Goal: Task Accomplishment & Management: Manage account settings

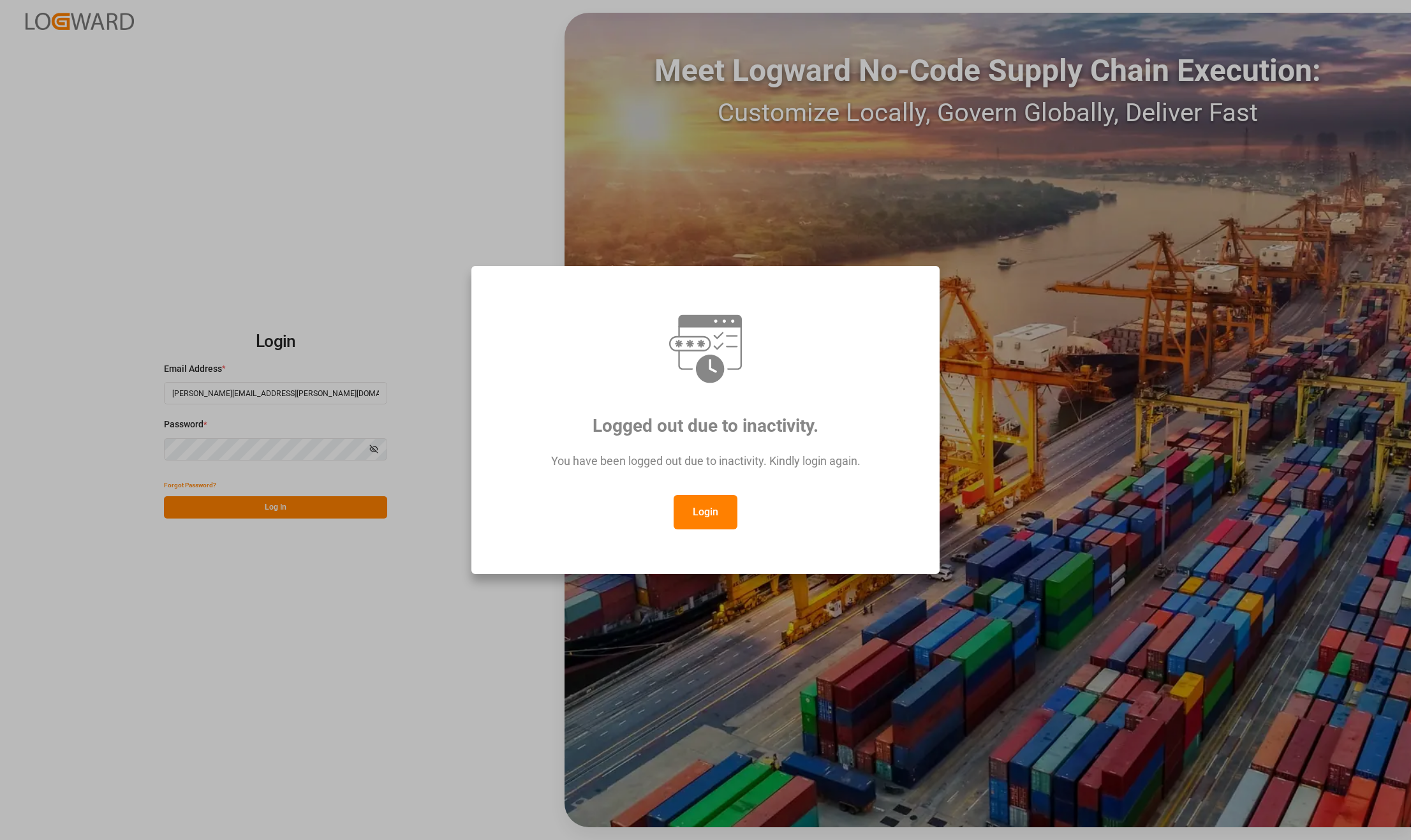
drag, startPoint x: 176, startPoint y: 152, endPoint x: 191, endPoint y: 171, distance: 24.2
click at [176, 152] on div "Logged out due to inactivity. You have been logged out due to inactivity. Kindl…" at bounding box center [705, 420] width 1411 height 840
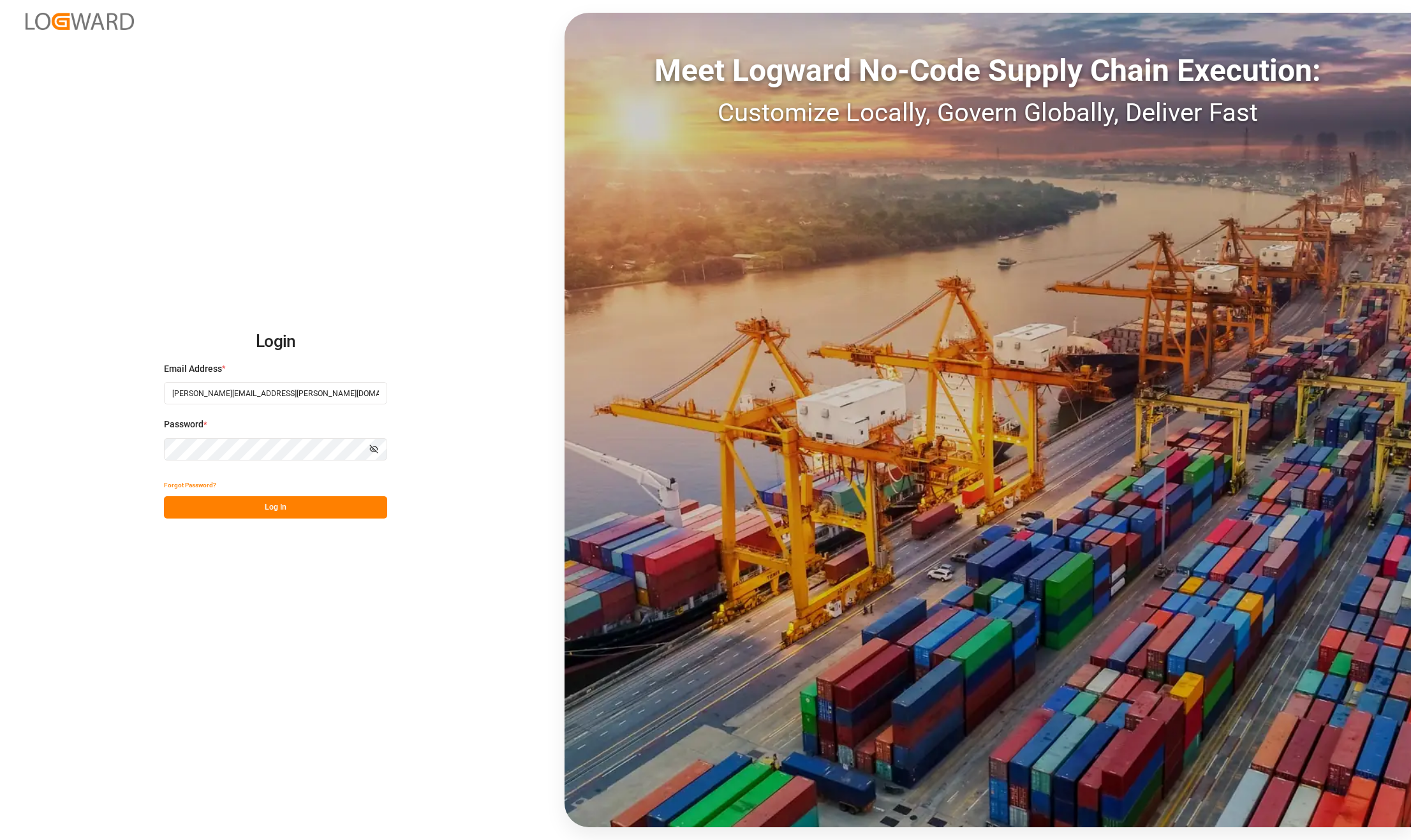
click at [310, 503] on button "Log In" at bounding box center [275, 507] width 223 height 23
click at [262, 503] on button "Log In" at bounding box center [275, 507] width 223 height 23
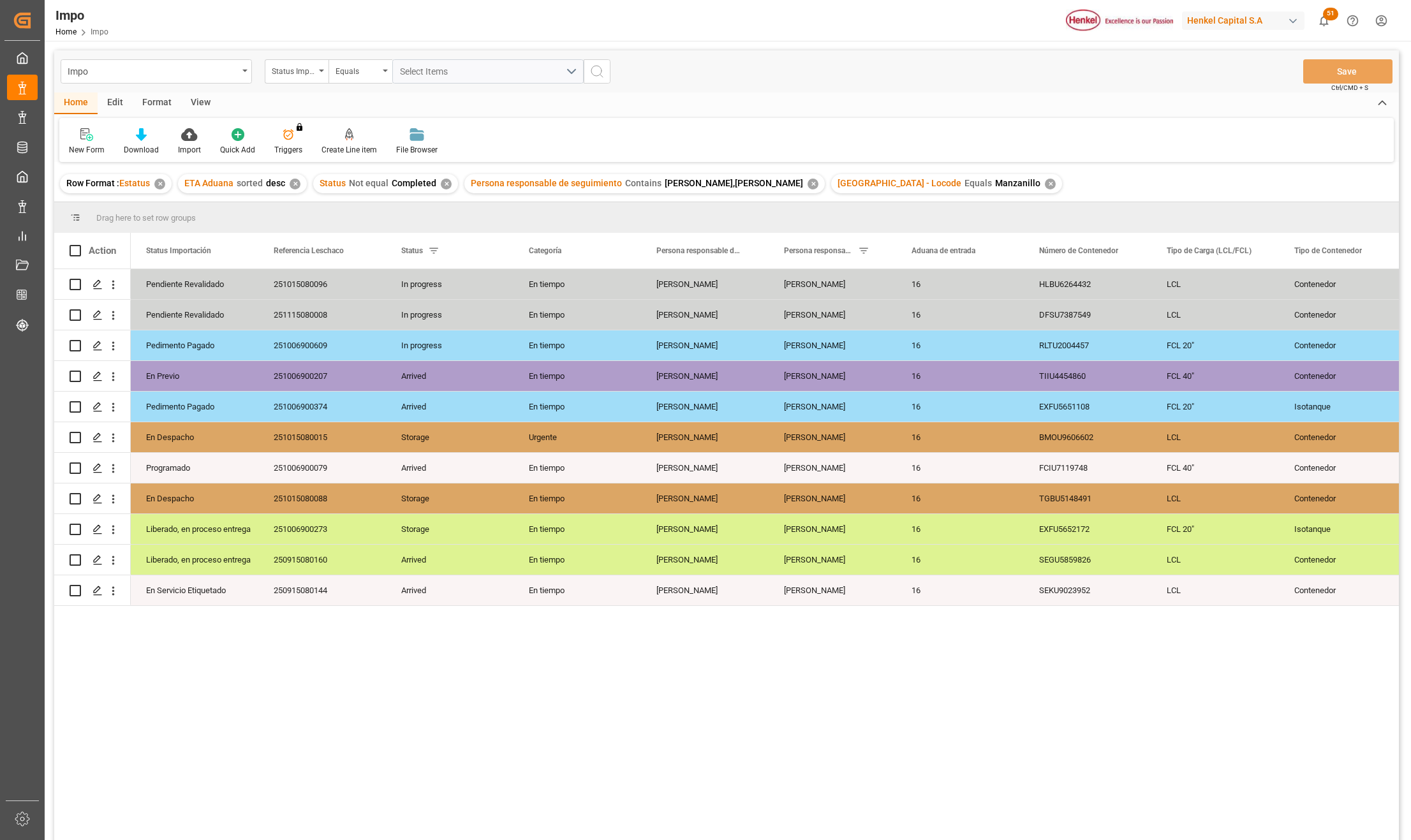
click at [198, 98] on div "View" at bounding box center [200, 103] width 39 height 22
click at [143, 142] on div "Standard Templates" at bounding box center [145, 141] width 83 height 28
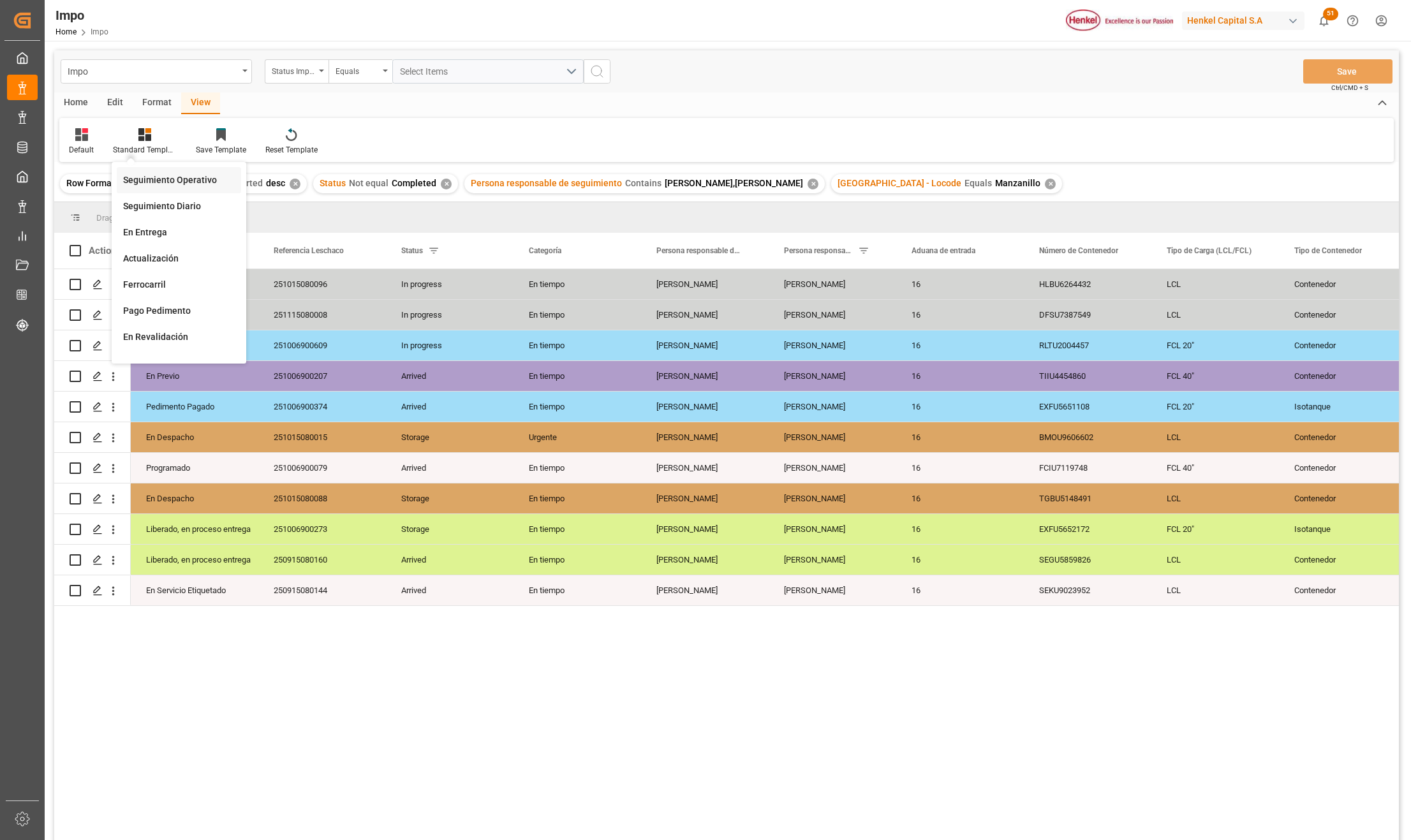
click at [156, 176] on div "Seguimiento Operativo" at bounding box center [179, 180] width 112 height 14
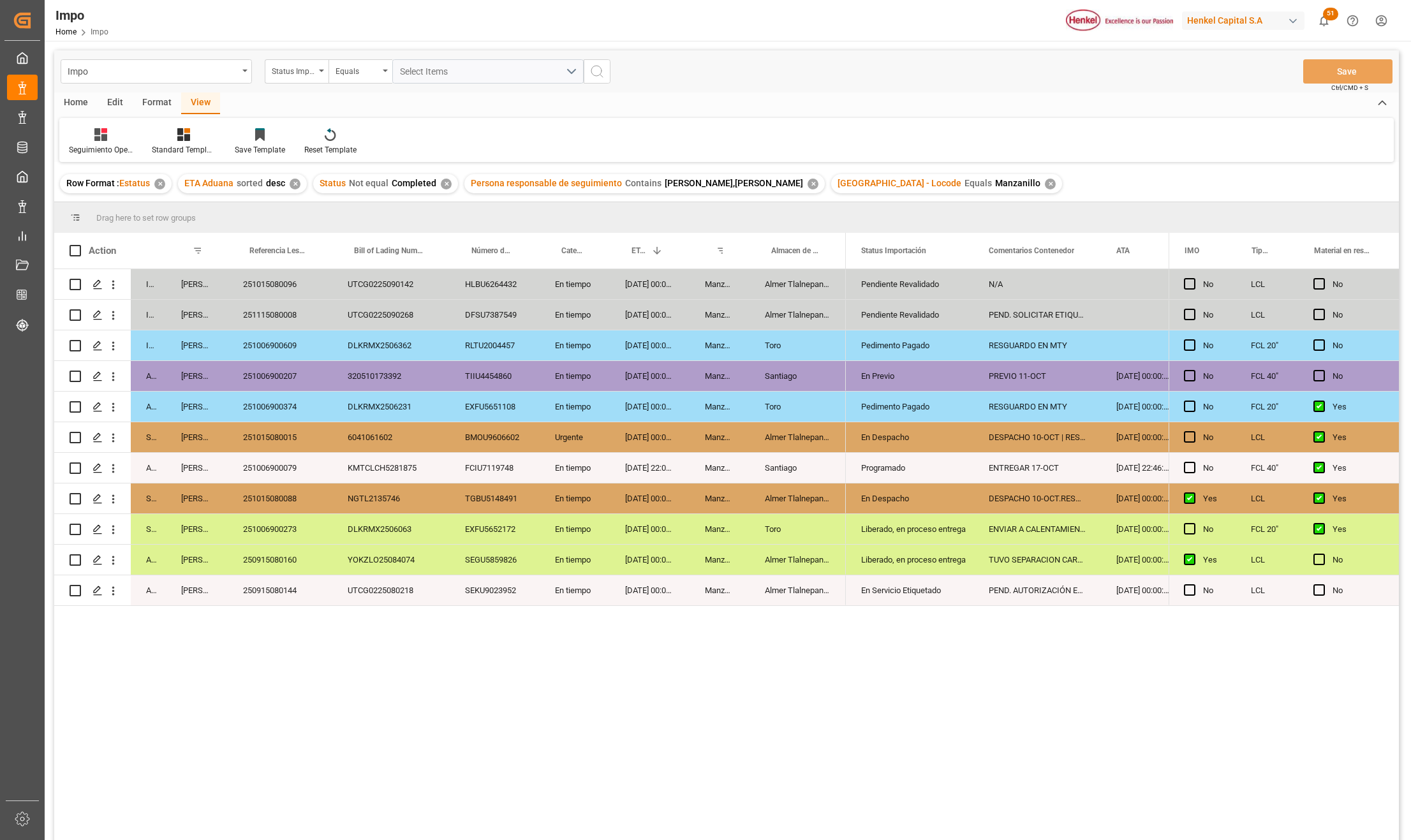
click at [1045, 184] on div "✕" at bounding box center [1050, 184] width 11 height 11
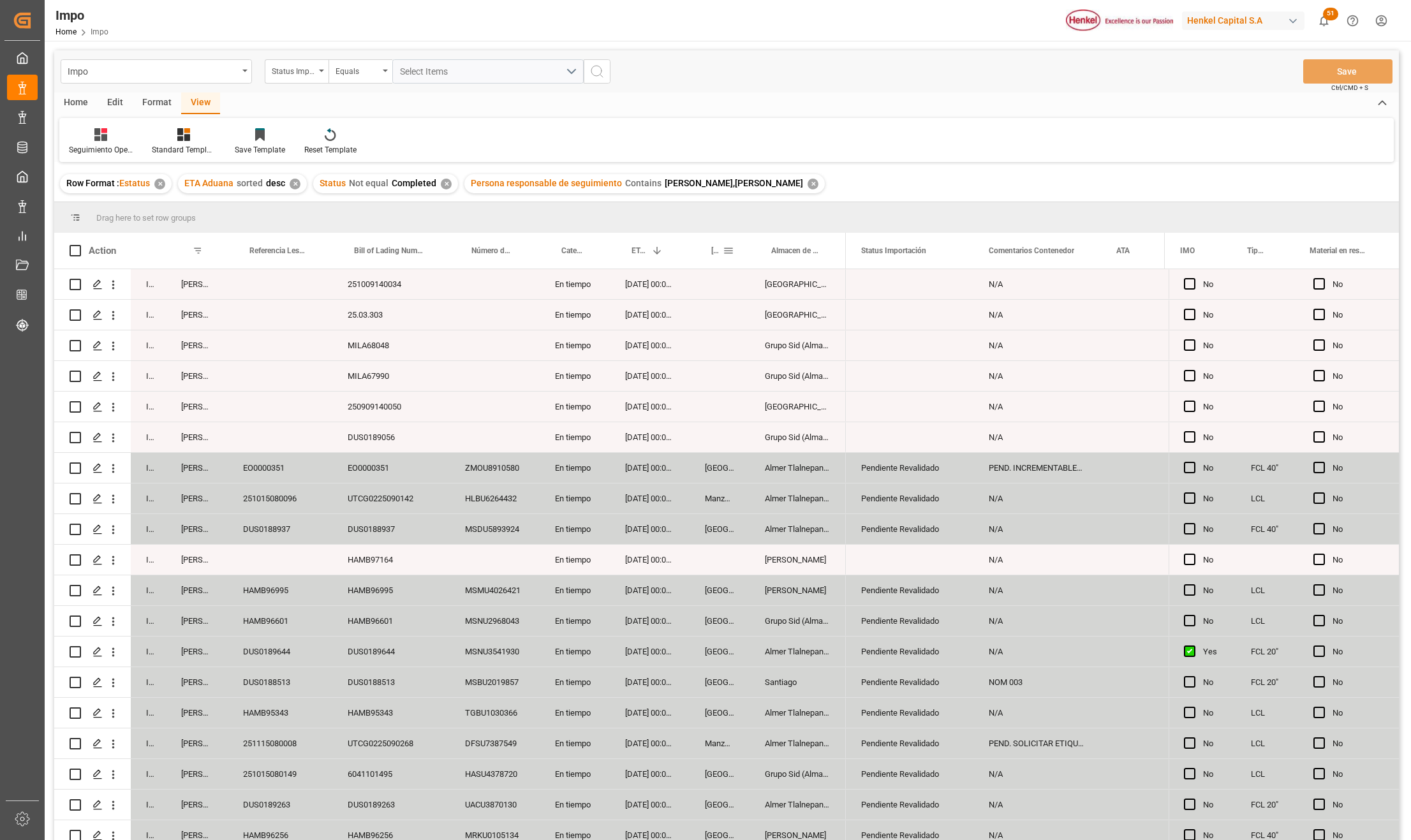
click at [731, 251] on span at bounding box center [728, 251] width 12 height 12
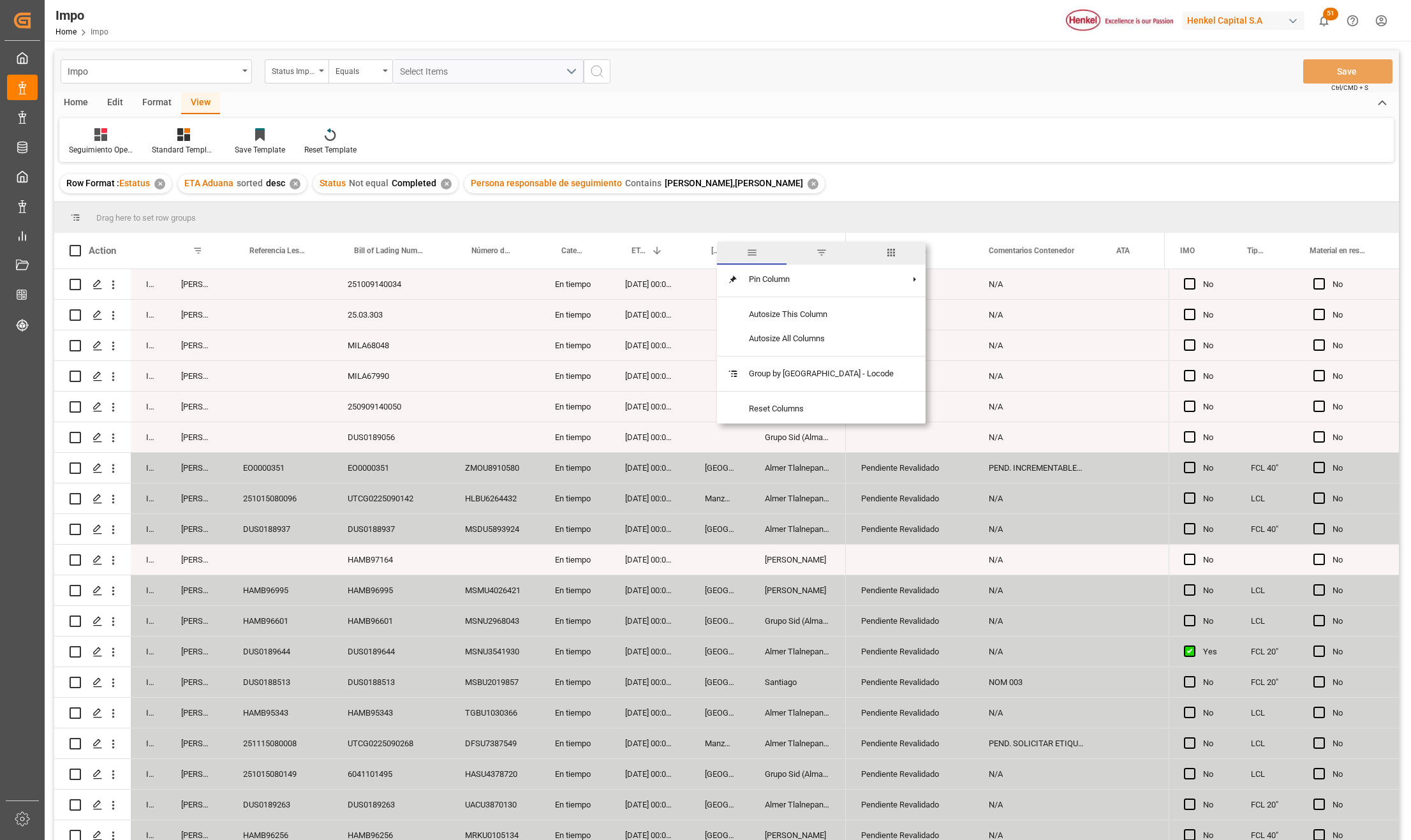
click at [816, 255] on span "filter" at bounding box center [822, 253] width 12 height 12
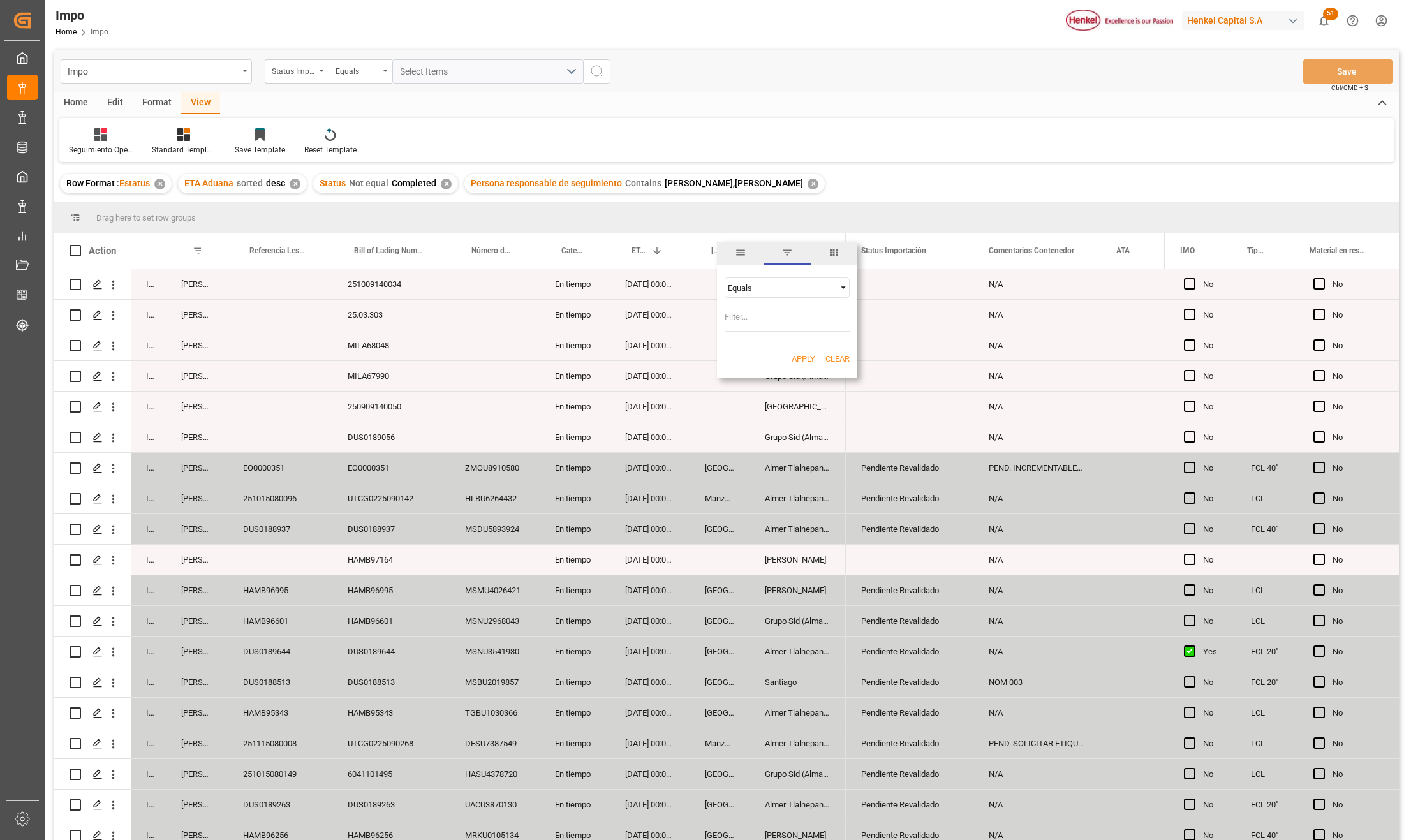
click at [764, 317] on input "Filter Value" at bounding box center [787, 319] width 125 height 25
type input "[GEOGRAPHIC_DATA]"
click at [800, 358] on button "Apply" at bounding box center [803, 359] width 24 height 13
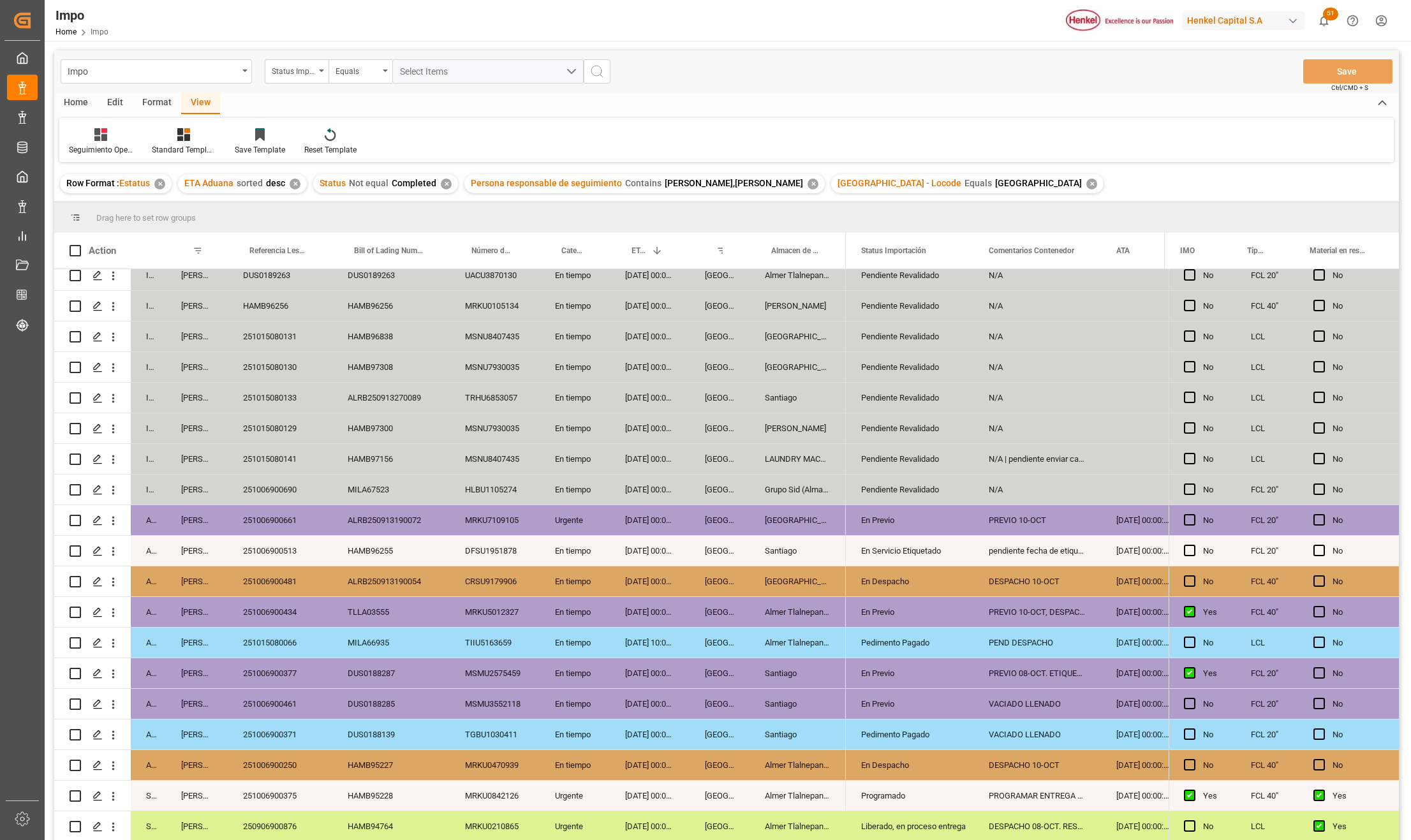
scroll to position [286, 0]
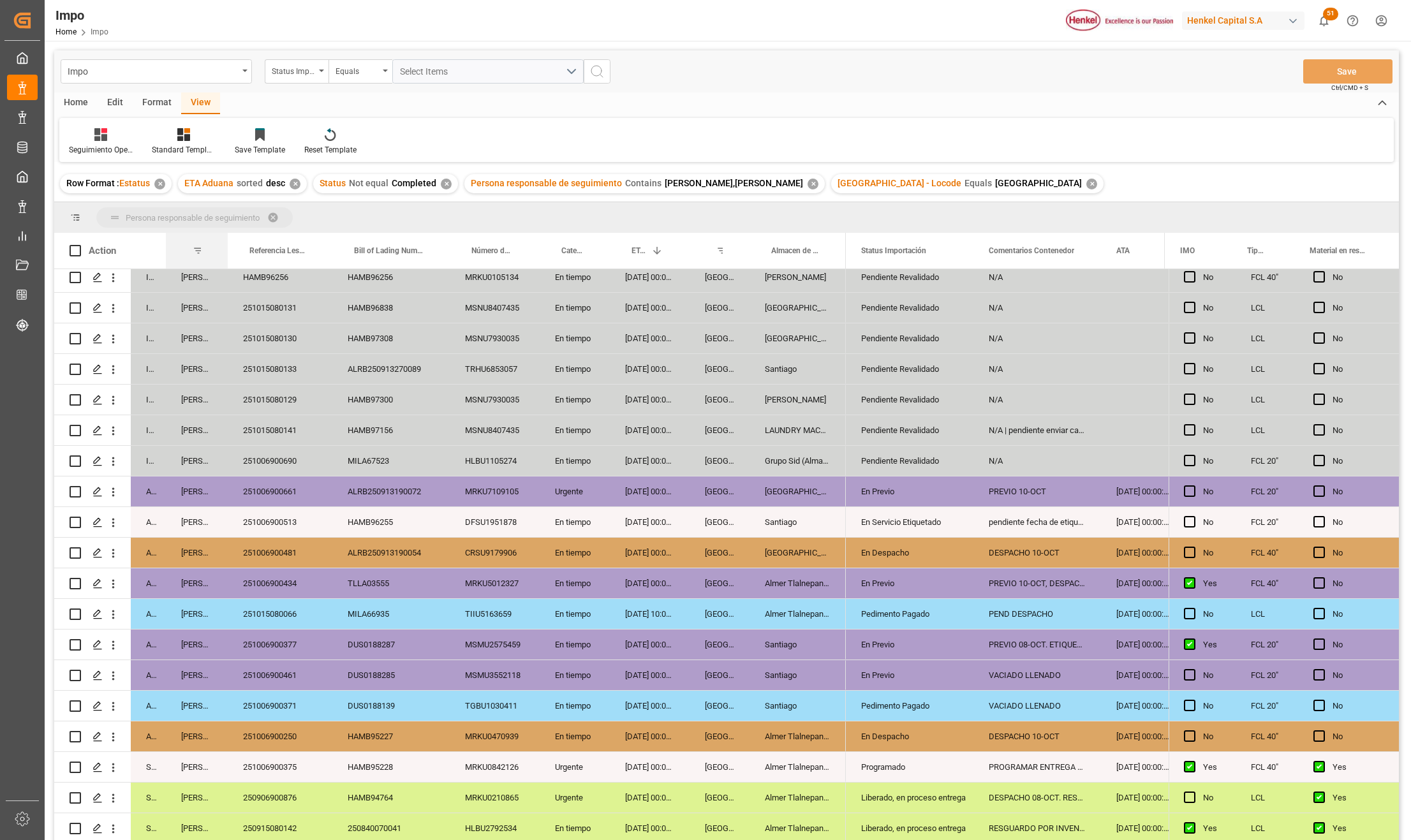
drag, startPoint x: 191, startPoint y: 243, endPoint x: 192, endPoint y: 222, distance: 21.0
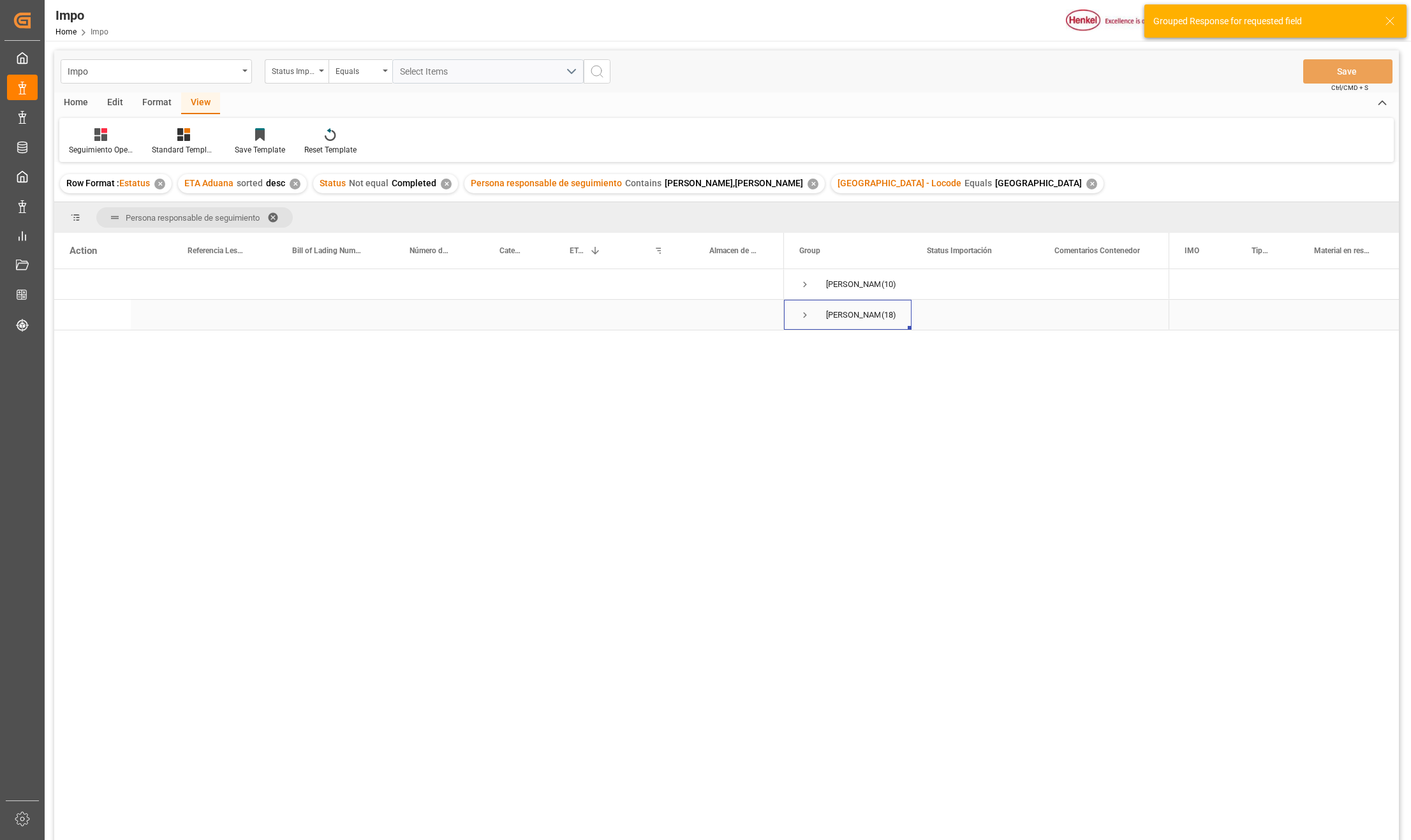
click at [804, 317] on span "Press SPACE to select this row." at bounding box center [805, 315] width 12 height 12
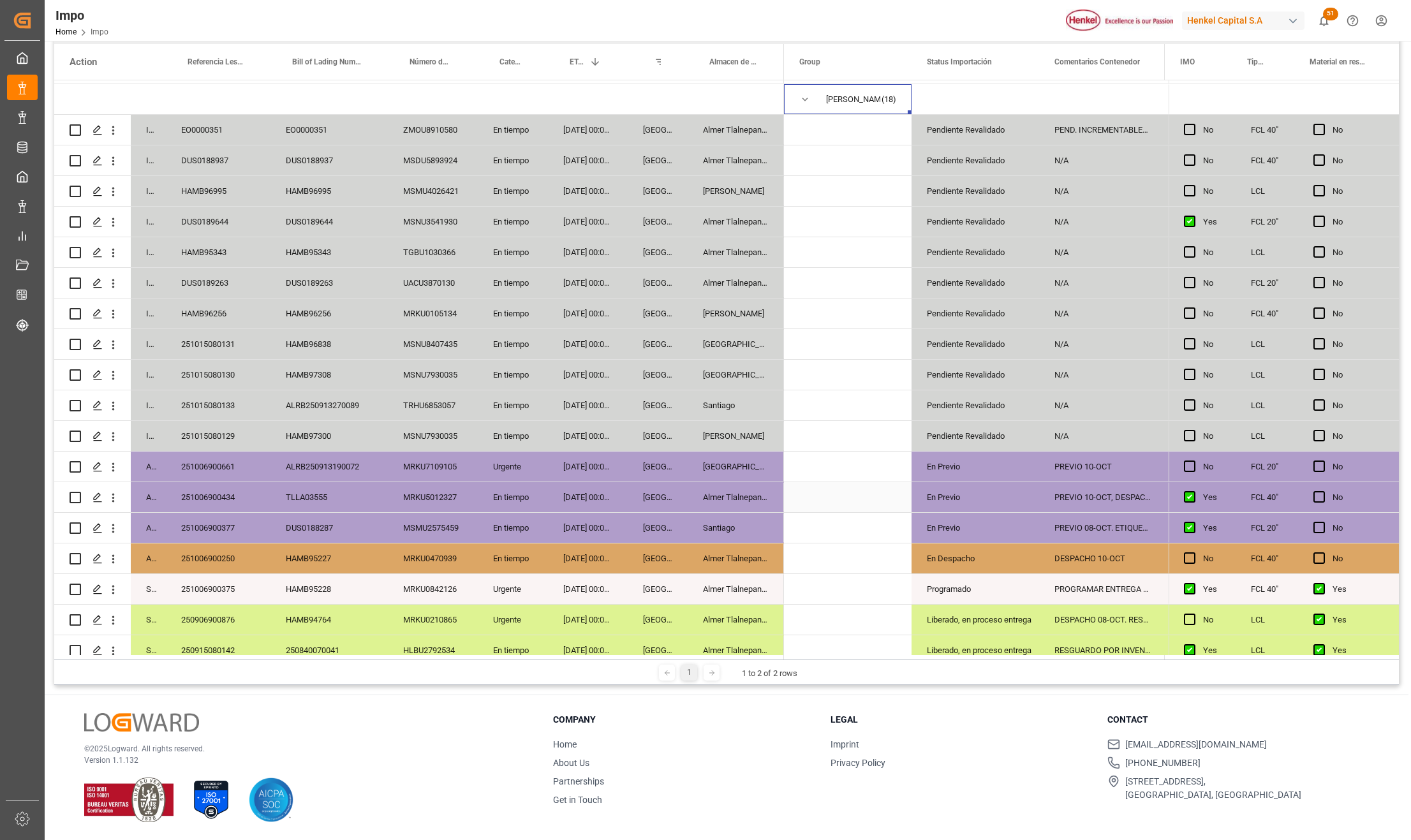
scroll to position [41, 0]
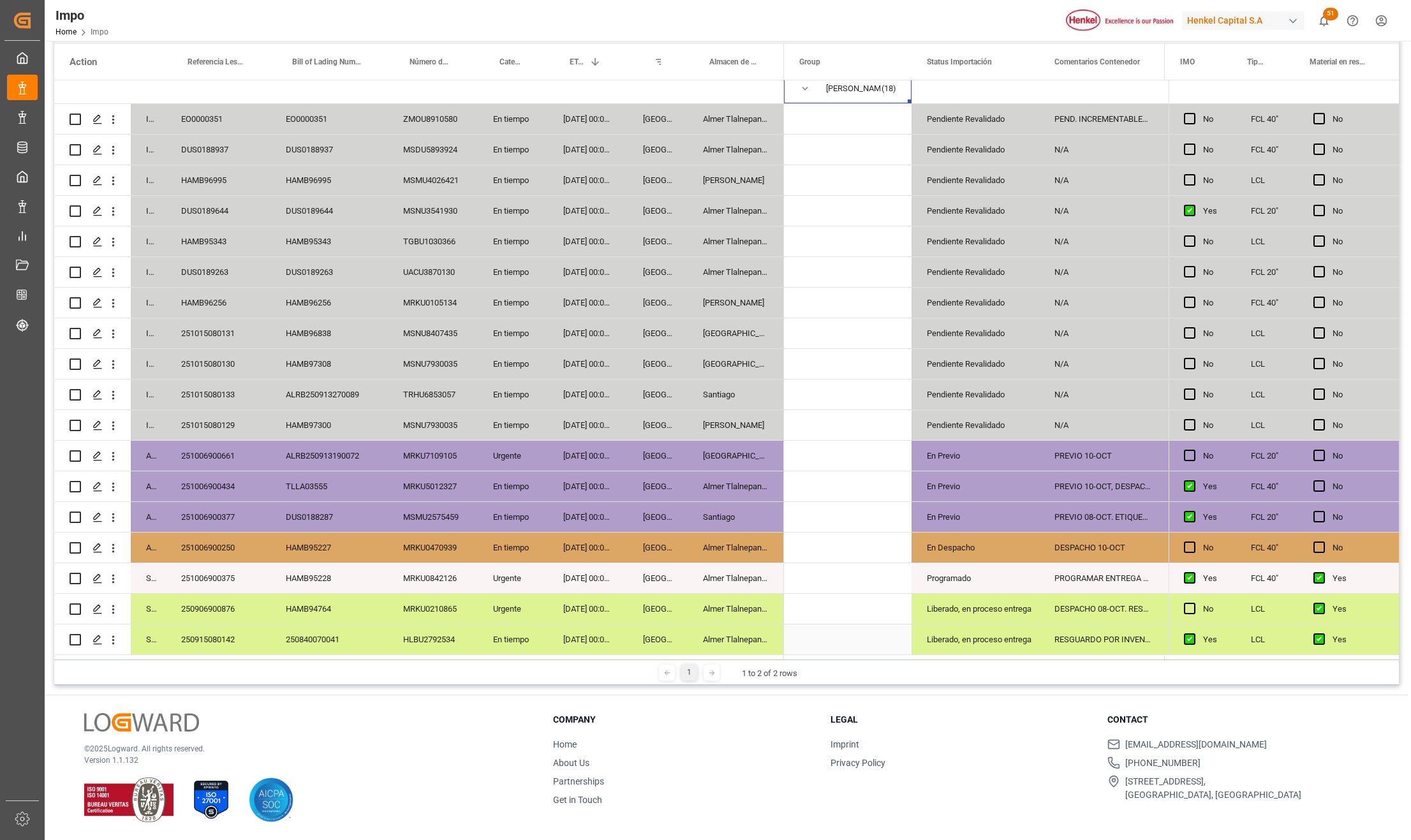
click at [621, 618] on div "22-09-2025 00:00:00" at bounding box center [588, 609] width 80 height 30
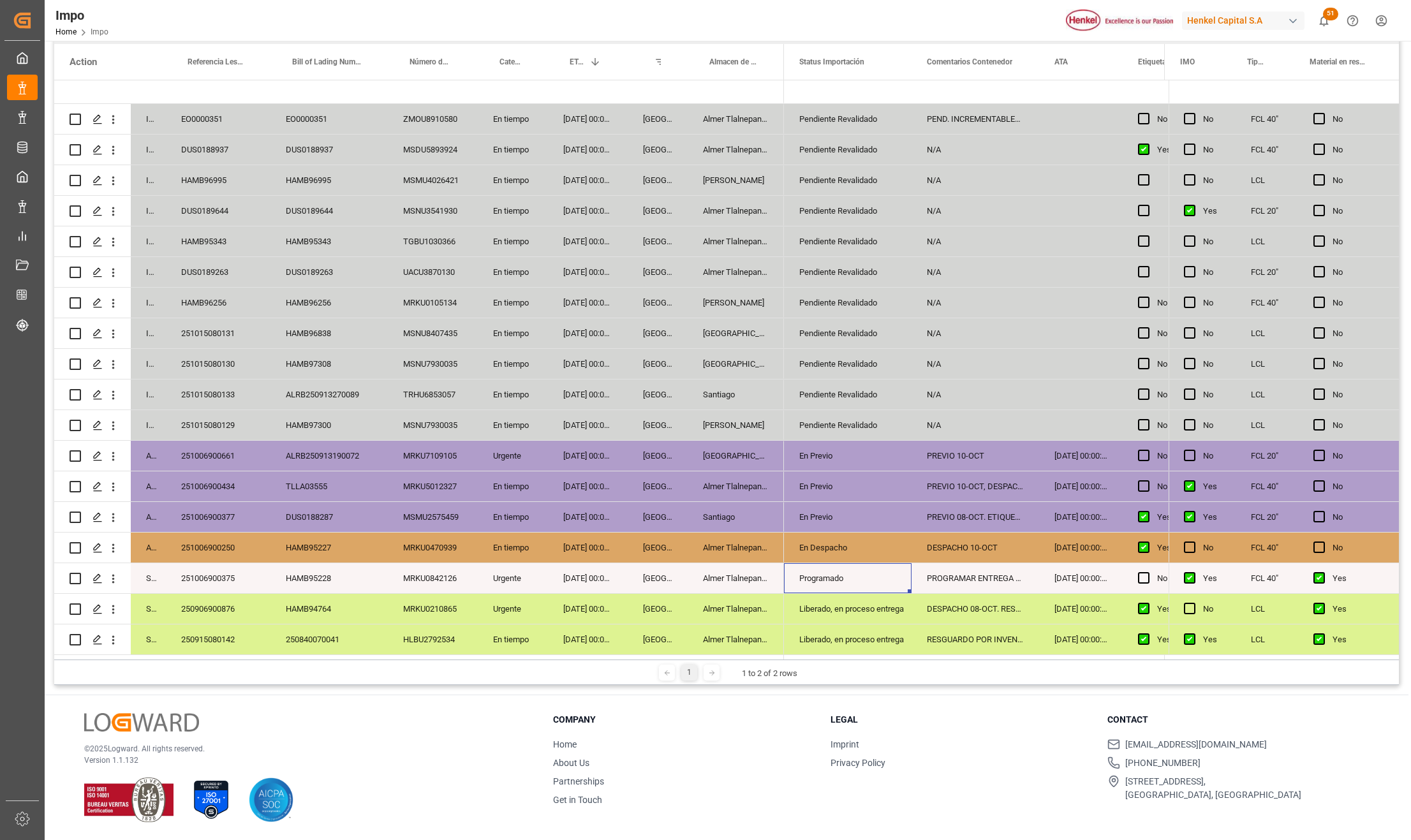
scroll to position [0, 0]
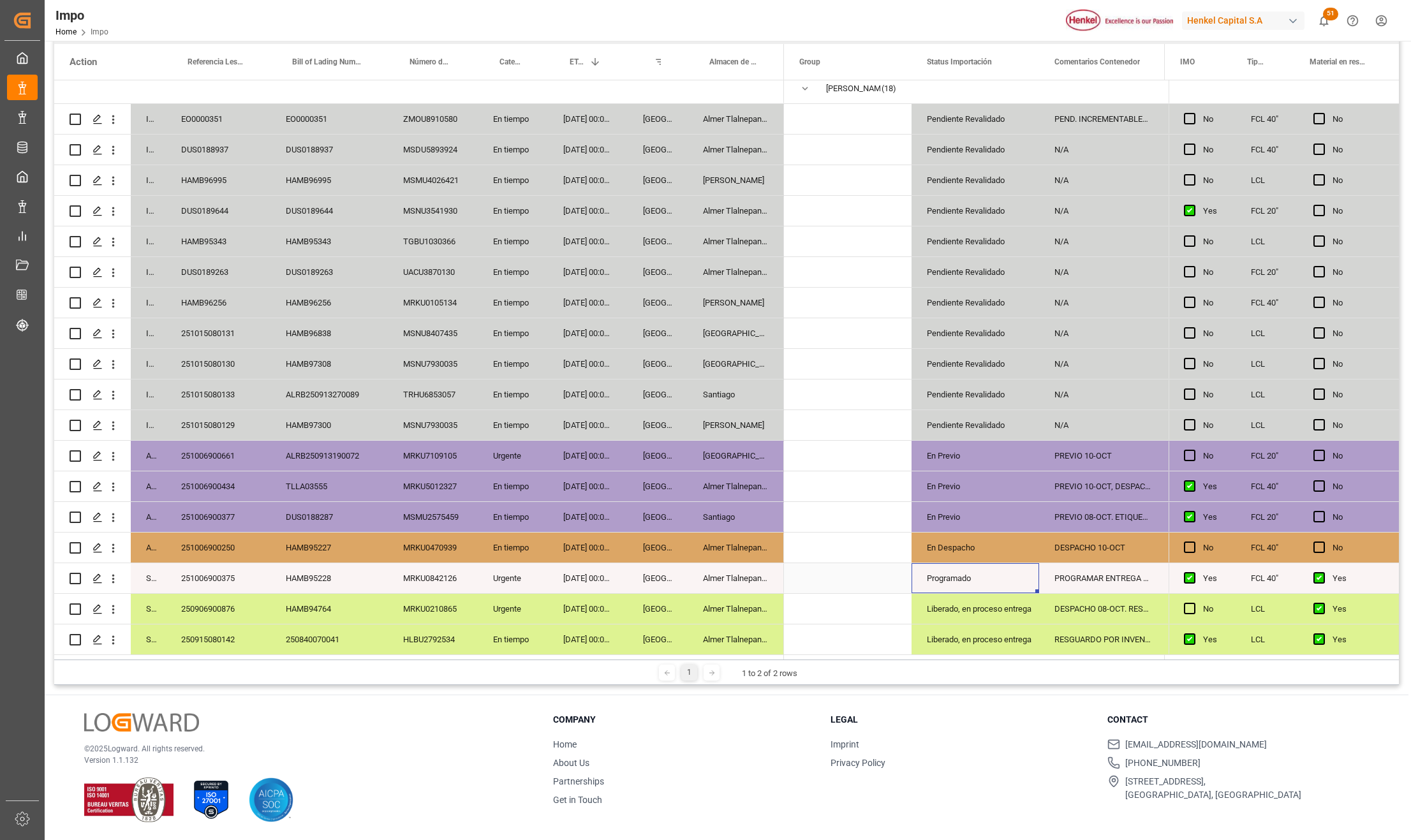
click at [955, 572] on div "Programado" at bounding box center [975, 578] width 97 height 29
click at [1078, 580] on div "PROGRAMAR ENTREGA 13-OCT" at bounding box center [1103, 578] width 127 height 30
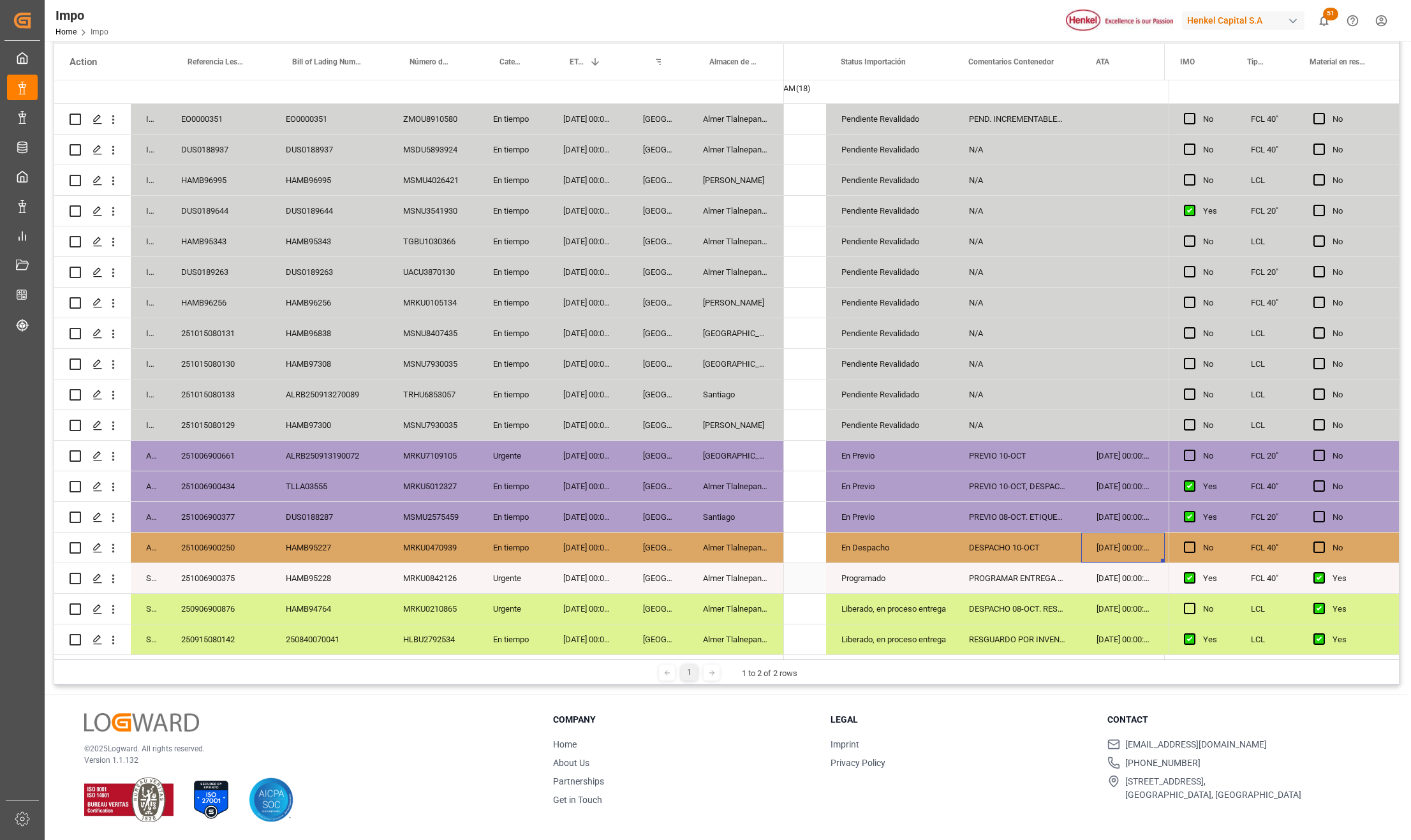
scroll to position [0, 167]
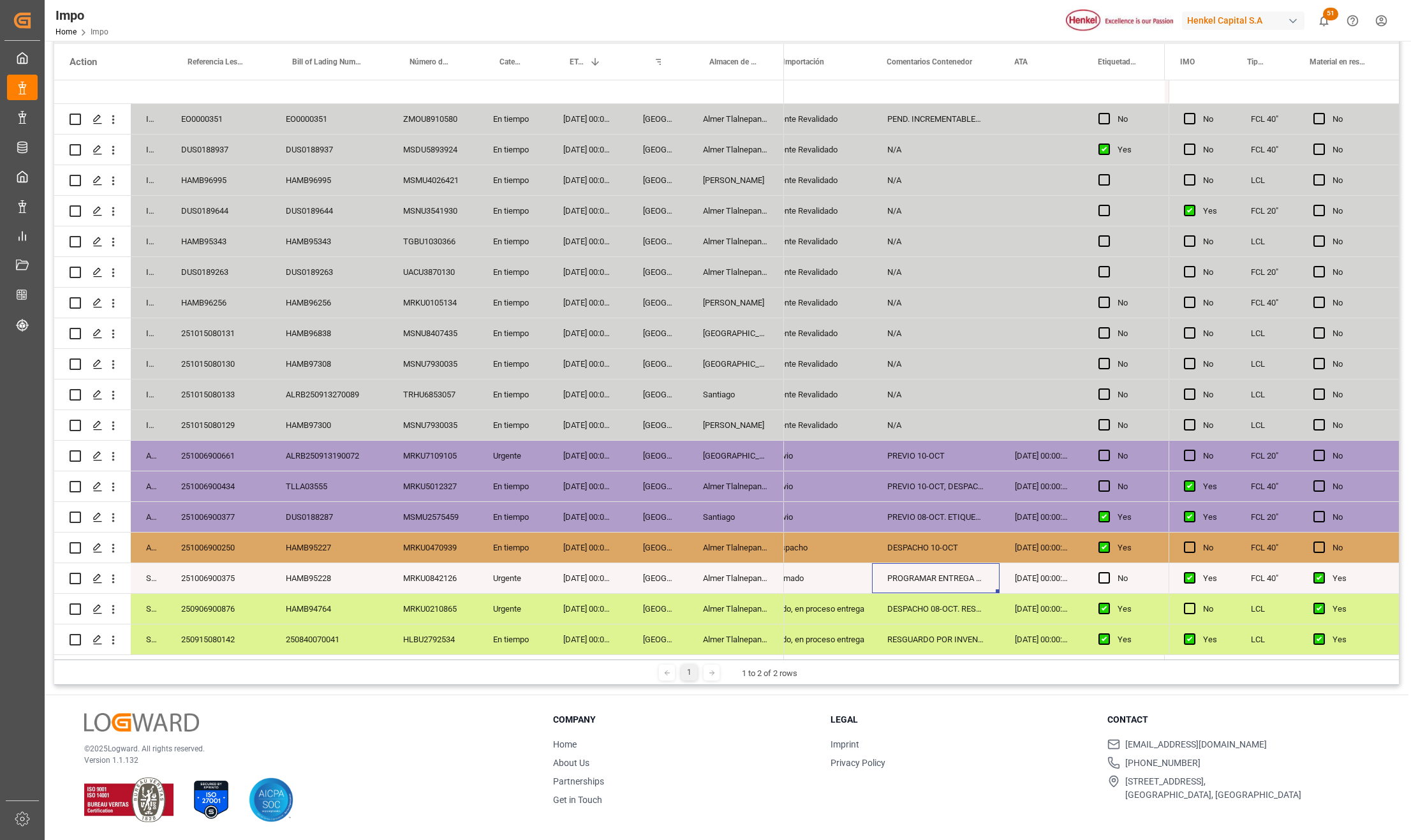
click at [952, 569] on div "PROGRAMAR ENTREGA 13-OCT" at bounding box center [935, 578] width 127 height 30
drag, startPoint x: 889, startPoint y: 580, endPoint x: 914, endPoint y: 588, distance: 26.2
click at [914, 588] on input "PROGRAMAR ENTREGA 13-OCT" at bounding box center [936, 585] width 107 height 25
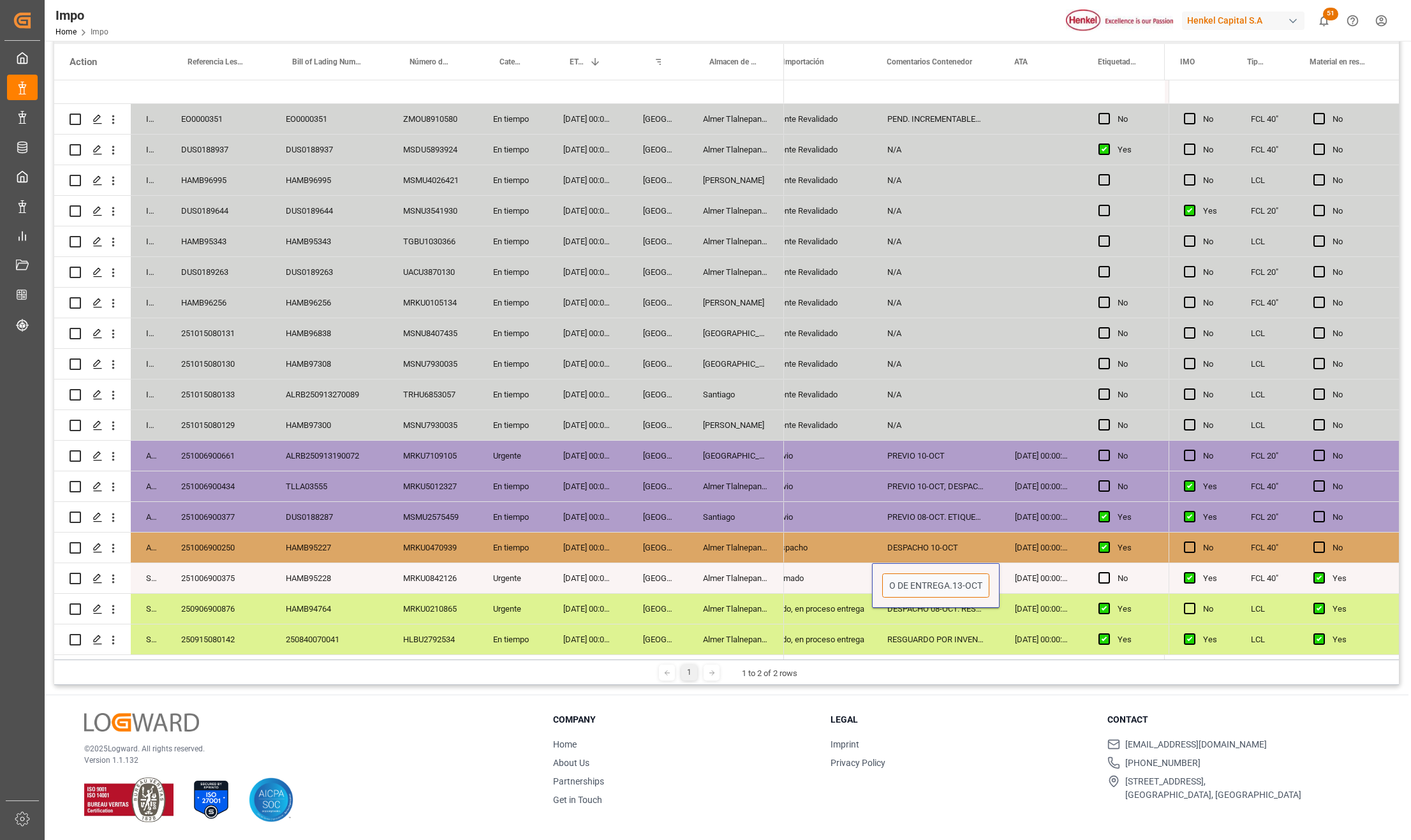
scroll to position [0, 47]
type input "ENVIR AVISO DE ENTREGA.CONTRACT.13-OCT"
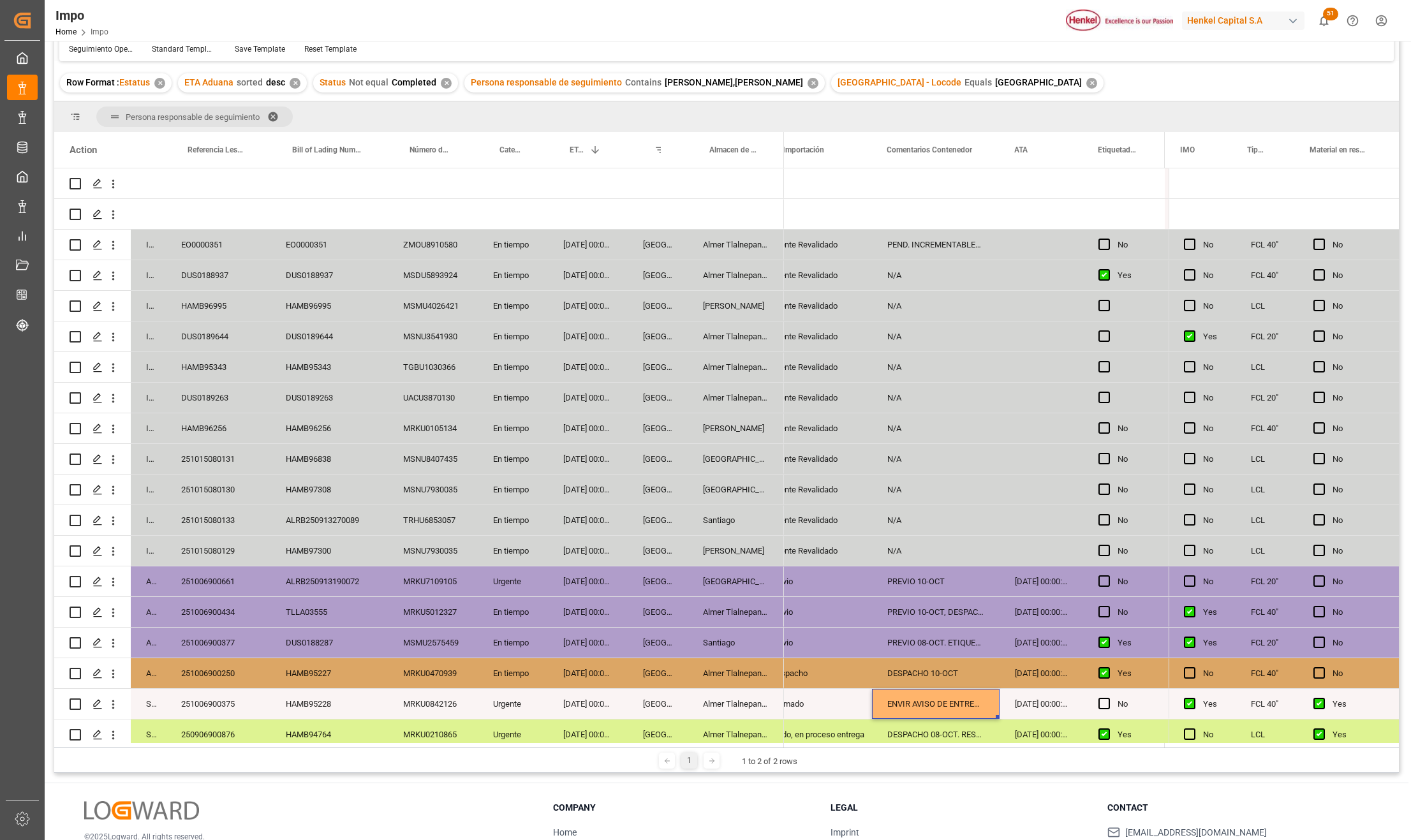
scroll to position [0, 0]
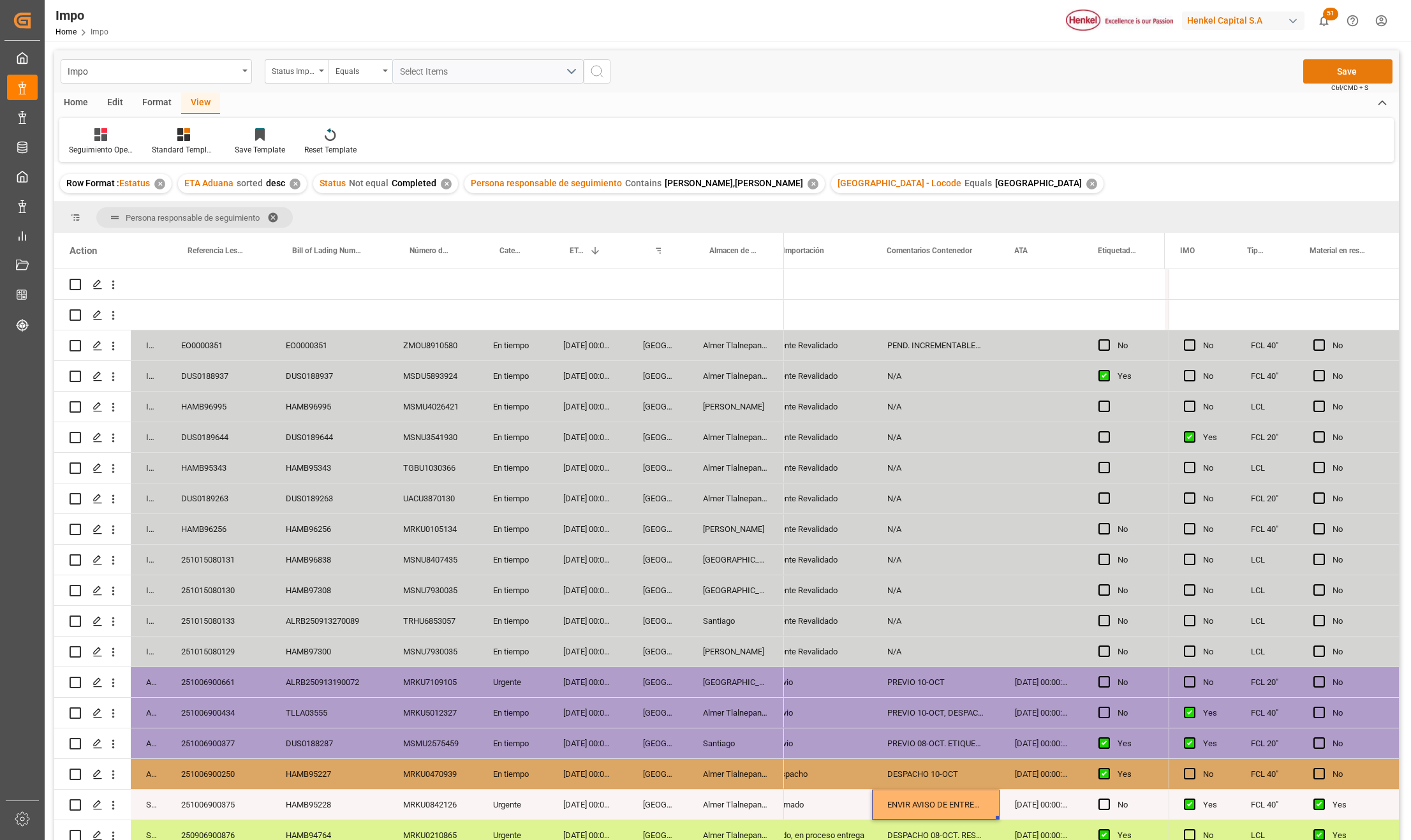
click at [1338, 73] on button "Save" at bounding box center [1348, 72] width 89 height 25
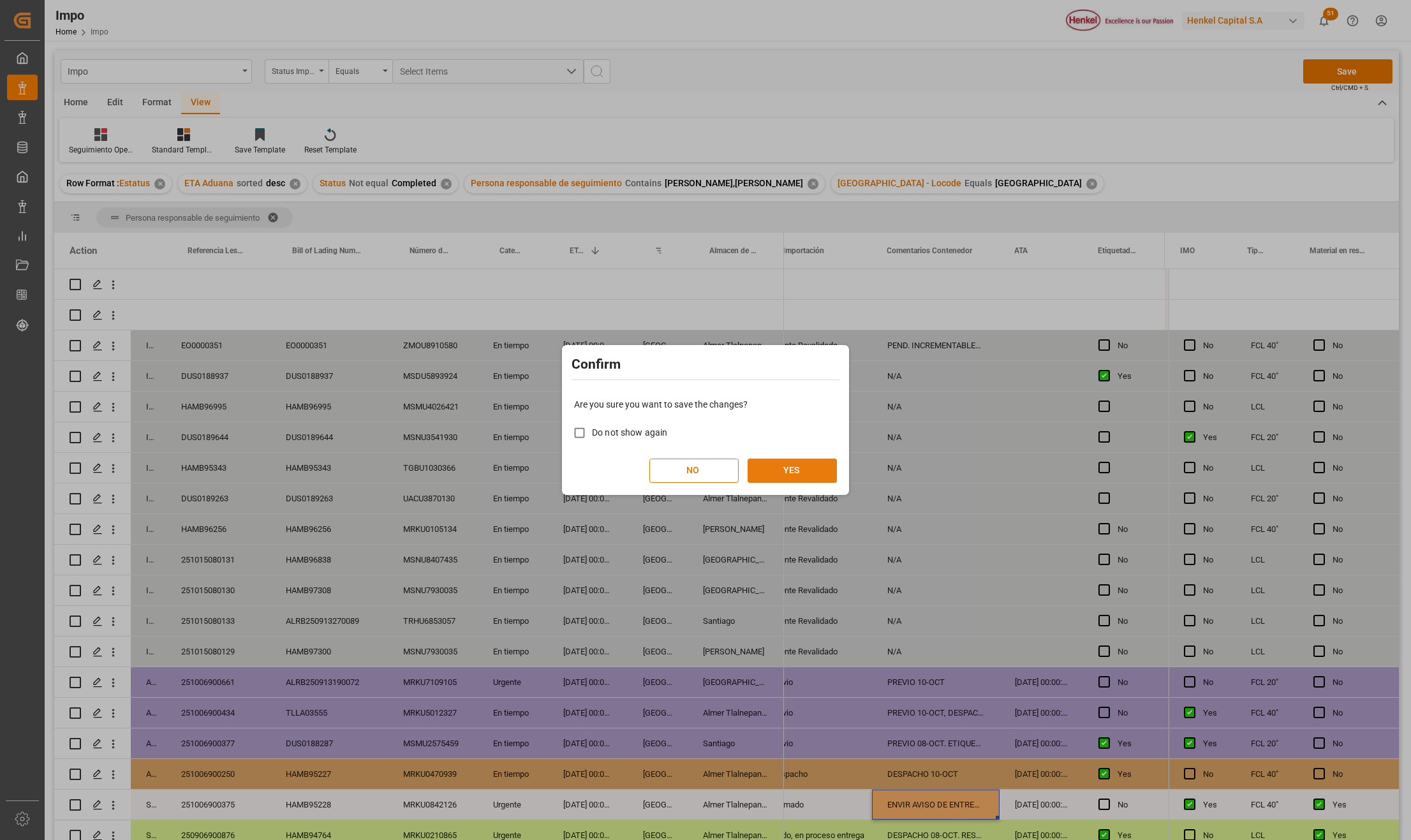
click at [765, 474] on button "YES" at bounding box center [792, 471] width 89 height 25
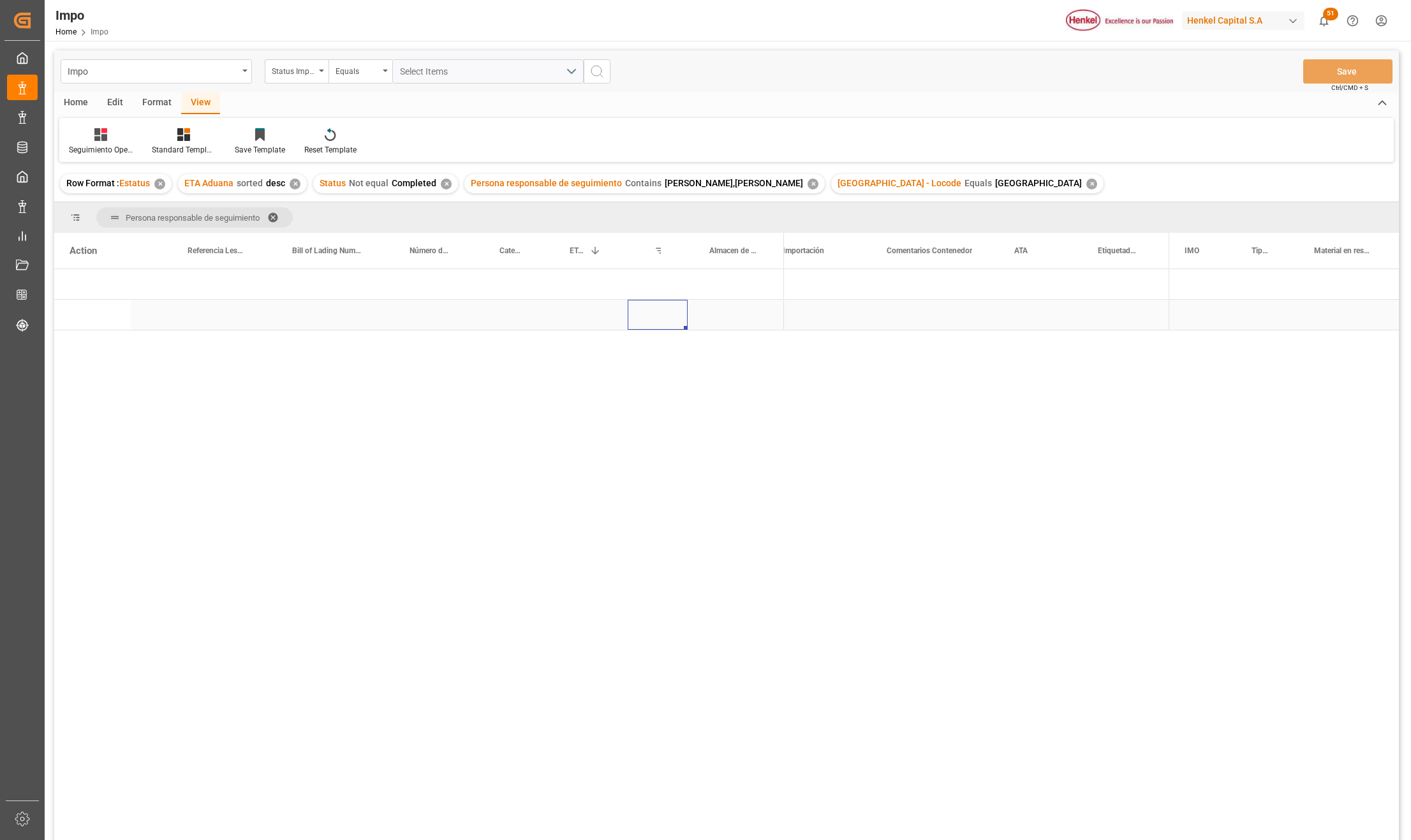
click at [659, 322] on div "Press SPACE to select this row." at bounding box center [657, 315] width 60 height 30
click at [802, 310] on span "Press SPACE to select this row." at bounding box center [805, 315] width 12 height 12
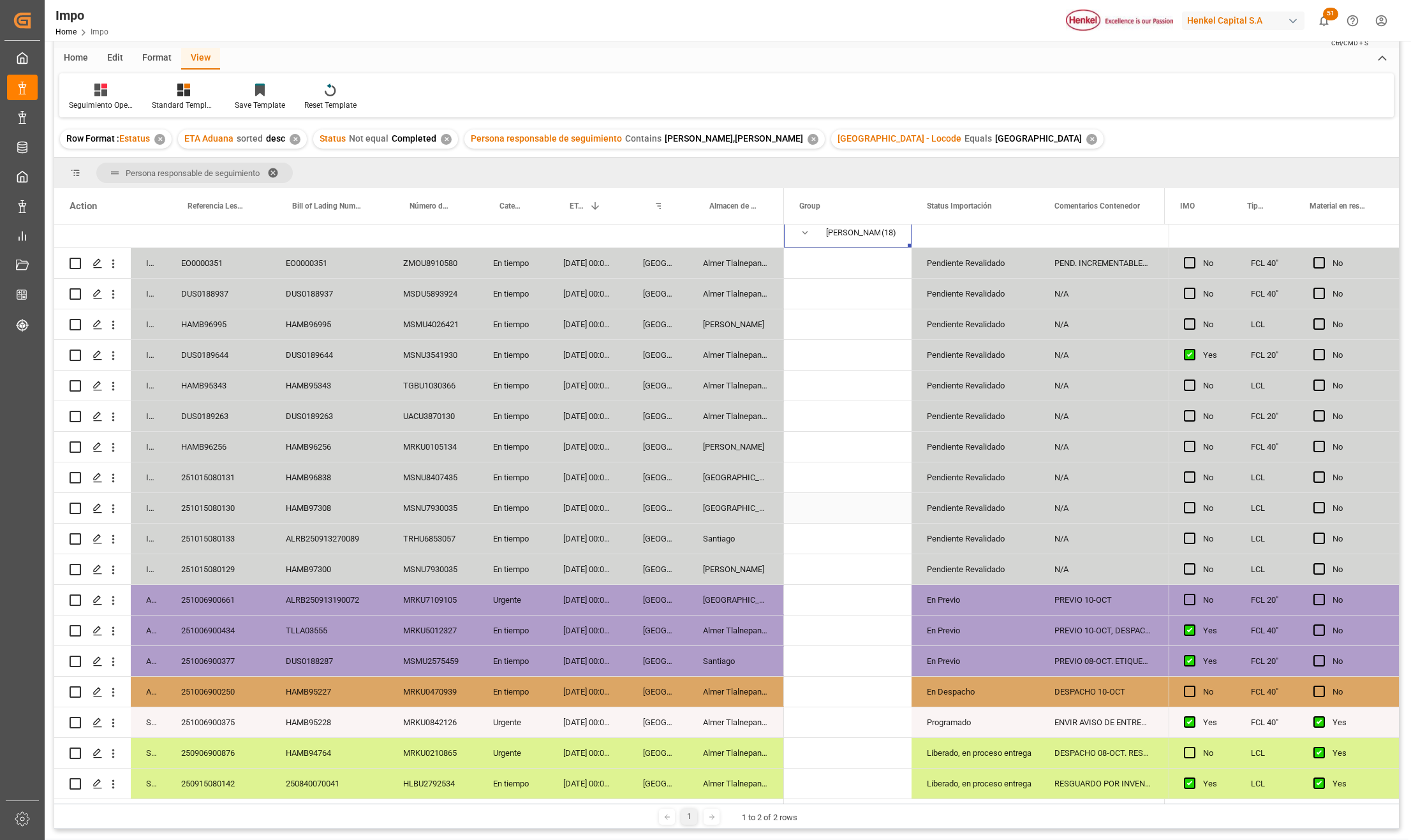
scroll to position [85, 0]
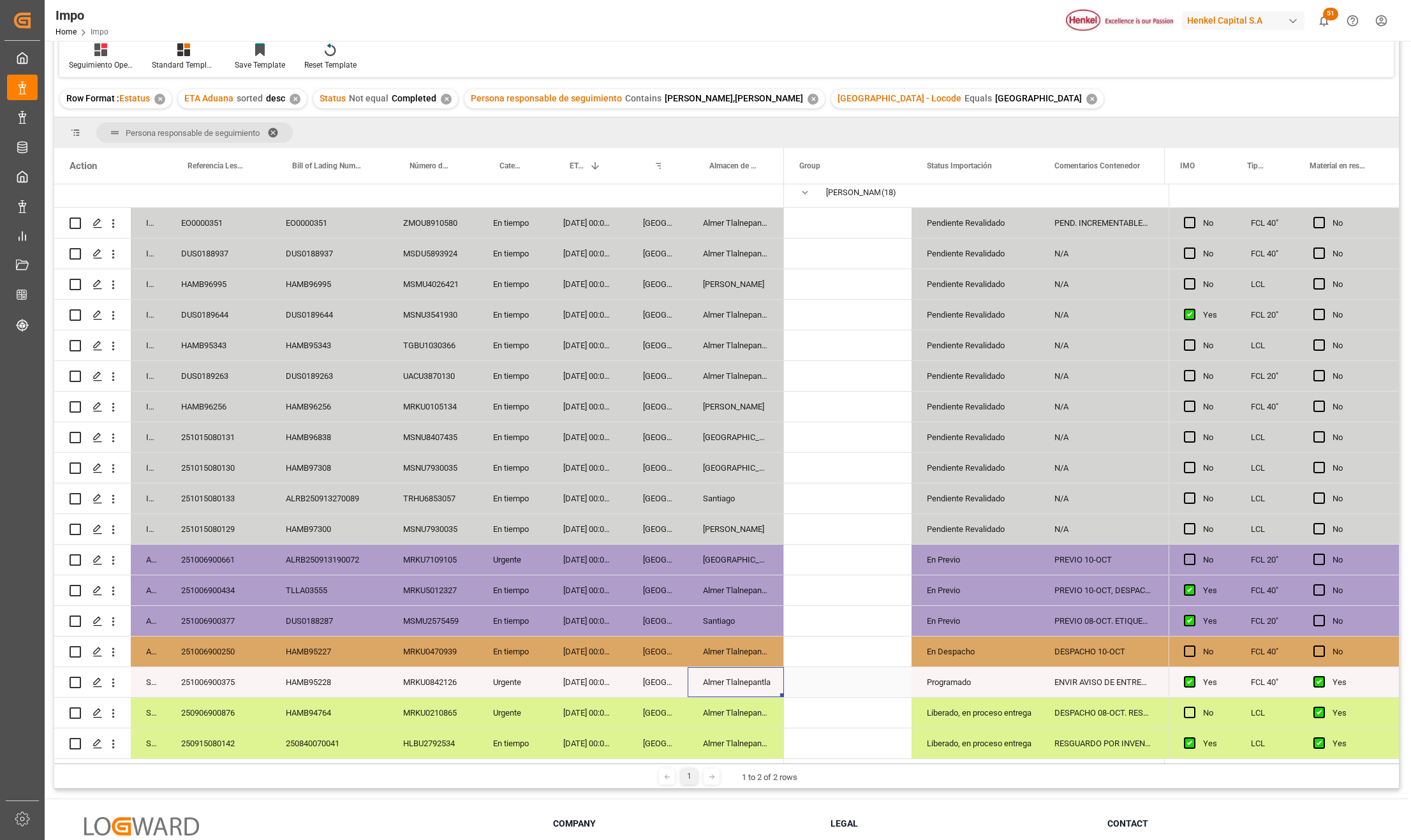
click at [723, 677] on div "Almer Tlalnepantla" at bounding box center [736, 682] width 96 height 30
click at [1070, 684] on div "ENVIR AVISO DE ENTREGA.CONTRACT.13-OCT" at bounding box center [1103, 682] width 127 height 30
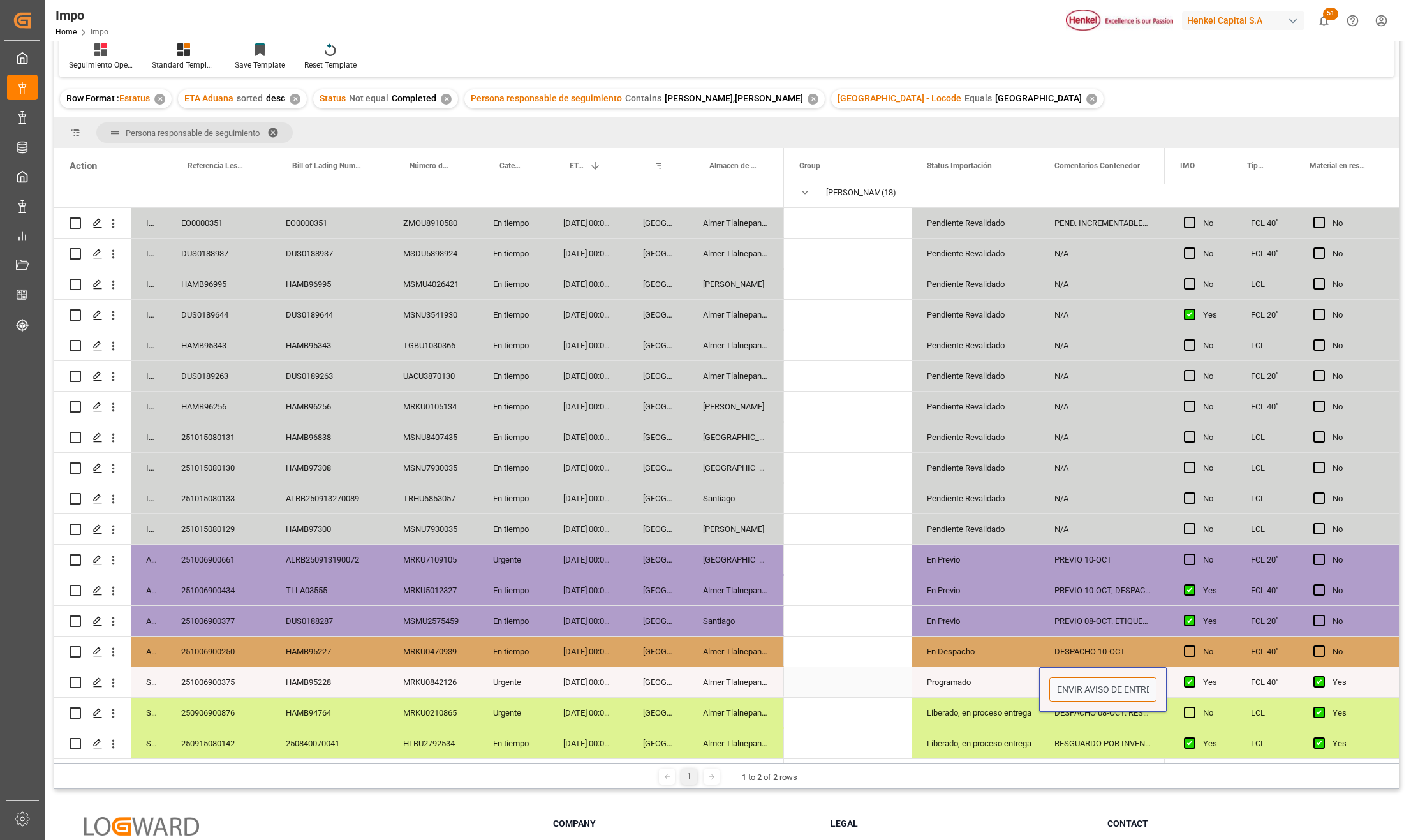
click at [1075, 684] on input "ENVIR AVISO DE ENTREGA.CONTRACT.13-OCT" at bounding box center [1103, 689] width 107 height 25
type input "ENVIAR AVISO DE ENTREGA.CONTRACT.13-OCT"
click at [1034, 717] on div "Liberado, en proceso entrega" at bounding box center [975, 713] width 127 height 30
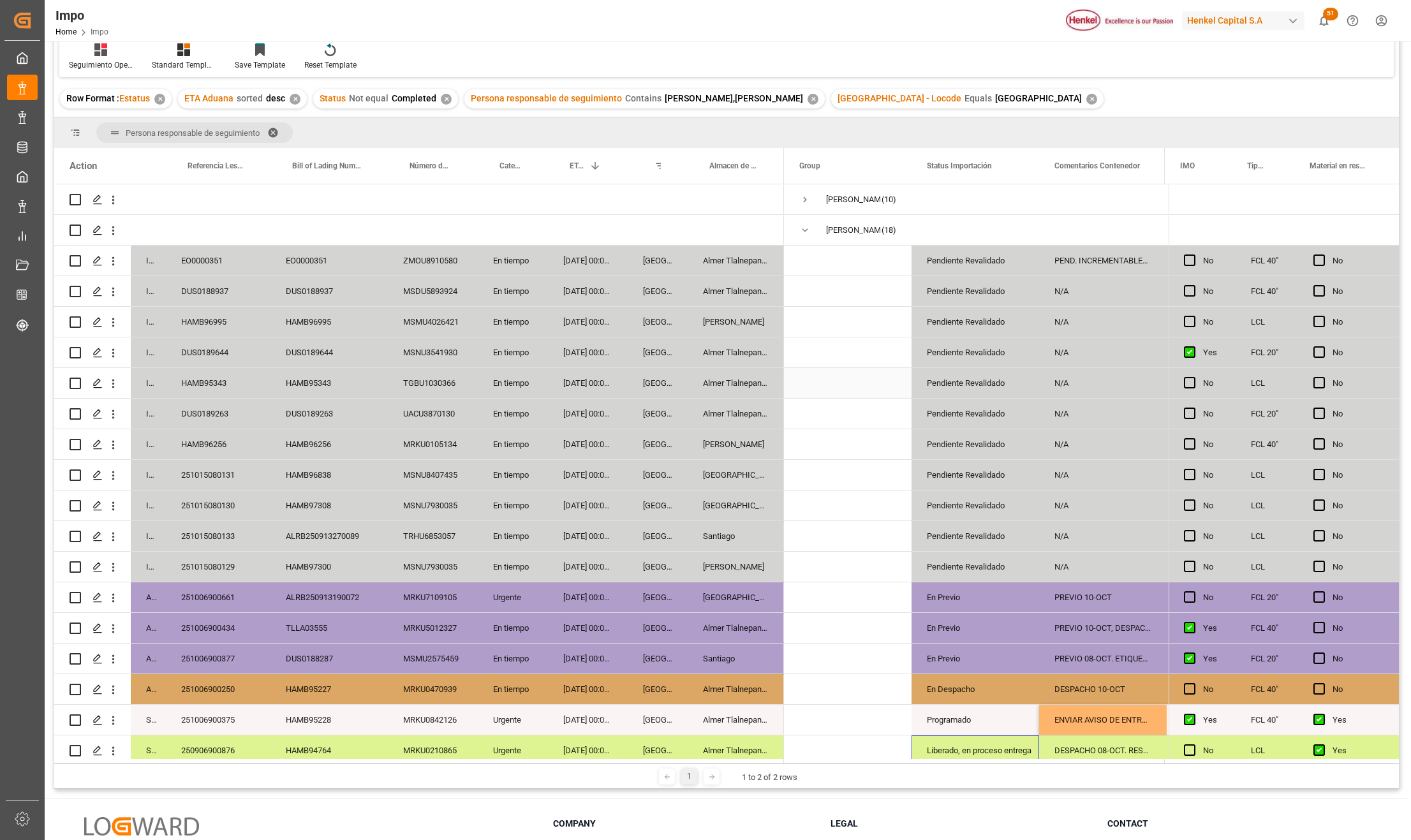
scroll to position [0, 0]
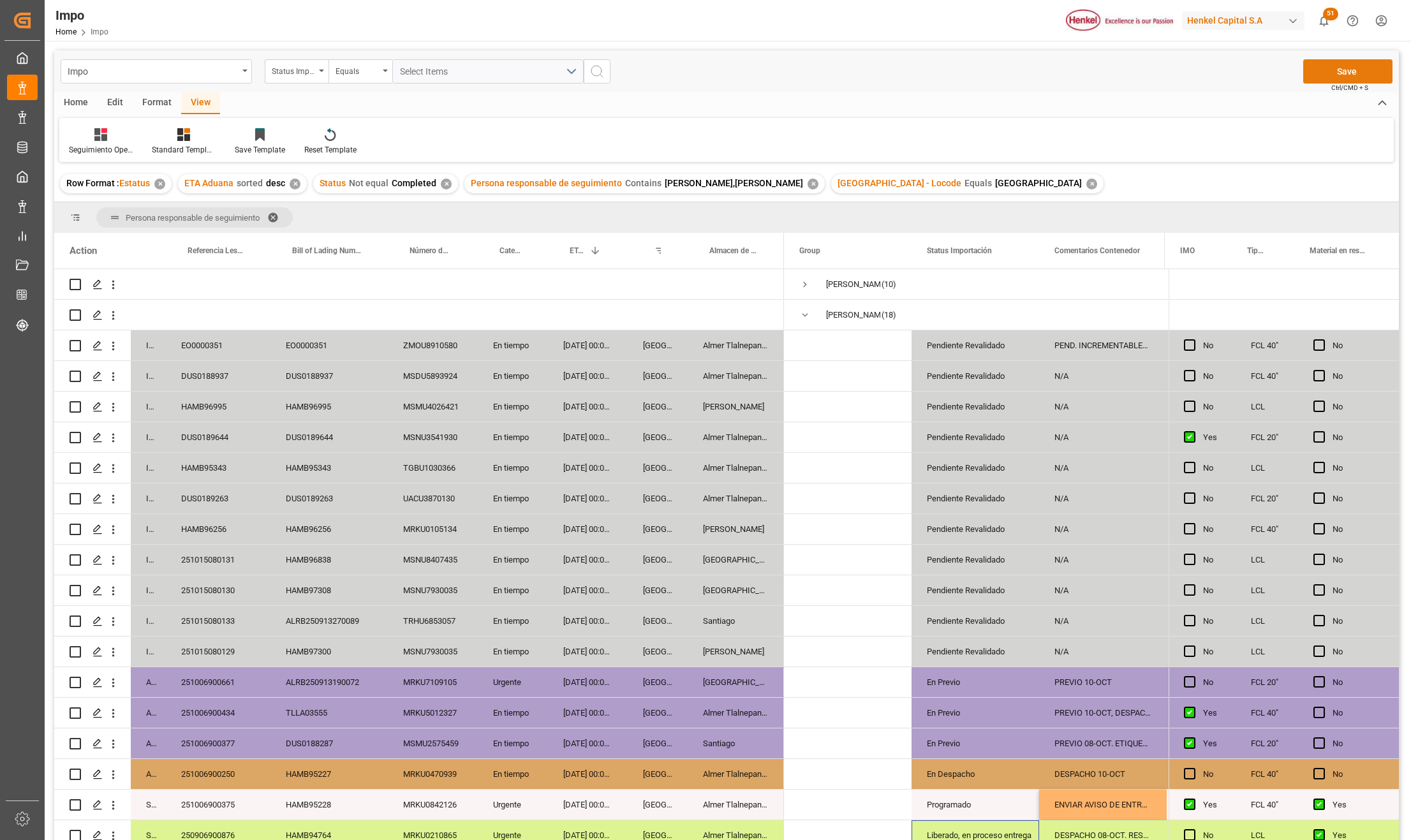
click at [1354, 72] on button "Save" at bounding box center [1348, 72] width 89 height 25
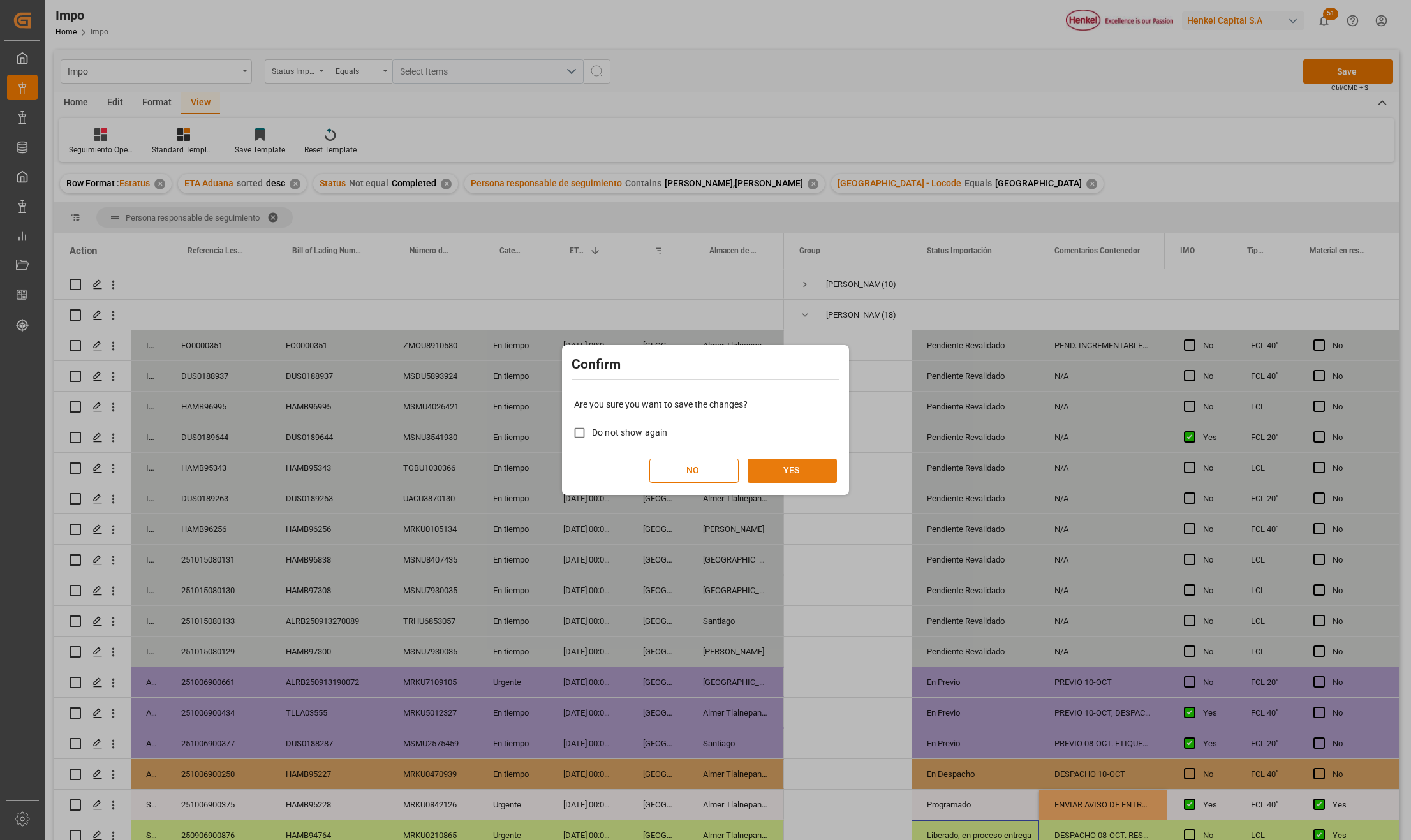
click at [816, 474] on button "YES" at bounding box center [792, 471] width 89 height 25
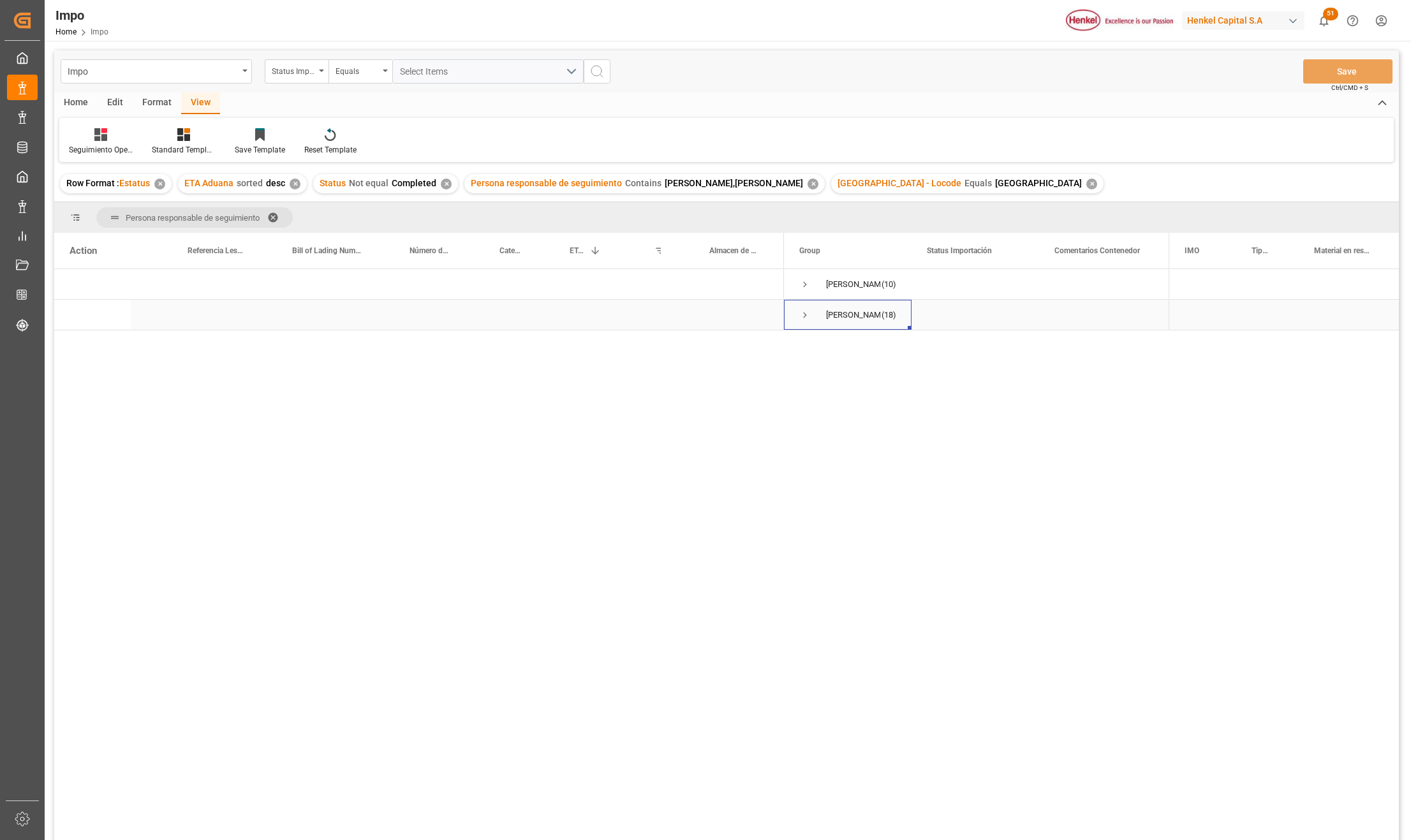
click at [801, 315] on span "Press SPACE to select this row." at bounding box center [805, 315] width 12 height 12
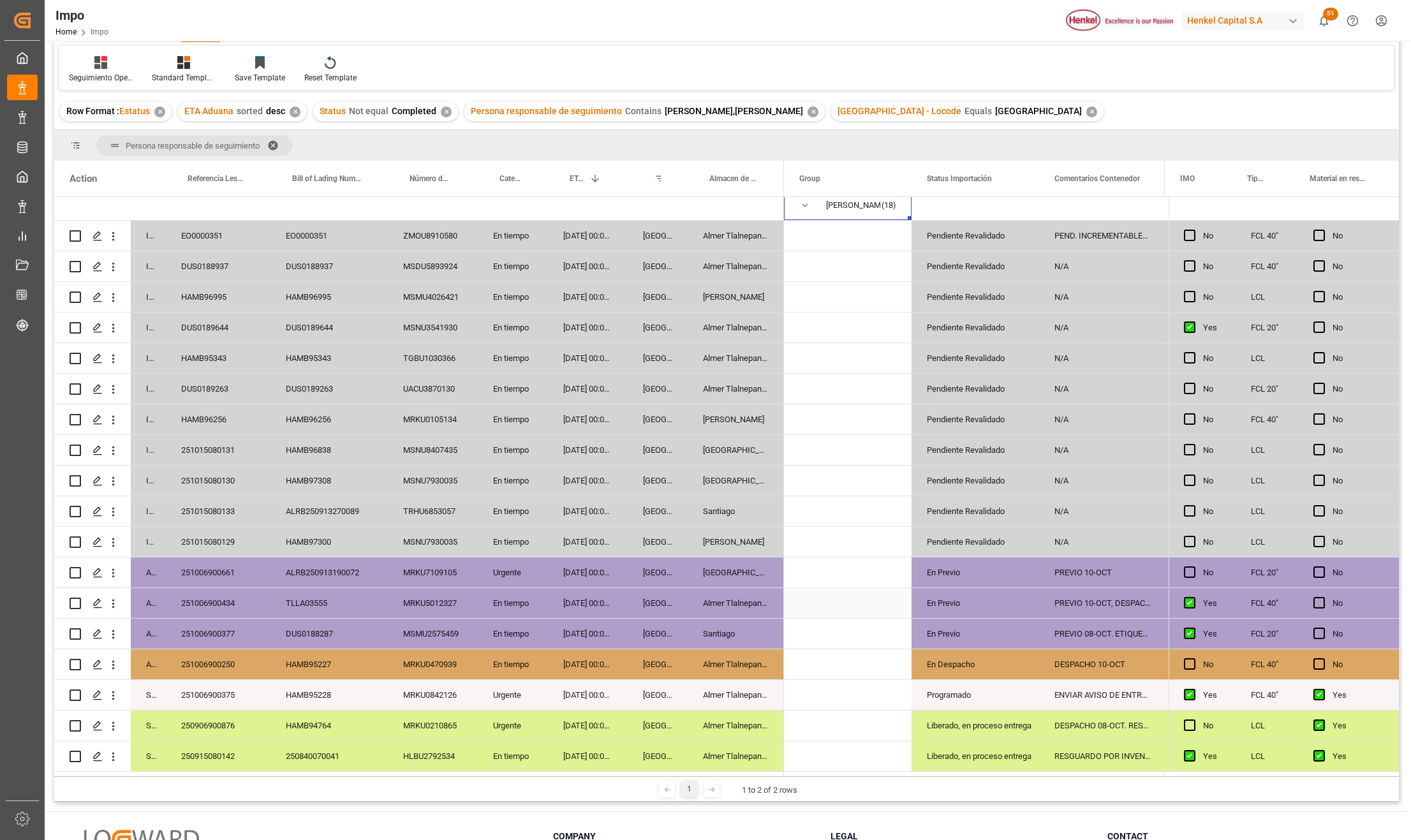
scroll to position [170, 0]
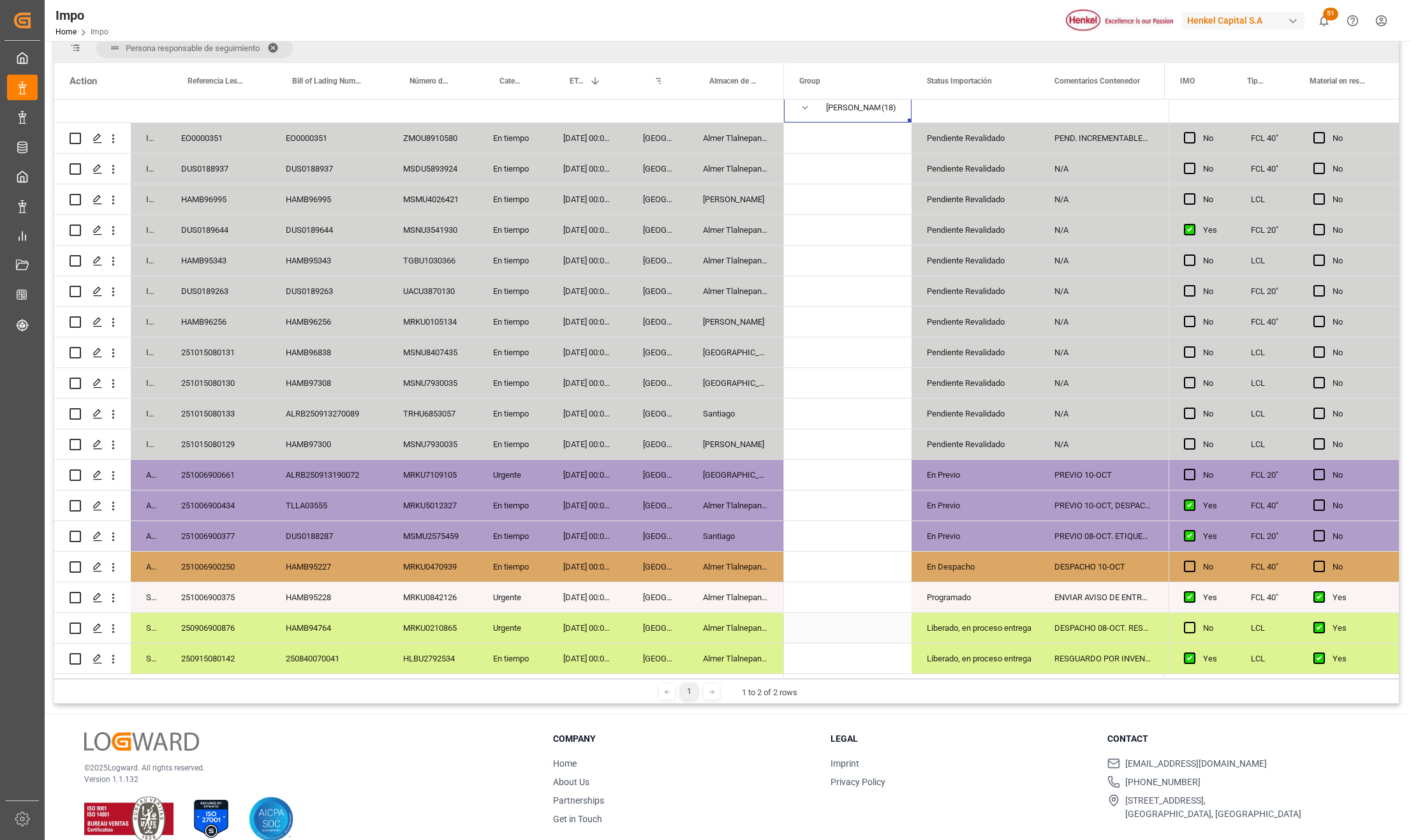
click at [630, 638] on div "Veracruz" at bounding box center [657, 628] width 60 height 30
click at [542, 603] on div "Urgente" at bounding box center [513, 597] width 70 height 30
click at [334, 560] on div "HAMB95227" at bounding box center [330, 567] width 118 height 30
click at [621, 565] on div "[DATE] 00:00:00" at bounding box center [588, 567] width 80 height 30
click at [743, 558] on div "Almer Tlalnepantla" at bounding box center [736, 567] width 96 height 30
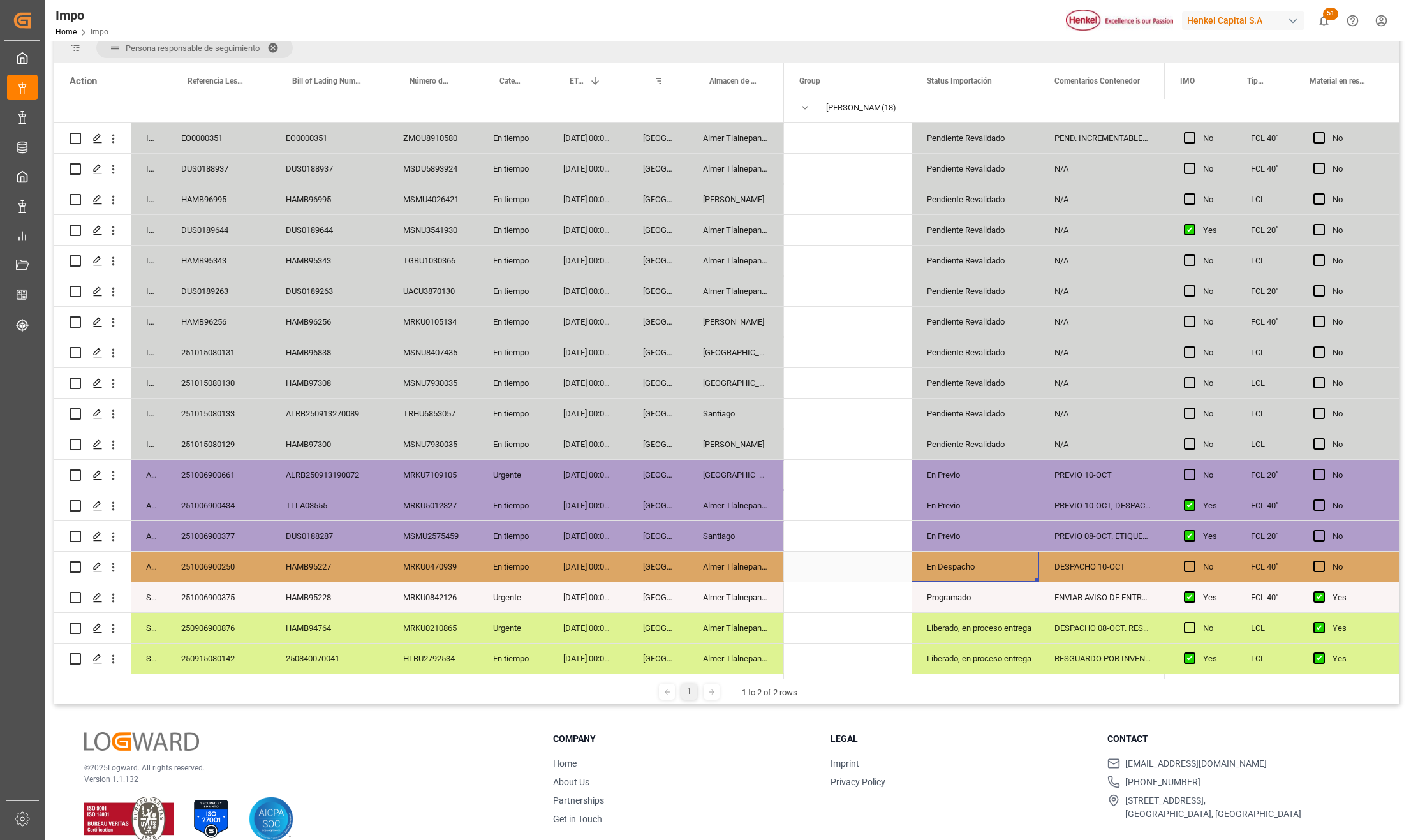
click at [1073, 552] on div "DESPACHO 10-OCT" at bounding box center [1103, 567] width 127 height 30
click at [1083, 563] on div "DESPACHO 10-OCT" at bounding box center [1103, 567] width 127 height 30
click at [1132, 570] on input "DESPACHO 10-OCT" at bounding box center [1103, 574] width 107 height 25
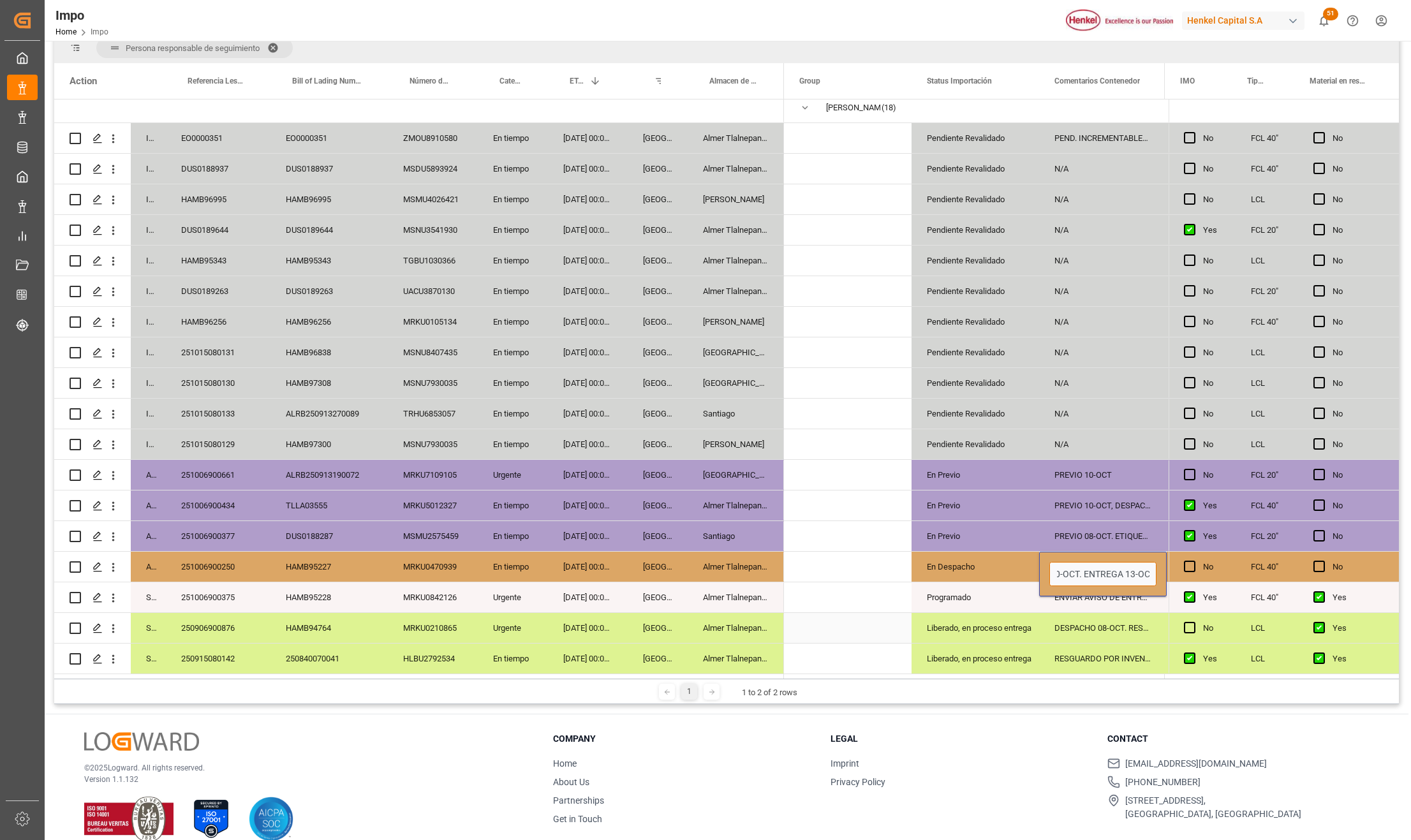
type input "DESPACHO 10-OCT. ENTREGA 13-OCT"
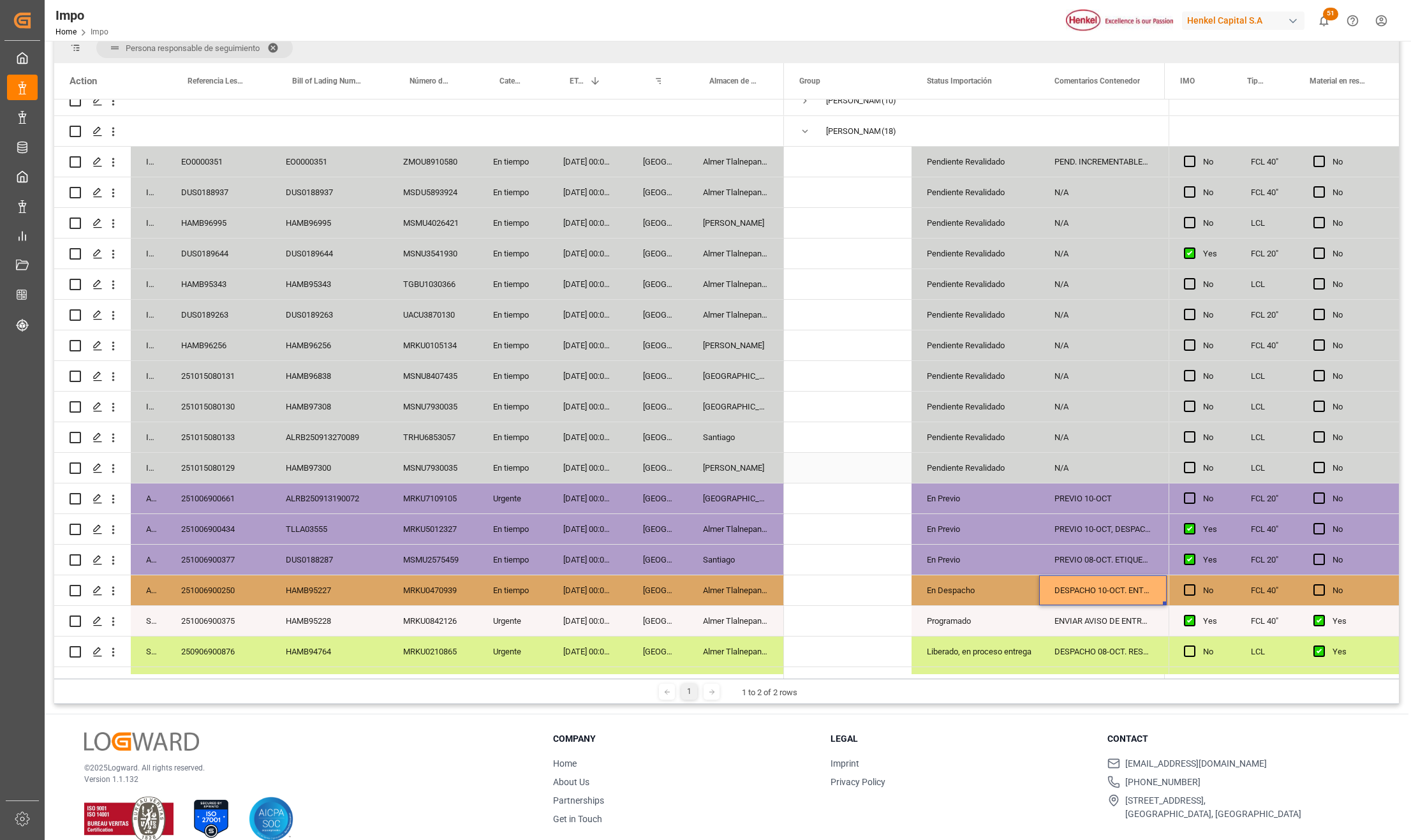
scroll to position [0, 0]
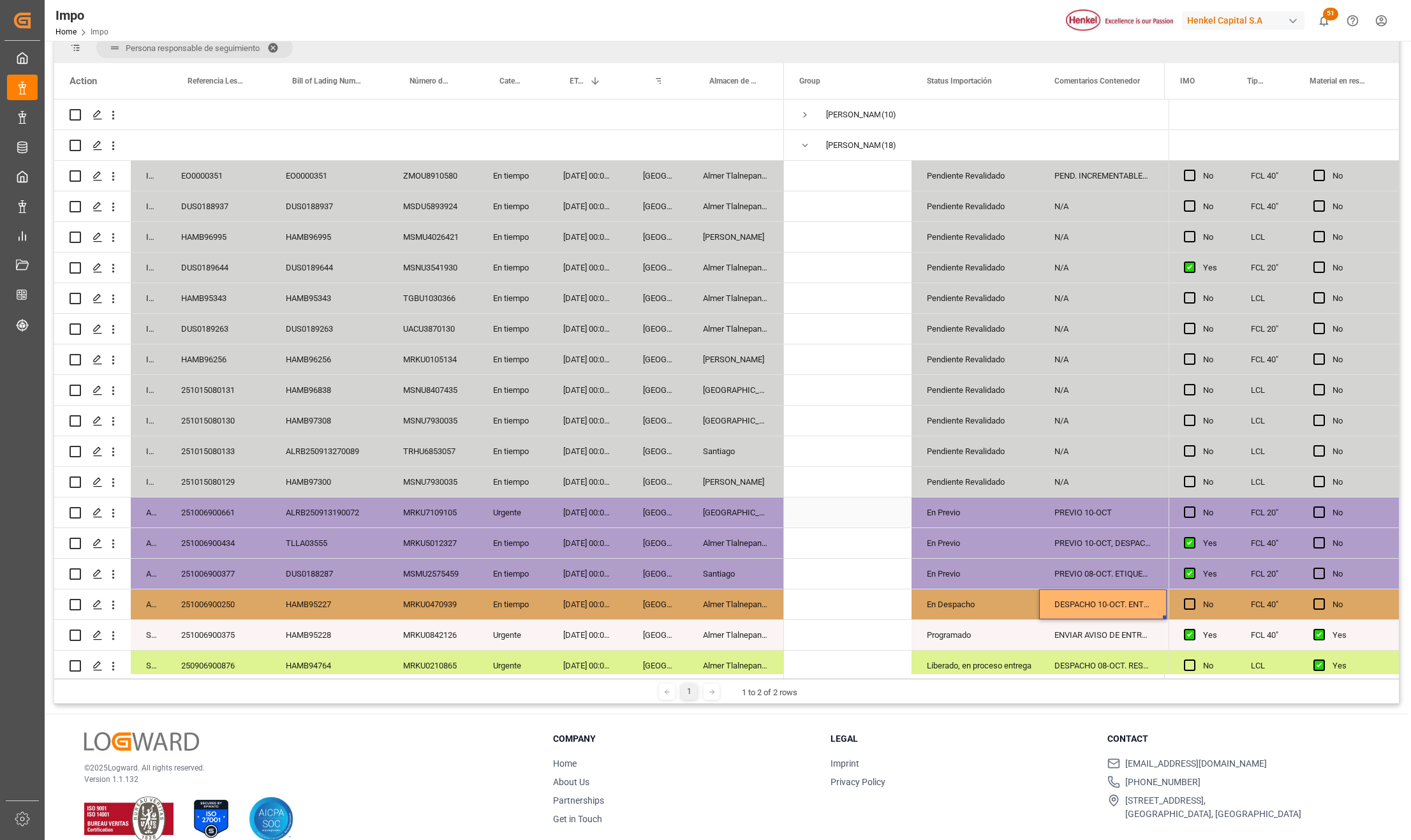
click at [1112, 513] on div "PREVIO 10-OCT" at bounding box center [1103, 512] width 127 height 30
click at [1112, 544] on div "PREVIO 10-OCT, DESPACHO 14-OCT" at bounding box center [1103, 543] width 127 height 30
click at [1123, 572] on div "PREVIO 08-OCT. ETIQUETAS SOLICITADAS" at bounding box center [1103, 574] width 127 height 30
click at [994, 570] on div "En Previo" at bounding box center [975, 574] width 97 height 29
click at [1011, 580] on icon "open menu" at bounding box center [1016, 582] width 16 height 16
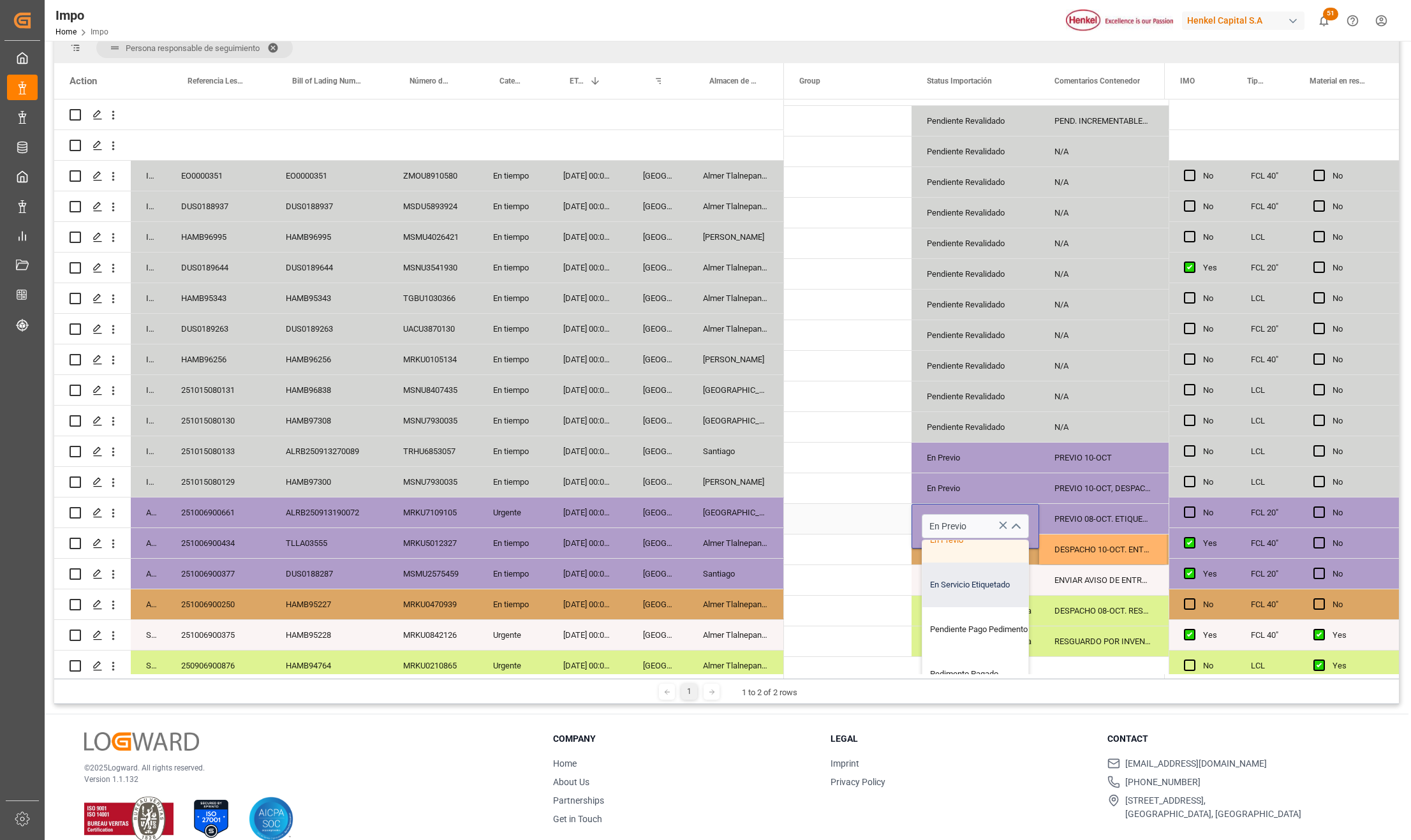
scroll to position [85, 0]
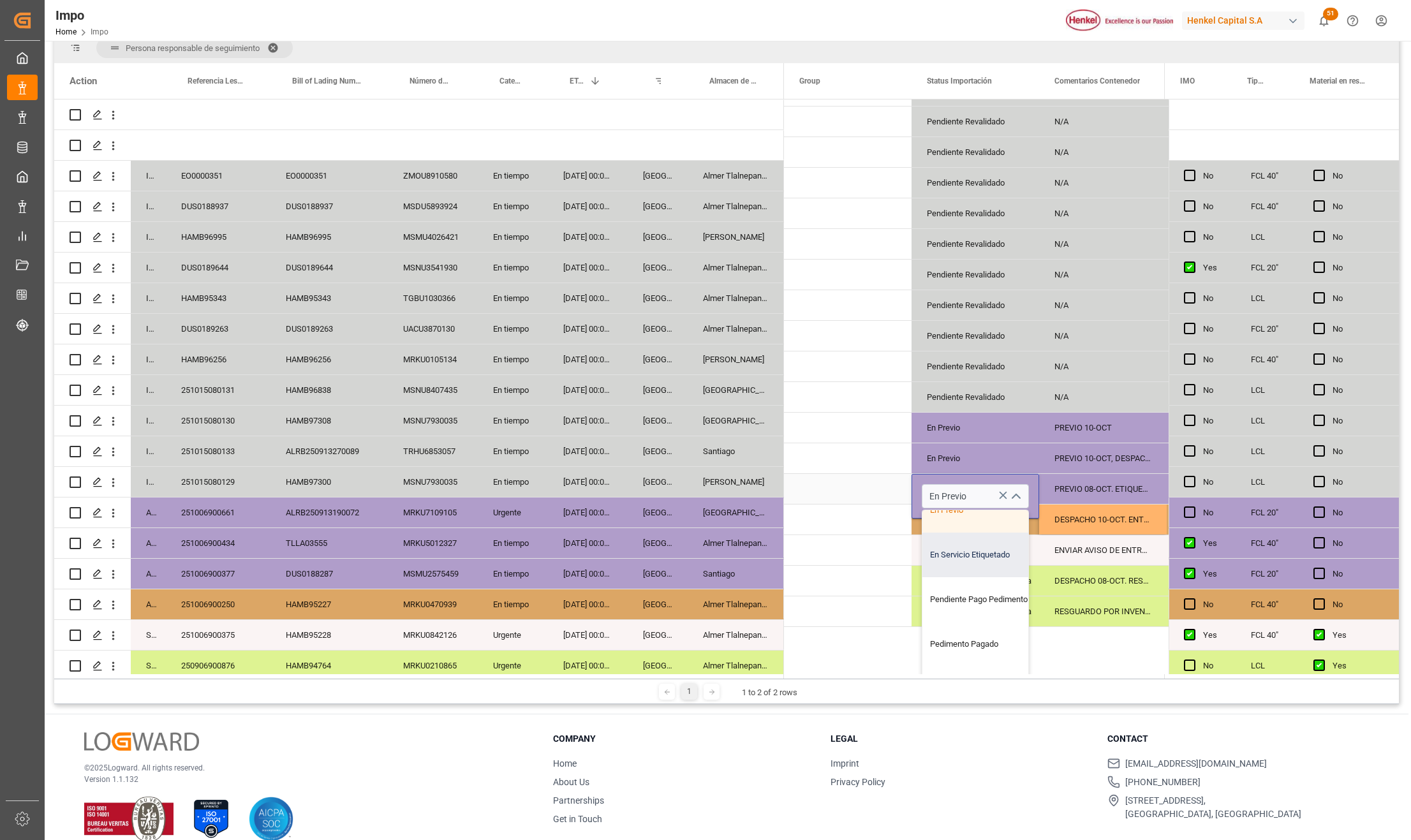
click at [975, 562] on div "En Servicio Etiquetado" at bounding box center [982, 554] width 120 height 45
type input "En Servicio Etiquetado"
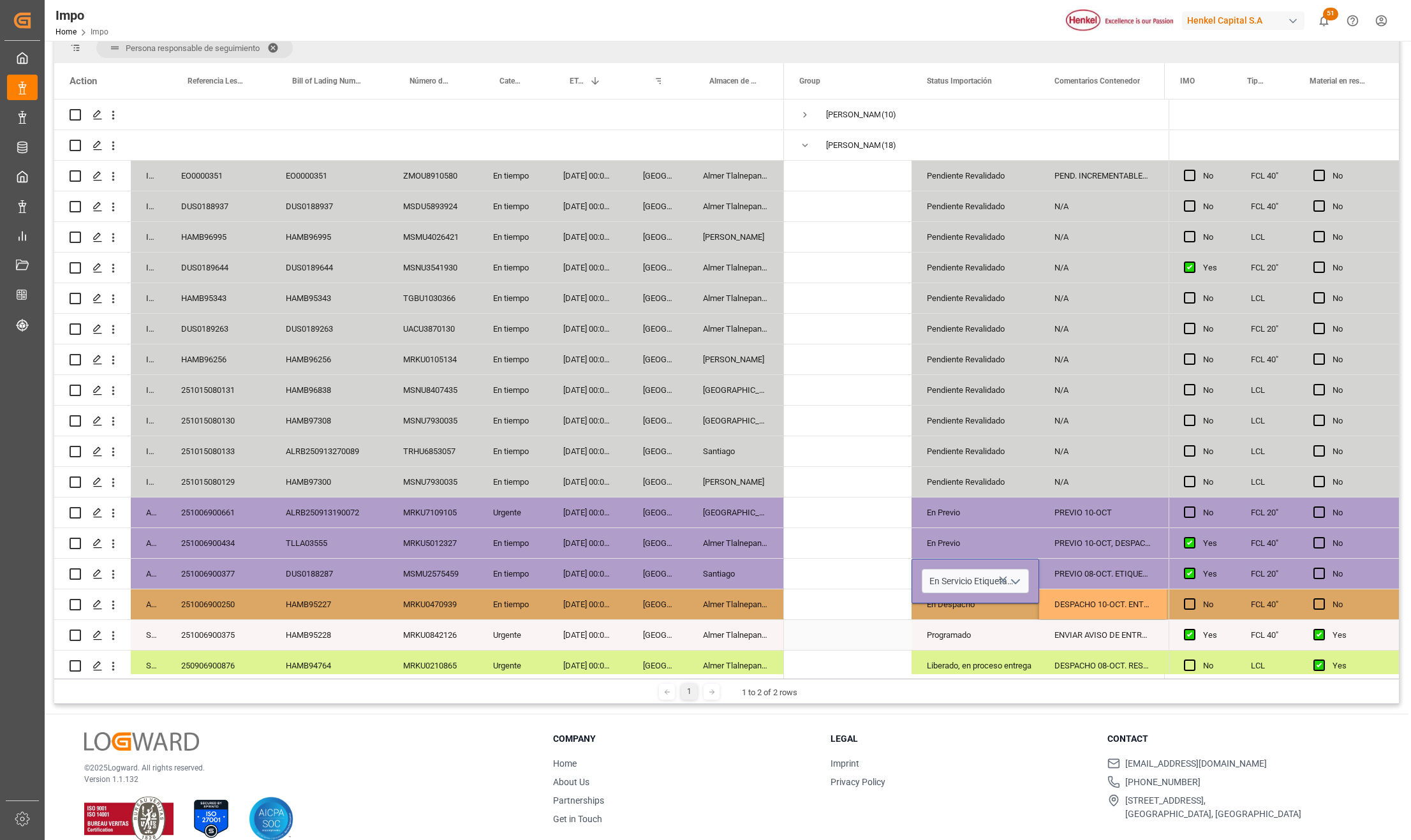
click at [971, 636] on div "Programado" at bounding box center [975, 635] width 97 height 29
click at [1065, 562] on div "PREVIO 08-OCT. ETIQUETAS SOLICITADAS" at bounding box center [1103, 574] width 127 height 30
drag, startPoint x: 1123, startPoint y: 577, endPoint x: 1023, endPoint y: 578, distance: 100.0
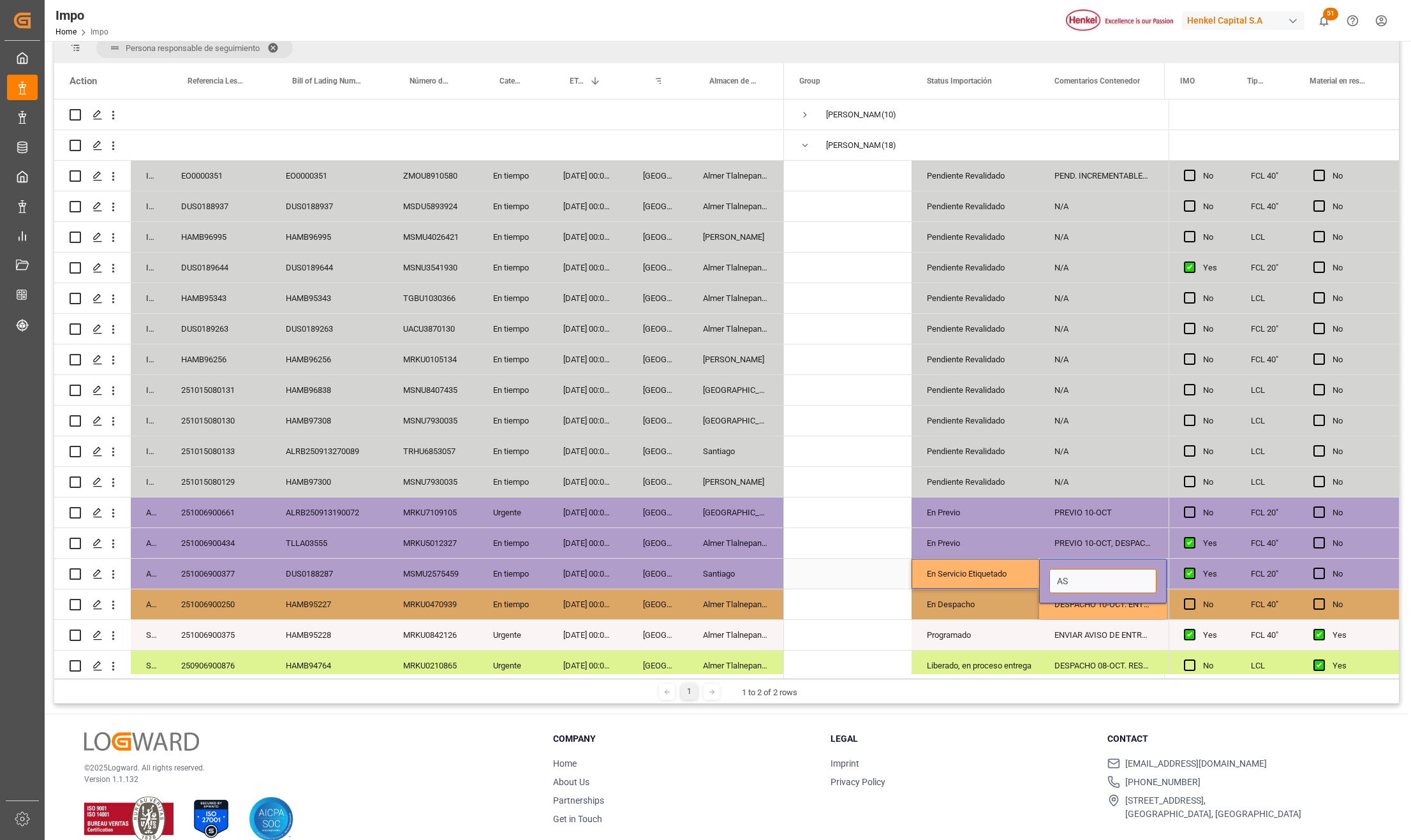
type input "S"
type input "PENDIENTE MEDIPORT"
click at [1003, 620] on div "Programado" at bounding box center [975, 635] width 97 height 29
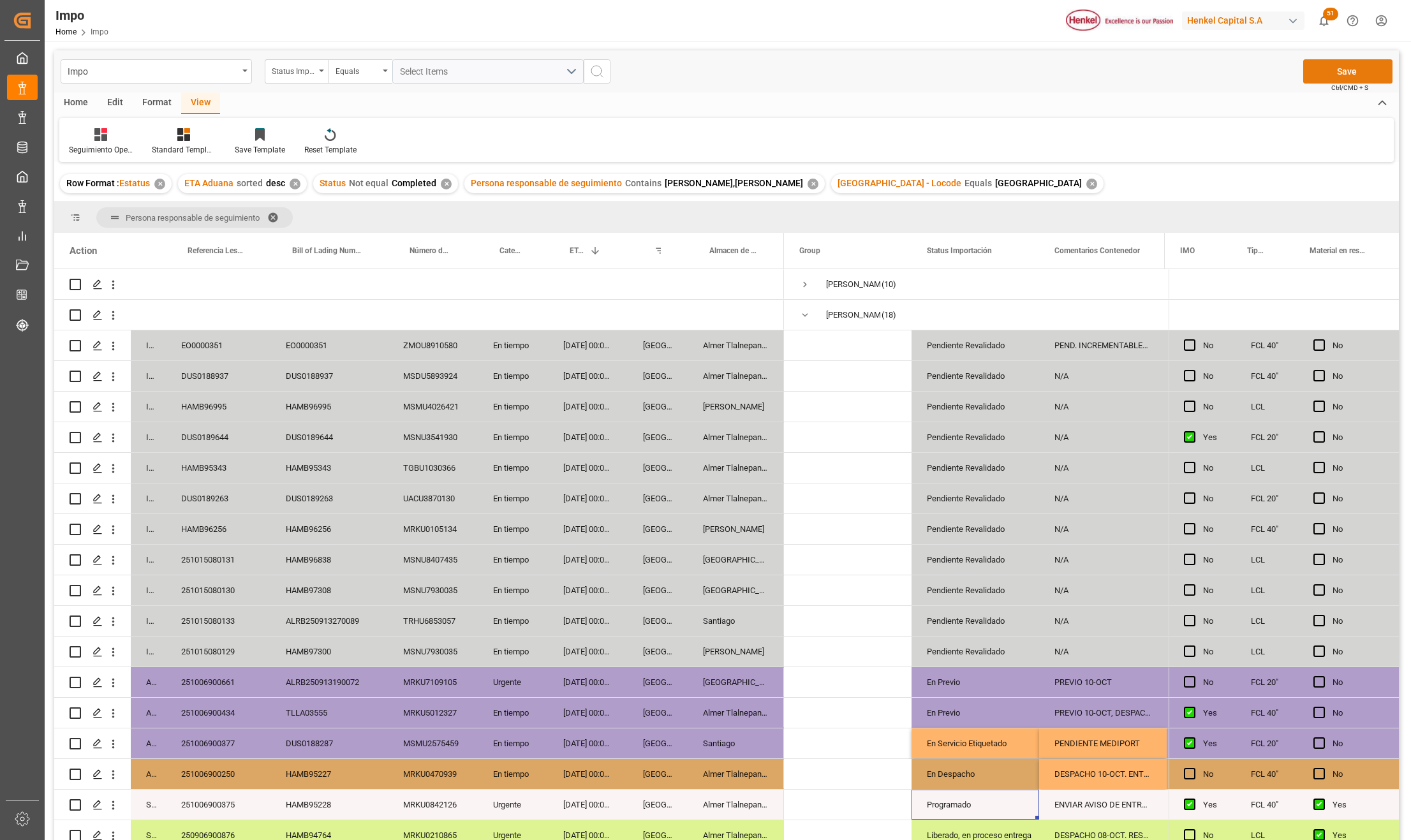
click at [1340, 70] on button "Save" at bounding box center [1348, 72] width 89 height 25
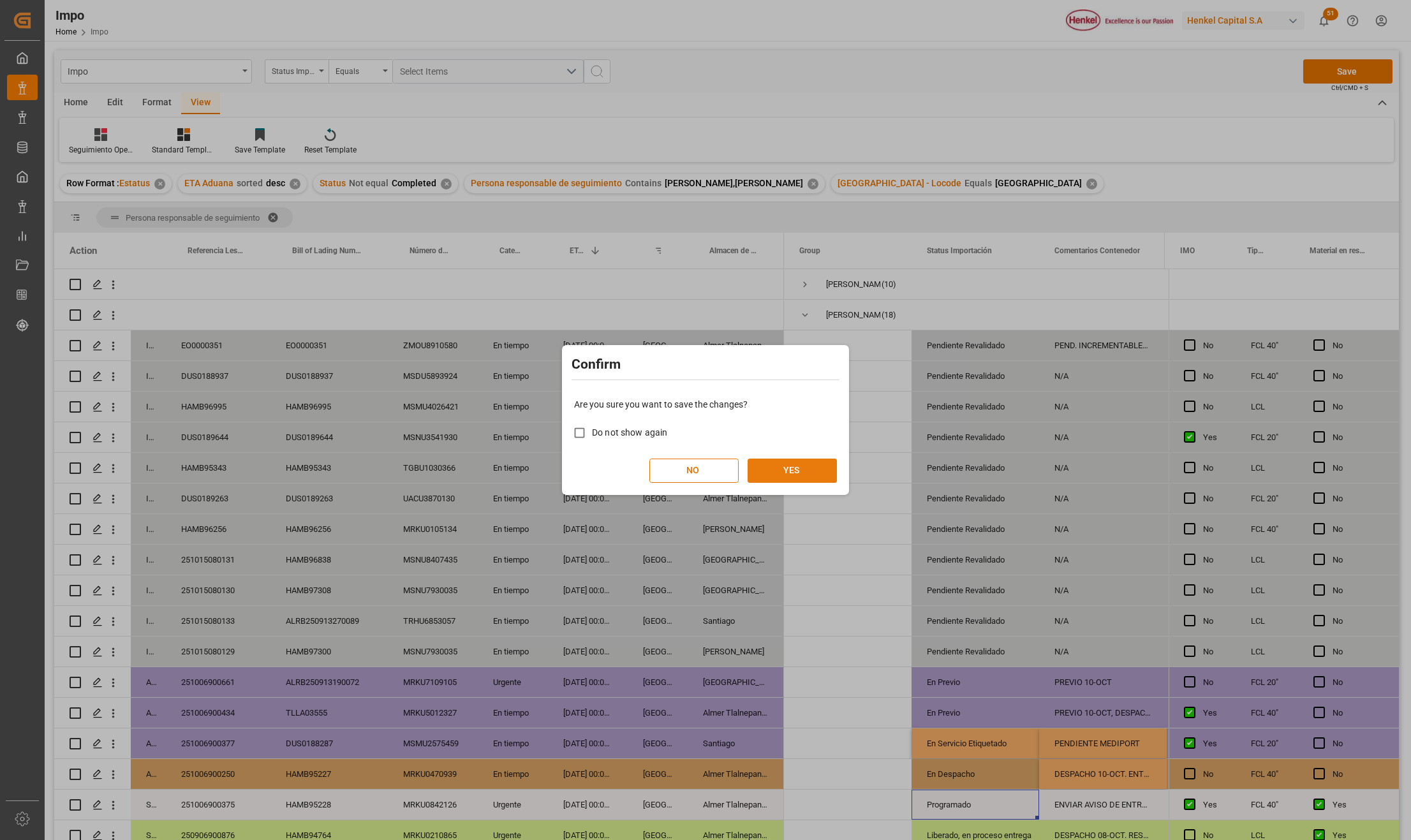
click at [794, 472] on button "YES" at bounding box center [792, 471] width 89 height 25
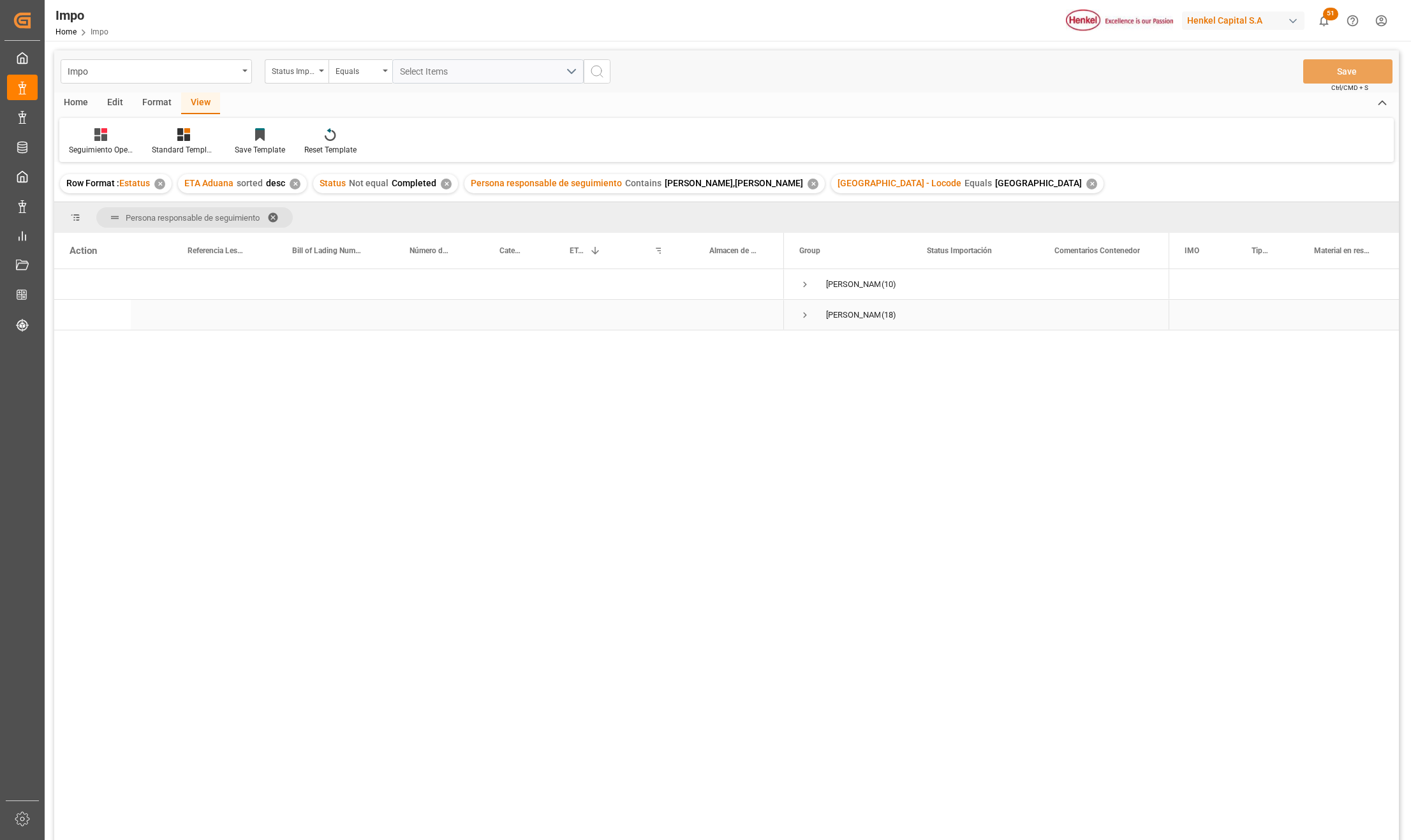
click at [808, 315] on span "Press SPACE to select this row." at bounding box center [805, 315] width 12 height 12
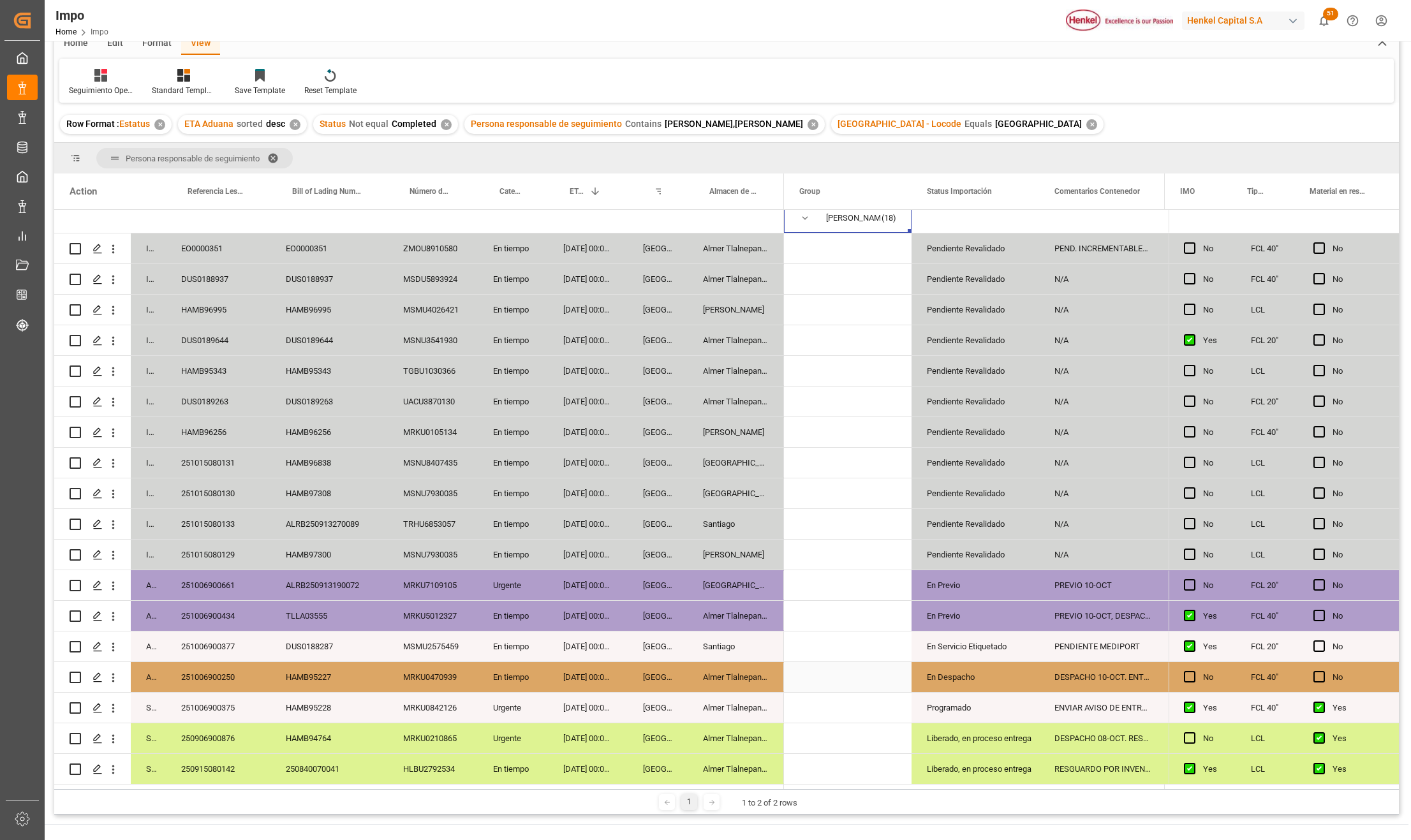
scroll to position [85, 0]
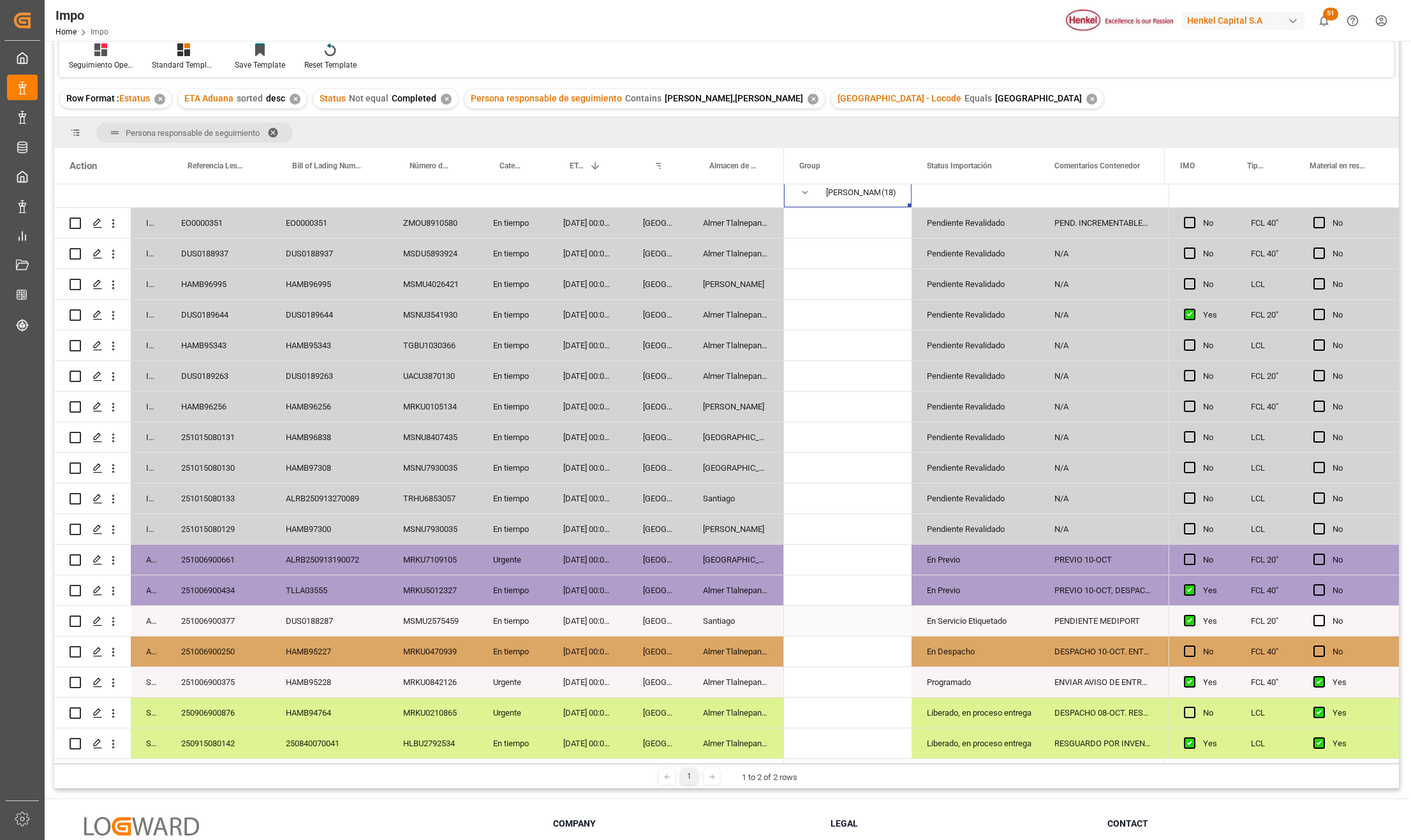
click at [224, 616] on div "251006900377" at bounding box center [218, 621] width 105 height 30
click at [229, 590] on div "251006900434" at bounding box center [218, 590] width 105 height 30
click at [999, 576] on div "En Previo" at bounding box center [975, 590] width 97 height 29
click at [1131, 587] on div "PREVIO 10-OCT, DESPACHO 14-OCT" at bounding box center [1103, 590] width 127 height 30
click at [596, 526] on div "10-10-2025 00:00:00" at bounding box center [588, 529] width 80 height 30
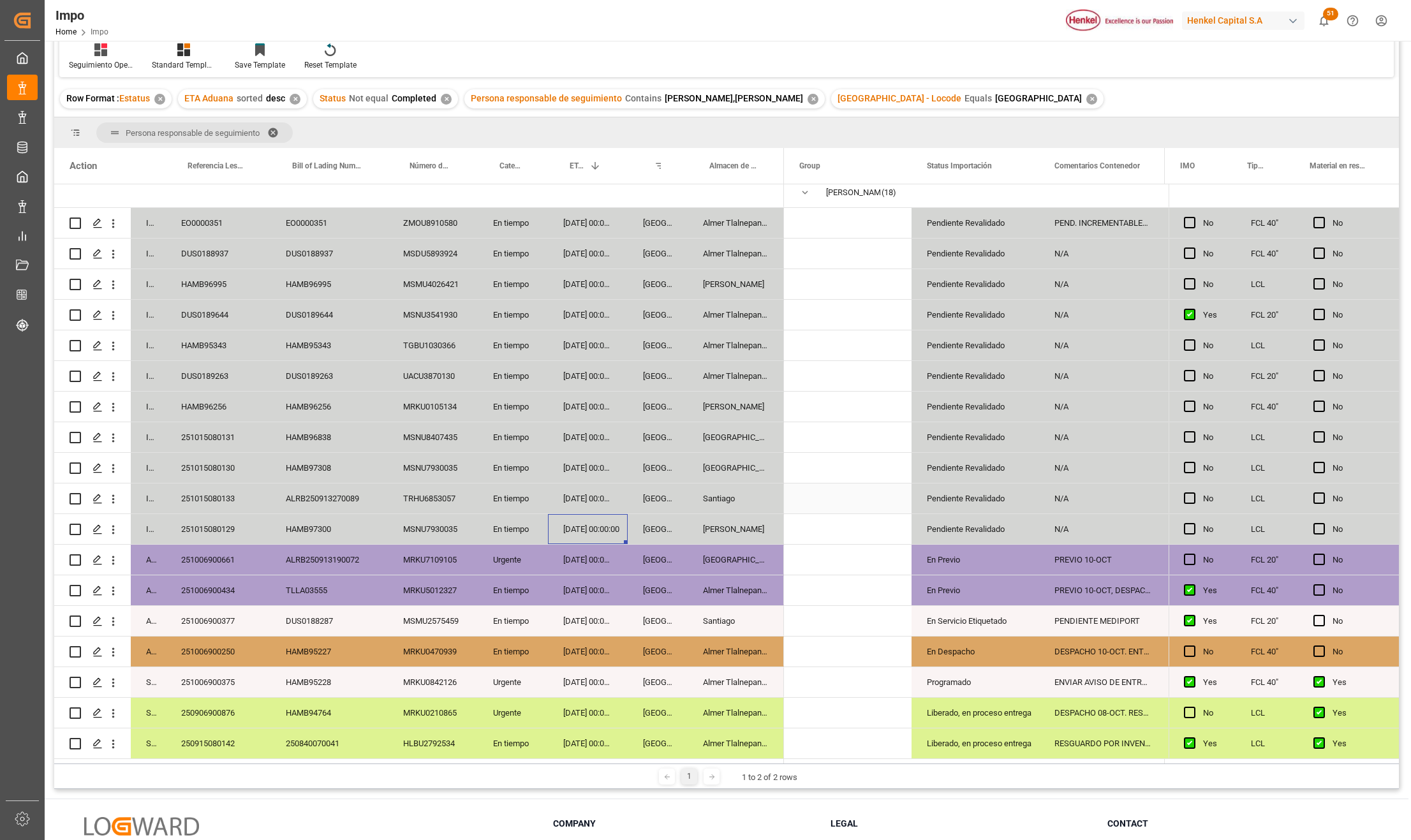
click at [596, 509] on div "10-10-2025 00:00:00" at bounding box center [588, 498] width 80 height 30
click at [595, 472] on div "10-10-2025 00:00:00" at bounding box center [588, 468] width 80 height 30
click at [593, 442] on div "10-10-2025 00:00:00" at bounding box center [588, 437] width 80 height 30
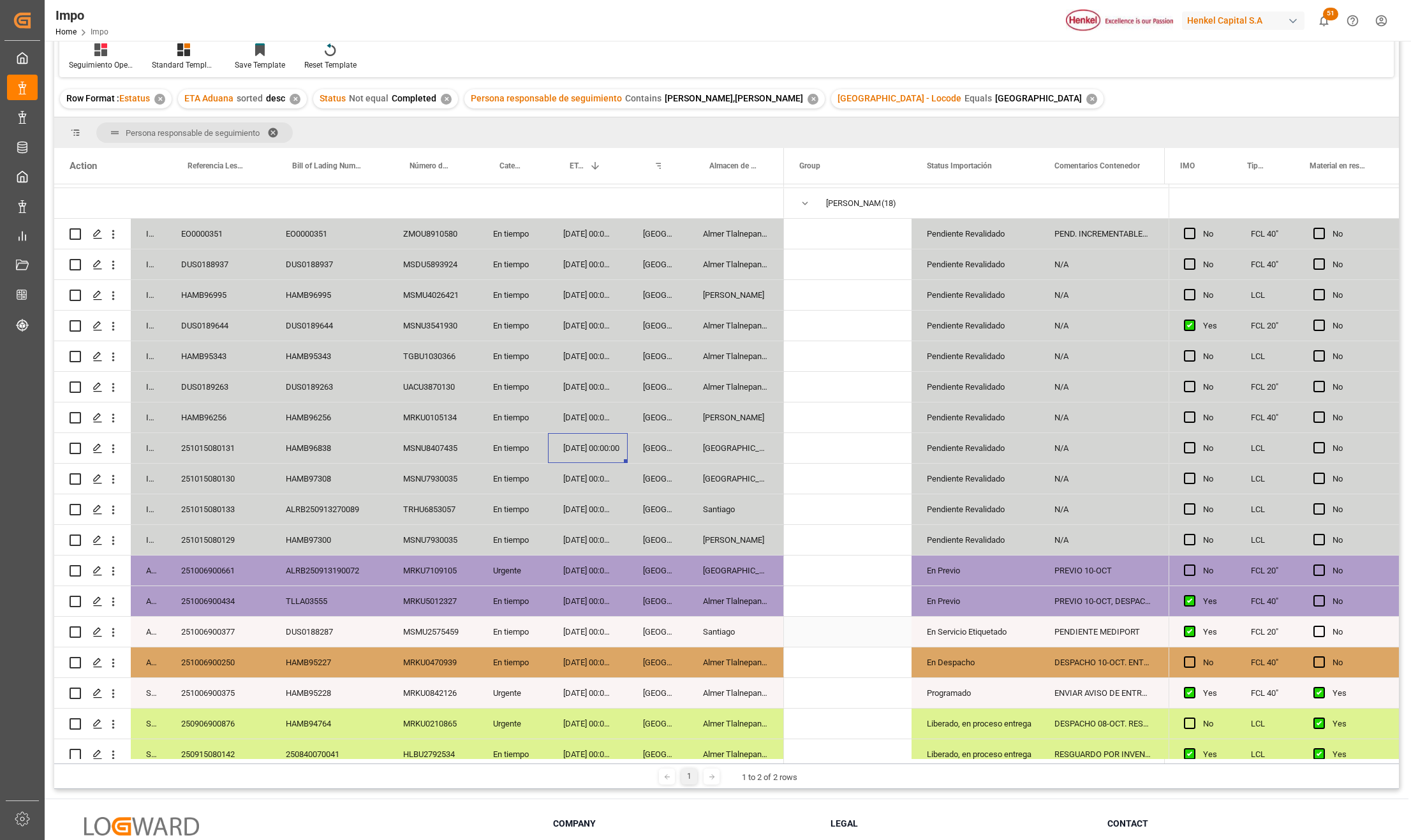
scroll to position [41, 0]
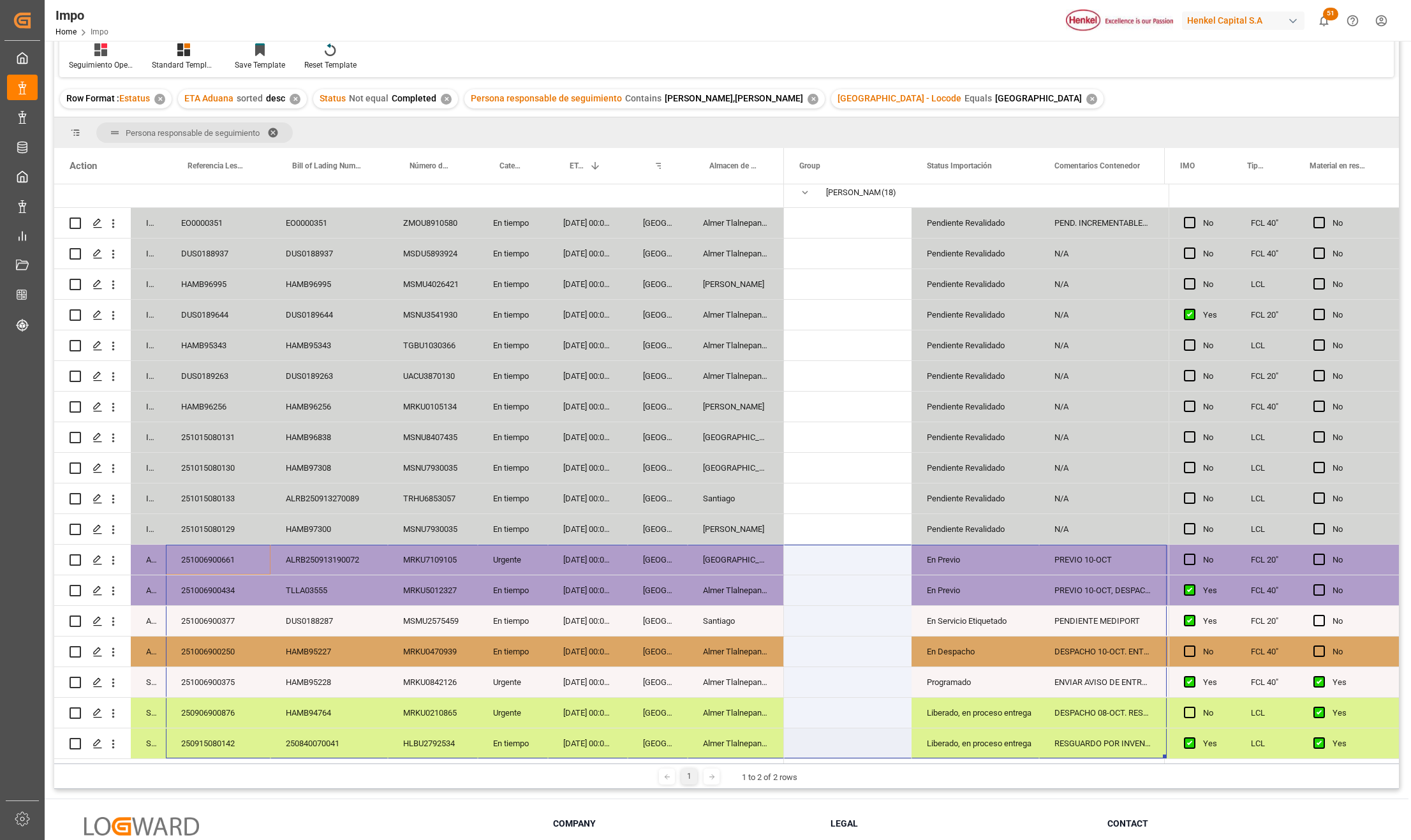
drag, startPoint x: 218, startPoint y: 552, endPoint x: 1068, endPoint y: 750, distance: 872.8
click at [1068, 750] on div "In progress EO0000351 EO0000351 ZMOU8910580 En tiempo 19-10-2025 00:00:00 Verac…" at bounding box center [727, 471] width 1345 height 574
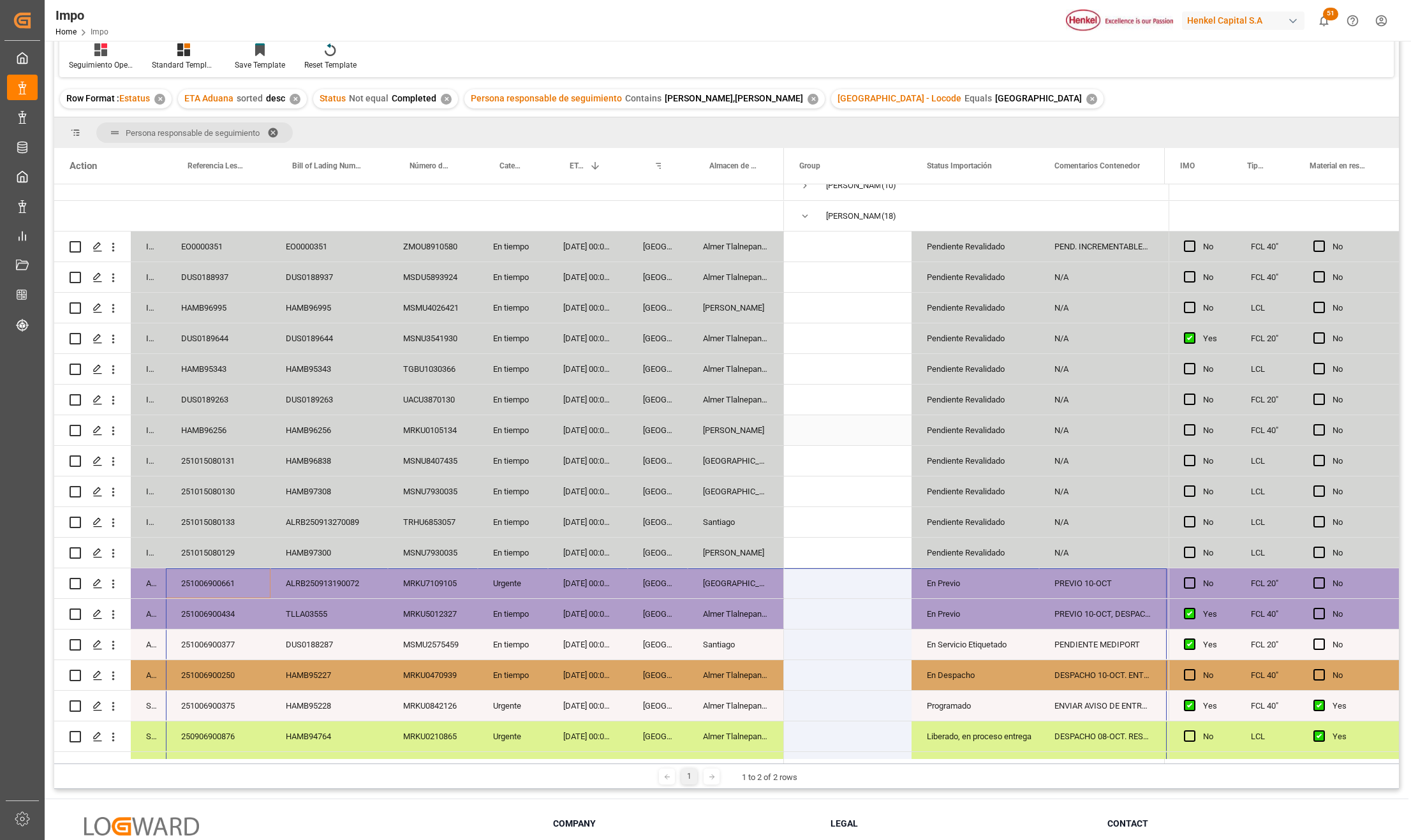
scroll to position [0, 0]
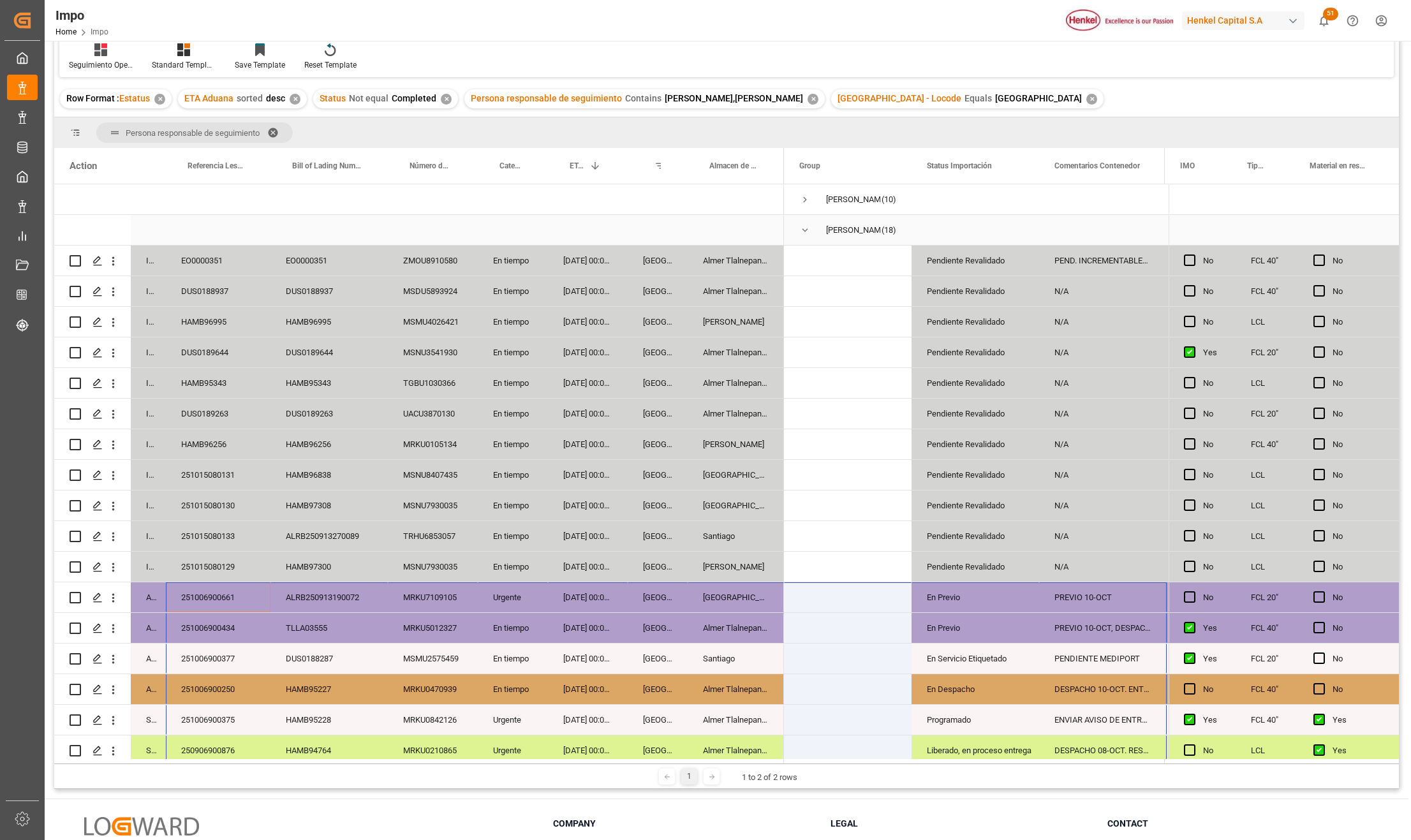
click at [805, 232] on span "Press SPACE to select this row." at bounding box center [805, 230] width 12 height 12
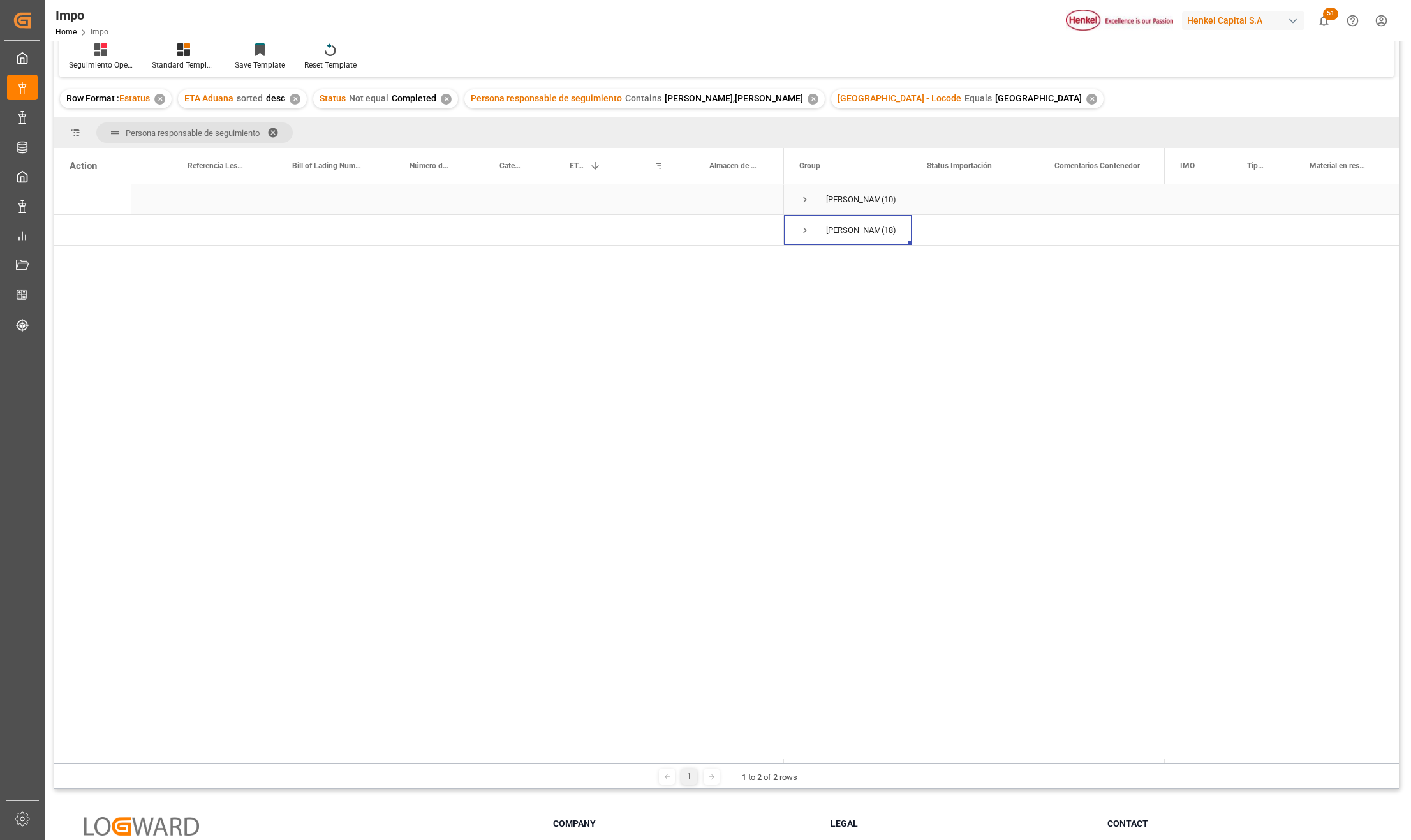
click at [803, 199] on span "Press SPACE to select this row." at bounding box center [805, 200] width 12 height 12
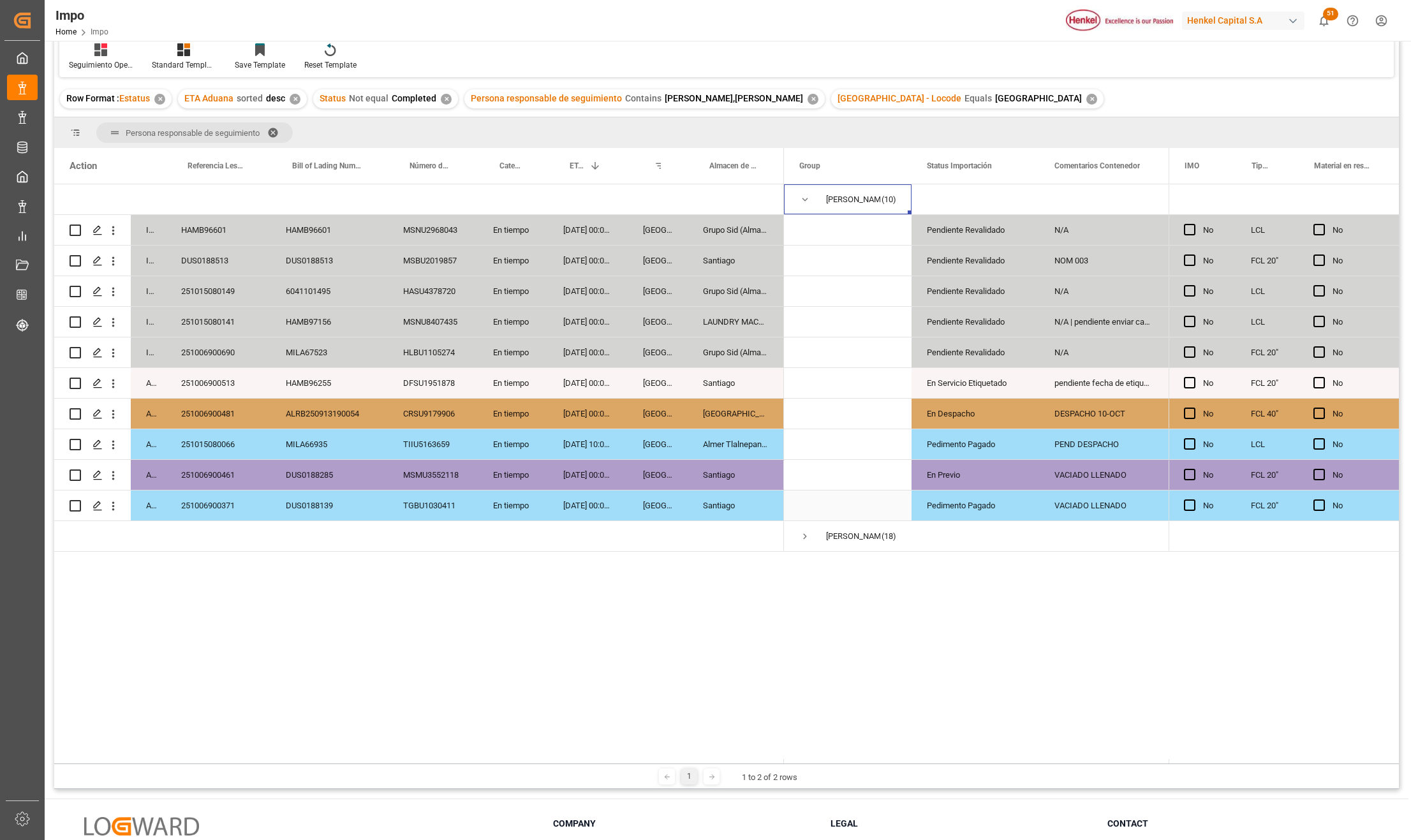
click at [468, 501] on div "TGBU1030411" at bounding box center [432, 505] width 90 height 30
click at [230, 498] on div "251006900371" at bounding box center [218, 505] width 105 height 30
click at [719, 504] on div "Santiago" at bounding box center [736, 505] width 96 height 30
click at [953, 510] on div "Pedimento Pagado" at bounding box center [975, 505] width 97 height 29
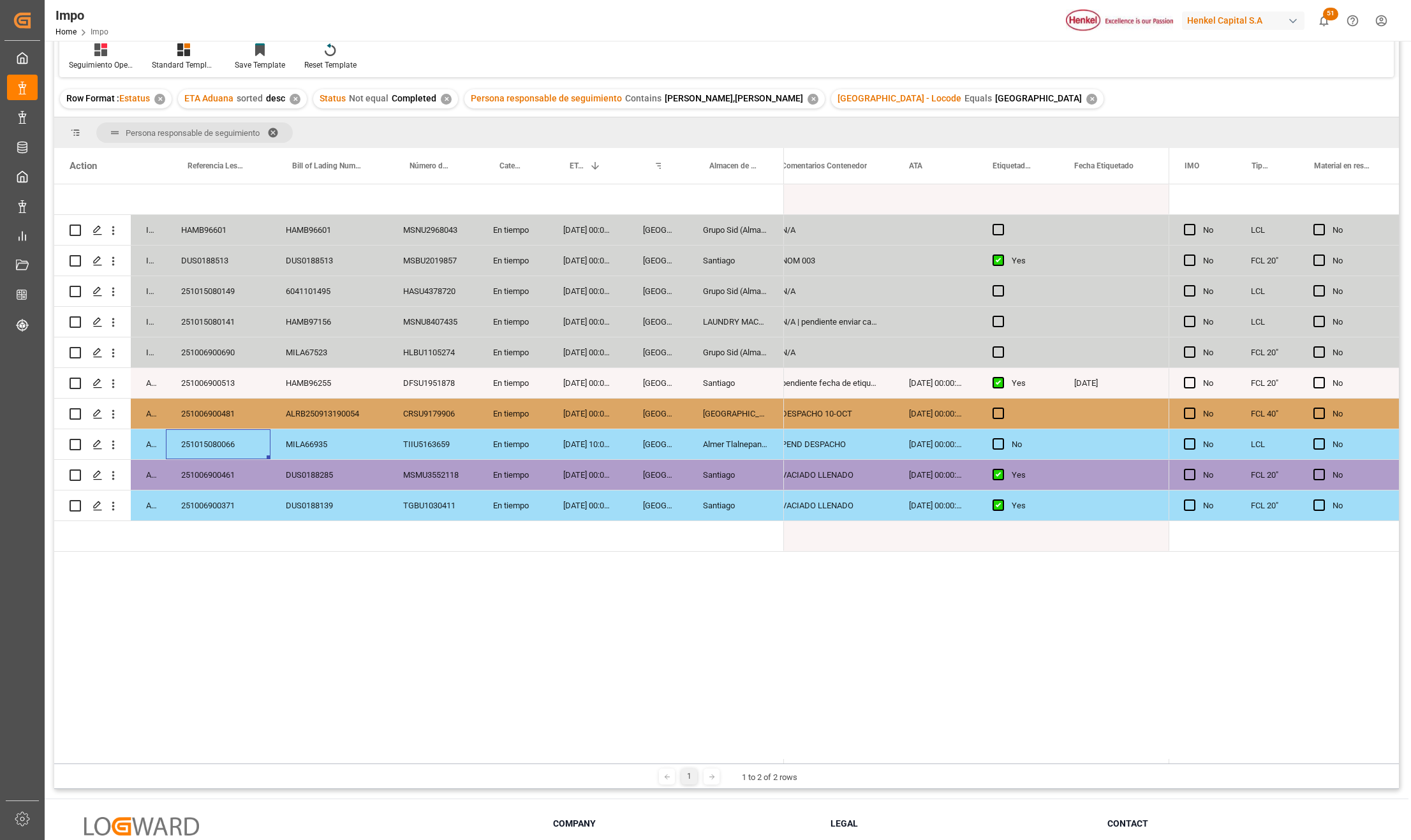
click at [233, 441] on div "251015080066" at bounding box center [218, 444] width 105 height 30
click at [802, 384] on div "pendiente fecha de etiquetado" at bounding box center [829, 383] width 127 height 30
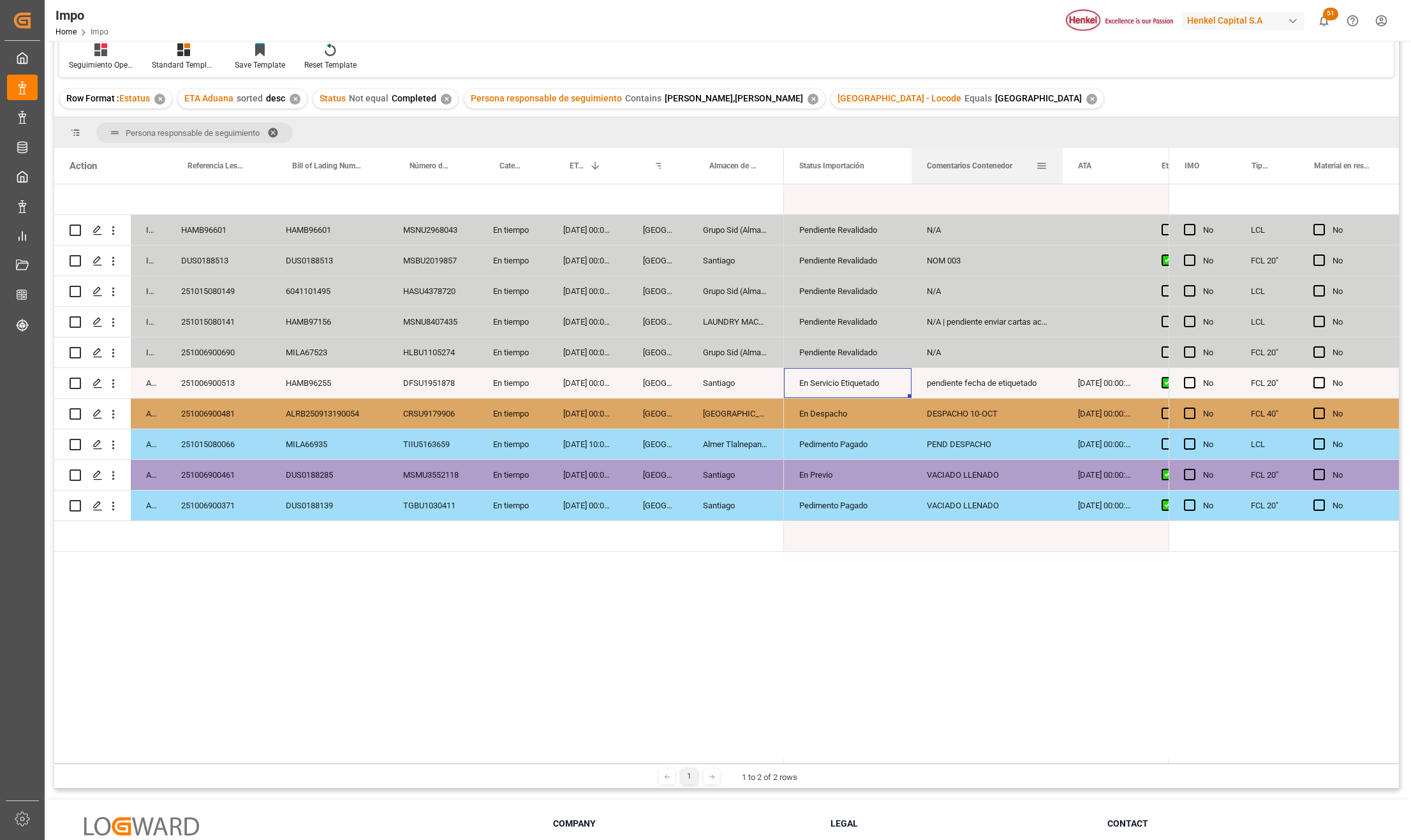
drag, startPoint x: 1036, startPoint y: 158, endPoint x: 1060, endPoint y: 158, distance: 24.0
click at [1061, 158] on div at bounding box center [1063, 165] width 5 height 36
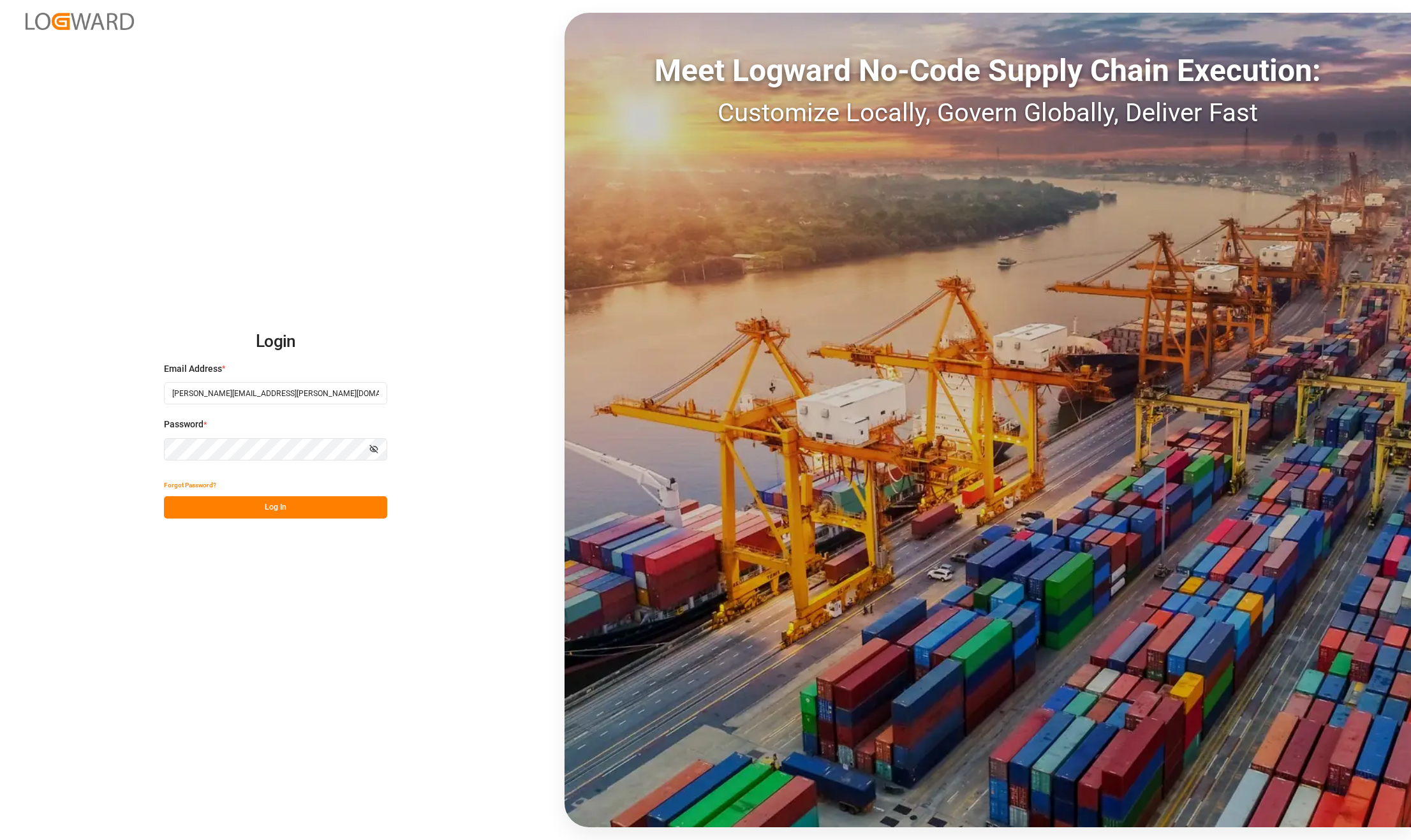
click at [317, 503] on button "Log In" at bounding box center [275, 507] width 223 height 23
click at [281, 495] on div "Forgot Password?" at bounding box center [275, 485] width 223 height 23
click at [281, 501] on div "Forgot Password? Please wait" at bounding box center [275, 496] width 223 height 45
click at [281, 504] on div "Forgot Password? Please wait" at bounding box center [275, 496] width 223 height 45
click at [271, 509] on button "Log In" at bounding box center [275, 507] width 223 height 23
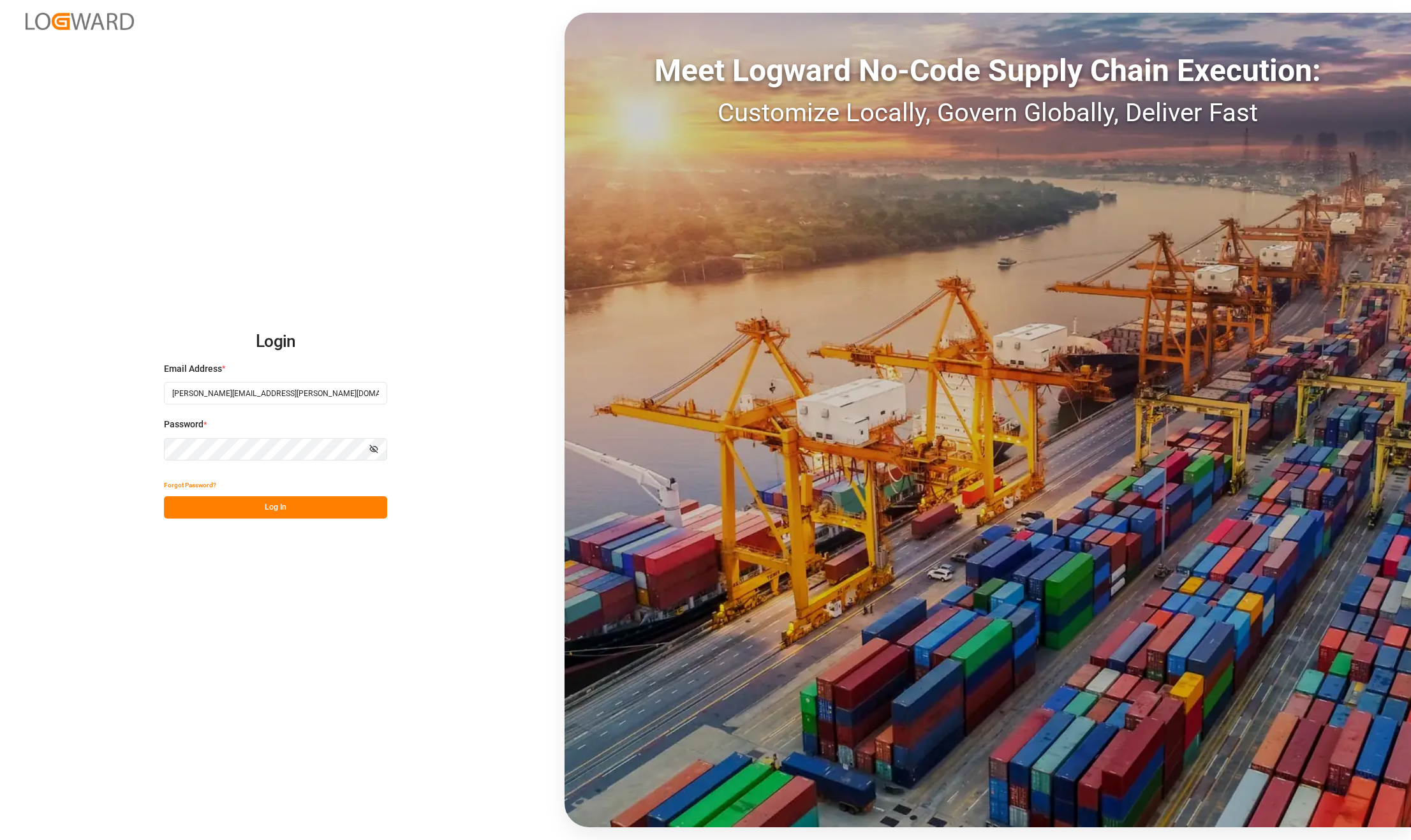
click at [256, 503] on button "Log In" at bounding box center [275, 507] width 223 height 23
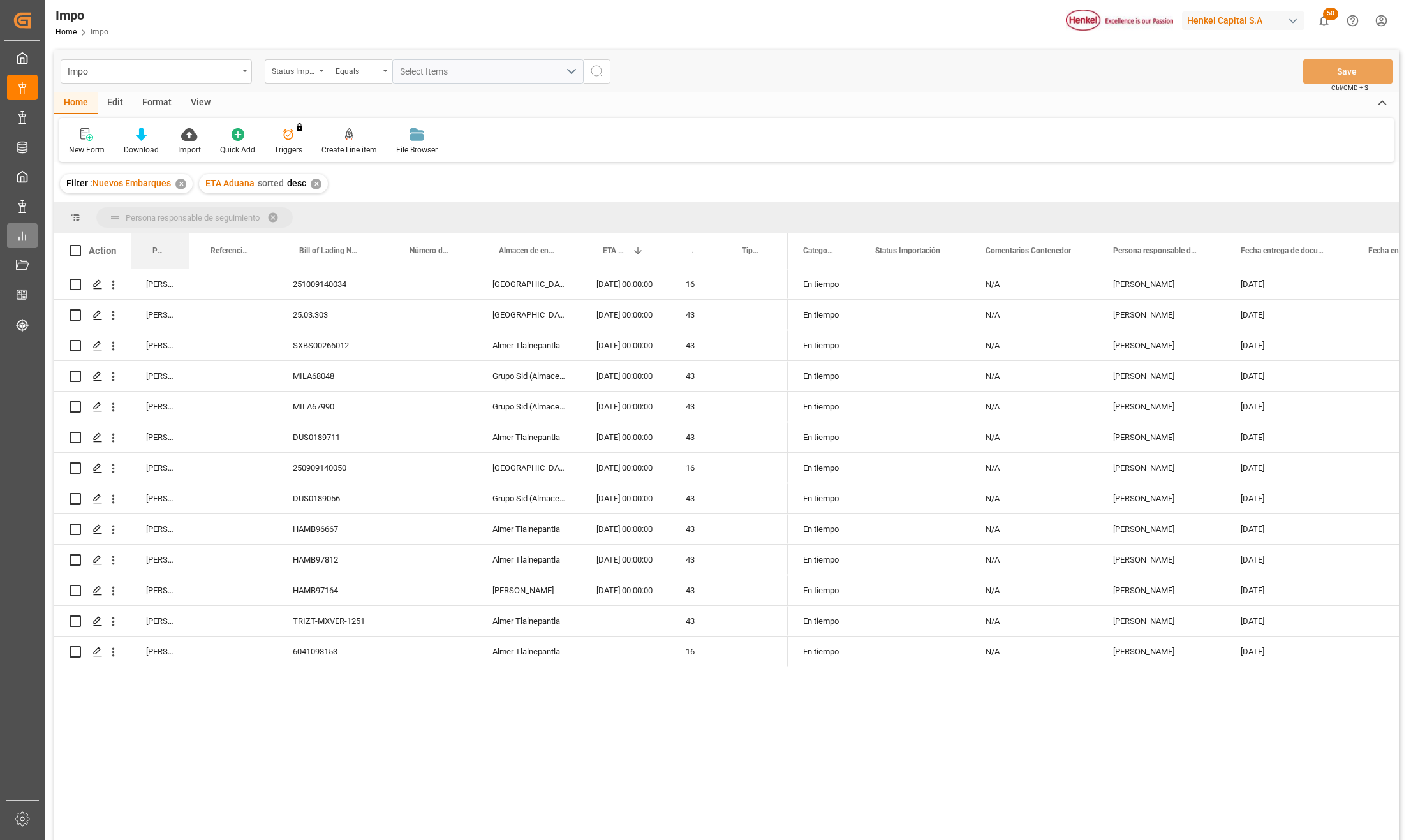
drag, startPoint x: 153, startPoint y: 256, endPoint x: 23, endPoint y: 223, distance: 134.1
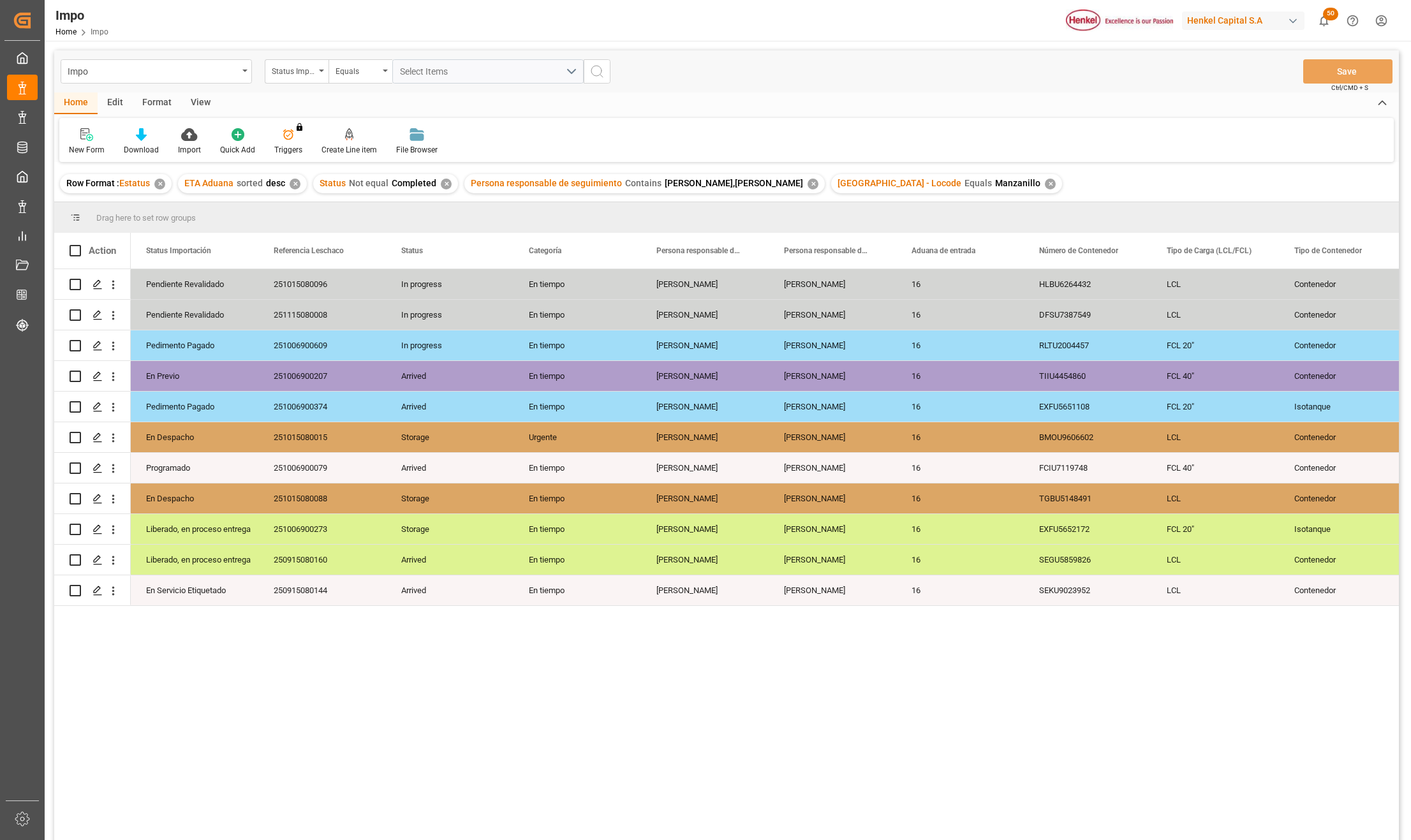
click at [200, 100] on div "View" at bounding box center [200, 103] width 39 height 22
click at [148, 131] on icon at bounding box center [148, 131] width 6 height 5
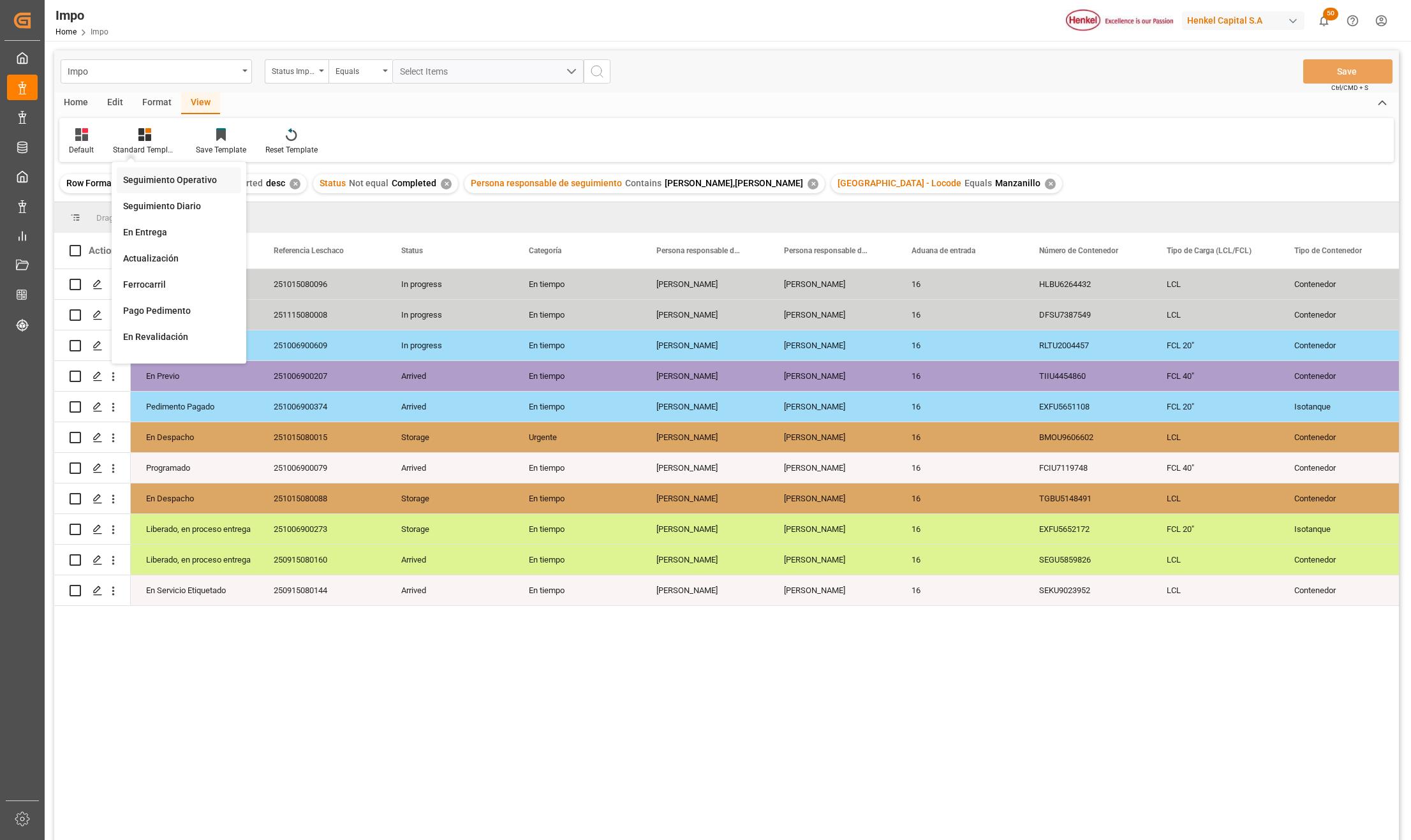
click at [159, 174] on div "Seguimiento Operativo" at bounding box center [179, 180] width 112 height 14
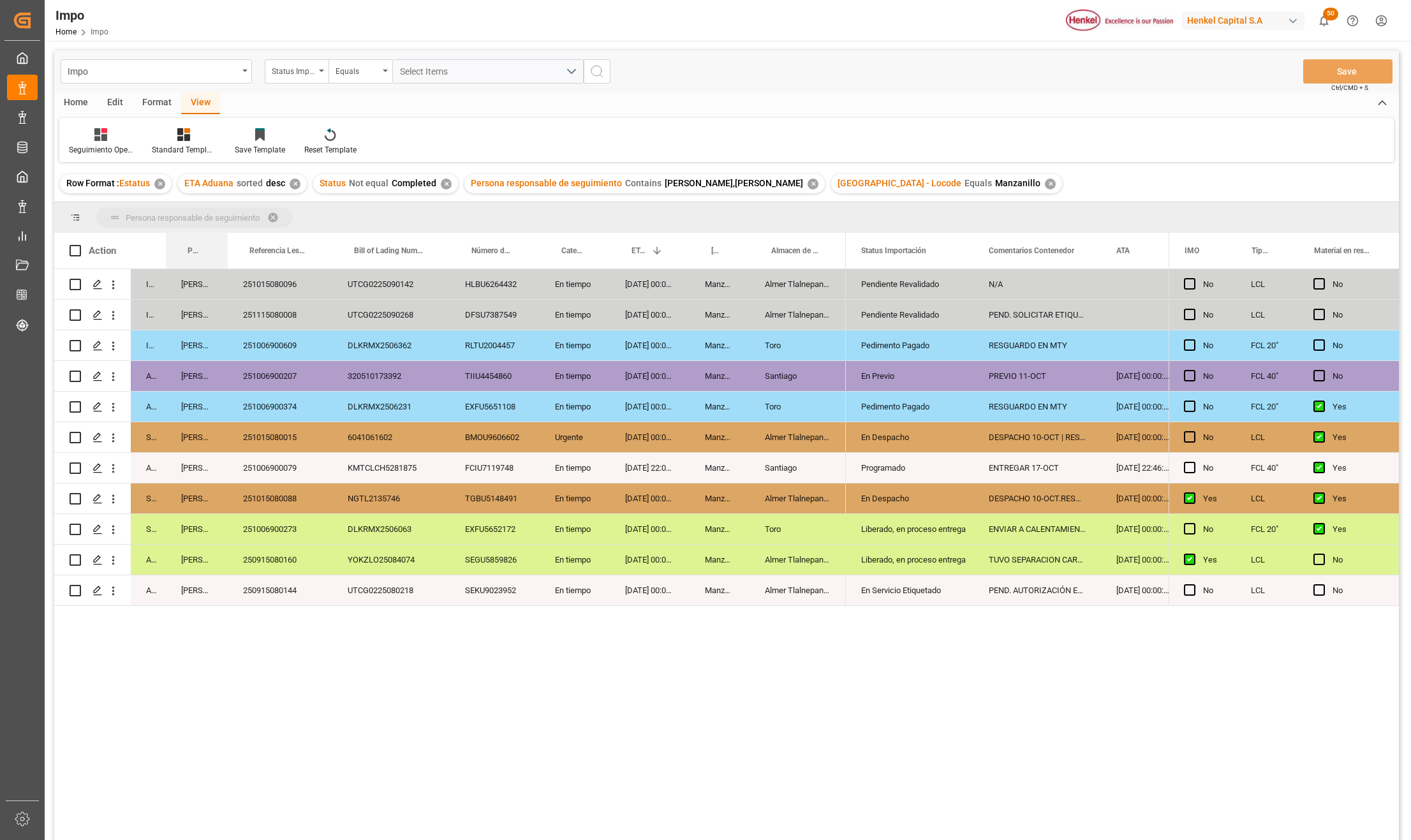
drag, startPoint x: 189, startPoint y: 251, endPoint x: 187, endPoint y: 227, distance: 24.1
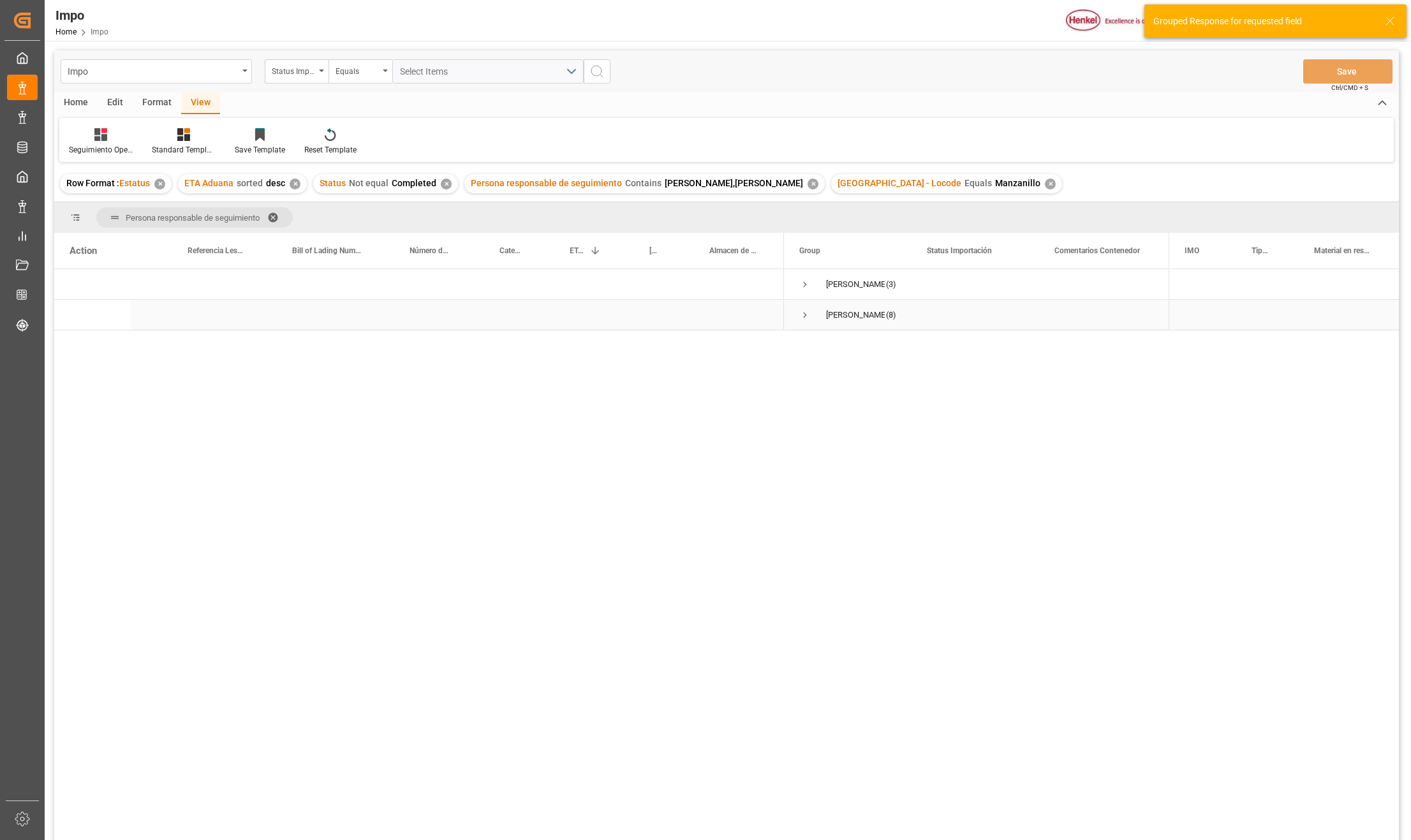
click at [805, 315] on span "Press SPACE to select this row." at bounding box center [805, 315] width 12 height 12
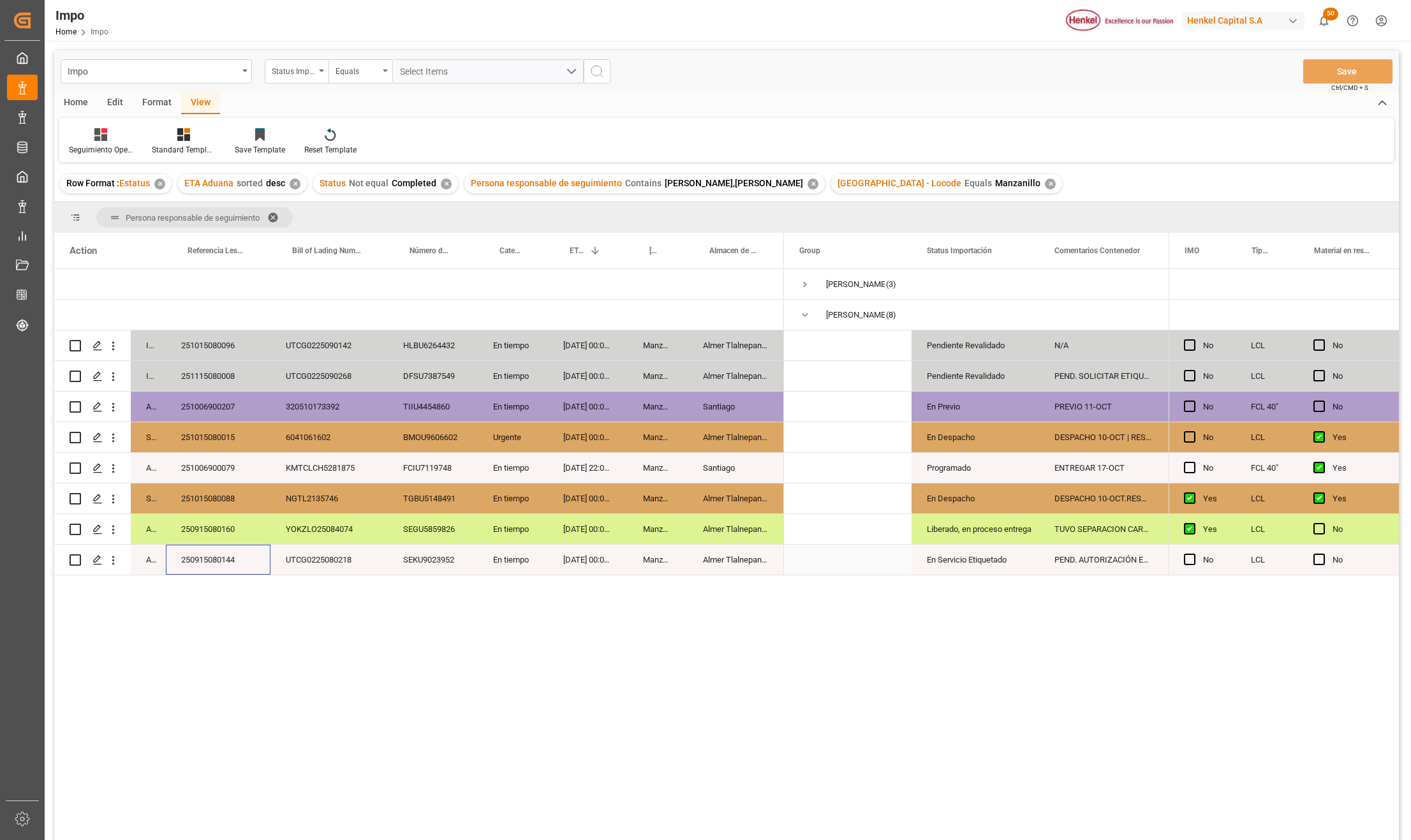
click at [228, 560] on div "250915080144" at bounding box center [218, 560] width 105 height 30
click at [216, 524] on div "250915080160" at bounding box center [218, 529] width 105 height 30
click at [227, 500] on div "251015080088" at bounding box center [218, 498] width 105 height 30
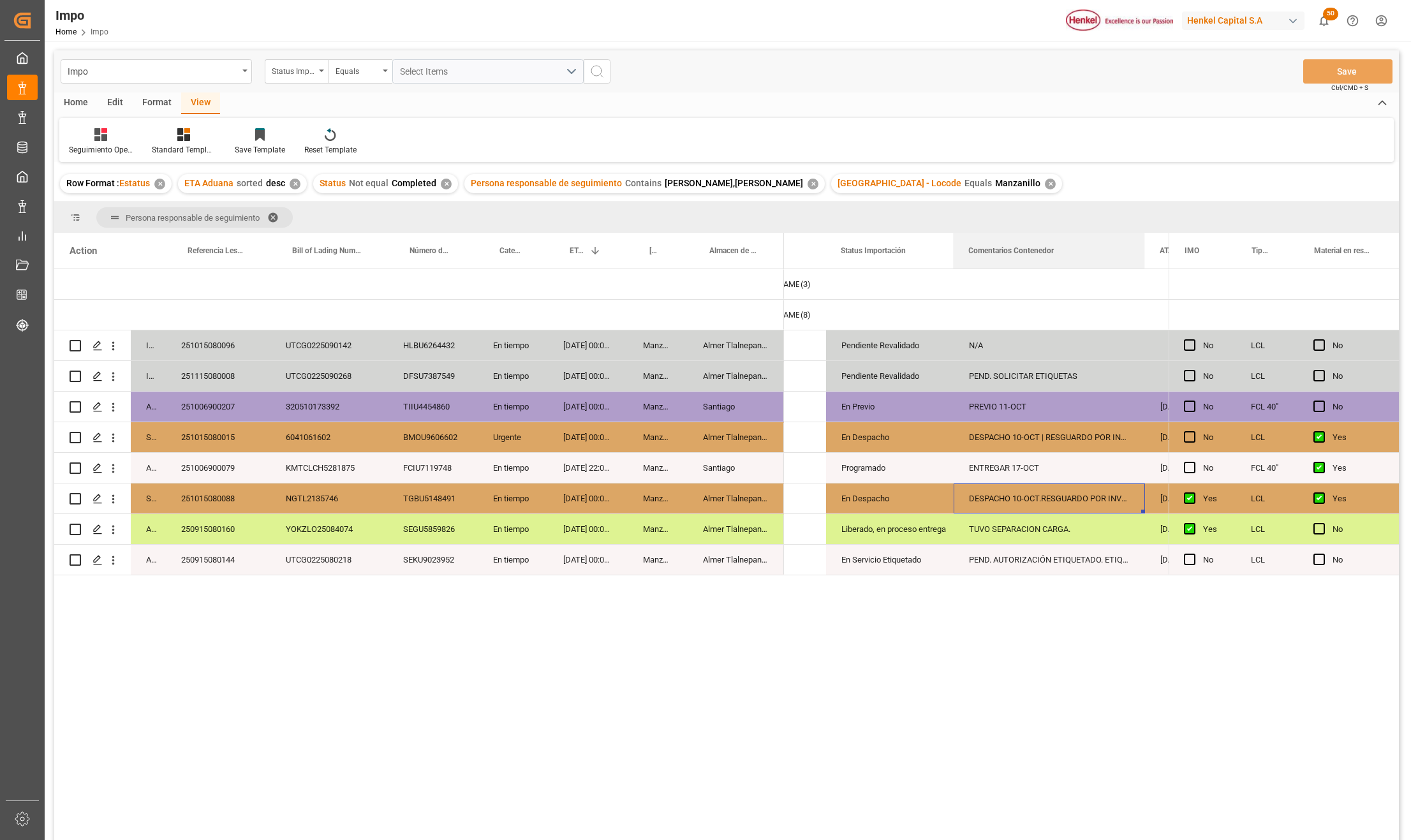
drag, startPoint x: 1079, startPoint y: 238, endPoint x: 1143, endPoint y: 231, distance: 64.4
click at [1143, 231] on div "Persona responsable de seguimiento Drag here to set column labels Action Status…" at bounding box center [727, 525] width 1345 height 646
click at [1042, 490] on div "DESPACHO 10-OCT.RESGUARDO POR INVENTARIO" at bounding box center [1050, 498] width 191 height 30
click at [220, 496] on div "251015080088" at bounding box center [218, 498] width 105 height 30
click at [228, 468] on div "251006900079" at bounding box center [218, 468] width 105 height 30
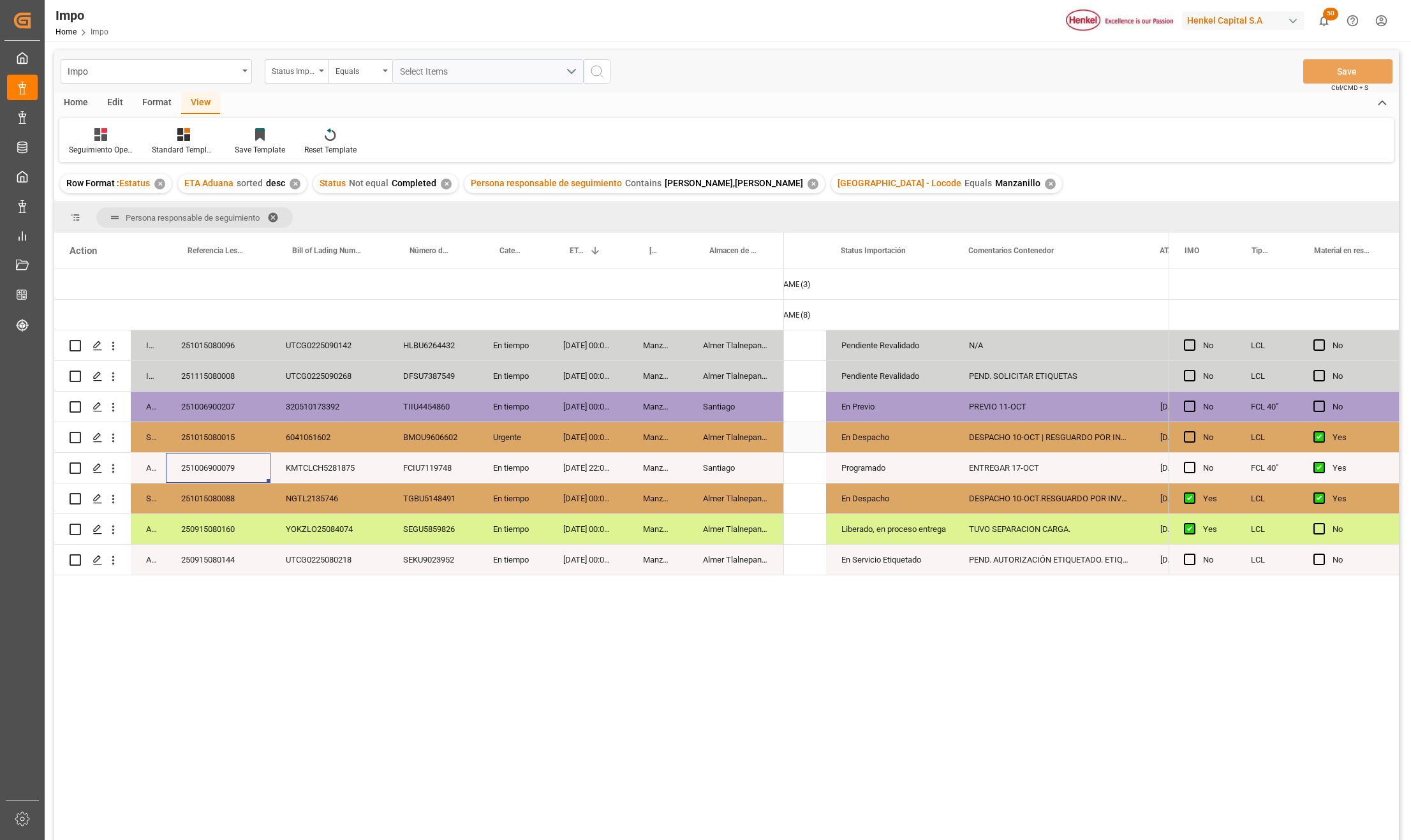
click at [240, 442] on div "251015080015" at bounding box center [218, 437] width 105 height 30
click at [1055, 428] on div "DESPACHO 10-OCT | RESGUARDO POR INVENTARIO" at bounding box center [1050, 437] width 191 height 30
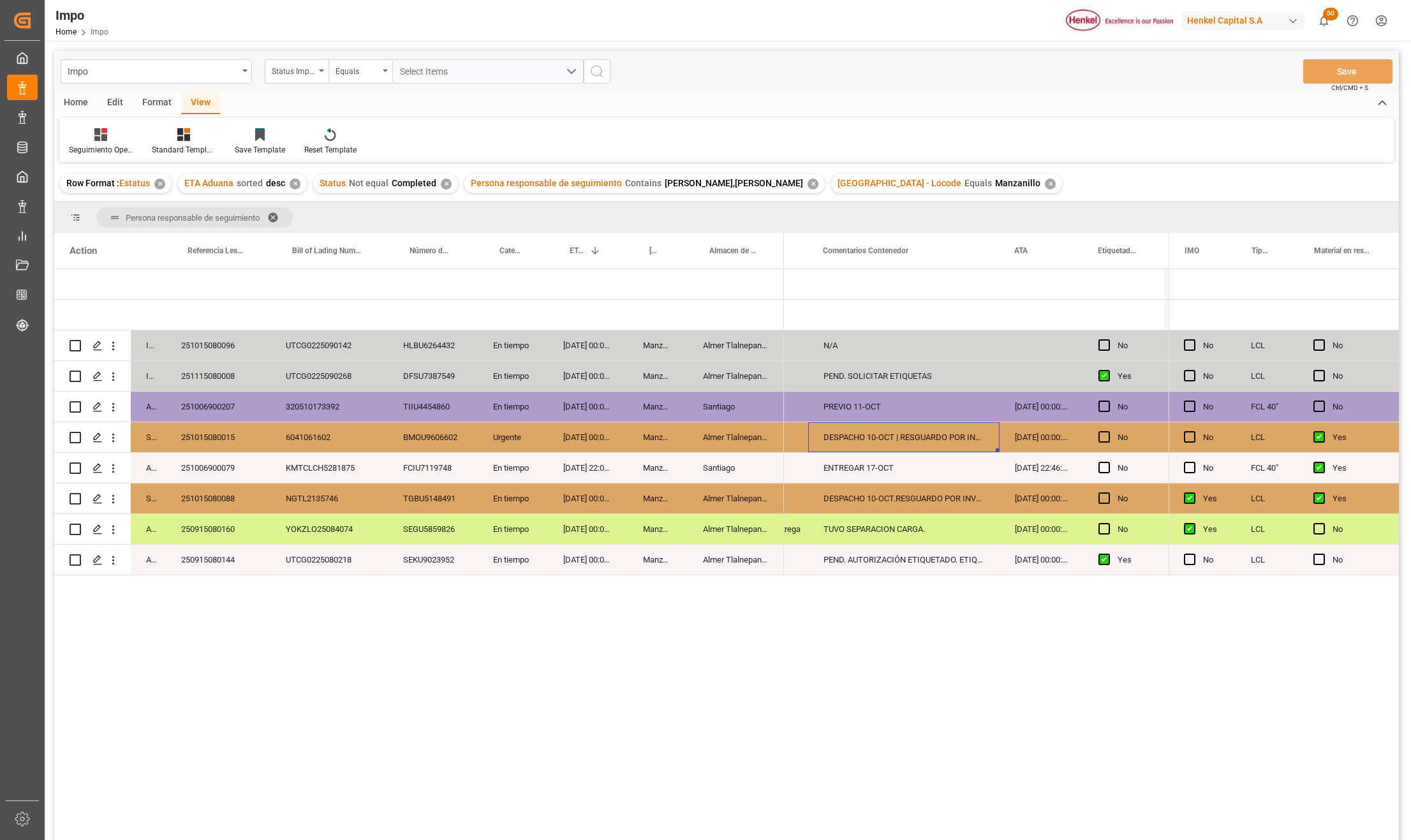
scroll to position [0, 0]
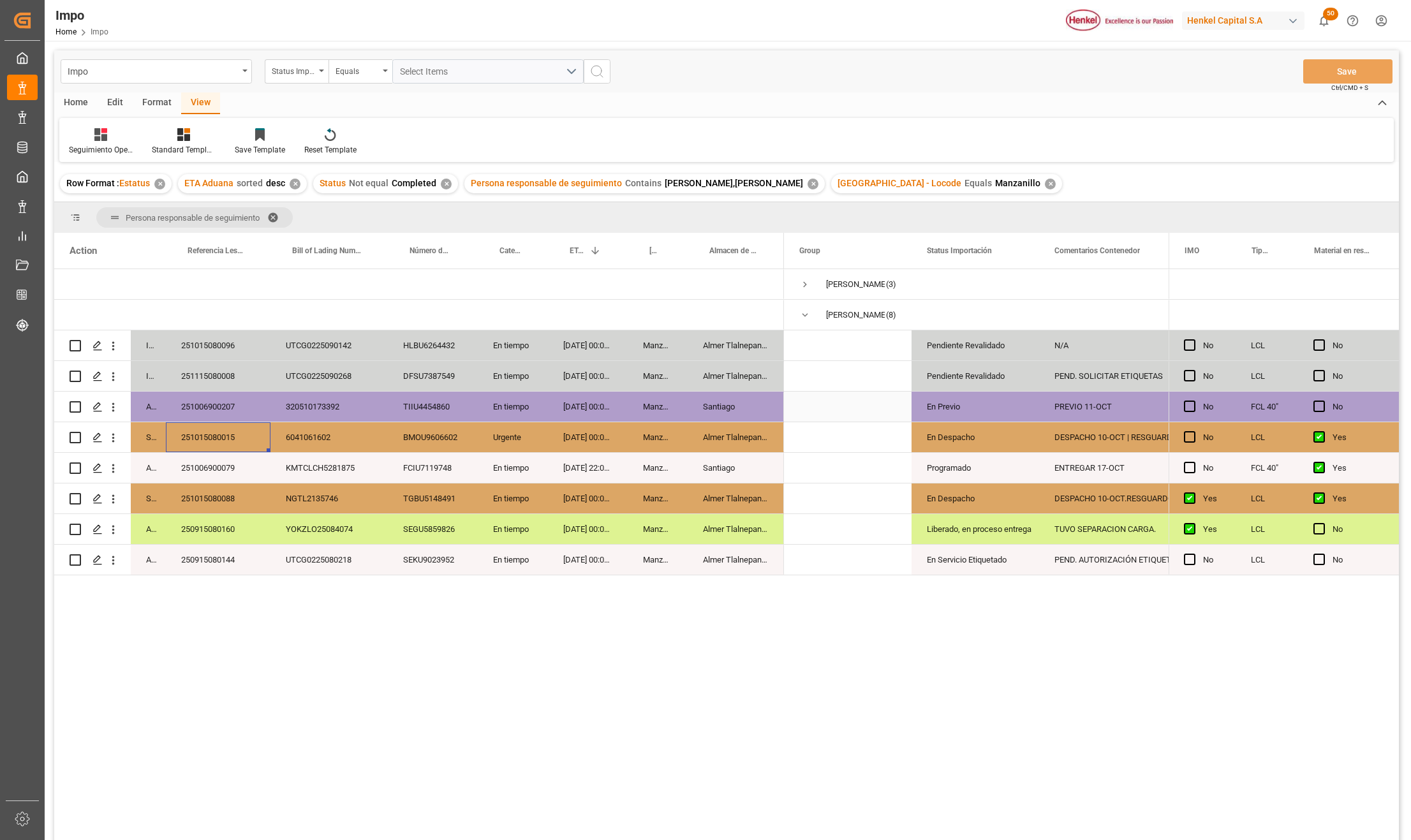
click at [225, 404] on div "251006900207" at bounding box center [218, 406] width 105 height 30
click at [221, 361] on div "251115080008" at bounding box center [218, 376] width 105 height 30
click at [803, 310] on span "Press SPACE to select this row." at bounding box center [805, 315] width 12 height 12
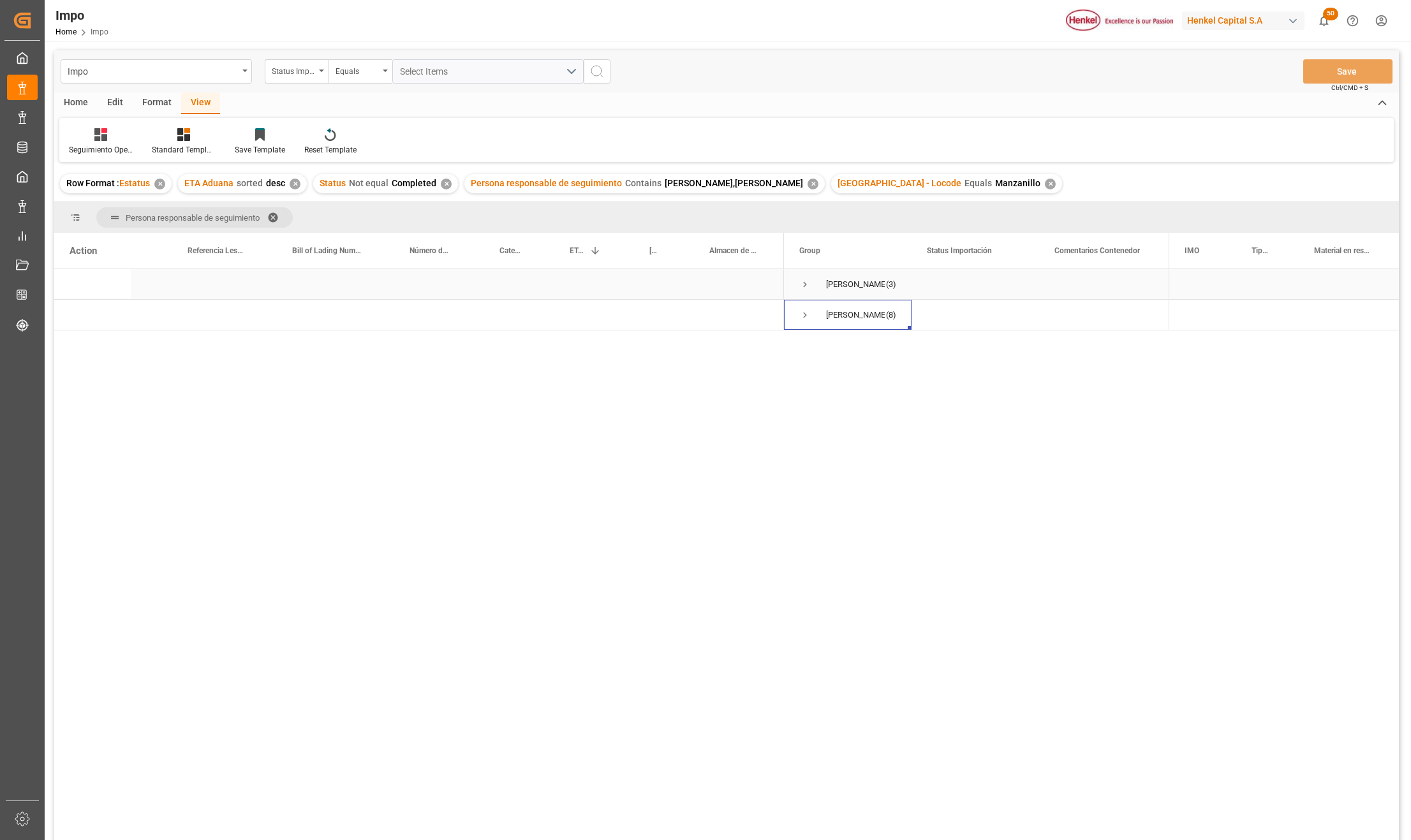
click at [805, 286] on span "Press SPACE to select this row." at bounding box center [805, 284] width 12 height 12
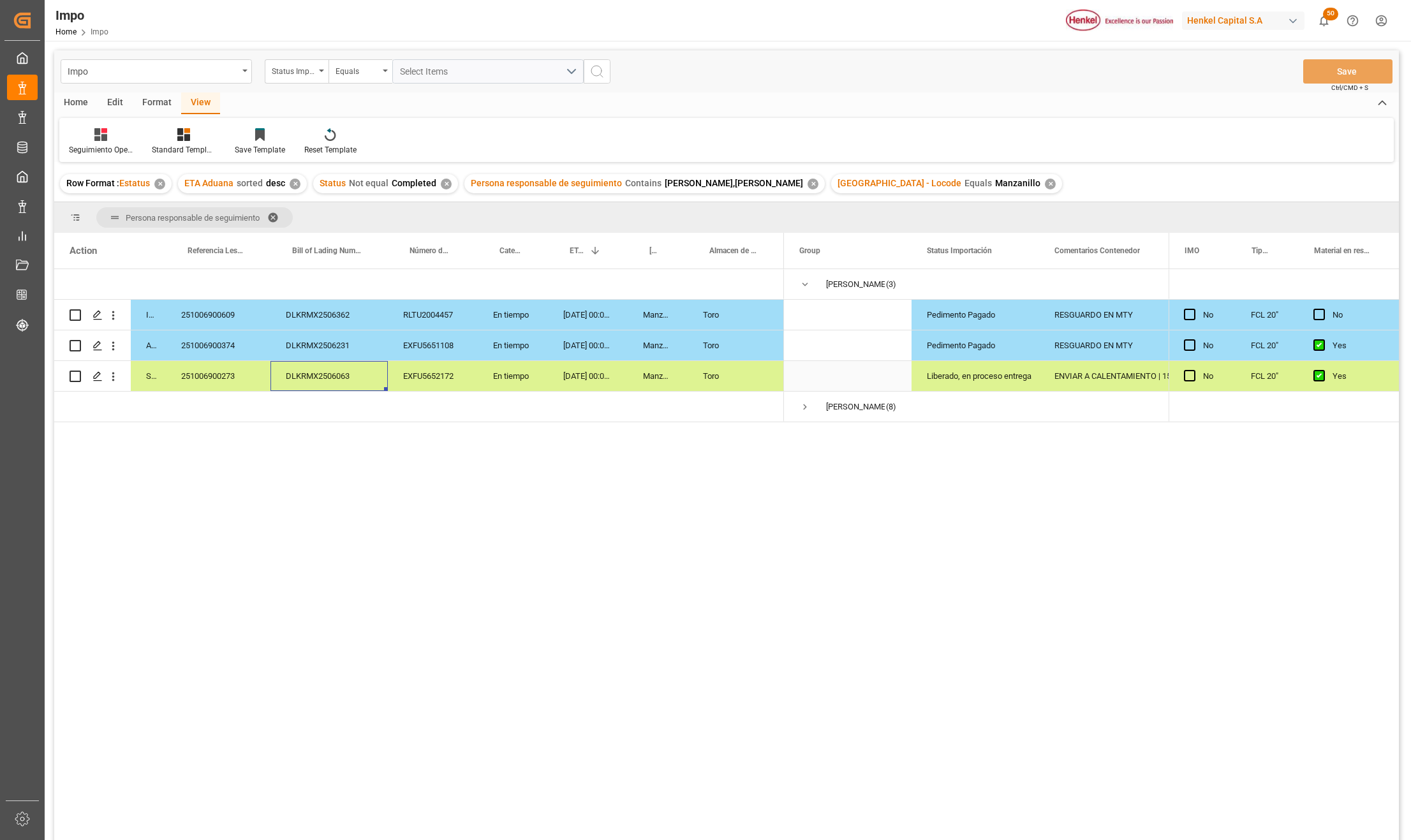
click at [324, 381] on div "DLKRMX2506063" at bounding box center [330, 376] width 118 height 30
click at [254, 371] on div "251006900273" at bounding box center [218, 376] width 105 height 30
click at [236, 346] on div "251006900374" at bounding box center [218, 345] width 105 height 30
click at [803, 286] on span "Press SPACE to select this row." at bounding box center [805, 284] width 12 height 12
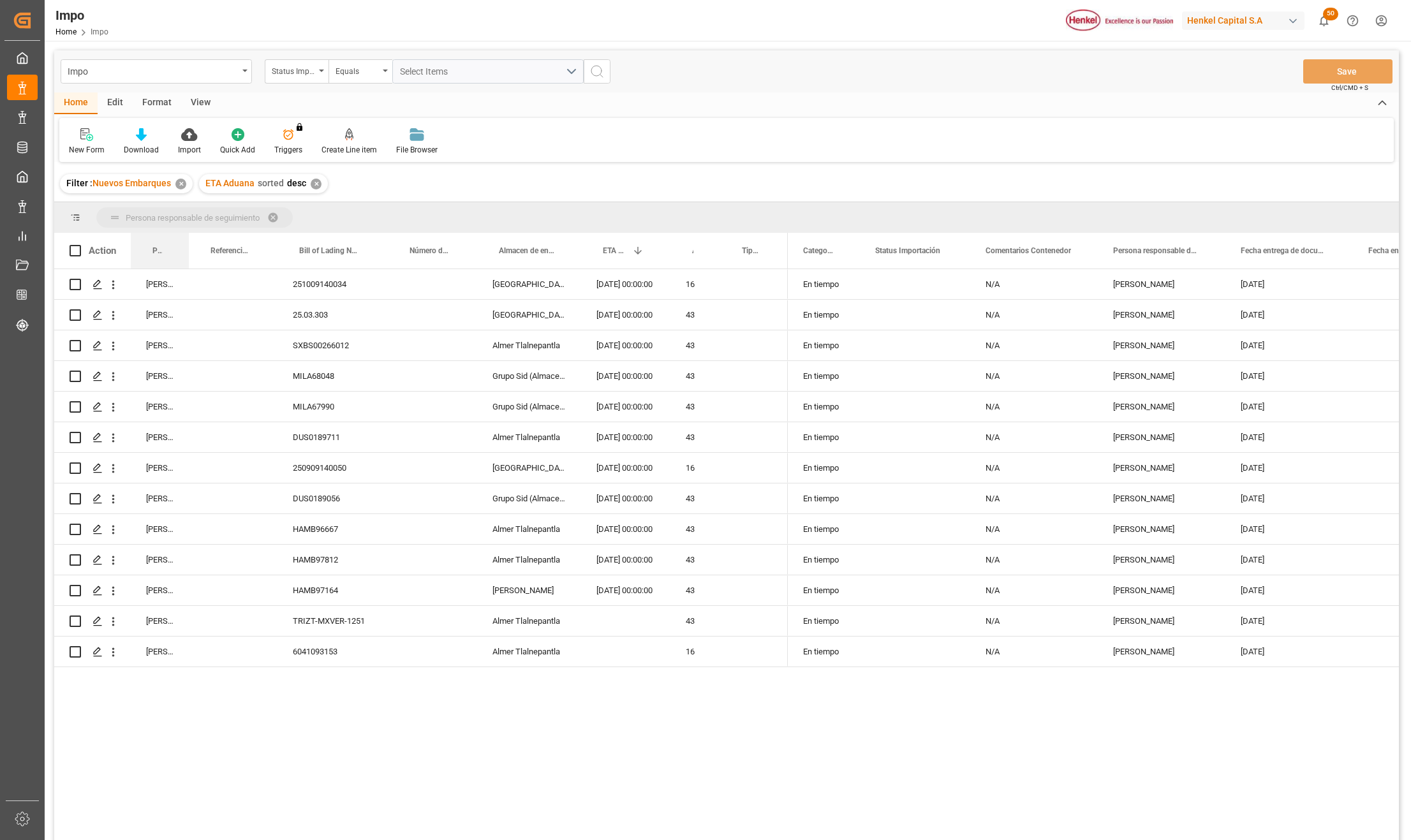
drag, startPoint x: 153, startPoint y: 240, endPoint x: 153, endPoint y: 226, distance: 14.0
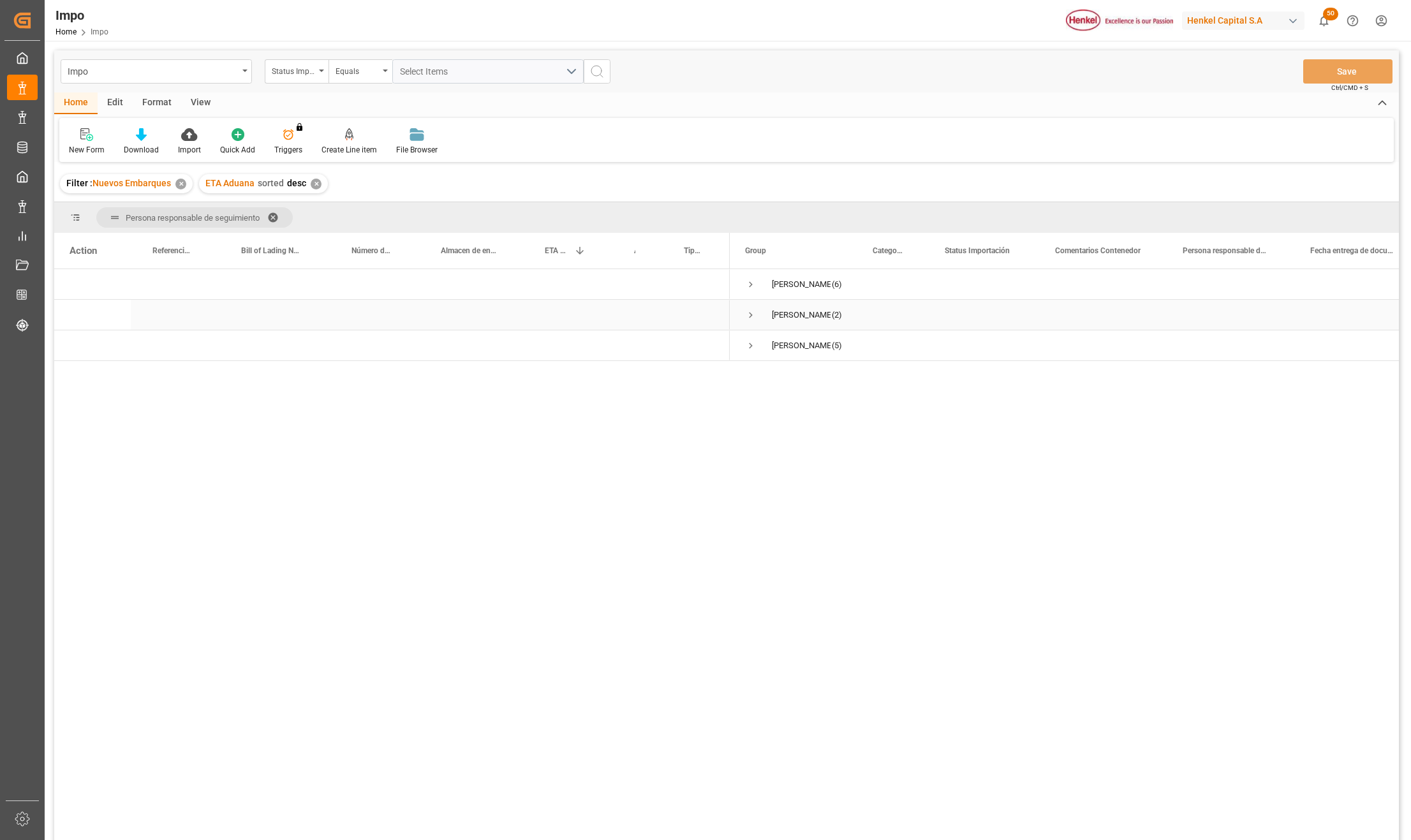
click at [749, 317] on span "Press SPACE to select this row." at bounding box center [751, 315] width 12 height 12
click at [266, 339] on div "HAMB97164" at bounding box center [275, 345] width 111 height 30
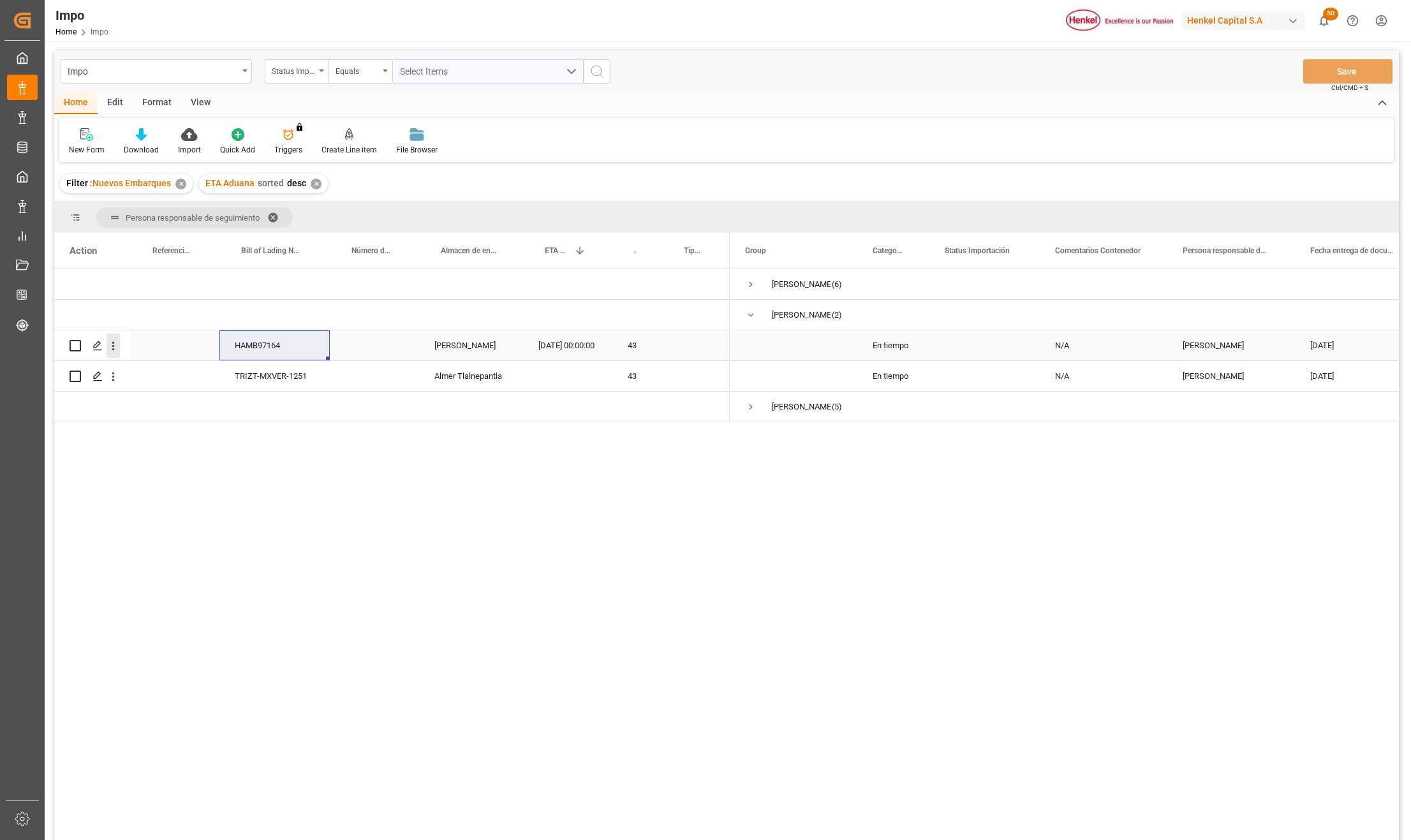
click at [116, 344] on icon "open menu" at bounding box center [113, 346] width 14 height 14
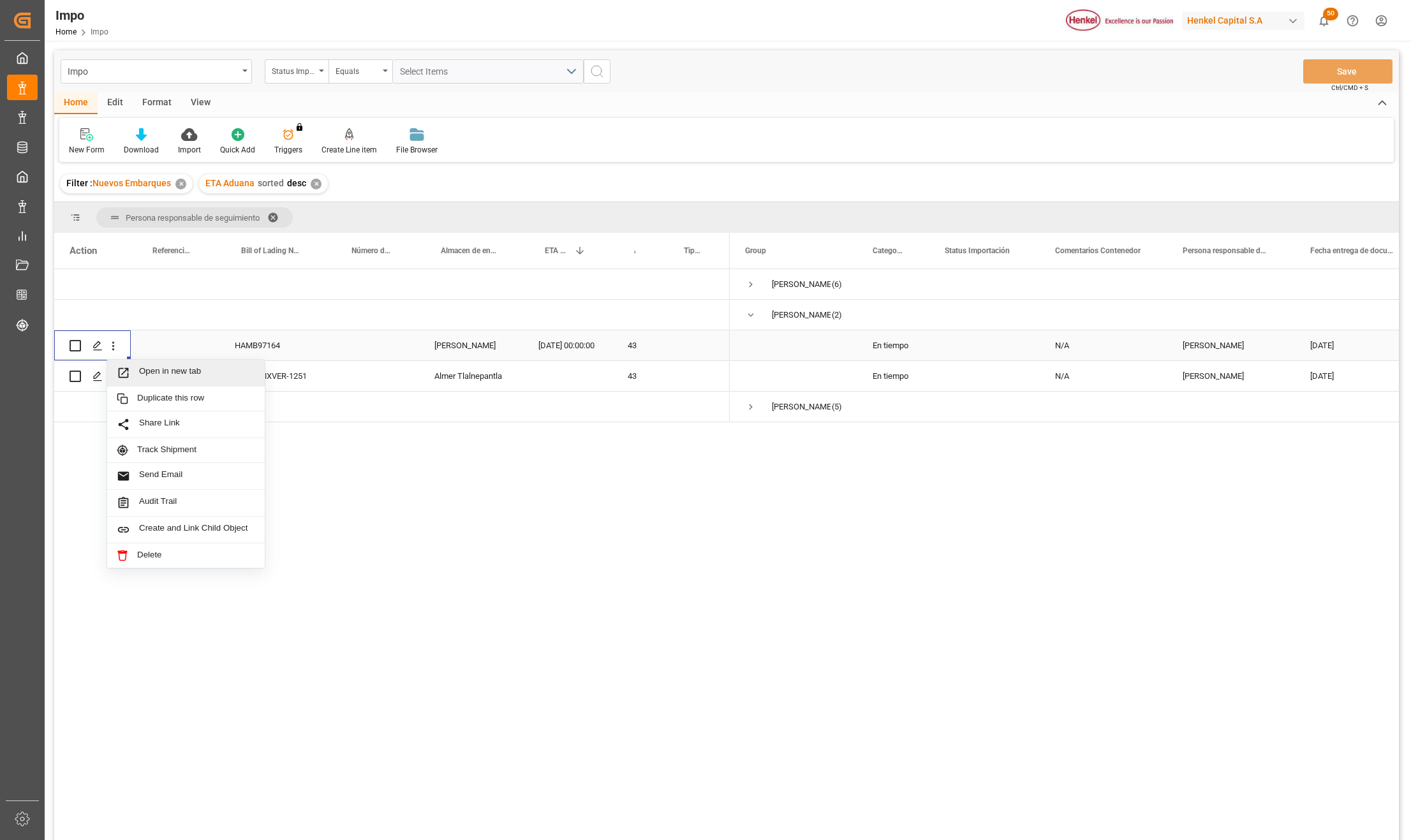
click at [136, 372] on span "Press SPACE to select this row." at bounding box center [128, 373] width 23 height 14
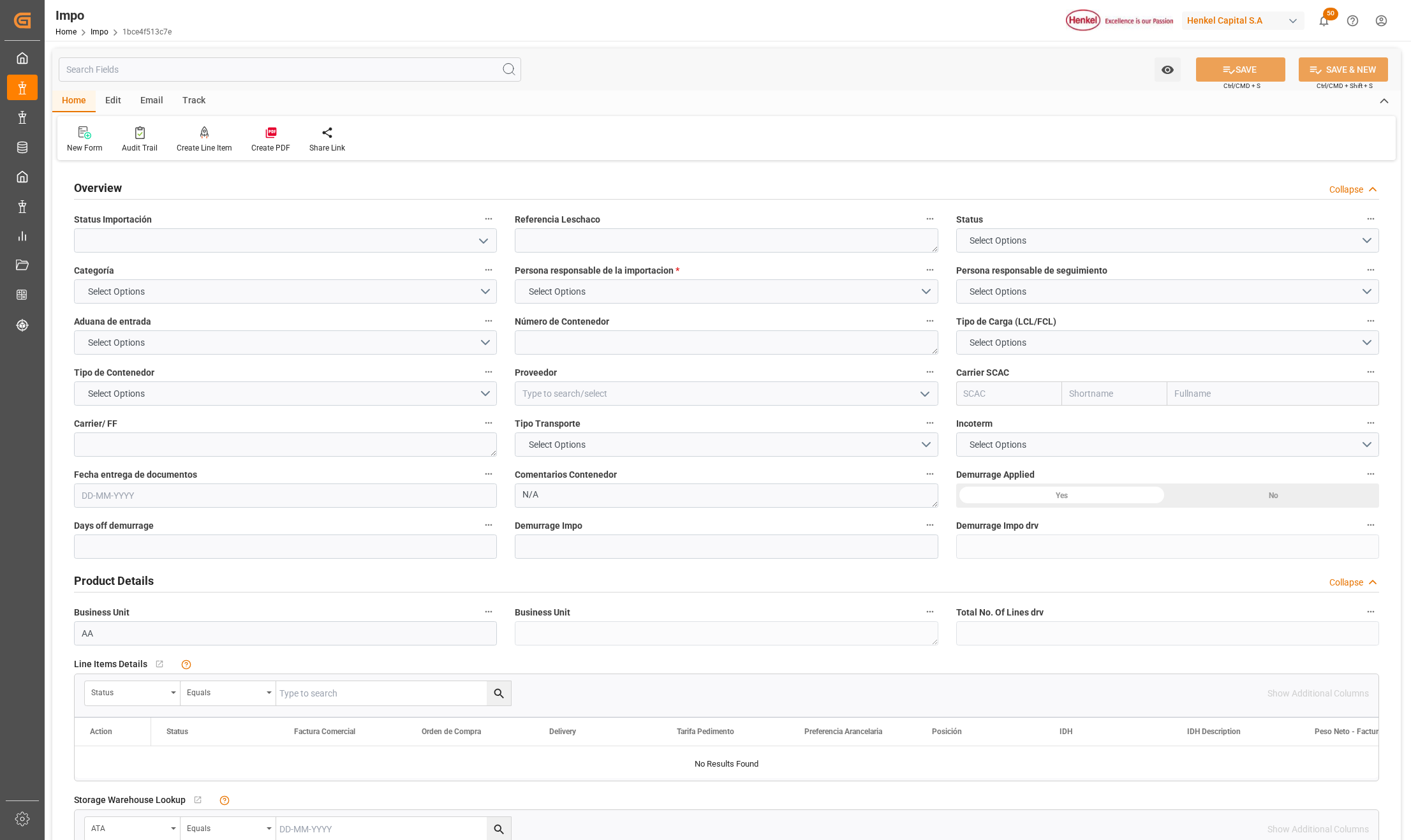
type textarea "N/A"
type input "AA"
type input "[DATE]"
click at [565, 235] on textarea at bounding box center [727, 240] width 423 height 25
paste textarea "HAMB97164"
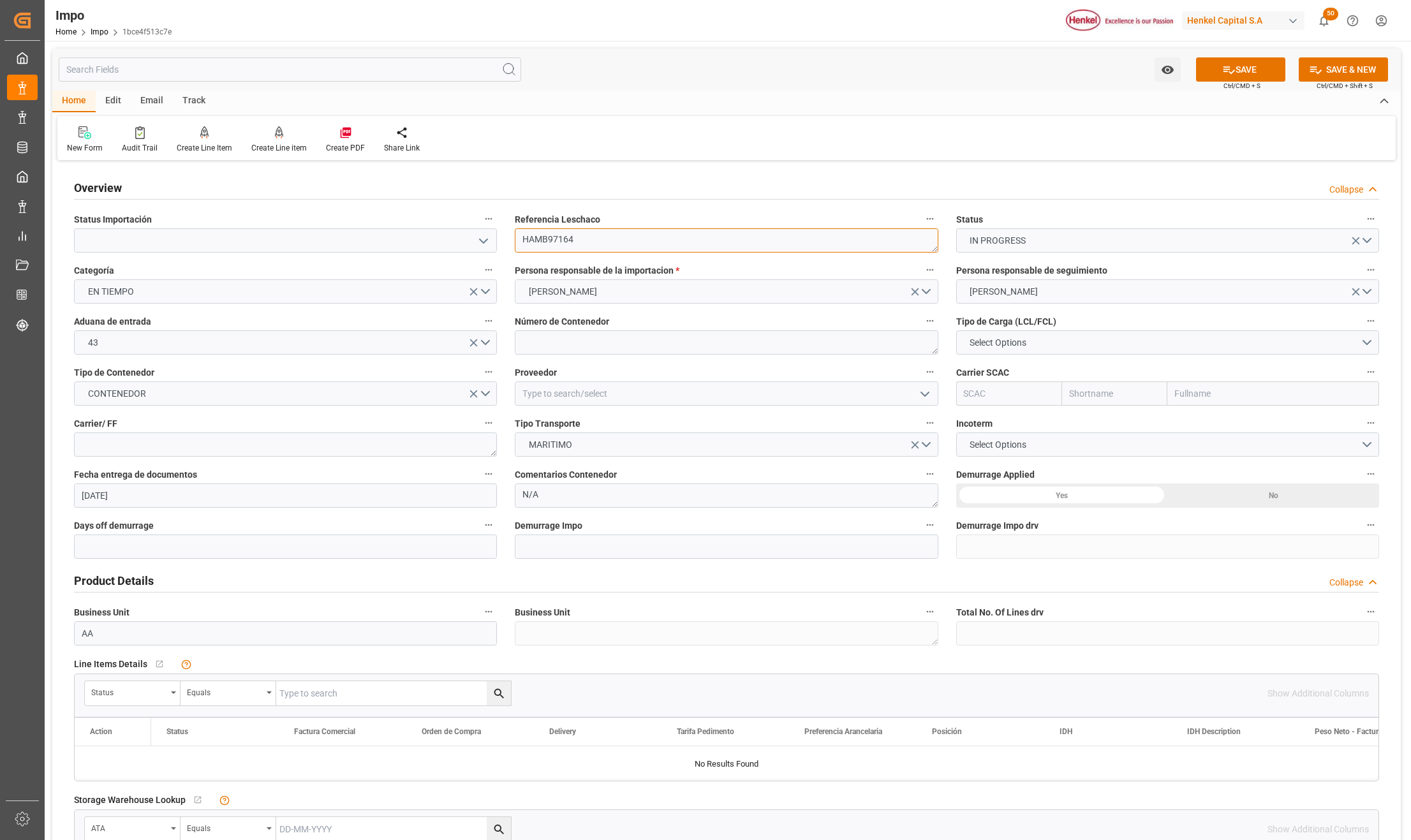
type textarea "HAMB97164"
drag, startPoint x: 480, startPoint y: 241, endPoint x: 473, endPoint y: 244, distance: 7.6
click at [480, 241] on icon "open menu" at bounding box center [483, 241] width 16 height 16
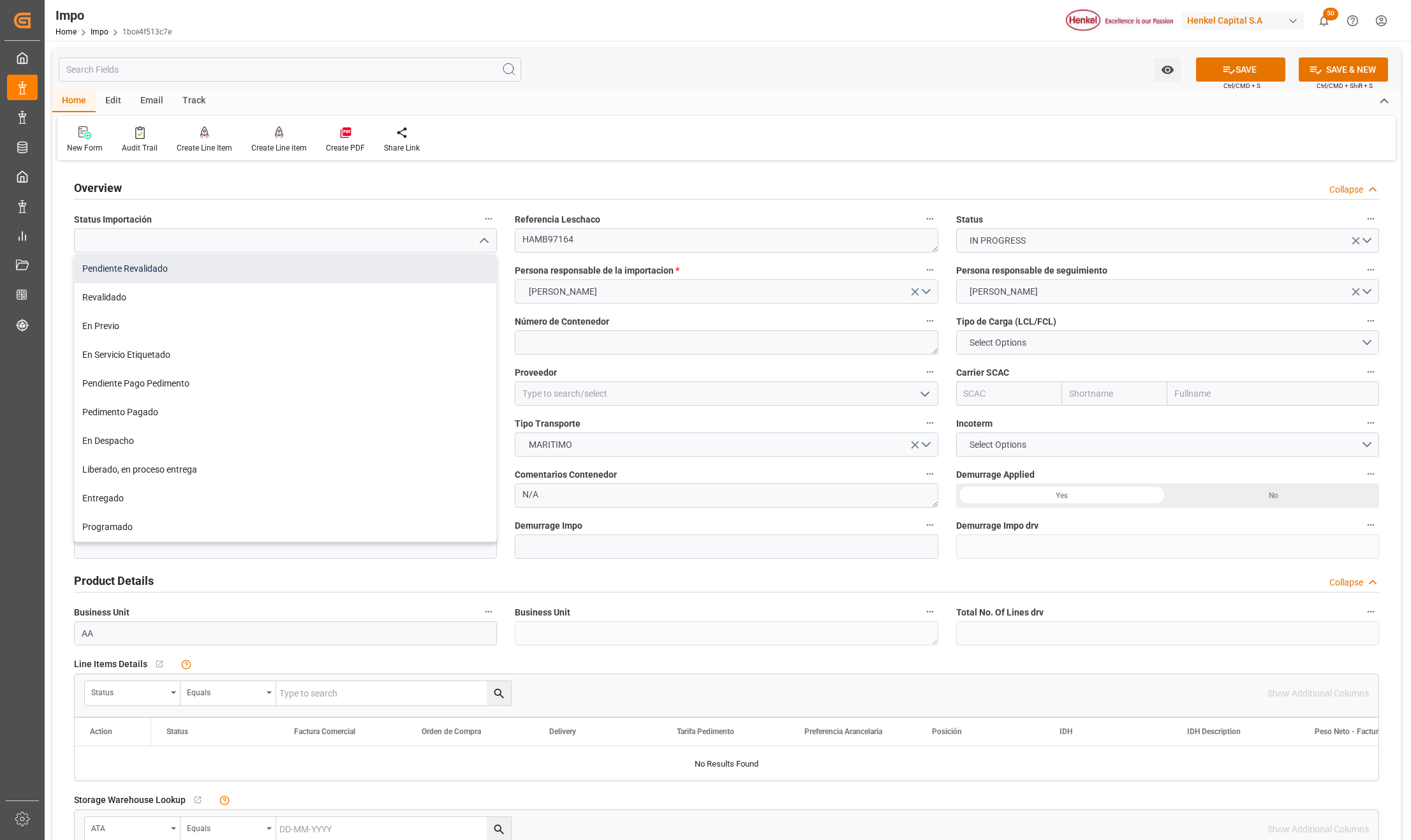
click at [240, 264] on div "Pendiente Revalidado" at bounding box center [285, 269] width 421 height 28
type input "Pendiente Revalidado"
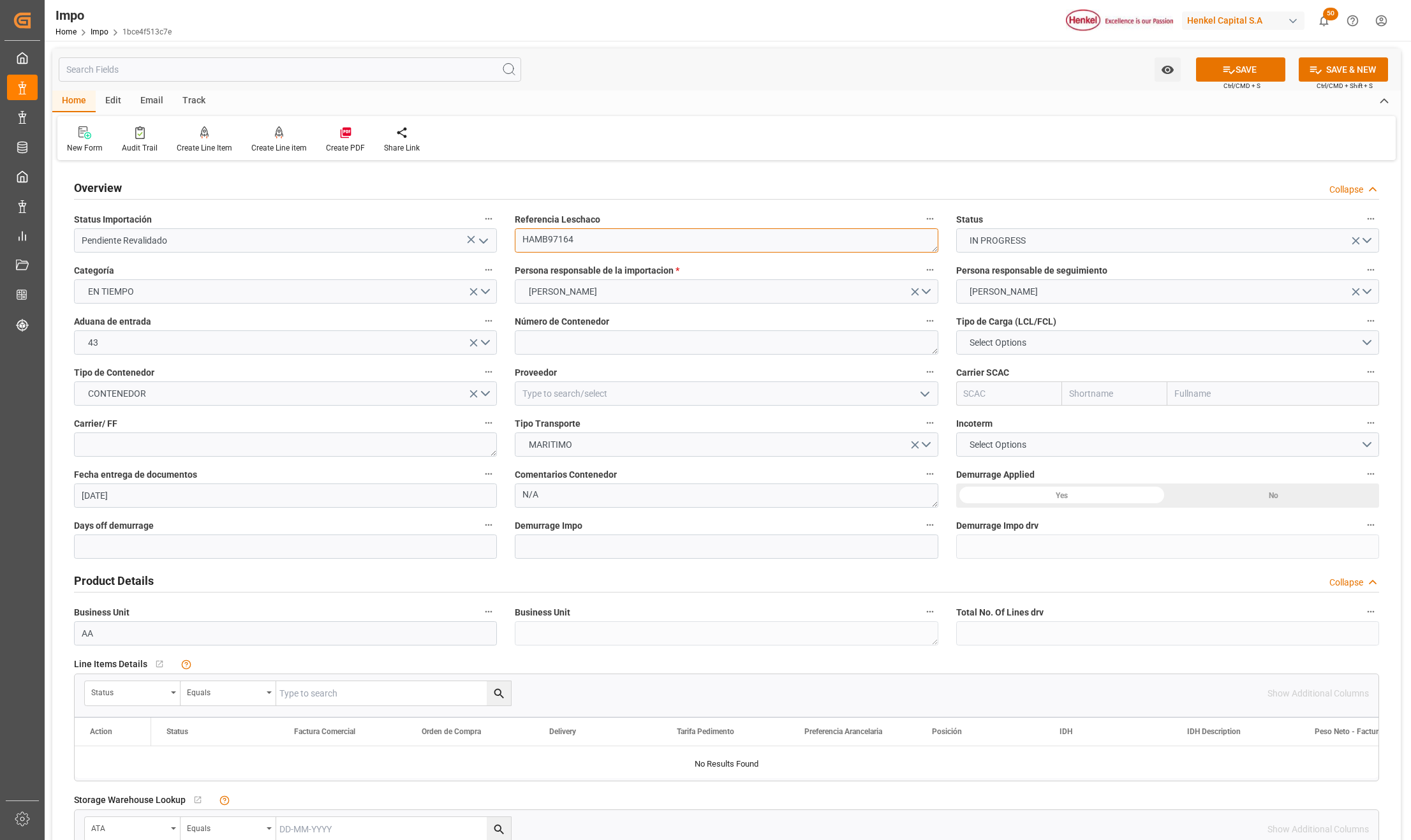
click at [620, 240] on textarea "HAMB97164" at bounding box center [727, 240] width 423 height 25
click at [529, 348] on textarea at bounding box center [727, 342] width 423 height 25
paste textarea "MSMU4026421"
type textarea "MSMU4026421"
click at [1010, 345] on span "Select Options" at bounding box center [998, 342] width 70 height 14
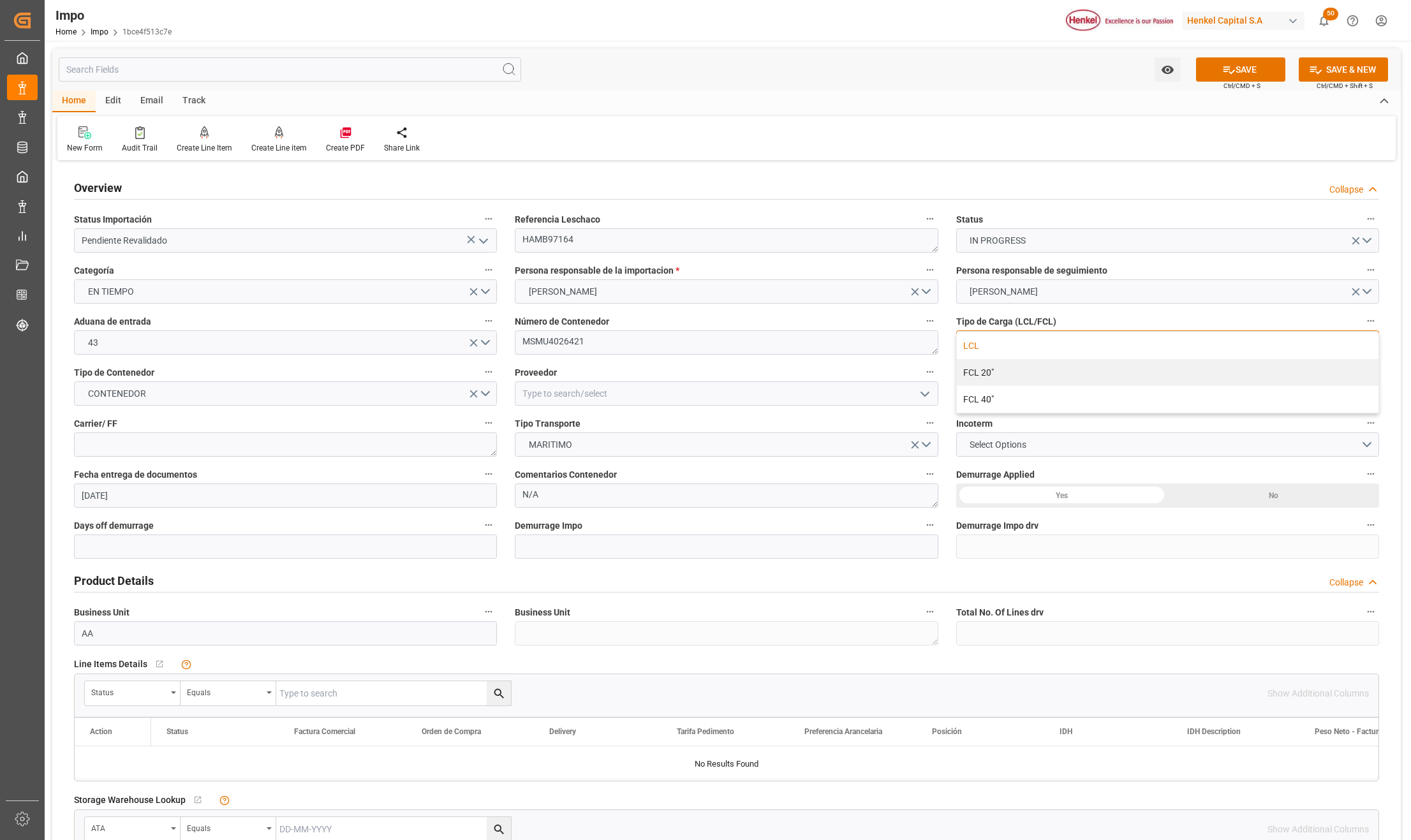
click at [988, 355] on div "LCL" at bounding box center [1168, 345] width 421 height 26
click at [578, 399] on input at bounding box center [727, 394] width 423 height 25
click at [602, 397] on input at bounding box center [727, 394] width 423 height 25
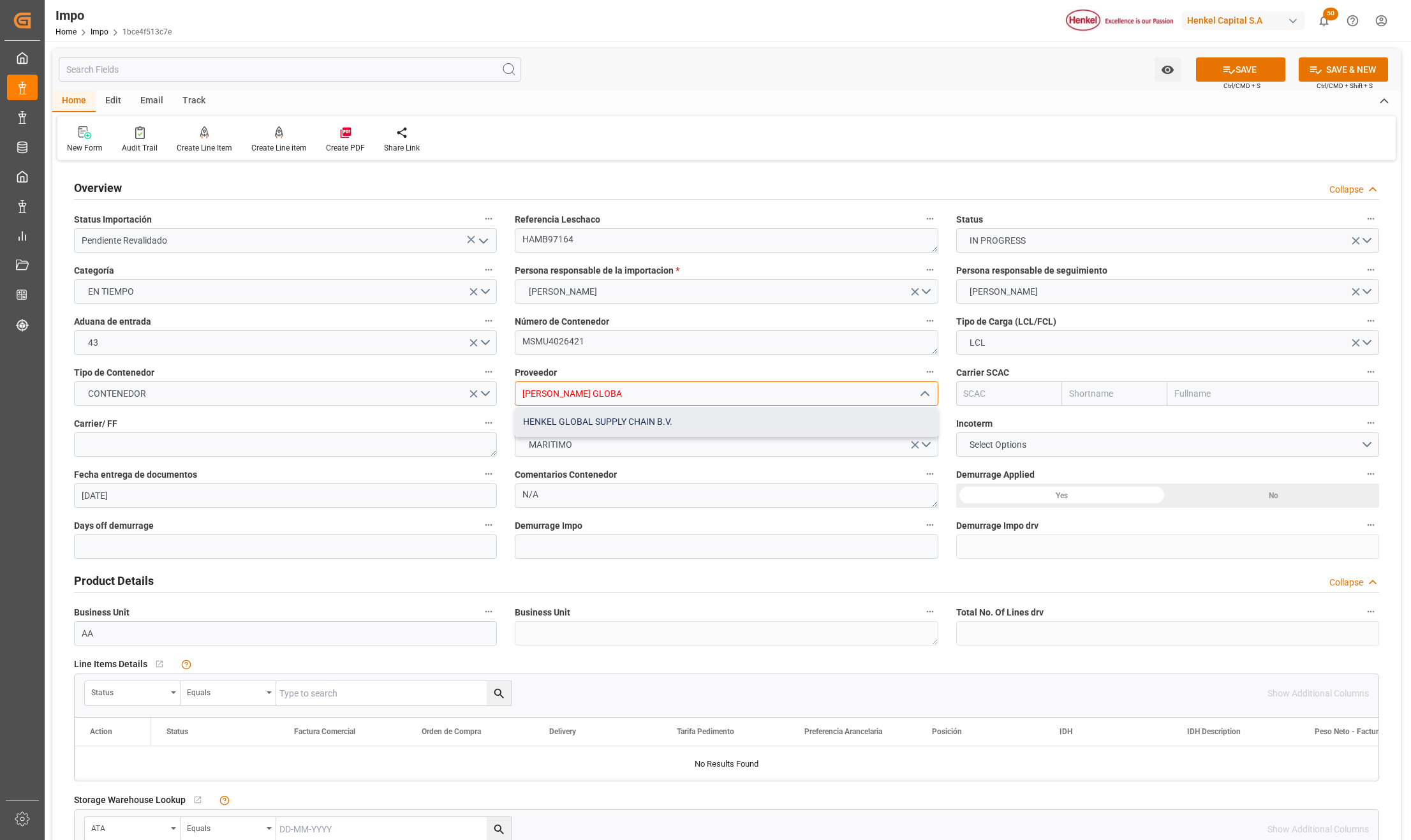
click at [582, 417] on div "HENKEL GLOBAL SUPPLY CHAIN B.V." at bounding box center [727, 422] width 421 height 28
type input "HENKEL GLOBAL SUPPLY CHAIN B.V."
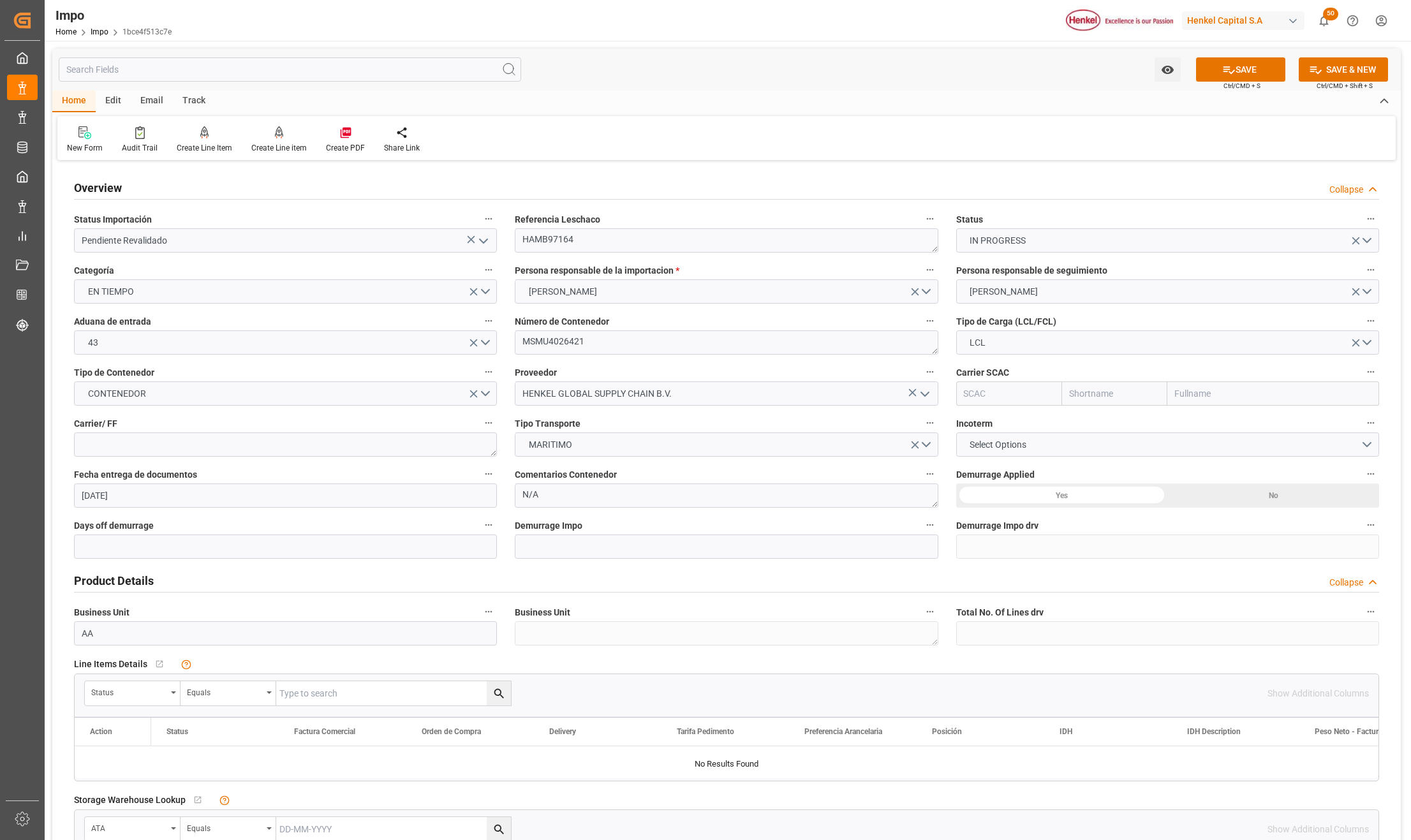
click at [1176, 389] on input "text" at bounding box center [1273, 394] width 212 height 25
type input "H"
type input "MSC"
click at [1195, 426] on b "Mediterranean Shipping Company" at bounding box center [1245, 422] width 139 height 10
type input "MSCU"
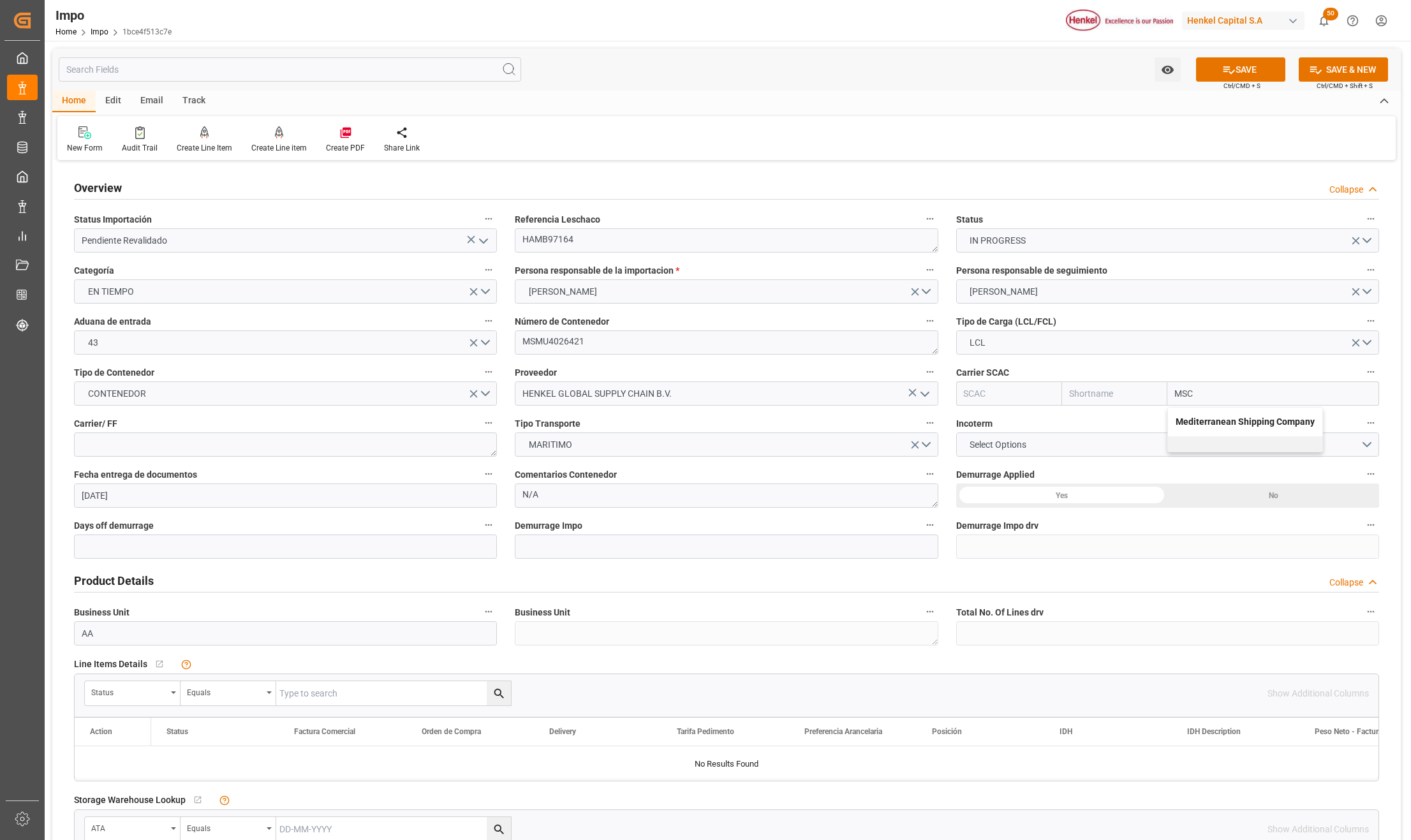
type input "MSC"
type input "Mediterranean Shipping Company"
click at [984, 444] on span "Select Options" at bounding box center [998, 445] width 70 height 14
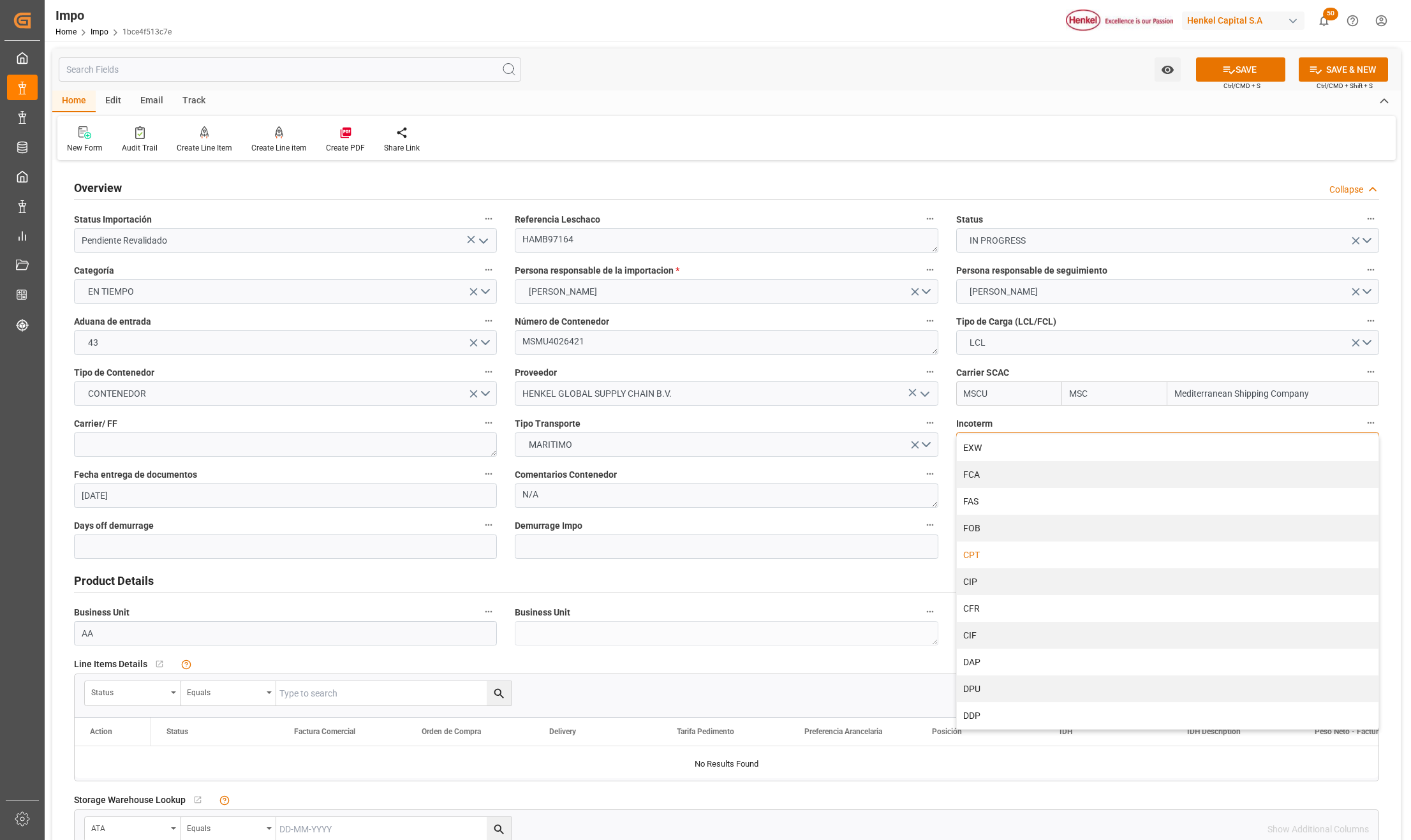
click at [994, 554] on div "CPT" at bounding box center [1168, 554] width 421 height 26
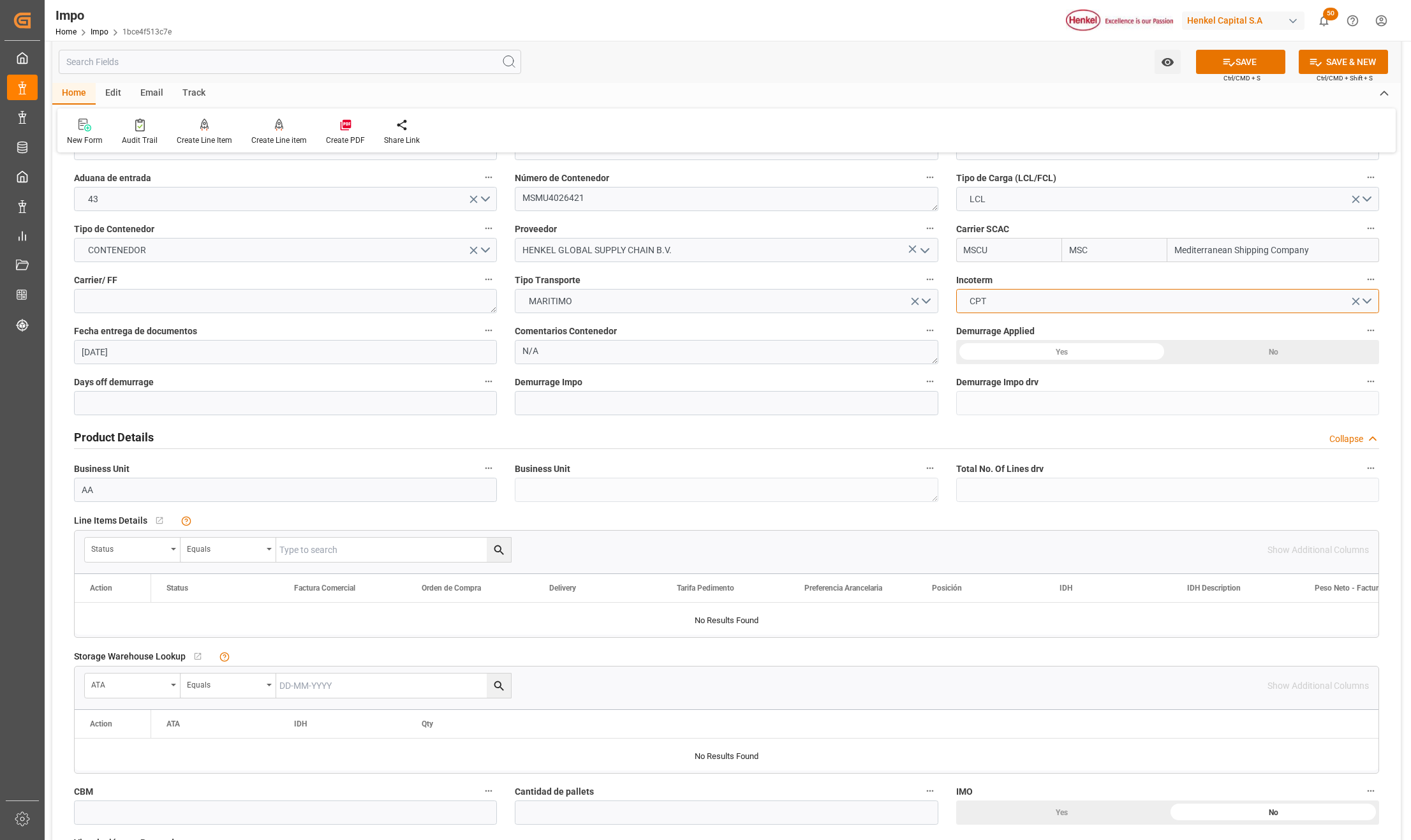
scroll to position [170, 0]
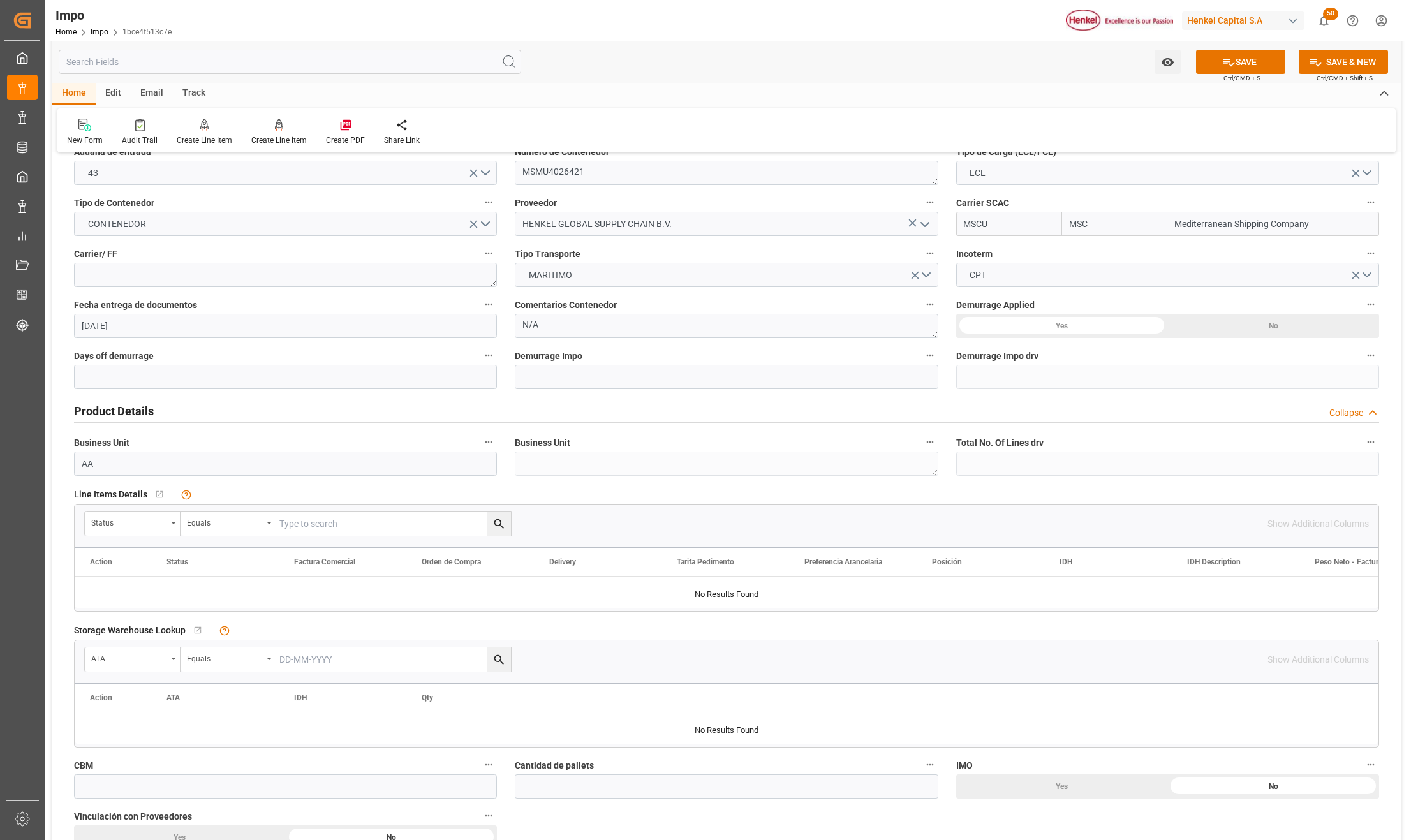
click at [171, 518] on div "Status" at bounding box center [133, 524] width 96 height 25
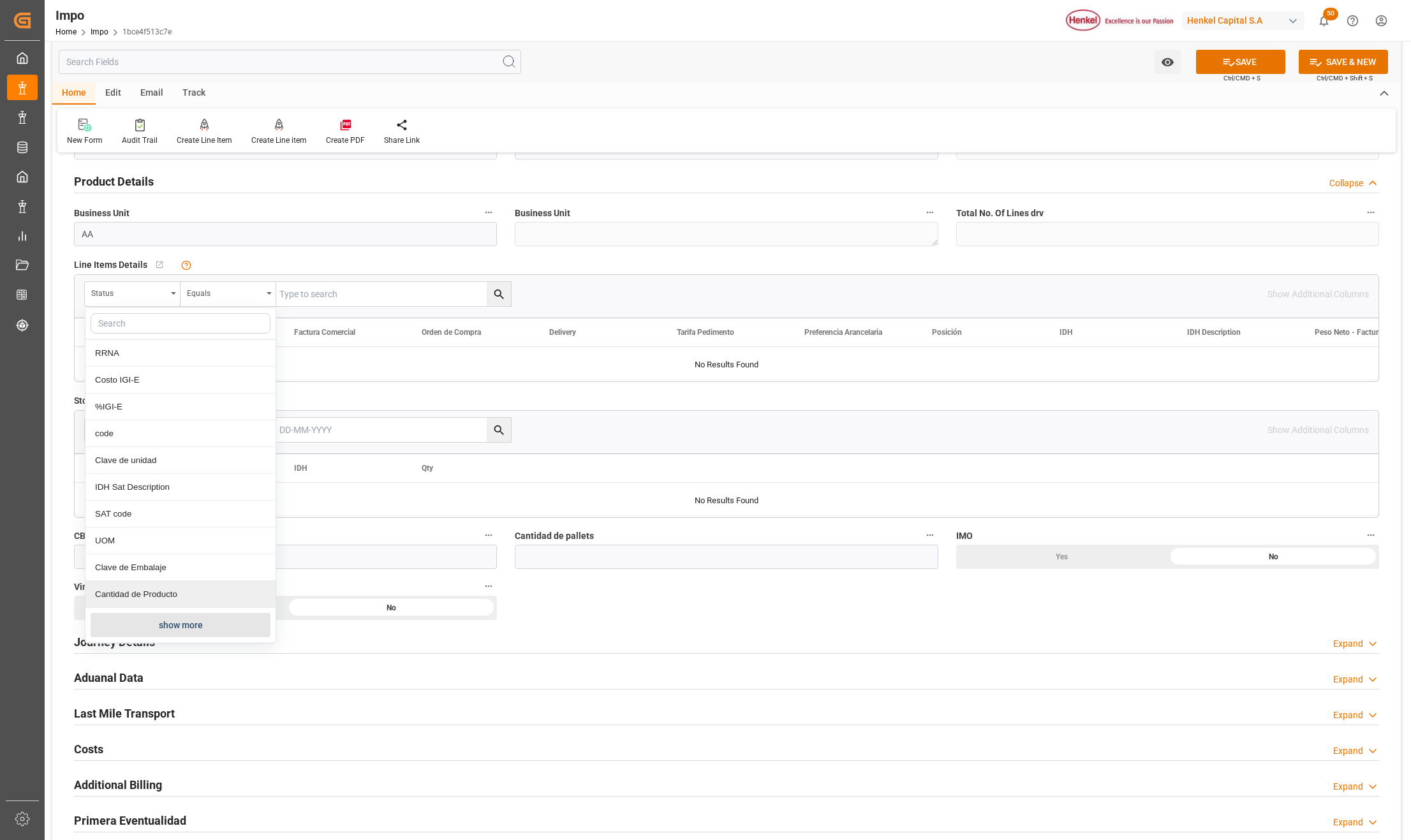
scroll to position [425, 0]
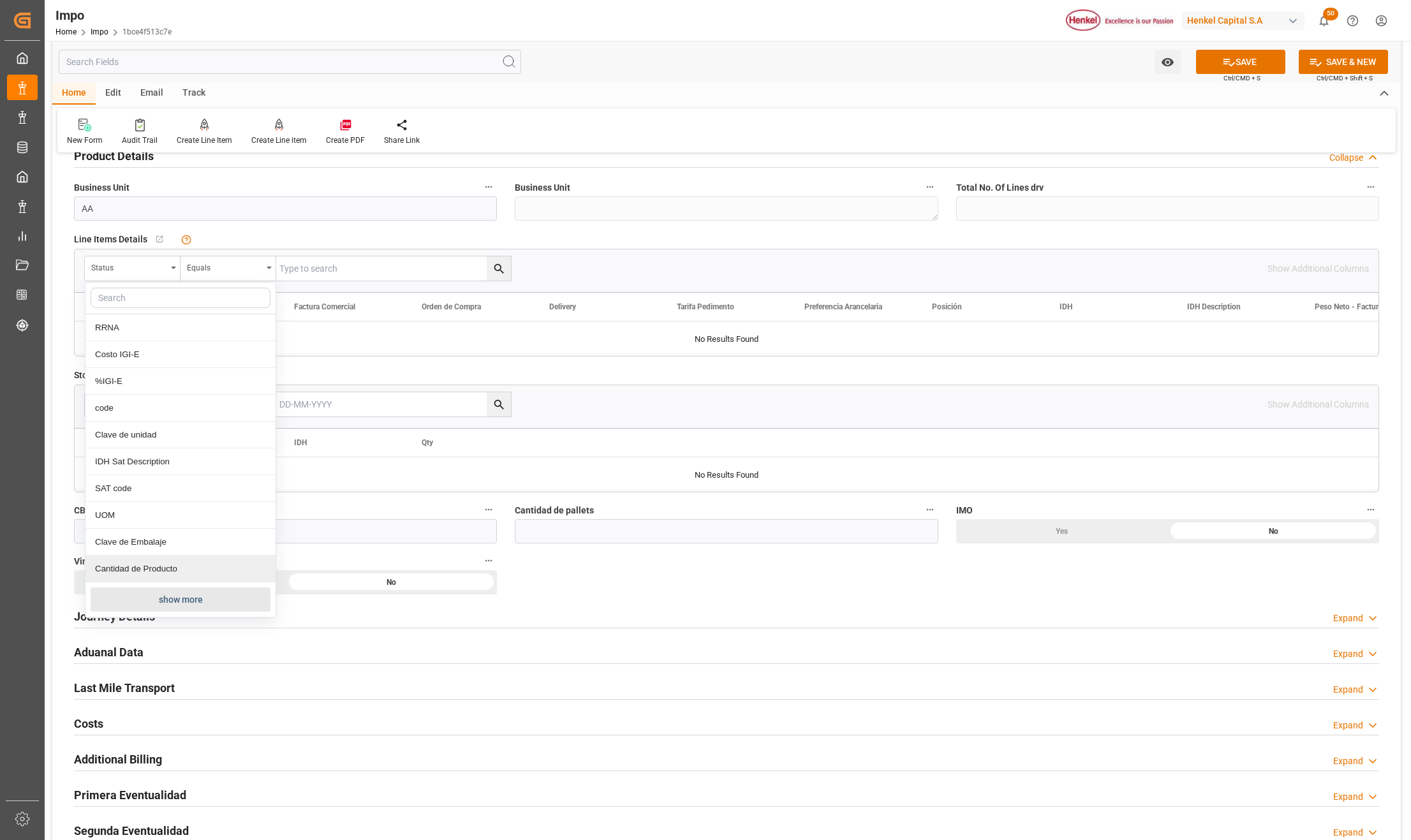
click at [169, 600] on button "show more" at bounding box center [180, 600] width 180 height 25
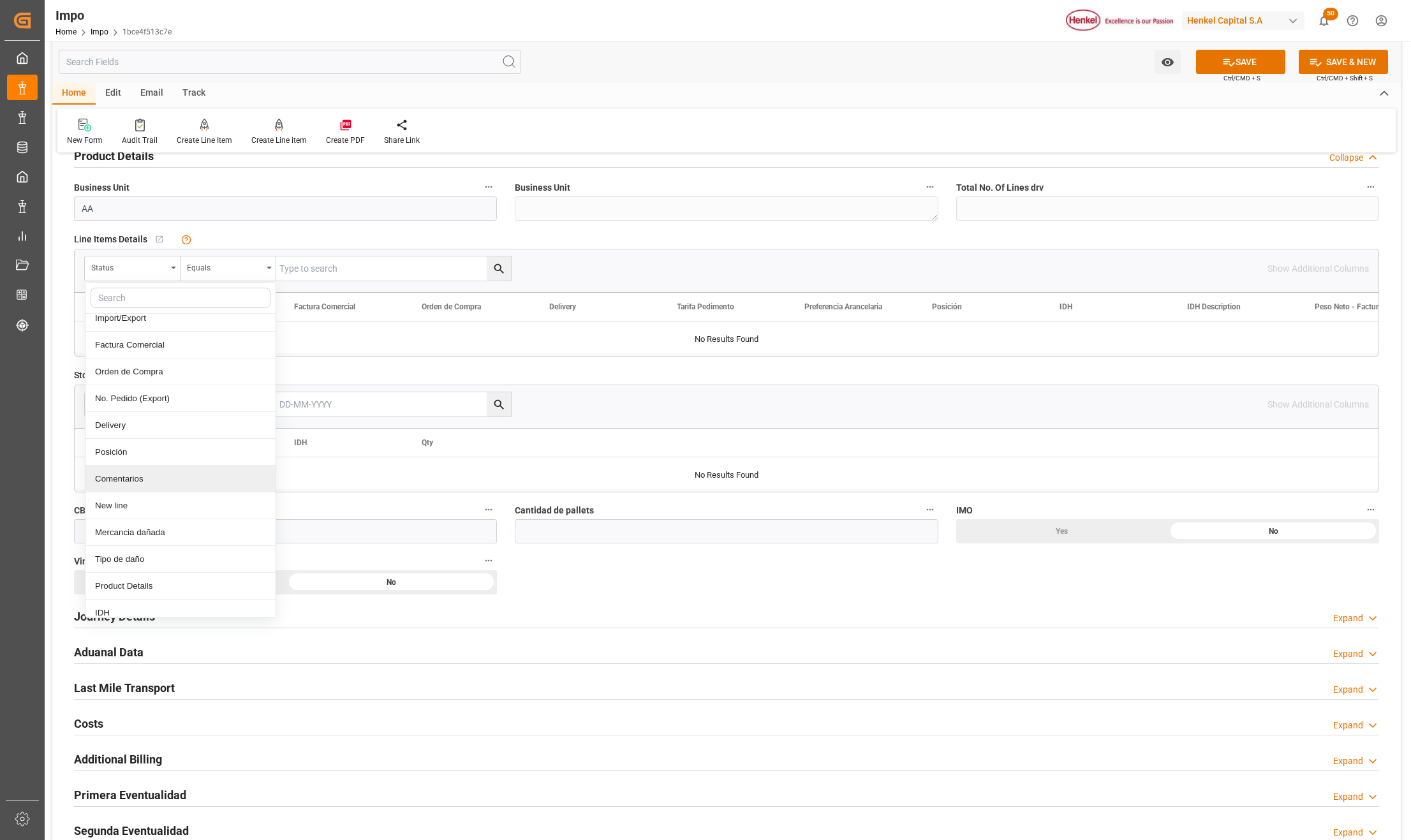
click at [147, 487] on div "Comentarios" at bounding box center [180, 479] width 190 height 26
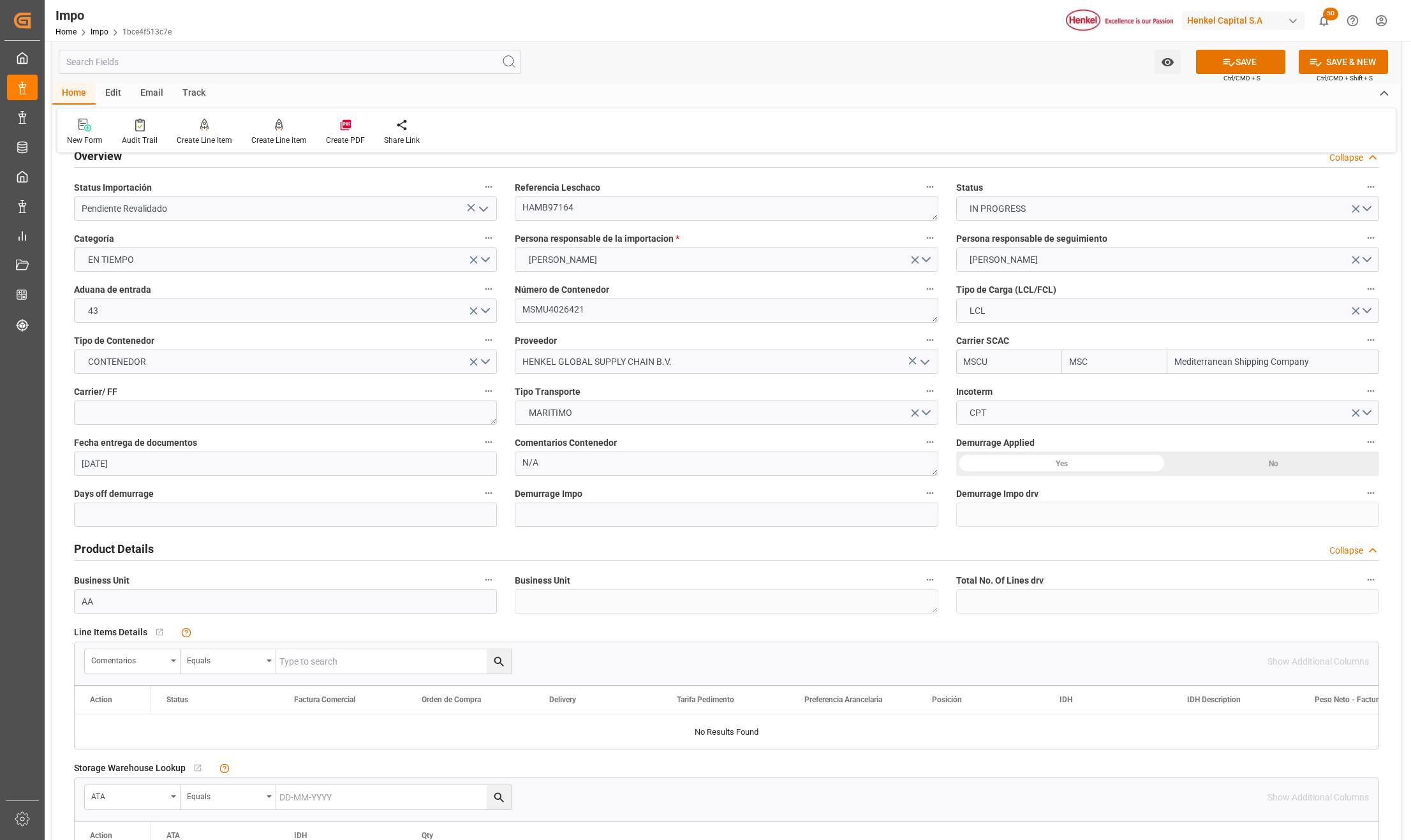
scroll to position [0, 0]
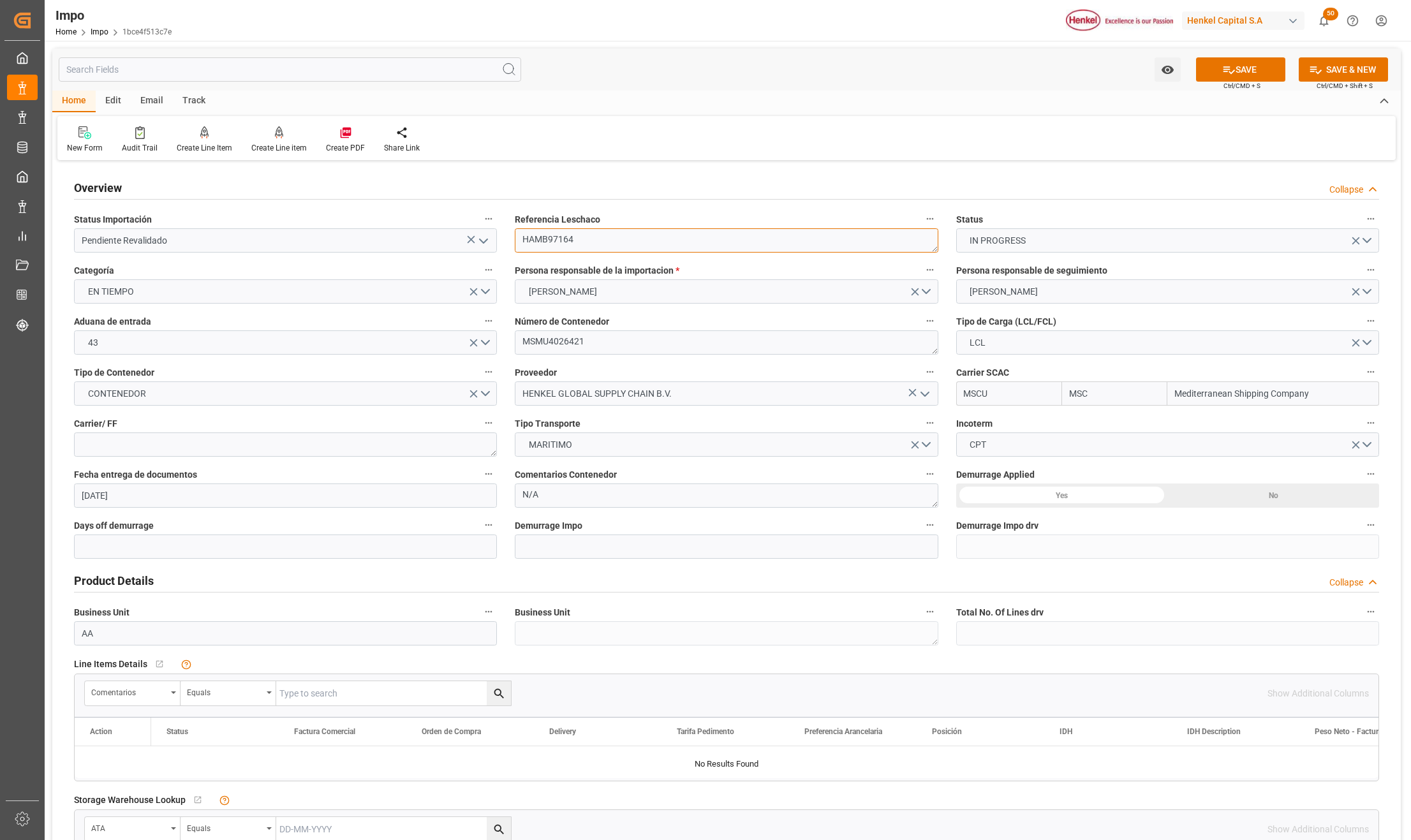
click at [536, 240] on textarea "HAMB97164" at bounding box center [727, 240] width 423 height 25
click at [299, 689] on input "text" at bounding box center [393, 693] width 235 height 25
paste input "HAMB97164"
type input "HAMB97164"
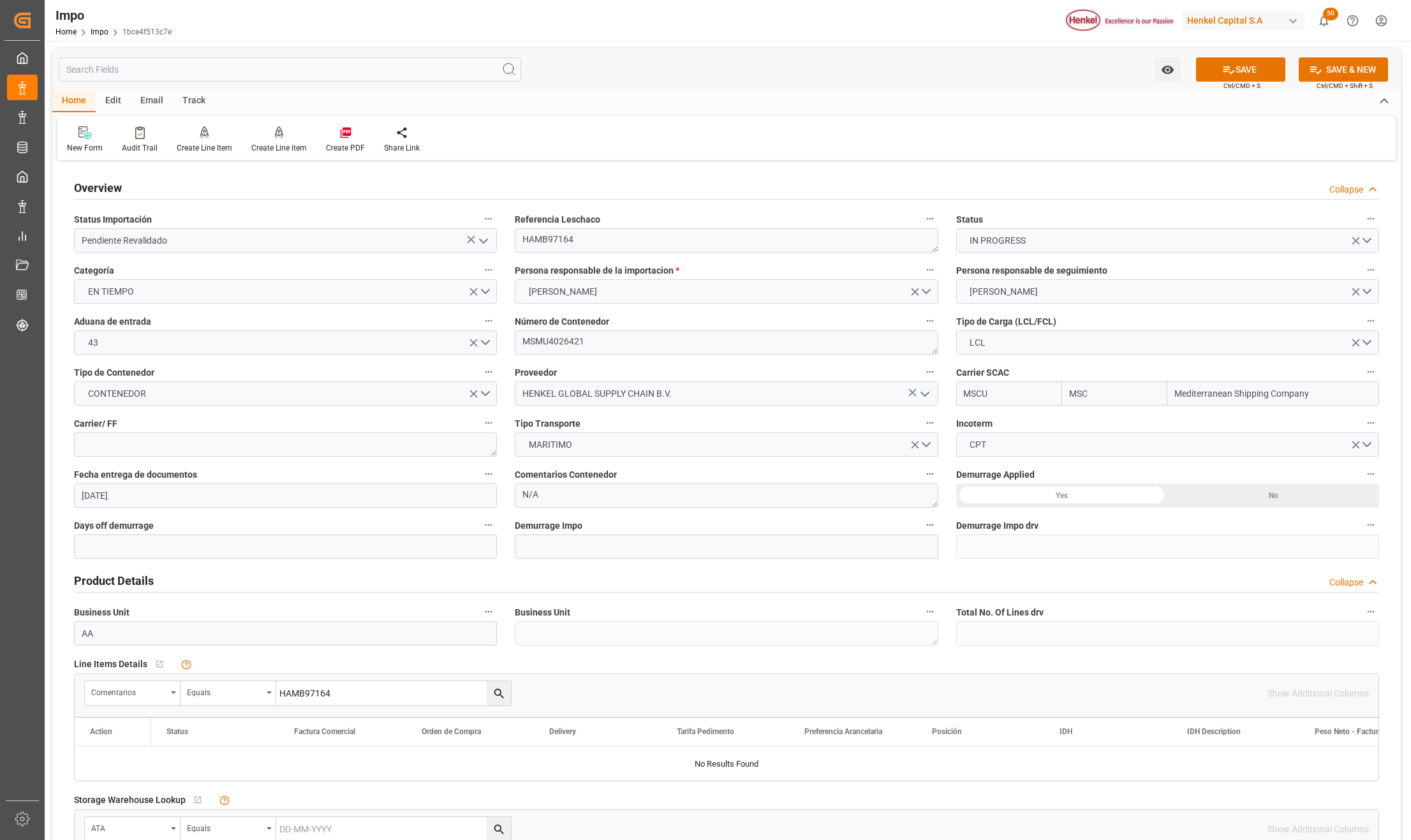
click at [493, 689] on icon "search button" at bounding box center [499, 693] width 14 height 14
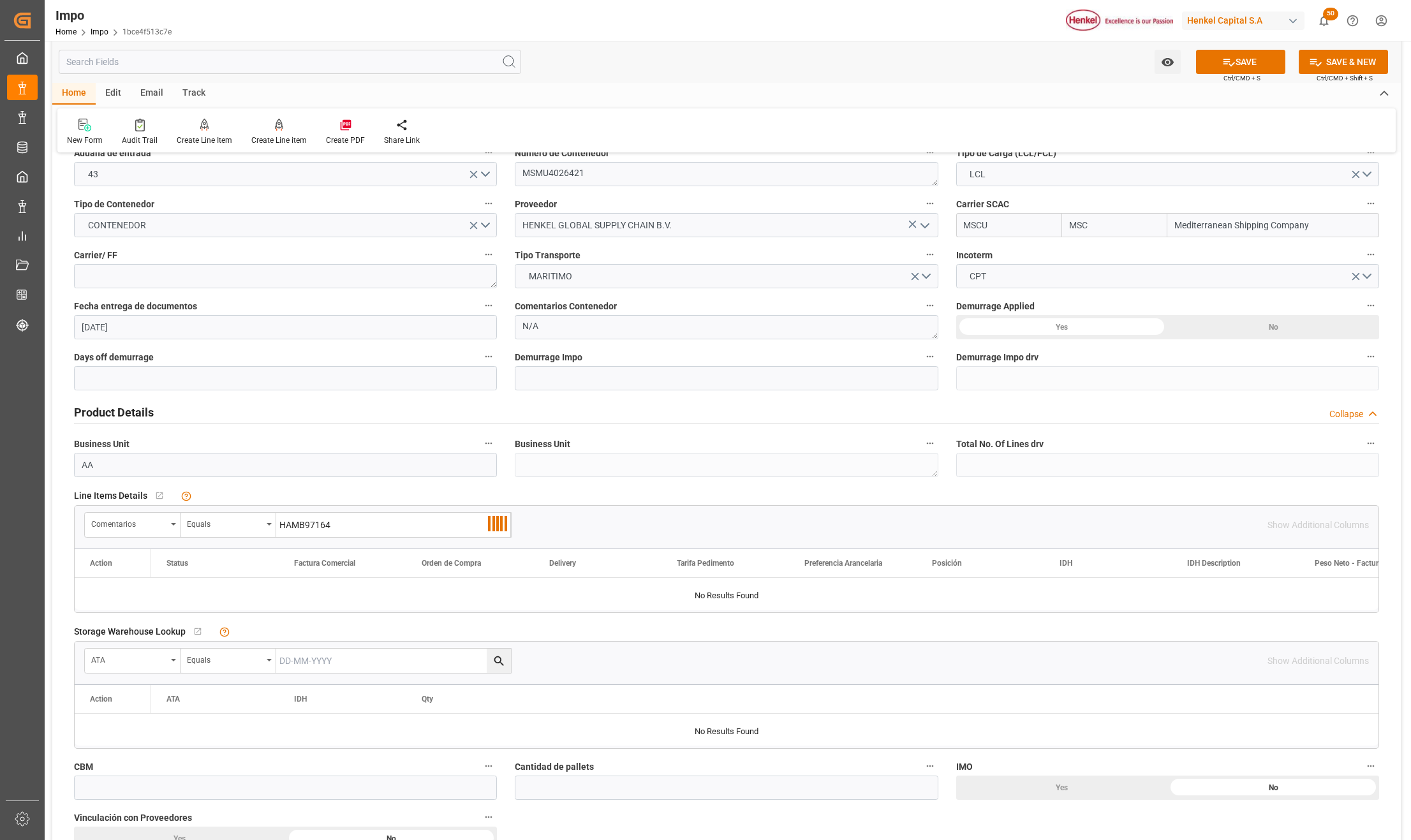
scroll to position [170, 0]
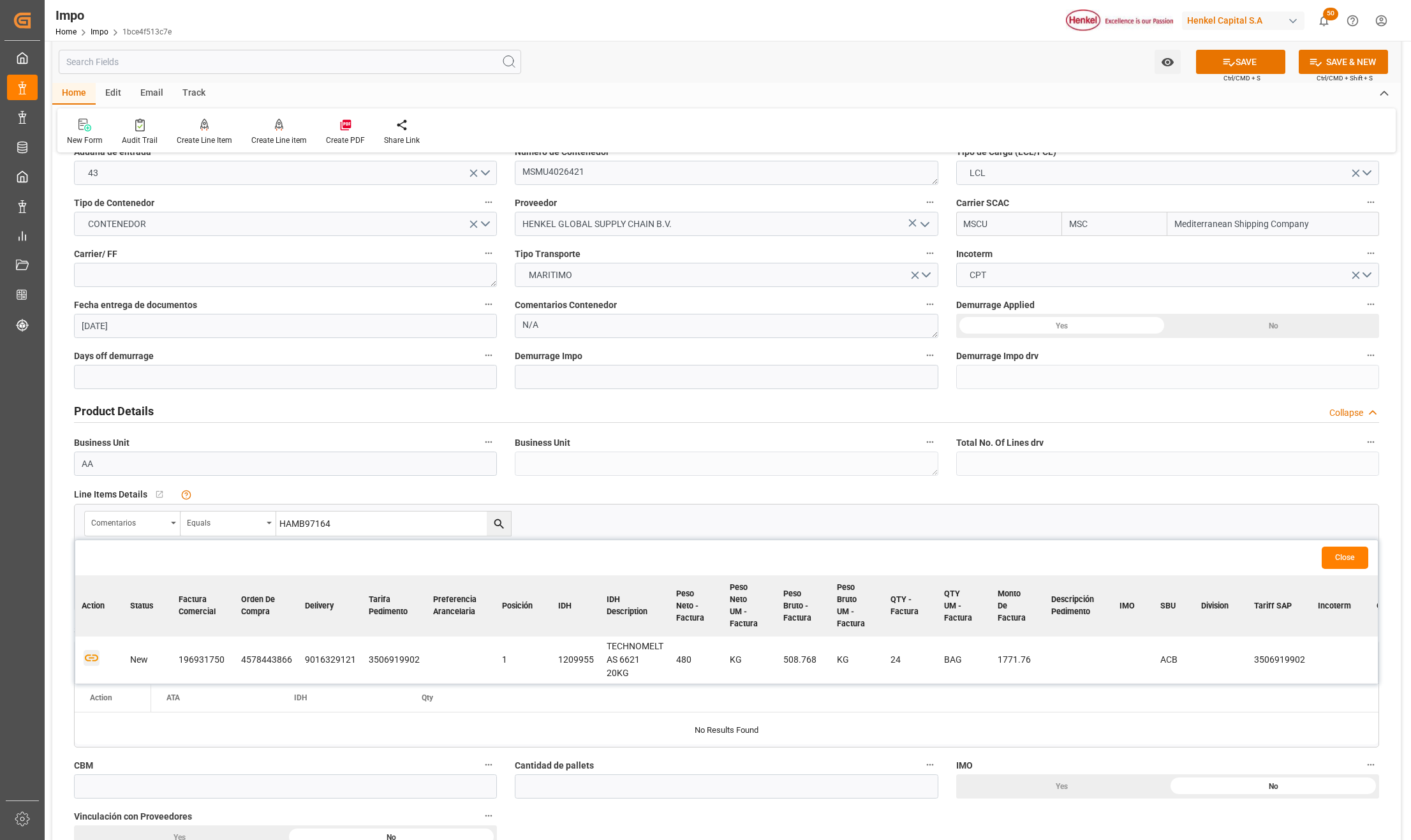
click at [90, 657] on icon "button" at bounding box center [91, 658] width 16 height 16
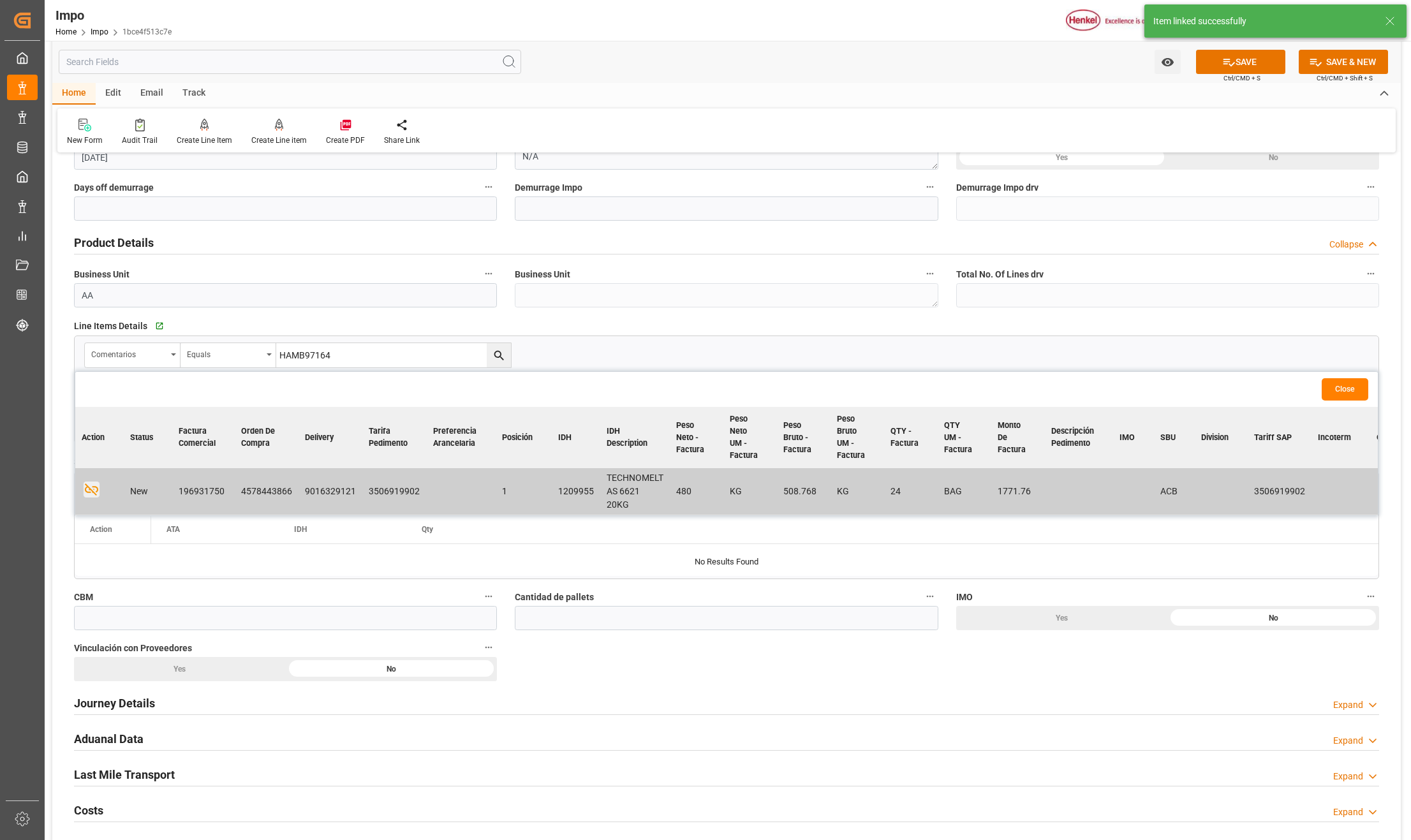
scroll to position [340, 0]
click at [1338, 388] on button "Close" at bounding box center [1345, 387] width 47 height 23
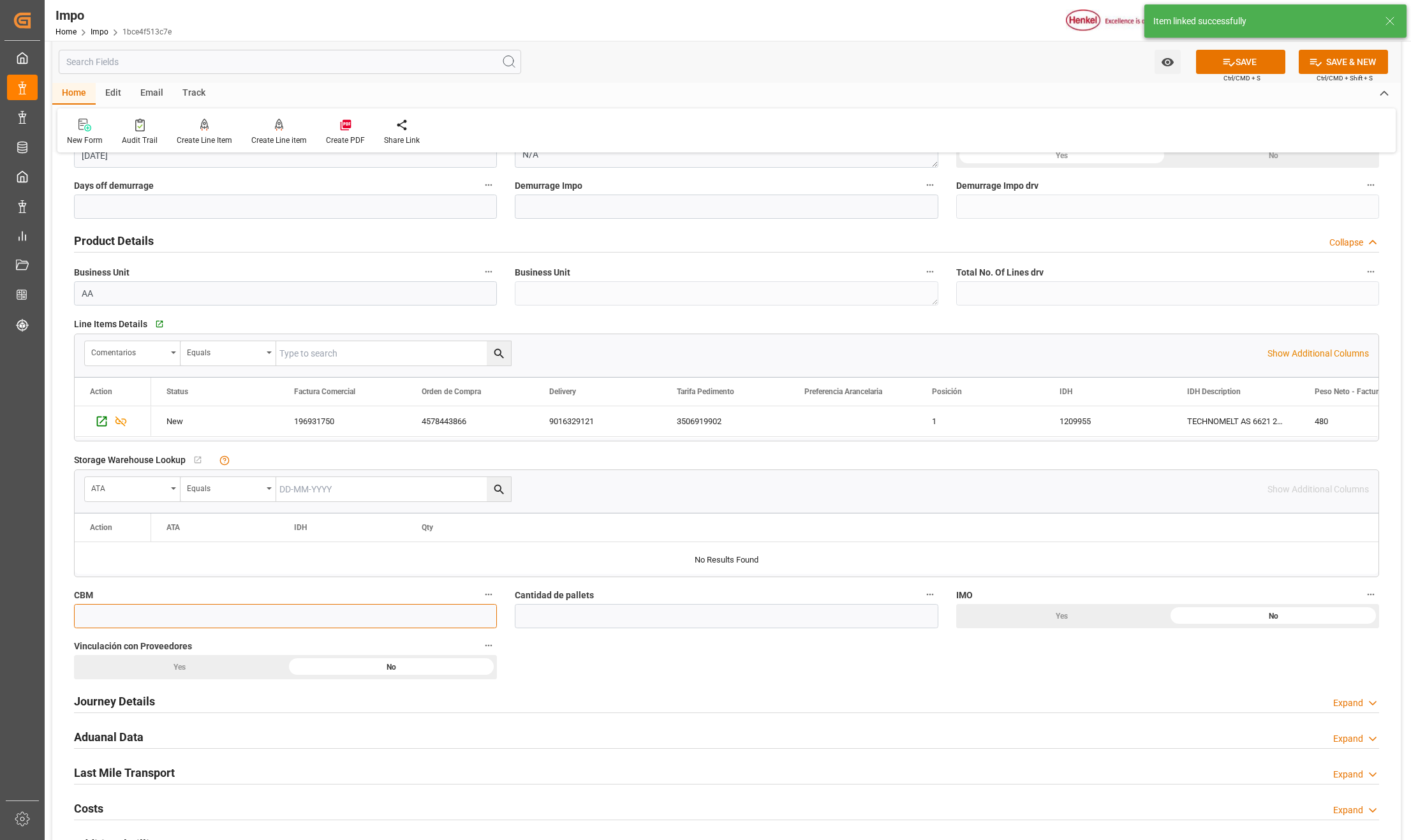
click at [111, 620] on input "text" at bounding box center [285, 616] width 423 height 25
type input "0.998"
click at [608, 621] on input "text" at bounding box center [727, 616] width 423 height 25
type input "1"
click at [194, 665] on div "Yes" at bounding box center [180, 667] width 212 height 25
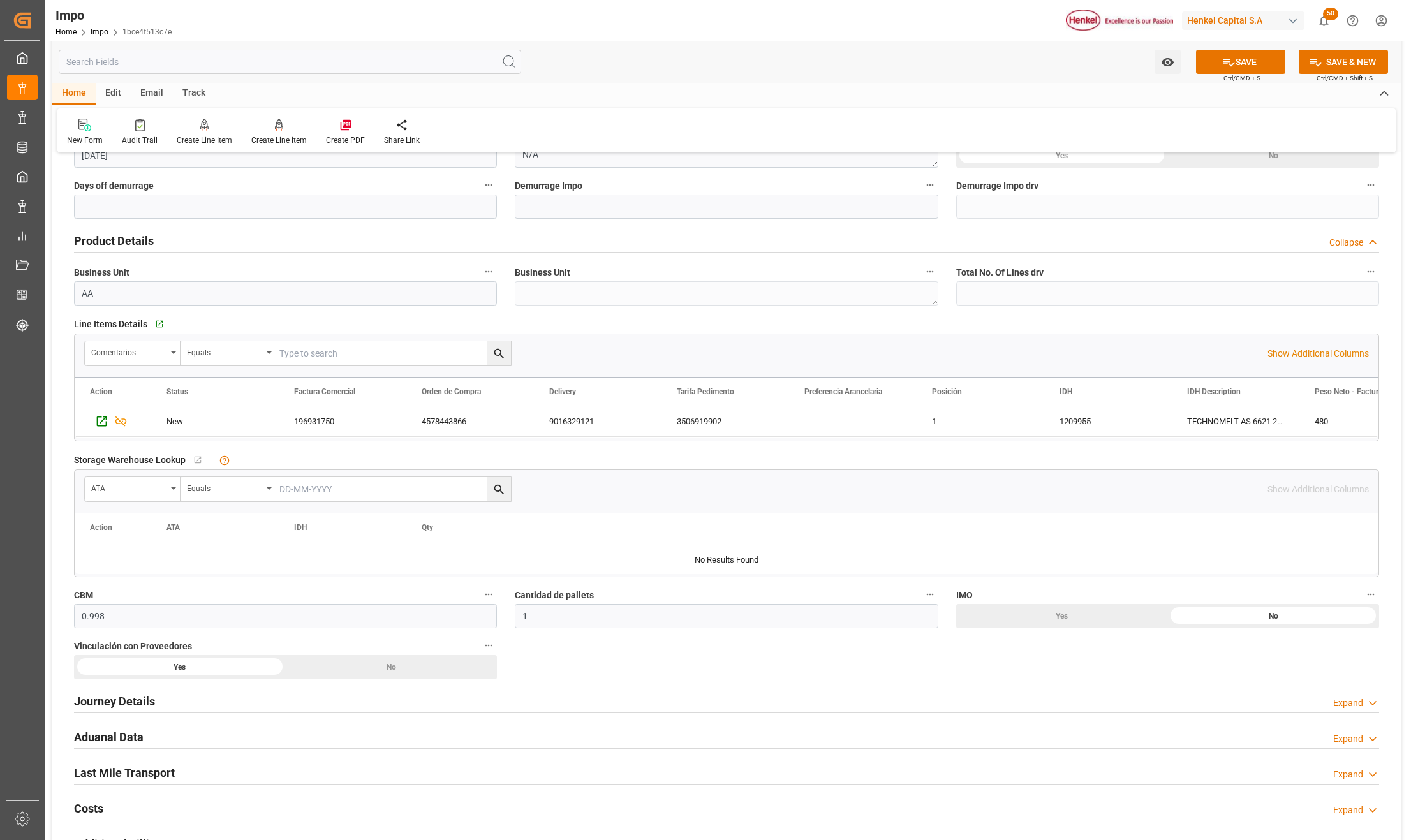
click at [113, 705] on h2 "Journey Details" at bounding box center [114, 701] width 81 height 17
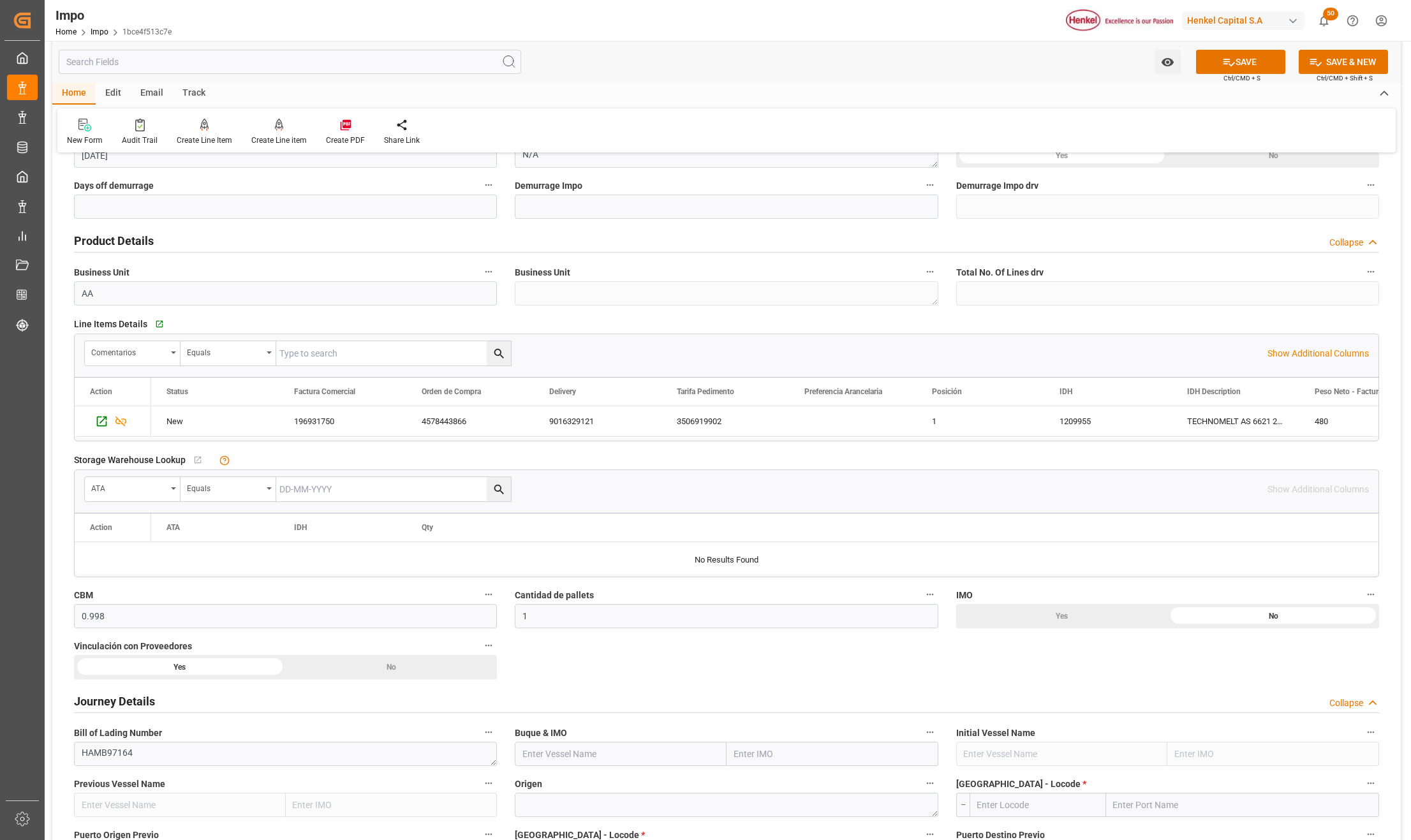
click at [744, 746] on input "text" at bounding box center [833, 754] width 212 height 25
paste input "MSC SHANGHAI"
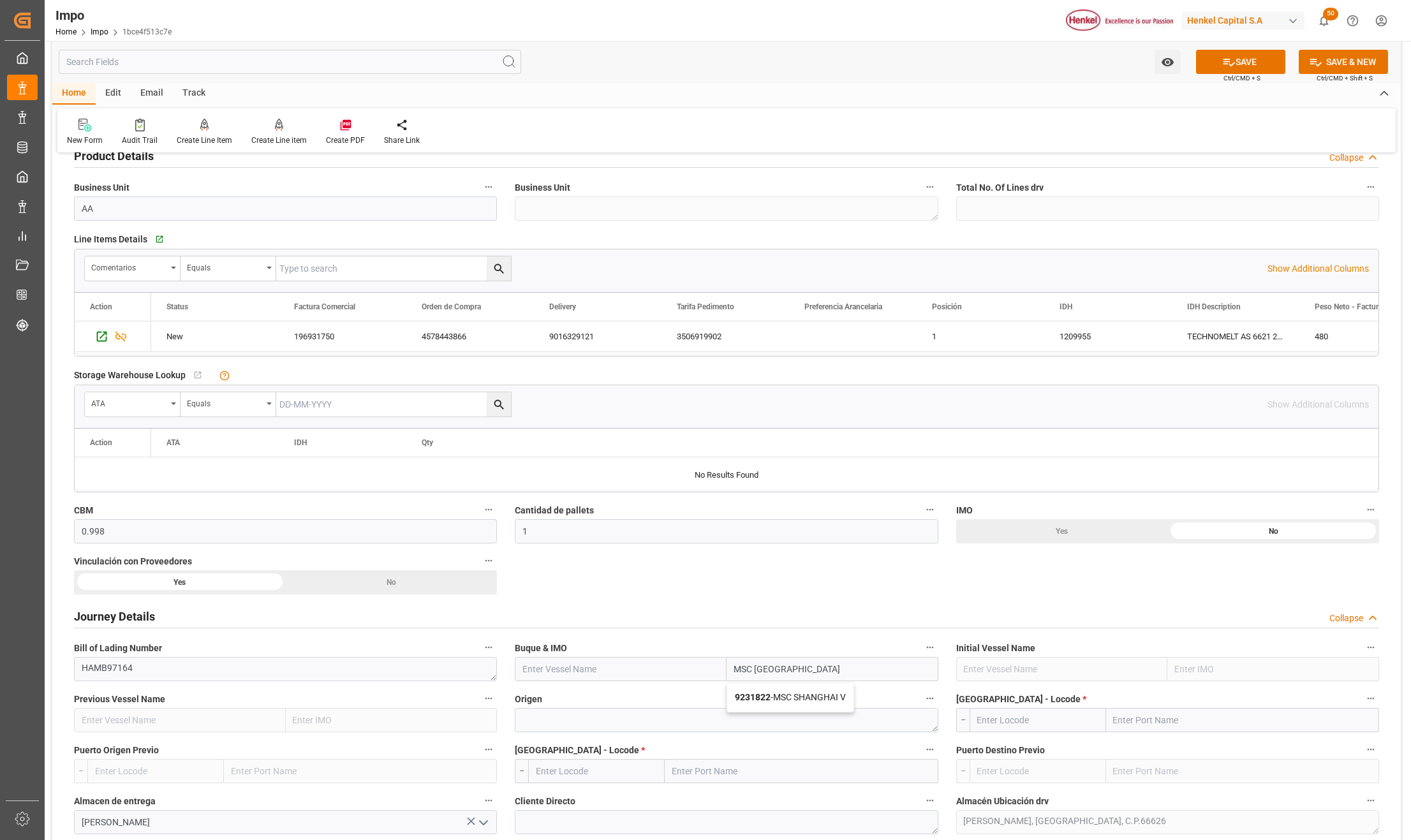
type input "MSC SHANGHAI"
click at [595, 722] on textarea at bounding box center [727, 720] width 423 height 25
type textarea "AMSTERDAM"
click at [1150, 722] on input "text" at bounding box center [1243, 720] width 273 height 25
click at [1149, 717] on input "BFREMERHAVEN" at bounding box center [1243, 720] width 273 height 25
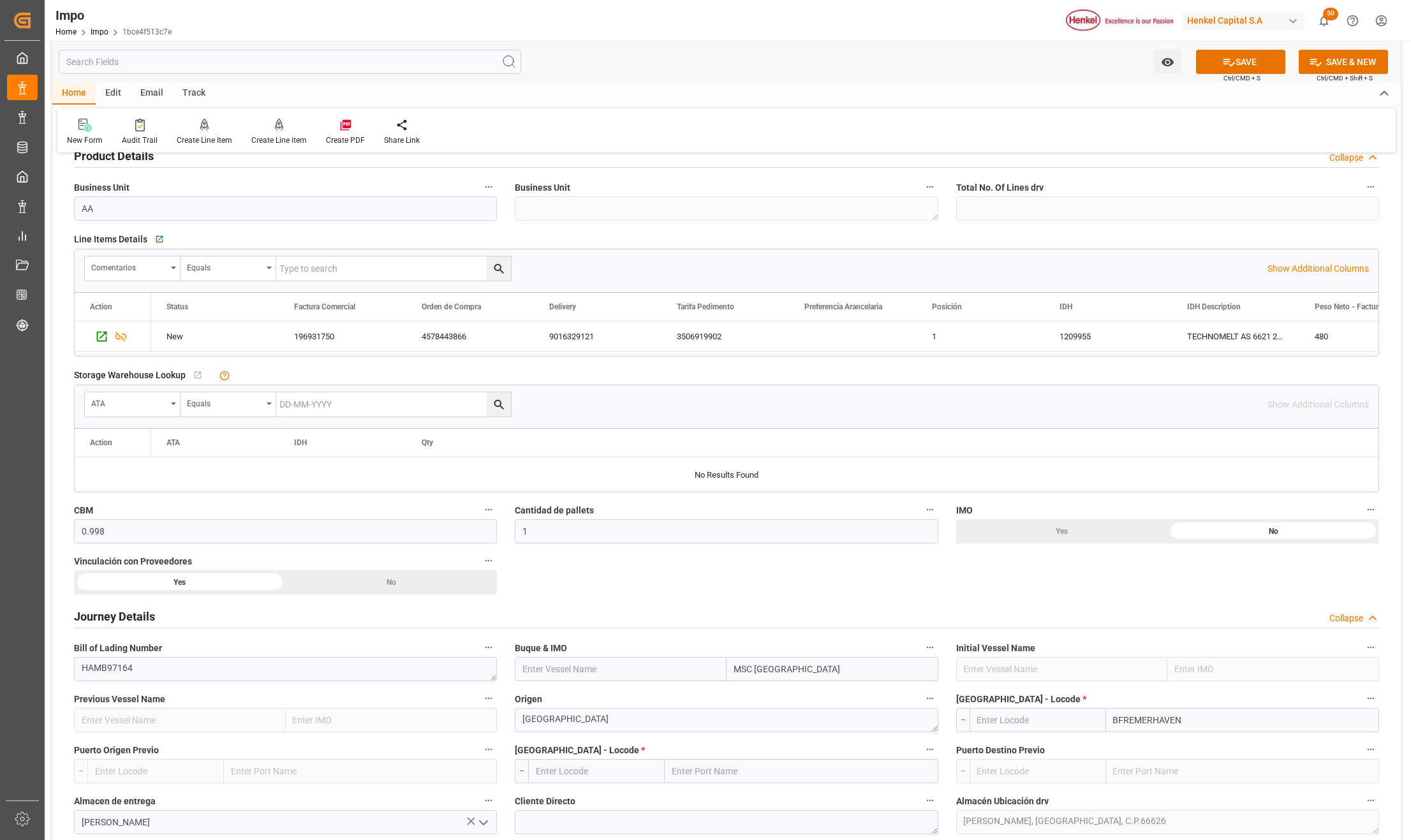
click at [1149, 717] on input "BFREMERHAVEN" at bounding box center [1243, 720] width 273 height 25
paste input "REMERHAVEN,"
type input "BREMERHAVEN"
click at [1197, 748] on span "Bremerhaven - DEBRV" at bounding box center [1173, 748] width 118 height 10
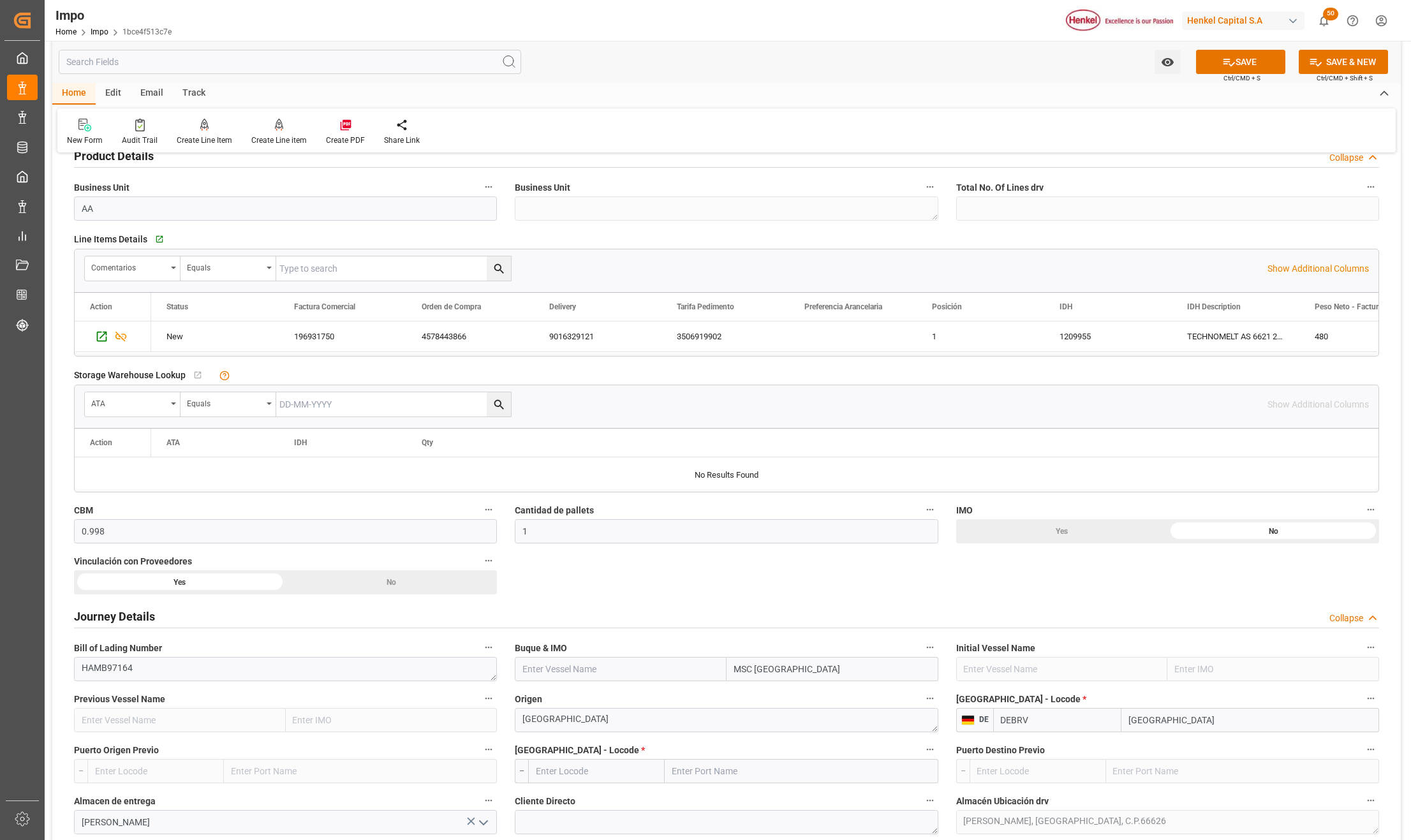
type input "DEBRV"
type input "[GEOGRAPHIC_DATA]"
click at [688, 778] on input "text" at bounding box center [801, 772] width 273 height 25
type input "V"
type input "[GEOGRAPHIC_DATA]"
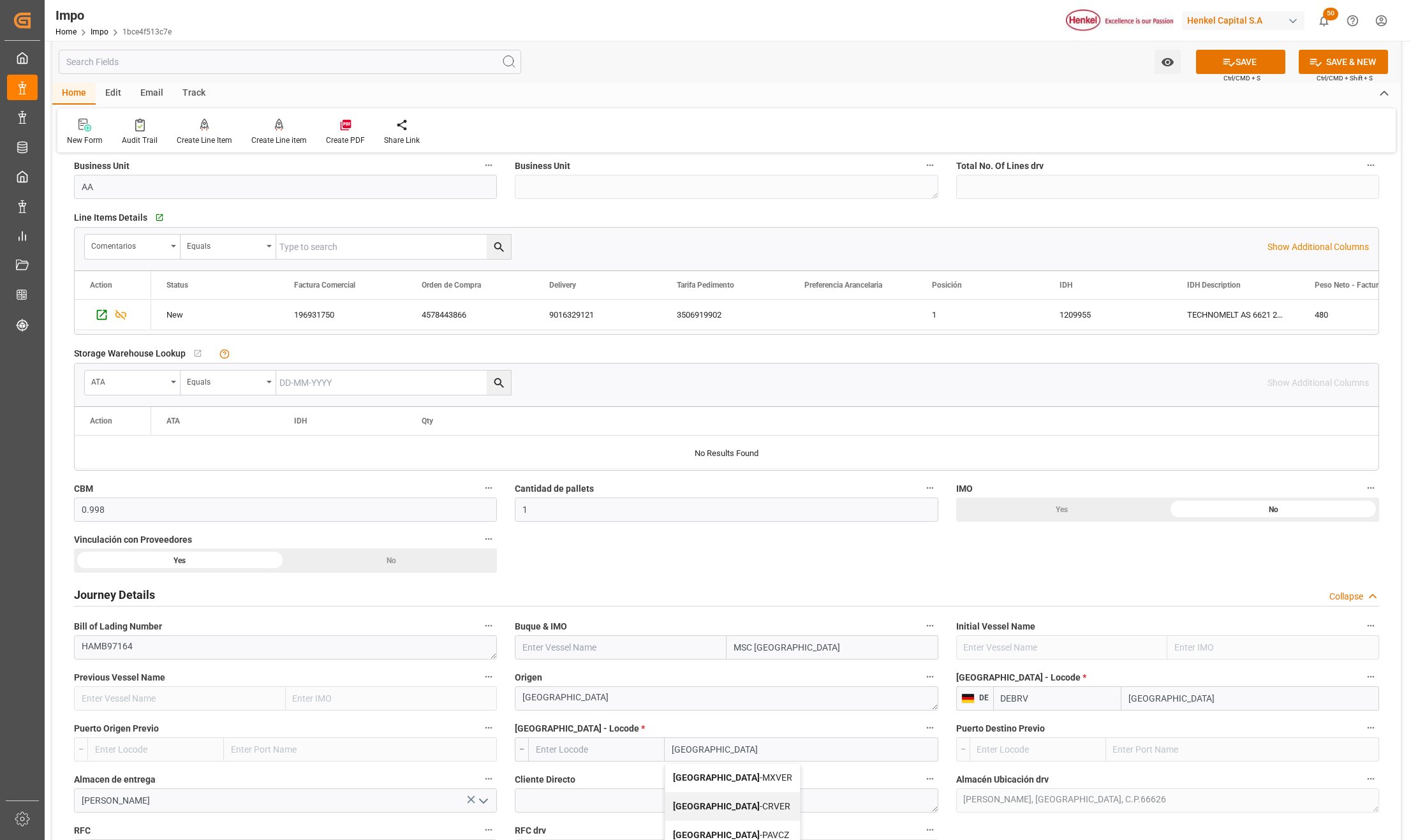
scroll to position [510, 0]
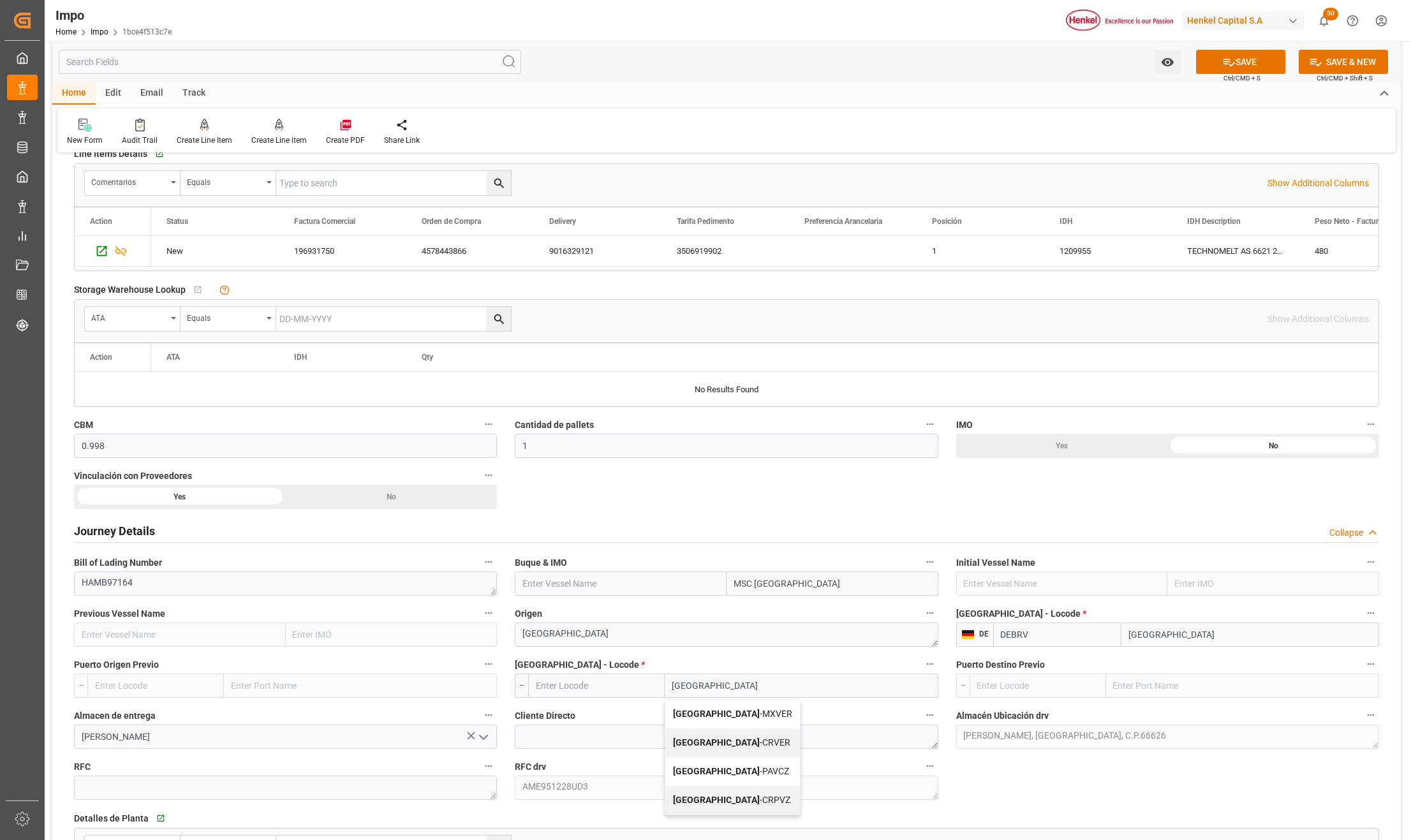
click at [725, 717] on span "Veracruz - MXVER" at bounding box center [732, 714] width 120 height 10
type input "MXVER"
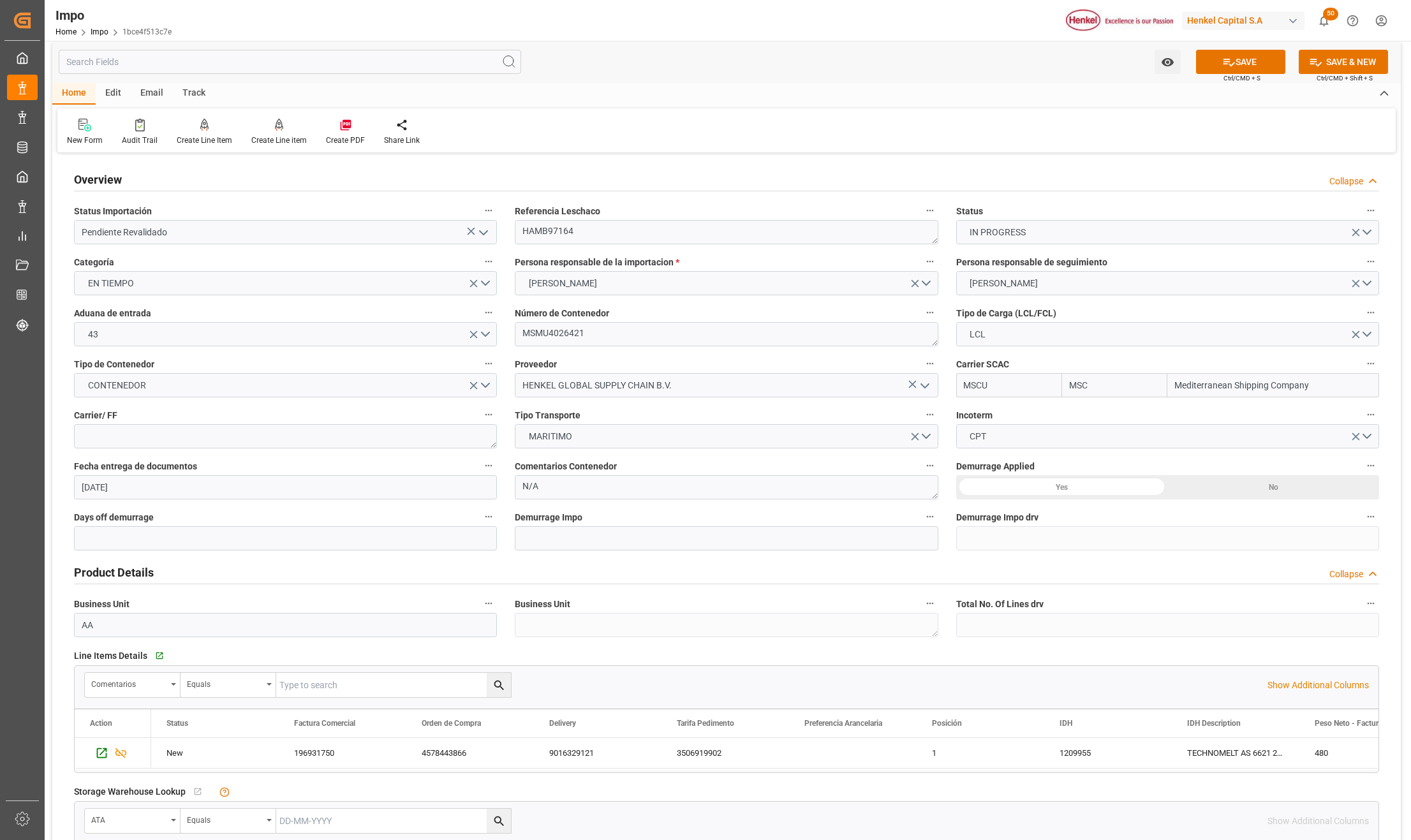
scroll to position [0, 0]
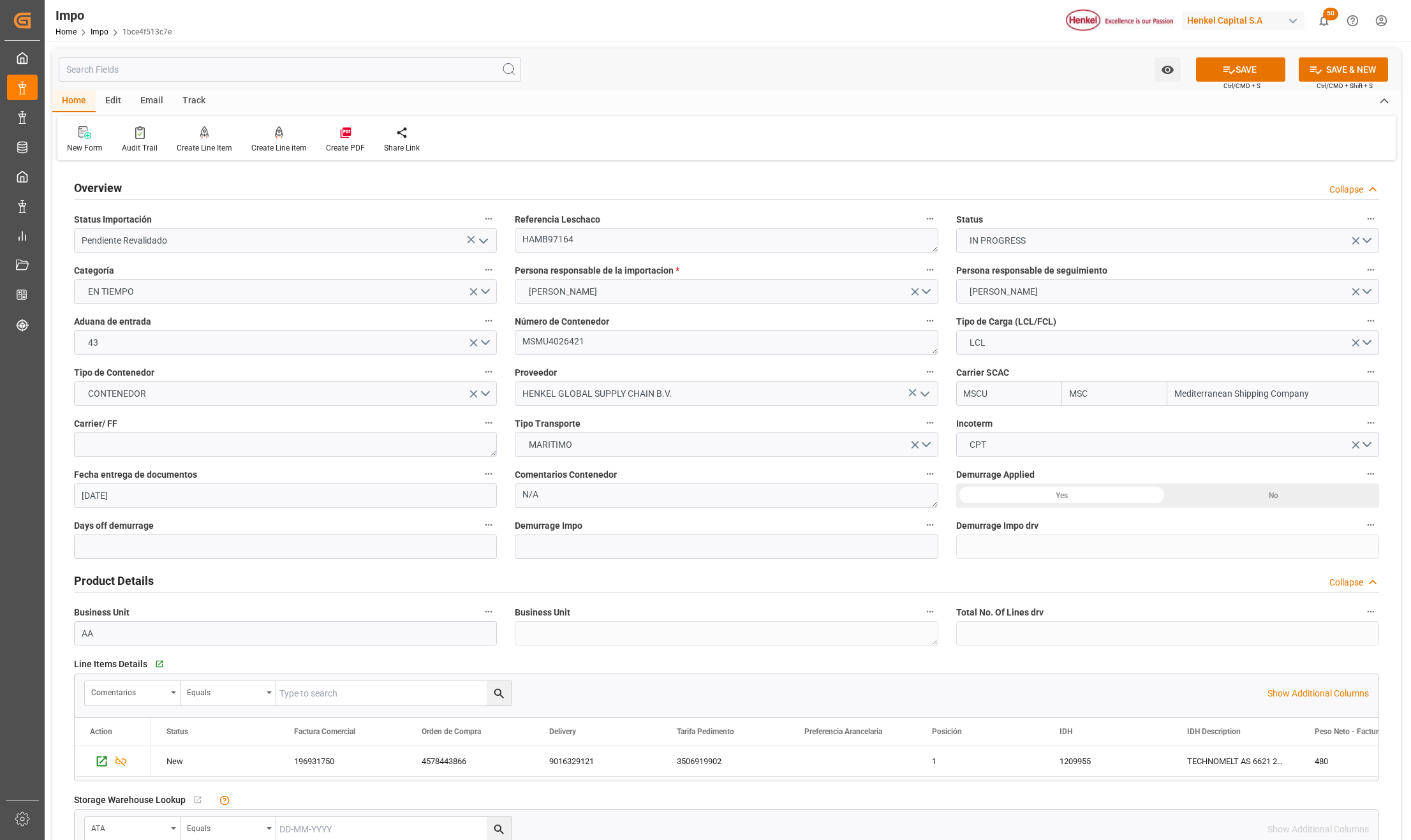
type input "[GEOGRAPHIC_DATA]"
drag, startPoint x: 588, startPoint y: 341, endPoint x: 494, endPoint y: 337, distance: 94.1
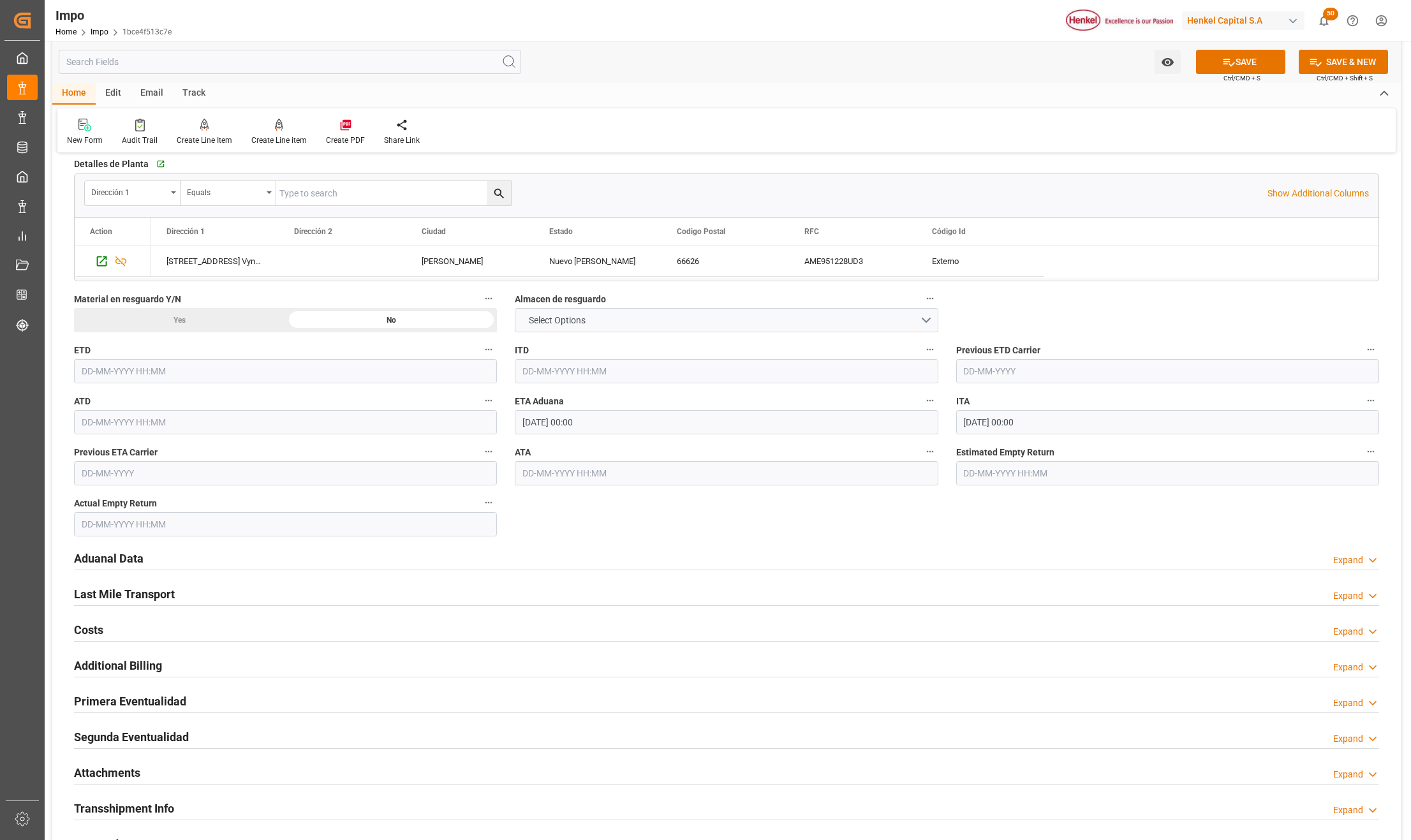
scroll to position [1190, 0]
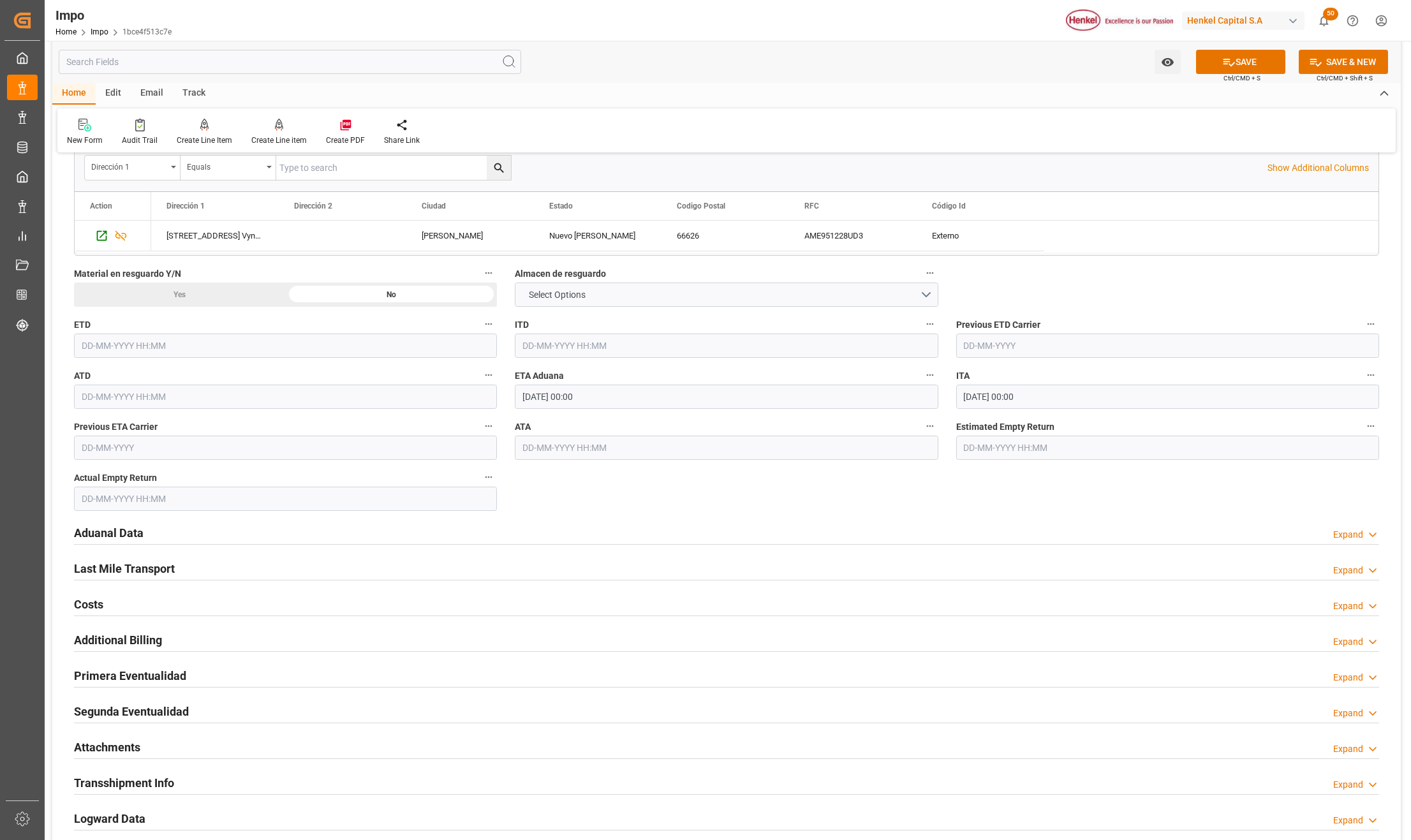
click at [127, 533] on h2 "Aduanal Data" at bounding box center [109, 532] width 70 height 17
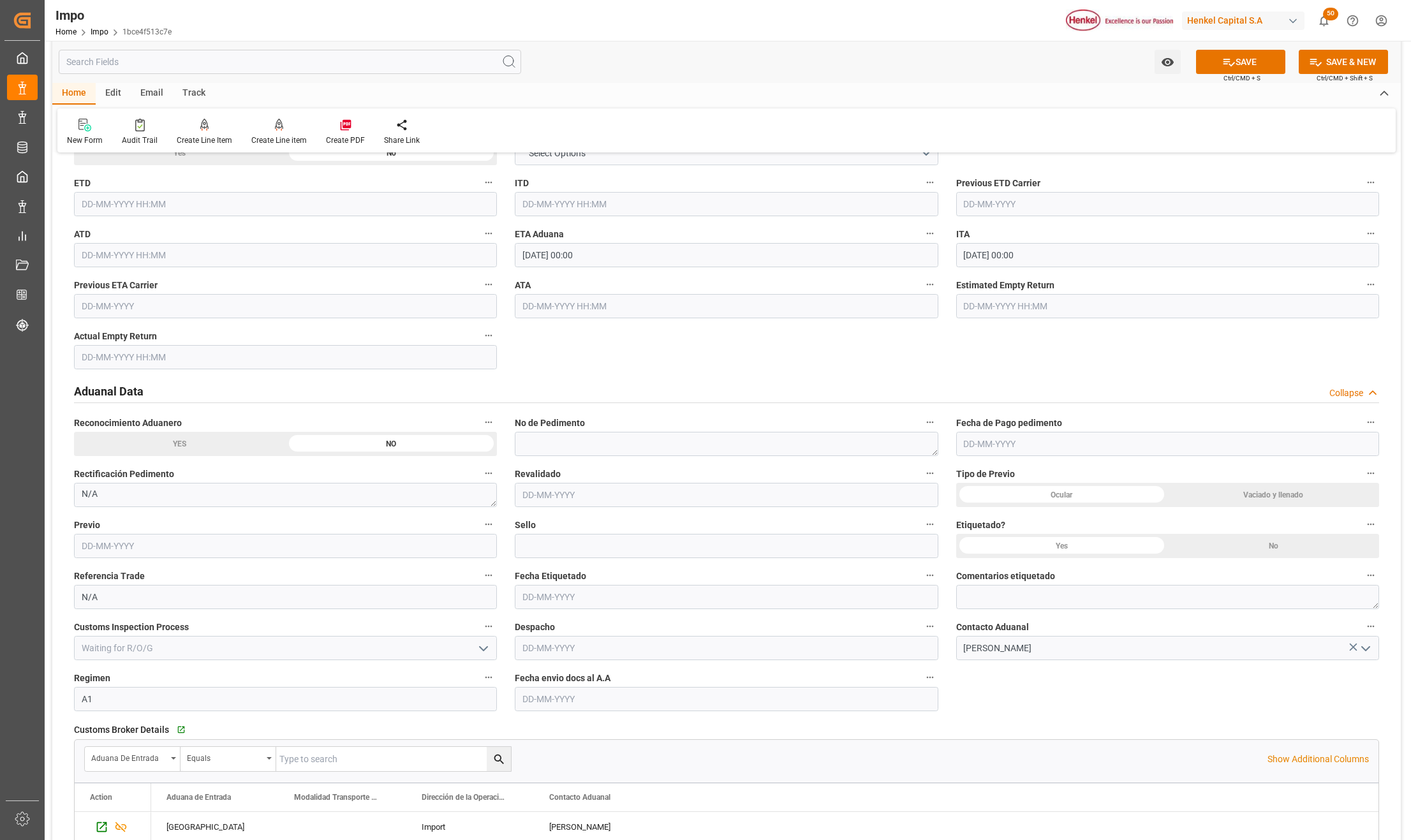
scroll to position [1360, 0]
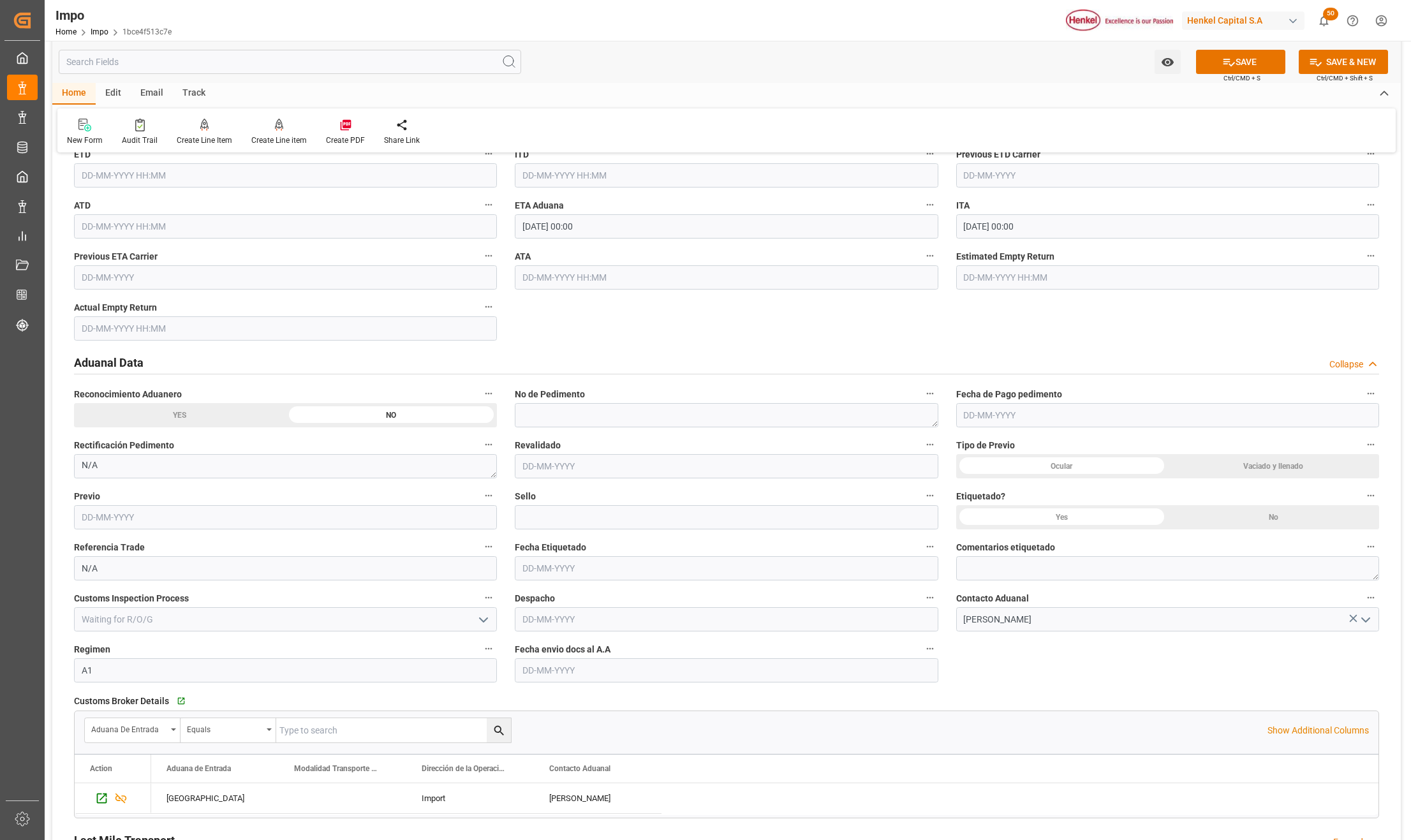
click at [560, 676] on input "text" at bounding box center [727, 671] width 423 height 25
type input "10-10-2025"
click at [1223, 58] on icon at bounding box center [1229, 62] width 14 height 14
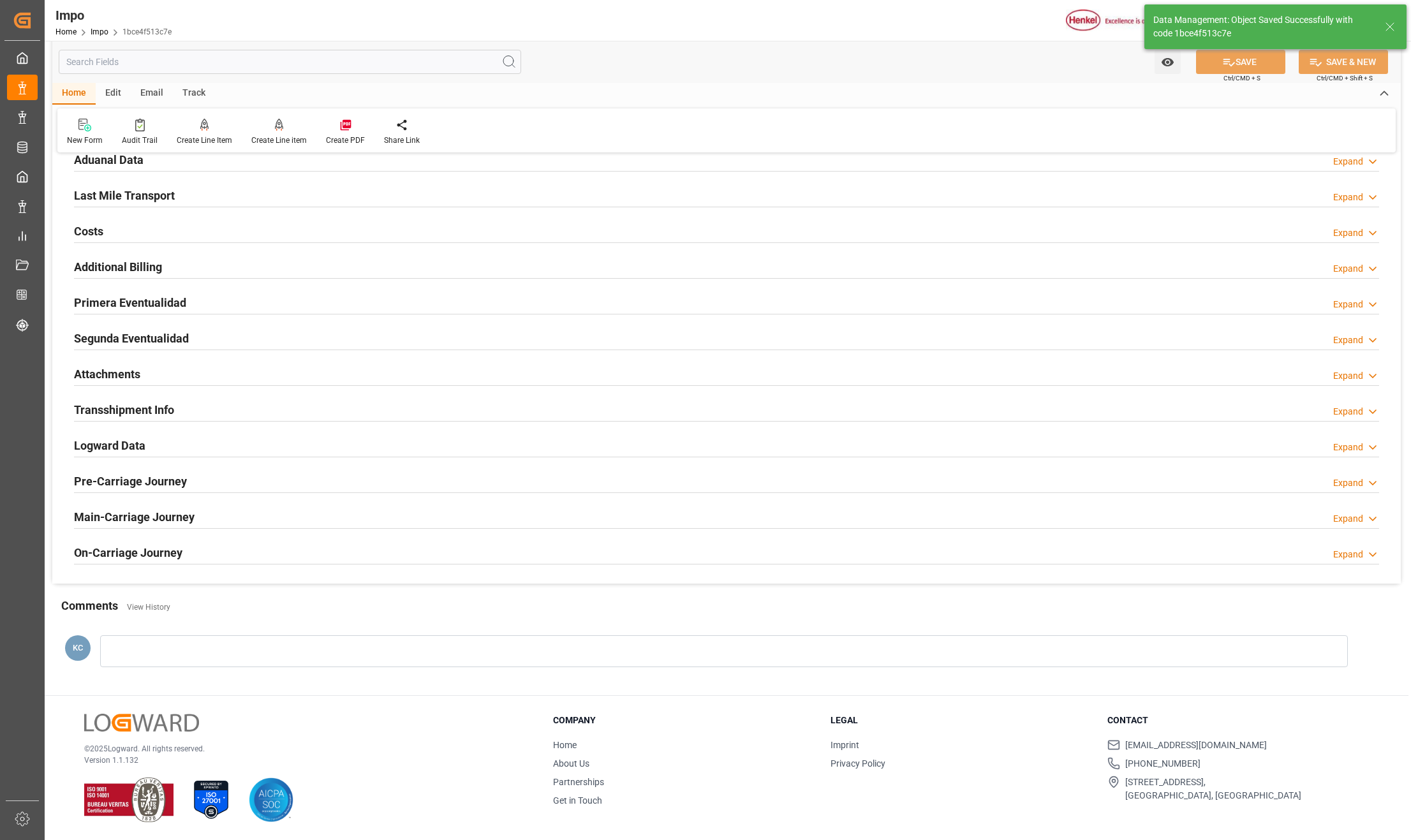
type textarea "AA"
type input "1"
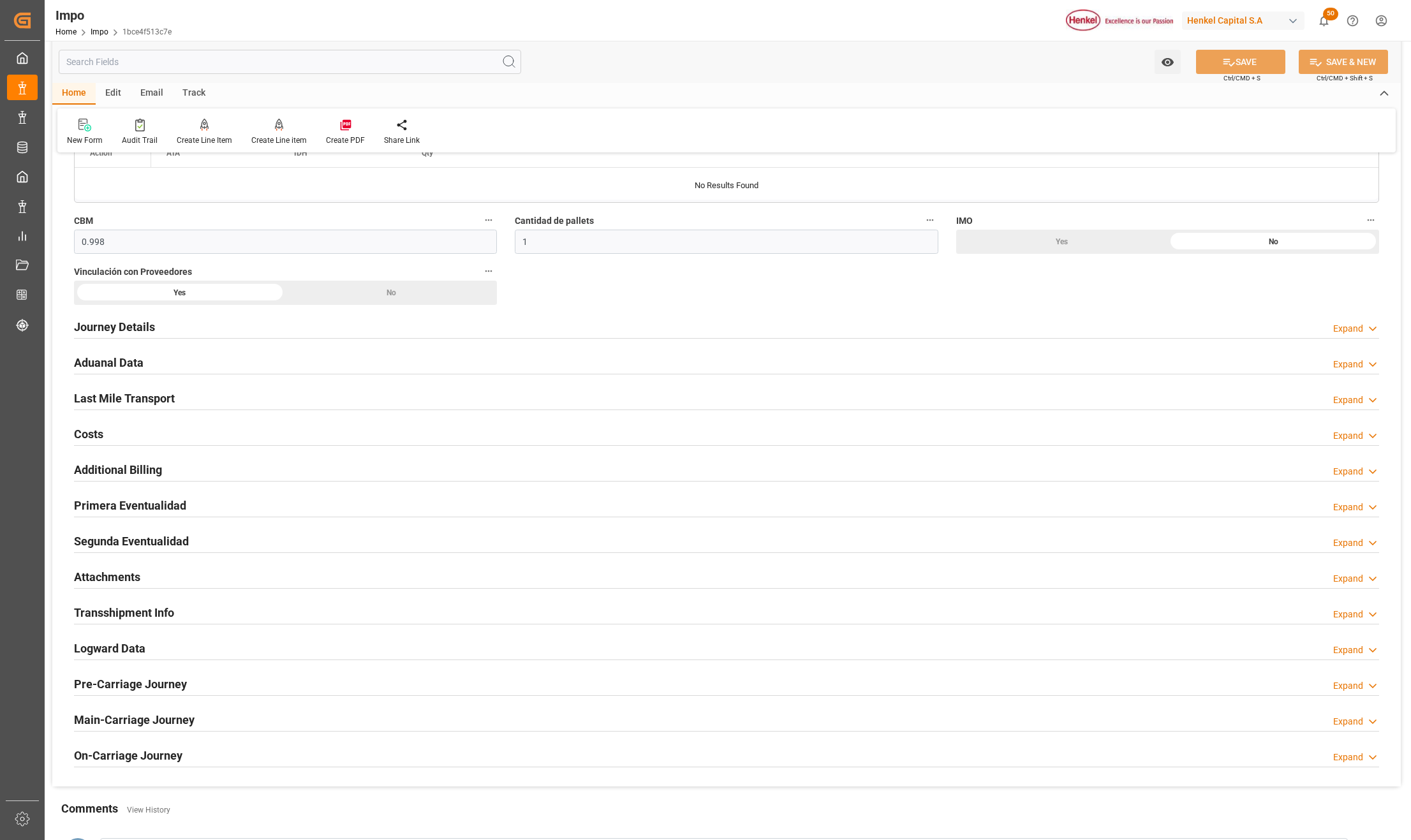
click at [96, 575] on h2 "Attachments" at bounding box center [107, 576] width 67 height 17
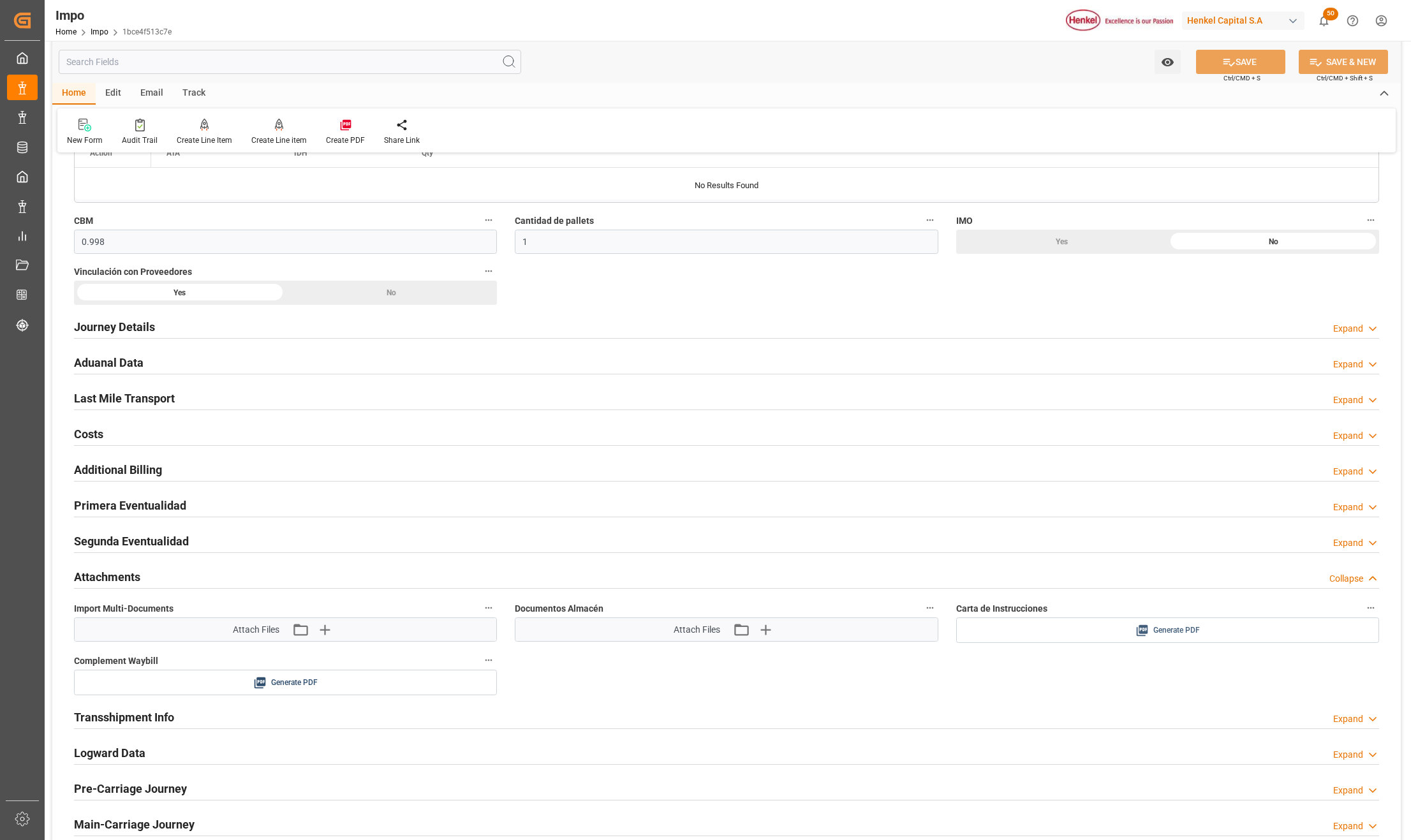
click at [1137, 636] on icon at bounding box center [1143, 631] width 12 height 12
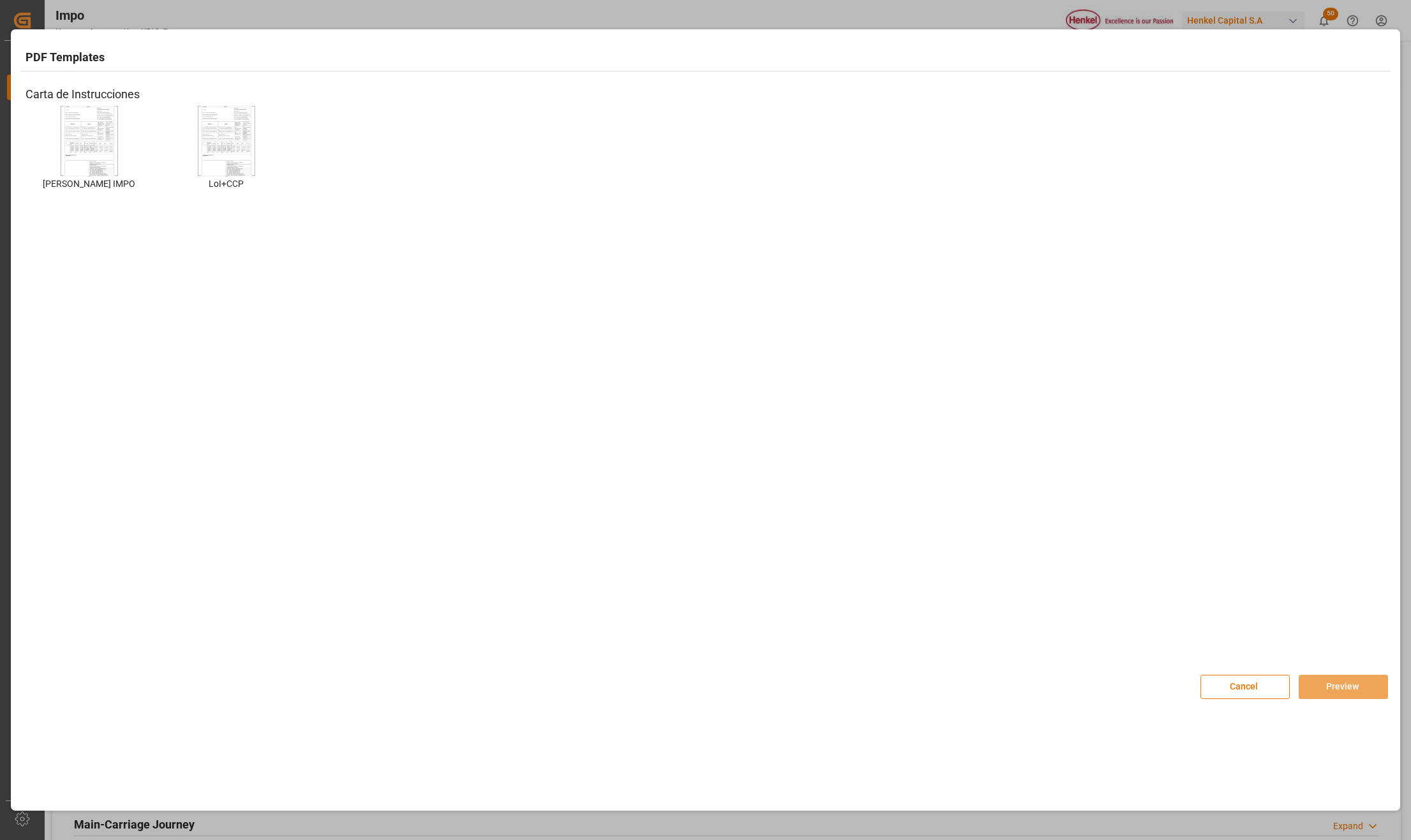
click at [93, 131] on img at bounding box center [89, 142] width 51 height 72
click at [103, 134] on img at bounding box center [89, 142] width 51 height 72
click at [1317, 686] on button "Preview" at bounding box center [1344, 687] width 89 height 25
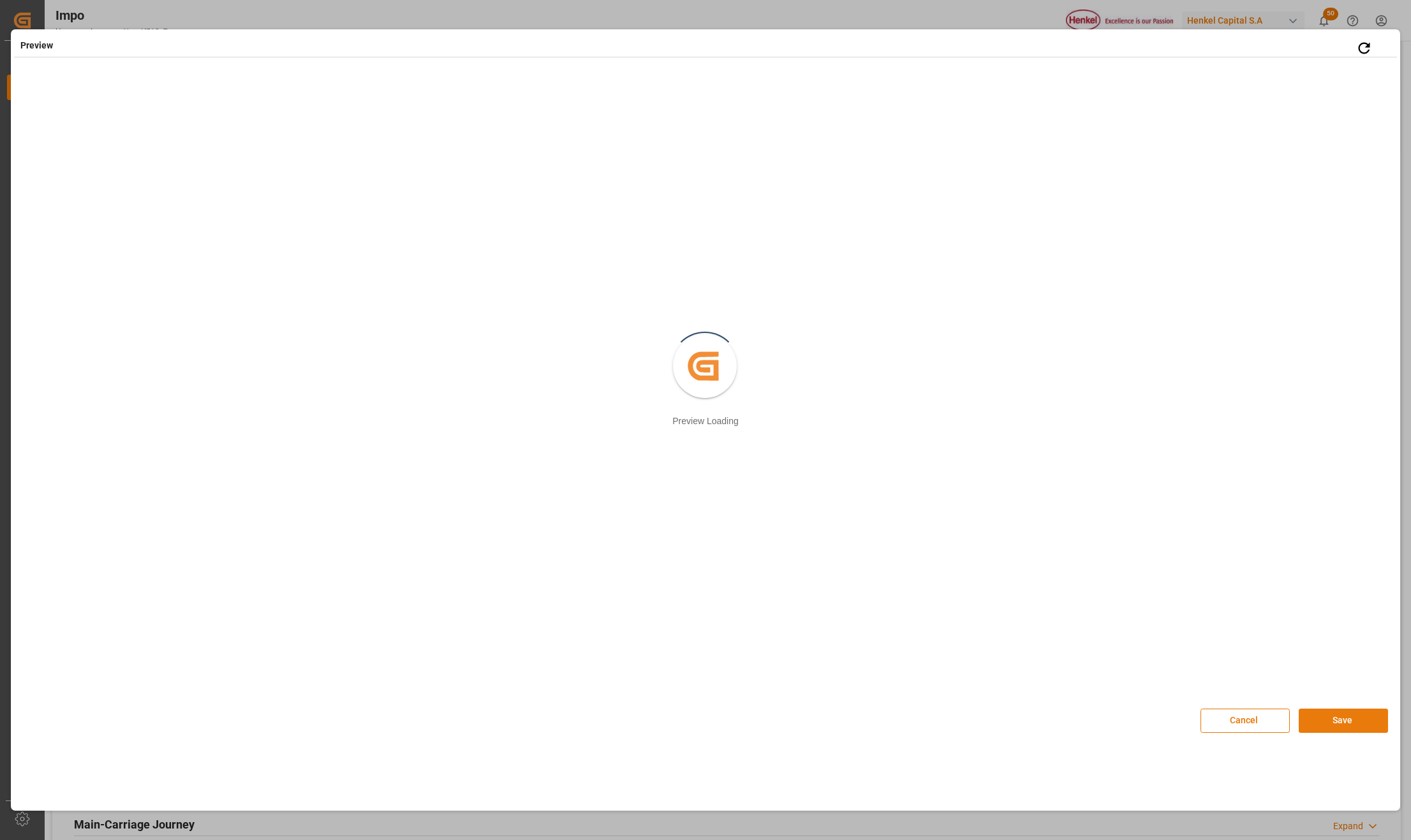
click at [1326, 719] on button "Save" at bounding box center [1344, 721] width 89 height 25
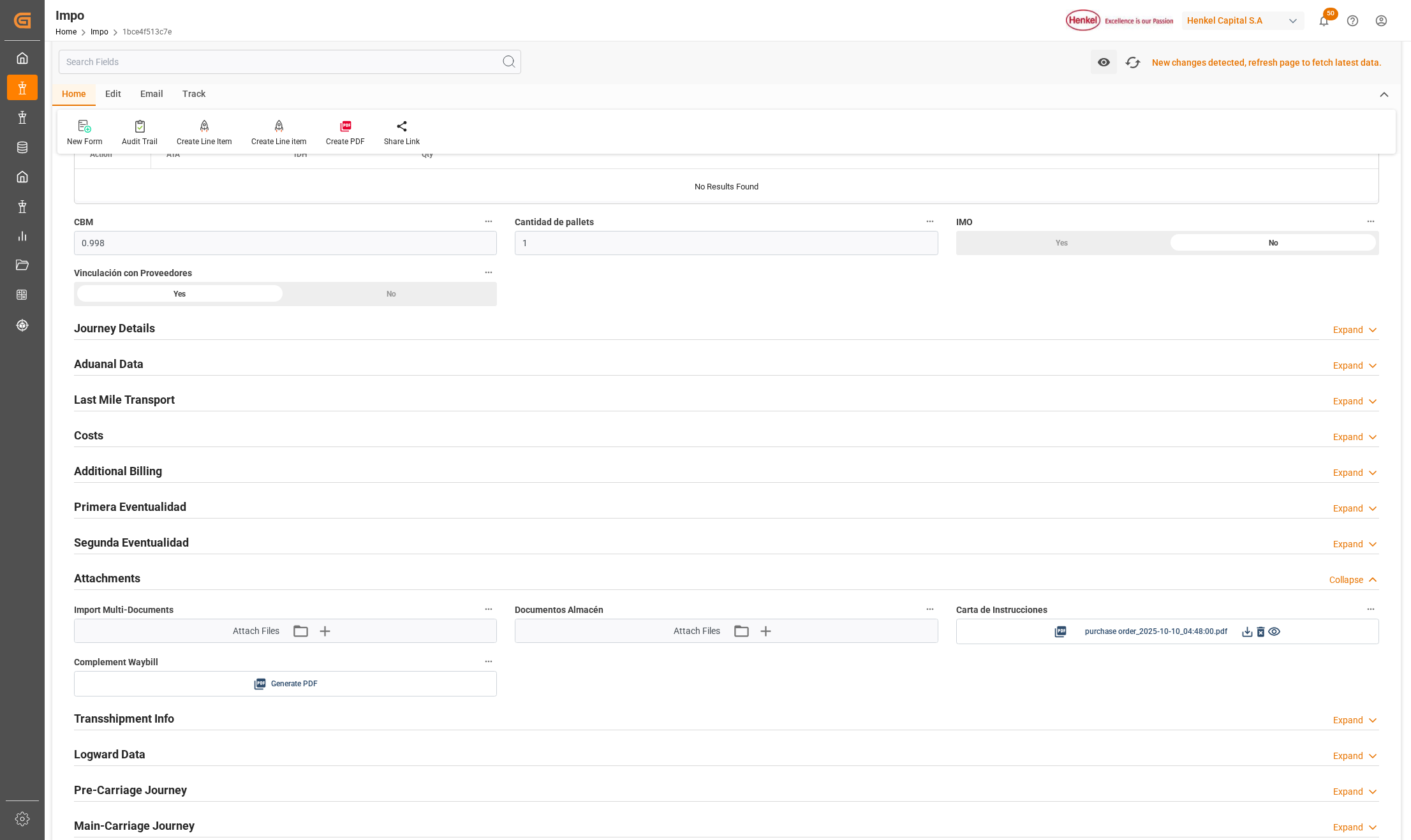
scroll to position [715, 0]
click at [1140, 67] on icon "button" at bounding box center [1133, 63] width 21 height 21
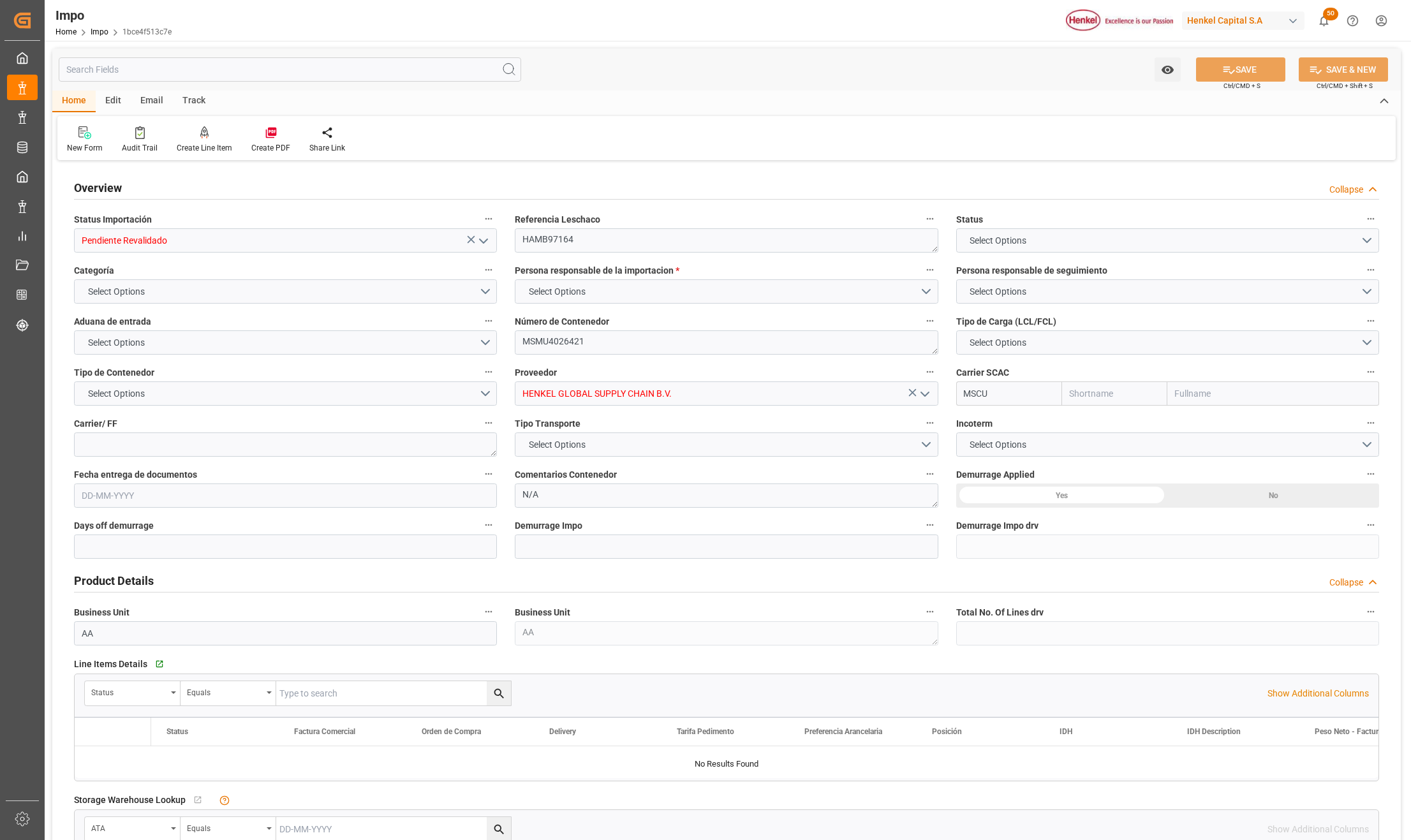
type input "MSC"
type input "Mediterranean Shipping Company"
type input "1"
type input "0.998"
type input "1"
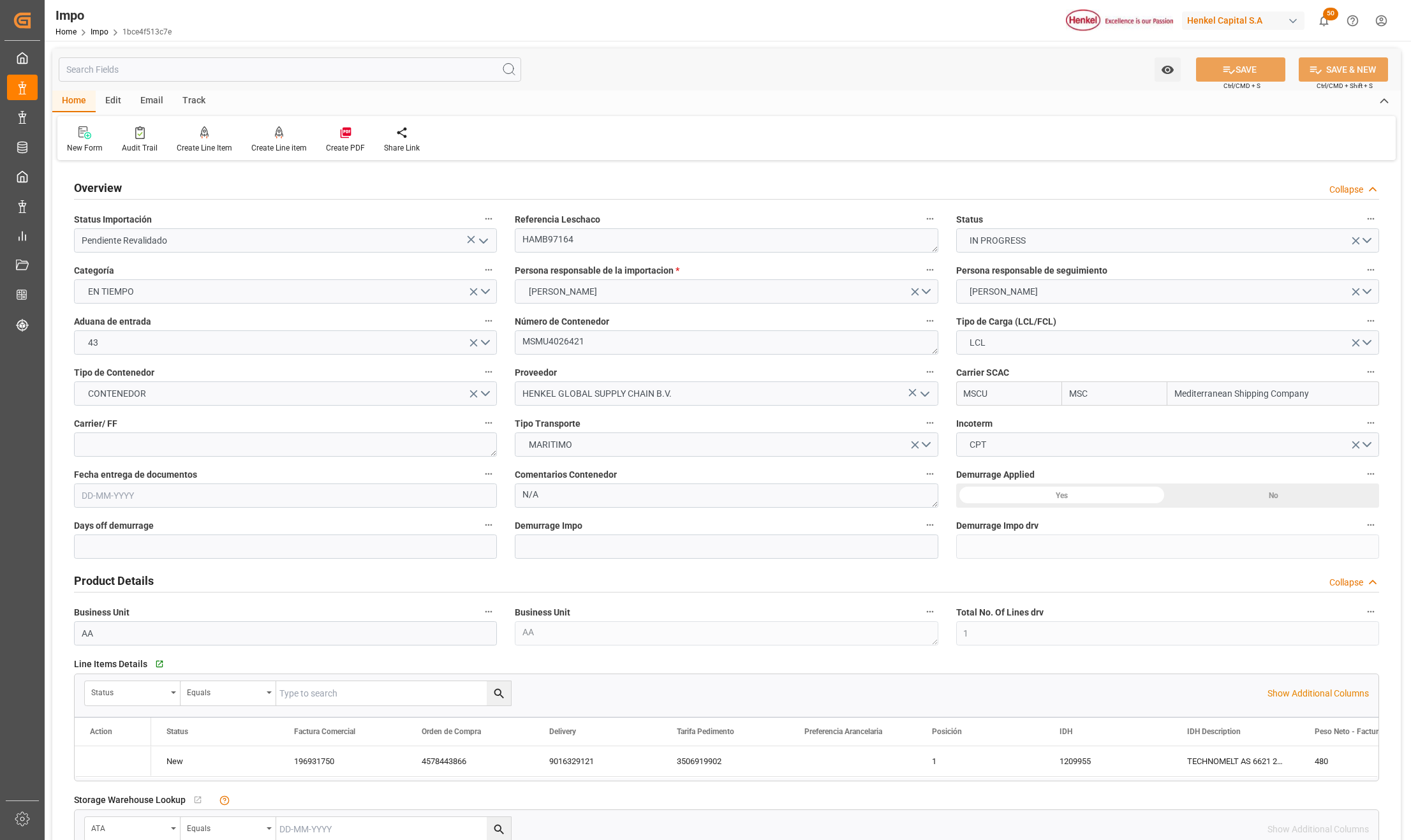
type input "[DATE]"
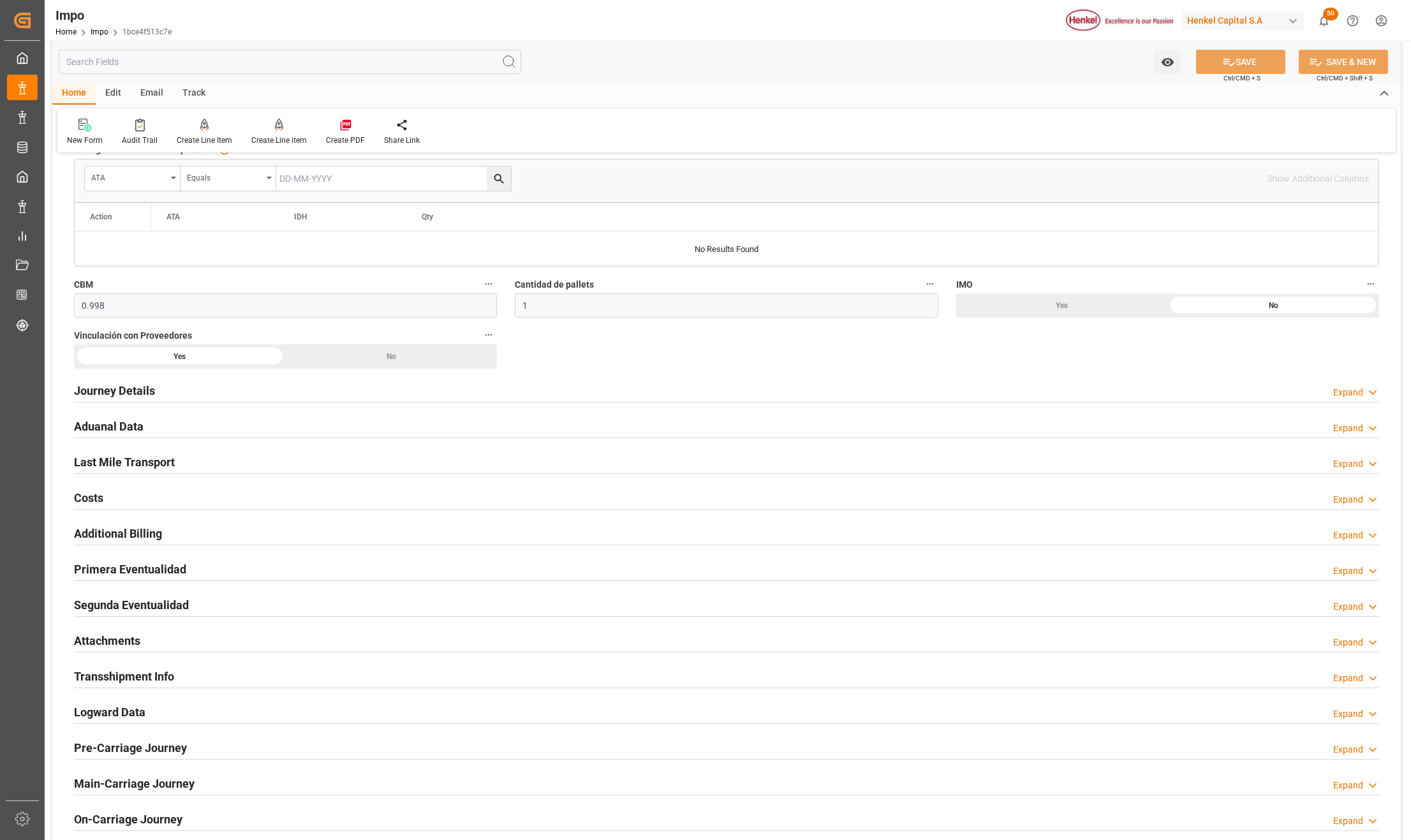
scroll to position [765, 0]
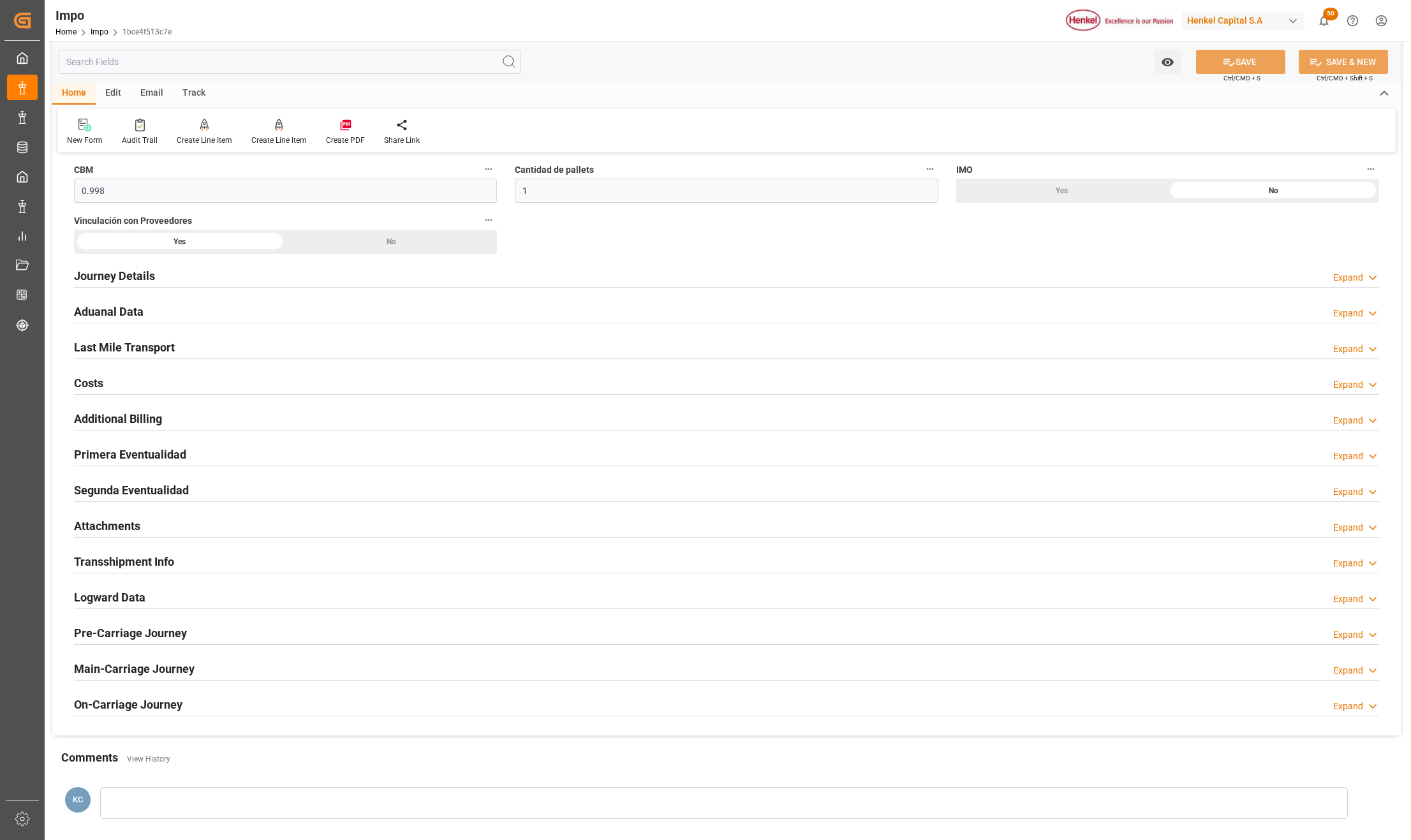
click at [123, 534] on h2 "Attachments" at bounding box center [107, 526] width 67 height 17
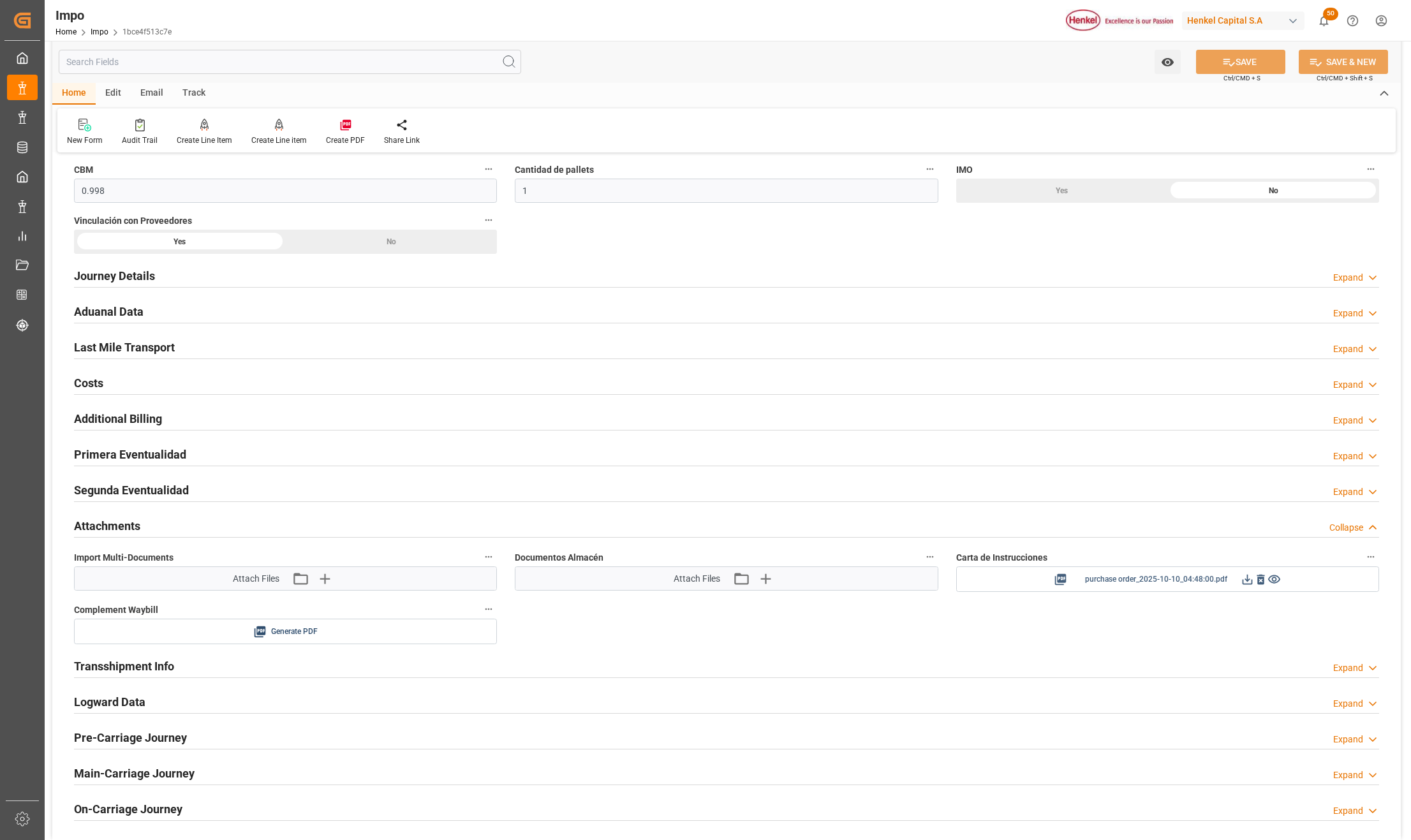
click at [1246, 585] on icon at bounding box center [1247, 579] width 14 height 14
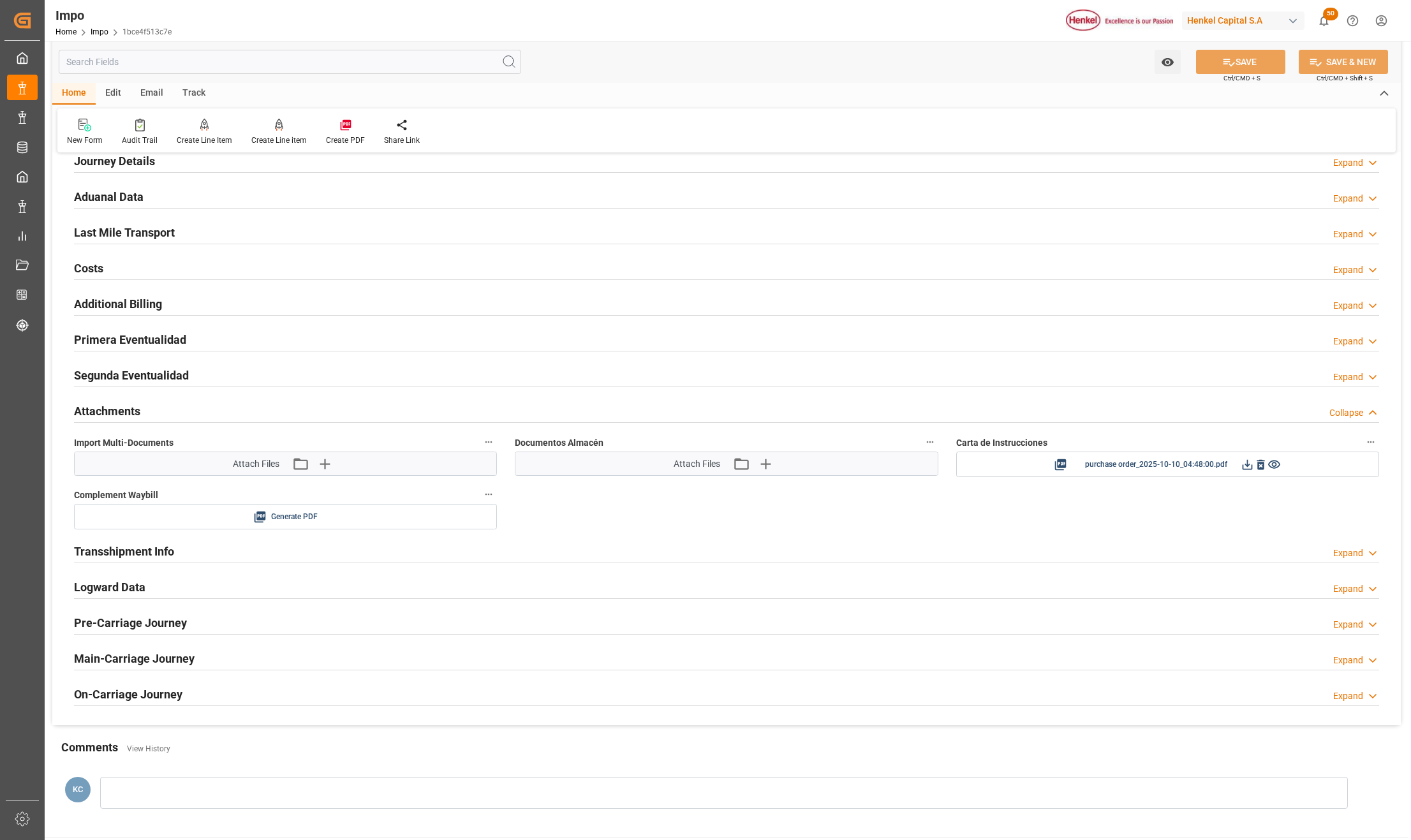
scroll to position [850, 0]
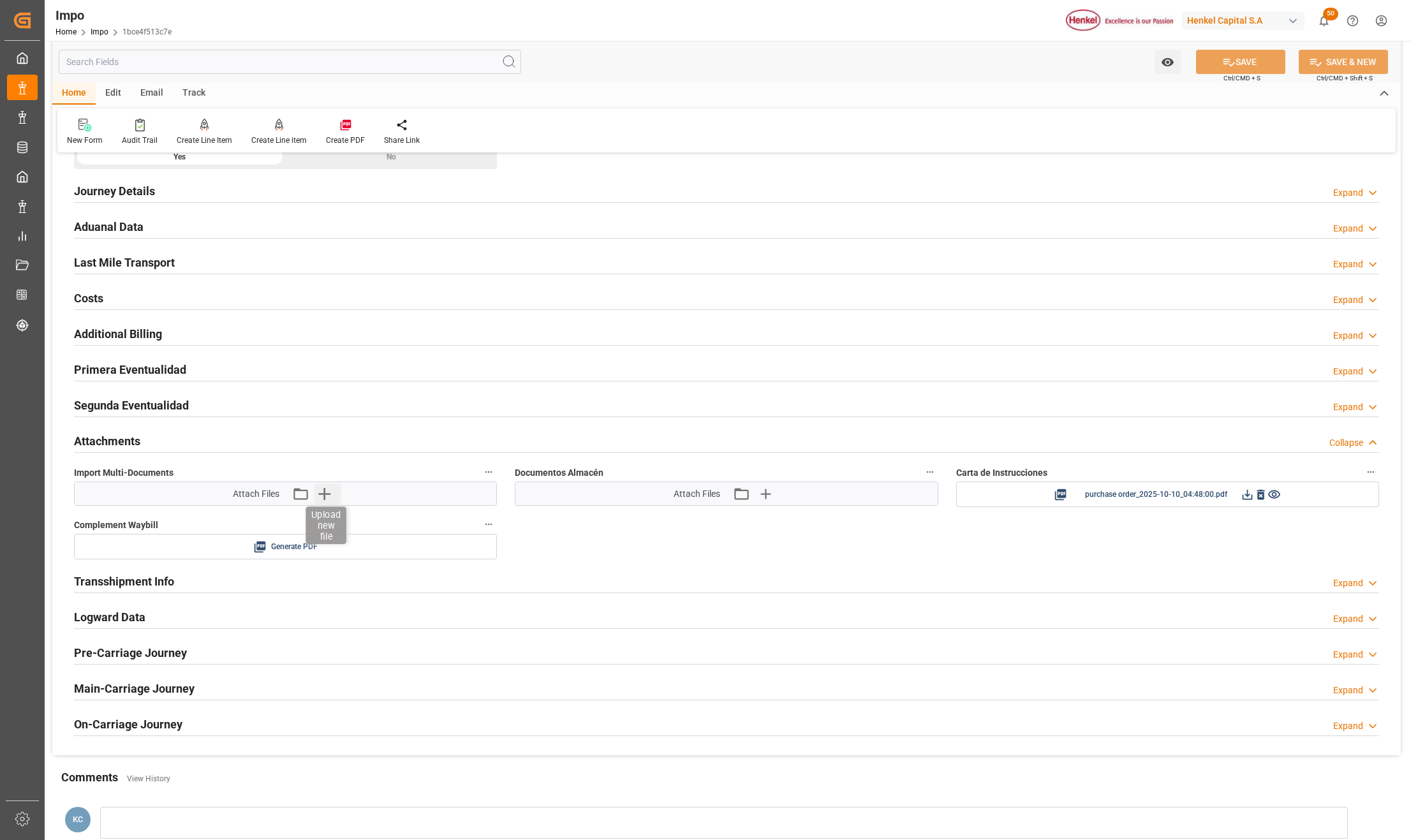
click at [327, 492] on icon "button" at bounding box center [324, 494] width 21 height 21
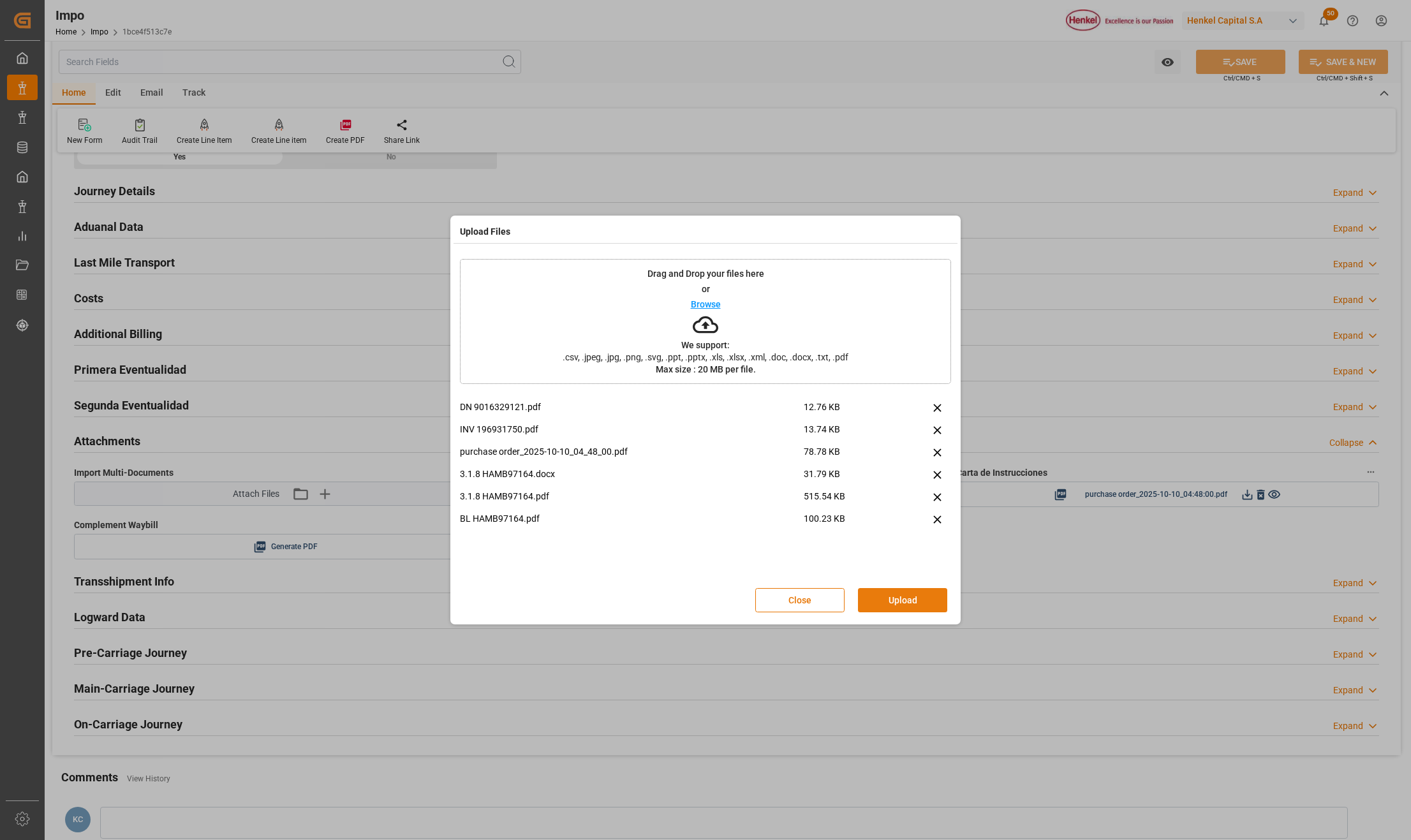
click at [873, 598] on button "Upload" at bounding box center [903, 600] width 89 height 25
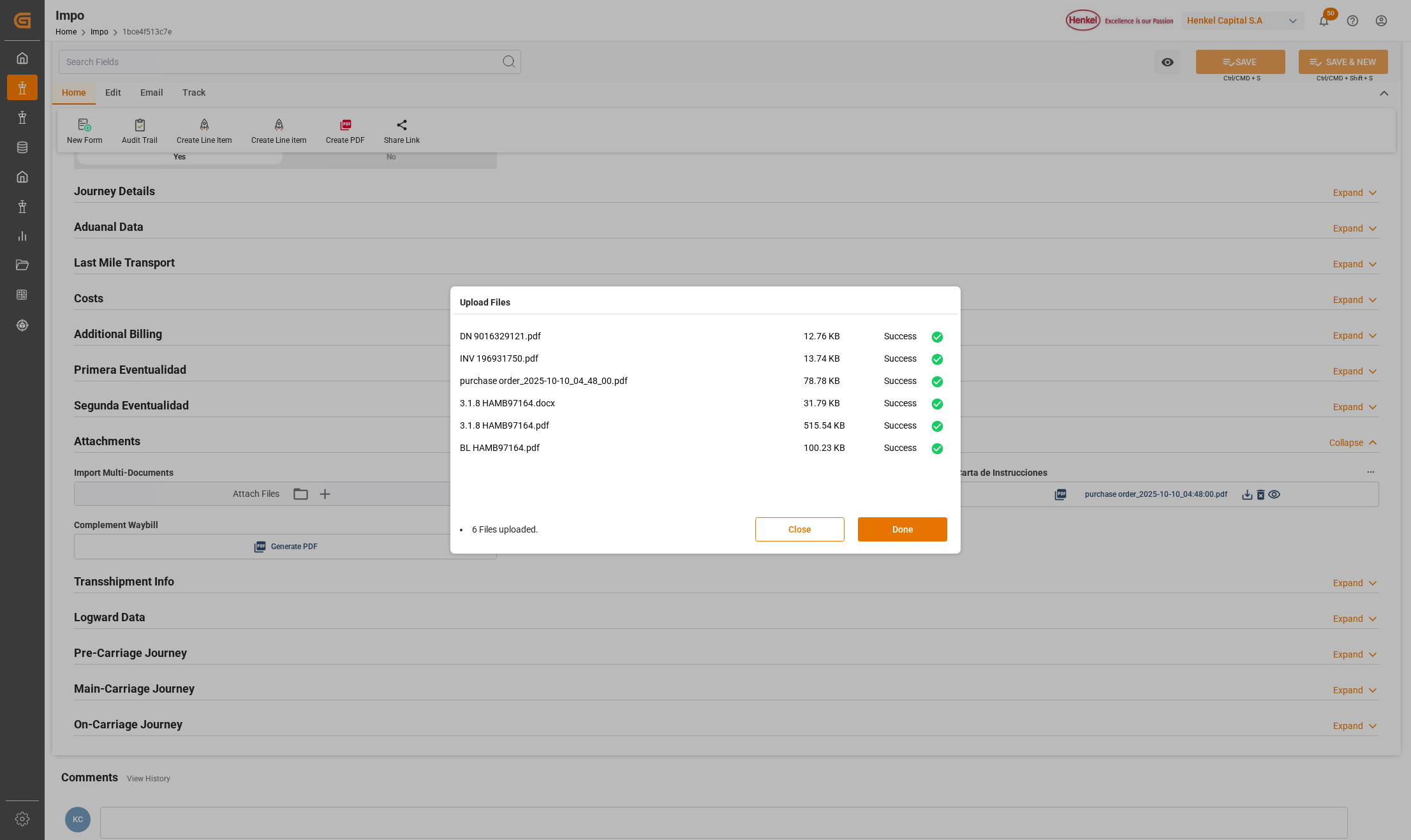
click at [886, 531] on button "Done" at bounding box center [903, 530] width 89 height 25
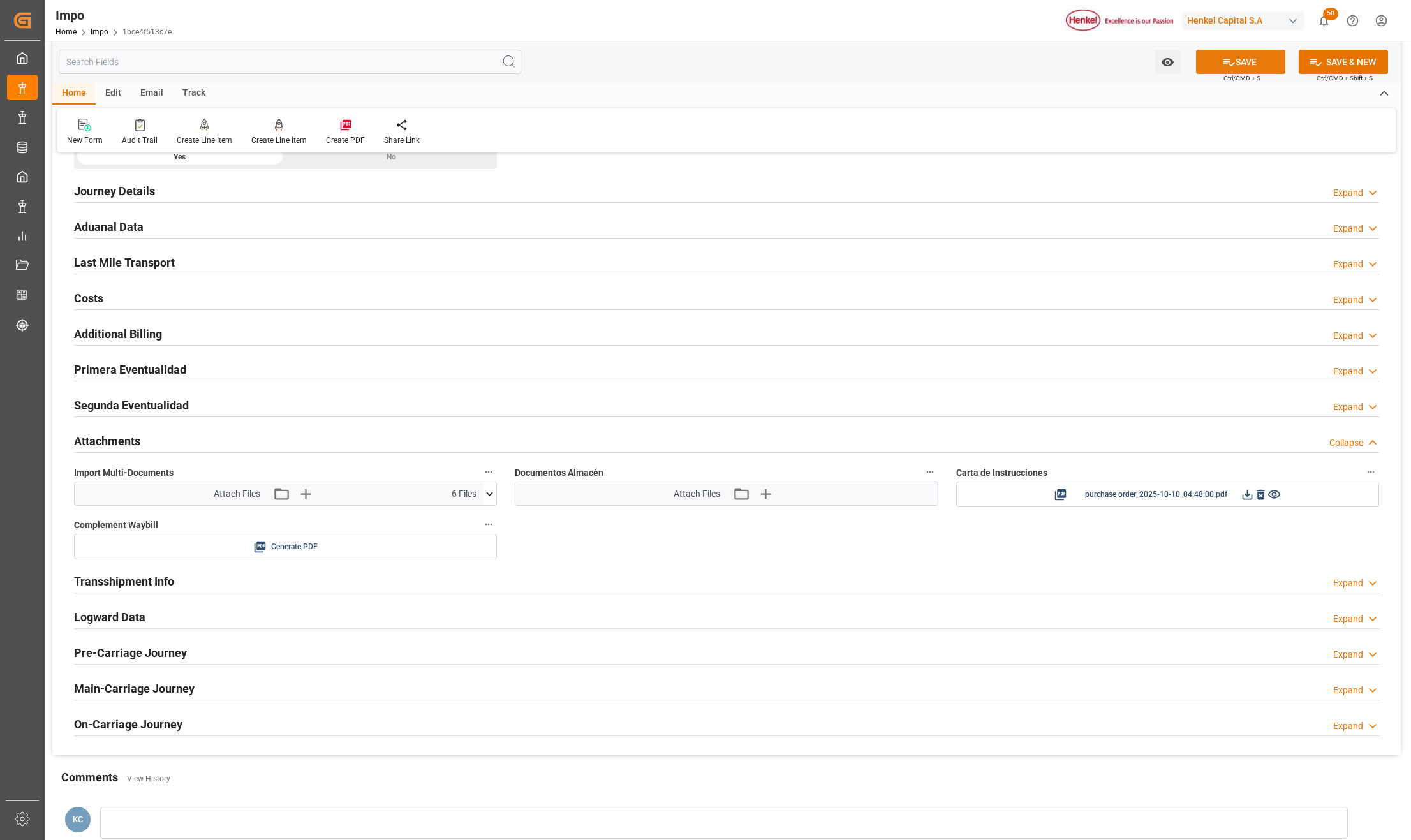
click at [1251, 59] on button "SAVE" at bounding box center [1241, 62] width 89 height 25
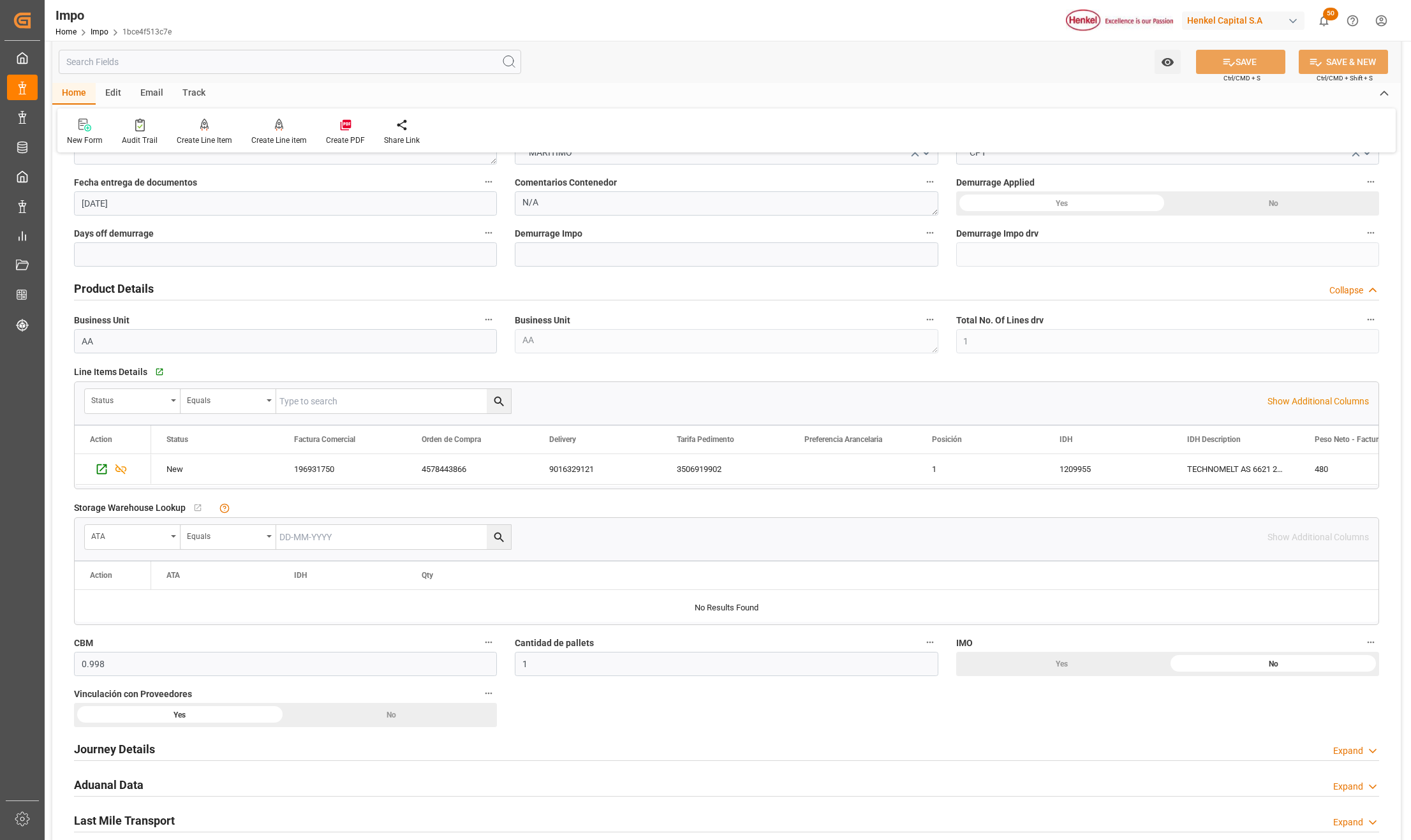
scroll to position [170, 0]
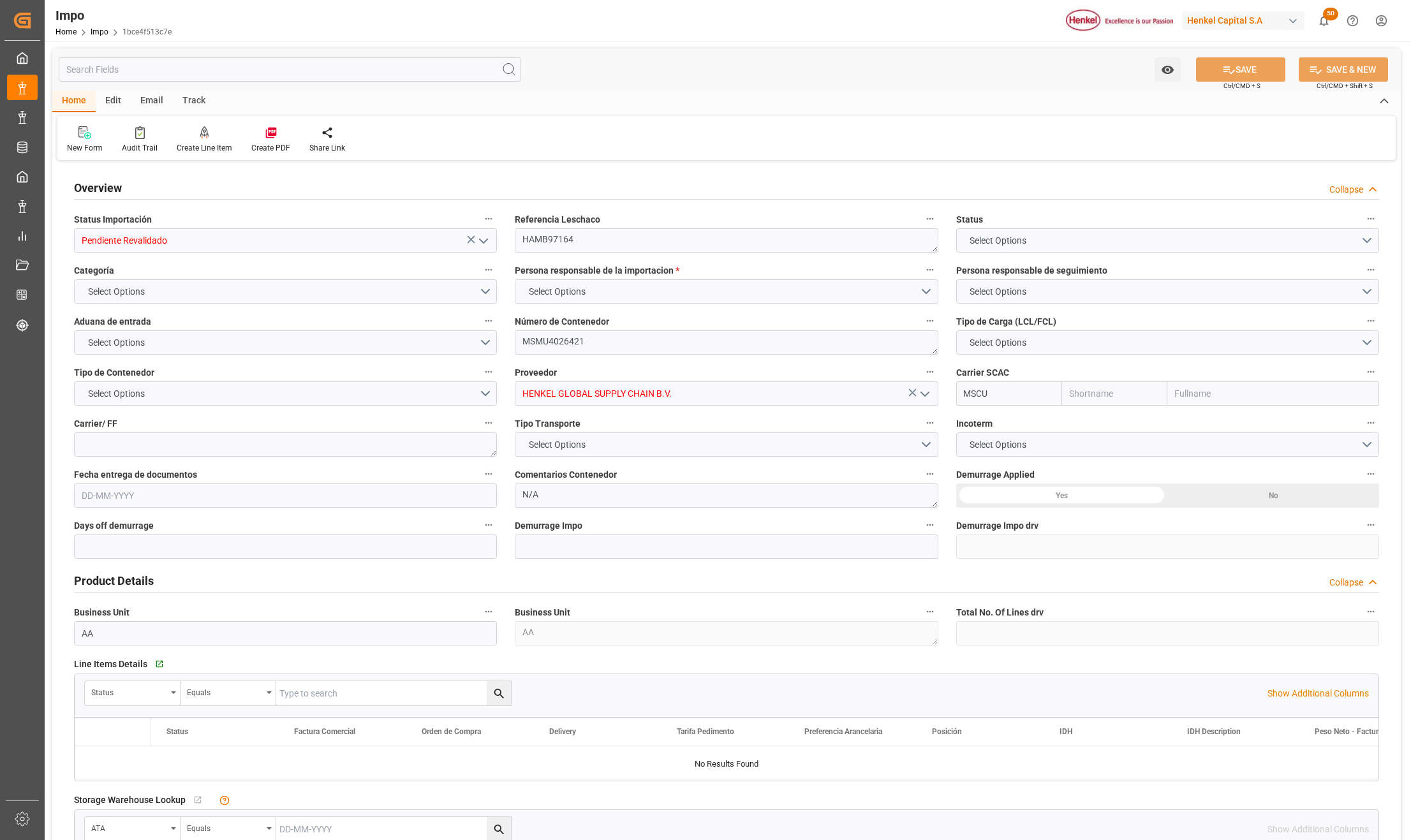
type input "MSC"
type input "Mediterranean Shipping Company"
type input "1"
type input "0.998"
type input "1"
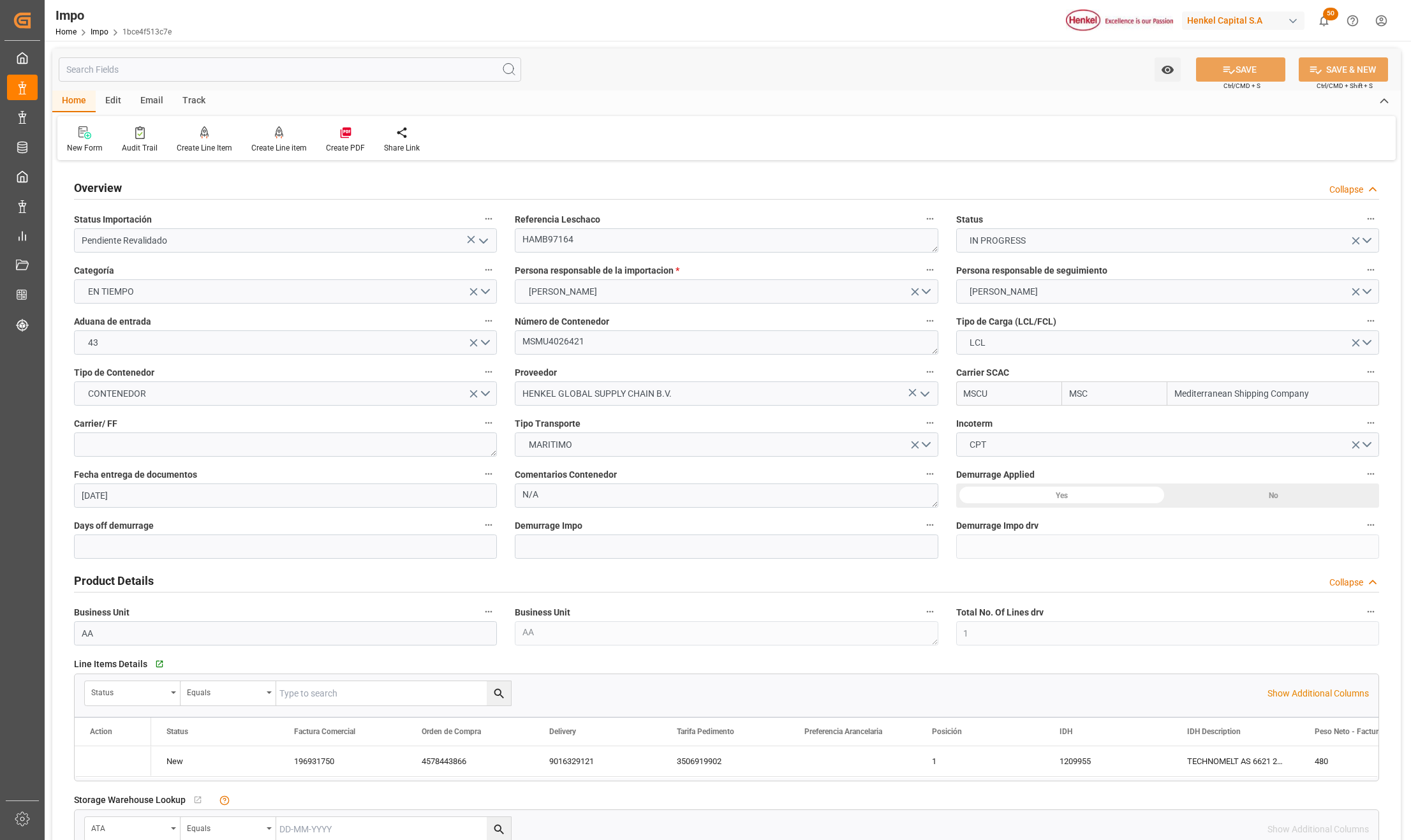
type input "[DATE]"
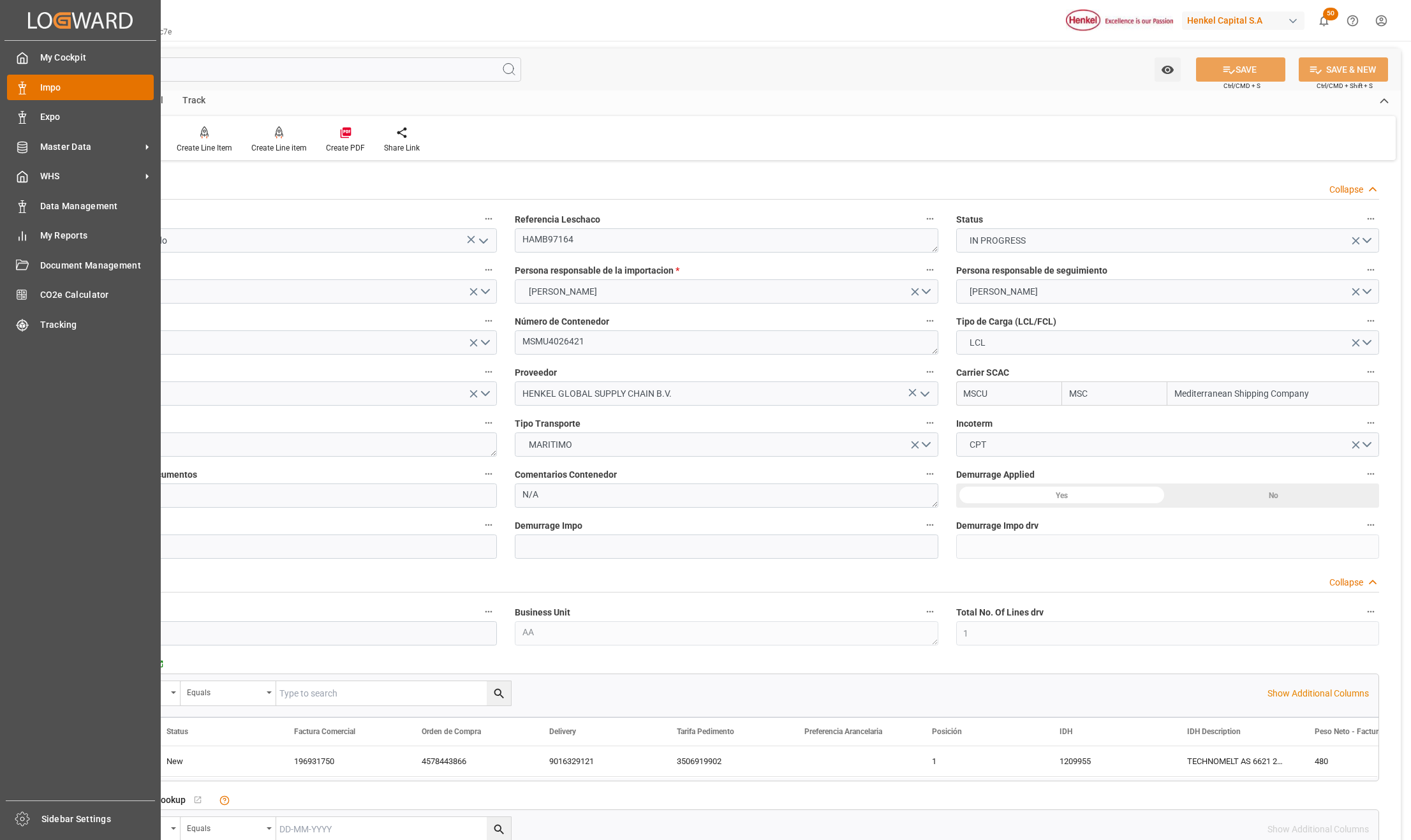
click at [47, 85] on span "Impo" at bounding box center [97, 87] width 114 height 14
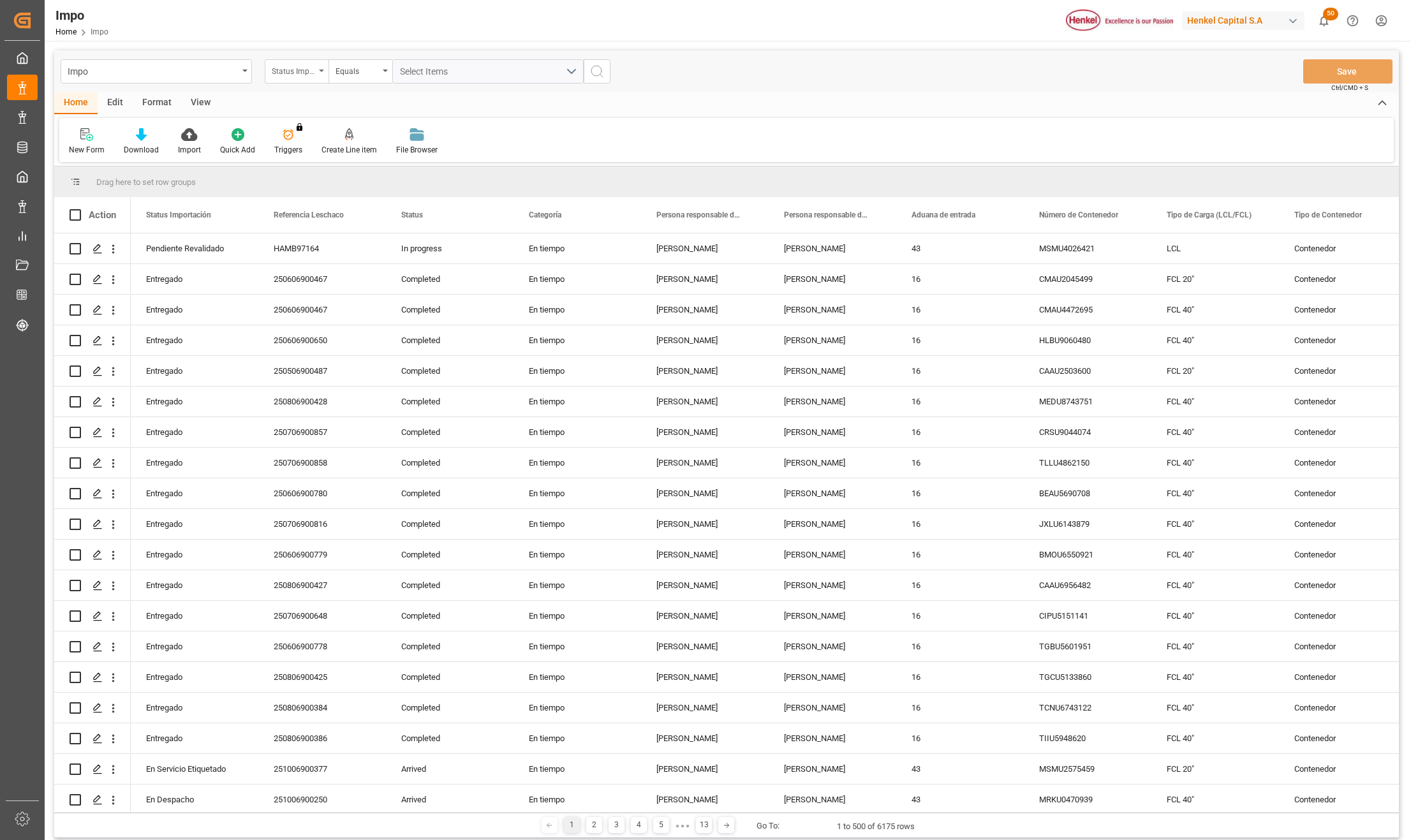
click at [324, 69] on div "Status Importación" at bounding box center [297, 72] width 64 height 25
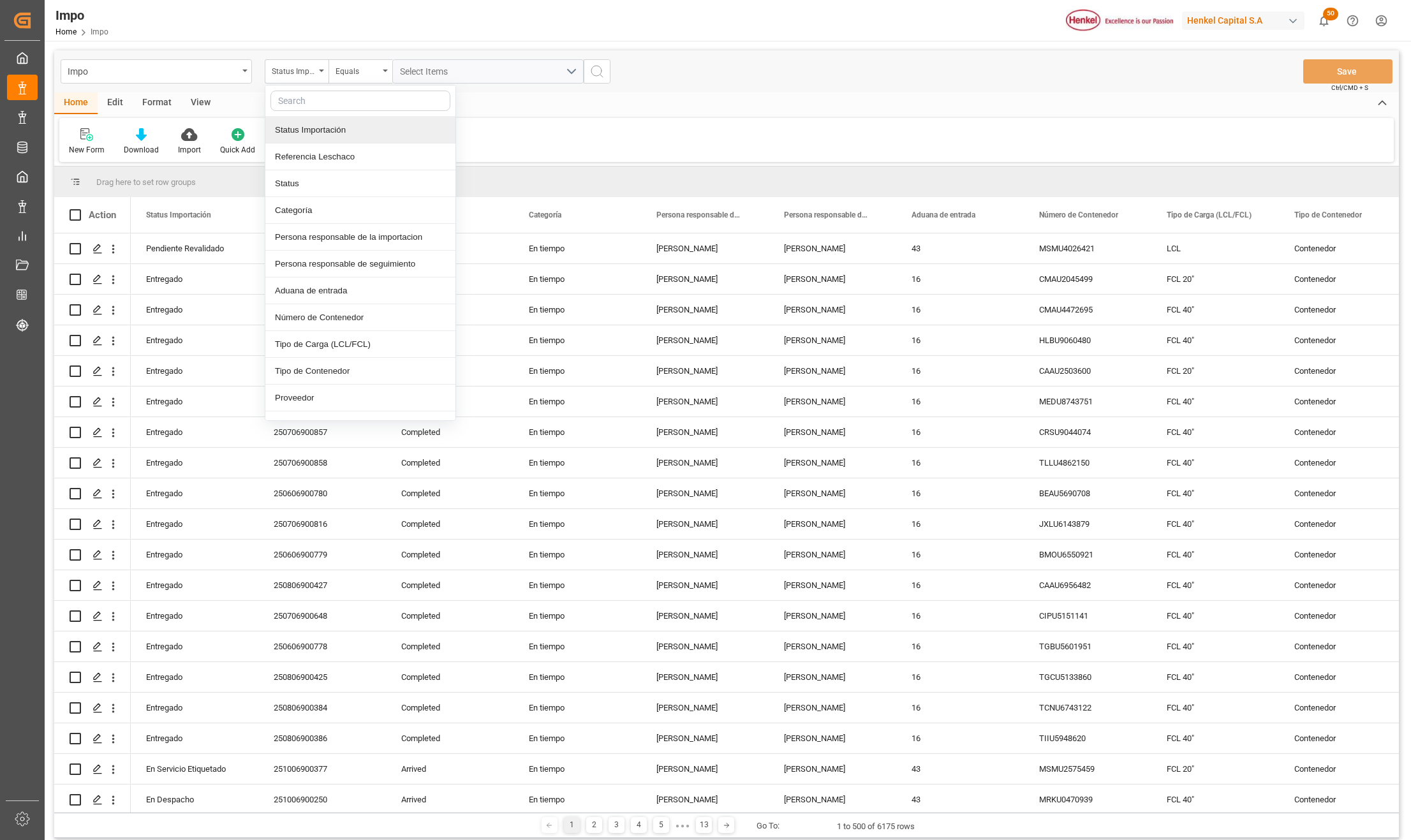
click at [314, 107] on input "text" at bounding box center [361, 101] width 180 height 21
type input "idh"
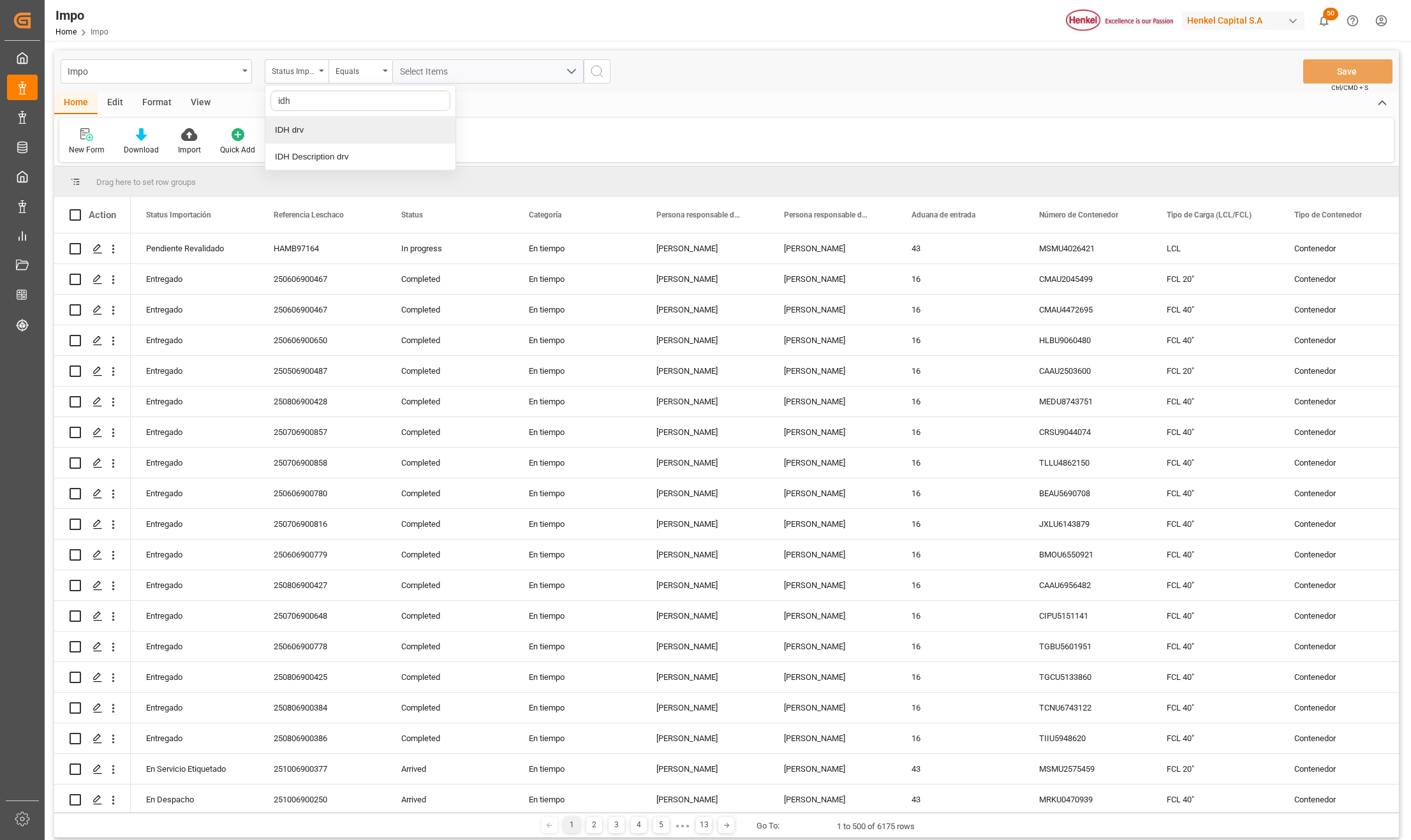
click at [315, 136] on div "IDH drv" at bounding box center [361, 130] width 190 height 26
click at [421, 74] on input "text" at bounding box center [488, 72] width 191 height 25
click at [409, 68] on input "text" at bounding box center [488, 72] width 191 height 25
paste input "1209955"
type input "1209955"
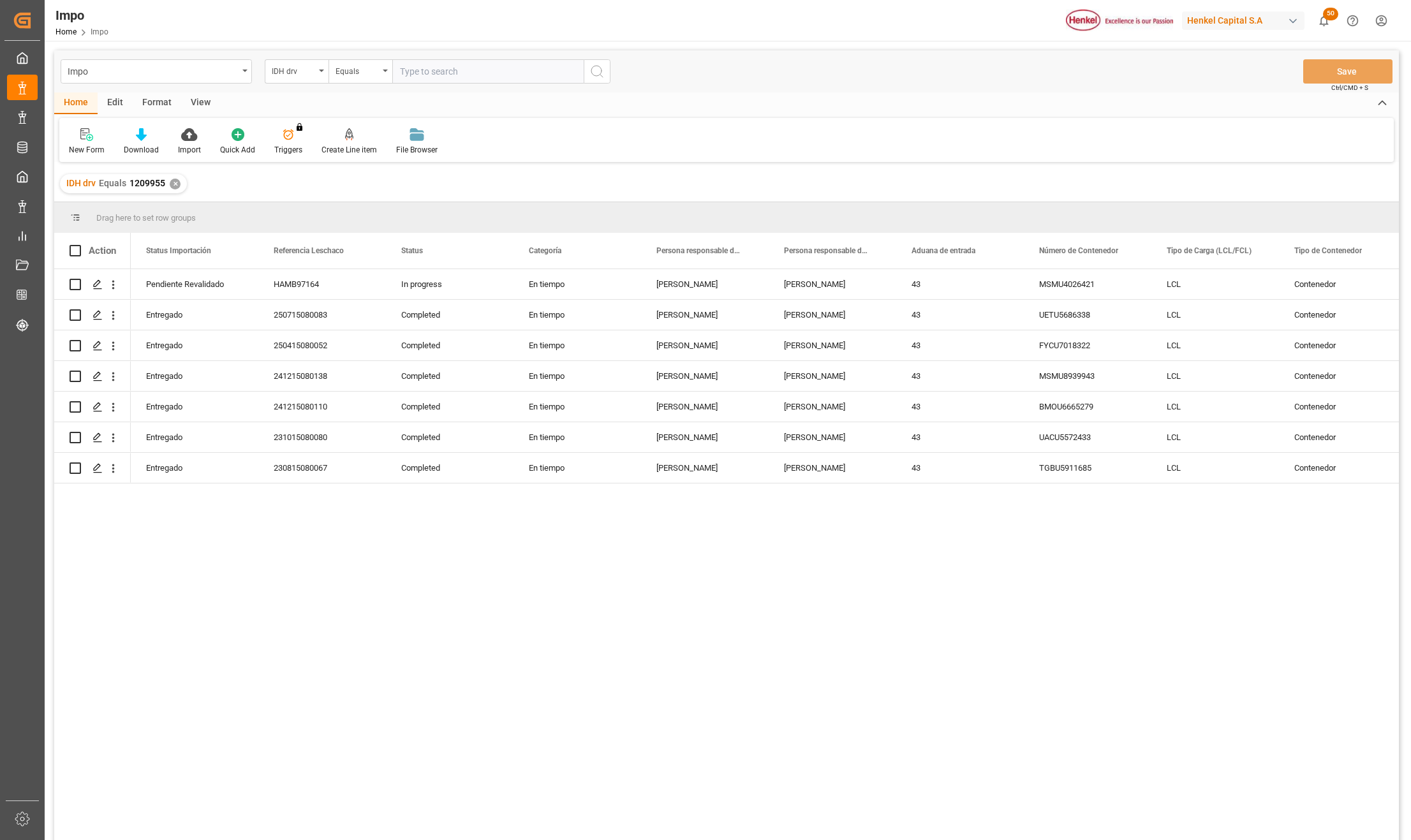
click at [191, 98] on div "View" at bounding box center [200, 103] width 39 height 22
click at [154, 146] on div "Standard Templates" at bounding box center [145, 150] width 64 height 12
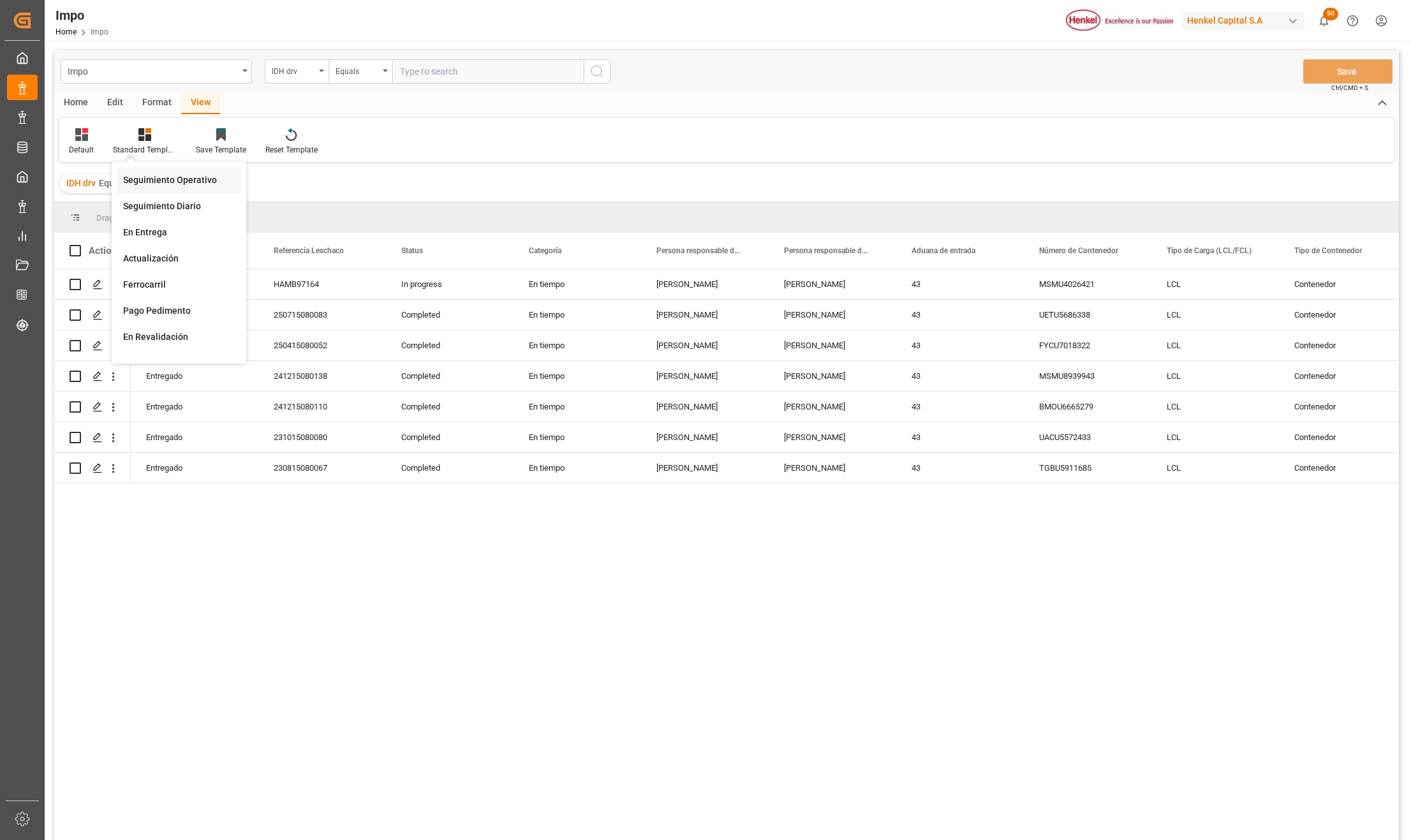
click at [154, 182] on div "Seguimiento Operativo" at bounding box center [179, 180] width 112 height 14
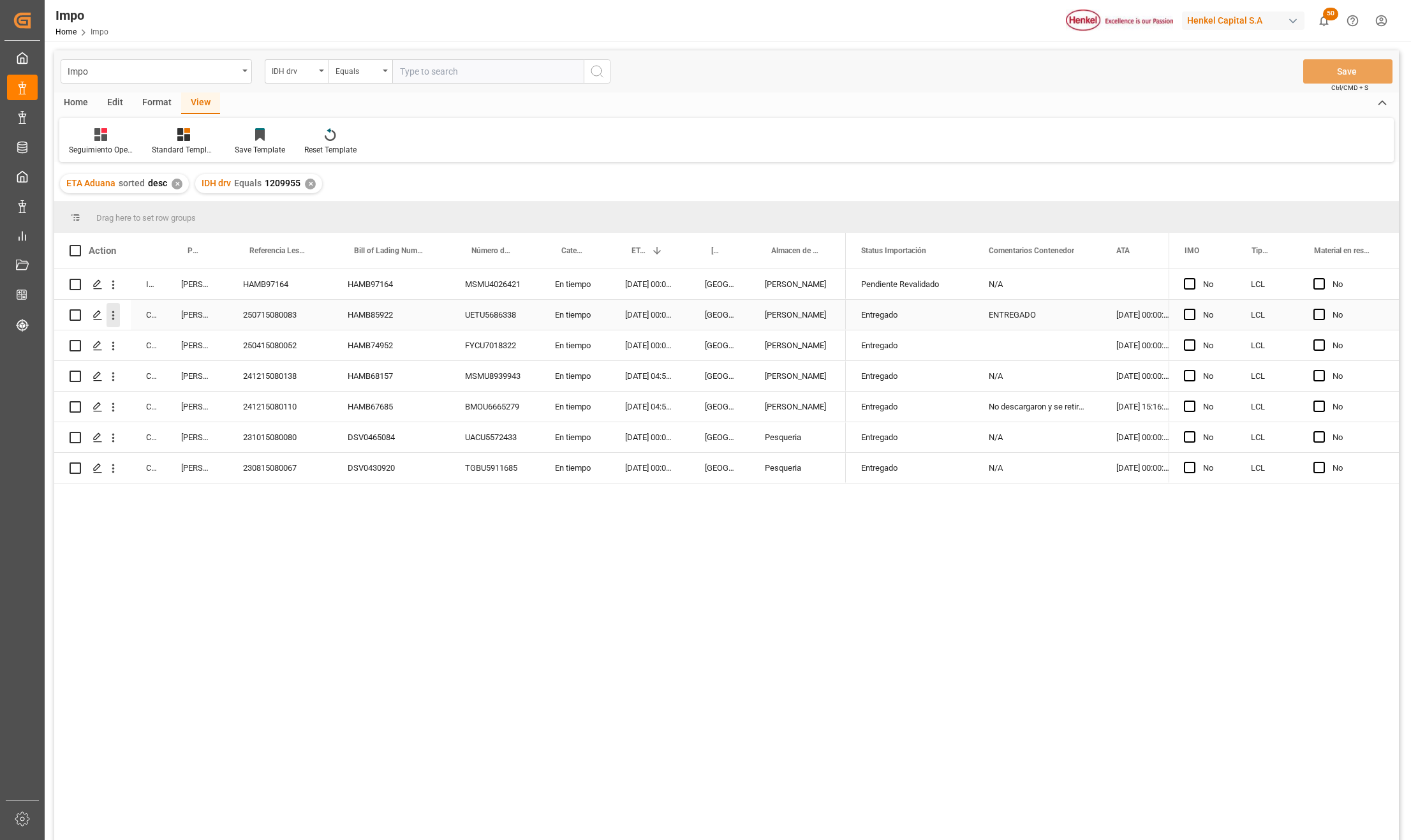
click at [114, 314] on icon "open menu" at bounding box center [113, 315] width 14 height 14
click at [131, 337] on span "Press SPACE to select this row." at bounding box center [128, 342] width 23 height 14
click at [238, 70] on div "Impo" at bounding box center [156, 72] width 191 height 25
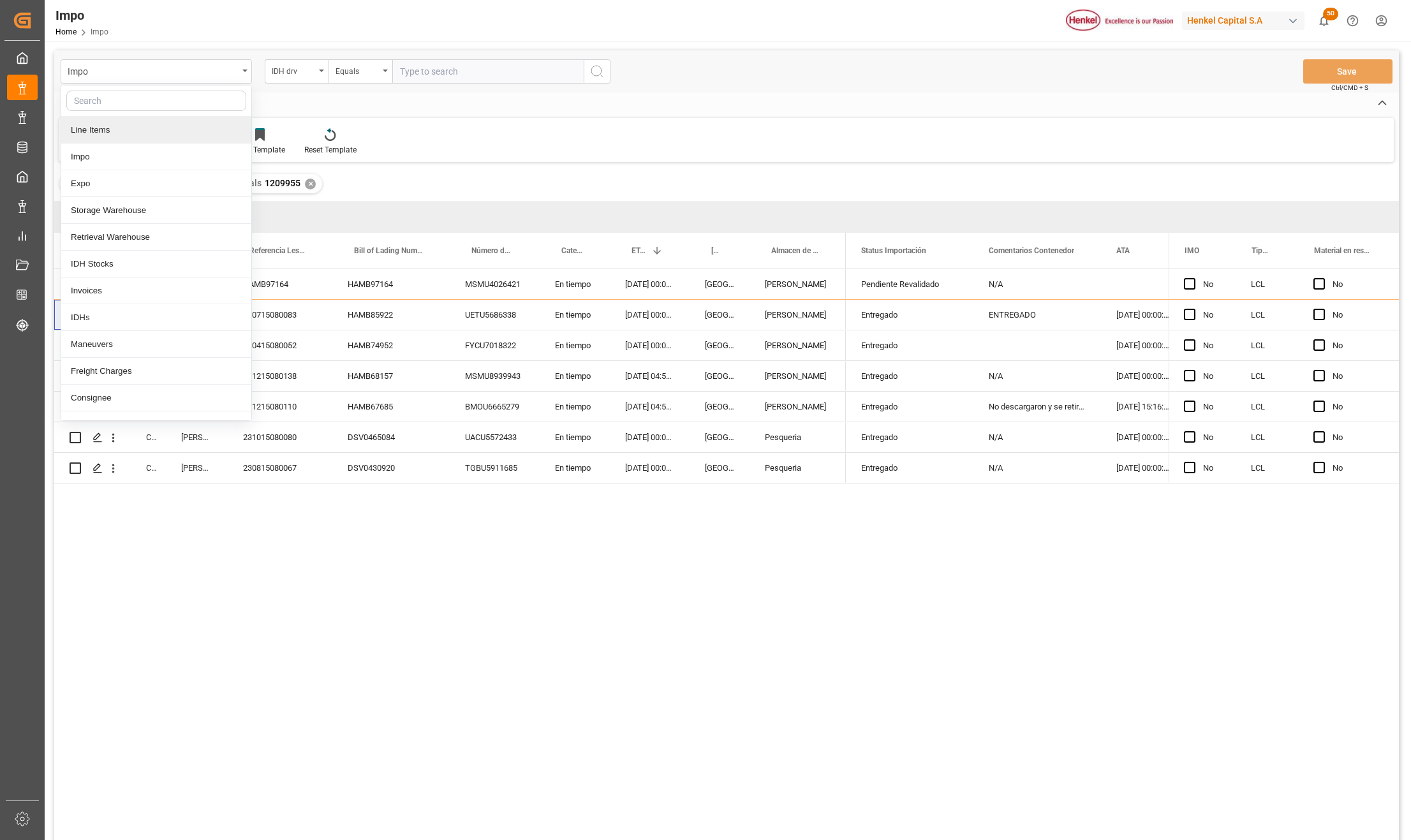
click at [114, 131] on div "Line Items" at bounding box center [156, 130] width 190 height 26
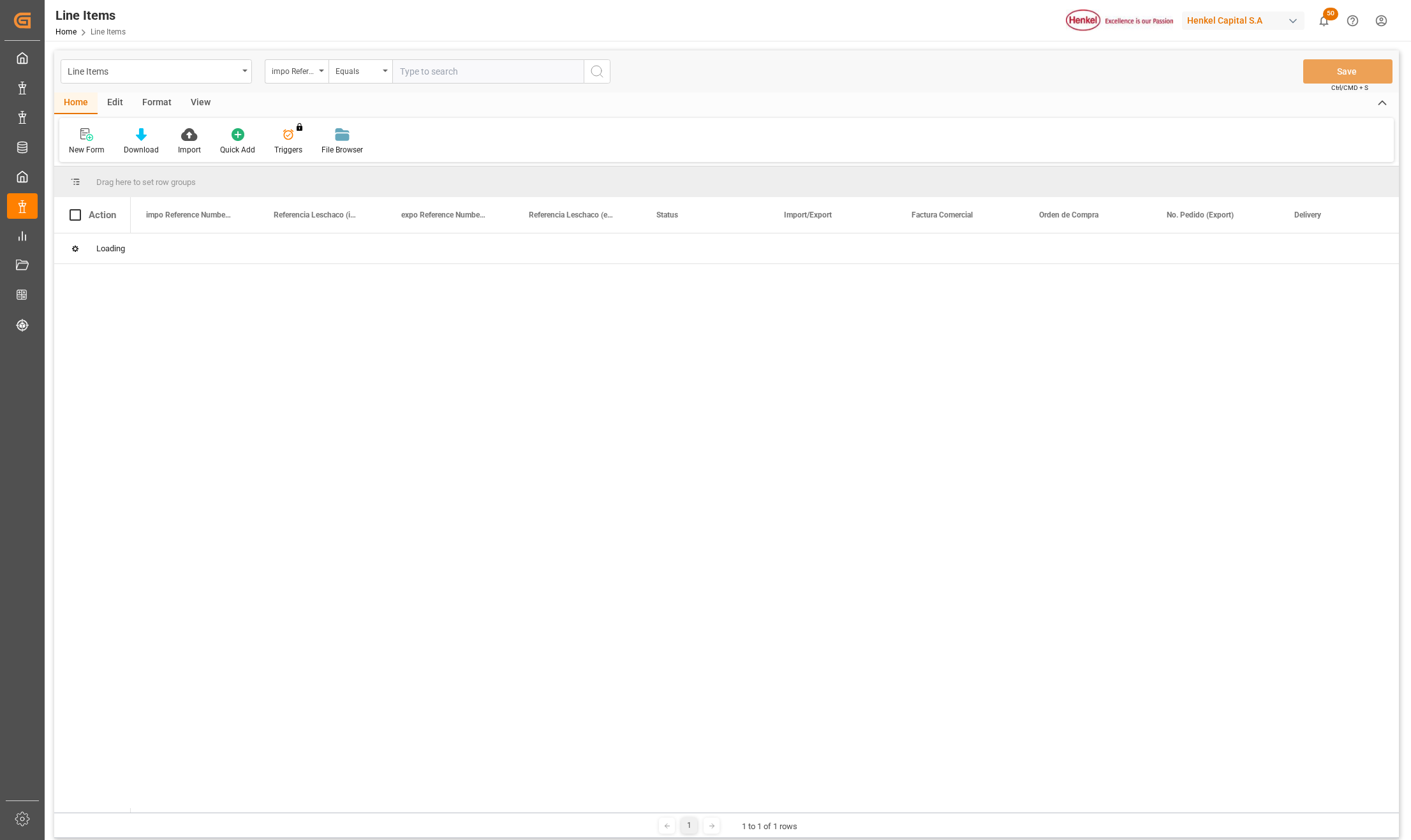
click at [324, 67] on div "impo Reference Number WF" at bounding box center [297, 72] width 64 height 25
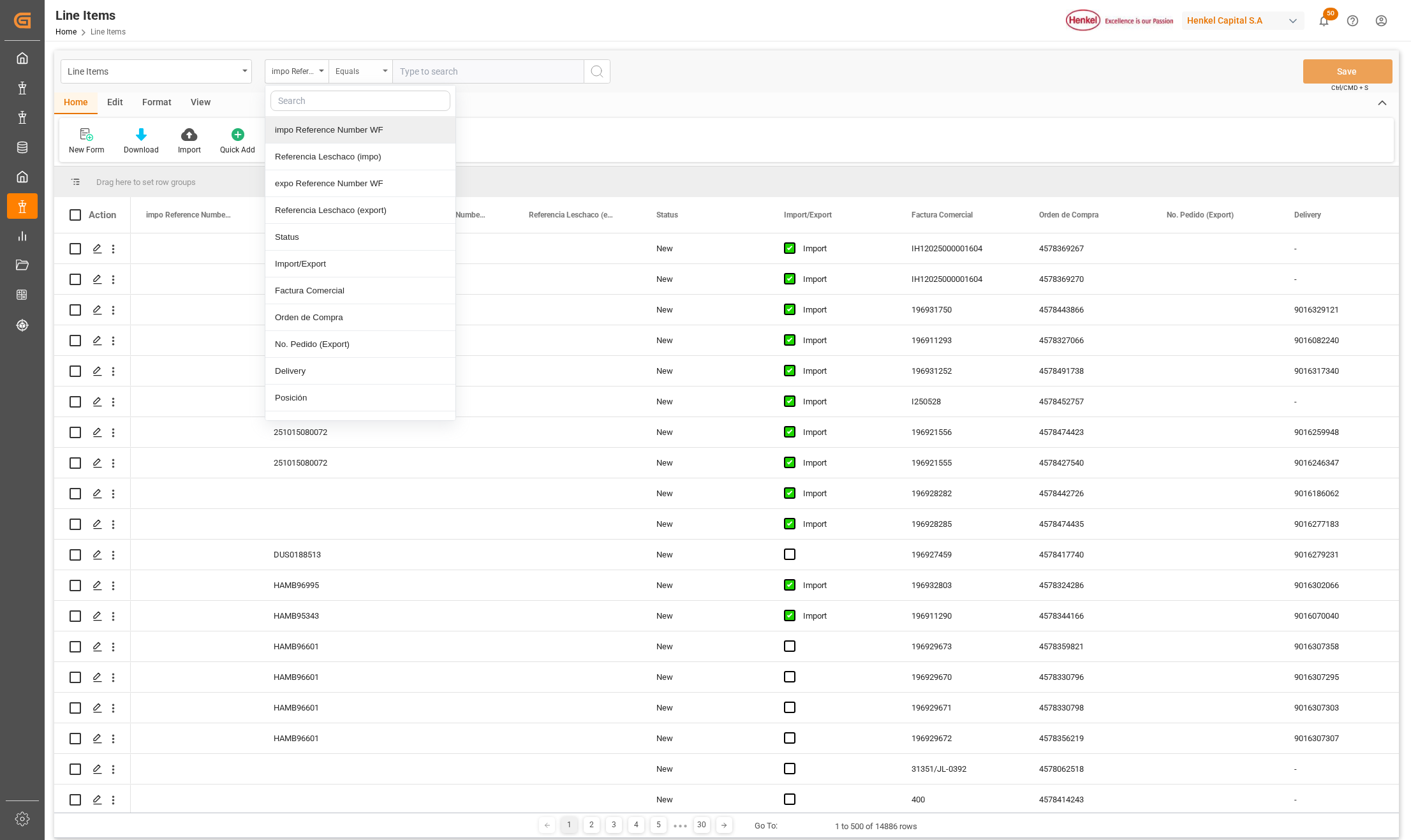
click at [330, 67] on div "Equals" at bounding box center [360, 72] width 64 height 25
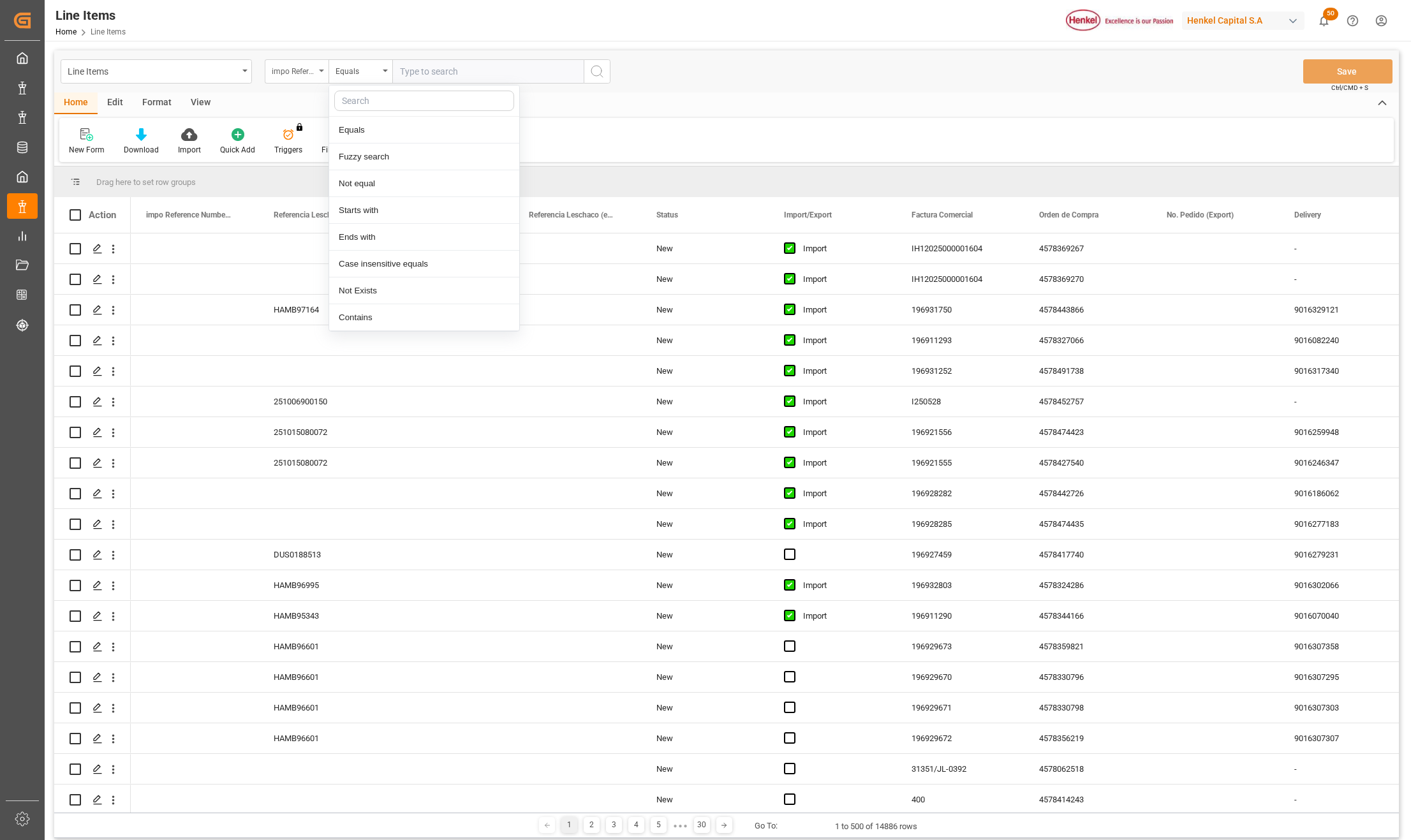
click at [321, 70] on icon "open menu" at bounding box center [322, 71] width 5 height 3
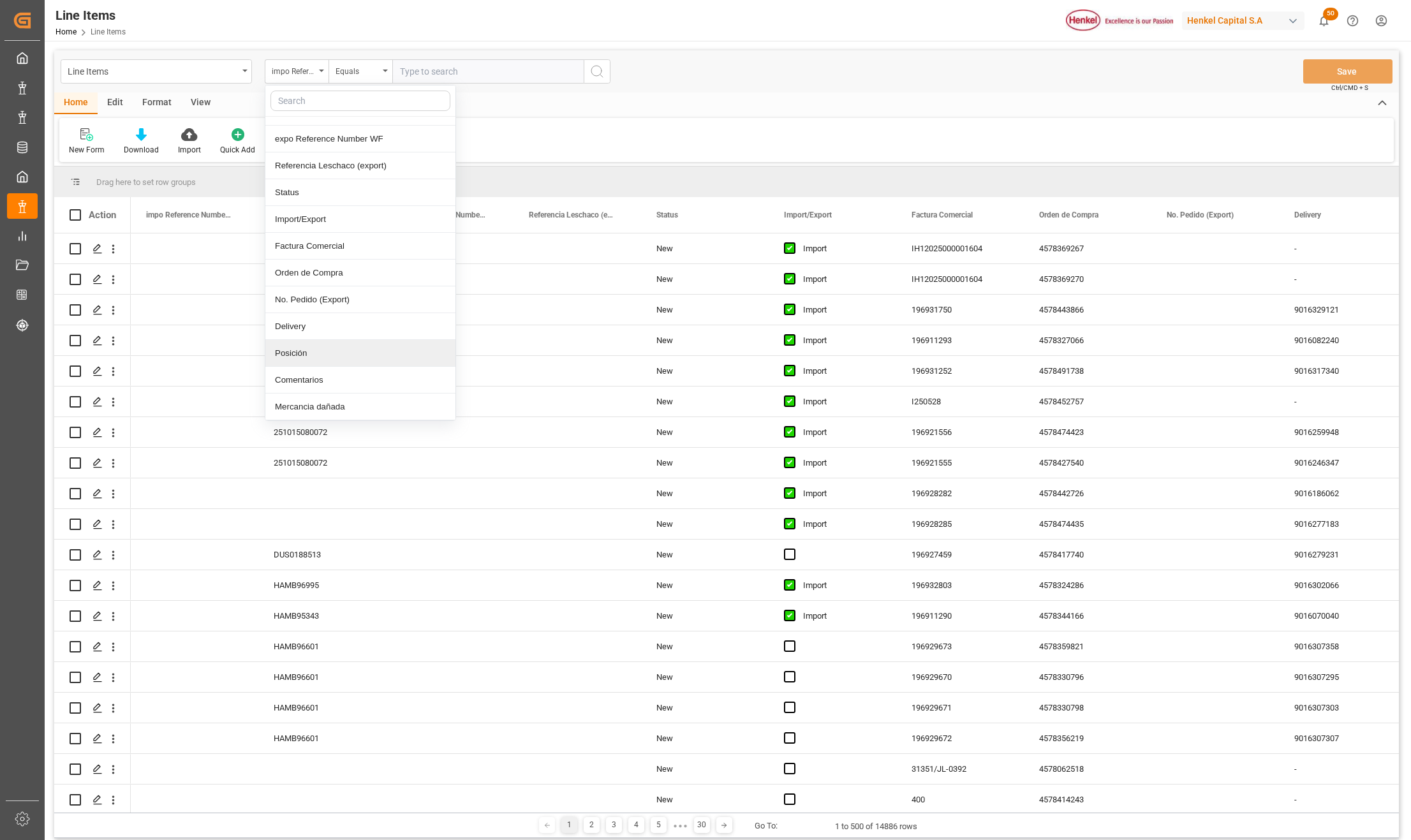
scroll to position [85, 0]
click at [310, 348] on div "Comentarios" at bounding box center [361, 339] width 190 height 26
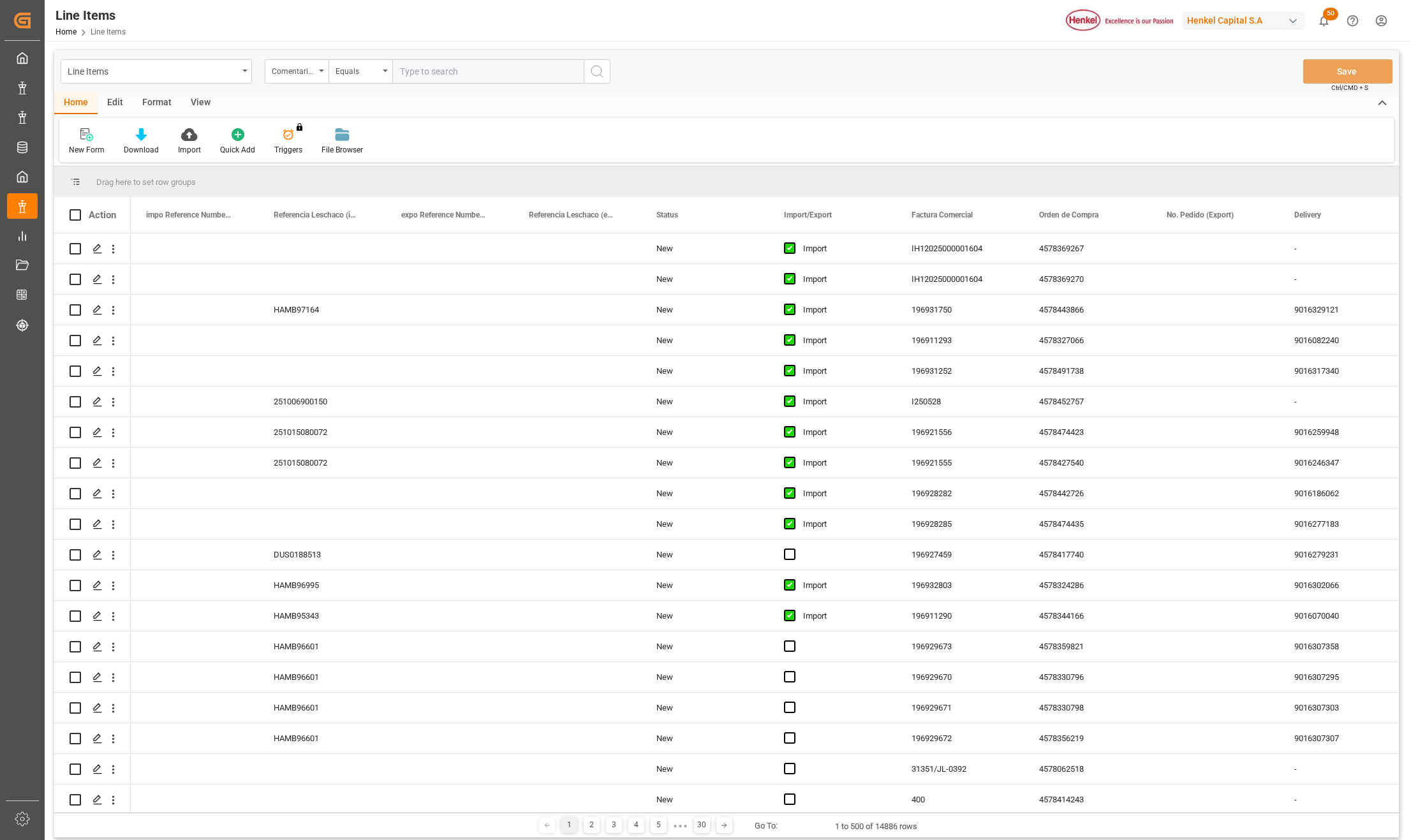
click at [449, 70] on input "text" at bounding box center [488, 72] width 191 height 25
paste input "TRIZT-MXVER-1251"
type input "TRIZT-MXVER-1251"
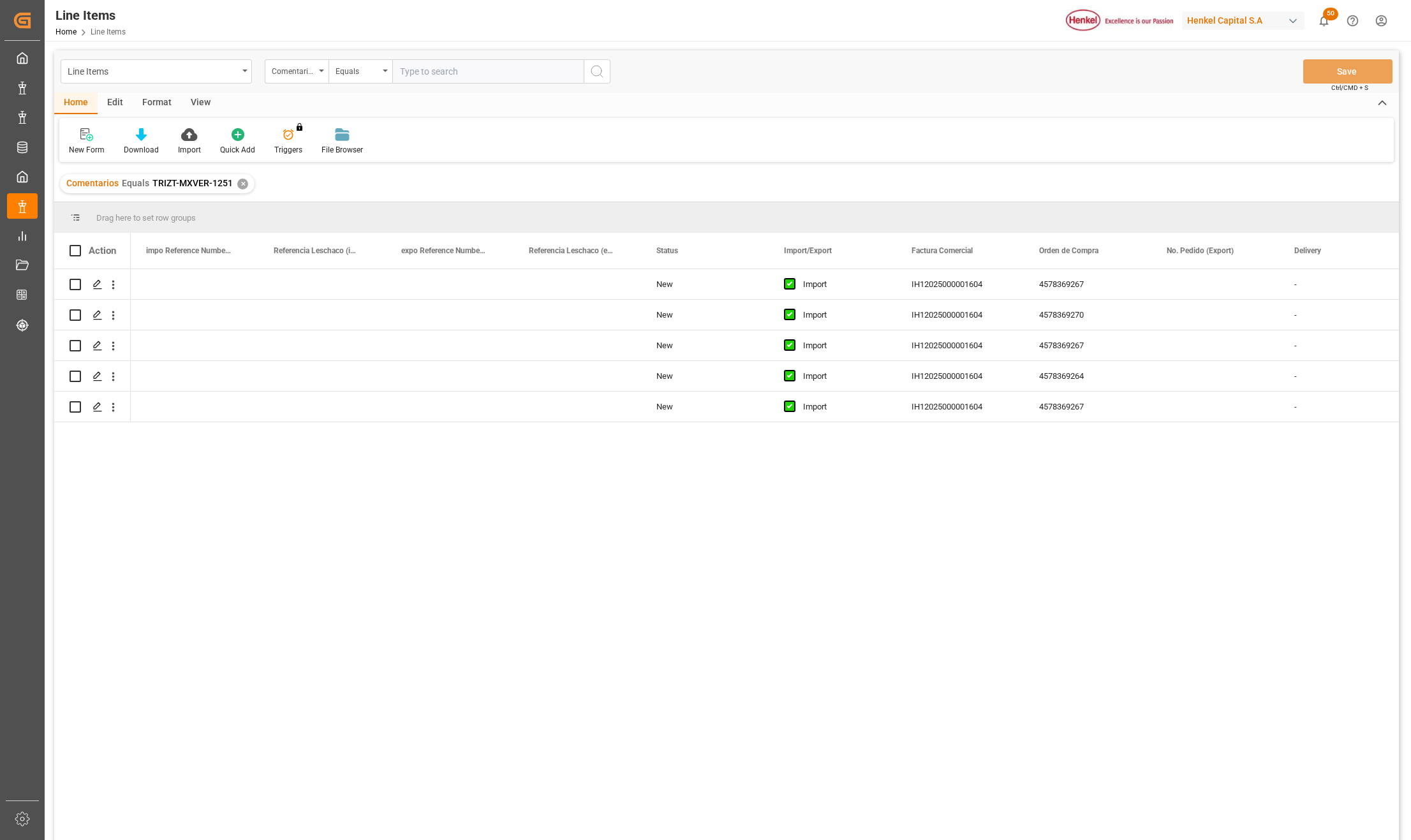
click at [205, 102] on div "View" at bounding box center [200, 103] width 39 height 22
click at [158, 140] on div at bounding box center [145, 134] width 64 height 14
click at [161, 179] on div "New Item" at bounding box center [179, 180] width 112 height 14
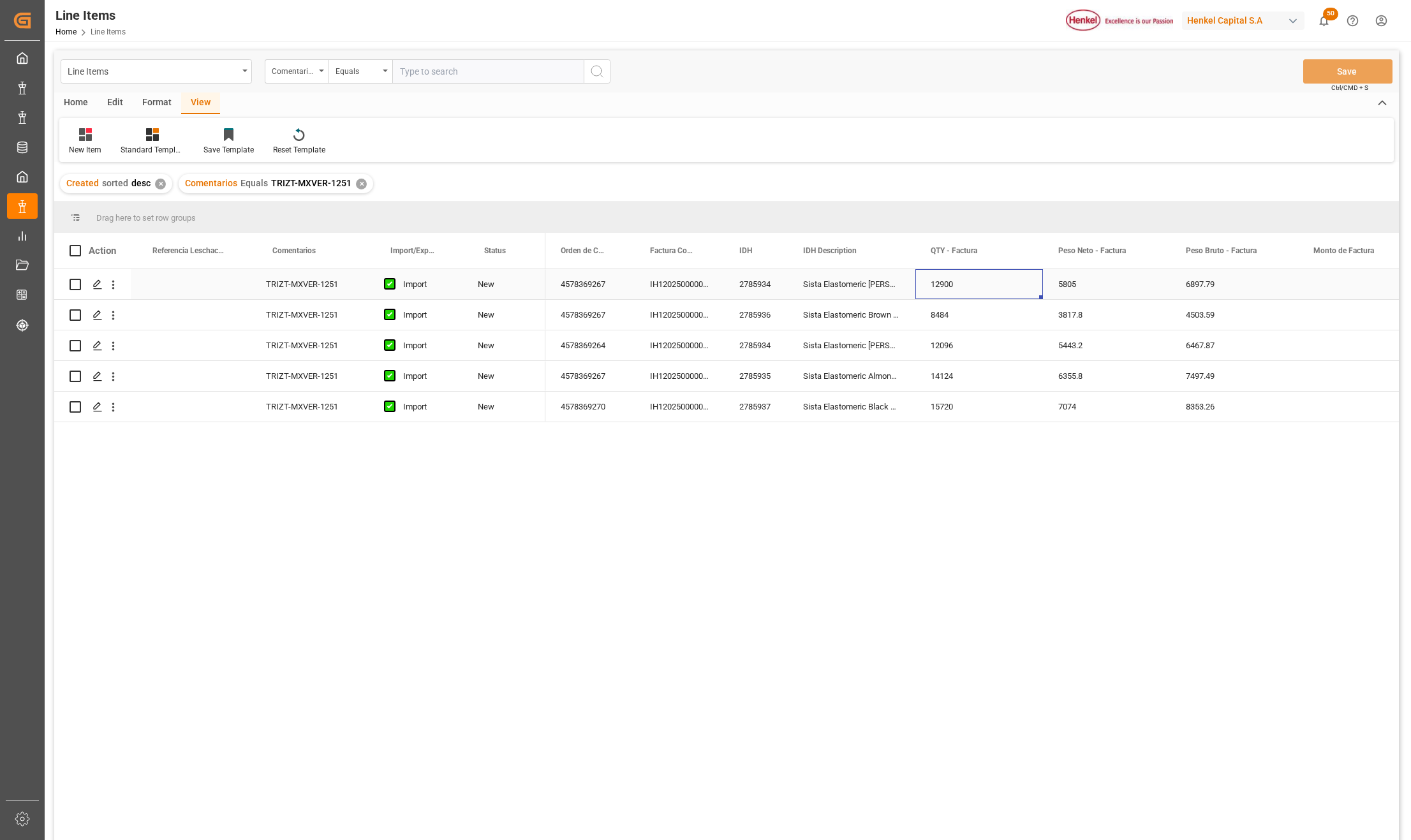
click at [965, 289] on div "12900" at bounding box center [979, 284] width 127 height 30
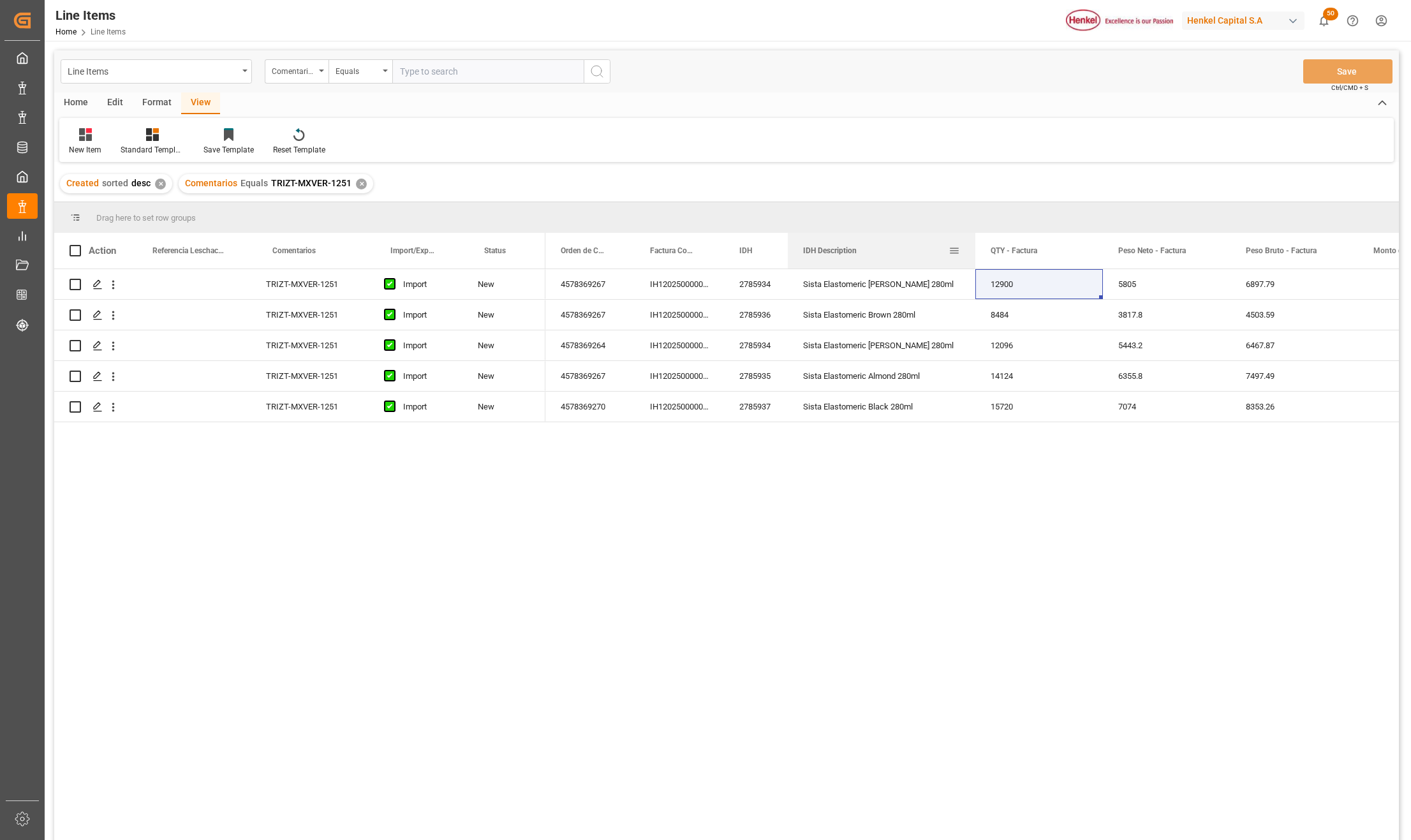
drag, startPoint x: 913, startPoint y: 240, endPoint x: 940, endPoint y: 258, distance: 32.4
click at [973, 235] on div at bounding box center [975, 250] width 5 height 36
click at [897, 283] on div "Sista Elastomeric [PERSON_NAME] 280ml" at bounding box center [880, 284] width 185 height 30
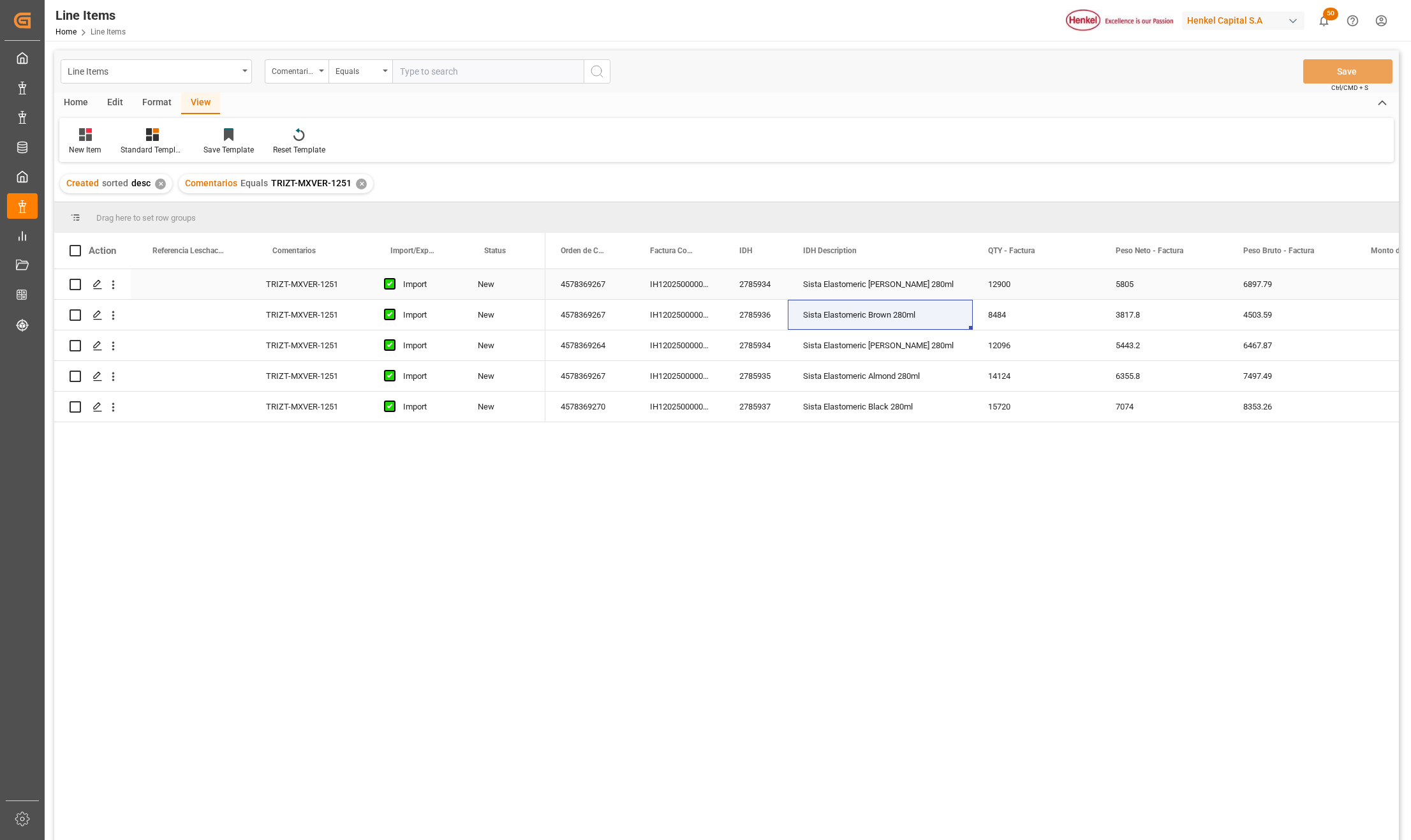
click at [769, 289] on div "2785934" at bounding box center [756, 284] width 64 height 30
click at [869, 377] on div "Sista Elastomeric Almond 280ml" at bounding box center [880, 376] width 185 height 30
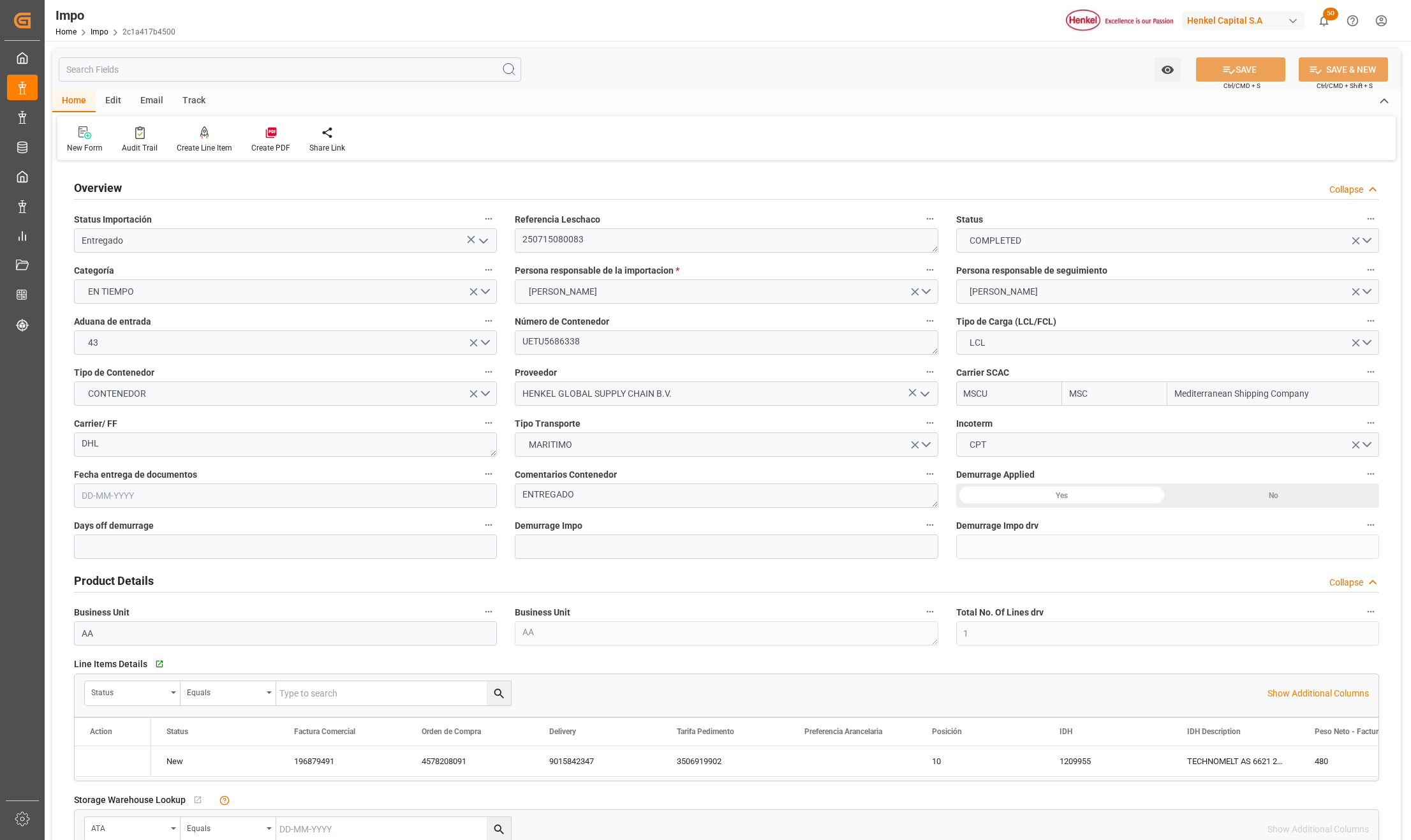
type input "MSC"
type input "Mediterranean Shipping Company"
type input "1"
type input "0.989"
type input "1"
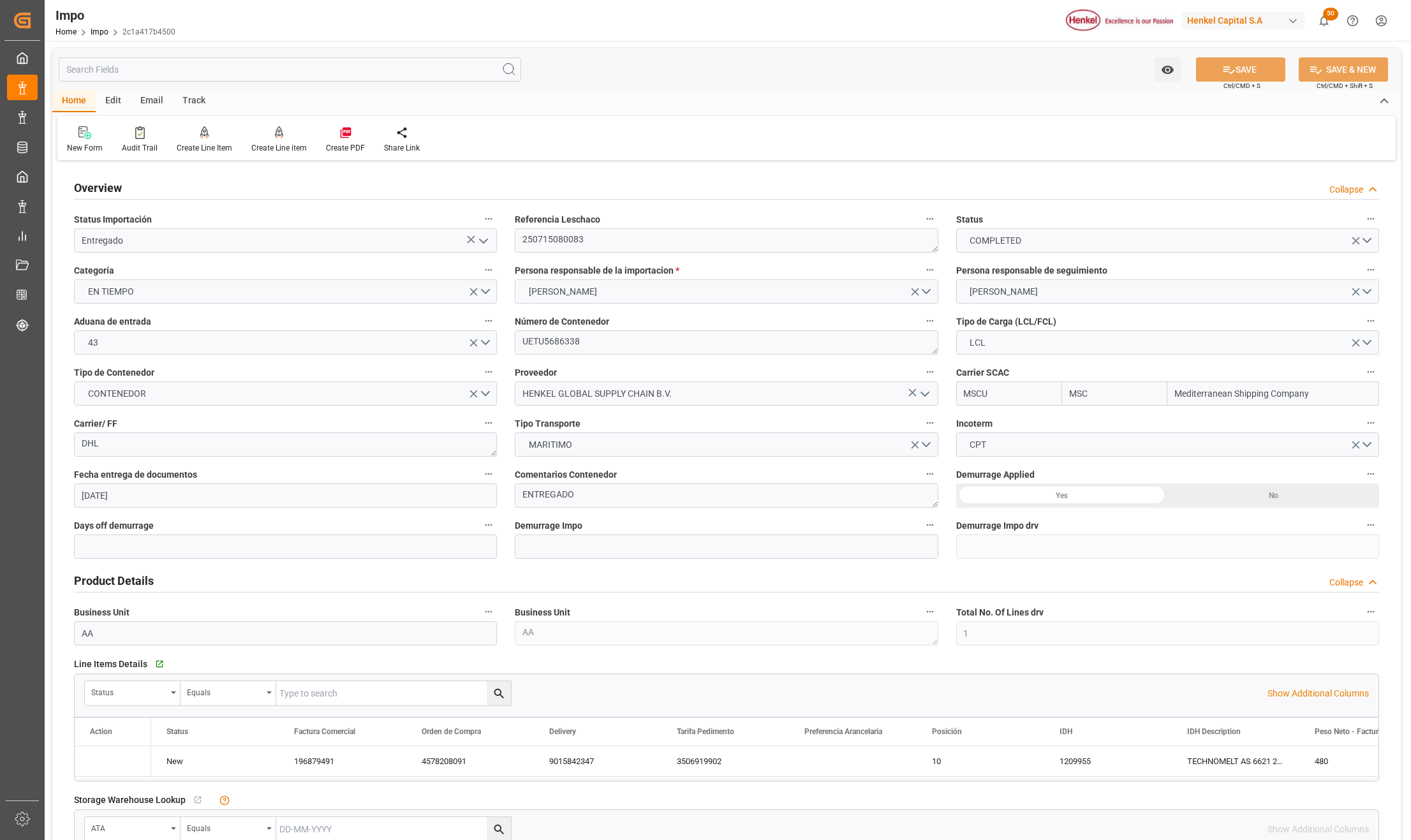
type input "[DATE]"
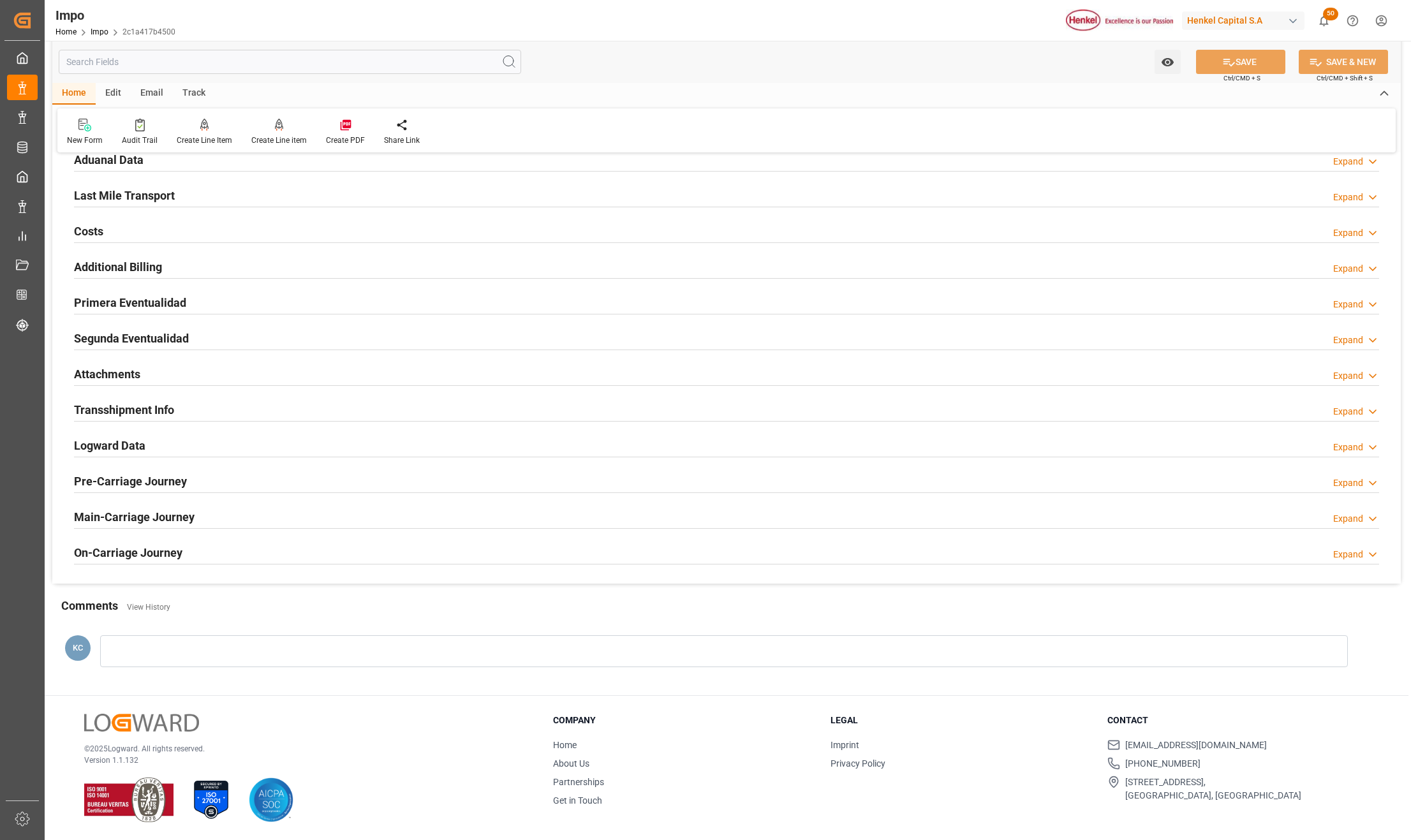
click at [103, 373] on h2 "Attachments" at bounding box center [107, 374] width 67 height 17
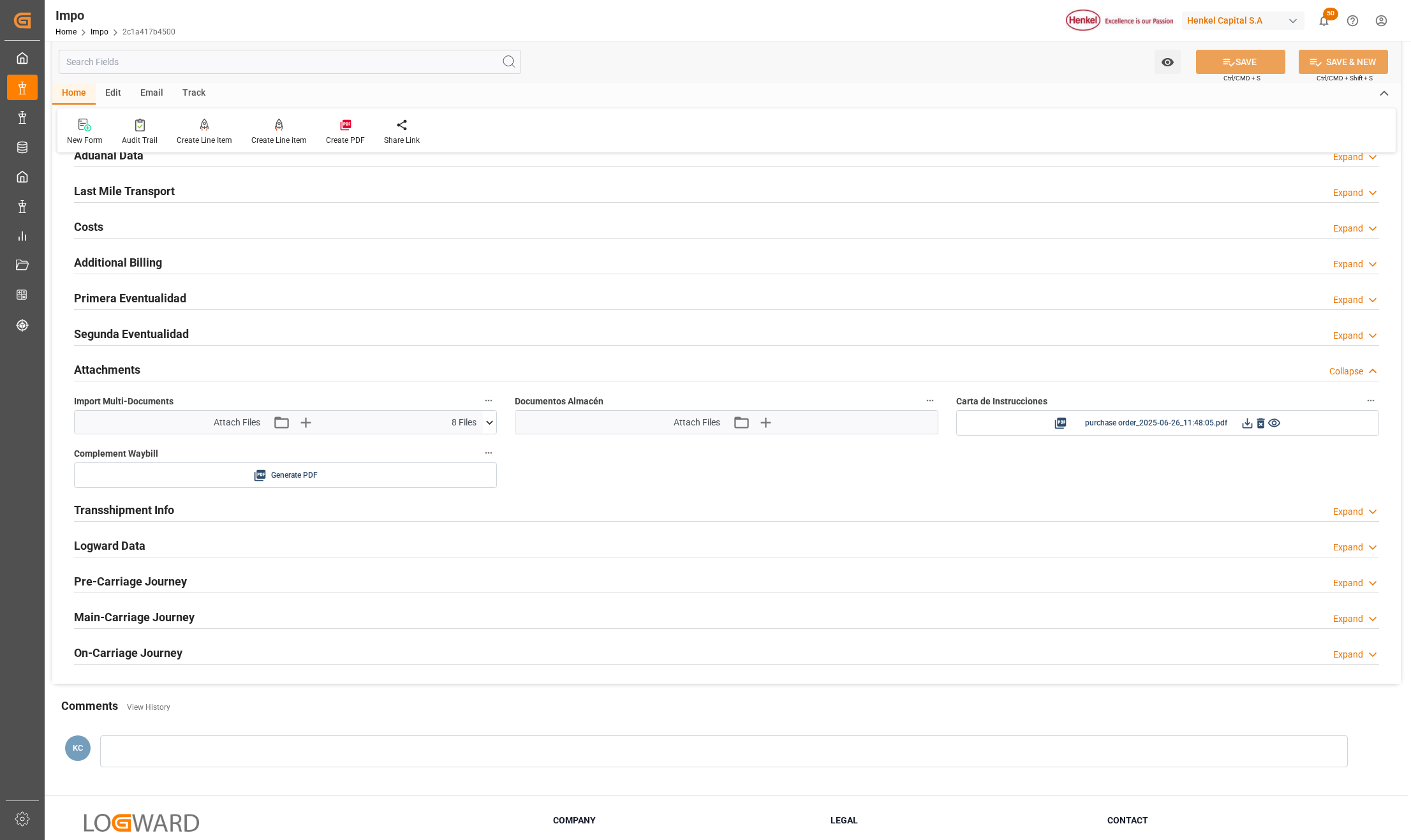
click at [485, 419] on icon at bounding box center [489, 423] width 14 height 14
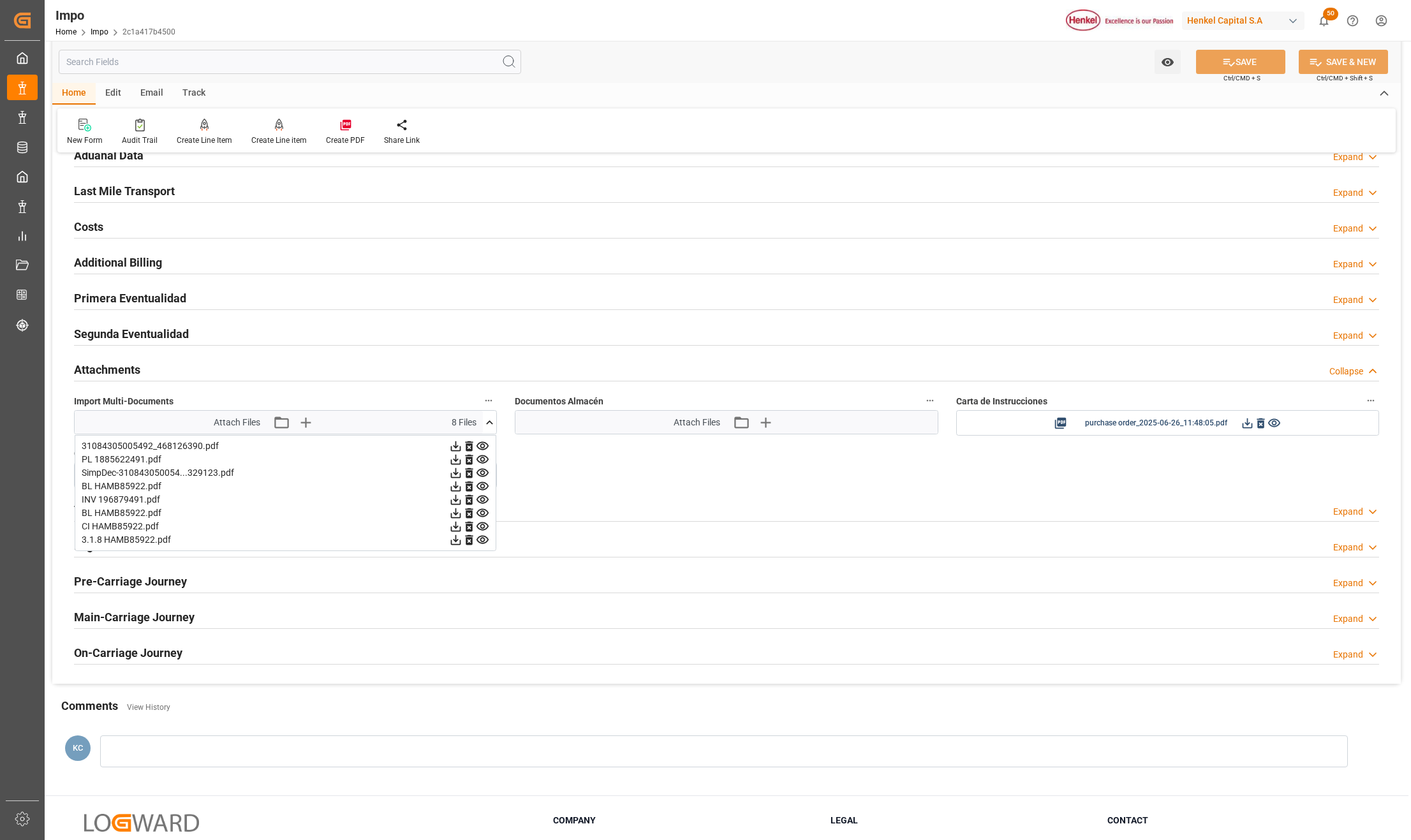
click at [456, 547] on icon at bounding box center [456, 540] width 14 height 14
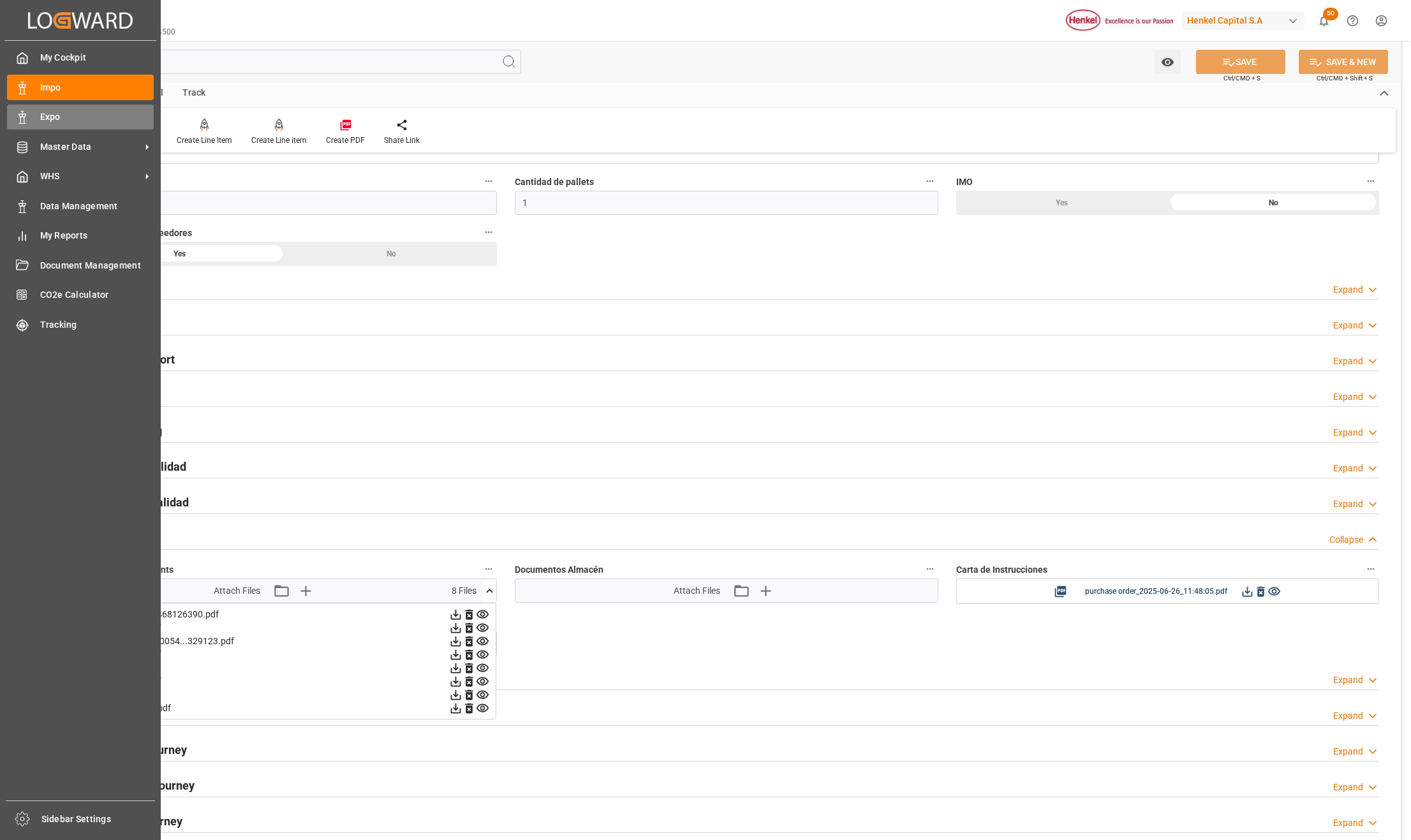
scroll to position [751, 0]
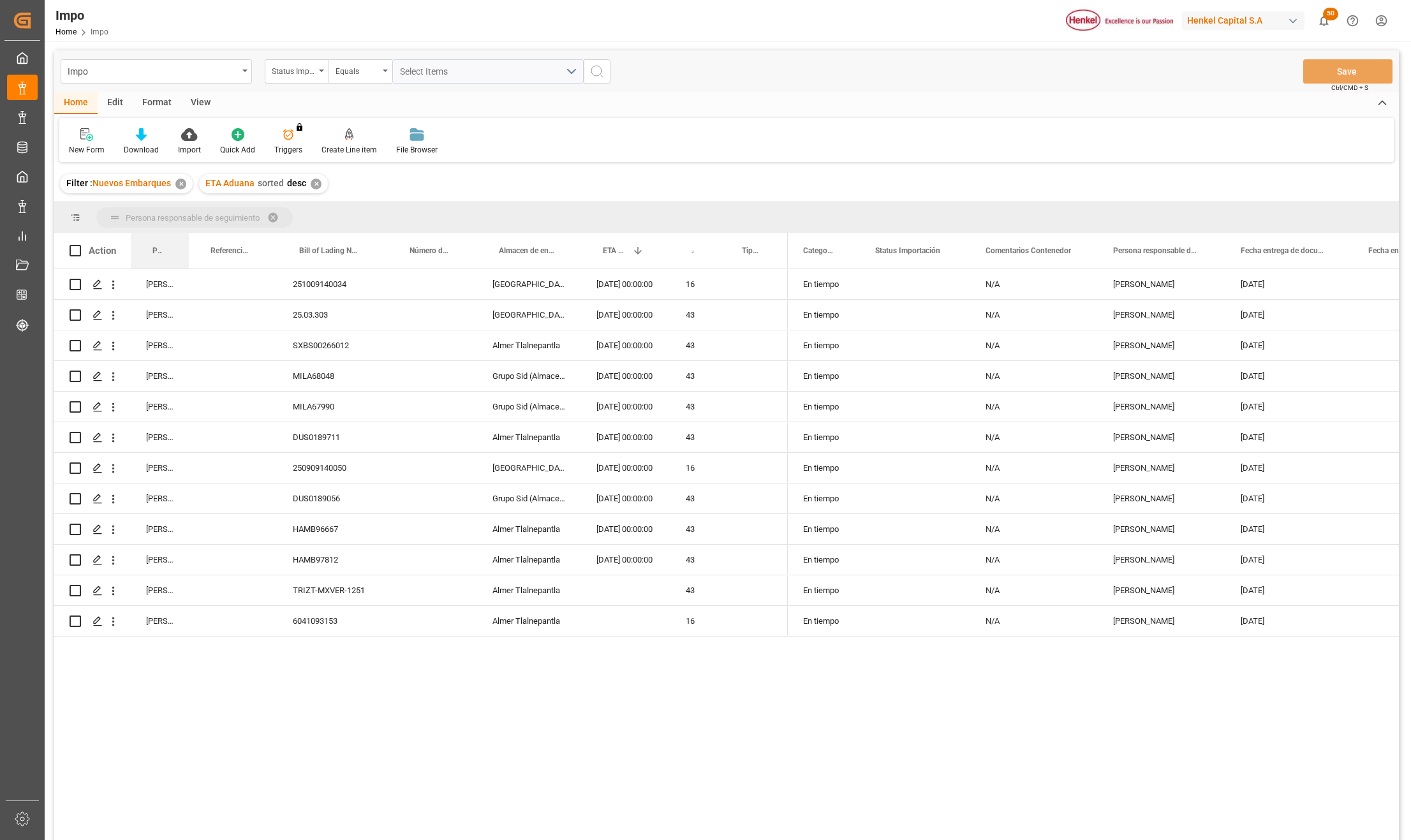
drag, startPoint x: 151, startPoint y: 251, endPoint x: 156, endPoint y: 227, distance: 24.5
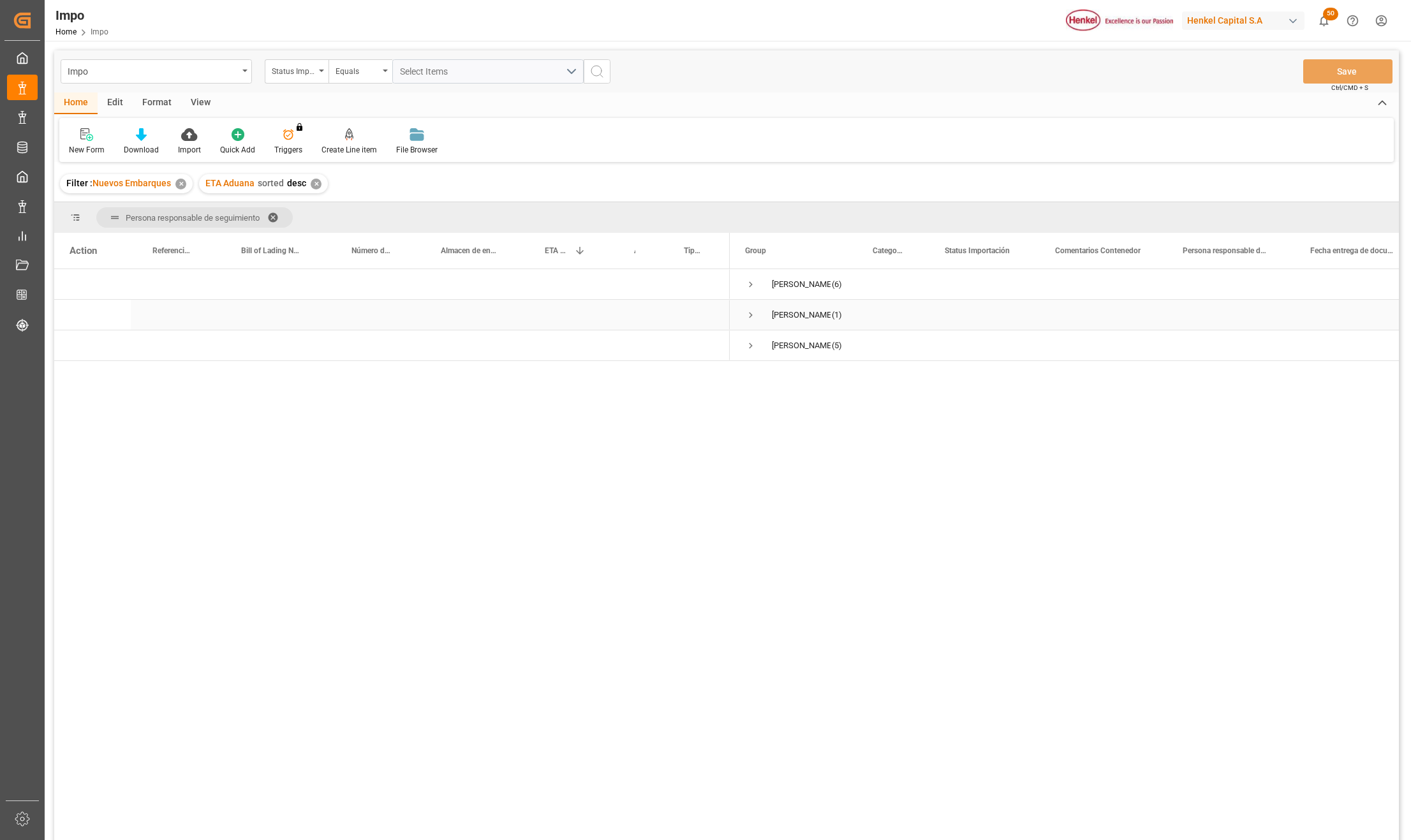
click at [750, 314] on span "Press SPACE to select this row." at bounding box center [751, 315] width 12 height 12
click at [283, 347] on div "TRIZT-MXVER-1251" at bounding box center [275, 345] width 111 height 30
click at [412, 594] on div "TRIZT-MXVER-[STREET_ADDRESS][PERSON_NAME] [PERSON_NAME] (6) [PERSON_NAME] (1)" at bounding box center [727, 556] width 1345 height 574
click at [120, 351] on icon "open menu" at bounding box center [113, 346] width 14 height 14
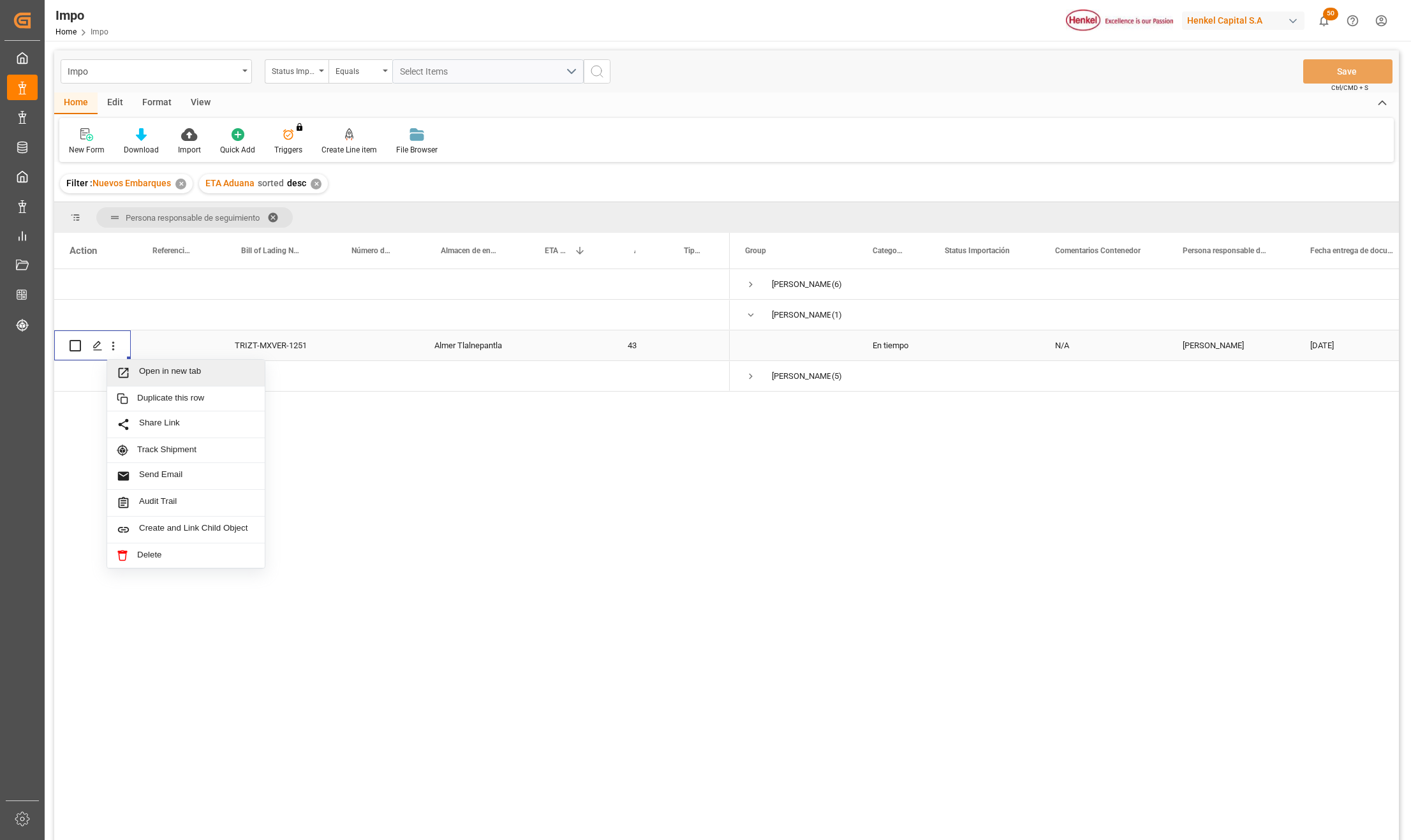
click at [138, 371] on span "Press SPACE to select this row." at bounding box center [128, 373] width 23 height 14
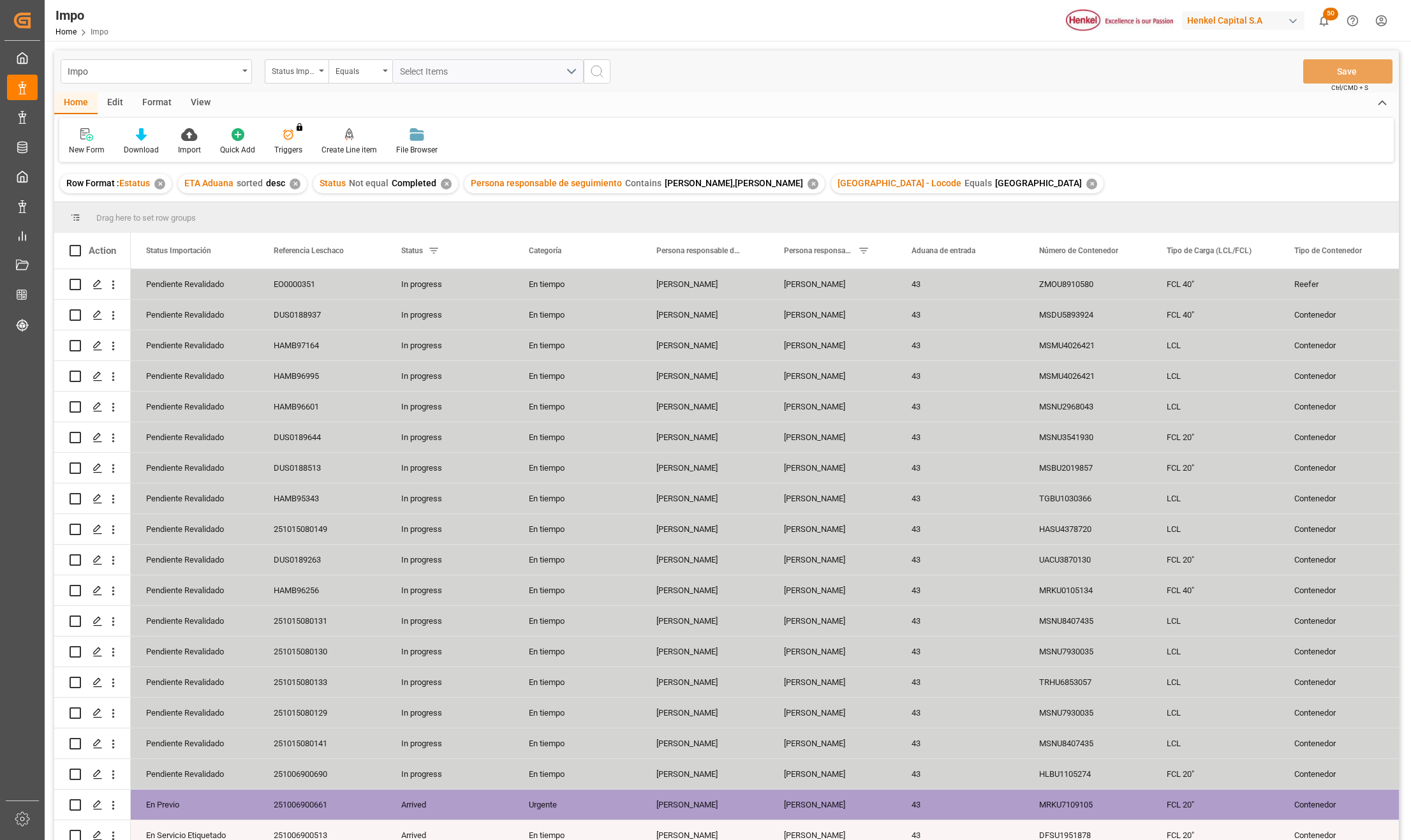
drag, startPoint x: 196, startPoint y: 106, endPoint x: 195, endPoint y: 121, distance: 15.0
click at [196, 106] on div "View" at bounding box center [200, 103] width 39 height 22
click at [148, 146] on div "Standard Templates" at bounding box center [145, 150] width 64 height 12
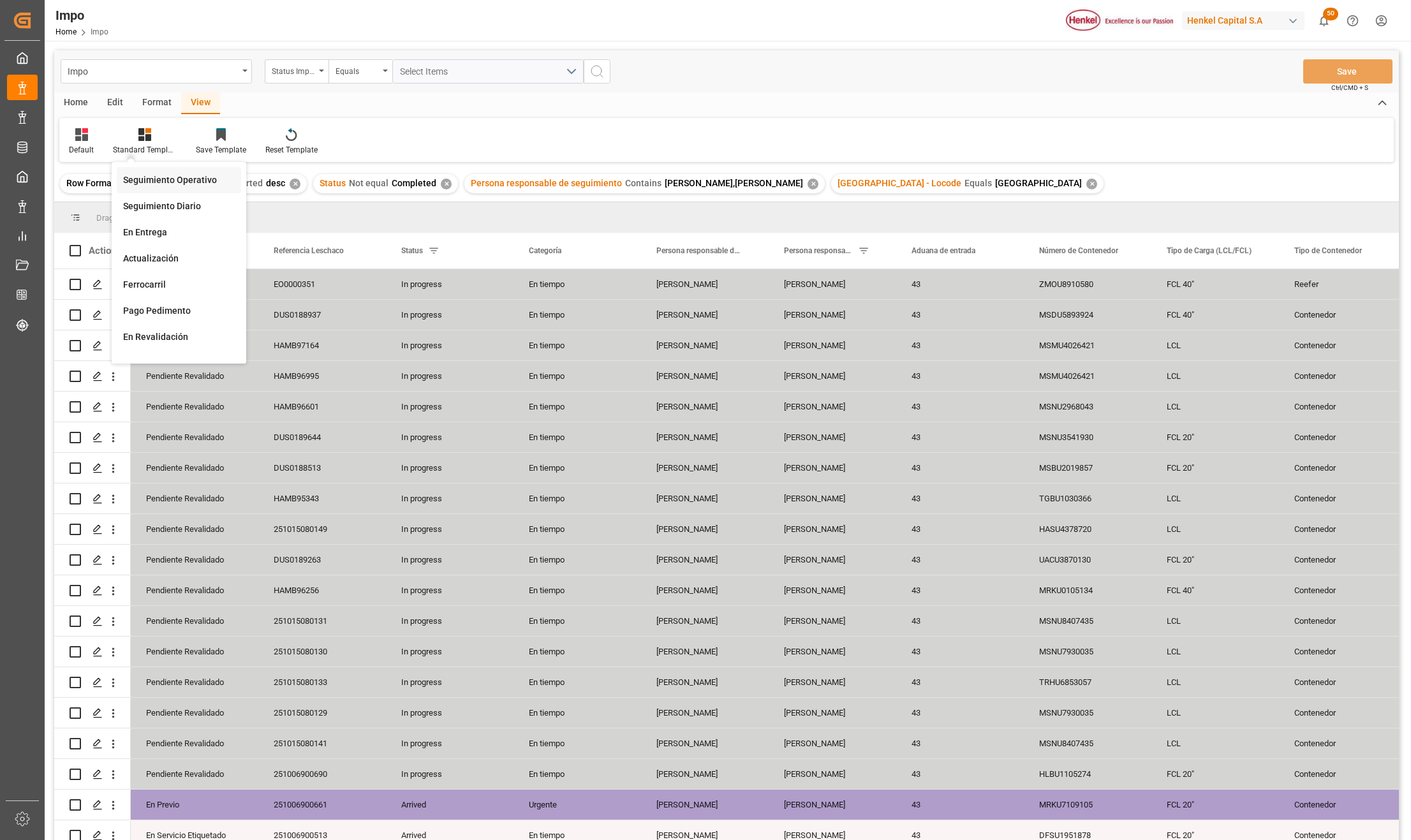
click at [154, 174] on div "Seguimiento Operativo" at bounding box center [179, 180] width 112 height 14
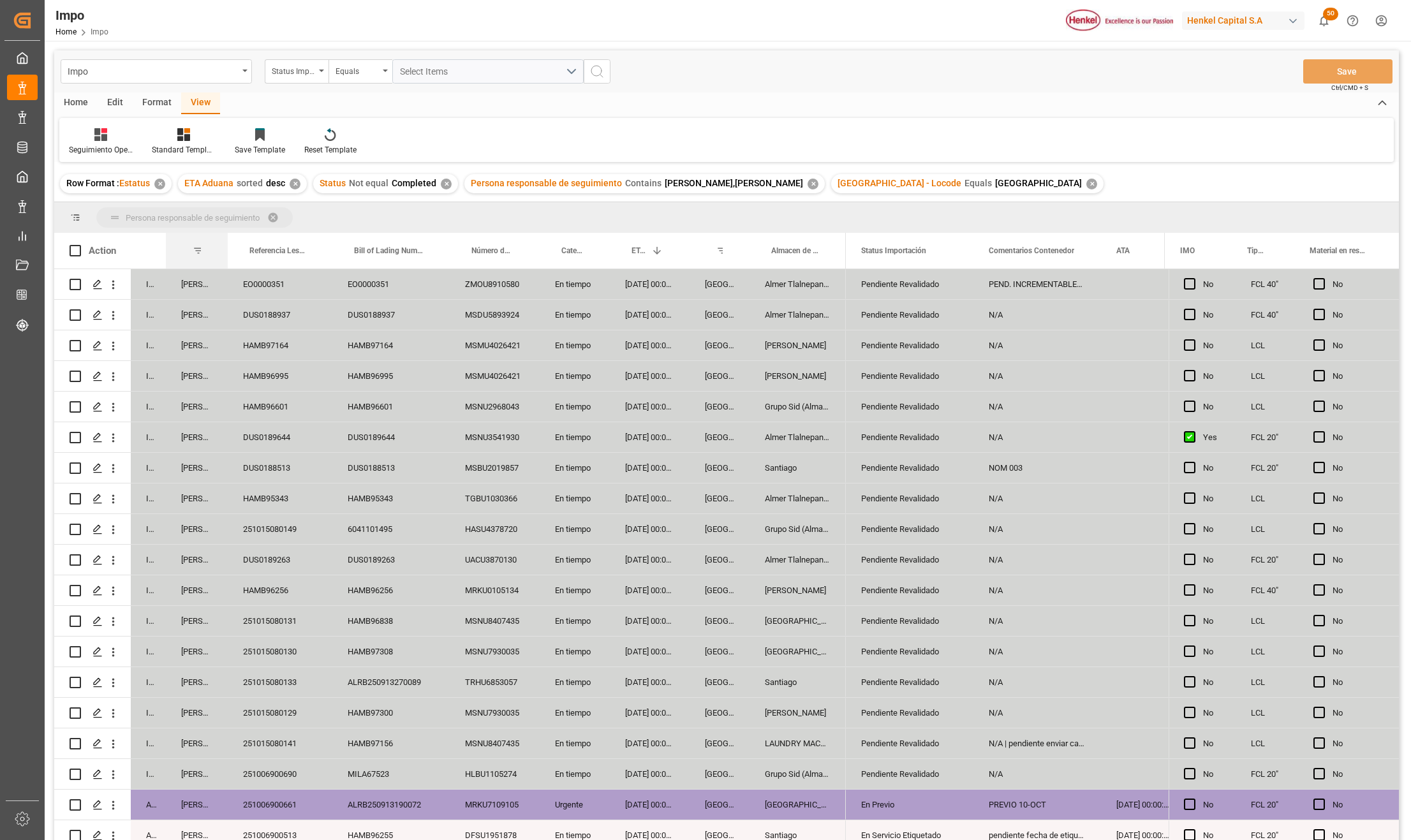
drag, startPoint x: 187, startPoint y: 249, endPoint x: 187, endPoint y: 226, distance: 23.0
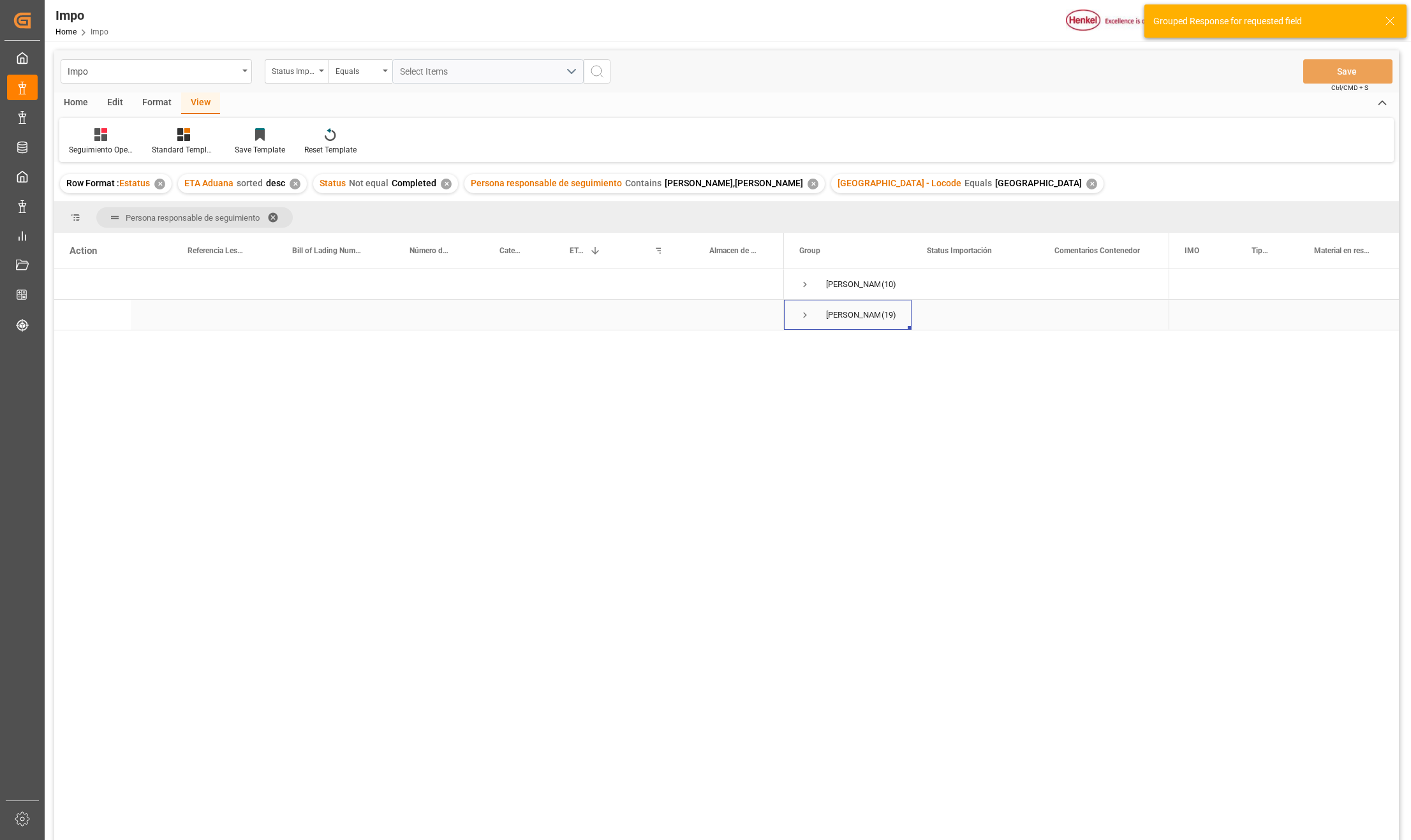
click at [809, 315] on span "Press SPACE to select this row." at bounding box center [805, 315] width 12 height 12
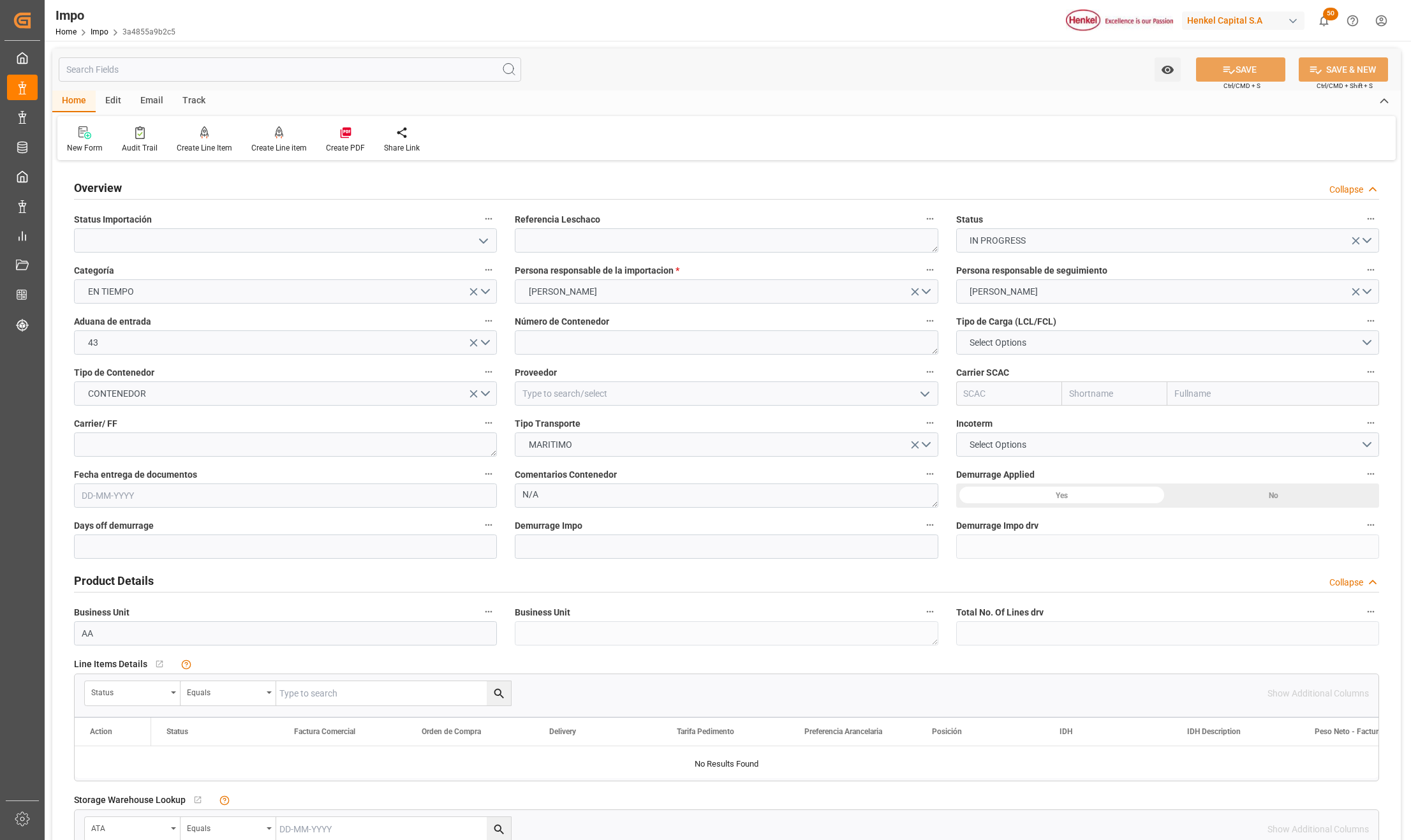
type input "[DATE]"
click at [542, 246] on textarea at bounding box center [727, 240] width 423 height 25
paste textarea "TRIZT-MXVER-1251"
type textarea "TRIZT-MXVER-1251"
click at [477, 241] on icon "open menu" at bounding box center [483, 241] width 16 height 16
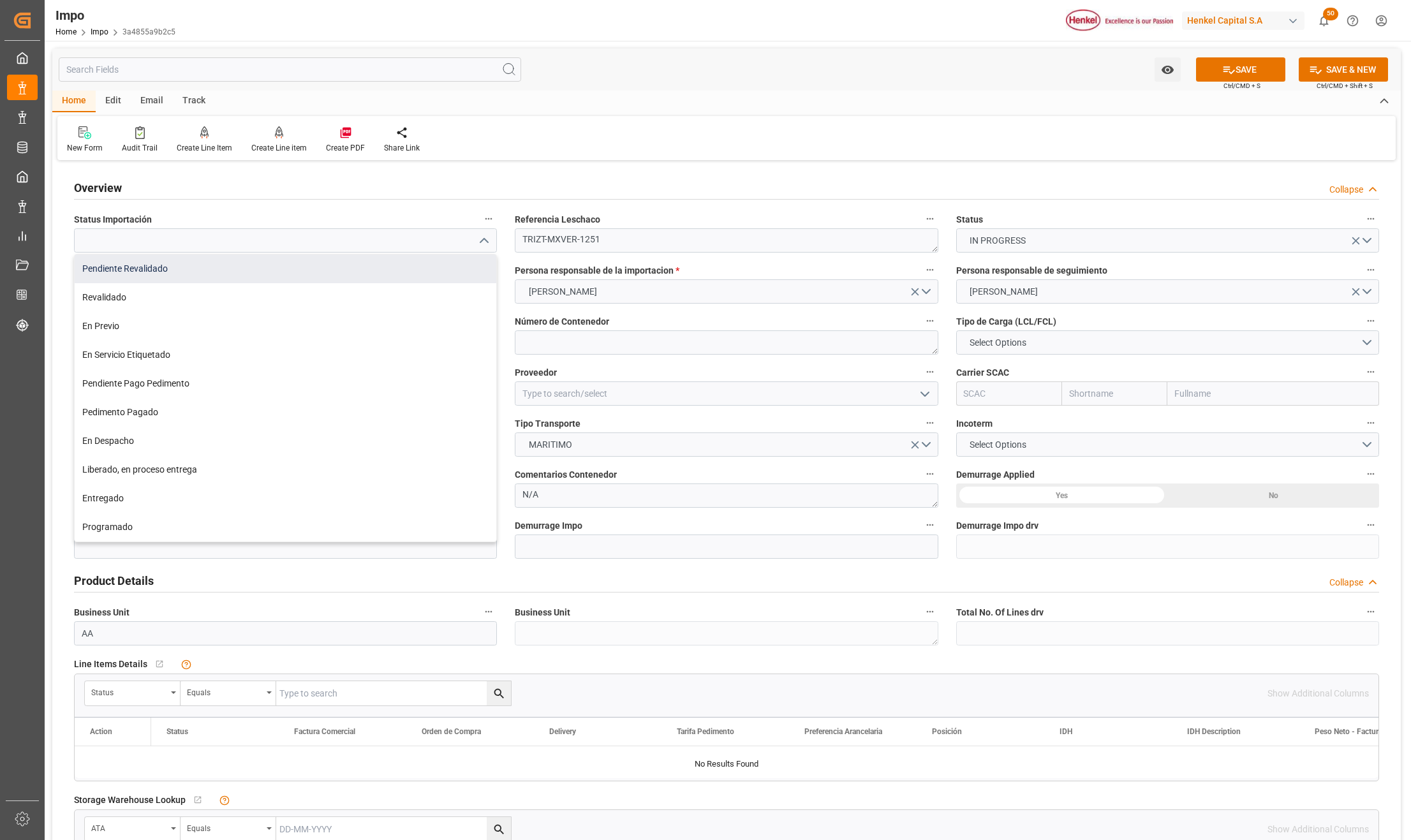
click at [222, 269] on div "Pendiente Revalidado" at bounding box center [285, 269] width 421 height 28
type input "Pendiente Revalidado"
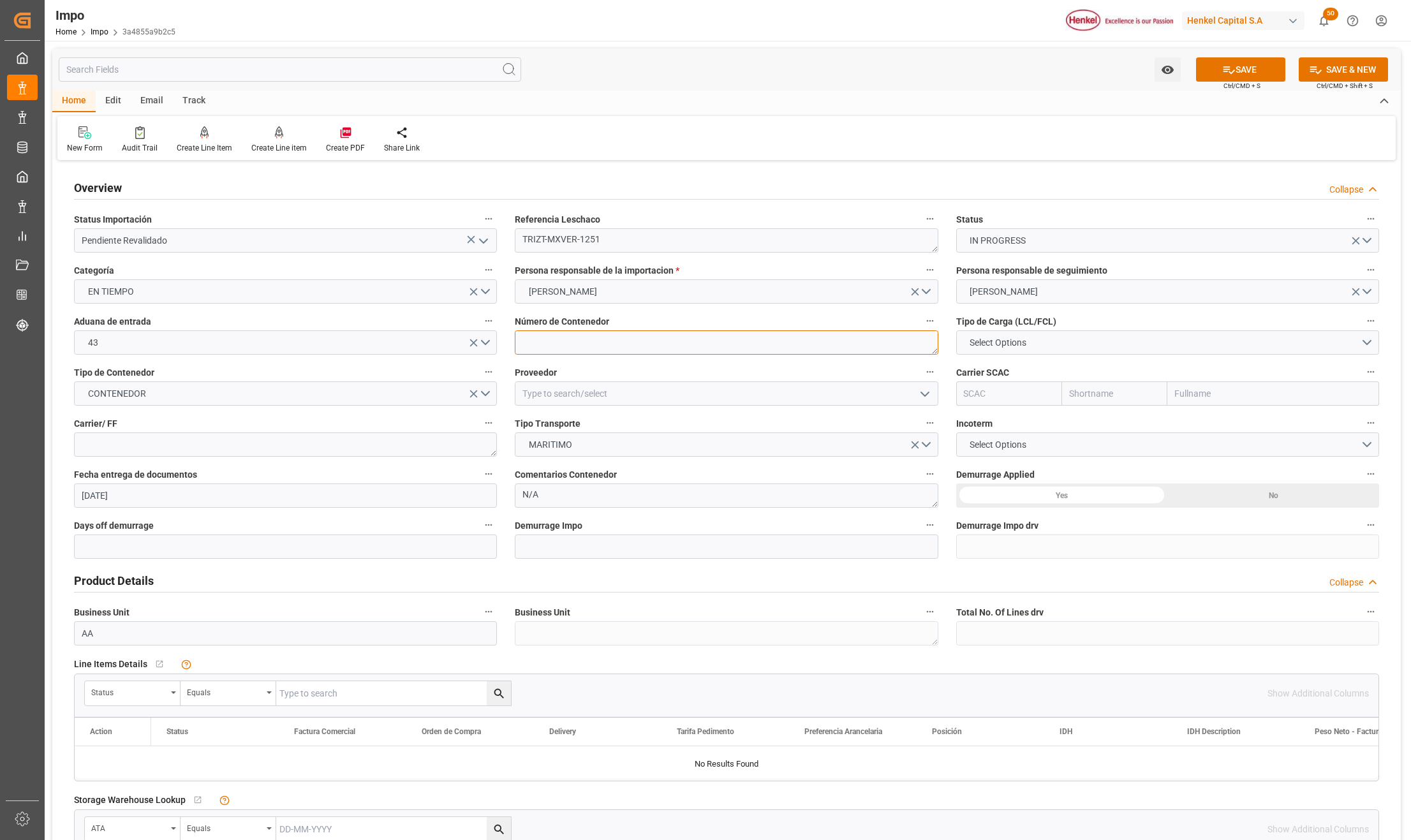
click at [559, 335] on textarea at bounding box center [727, 342] width 423 height 25
click at [610, 339] on textarea at bounding box center [727, 342] width 423 height 25
paste textarea "TIIU2334193"
type textarea "TIIU2334193"
click at [989, 345] on span "Select Options" at bounding box center [998, 342] width 70 height 14
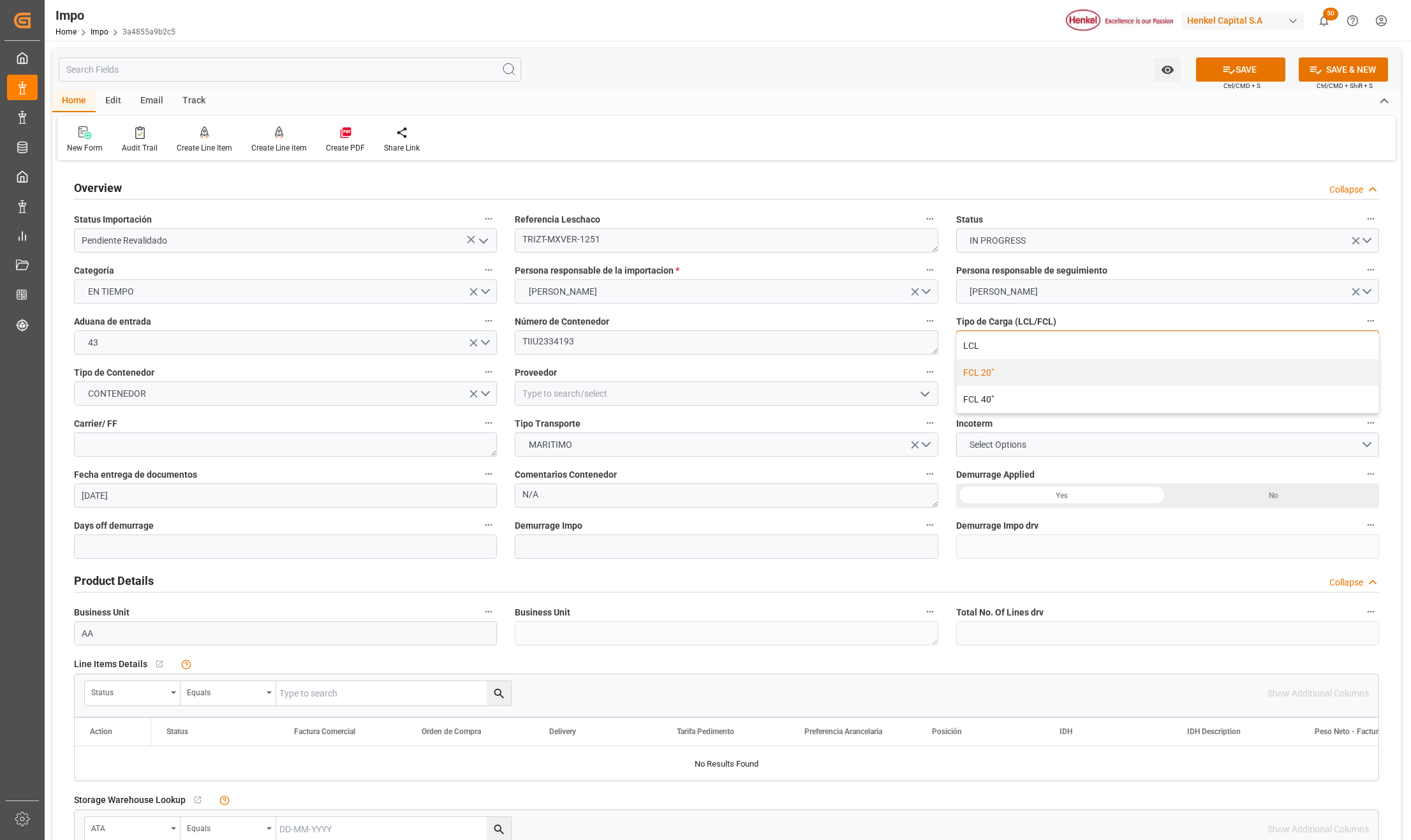
click at [1001, 375] on div "FCL 20"" at bounding box center [1168, 372] width 421 height 26
click at [562, 389] on input at bounding box center [727, 394] width 423 height 25
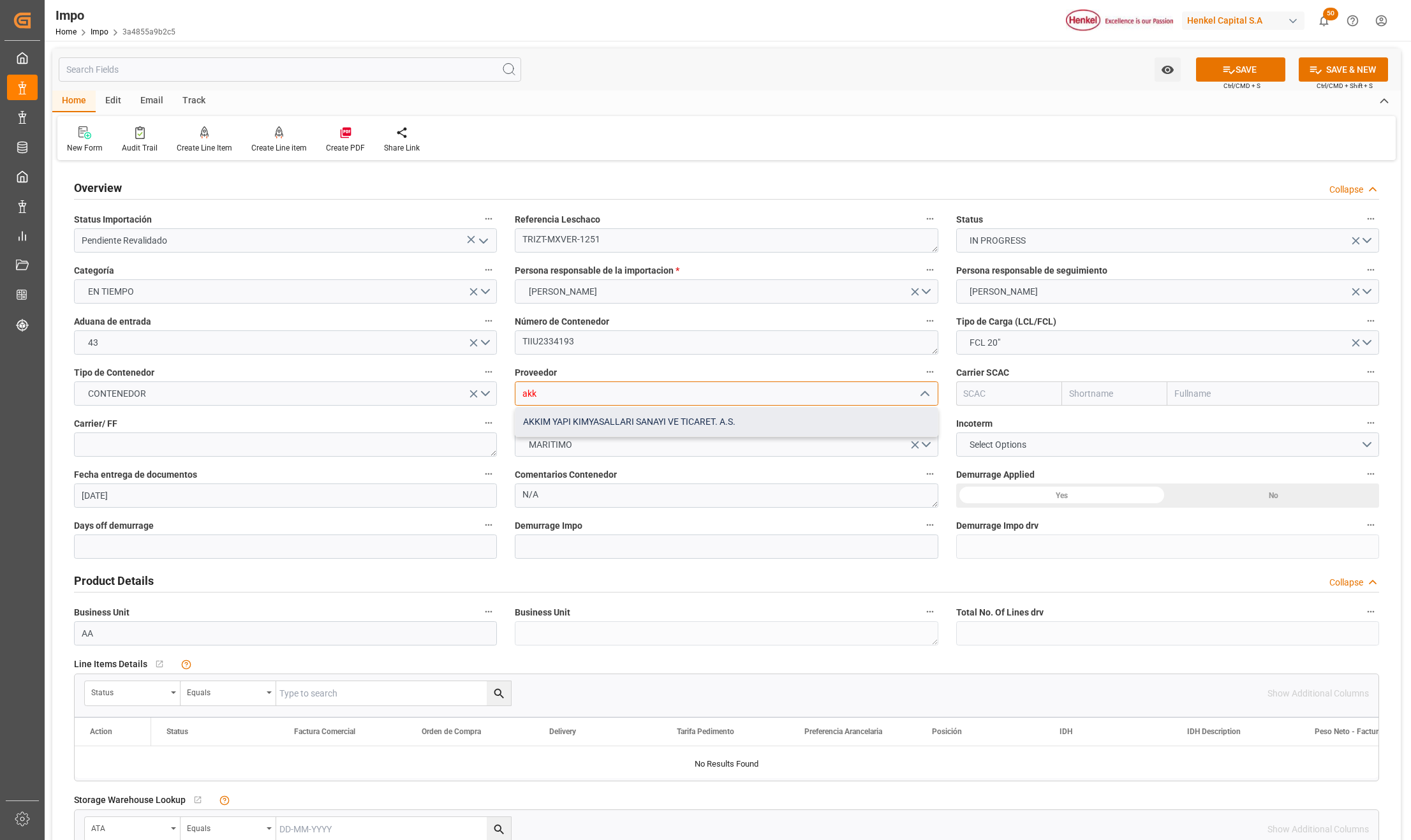
click at [684, 424] on div "AKKIM YAPI KIMYASALLARI SANAYI VE TICARET. A.S." at bounding box center [727, 422] width 421 height 28
type input "AKKIM YAPI KIMYASALLARI SANAYI VE TICARET. A.S."
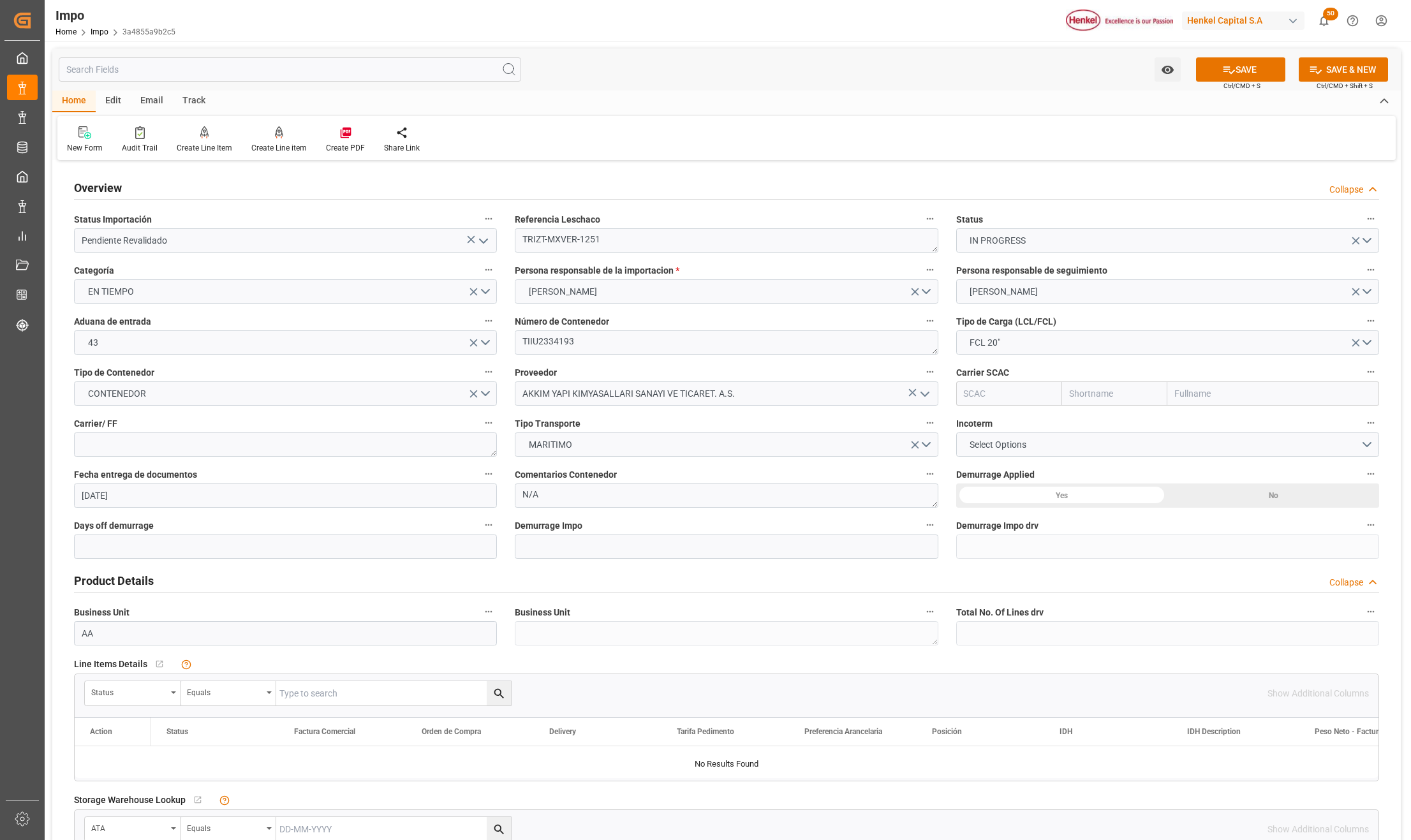
click at [1179, 395] on input "text" at bounding box center [1273, 394] width 212 height 25
type input "ZIM"
click at [1185, 423] on b "ZIM Integrated Shipping Services Ltd." at bounding box center [1253, 422] width 154 height 10
type input "ZIMU"
type input "ZIM"
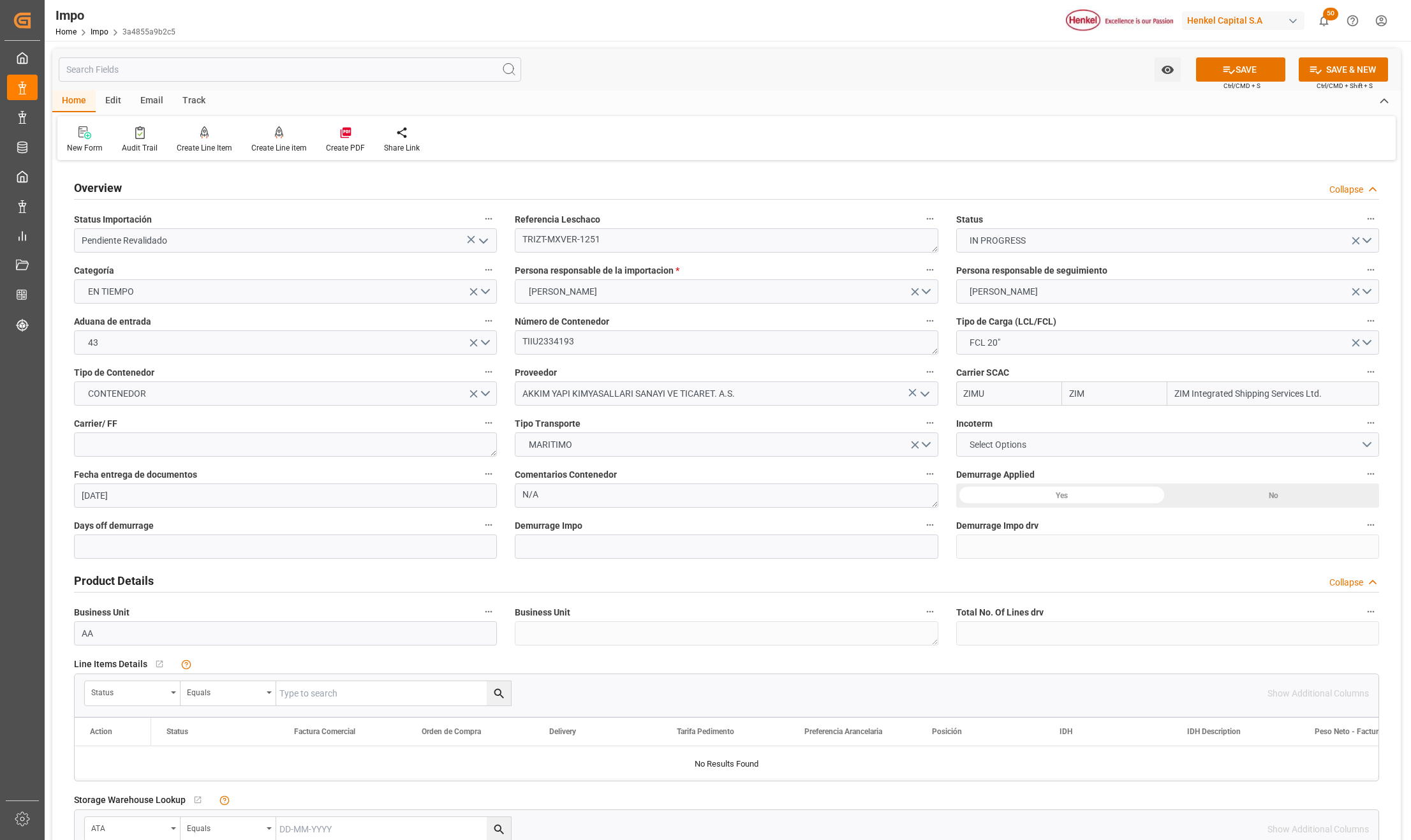
type input "ZIM Integrated Shipping Services Ltd."
click at [986, 439] on span "Select Options" at bounding box center [998, 445] width 70 height 14
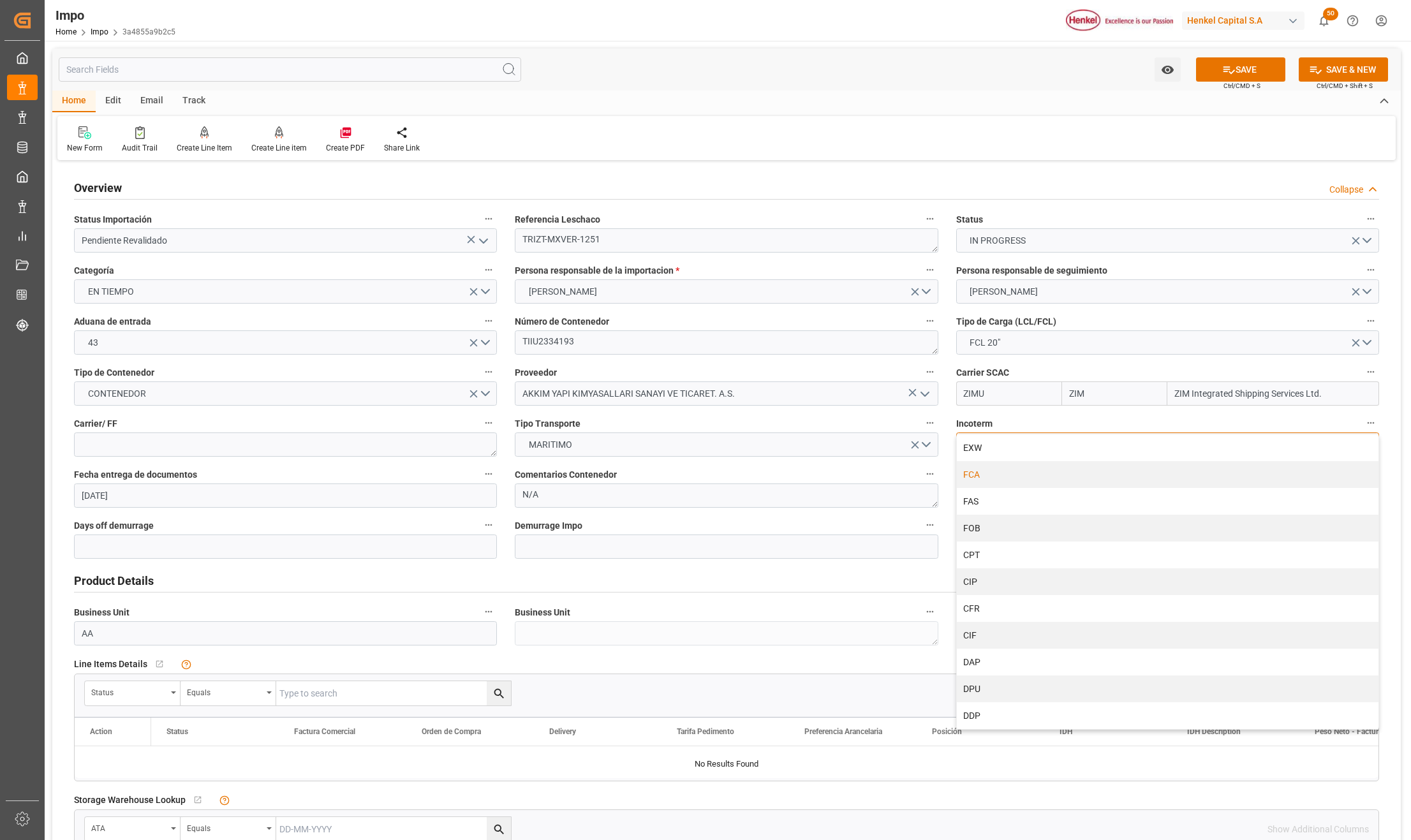
click at [997, 473] on div "FCA" at bounding box center [1168, 474] width 421 height 26
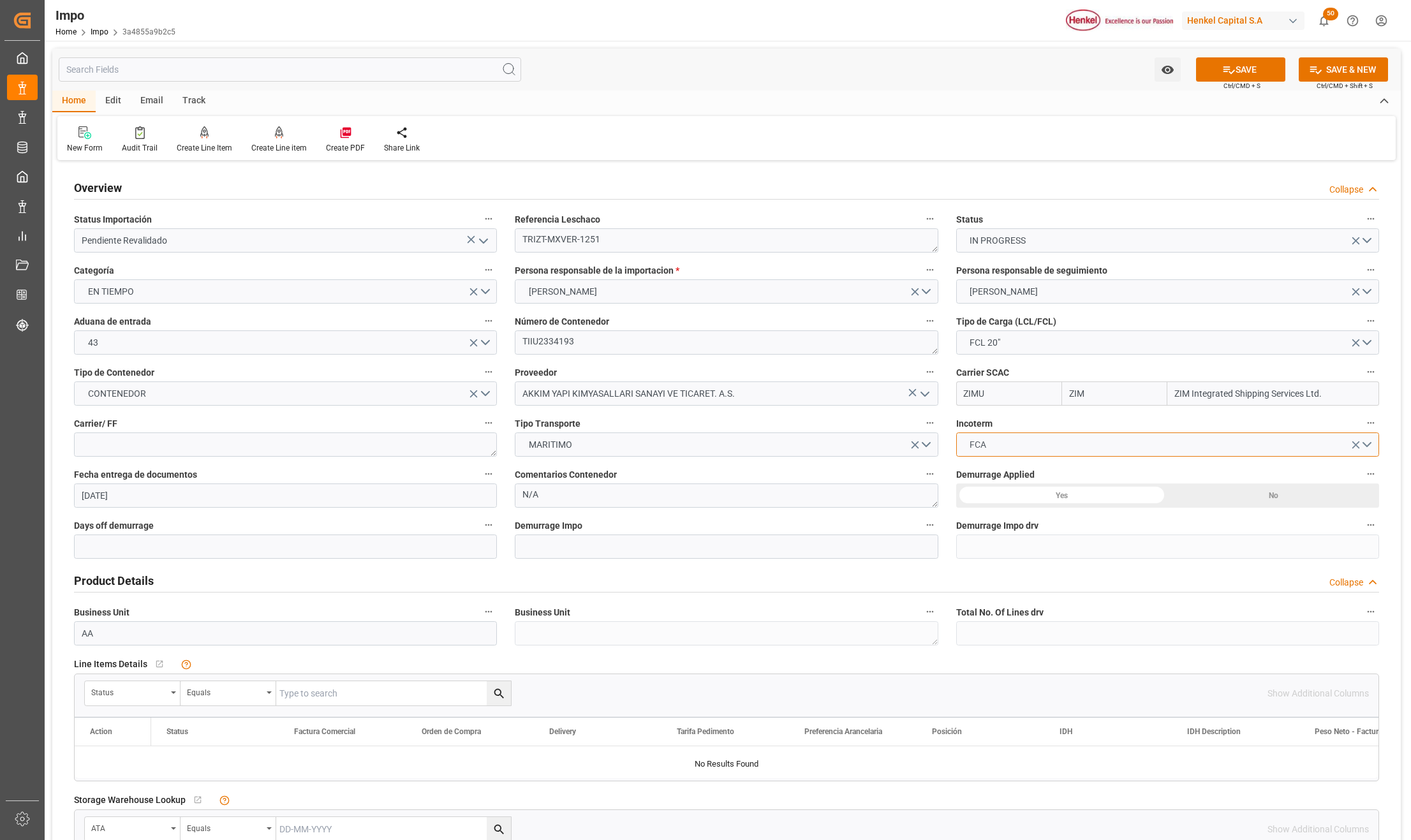
click at [995, 445] on button "FCA" at bounding box center [1168, 445] width 423 height 25
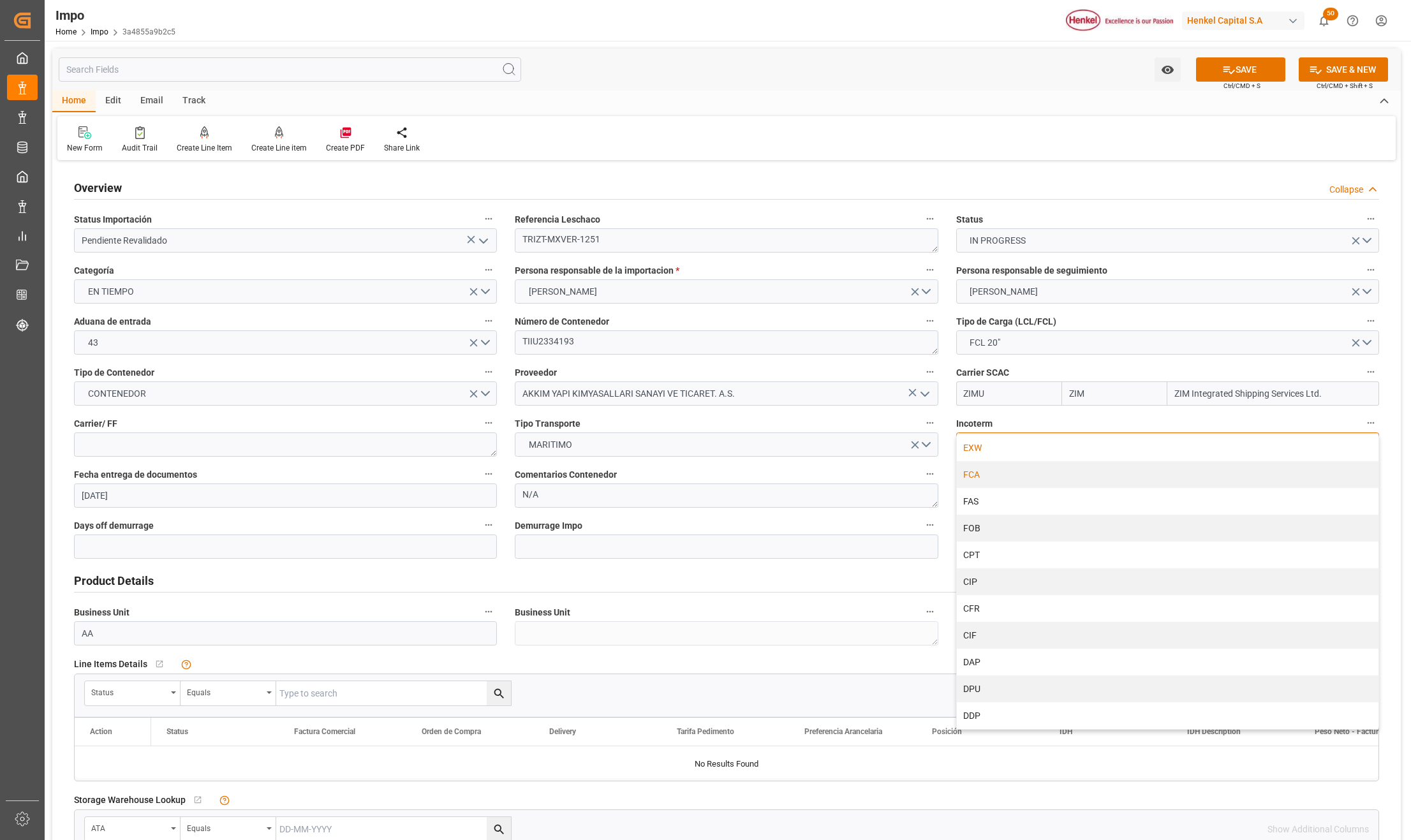
click at [990, 450] on div "EXW" at bounding box center [1168, 447] width 421 height 26
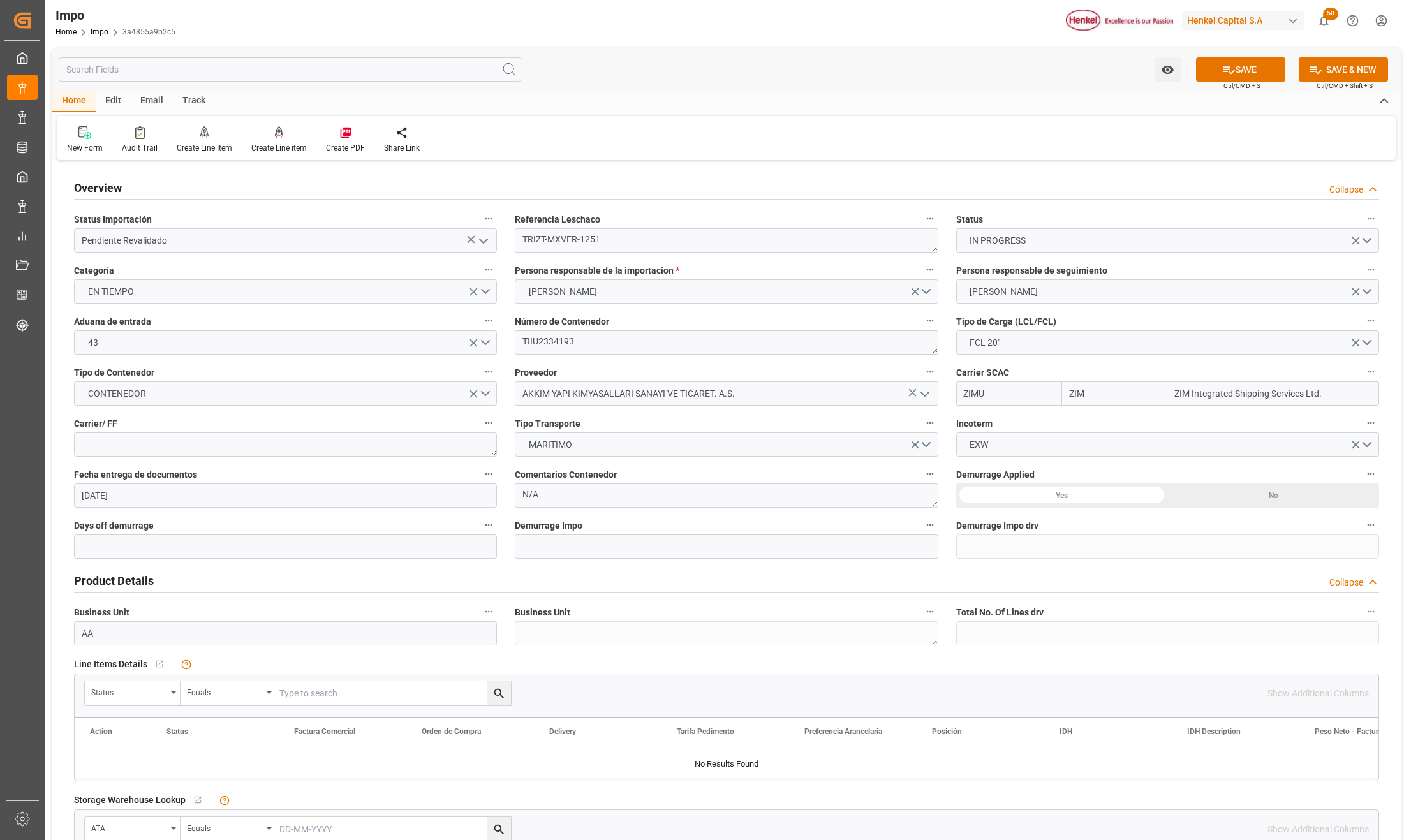
click at [1072, 495] on div "Yes" at bounding box center [1063, 496] width 212 height 25
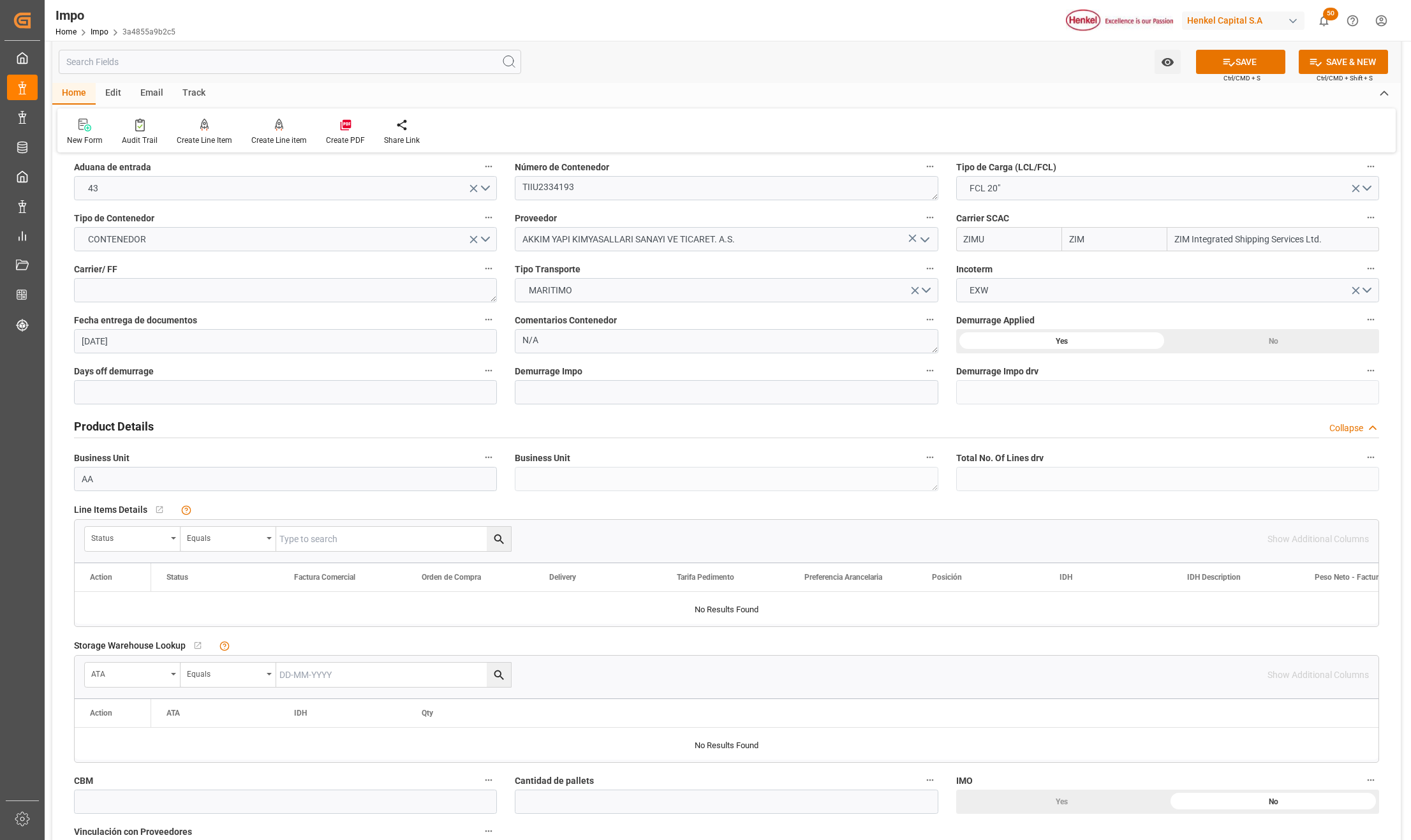
scroll to position [170, 0]
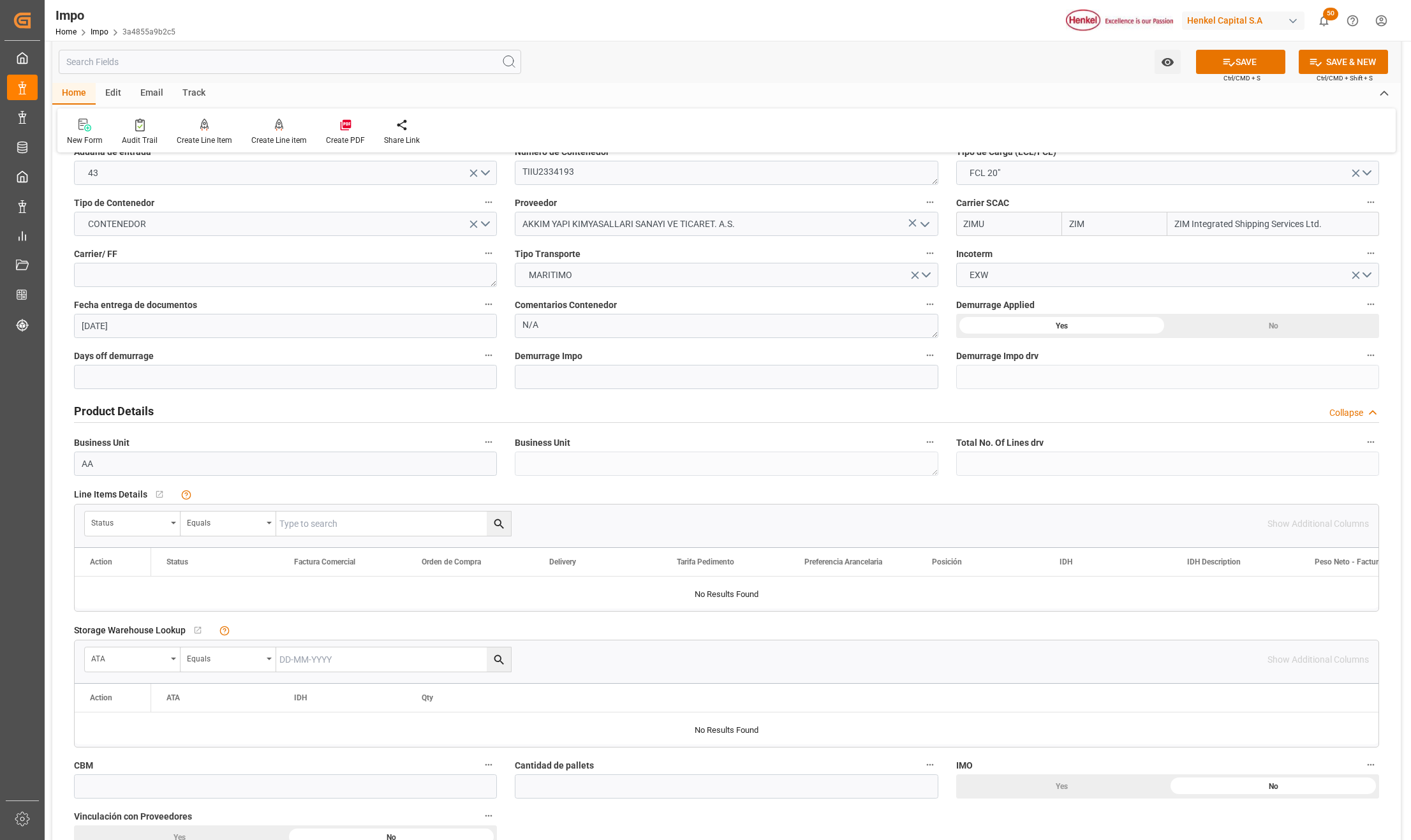
click at [169, 516] on div "Status" at bounding box center [133, 524] width 96 height 25
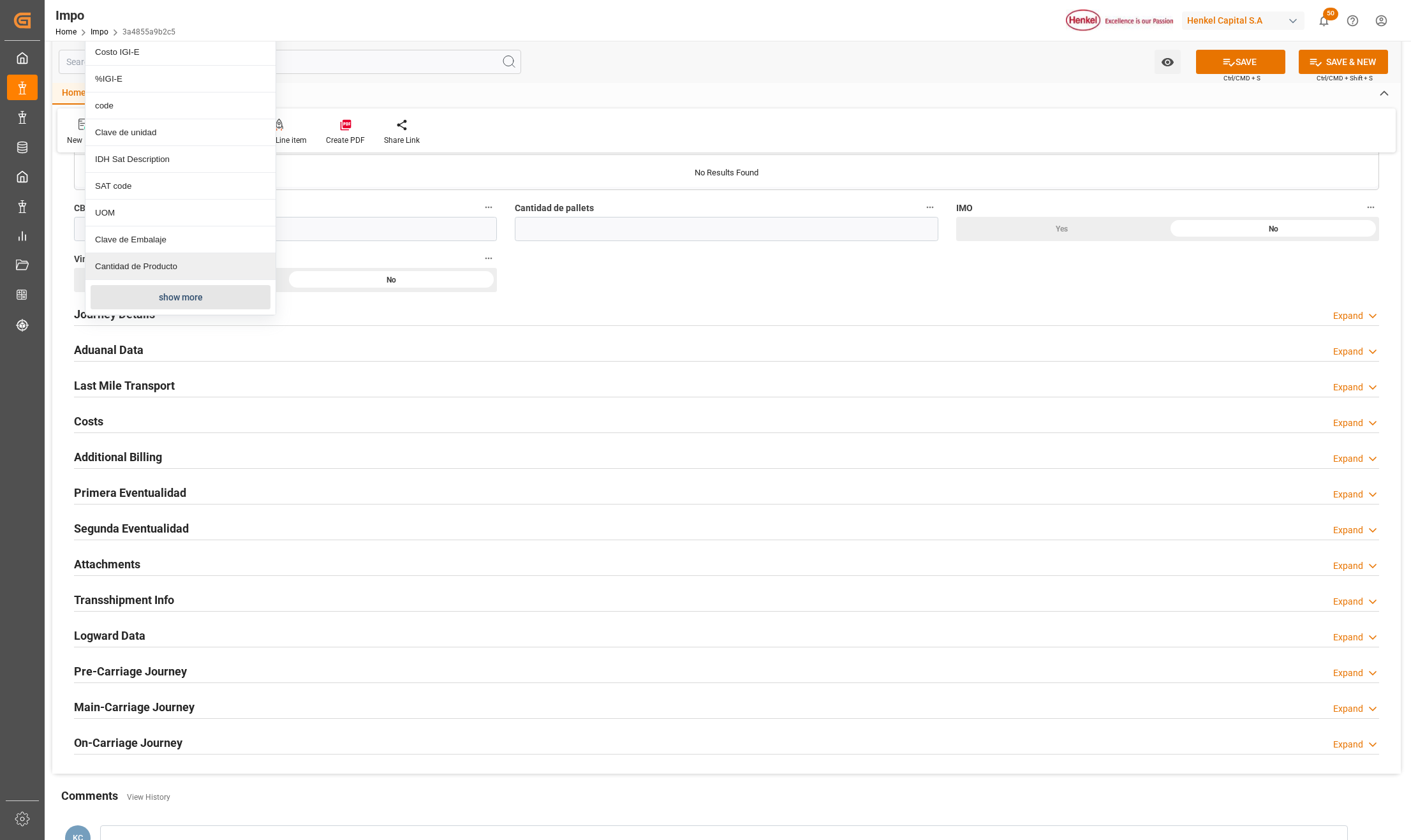
scroll to position [765, 0]
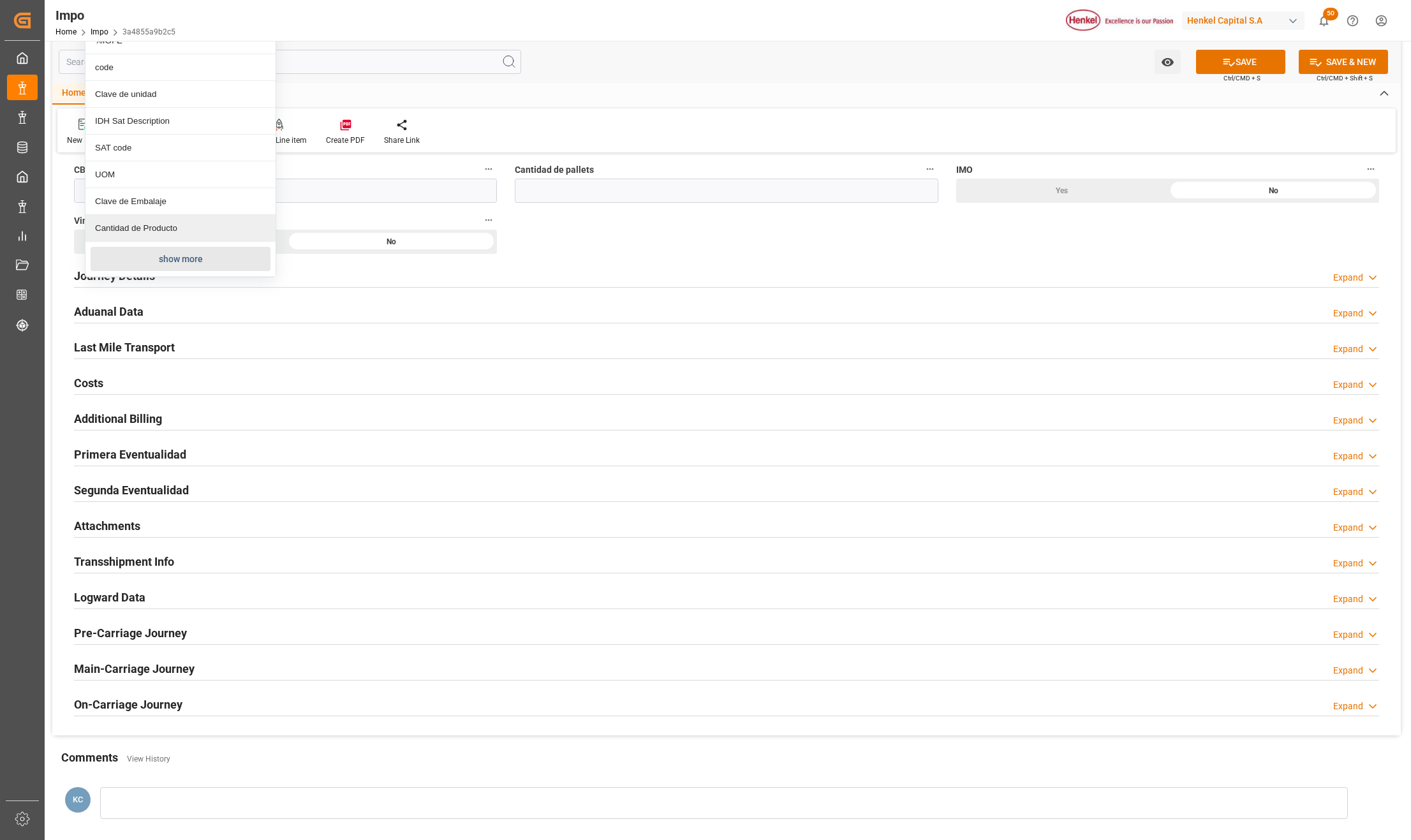
click at [195, 258] on button "show more" at bounding box center [180, 259] width 180 height 25
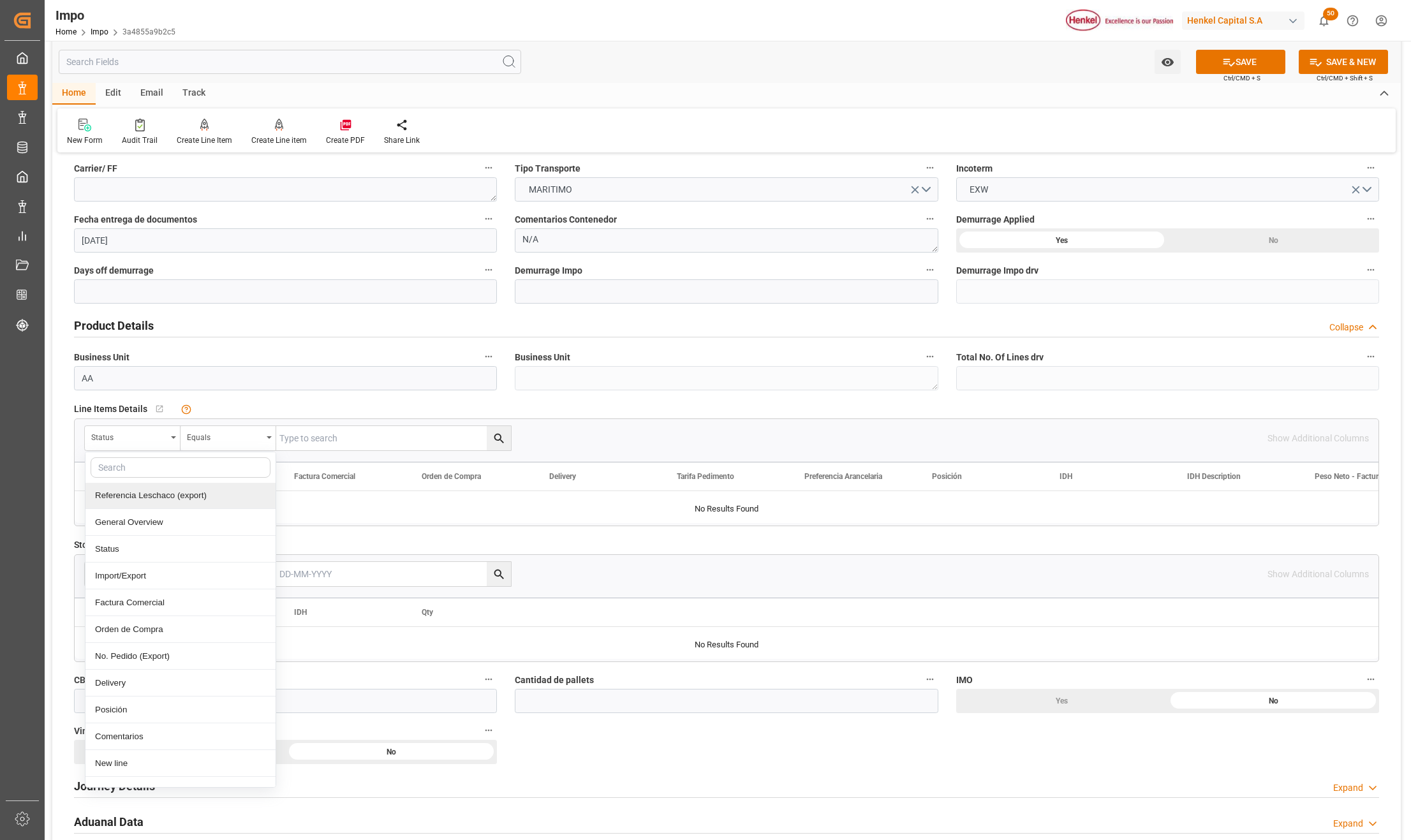
scroll to position [85, 0]
click at [123, 735] on div "Comentarios" at bounding box center [180, 733] width 190 height 26
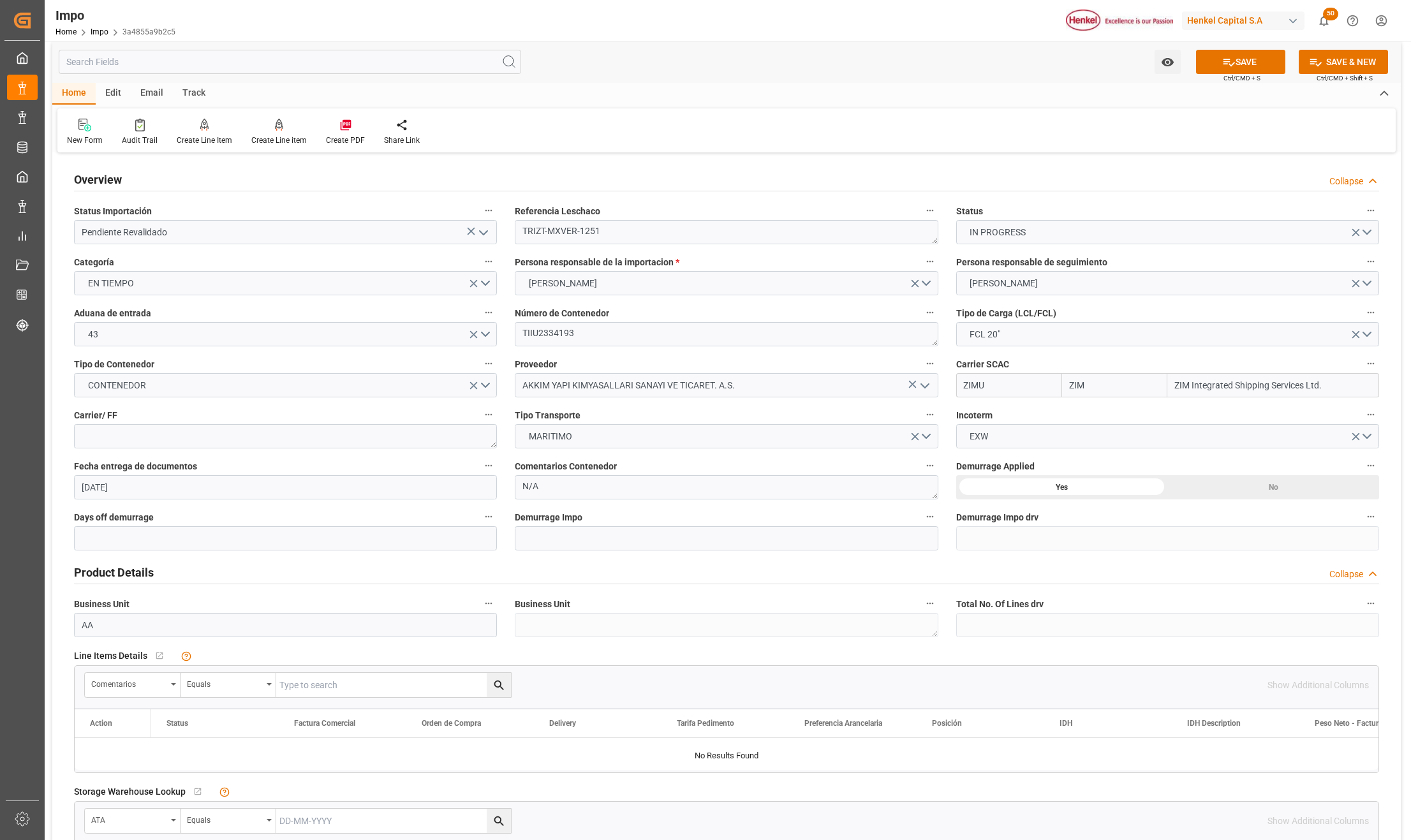
scroll to position [0, 0]
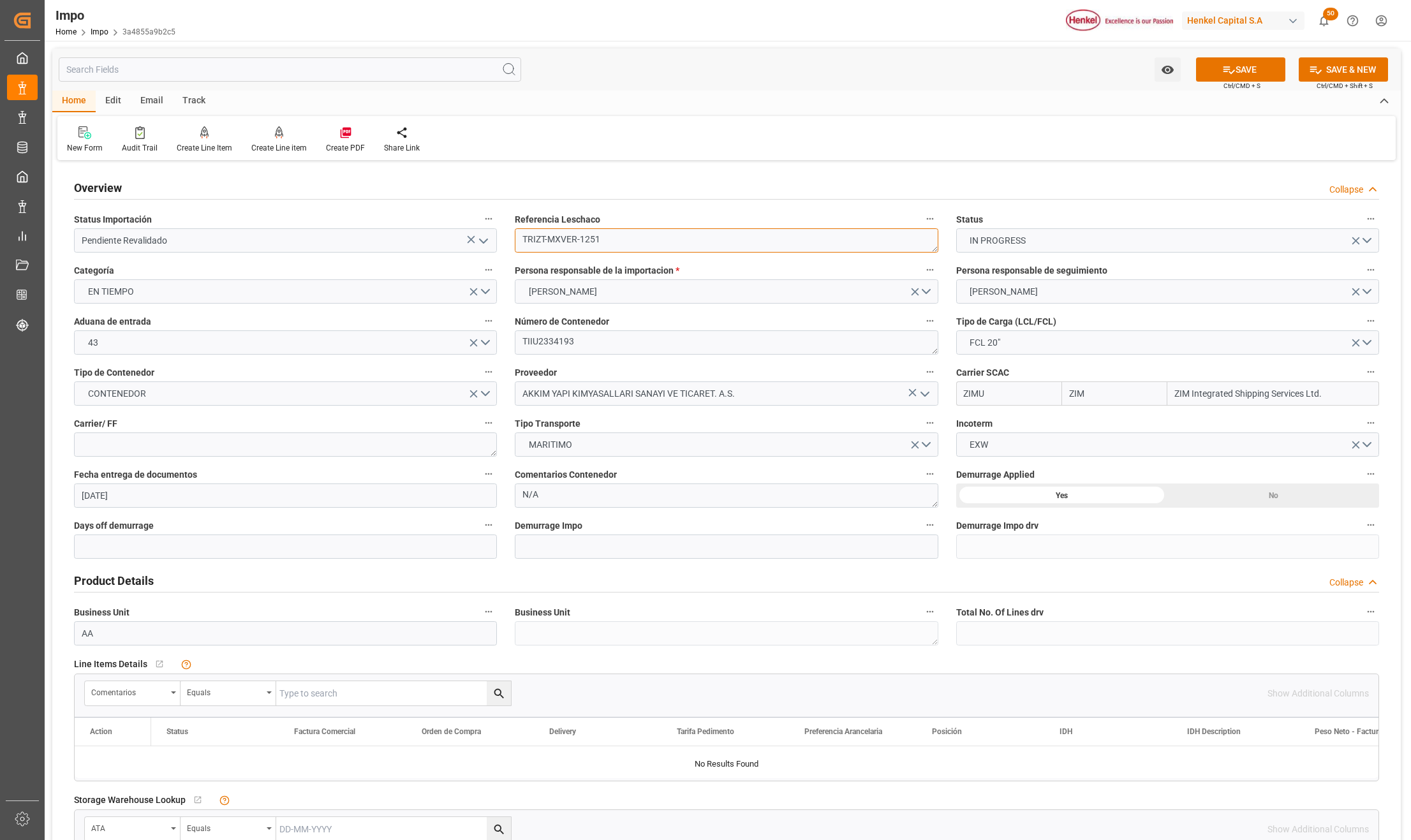
drag, startPoint x: 604, startPoint y: 237, endPoint x: 520, endPoint y: 246, distance: 84.5
click at [518, 245] on textarea "TRIZT-MXVER-1251" at bounding box center [727, 240] width 423 height 25
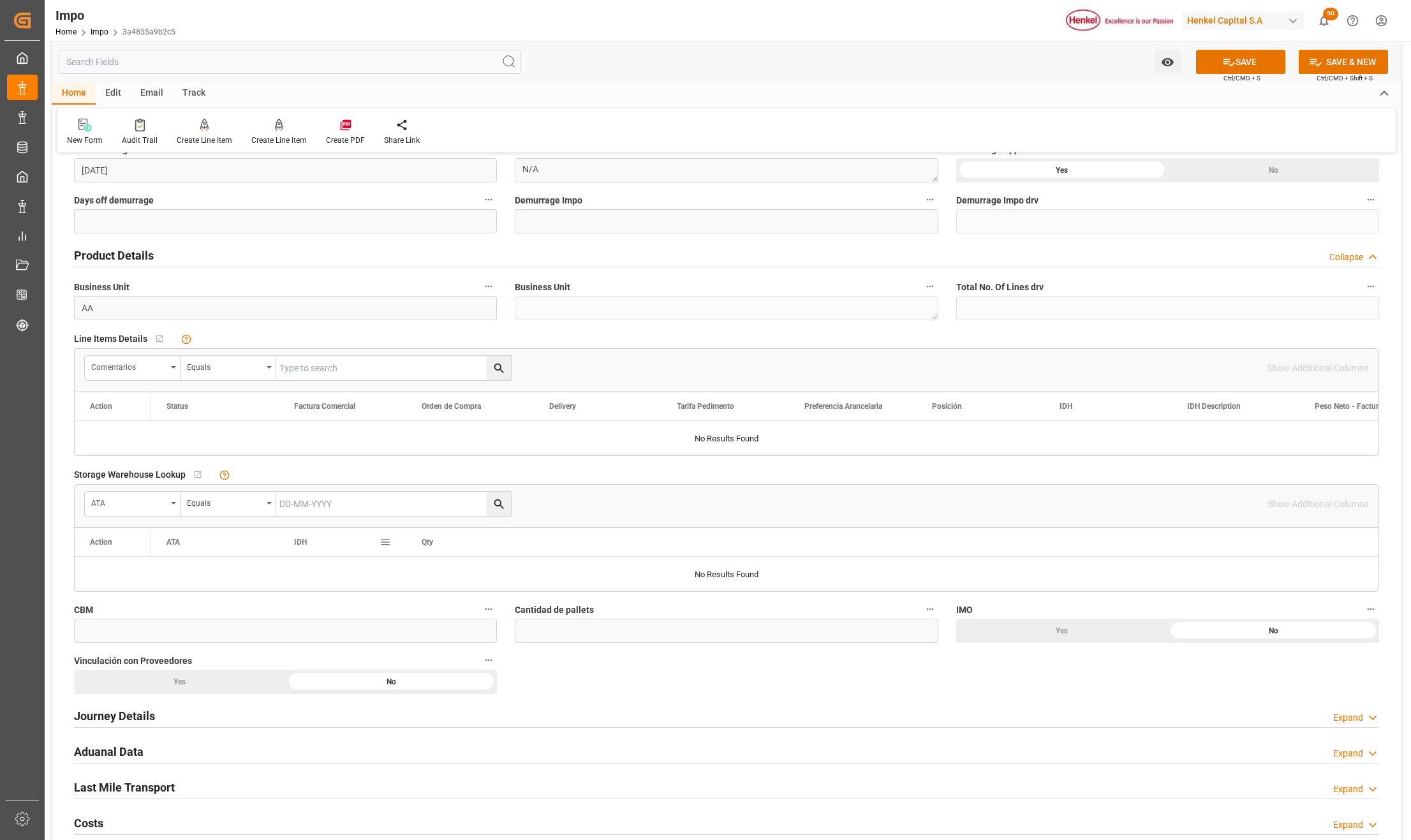
scroll to position [340, 0]
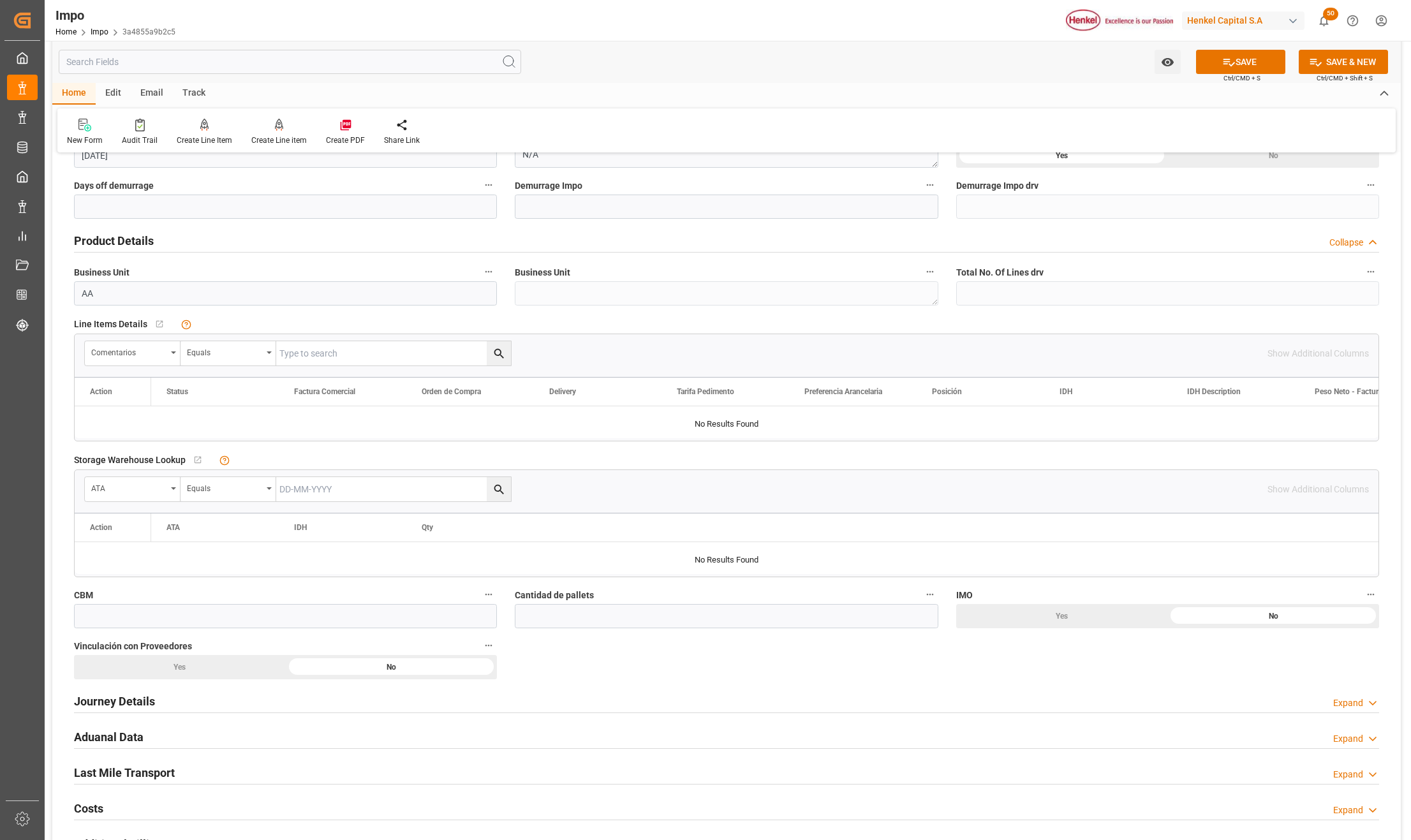
click at [327, 490] on input "text" at bounding box center [393, 489] width 235 height 25
paste input "TRIZT-MXVE"
type input "TRIZT-MXVE"
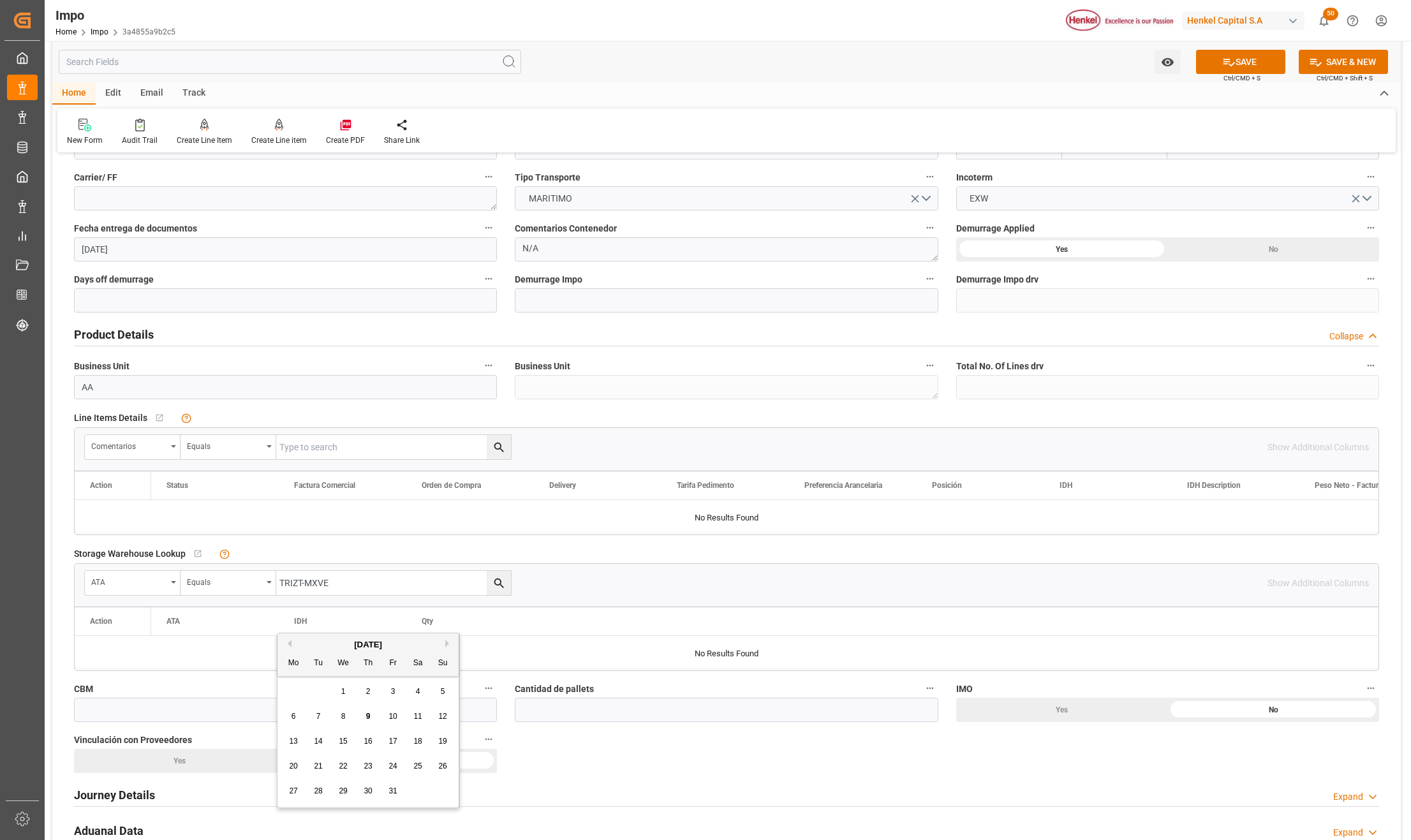
scroll to position [0, 0]
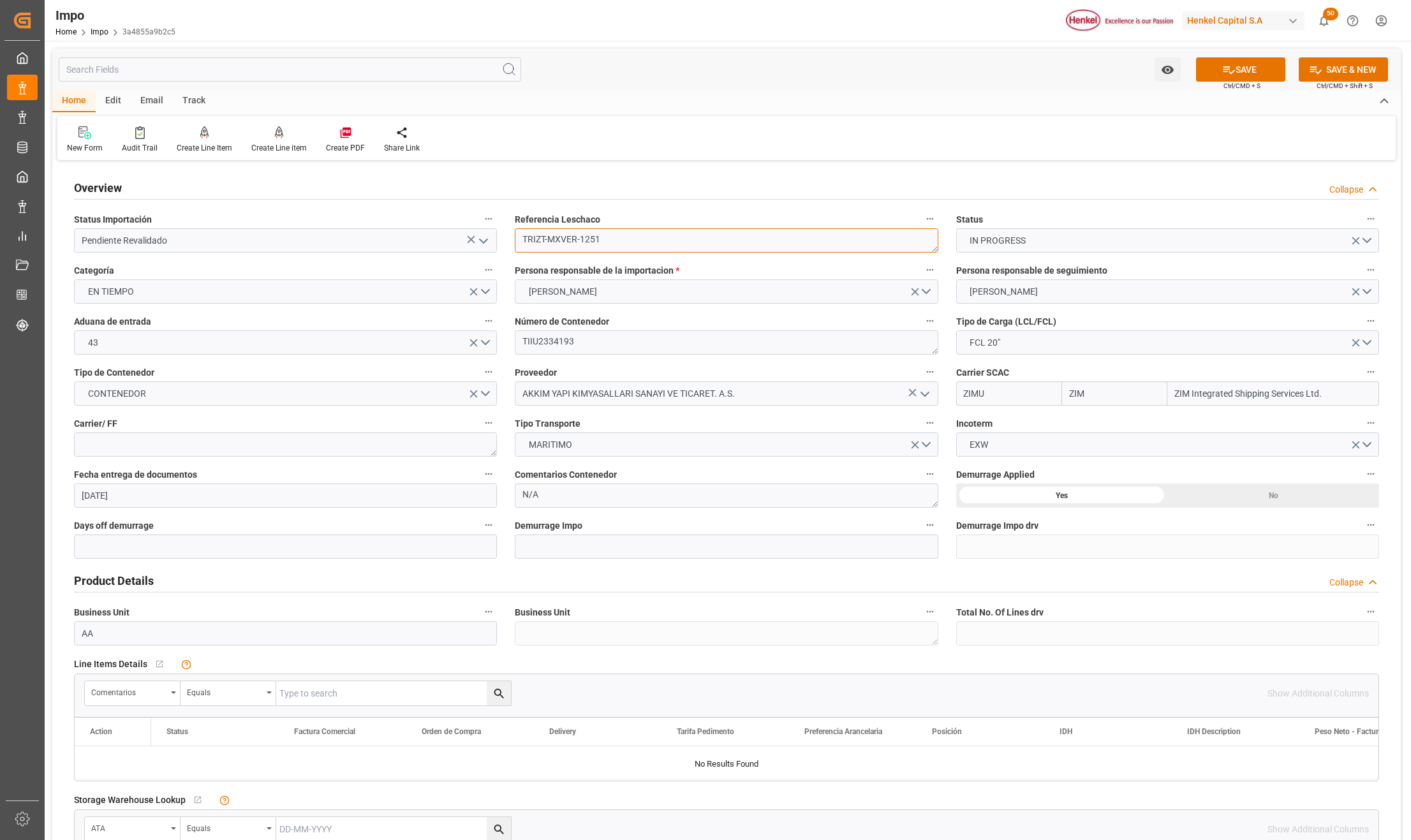
drag, startPoint x: 621, startPoint y: 238, endPoint x: 518, endPoint y: 229, distance: 103.4
click at [518, 229] on textarea "TRIZT-MXVER-1251" at bounding box center [727, 240] width 423 height 25
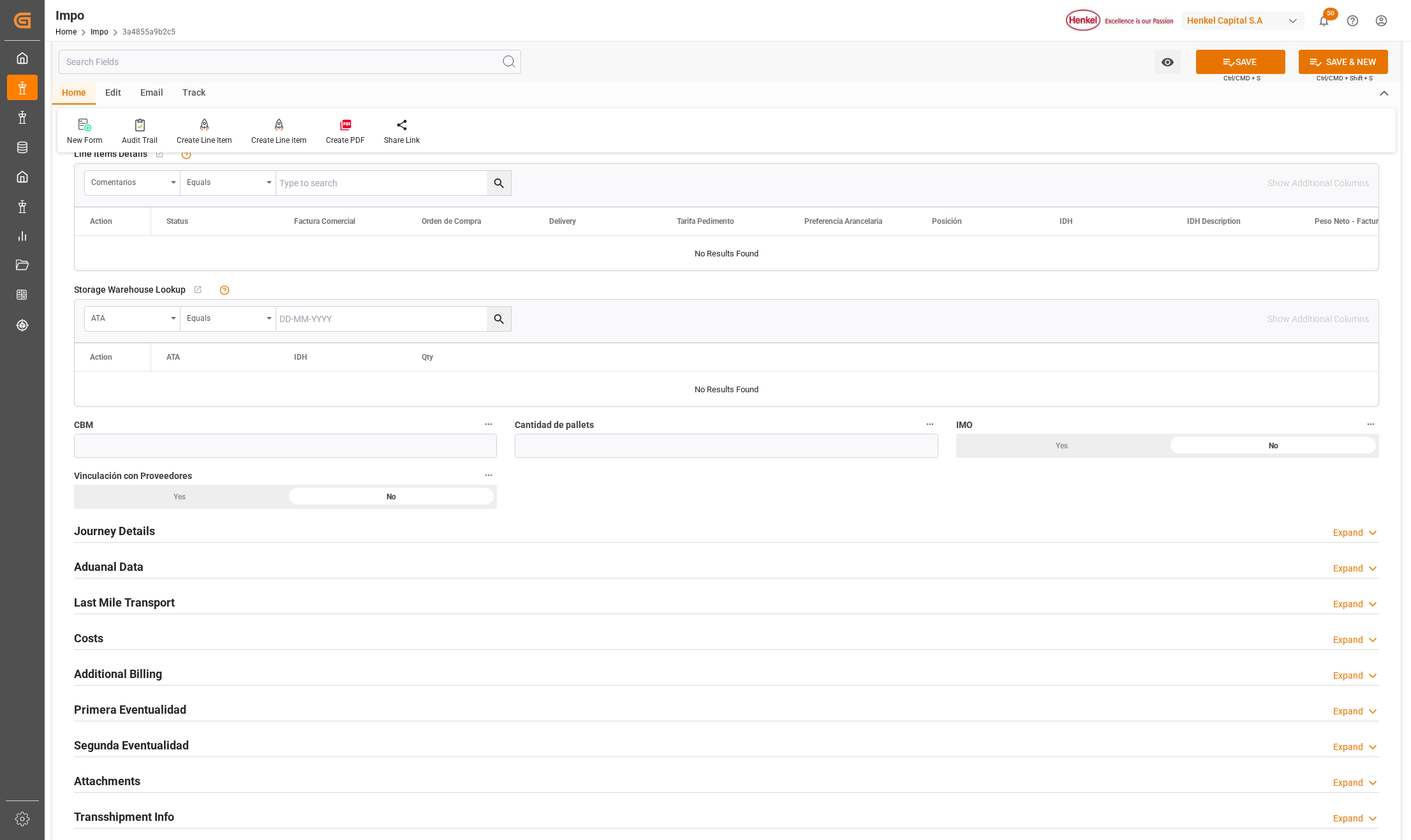
scroll to position [425, 0]
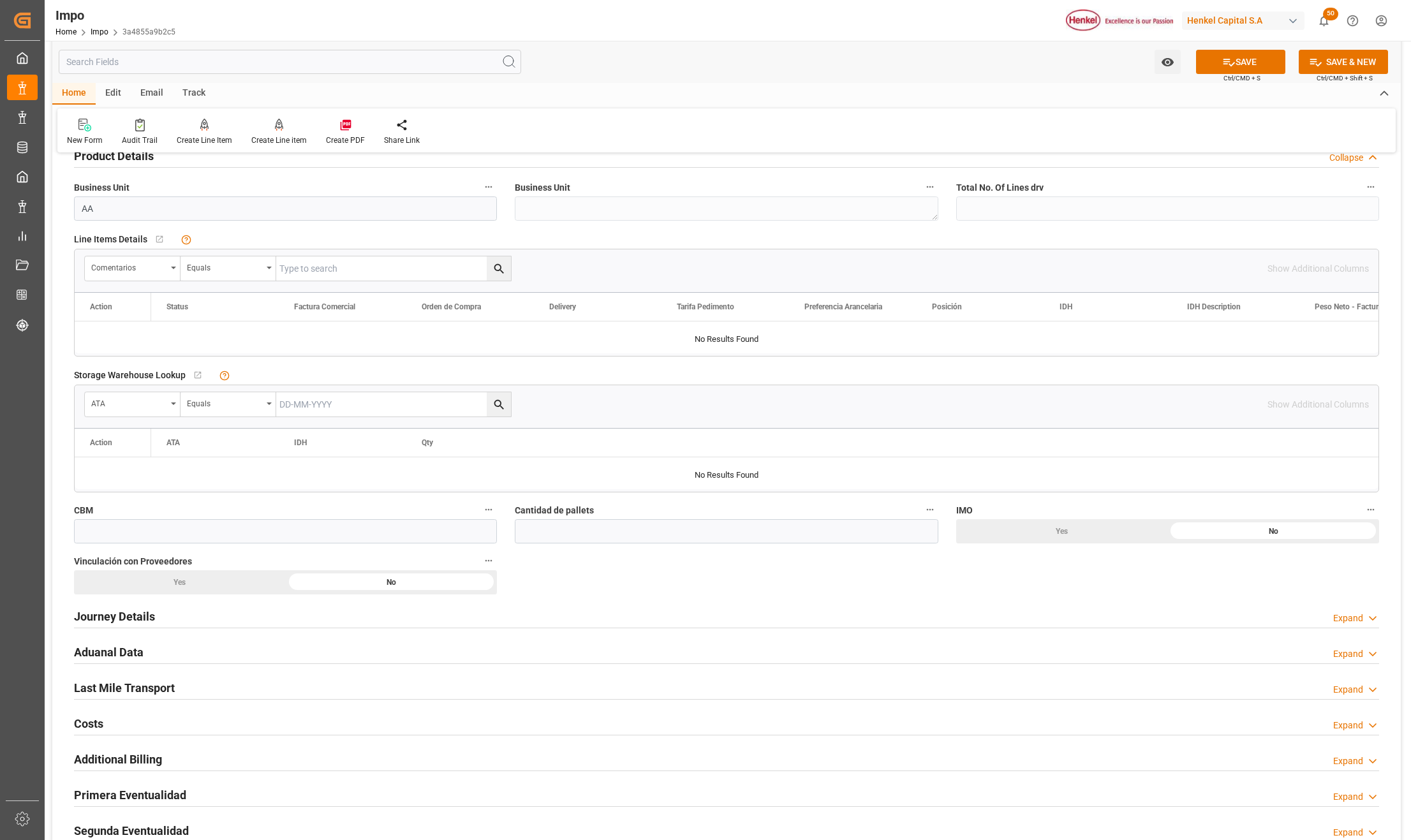
click at [332, 269] on input "text" at bounding box center [393, 269] width 235 height 25
paste input "TRIZT-MXVER-1251"
type input "TRIZT-MXVER-1251"
click at [498, 269] on icon "search button" at bounding box center [499, 269] width 14 height 14
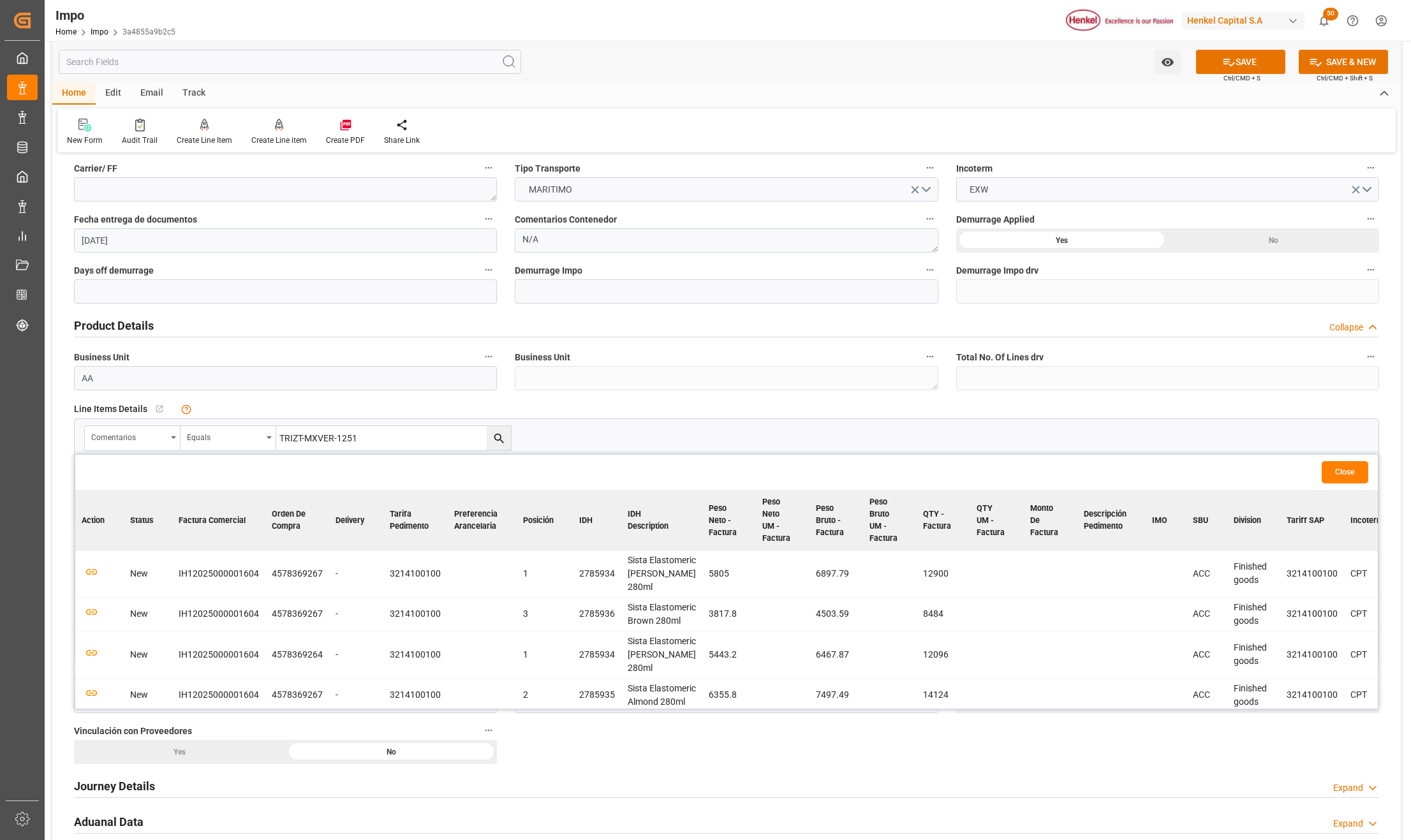
scroll to position [0, 0]
click at [89, 616] on icon "button" at bounding box center [91, 613] width 14 height 7
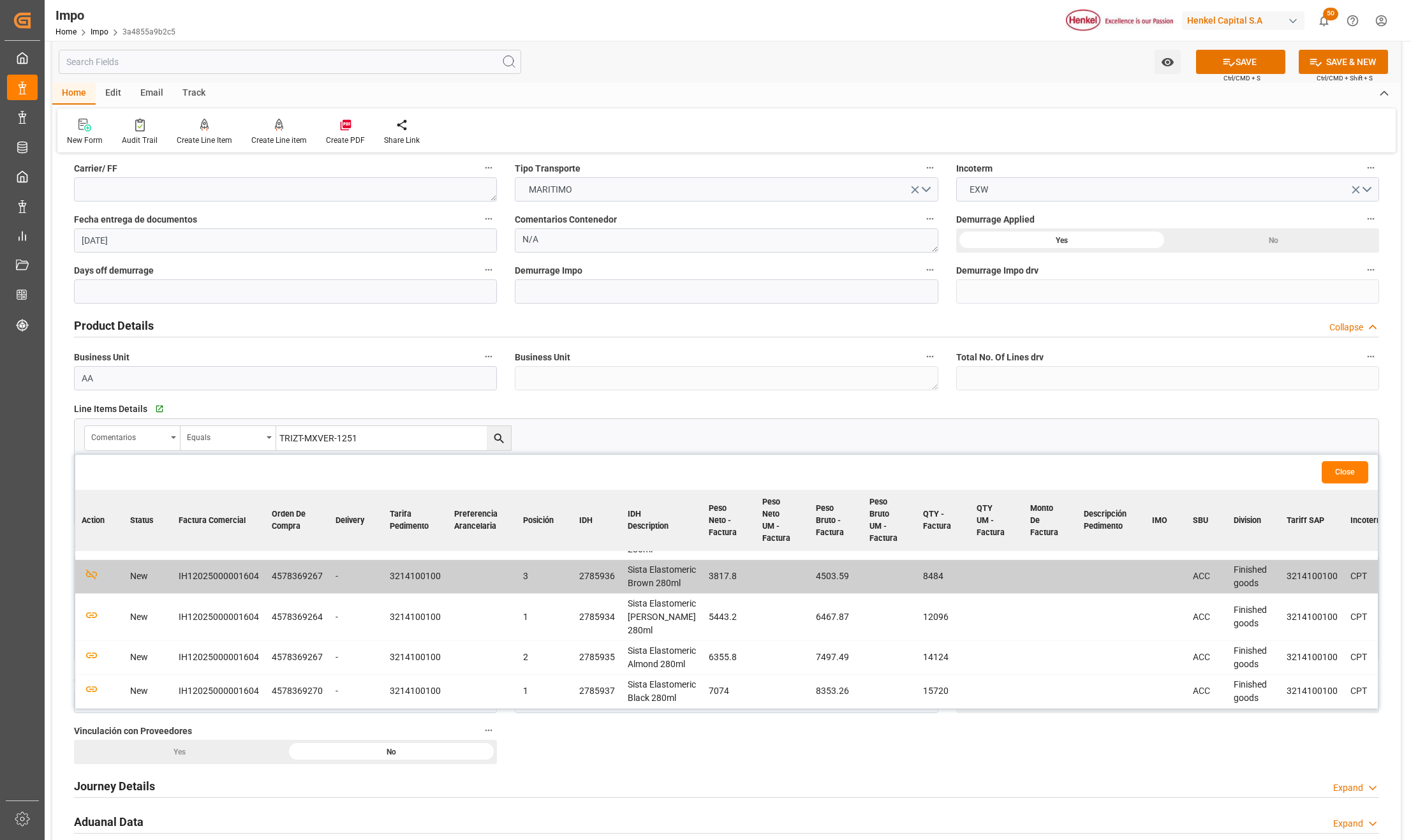
scroll to position [340, 0]
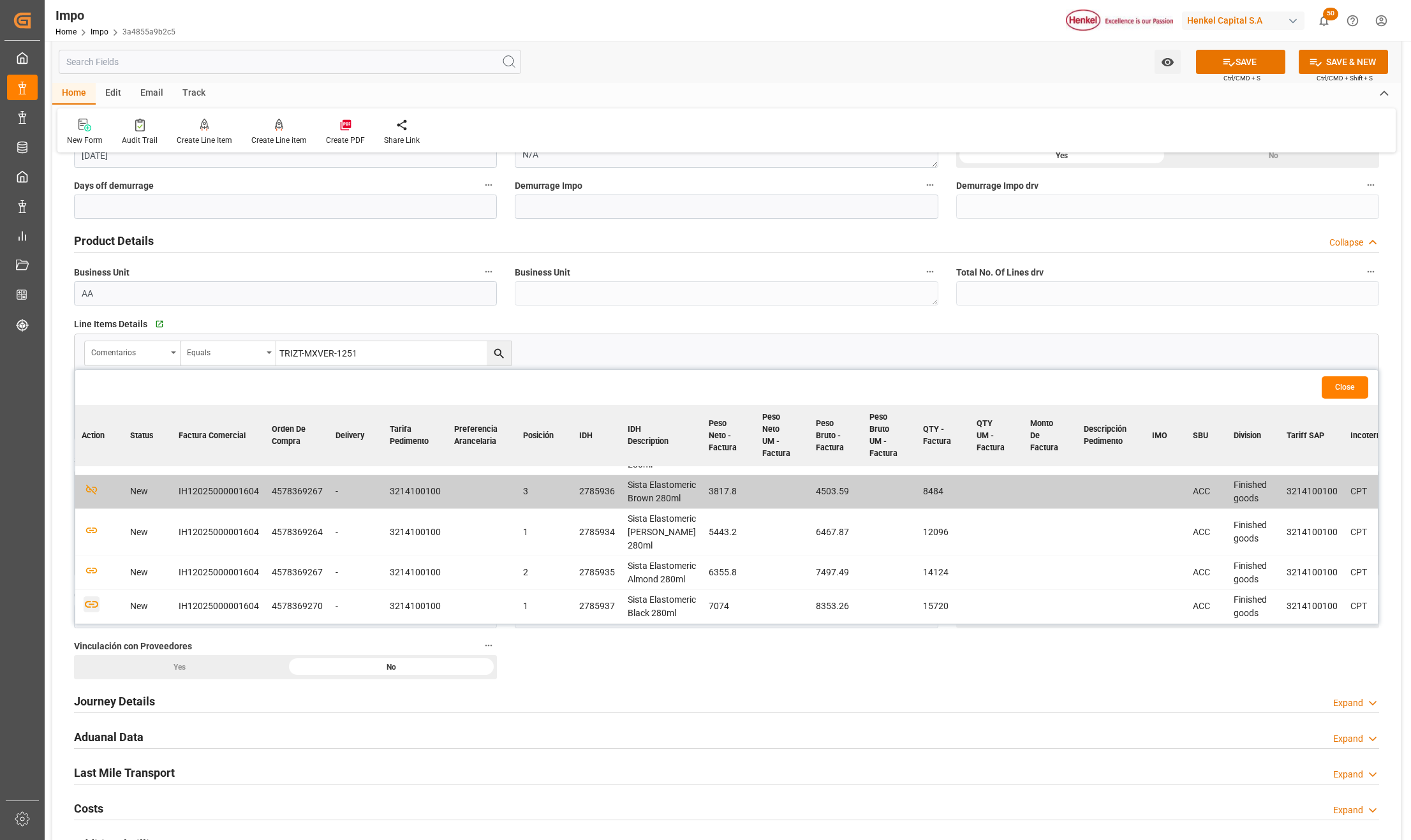
click at [95, 596] on icon "button" at bounding box center [91, 604] width 16 height 16
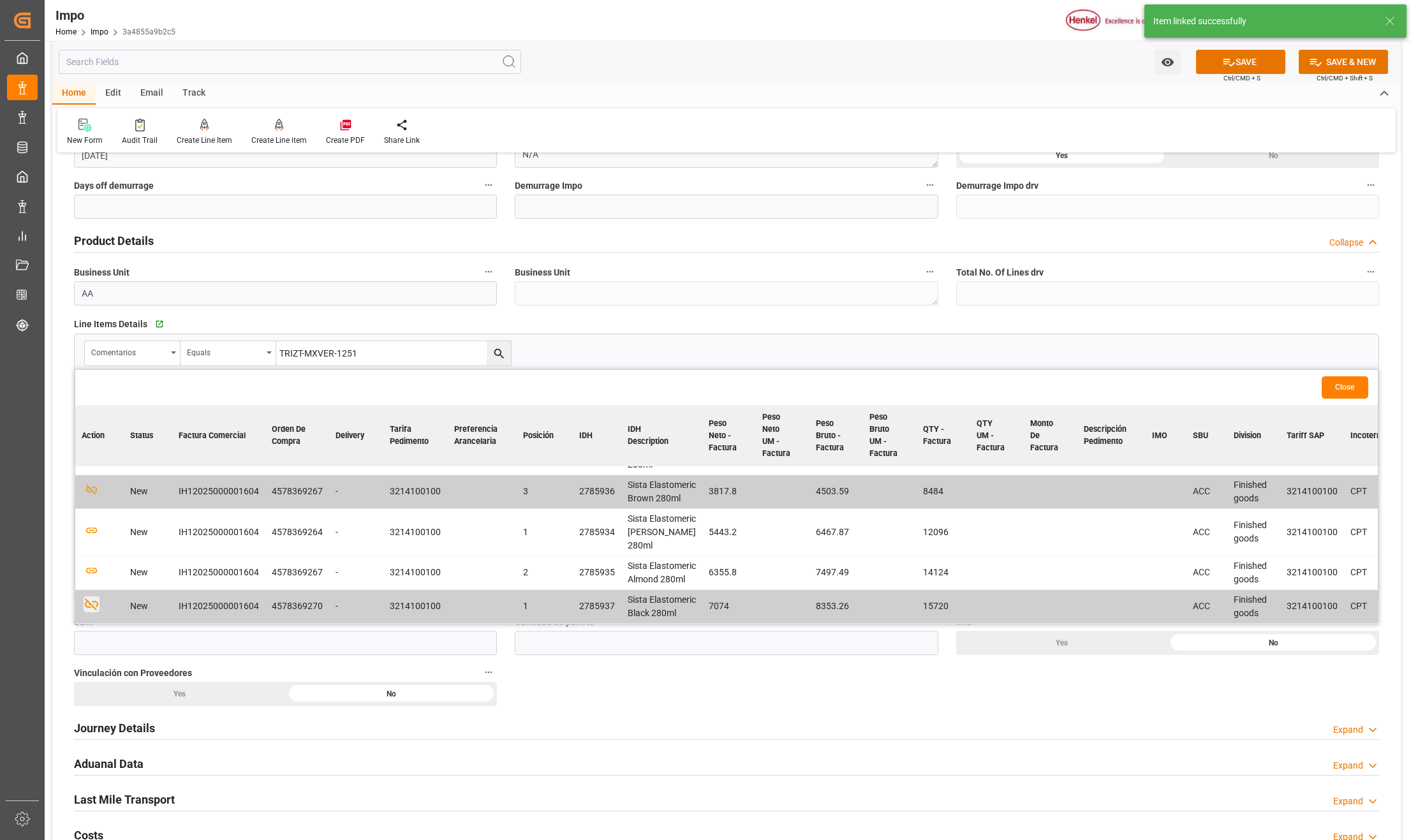
scroll to position [97, 0]
click at [1335, 391] on button "Close" at bounding box center [1345, 387] width 47 height 23
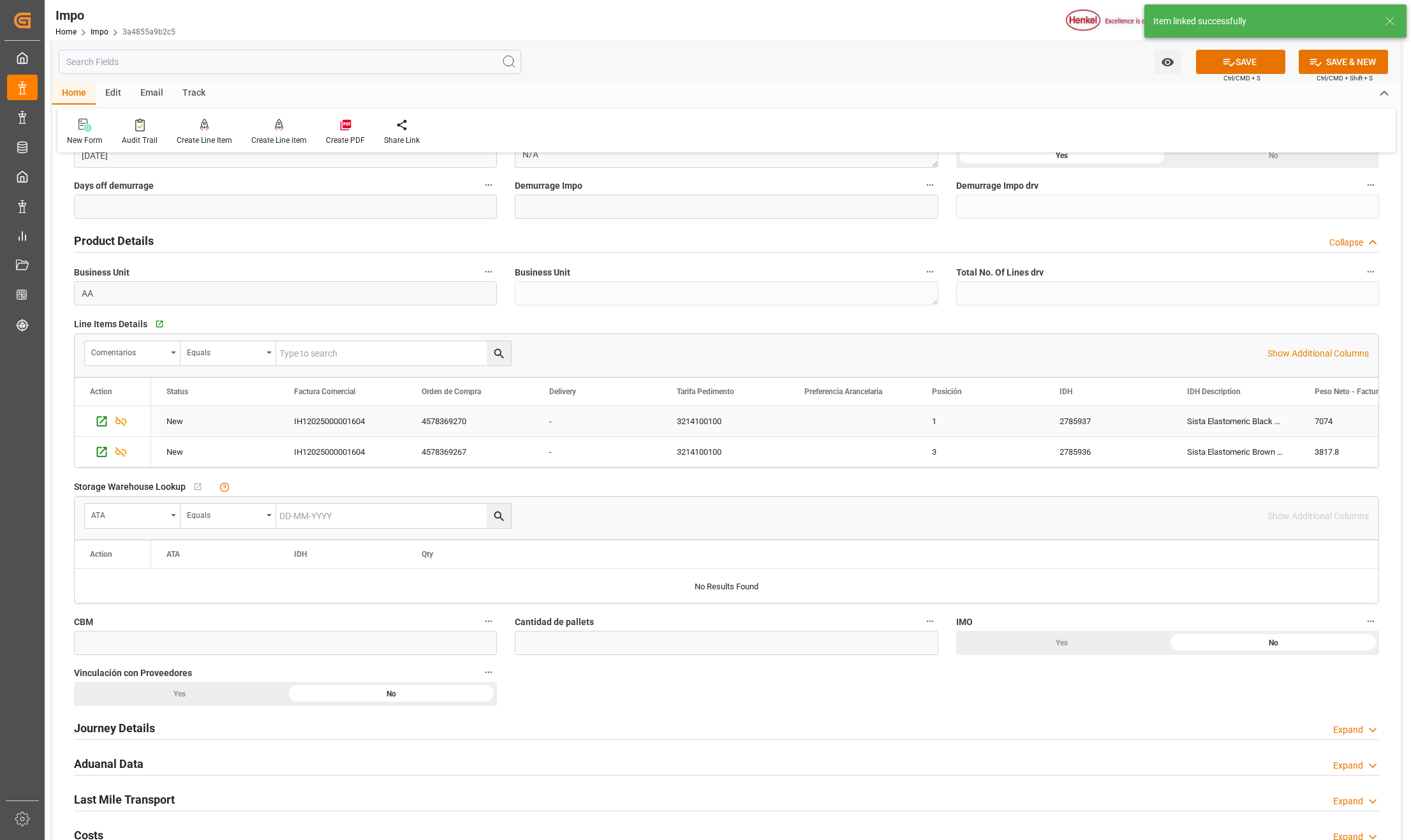
click at [1095, 422] on div "2785937" at bounding box center [1108, 421] width 127 height 30
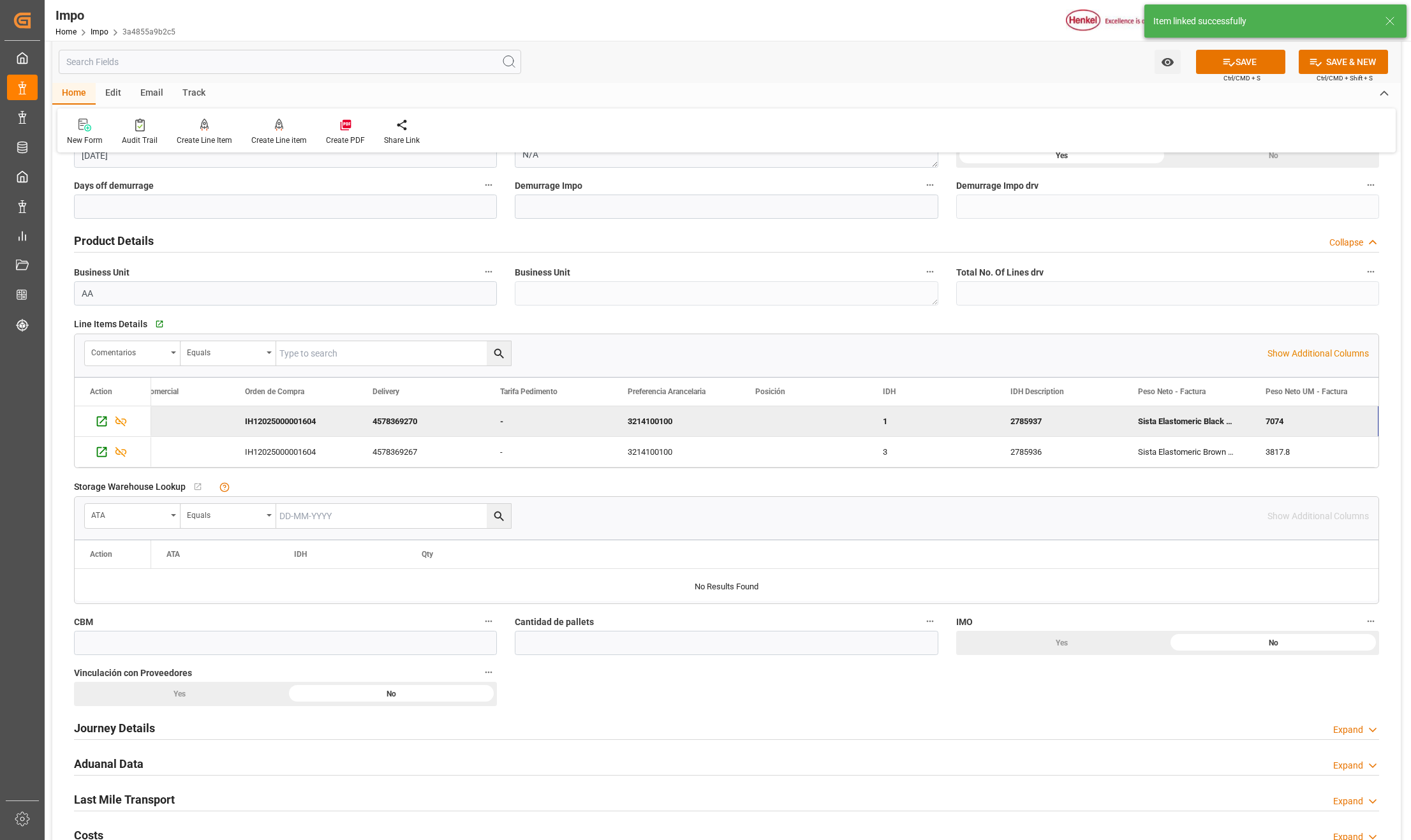
scroll to position [0, 176]
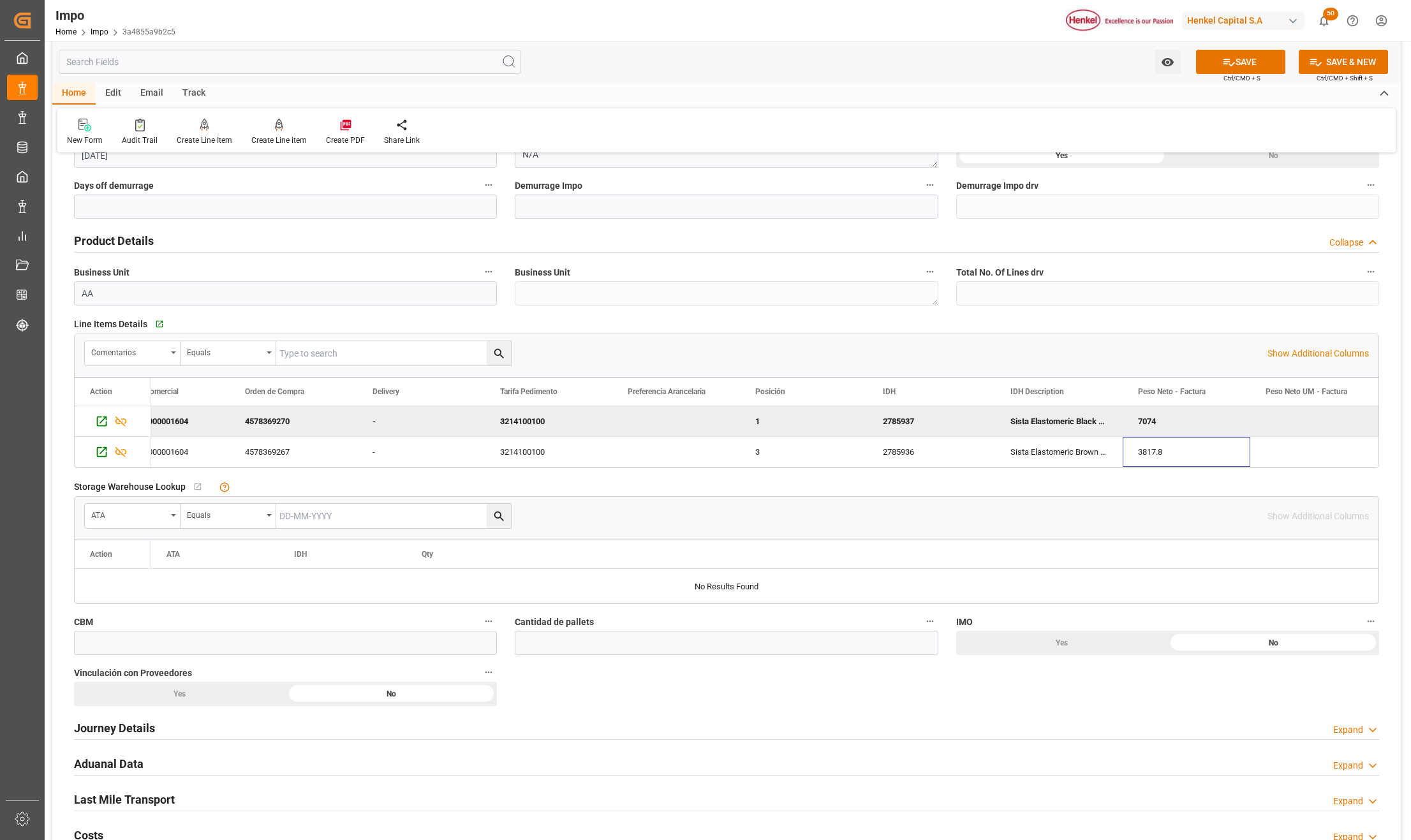
click at [318, 355] on input "text" at bounding box center [393, 353] width 235 height 25
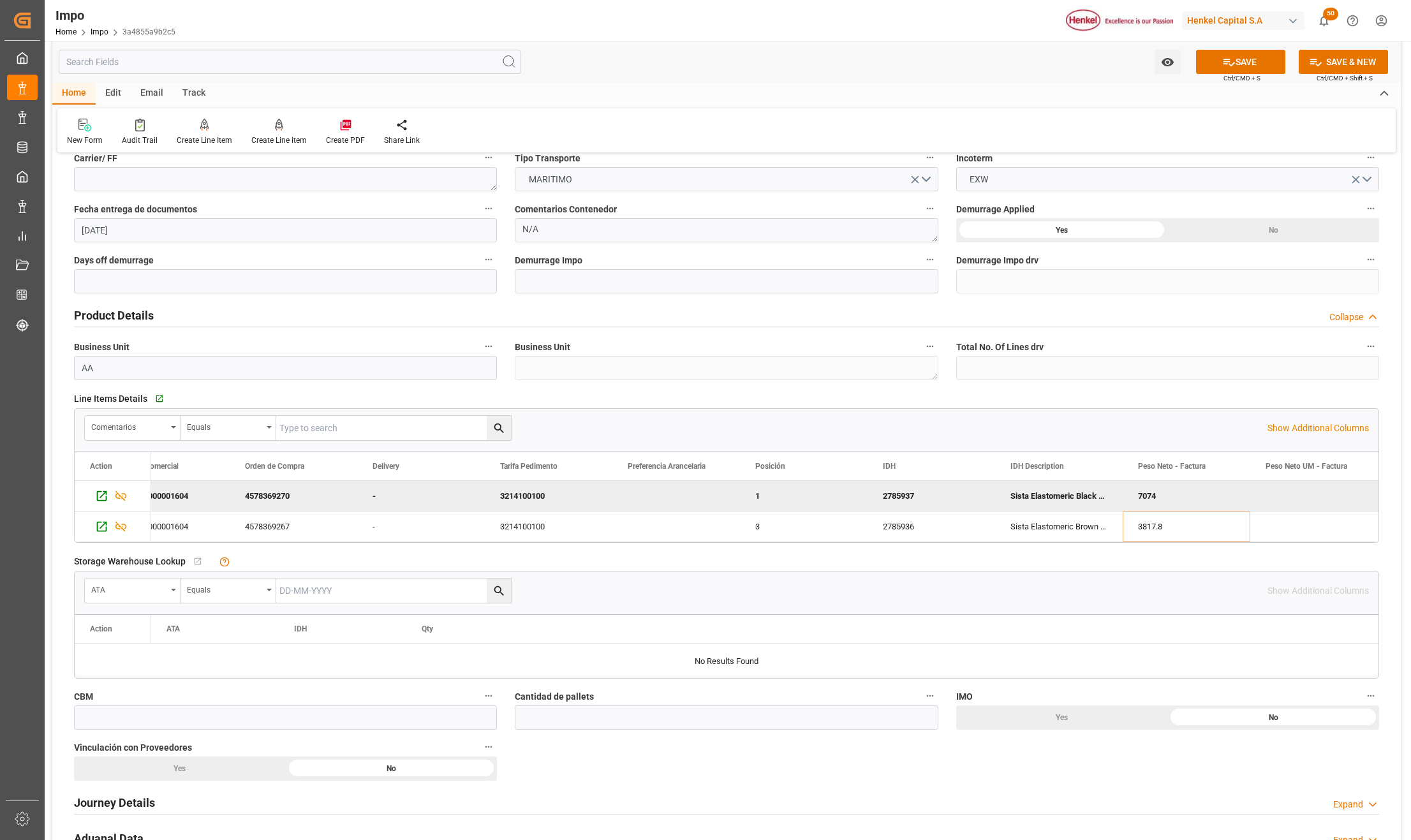
scroll to position [0, 0]
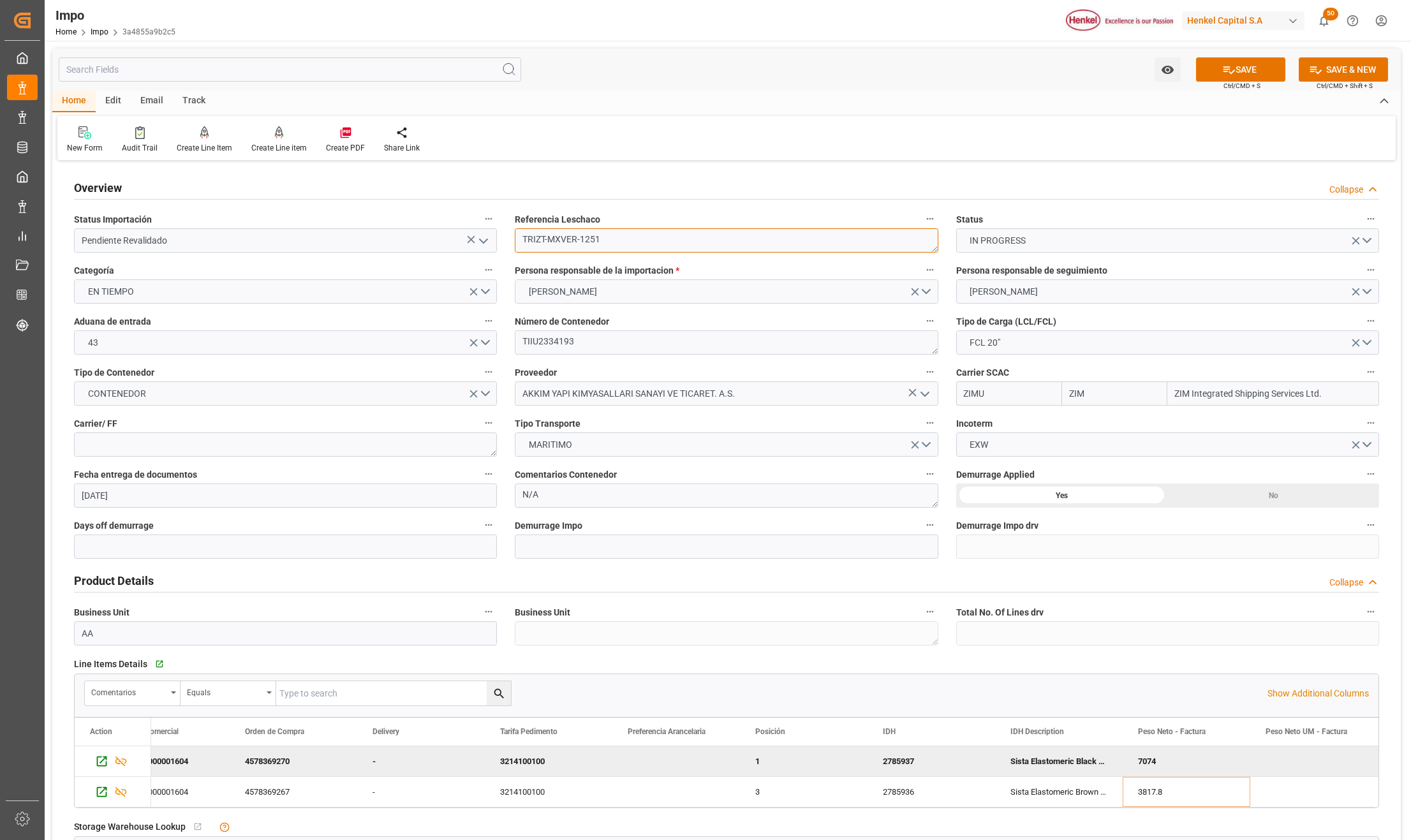
drag, startPoint x: 628, startPoint y: 241, endPoint x: 514, endPoint y: 241, distance: 114.0
click at [514, 241] on div "Referencia Leschaco TRIZT-MXVER-1251" at bounding box center [727, 231] width 441 height 51
click at [306, 694] on input "text" at bounding box center [393, 693] width 235 height 25
paste input "TRIZT-MXVER-1251"
type input "TRIZT-MXVER-1251"
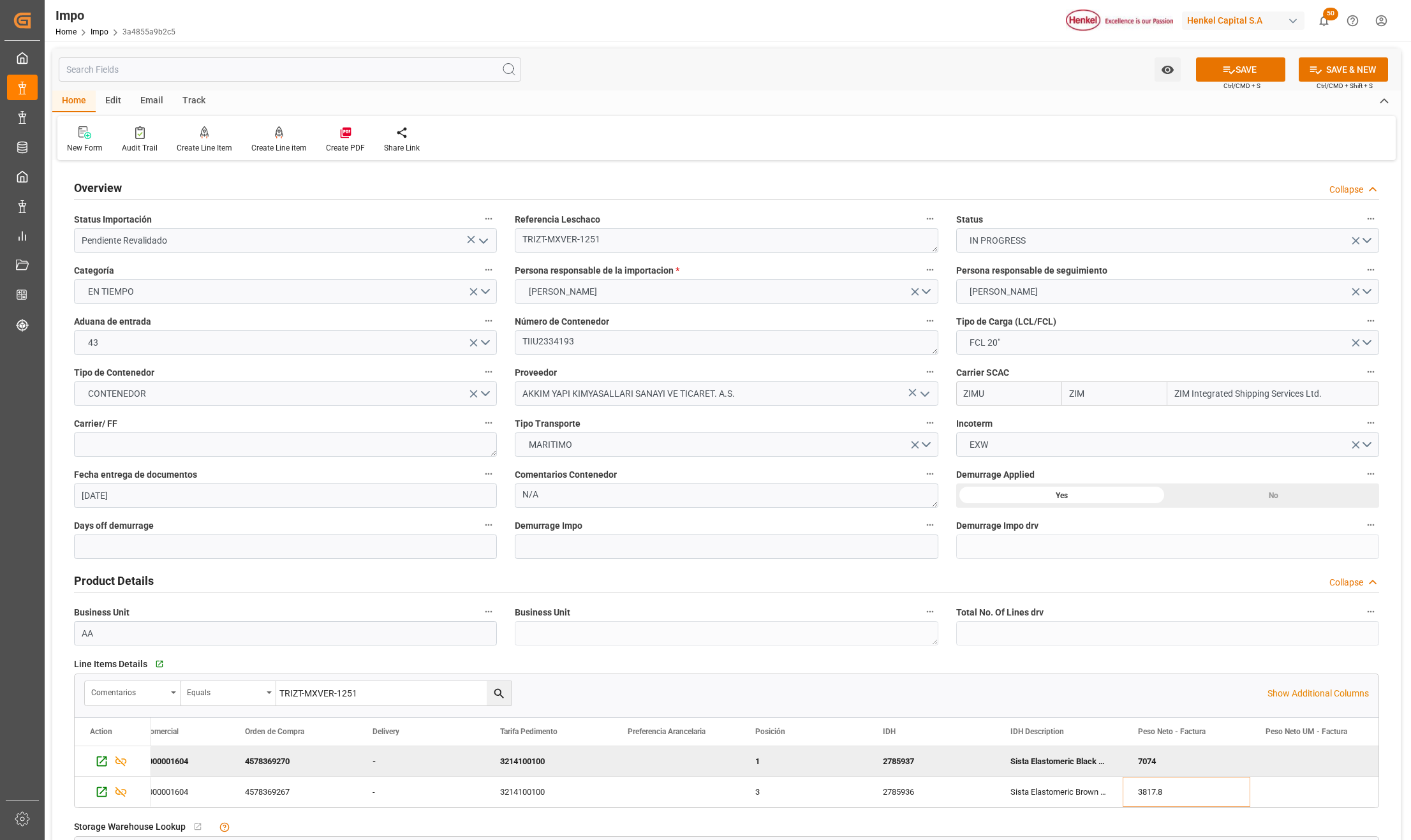
click at [502, 691] on icon "search button" at bounding box center [499, 693] width 14 height 14
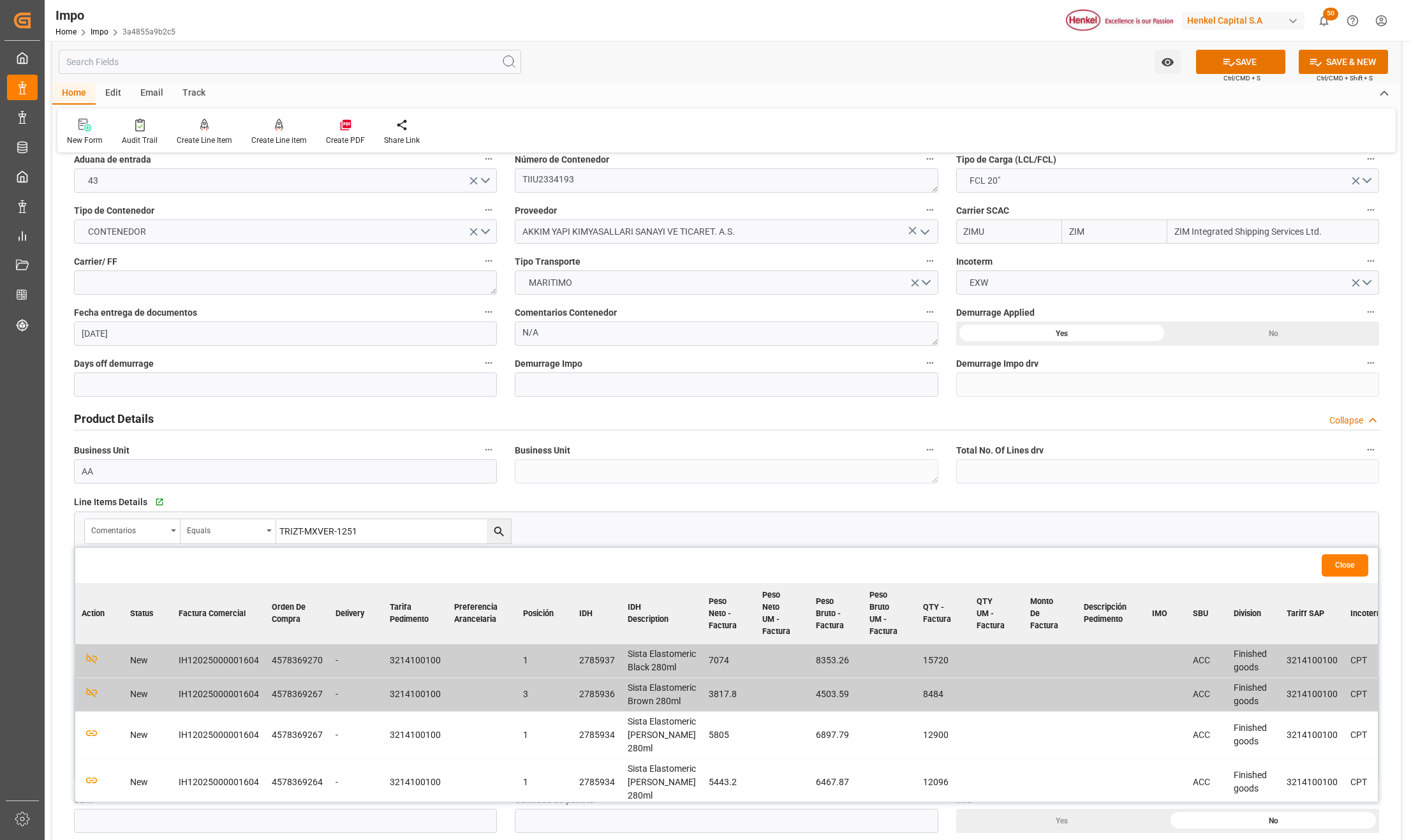
scroll to position [170, 0]
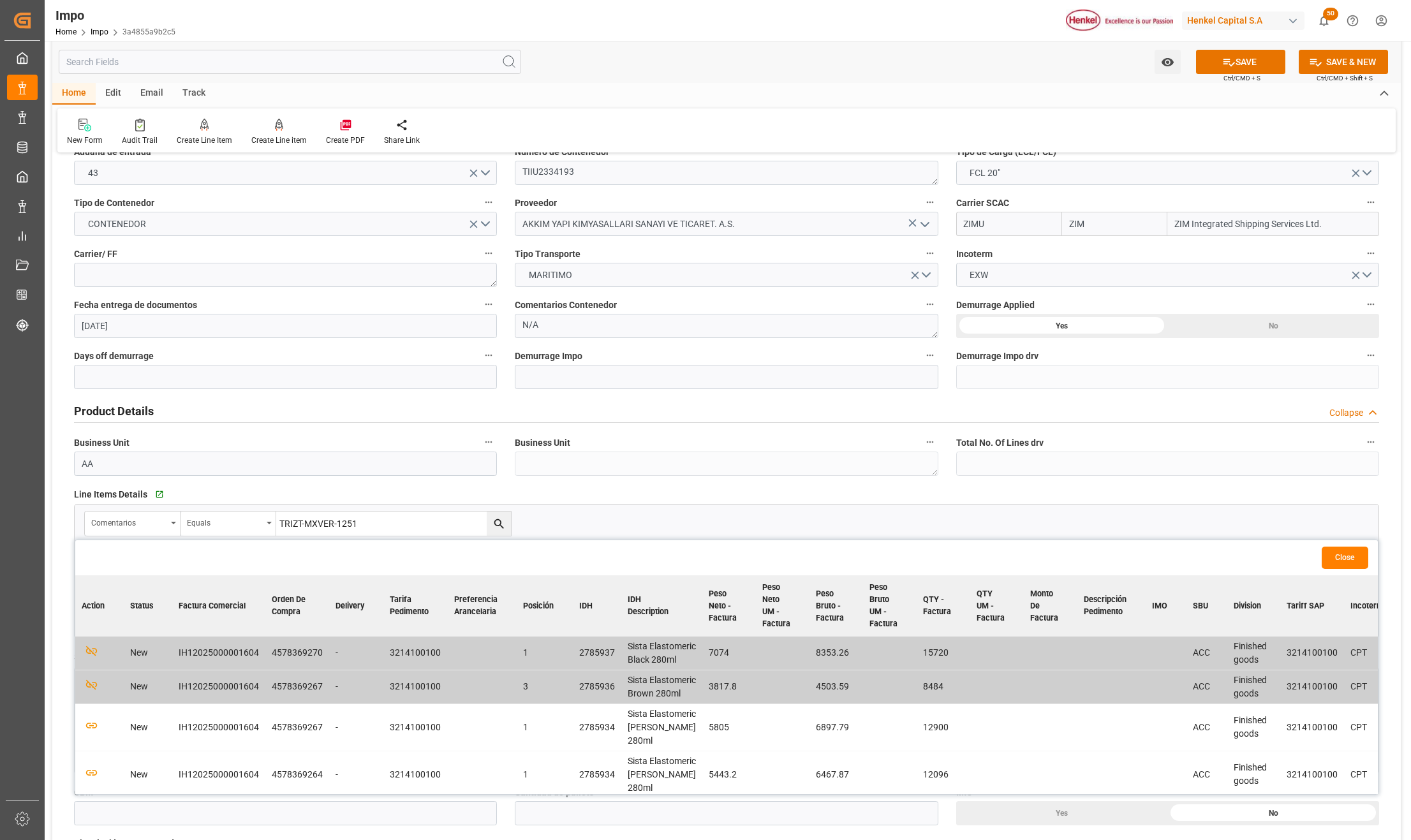
click at [1146, 704] on td at bounding box center [1166, 686] width 41 height 34
click at [922, 704] on td "8484" at bounding box center [943, 686] width 54 height 34
click at [825, 704] on td "4503.59" at bounding box center [836, 686] width 54 height 34
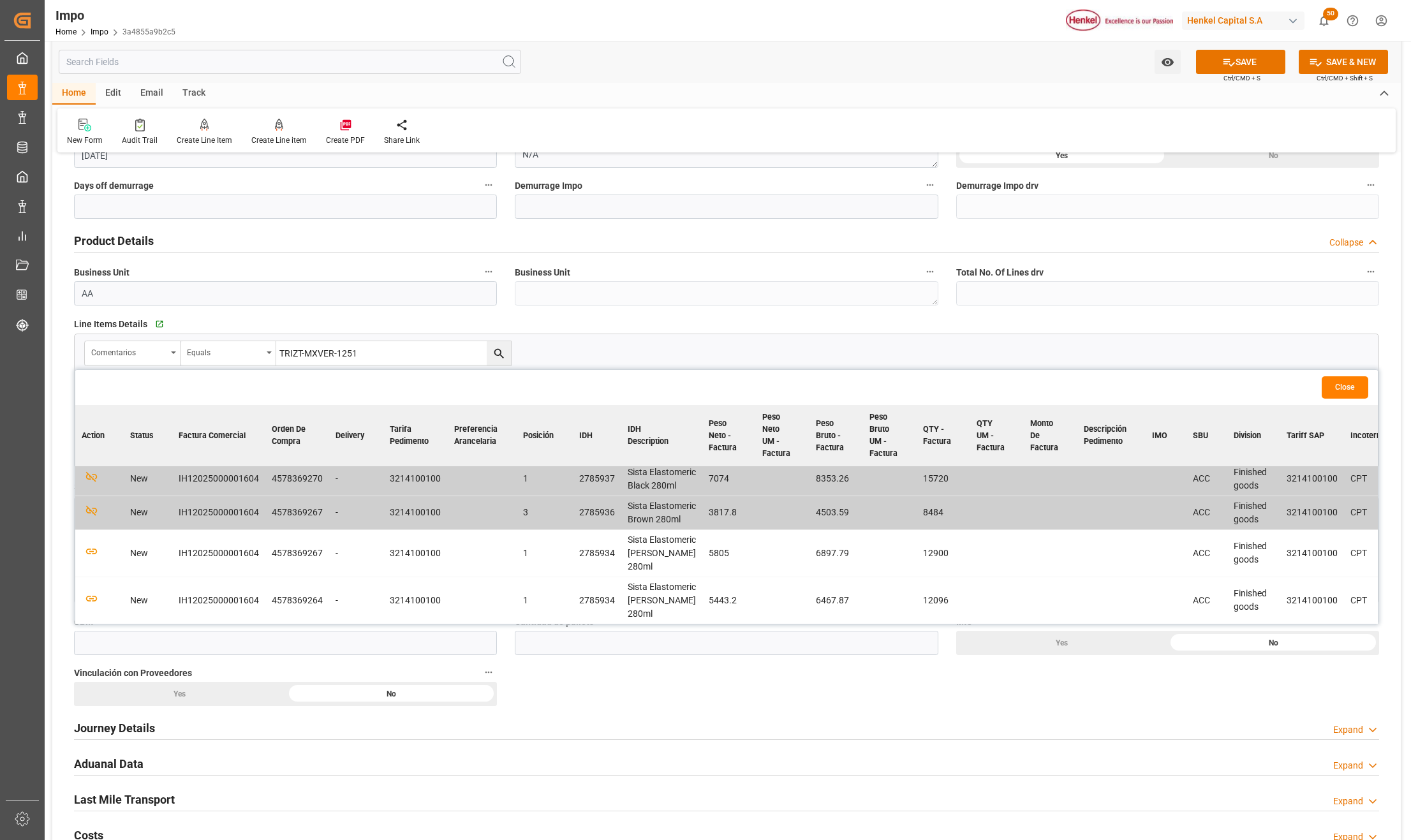
scroll to position [0, 0]
click at [93, 520] on icon "button" at bounding box center [91, 514] width 14 height 12
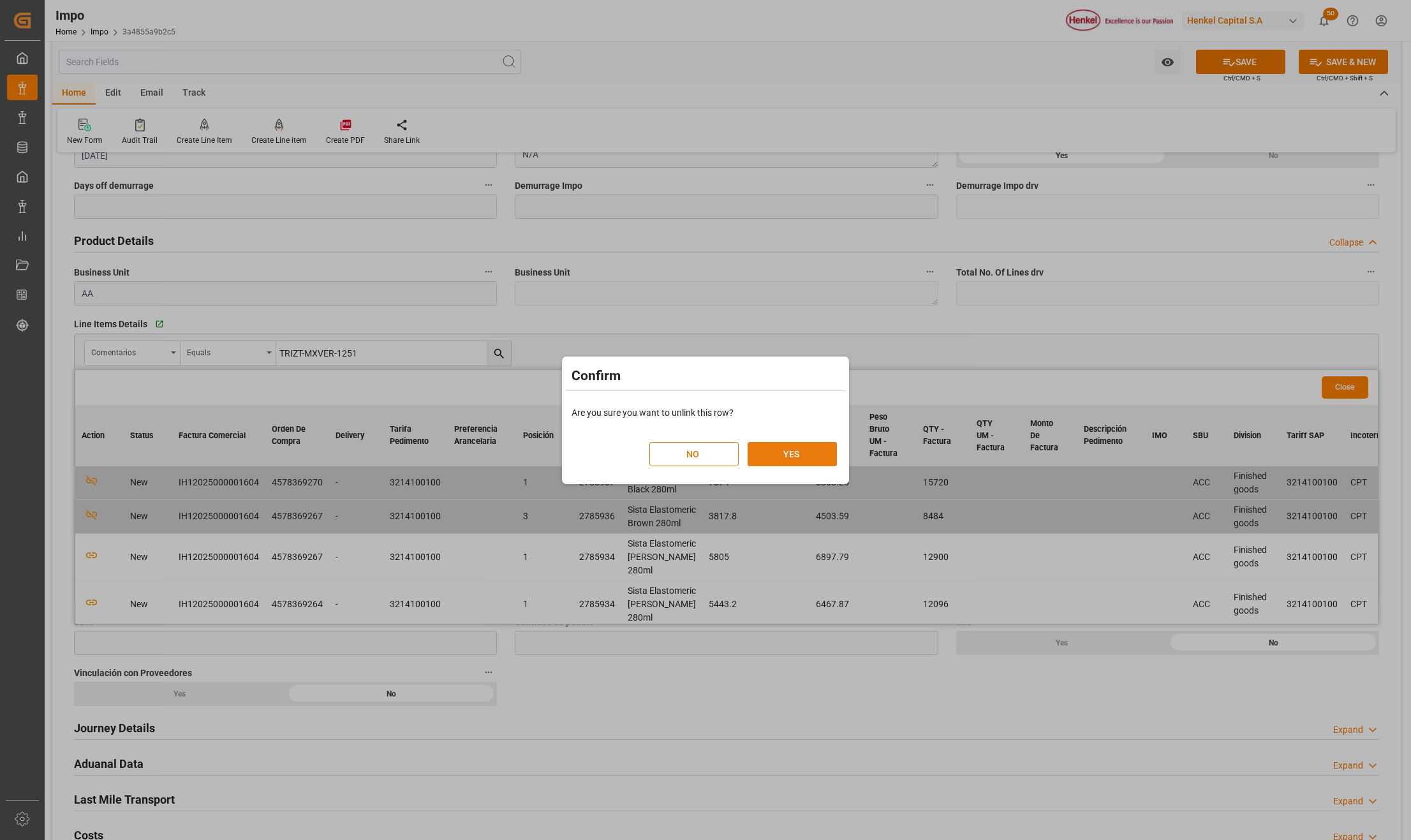
click at [801, 455] on button "YES" at bounding box center [792, 454] width 89 height 25
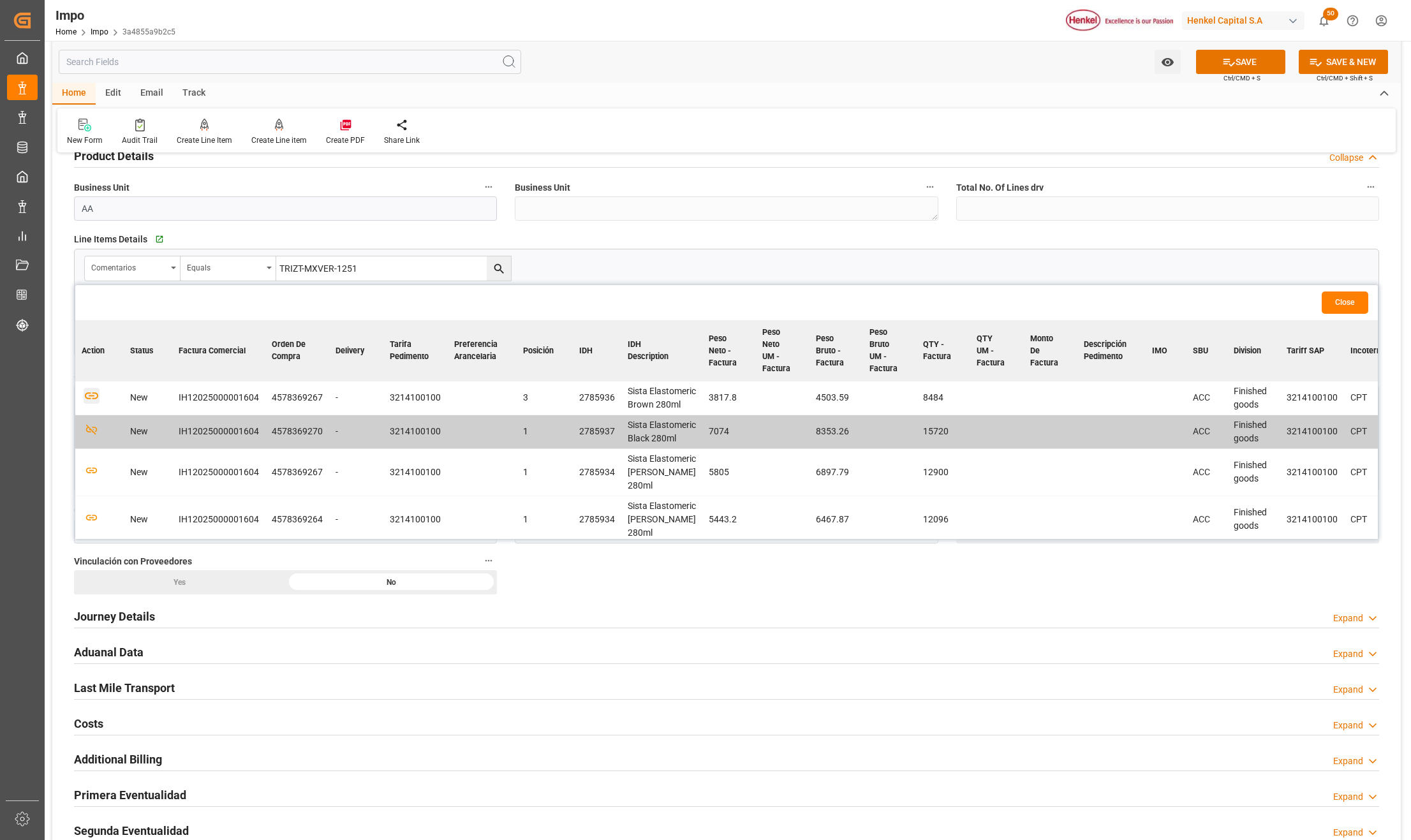
click at [87, 400] on icon "button" at bounding box center [91, 396] width 14 height 7
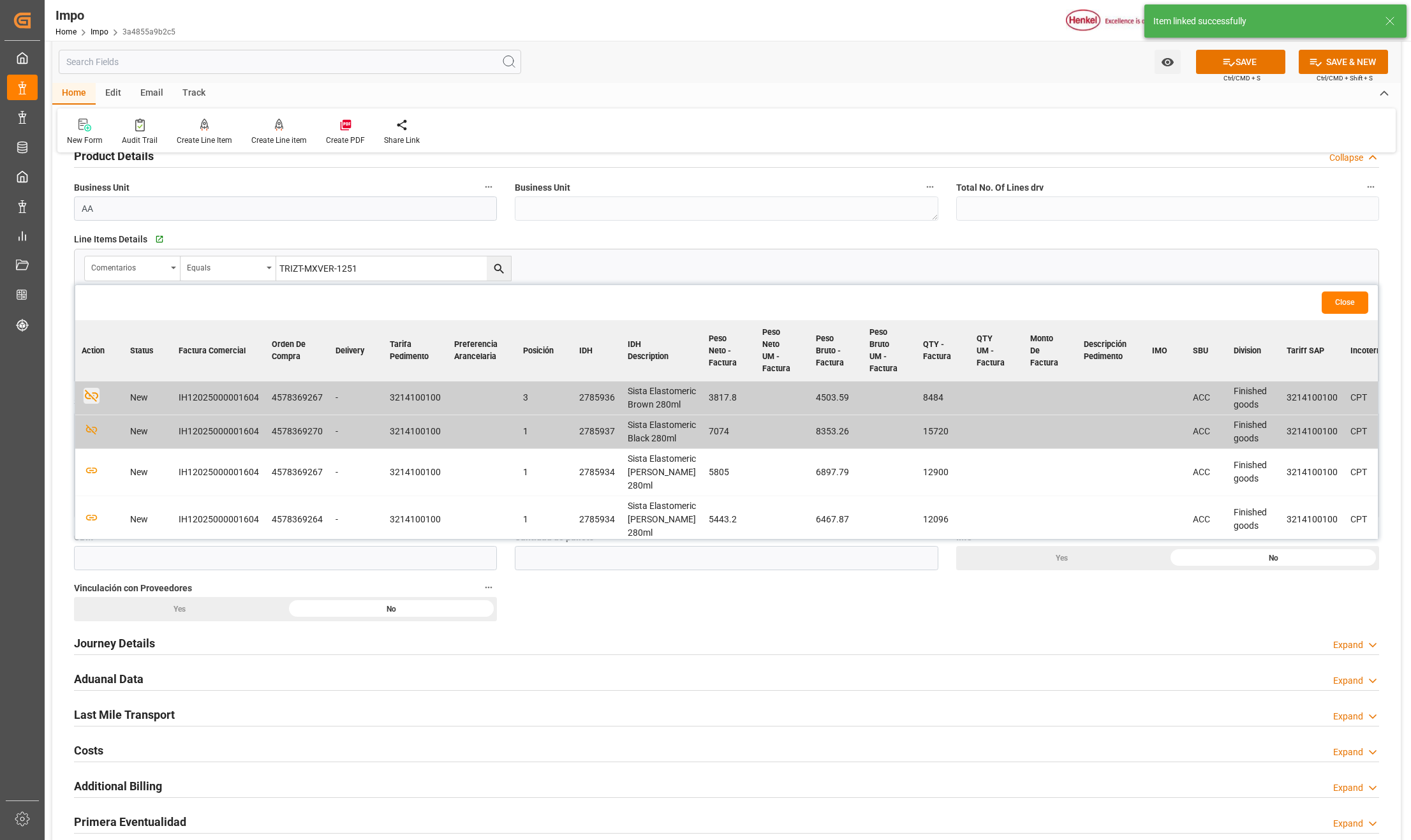
click at [1342, 302] on button "Close" at bounding box center [1345, 302] width 47 height 23
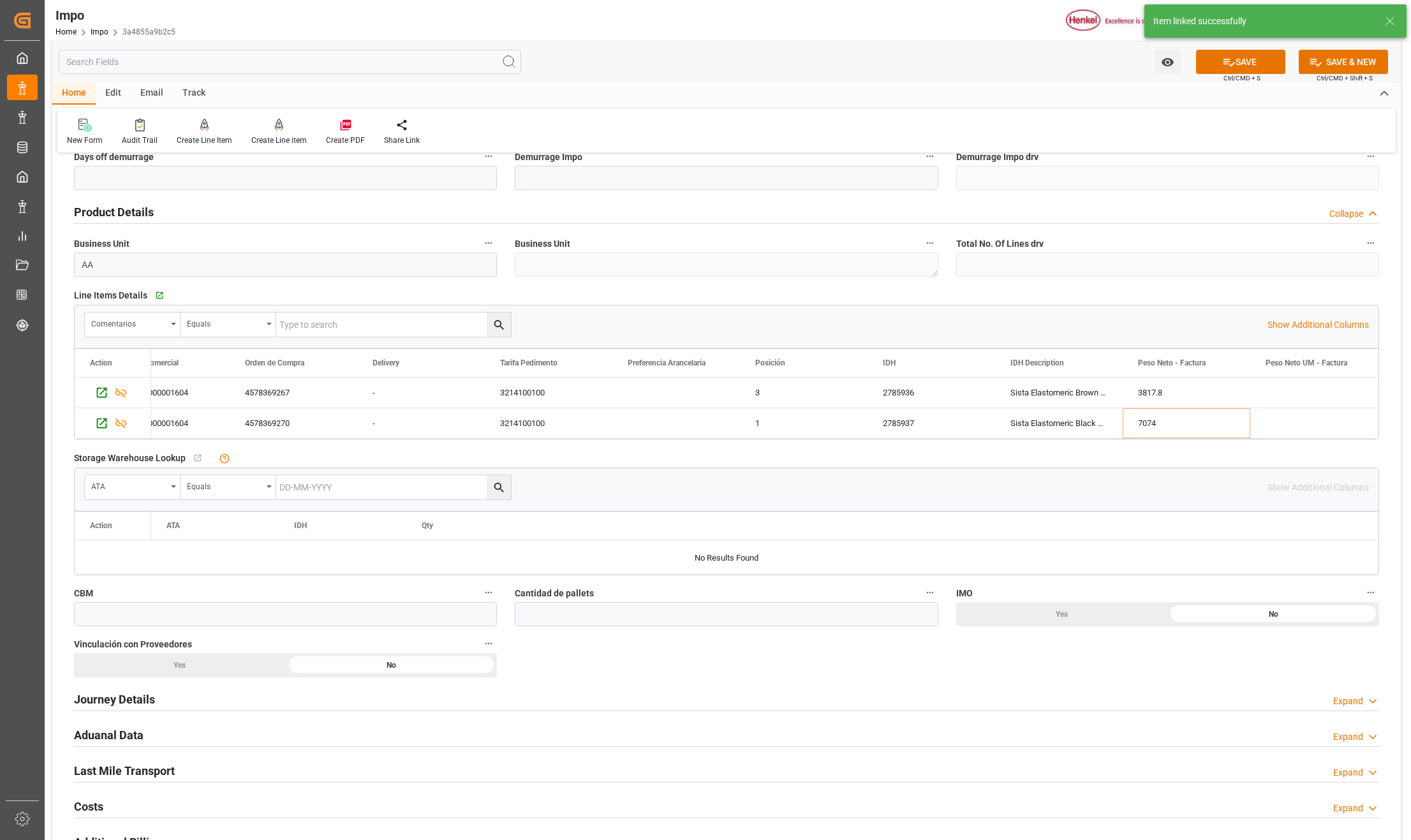
scroll to position [340, 0]
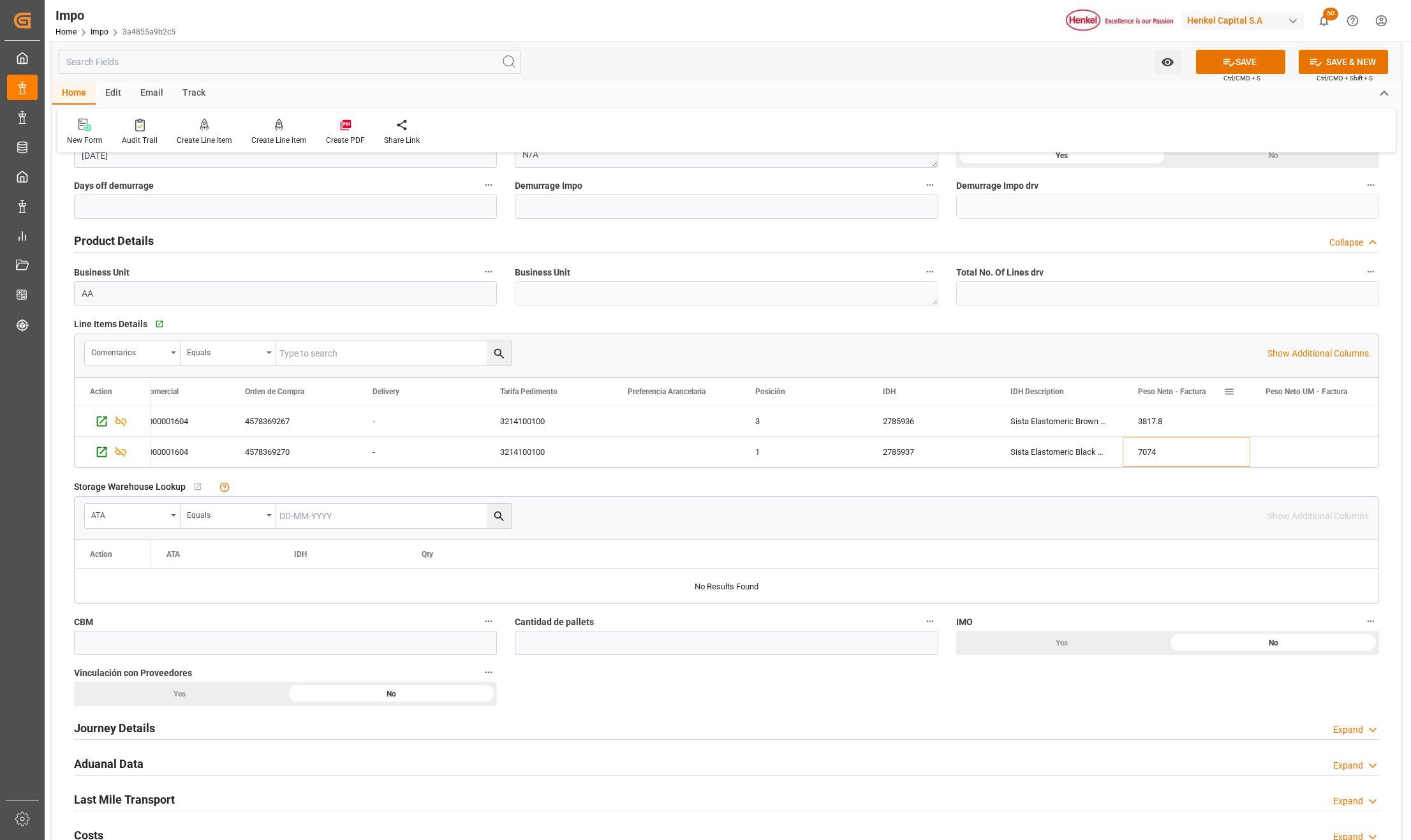
drag, startPoint x: 1119, startPoint y: 383, endPoint x: 1140, endPoint y: 381, distance: 21.1
drag, startPoint x: 1120, startPoint y: 385, endPoint x: 1172, endPoint y: 381, distance: 52.2
click at [1172, 381] on div at bounding box center [1175, 391] width 5 height 28
click at [1235, 60] on button "SAVE" at bounding box center [1241, 62] width 89 height 25
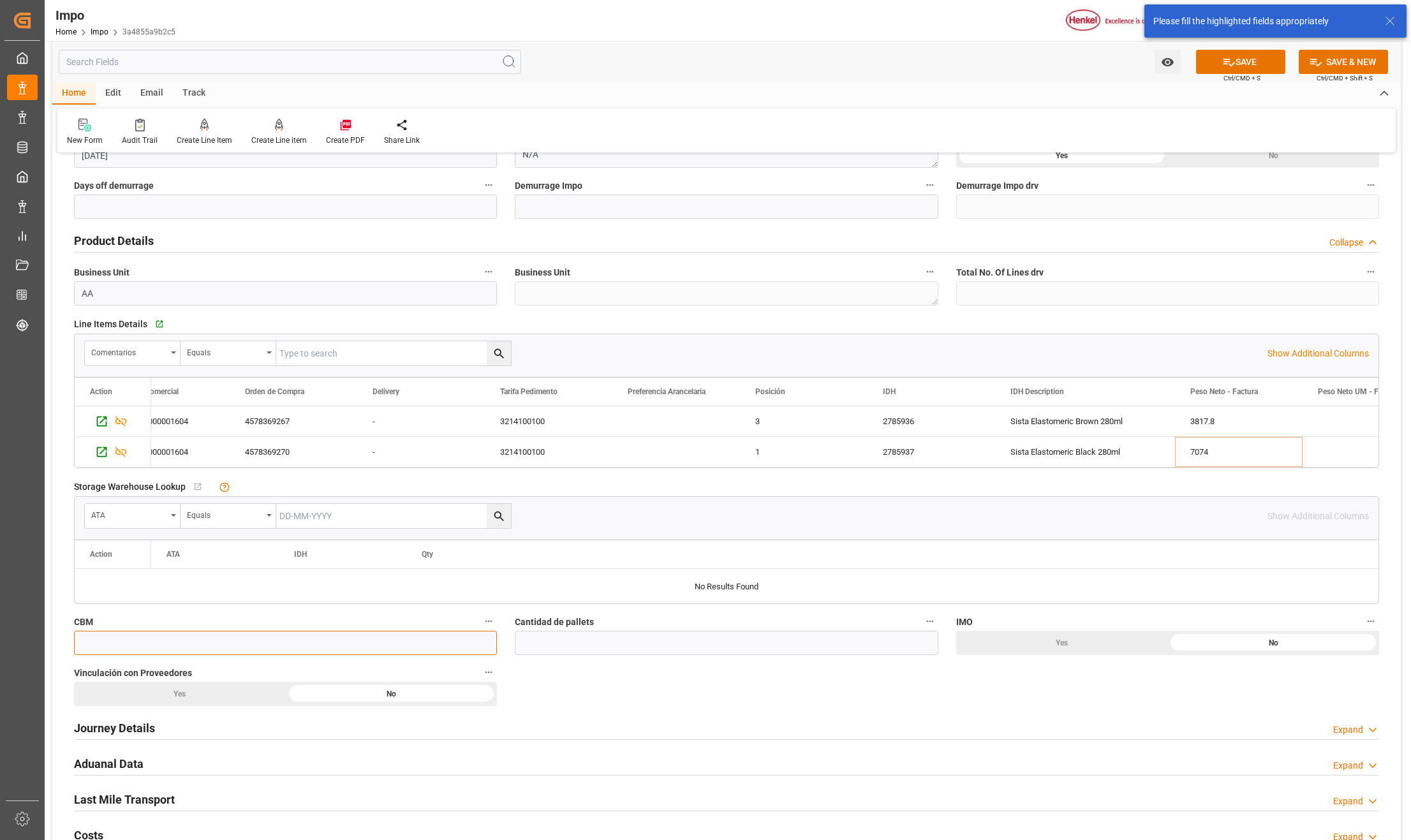
click at [184, 648] on input "text" at bounding box center [285, 643] width 423 height 25
click at [167, 648] on input "text" at bounding box center [285, 643] width 423 height 25
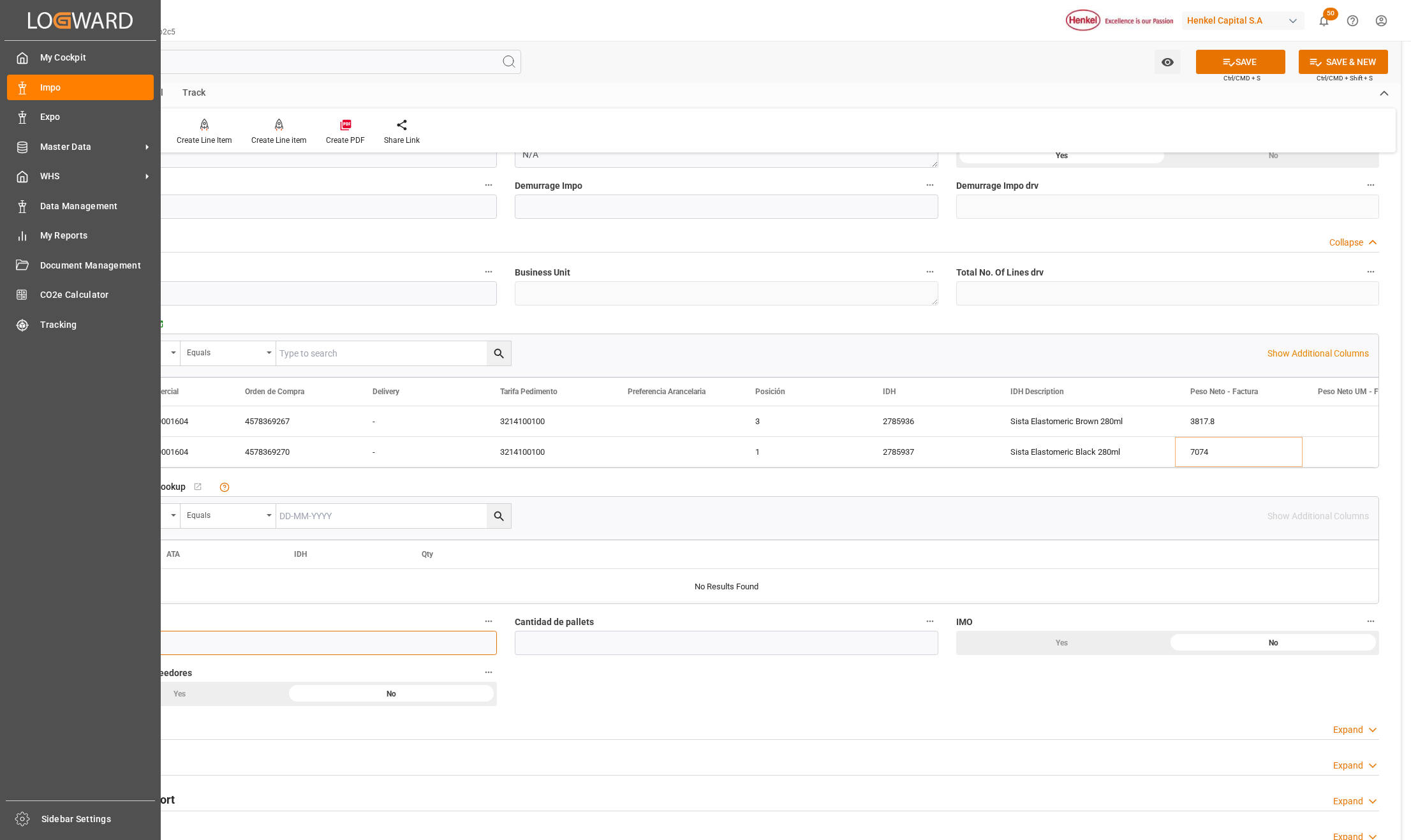
drag, startPoint x: 131, startPoint y: 646, endPoint x: 38, endPoint y: 643, distance: 93.0
click at [36, 641] on div "Created by potrace 1.15, written by Peter Selinger 2001-2017 Created by potrace…" at bounding box center [705, 420] width 1411 height 840
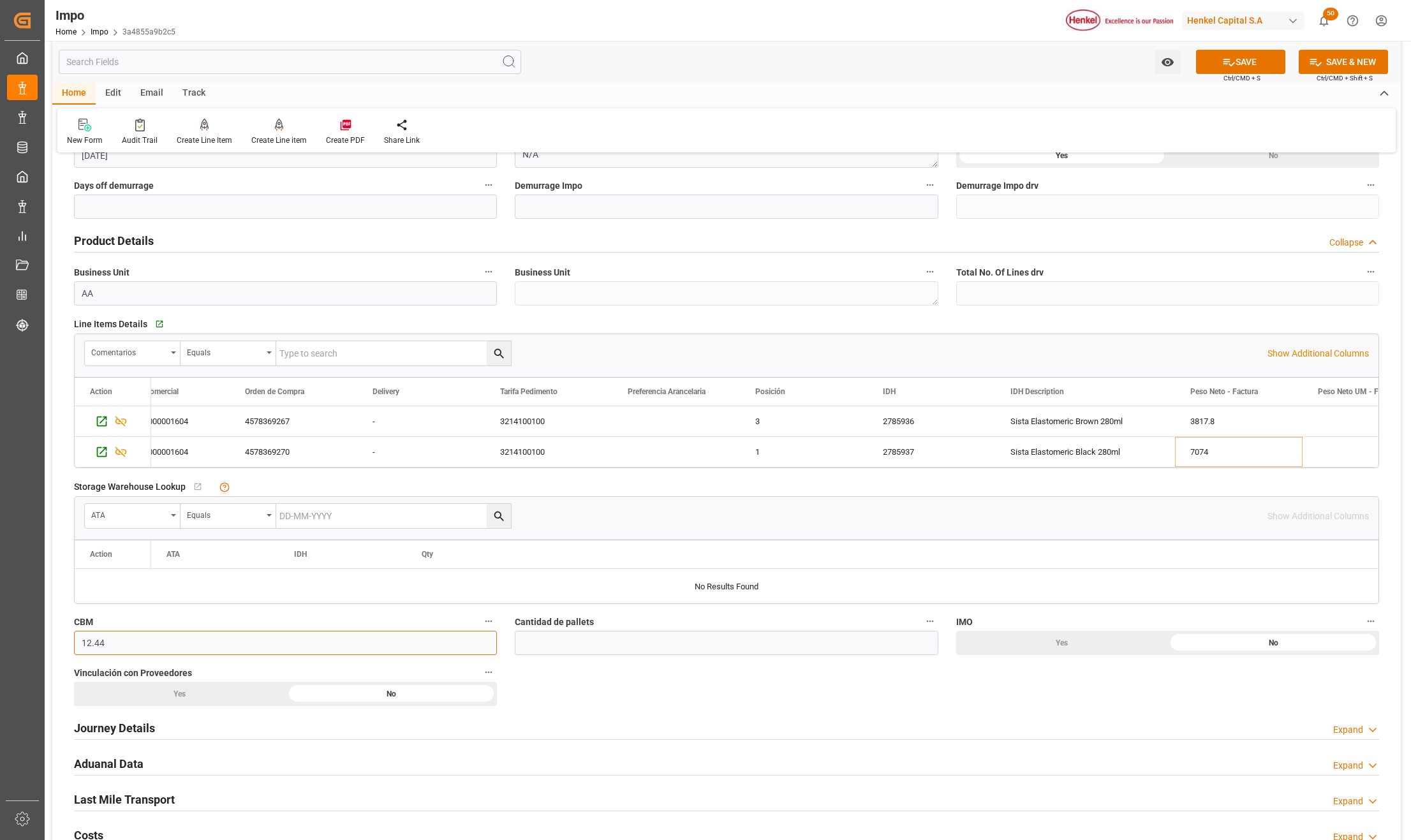
type input "12.44"
click at [666, 631] on label "Cantidad de pallets" at bounding box center [727, 622] width 423 height 18
click at [922, 629] on button "Cantidad de pallets" at bounding box center [930, 622] width 17 height 17
click at [671, 635] on div at bounding box center [705, 420] width 1411 height 840
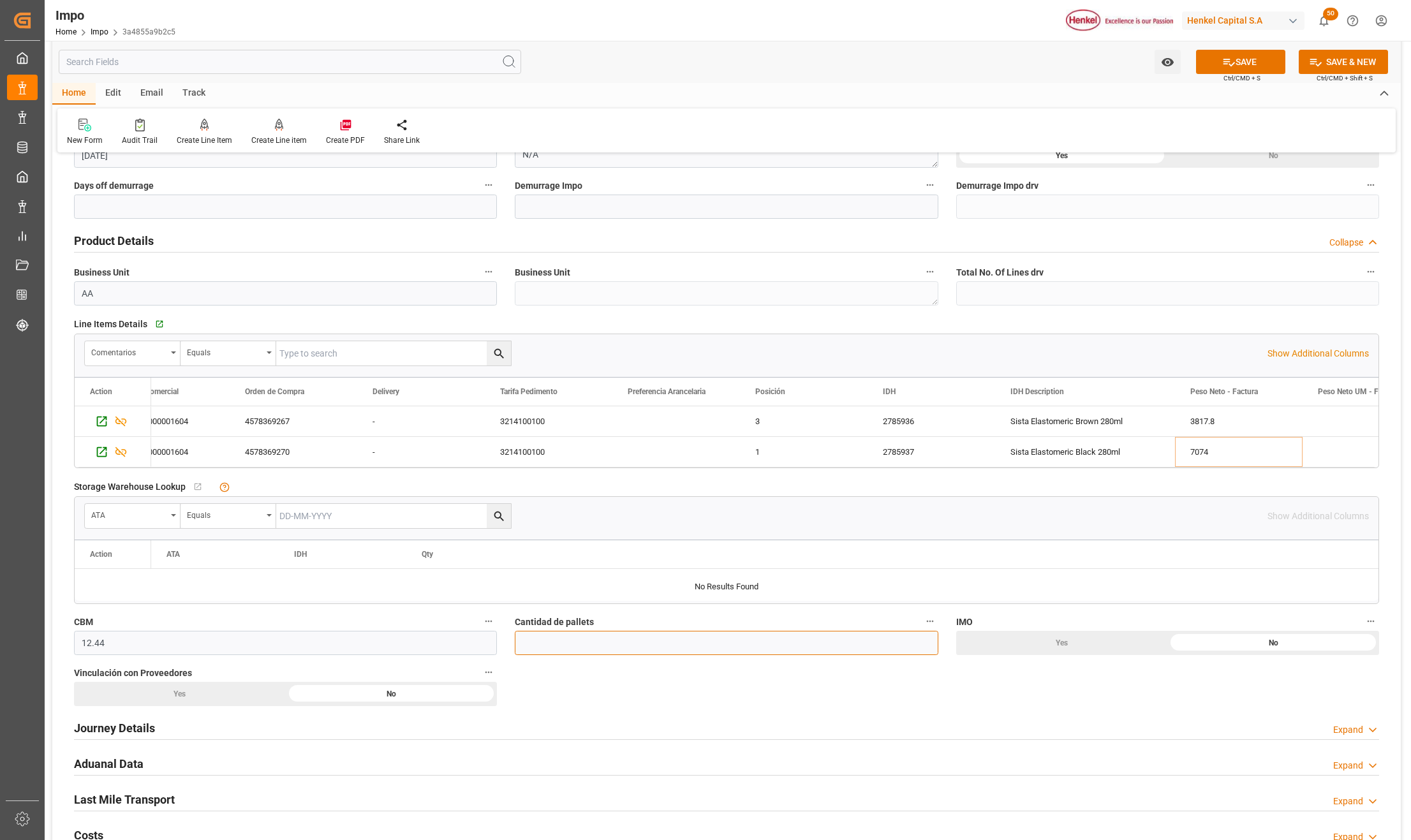
click at [677, 641] on input "text" at bounding box center [727, 643] width 423 height 25
type input "24"
click at [1243, 651] on div "No" at bounding box center [1273, 643] width 212 height 25
click at [353, 687] on div "No" at bounding box center [392, 694] width 212 height 25
click at [125, 730] on h2 "Journey Details" at bounding box center [114, 728] width 81 height 17
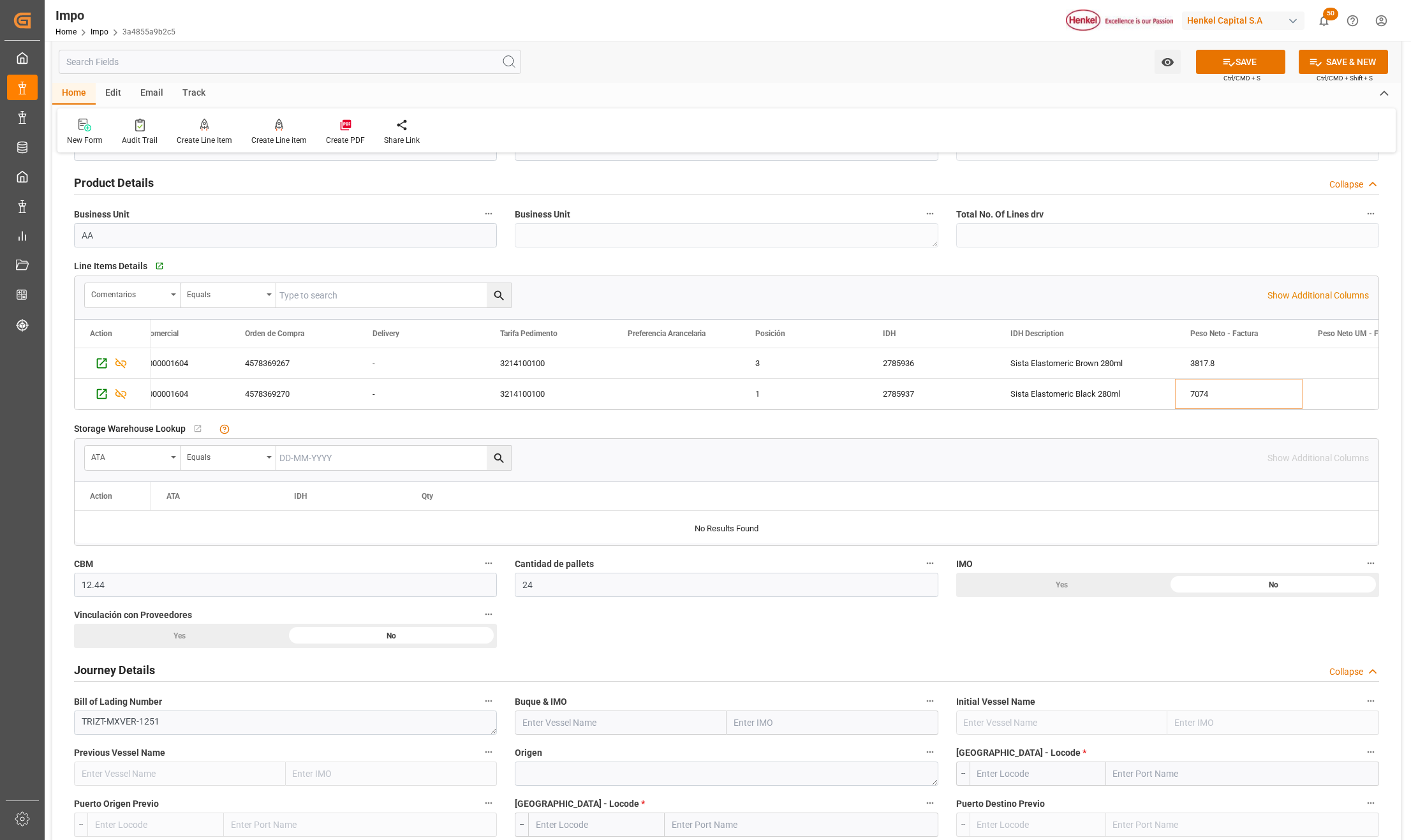
scroll to position [425, 0]
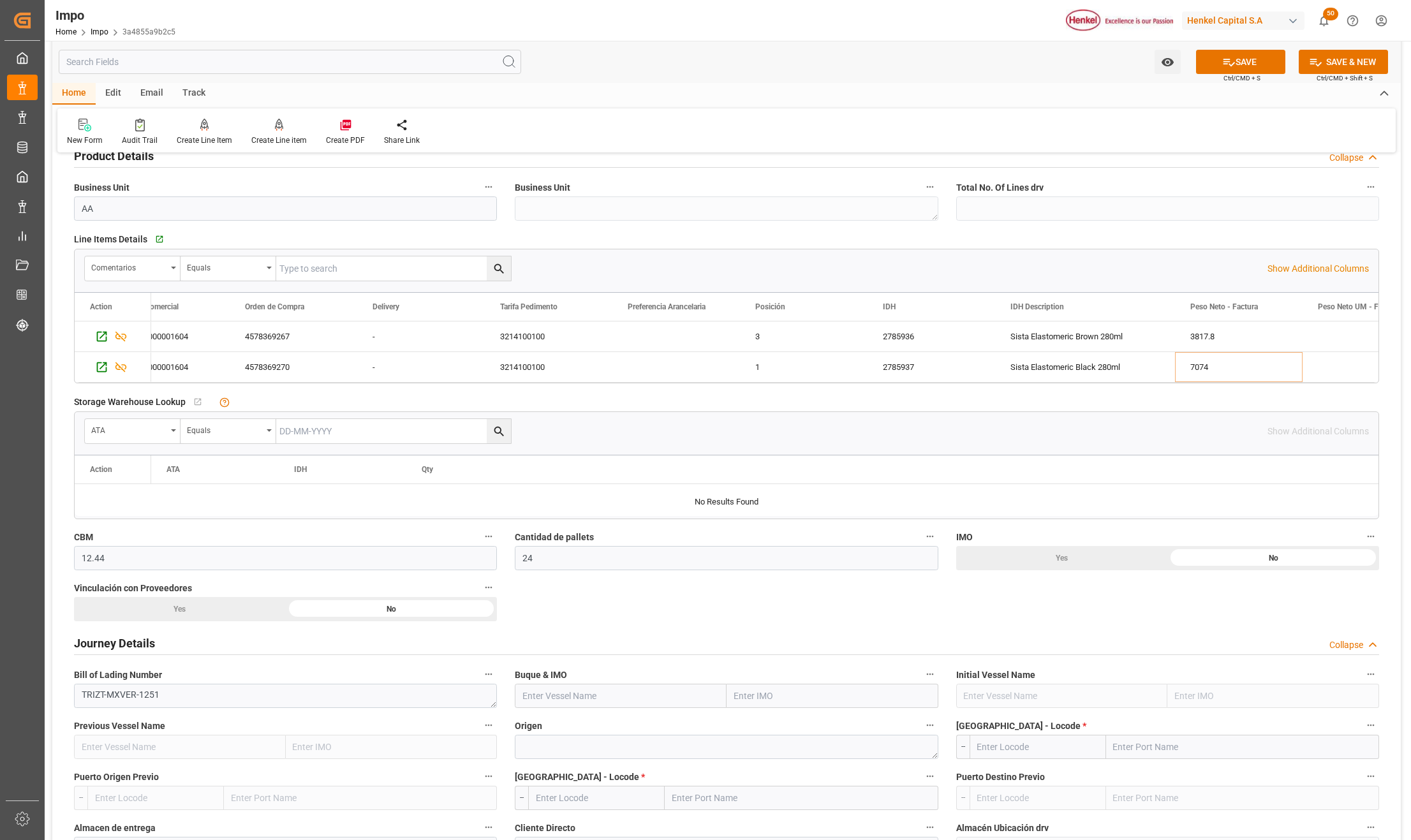
click at [733, 697] on input "text" at bounding box center [833, 696] width 212 height 25
paste input "[PERSON_NAME] TIGER"
click at [749, 735] on div "9932933 - MARLA TIGER" at bounding box center [801, 724] width 149 height 28
type input "9932933"
click at [568, 748] on textarea at bounding box center [727, 747] width 423 height 25
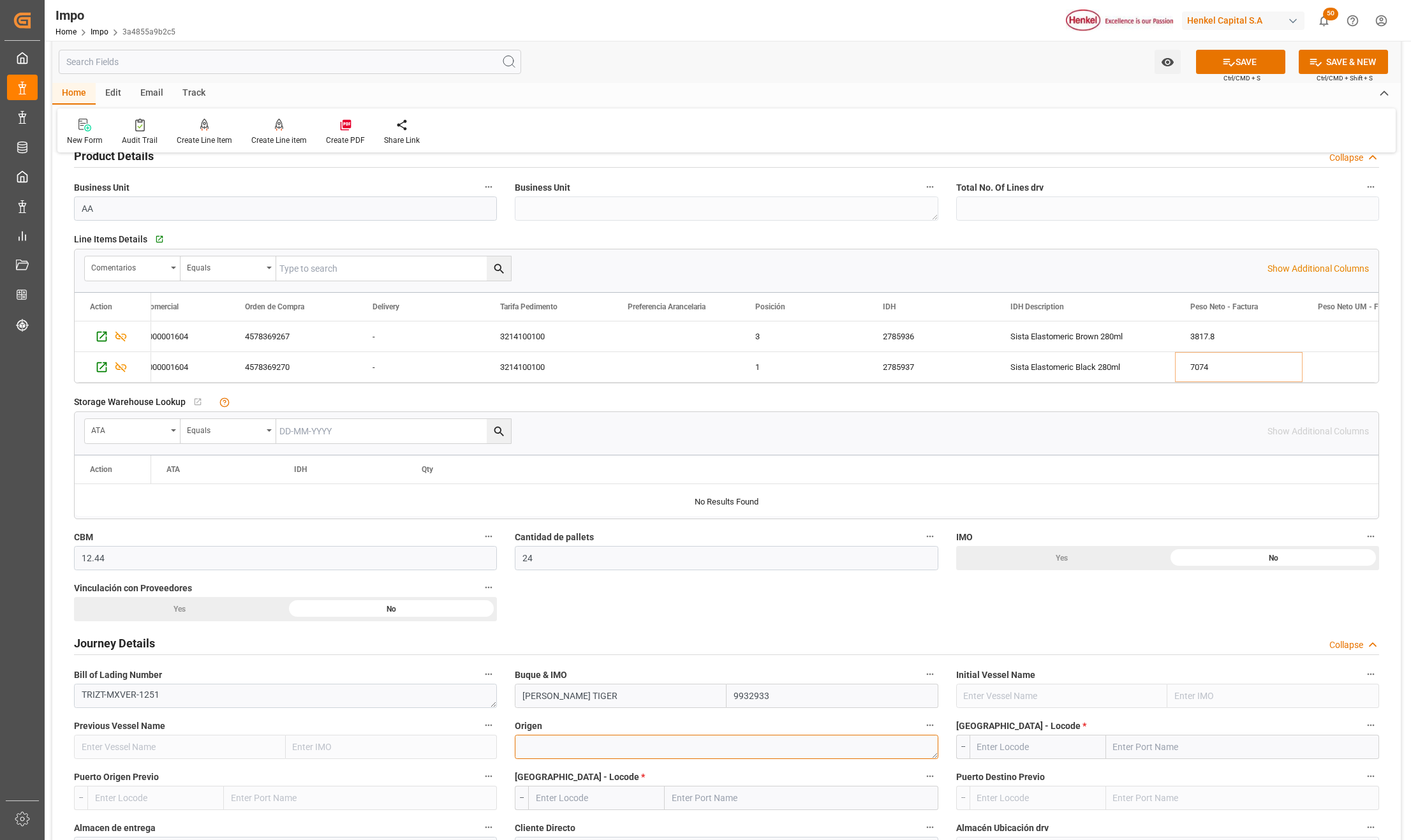
type input "[PERSON_NAME] TIGER"
type textarea "R"
type textarea "TURKIYE"
click at [1149, 739] on input "text" at bounding box center [1243, 747] width 273 height 25
click at [1176, 743] on input "text" at bounding box center [1243, 747] width 273 height 25
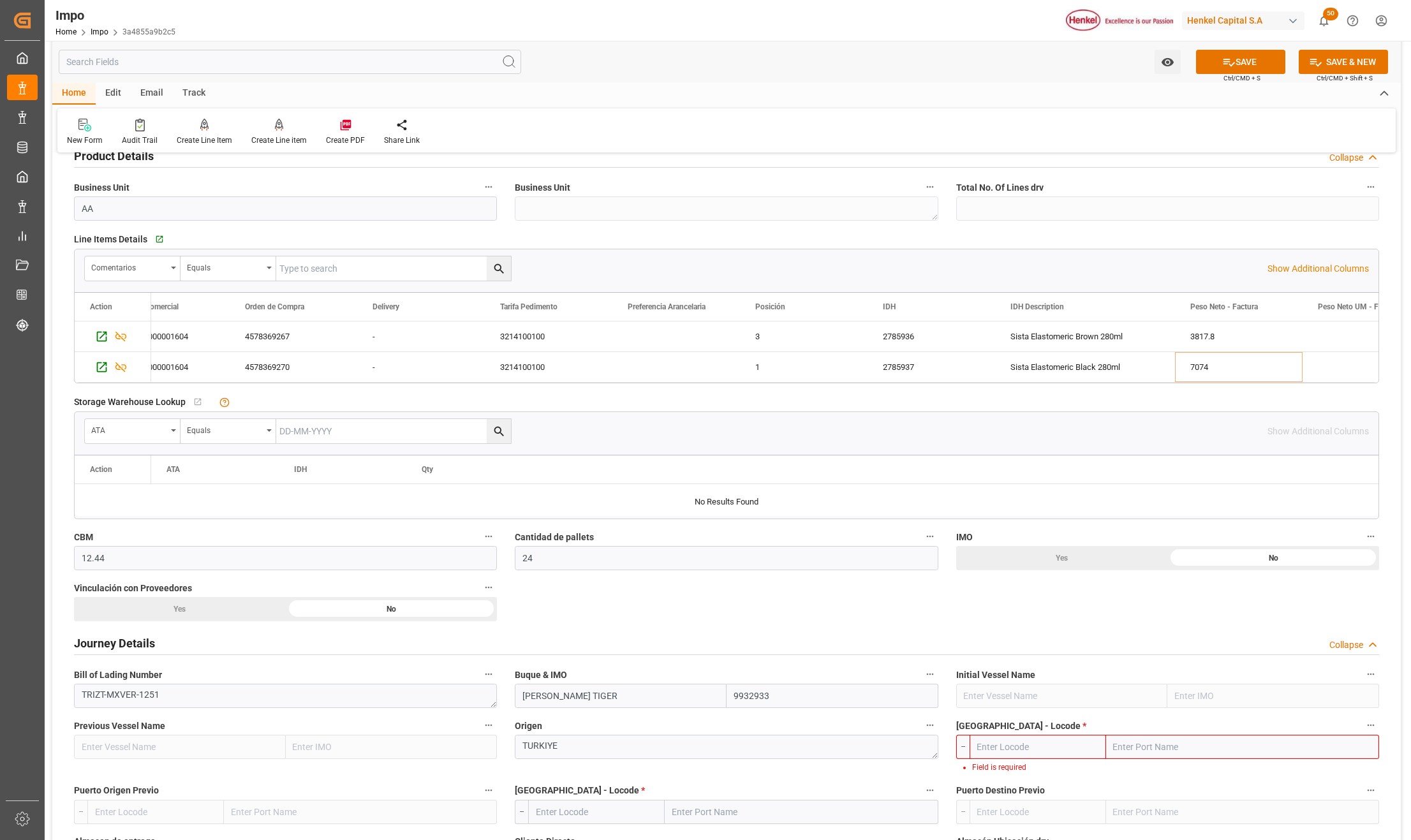
paste input "ISTANBUL,"
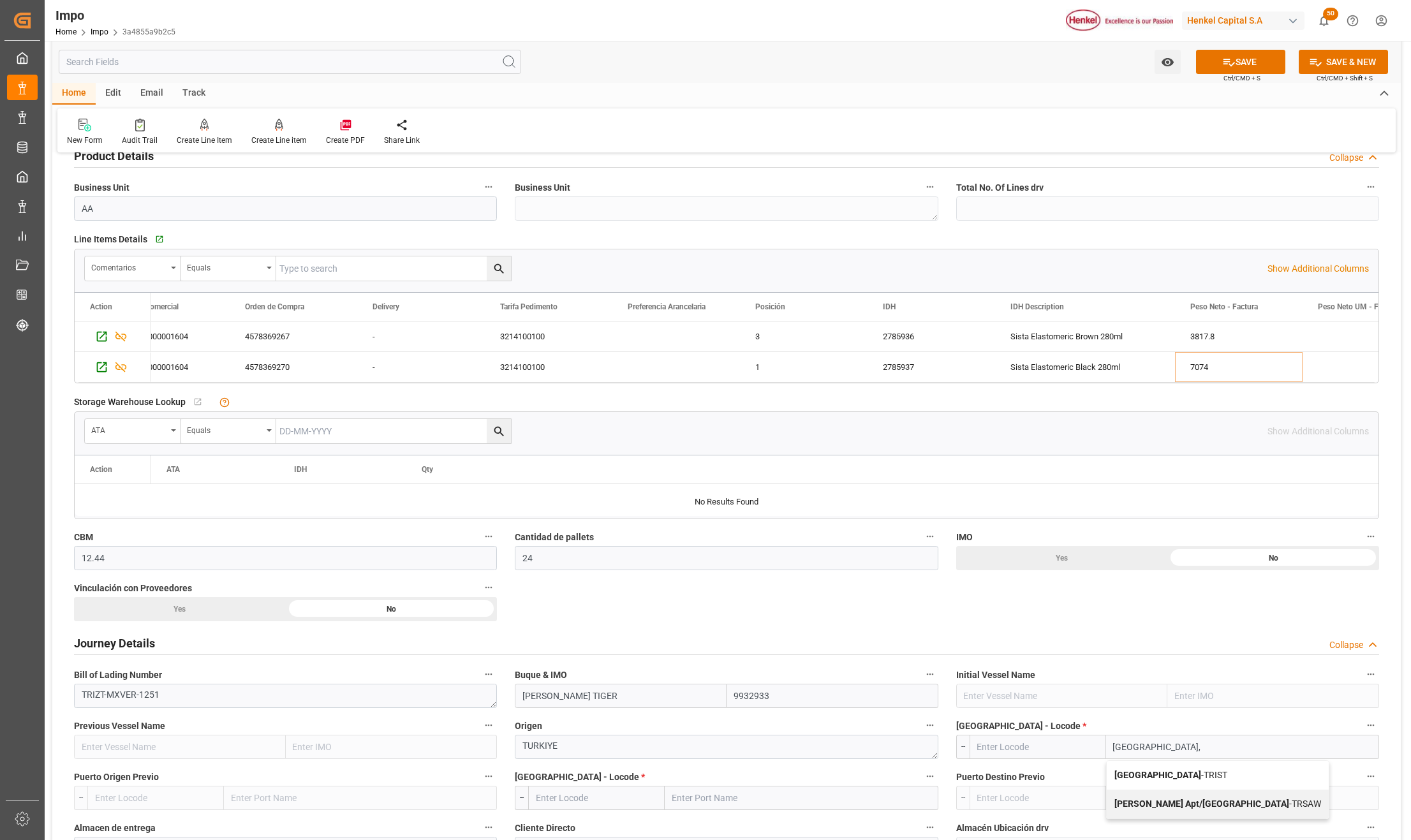
type input "ISTANBUL"
click at [1167, 772] on span "Istanbul - TRIST" at bounding box center [1171, 775] width 113 height 10
type input "TRIST"
type input "[GEOGRAPHIC_DATA]"
click at [690, 800] on input "text" at bounding box center [801, 798] width 273 height 25
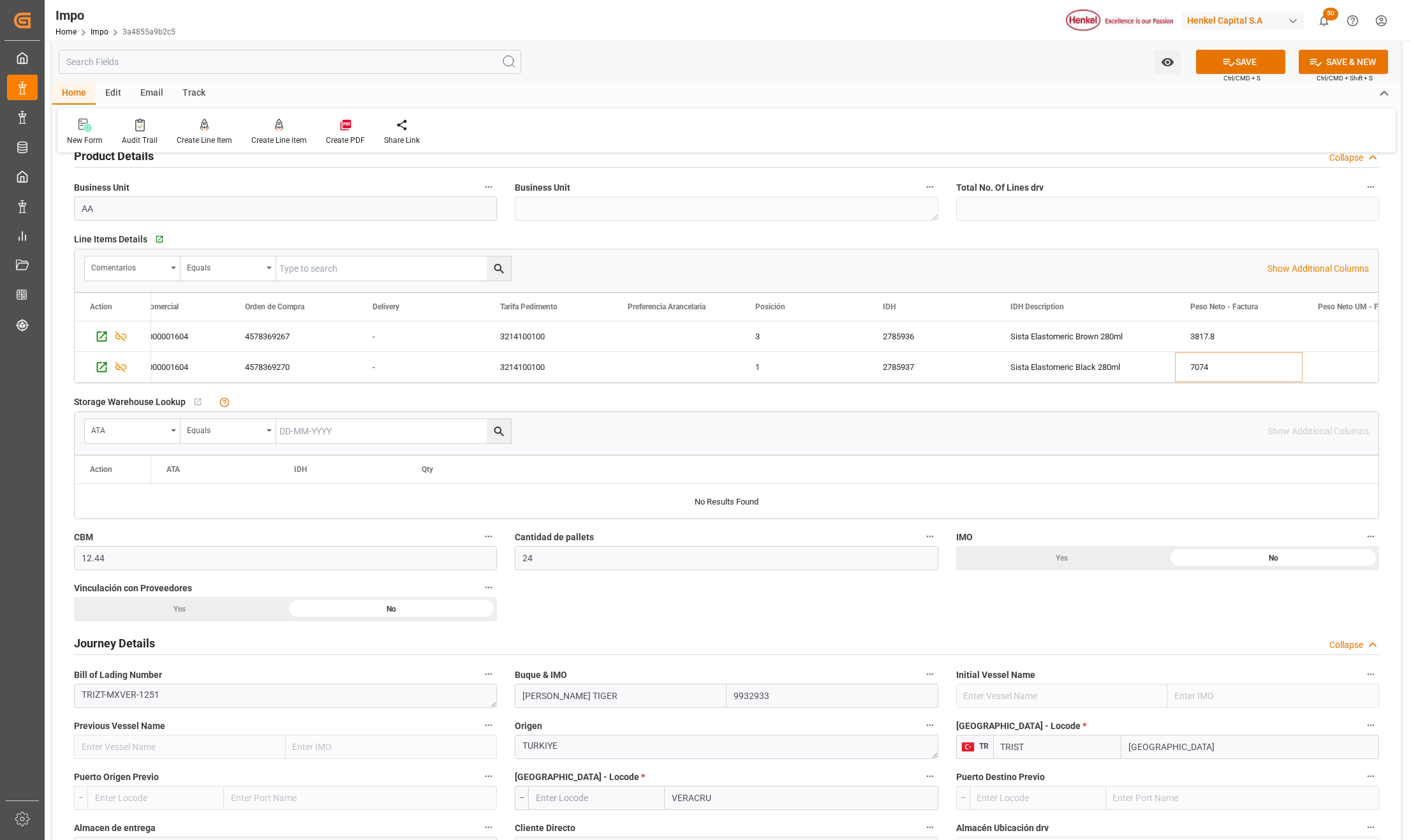
type input "[GEOGRAPHIC_DATA]"
click at [736, 819] on div "Veracruz - MXVER" at bounding box center [733, 826] width 134 height 28
type input "MXVER"
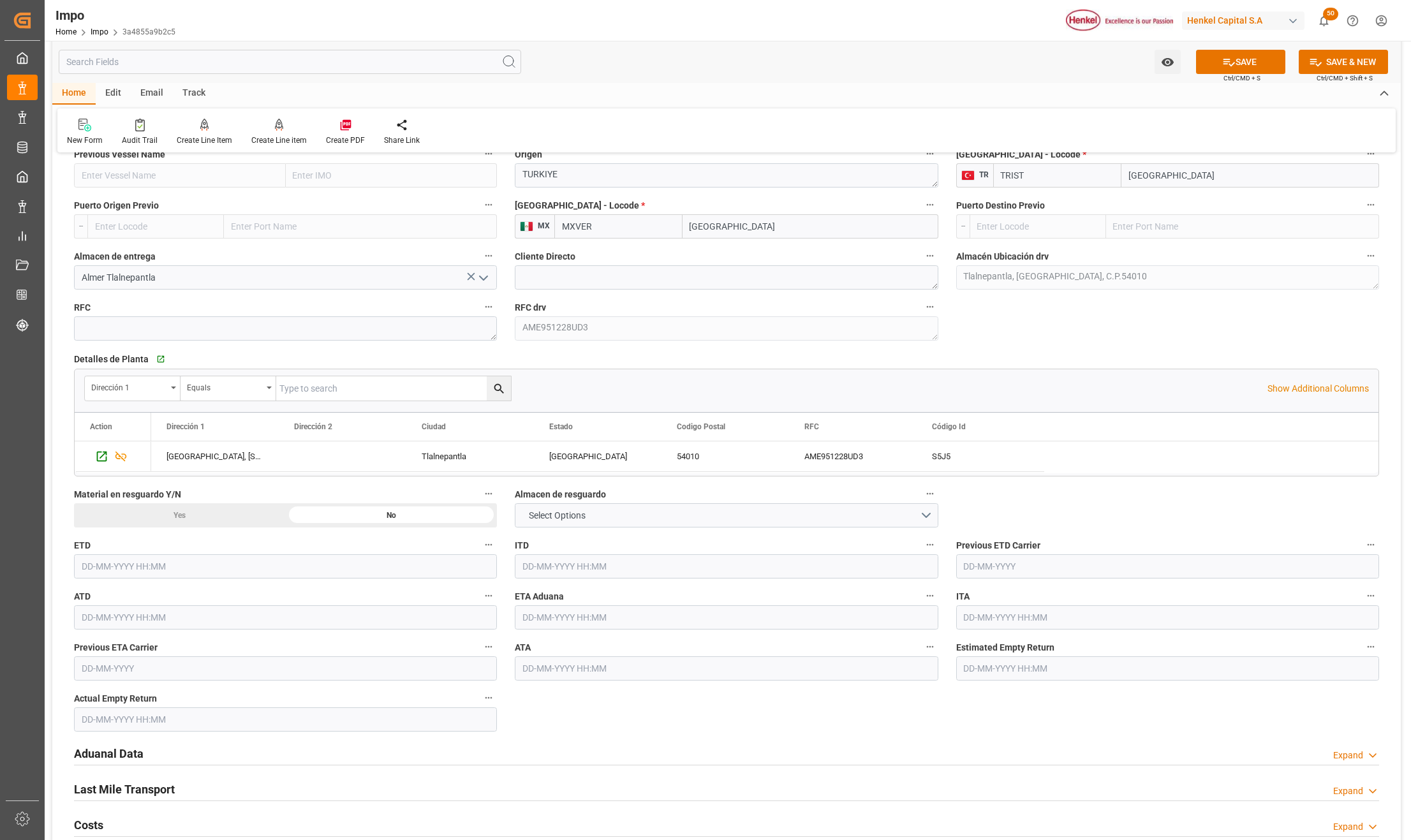
scroll to position [1020, 0]
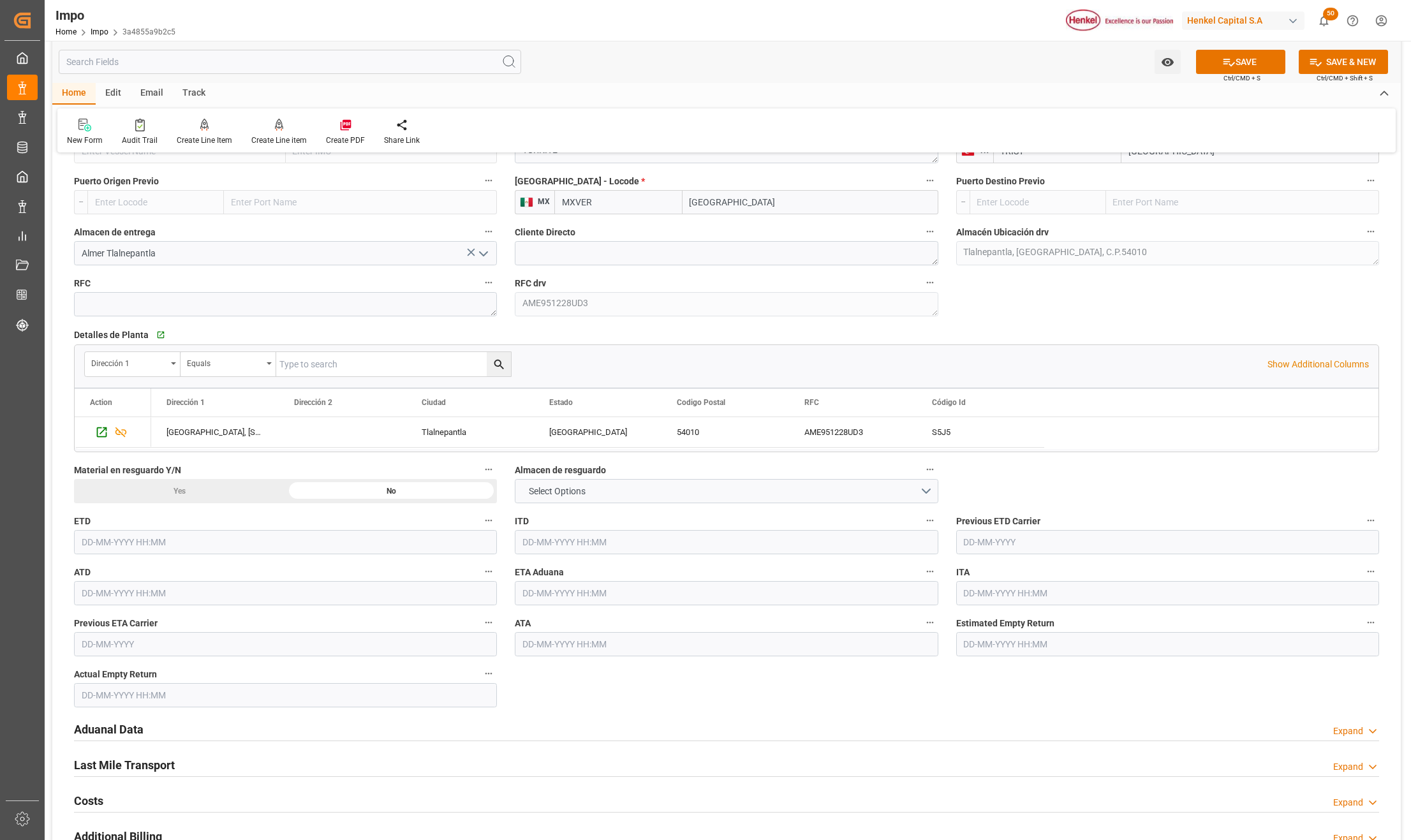
type input "[GEOGRAPHIC_DATA]"
click at [554, 605] on input "text" at bounding box center [727, 593] width 423 height 25
type input "[DATE] 00:00"
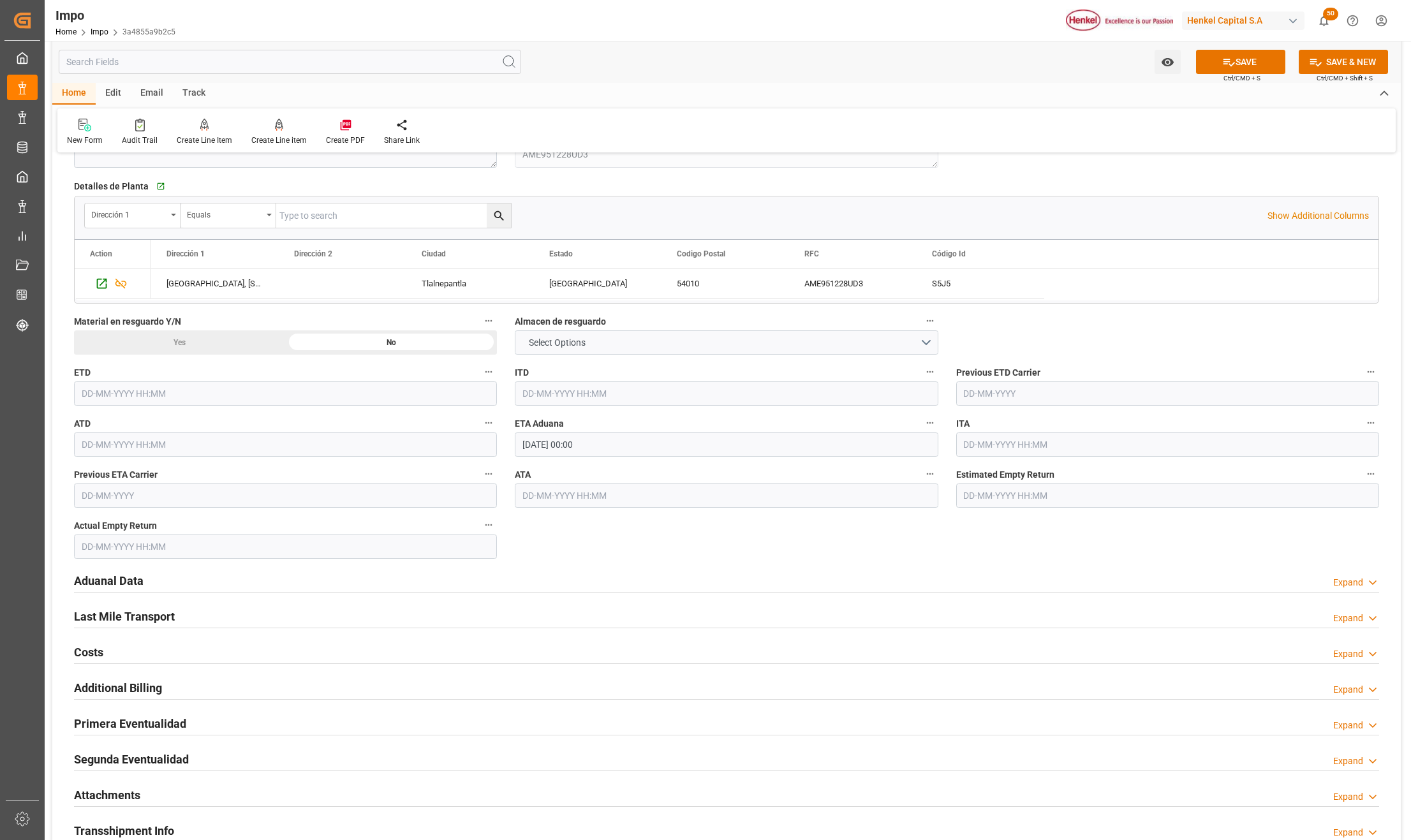
scroll to position [1190, 0]
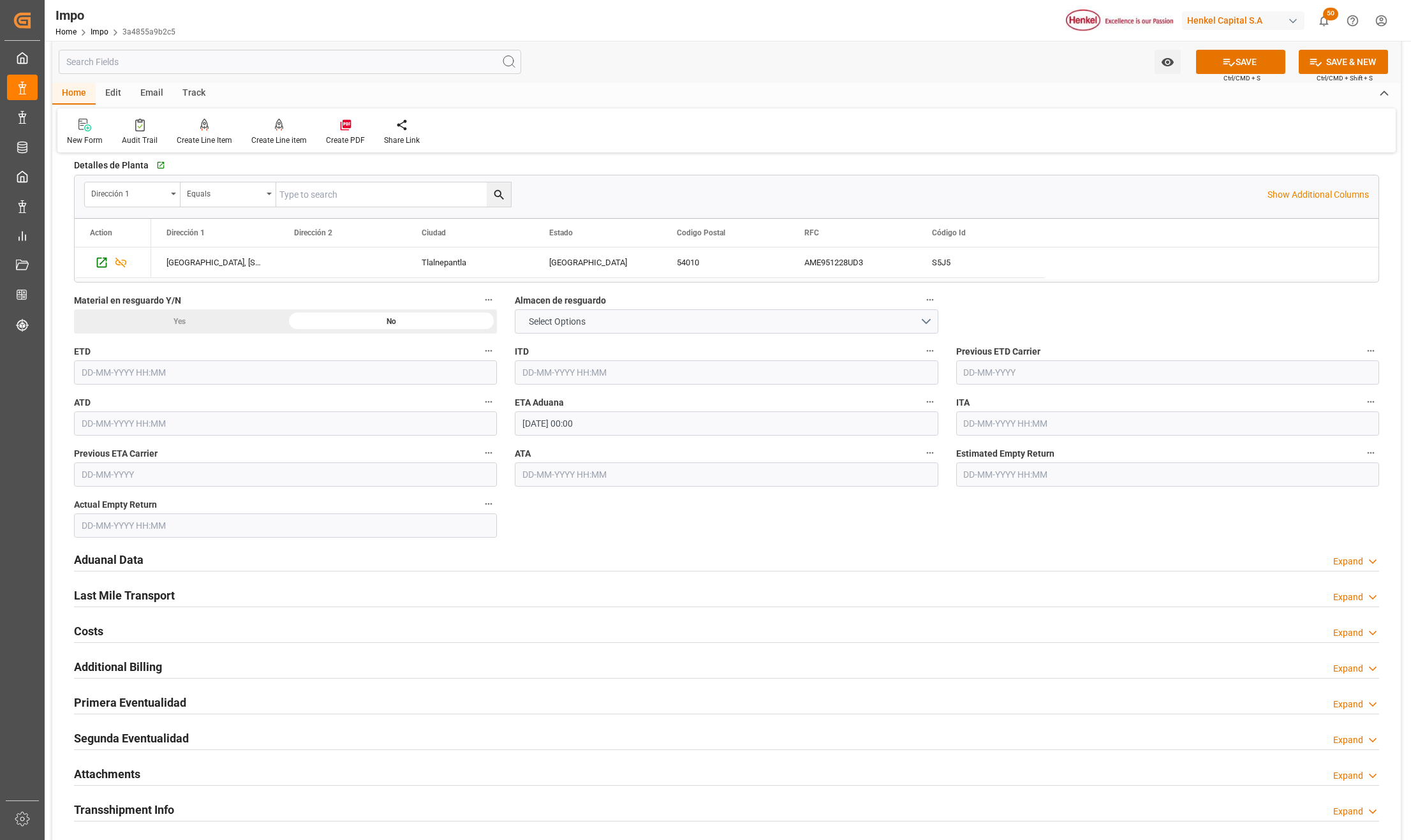
click at [125, 565] on h2 "Aduanal Data" at bounding box center [109, 560] width 70 height 17
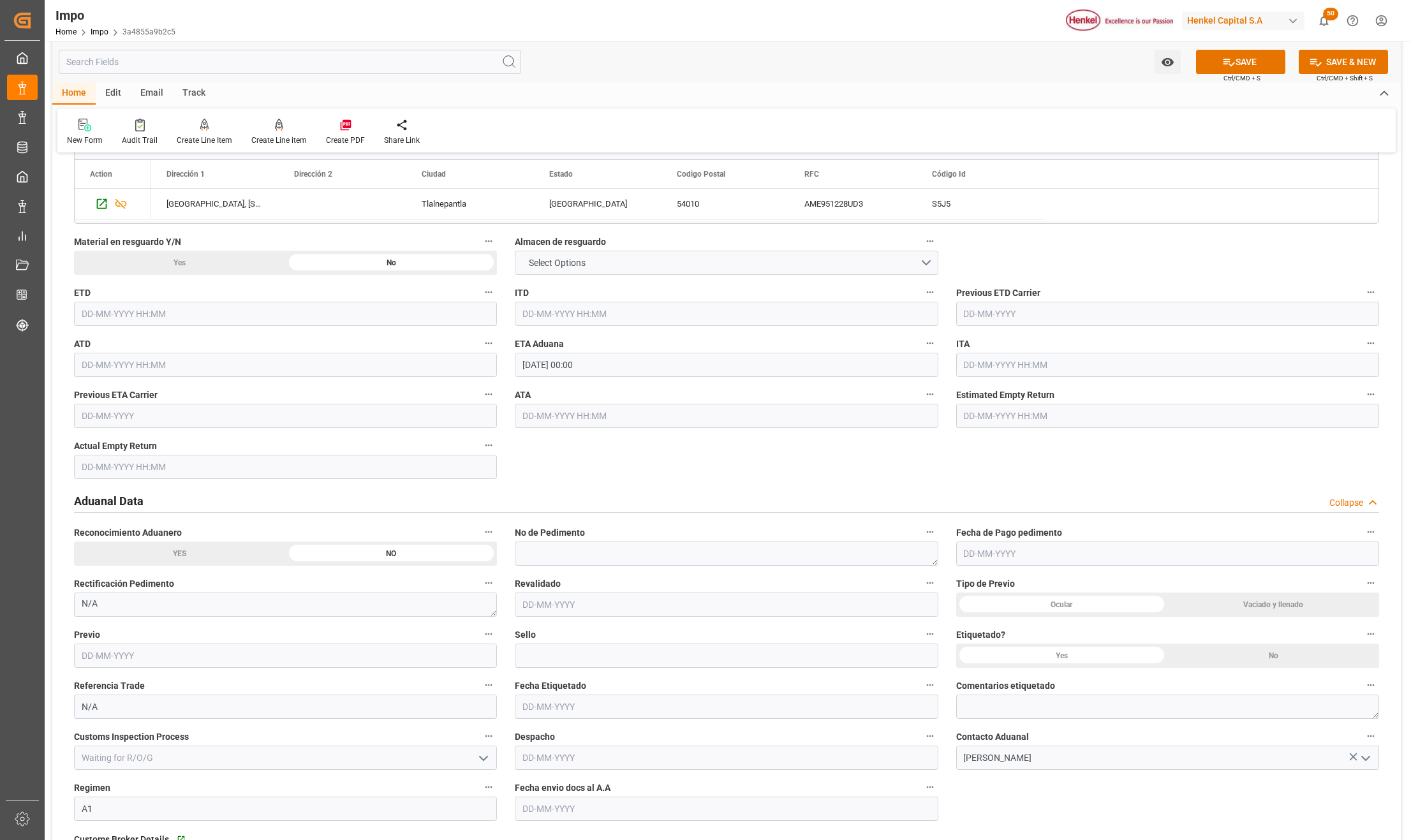
scroll to position [1276, 0]
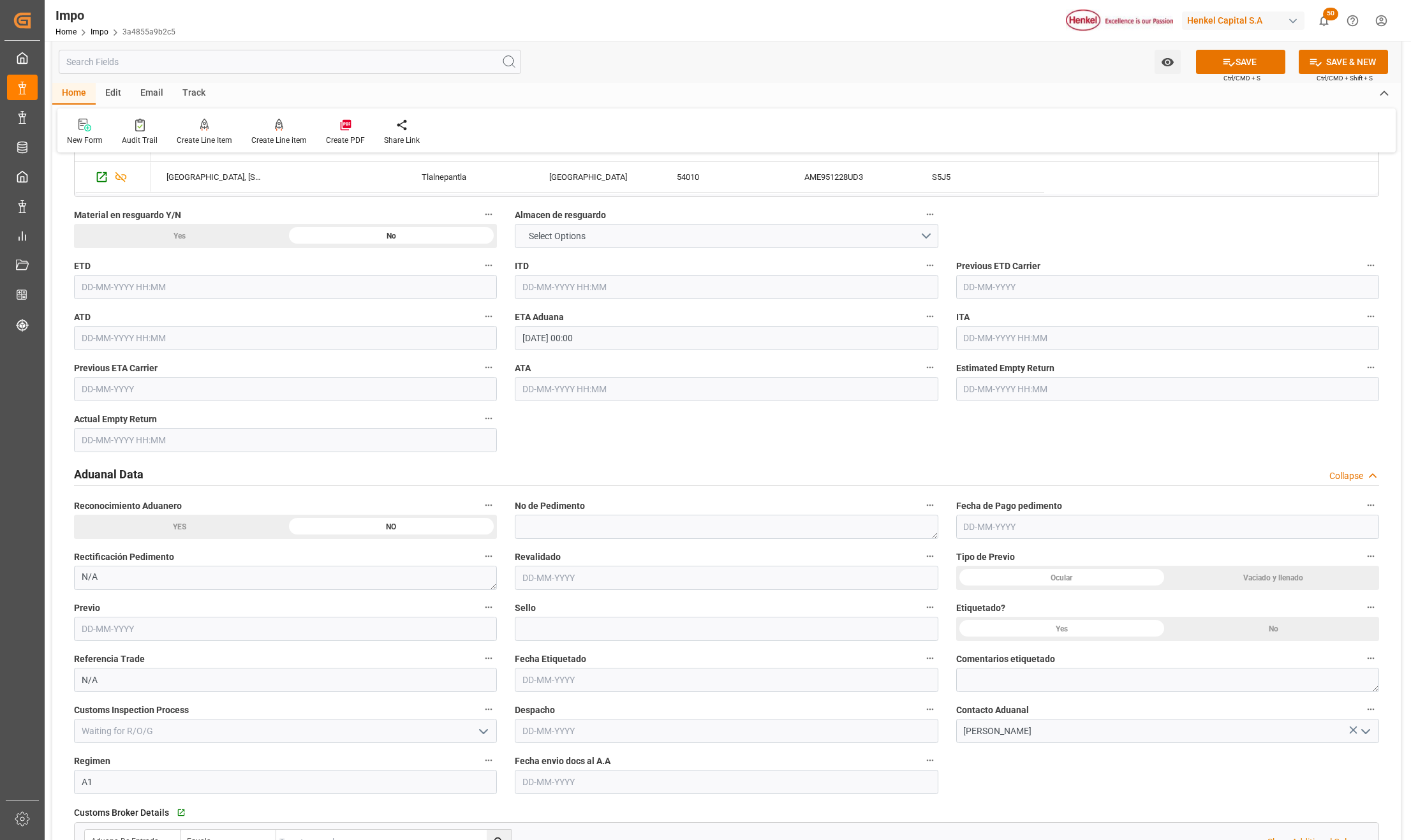
click at [539, 781] on input "text" at bounding box center [727, 782] width 423 height 25
type input "[DATE]"
click at [1258, 62] on button "SAVE" at bounding box center [1241, 62] width 89 height 25
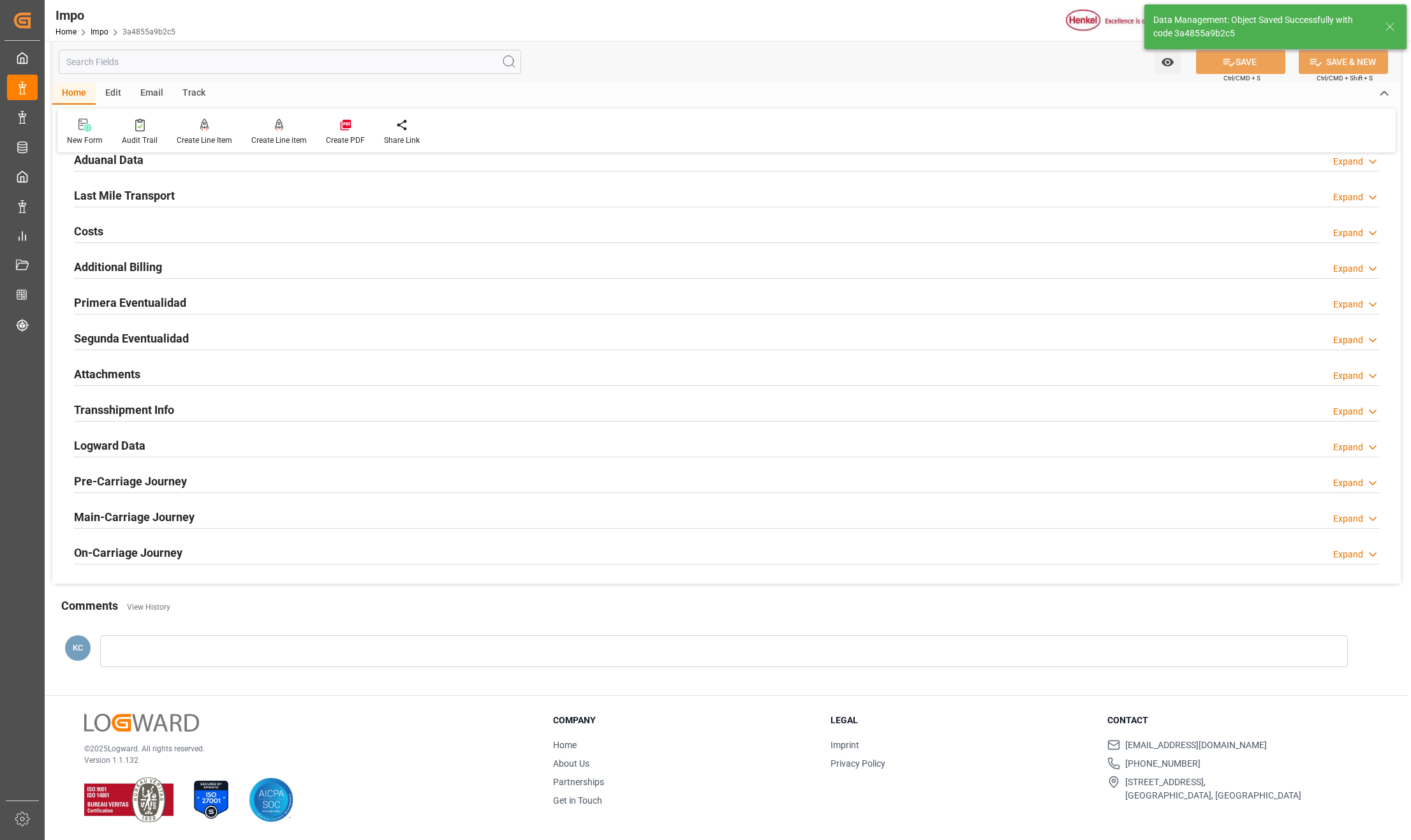
type textarea "AA"
type input "2"
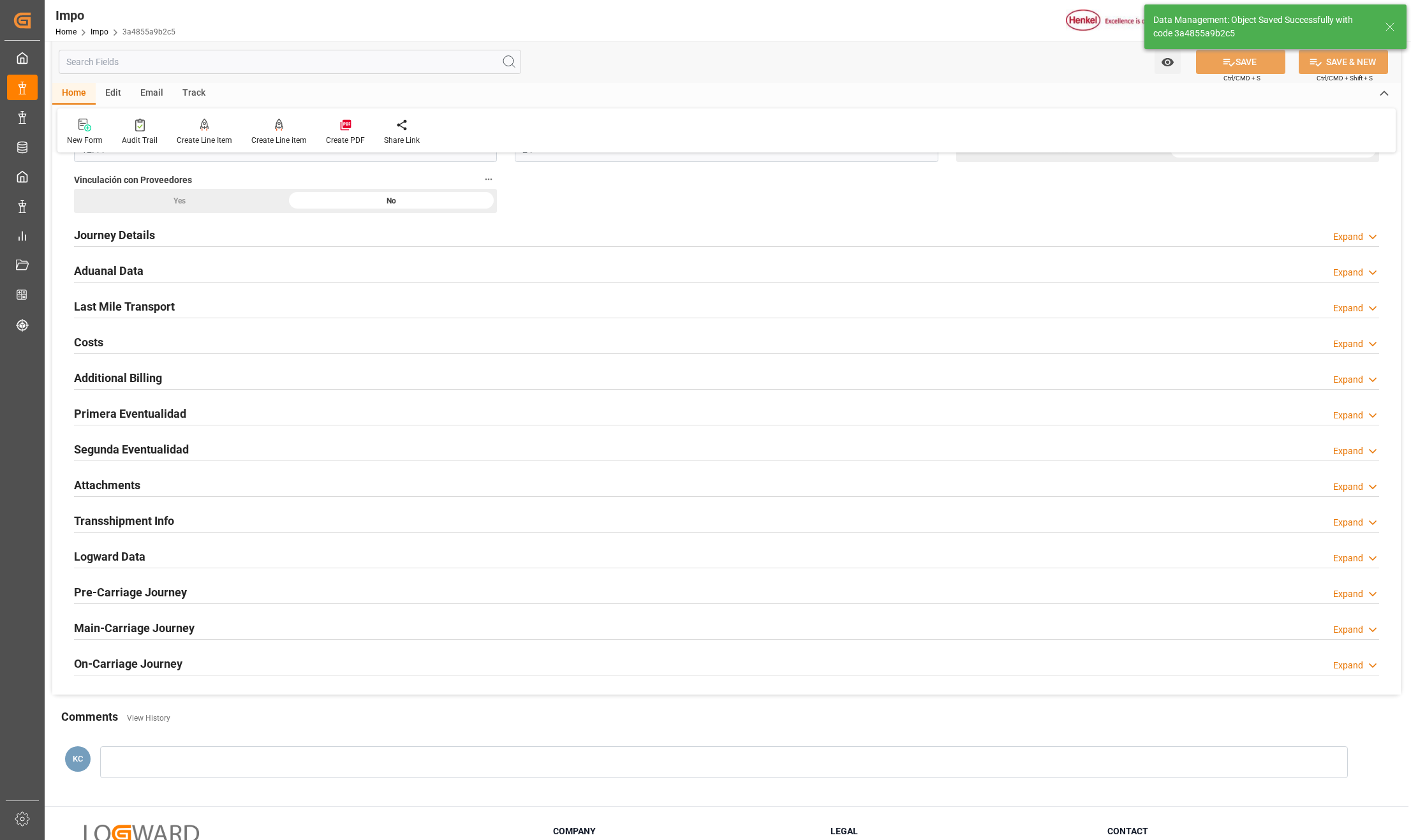
scroll to position [883, 0]
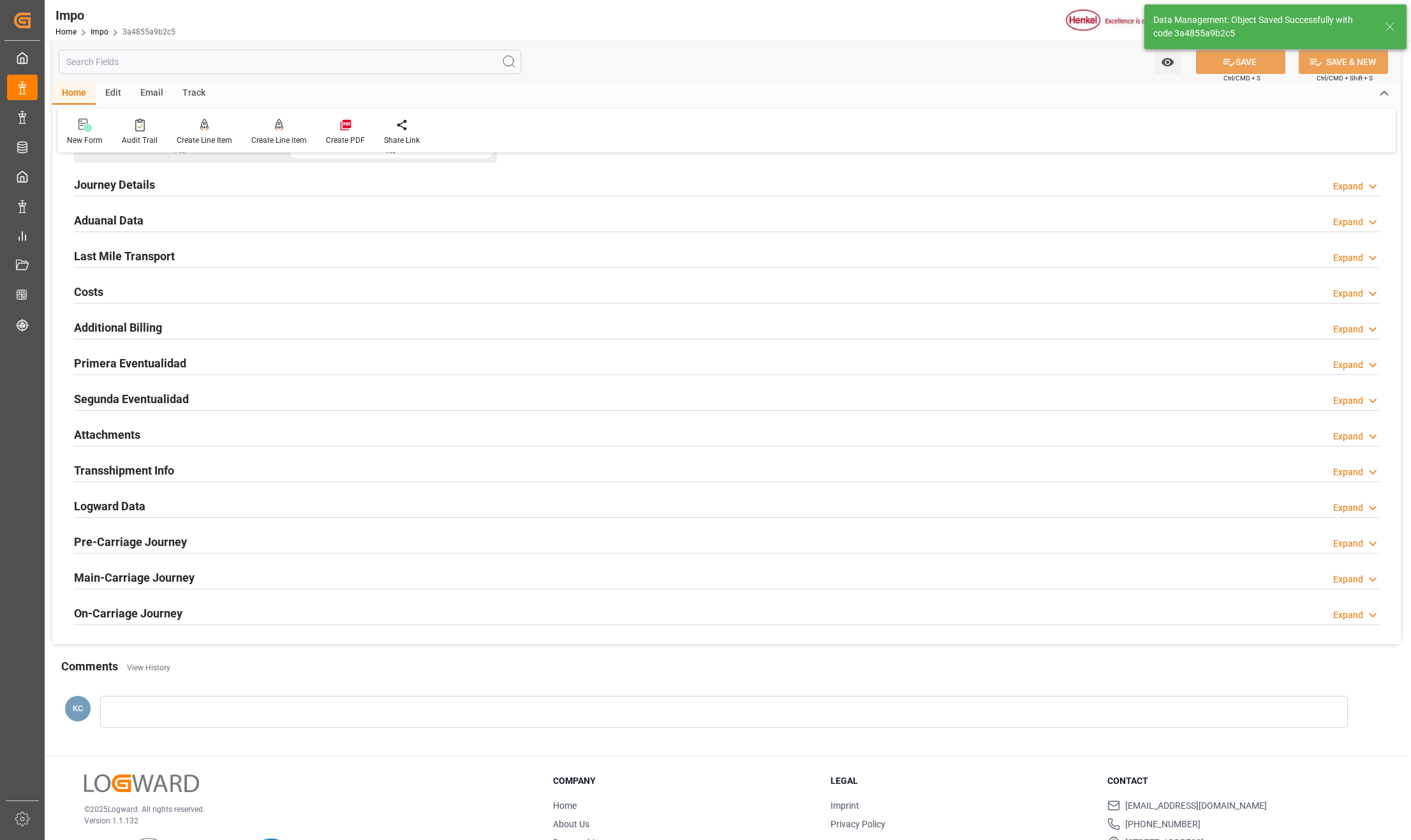
drag, startPoint x: 92, startPoint y: 439, endPoint x: 210, endPoint y: 478, distance: 124.3
click at [92, 439] on h2 "Attachments" at bounding box center [107, 434] width 67 height 17
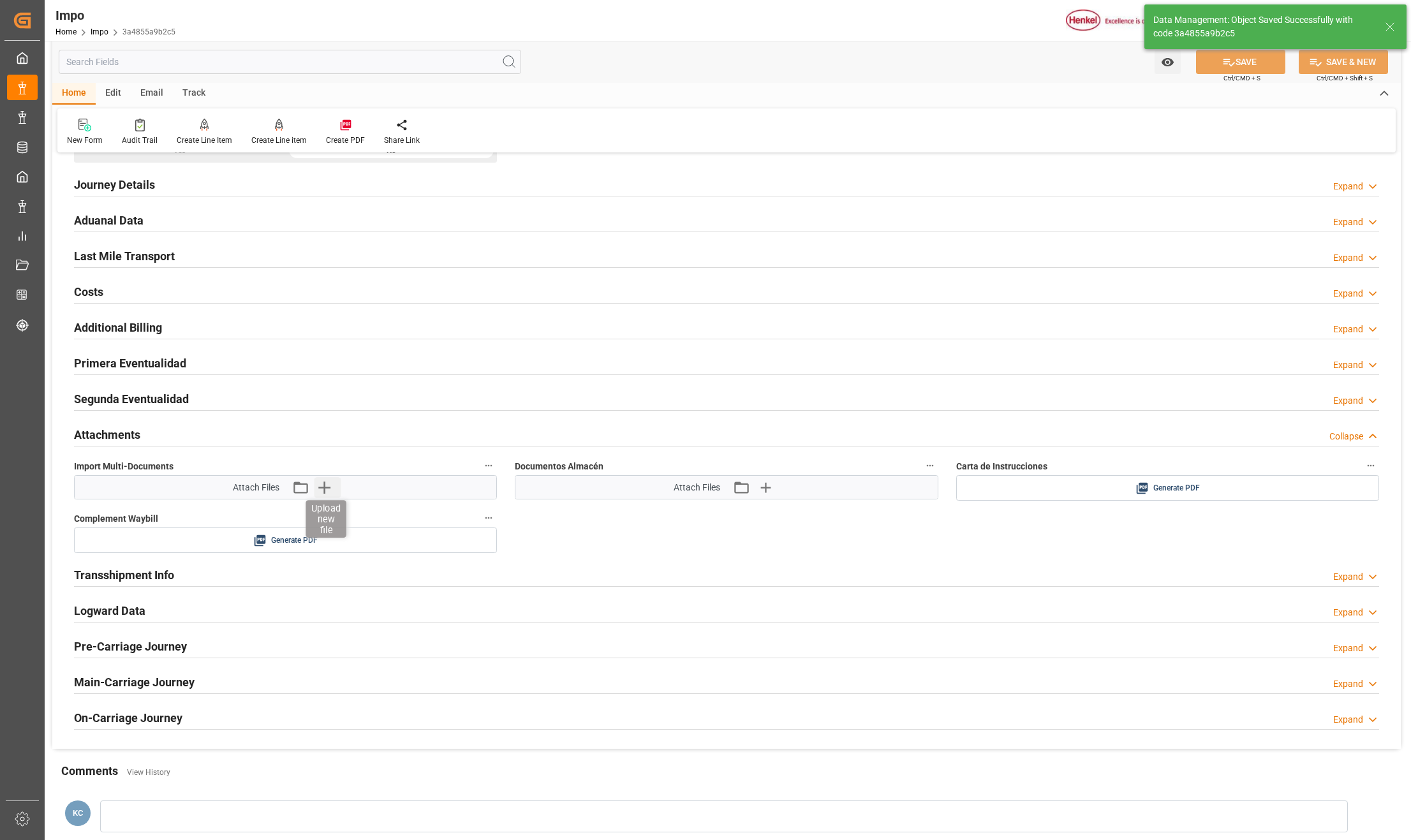
click at [329, 498] on icon "button" at bounding box center [324, 487] width 21 height 21
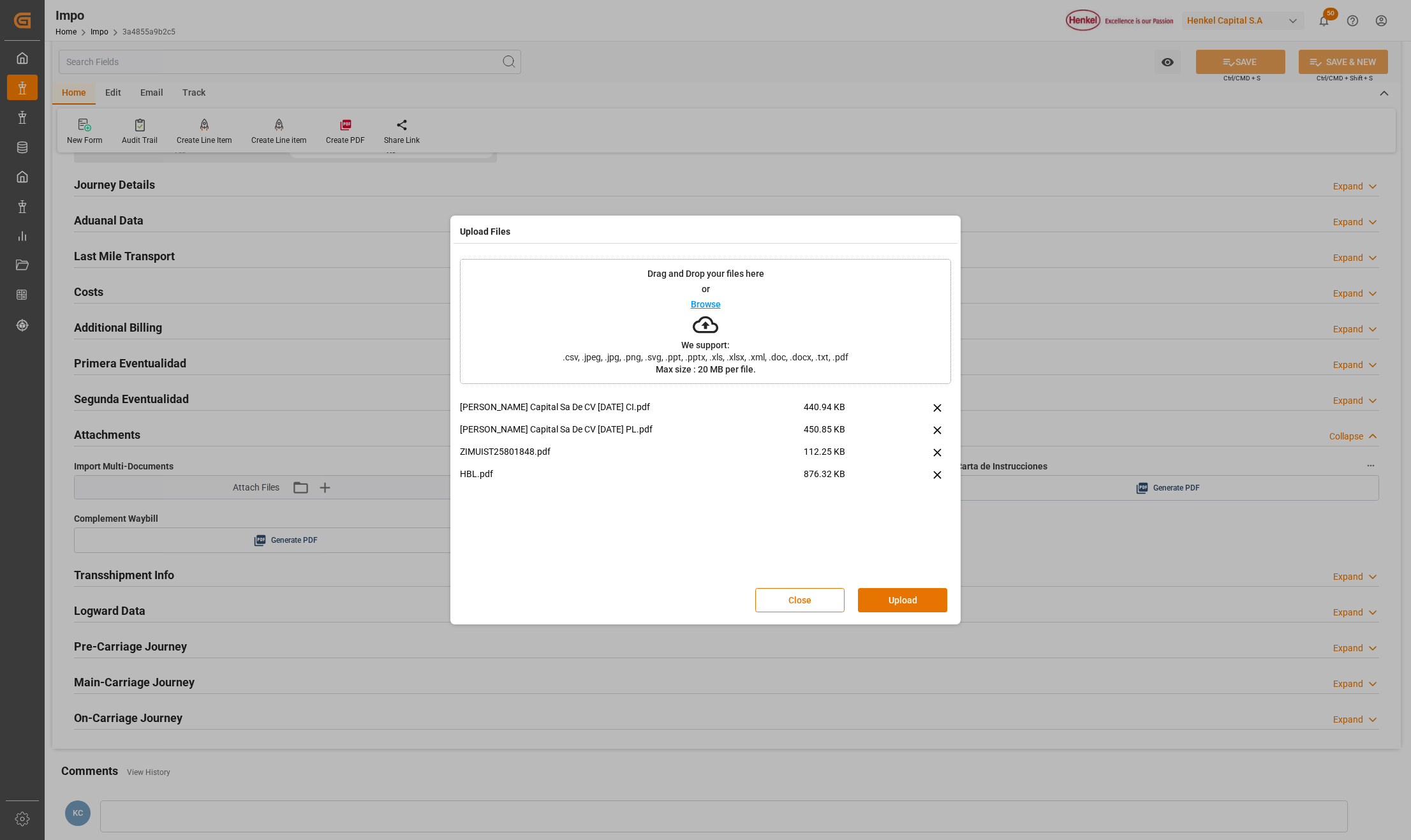
click at [896, 614] on div "Close Upload" at bounding box center [706, 600] width 491 height 42
click at [906, 610] on button "Upload" at bounding box center [903, 600] width 89 height 25
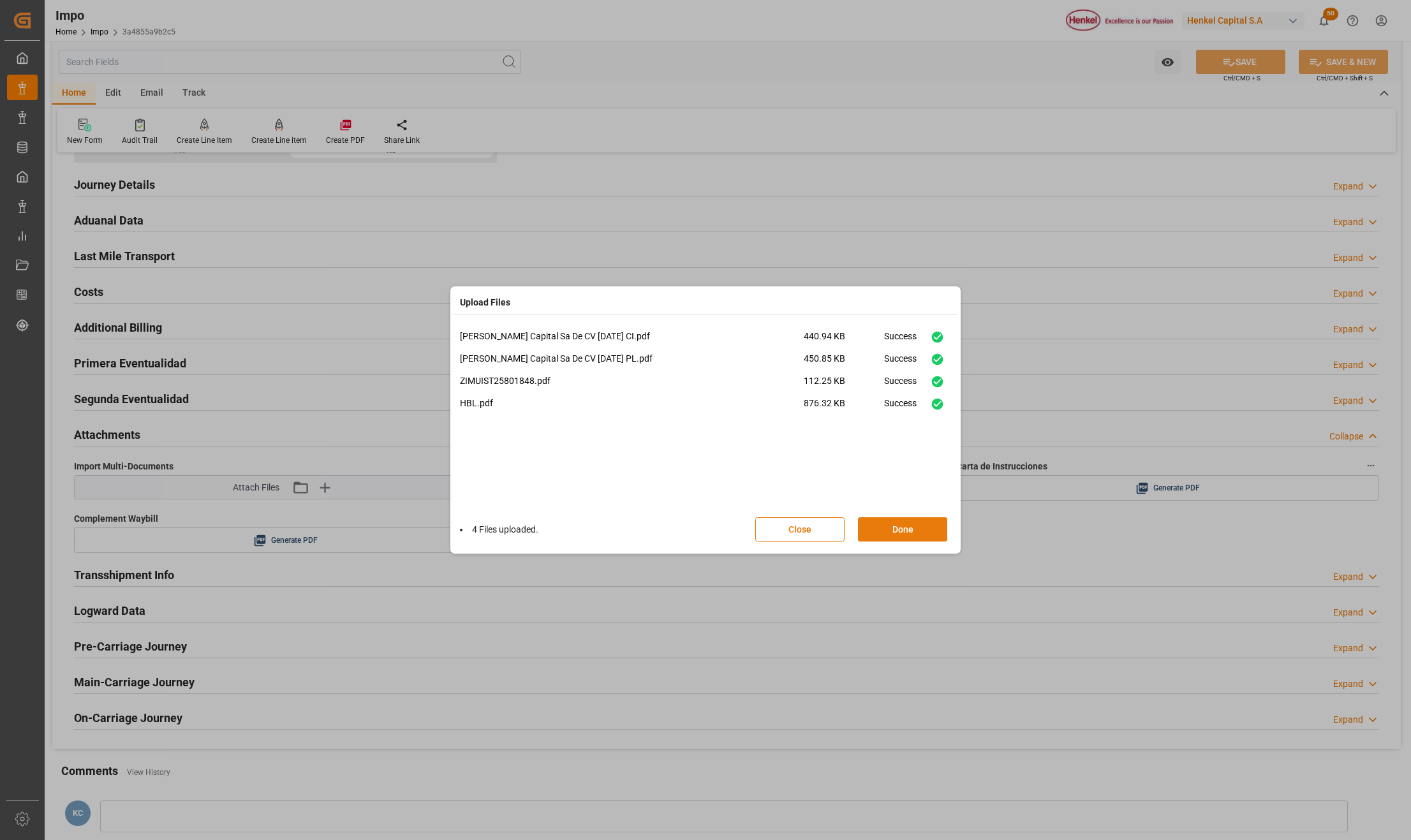
click at [918, 525] on button "Done" at bounding box center [903, 530] width 89 height 25
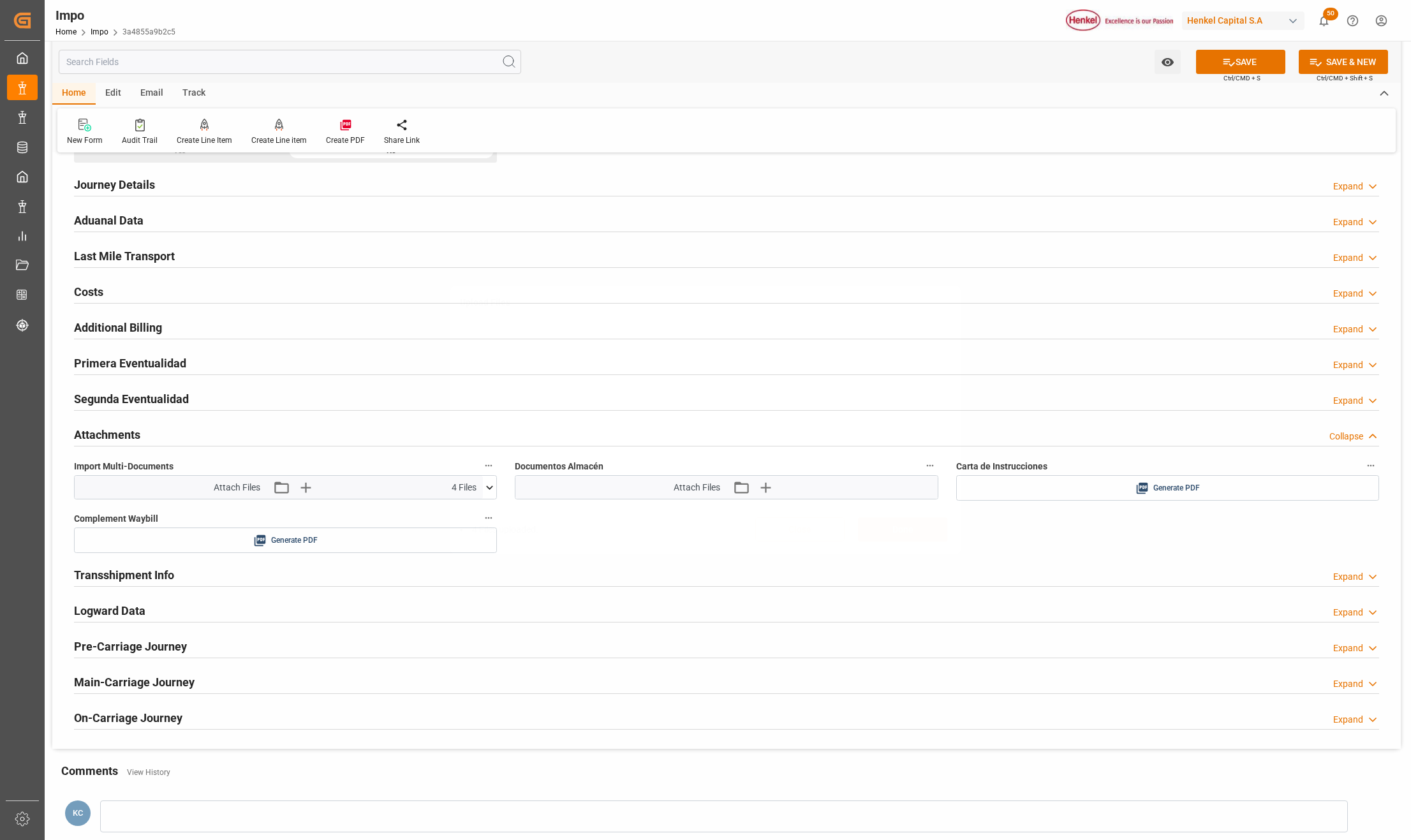
click at [1249, 52] on div "Upload Files 4 Files uploaded. Close Done" at bounding box center [705, 420] width 1411 height 840
click at [1244, 59] on button "SAVE" at bounding box center [1241, 62] width 89 height 25
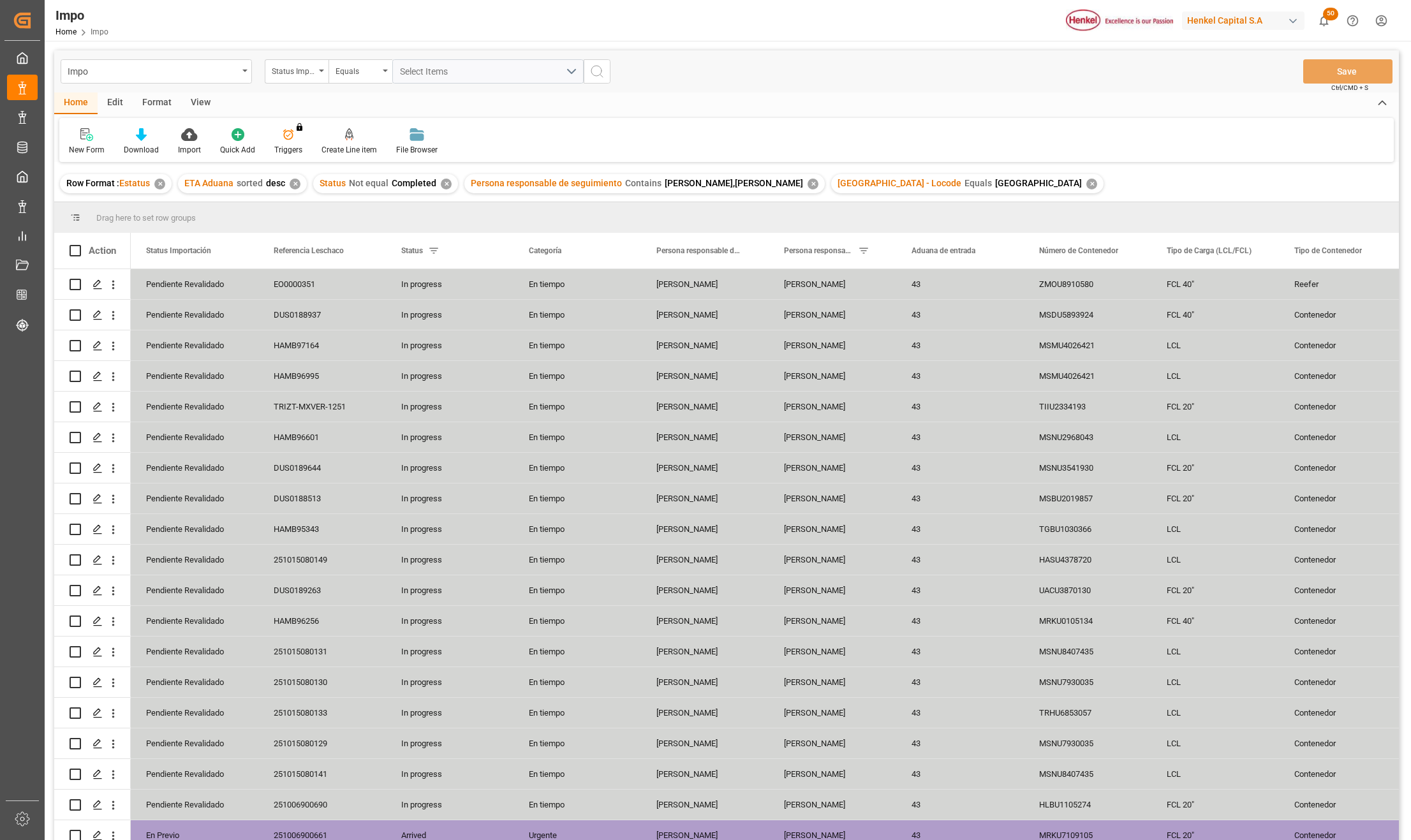
click at [200, 92] on div "View" at bounding box center [200, 103] width 39 height 22
click at [151, 134] on div at bounding box center [145, 134] width 64 height 14
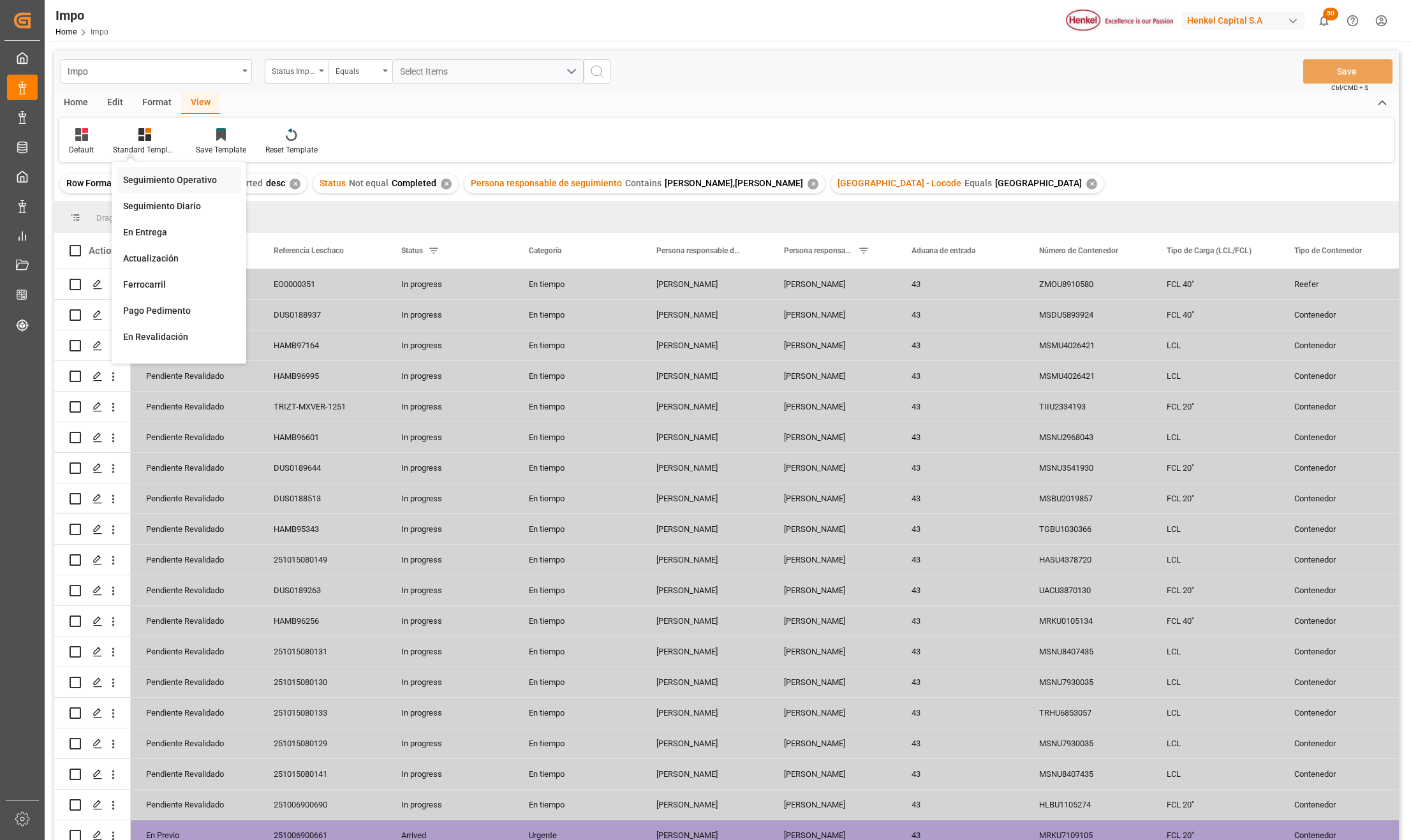
click at [154, 174] on div "Seguimiento Operativo" at bounding box center [179, 180] width 112 height 14
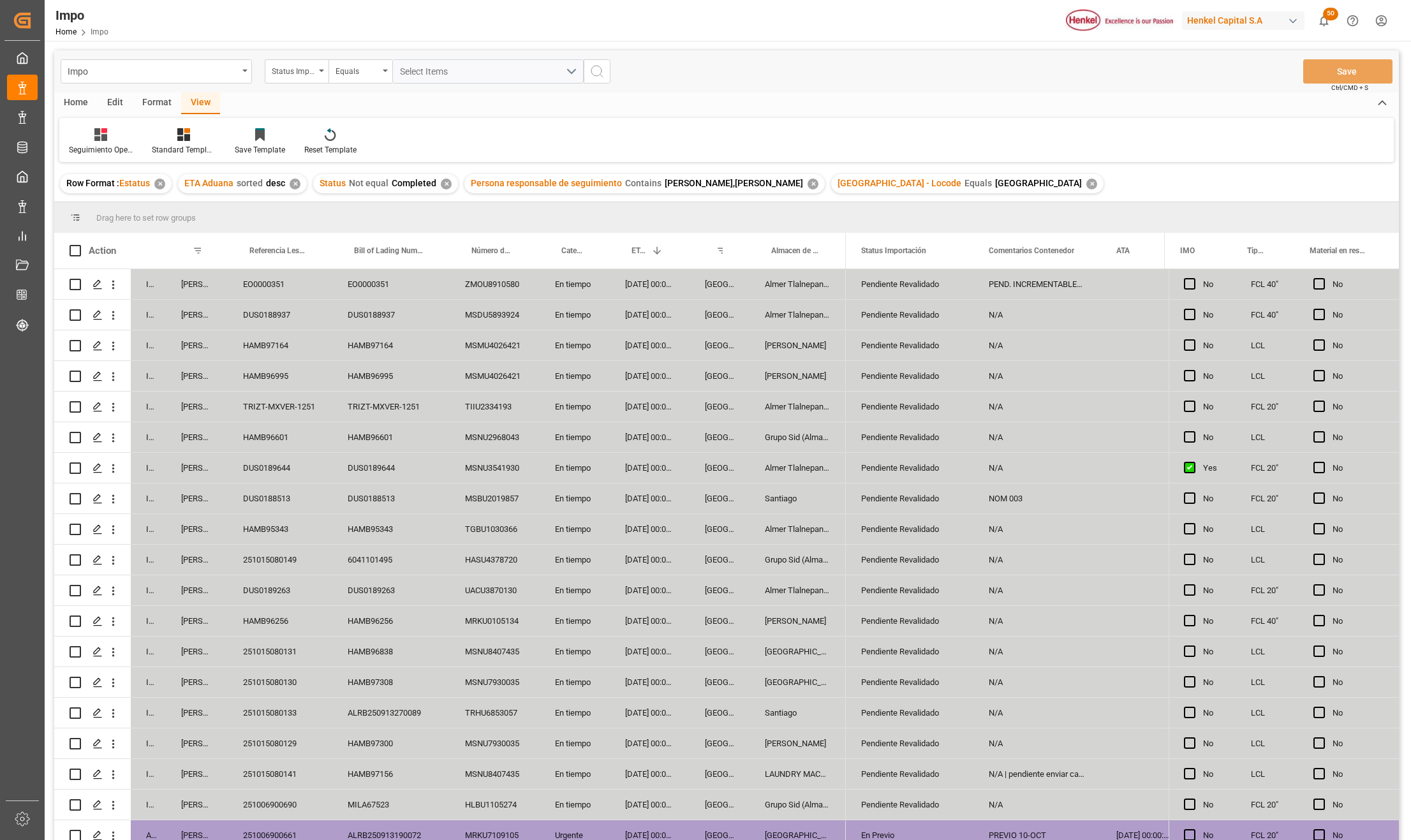
click at [78, 406] on input "Press Space to toggle row selection (unchecked)" at bounding box center [76, 407] width 12 height 12
checkbox input "true"
click at [145, 103] on div "Format" at bounding box center [156, 103] width 48 height 22
click at [116, 100] on div "Edit" at bounding box center [115, 103] width 35 height 22
click at [185, 142] on div "Bulk Duplicate" at bounding box center [188, 141] width 69 height 28
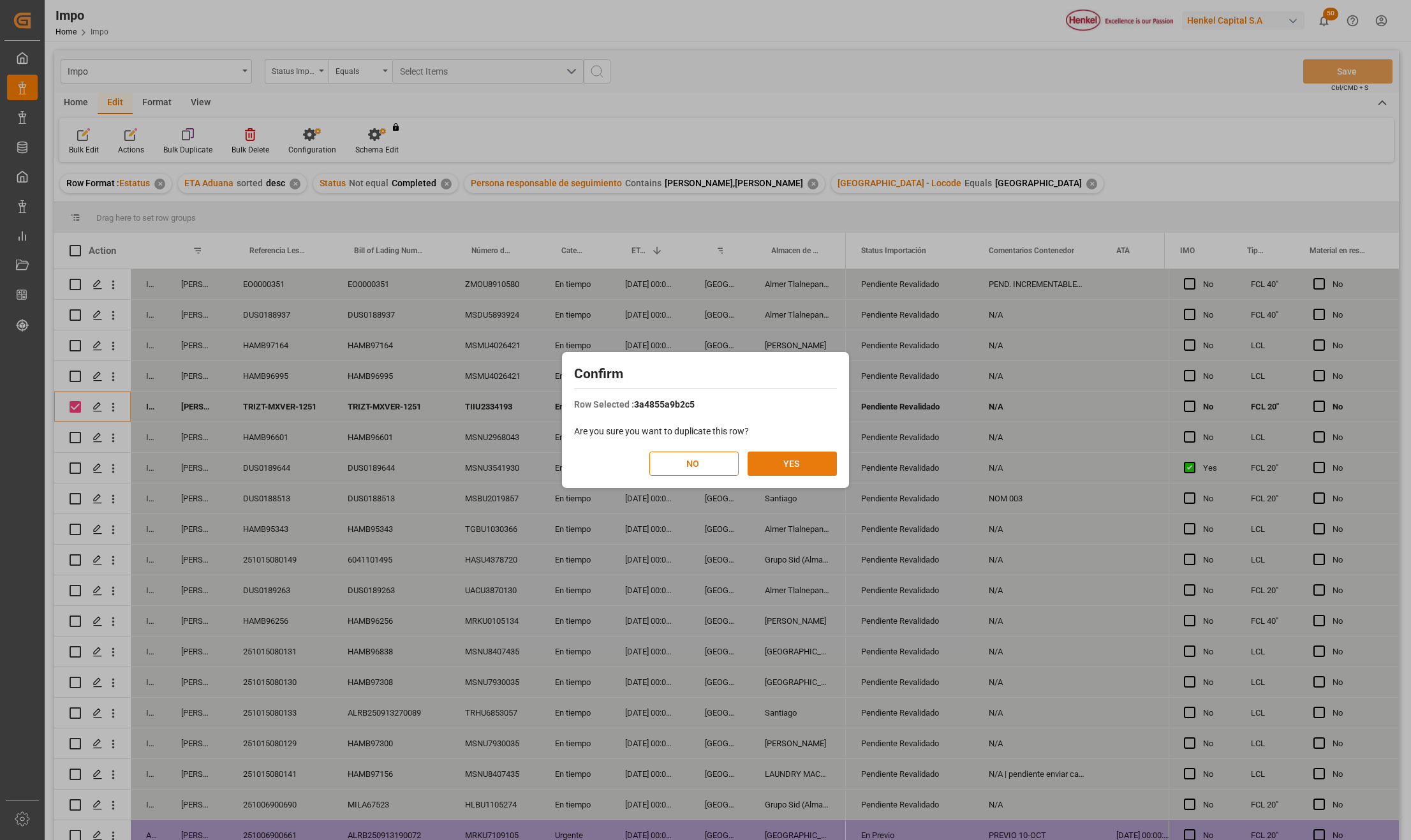
click at [795, 462] on button "YES" at bounding box center [792, 464] width 89 height 25
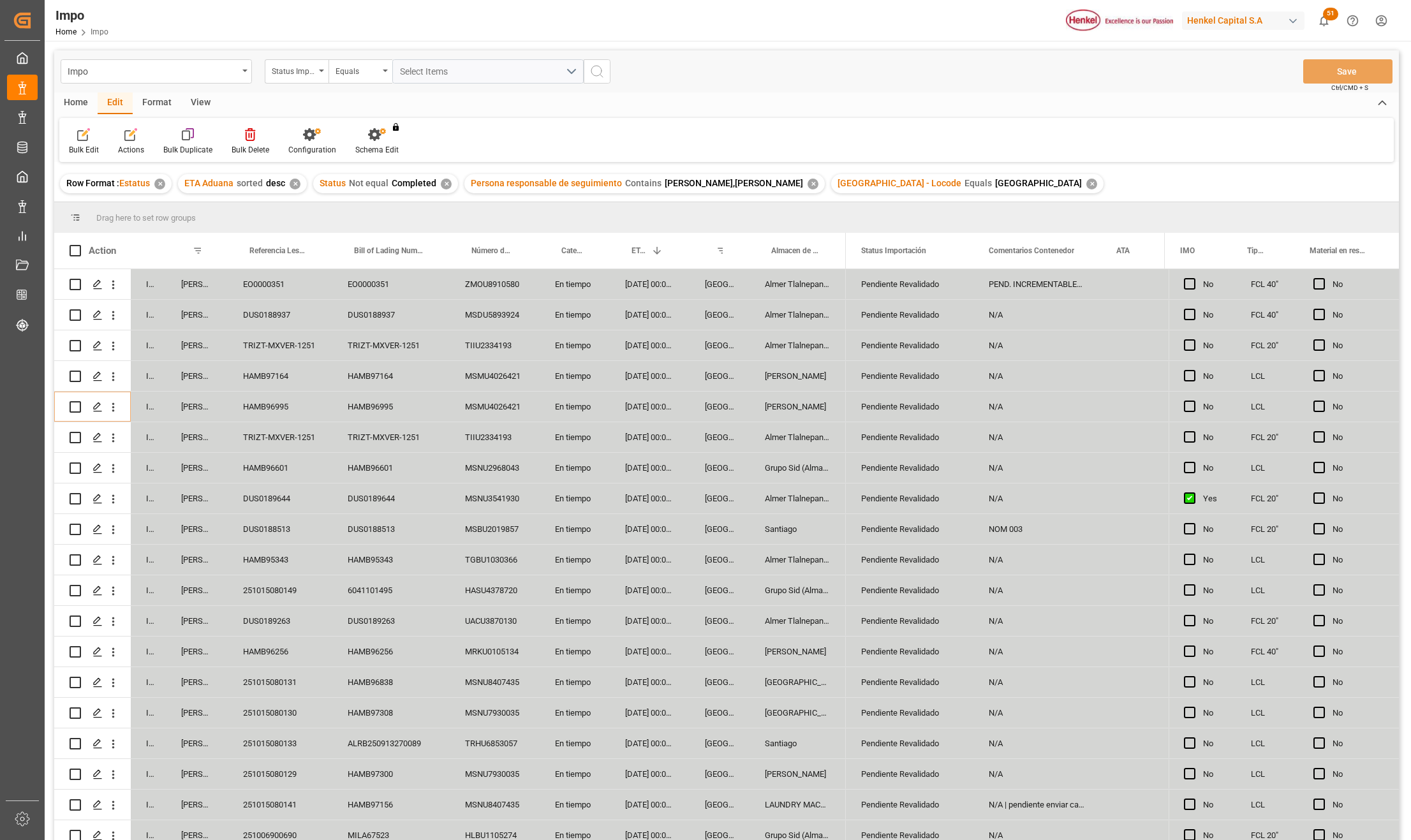
click at [504, 346] on div "TIIU2334193" at bounding box center [494, 345] width 90 height 30
click at [508, 353] on div "TIIU2334193" at bounding box center [494, 345] width 90 height 30
type input "GAOU7060276"
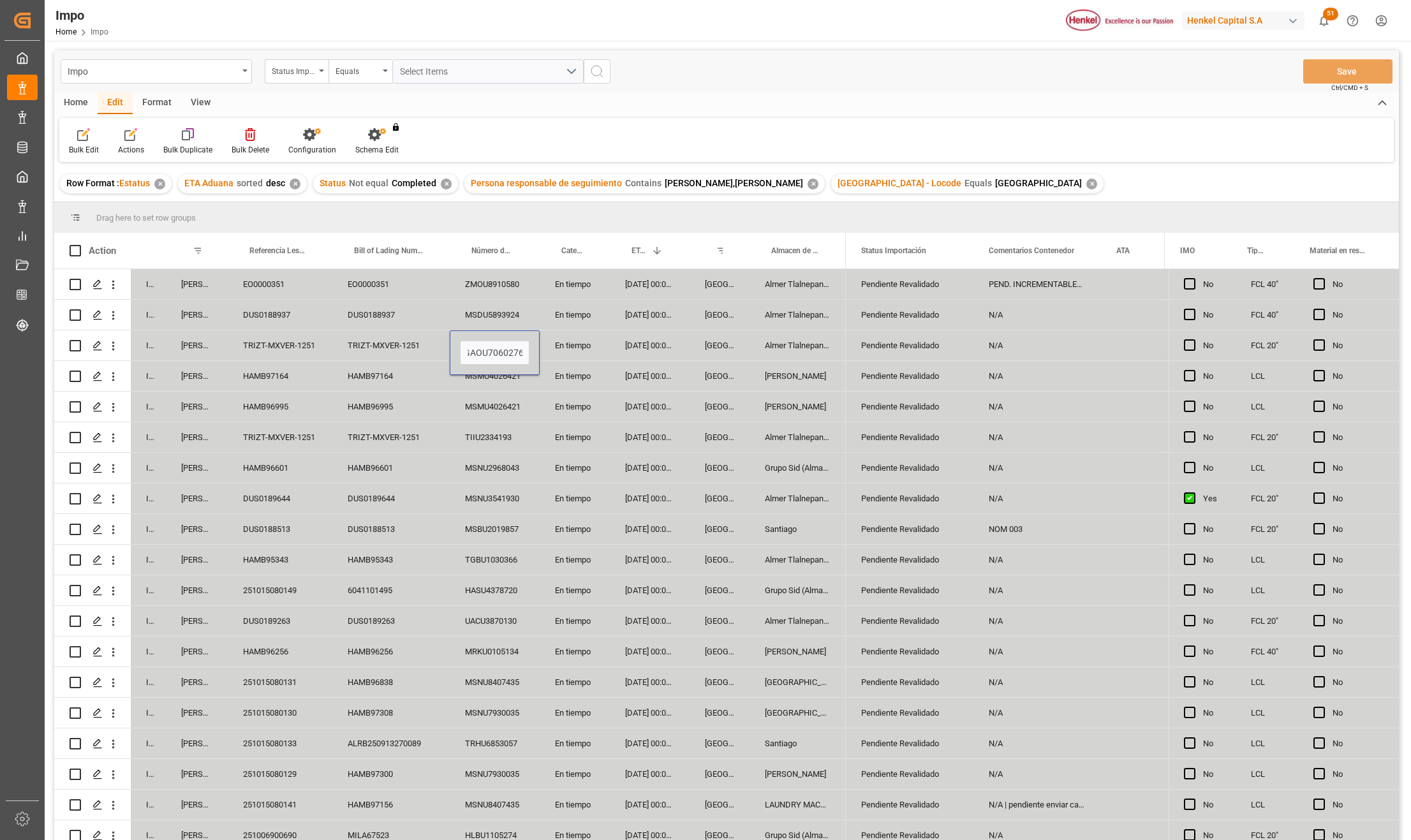
click at [532, 421] on div "MSMU4026421" at bounding box center [494, 406] width 90 height 30
click at [583, 348] on div "En tiempo" at bounding box center [575, 345] width 70 height 30
click at [1323, 75] on button "Save" at bounding box center [1348, 72] width 89 height 25
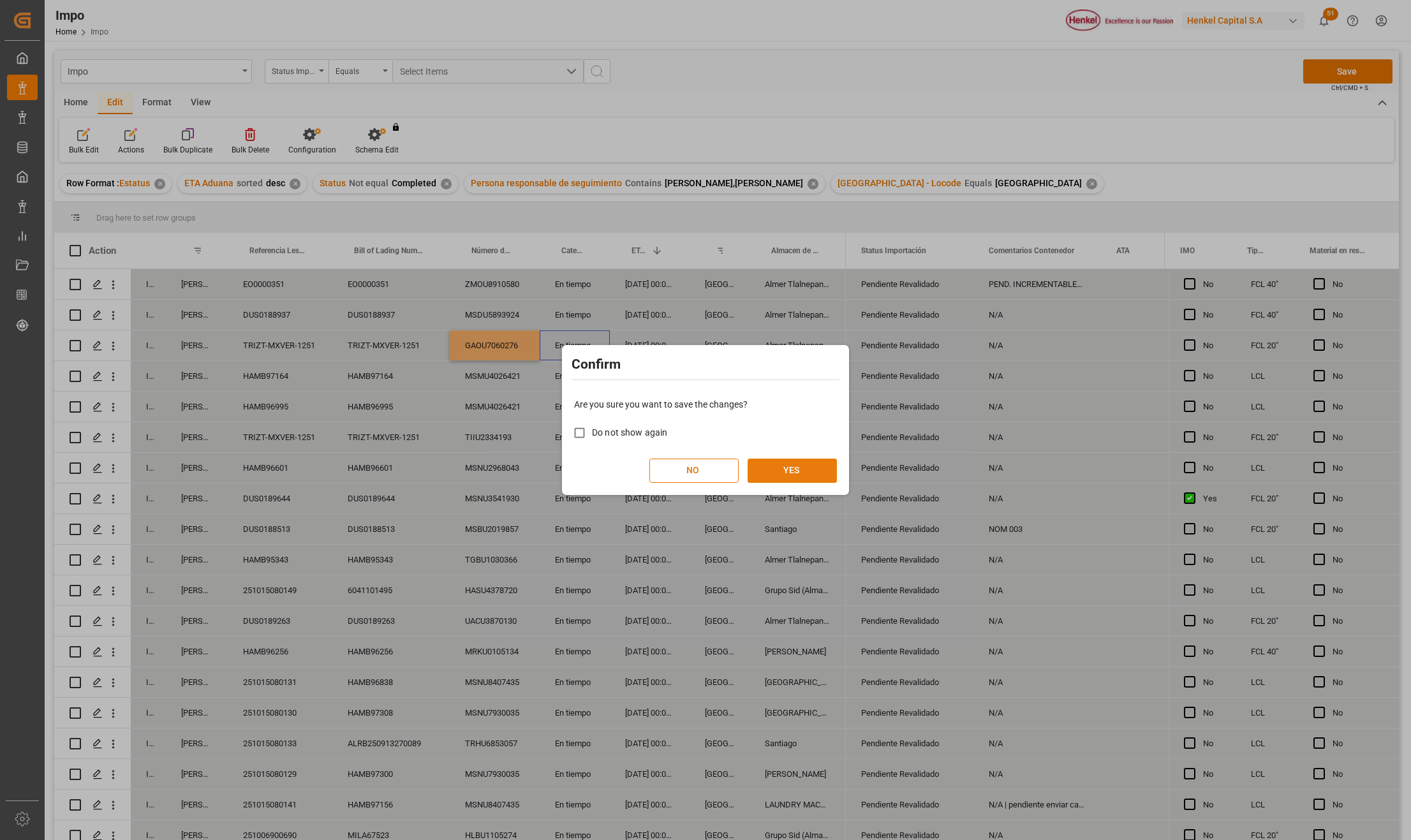
click at [789, 466] on button "YES" at bounding box center [792, 471] width 89 height 25
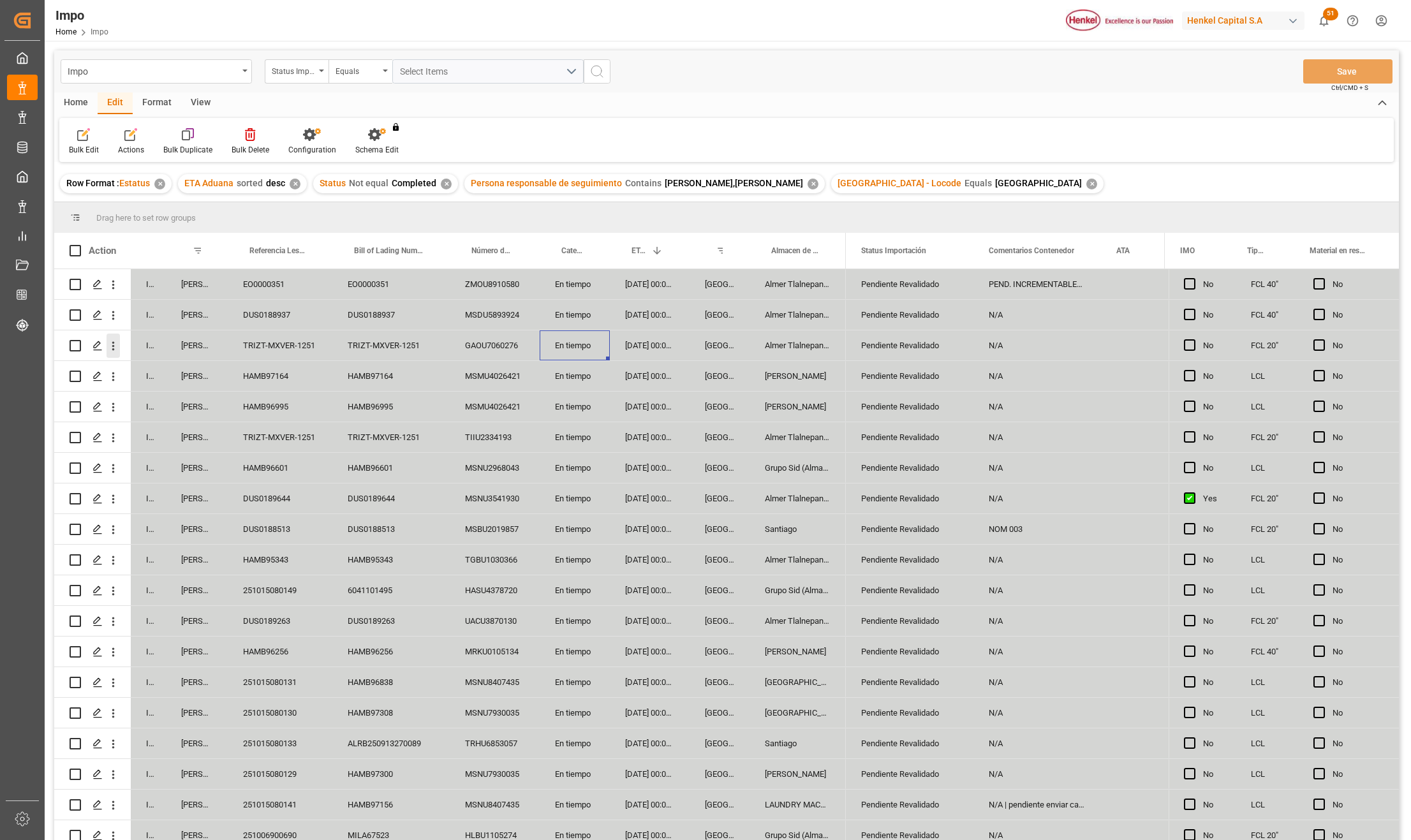
click at [116, 350] on icon "open menu" at bounding box center [113, 346] width 14 height 14
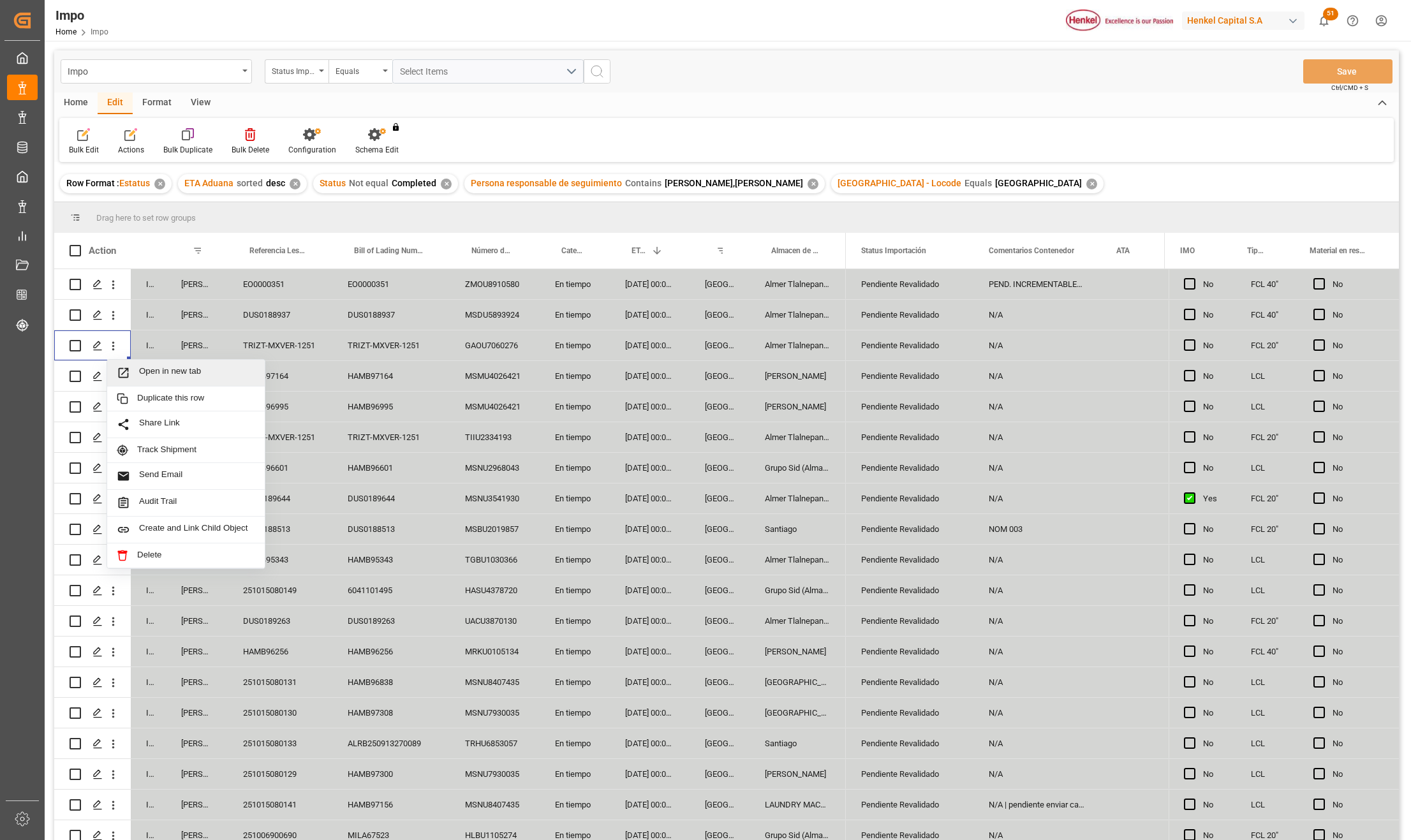
click at [136, 377] on span "Press SPACE to select this row." at bounding box center [128, 373] width 23 height 14
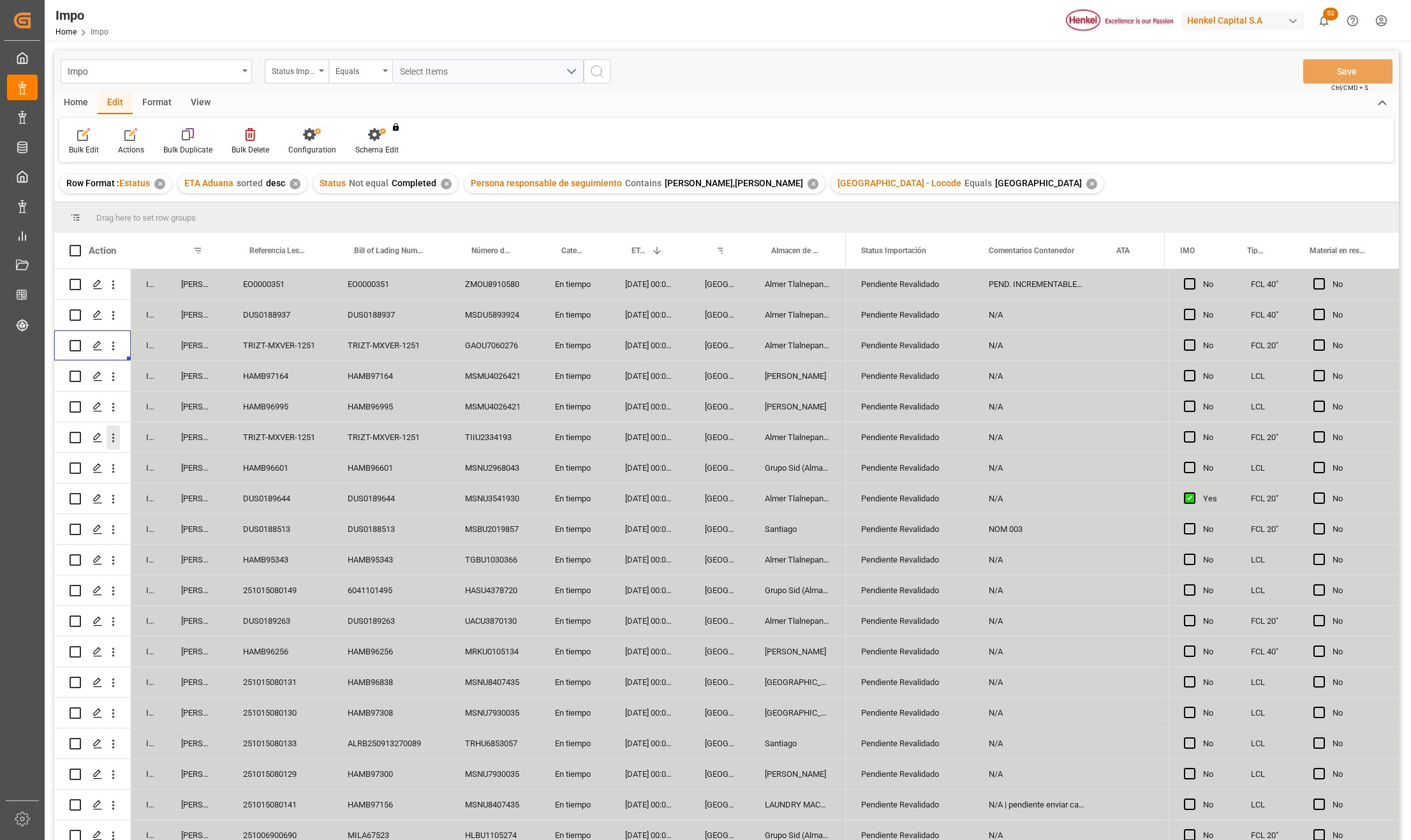
click at [116, 432] on icon "open menu" at bounding box center [113, 437] width 14 height 14
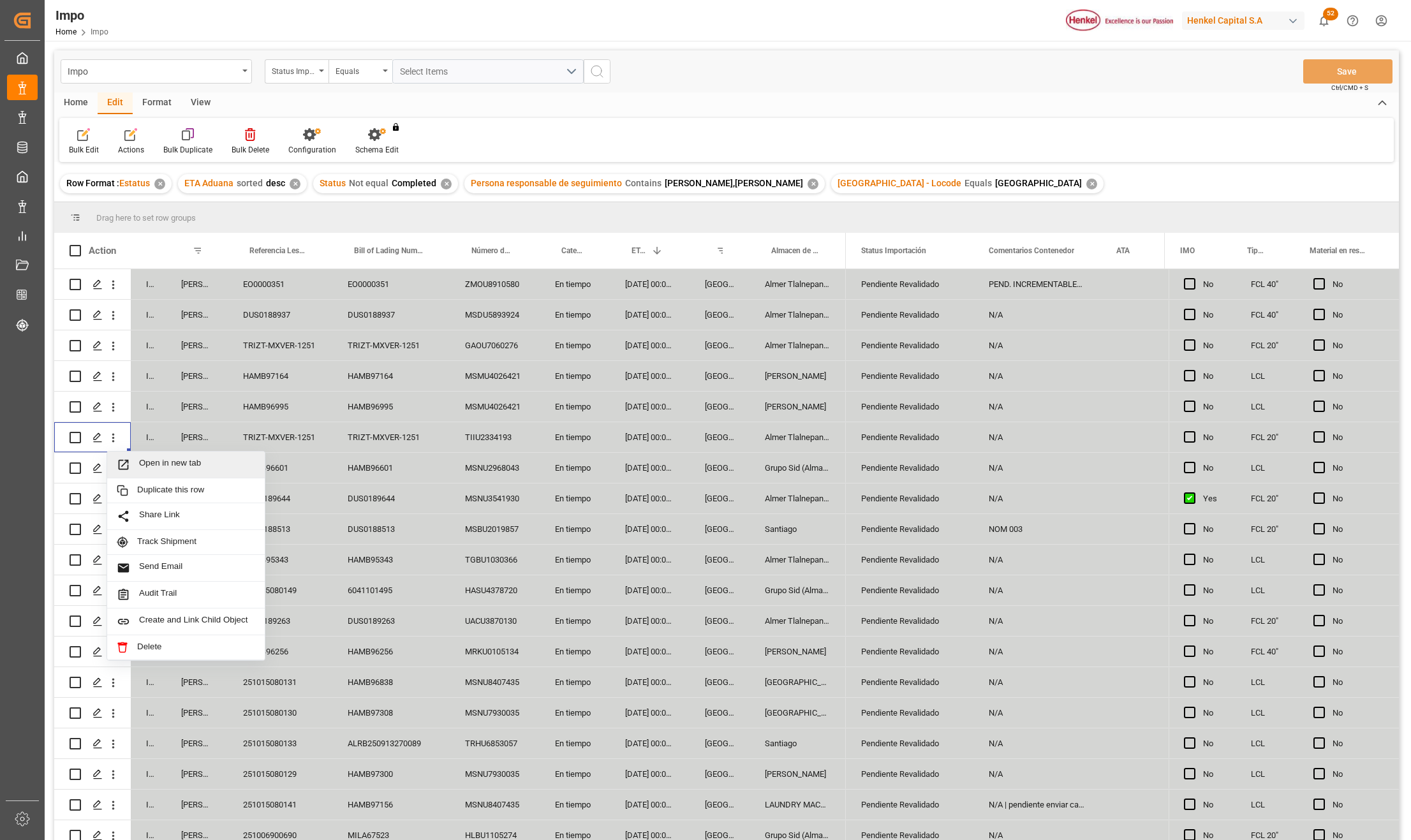
click at [135, 456] on div "Open in new tab" at bounding box center [186, 465] width 158 height 26
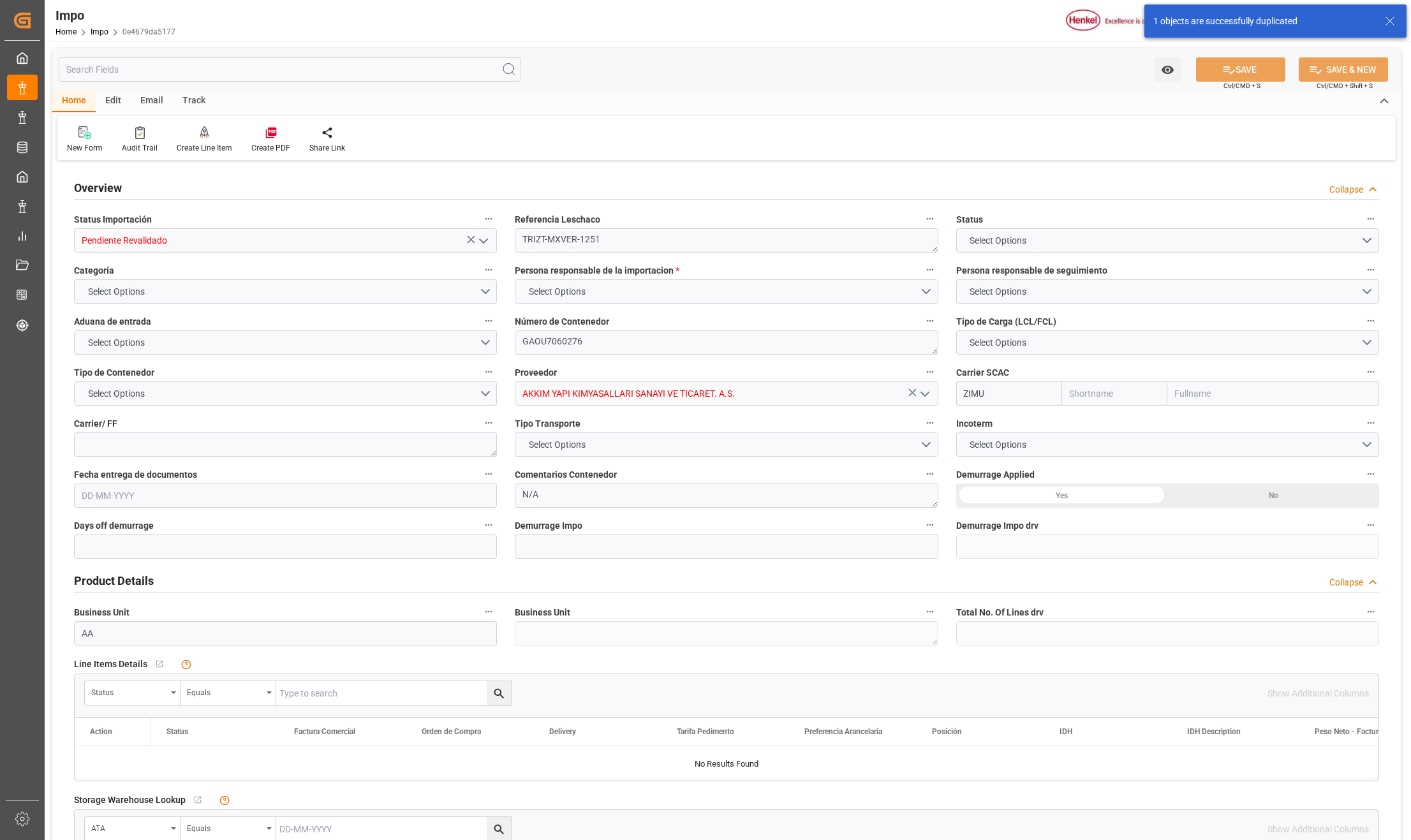
type input "ZIM"
type input "ZIM Integrated Shipping Services Ltd."
type input "12.44"
type input "24"
type input "[DATE]"
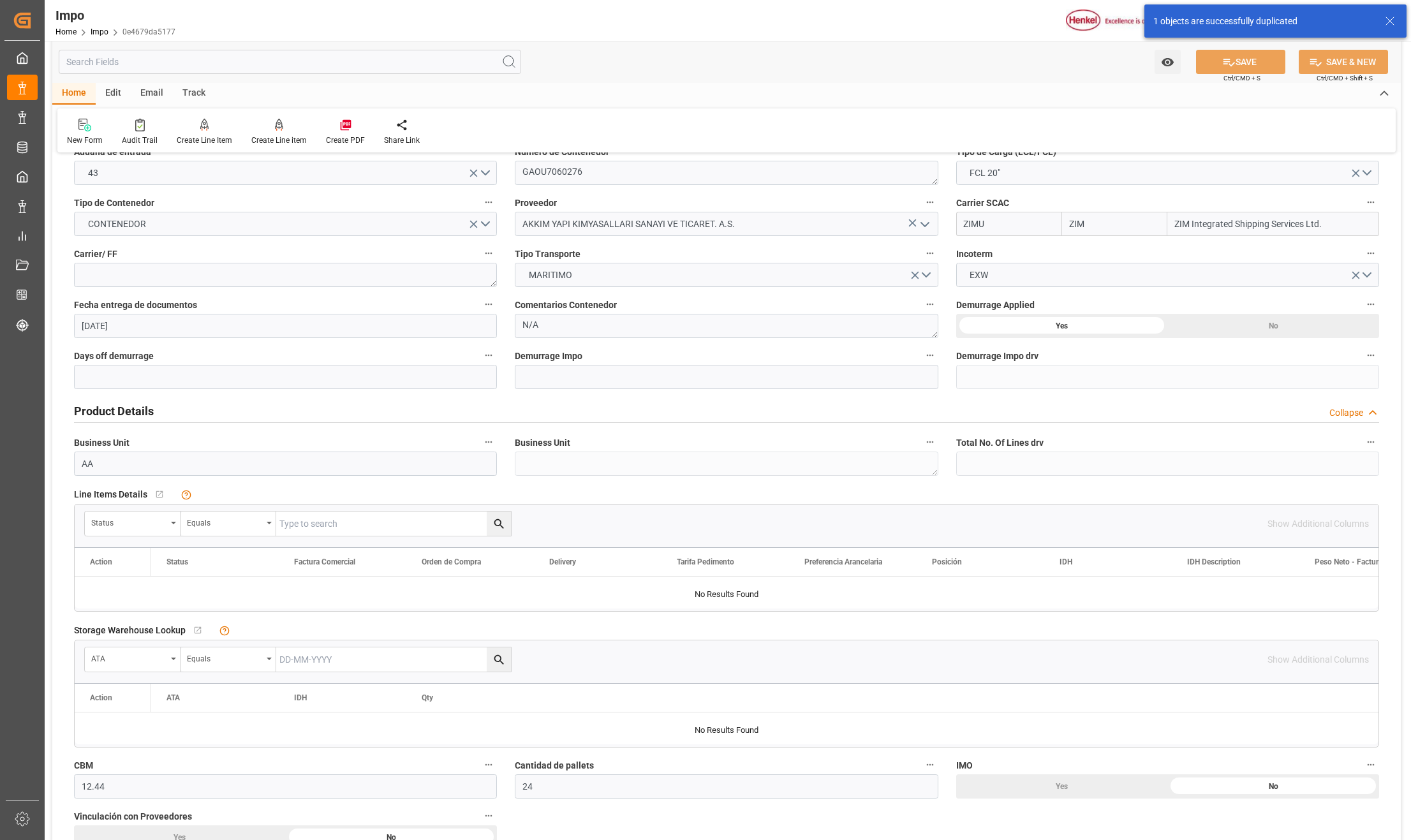
scroll to position [255, 0]
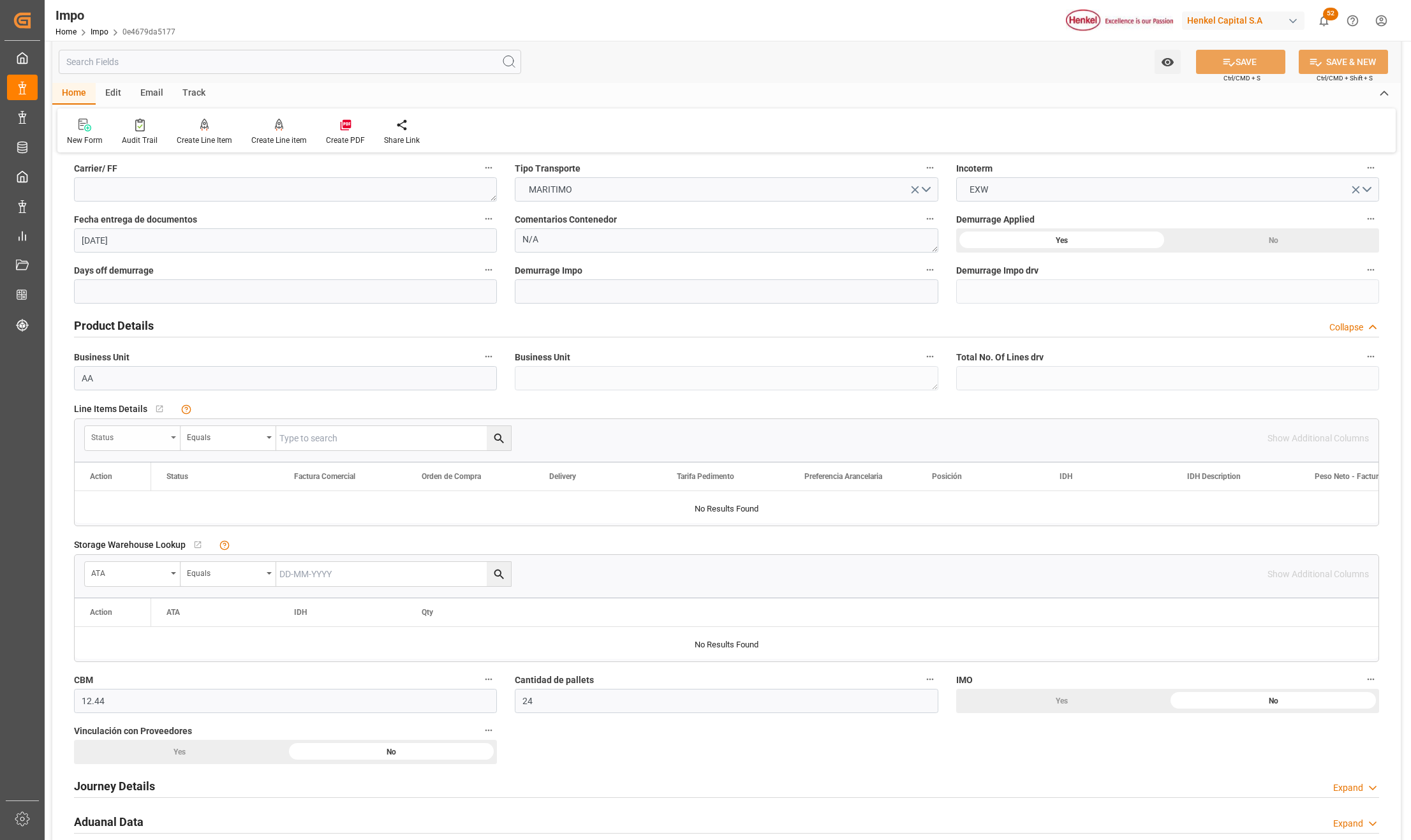
click at [176, 439] on div "Status" at bounding box center [133, 438] width 96 height 25
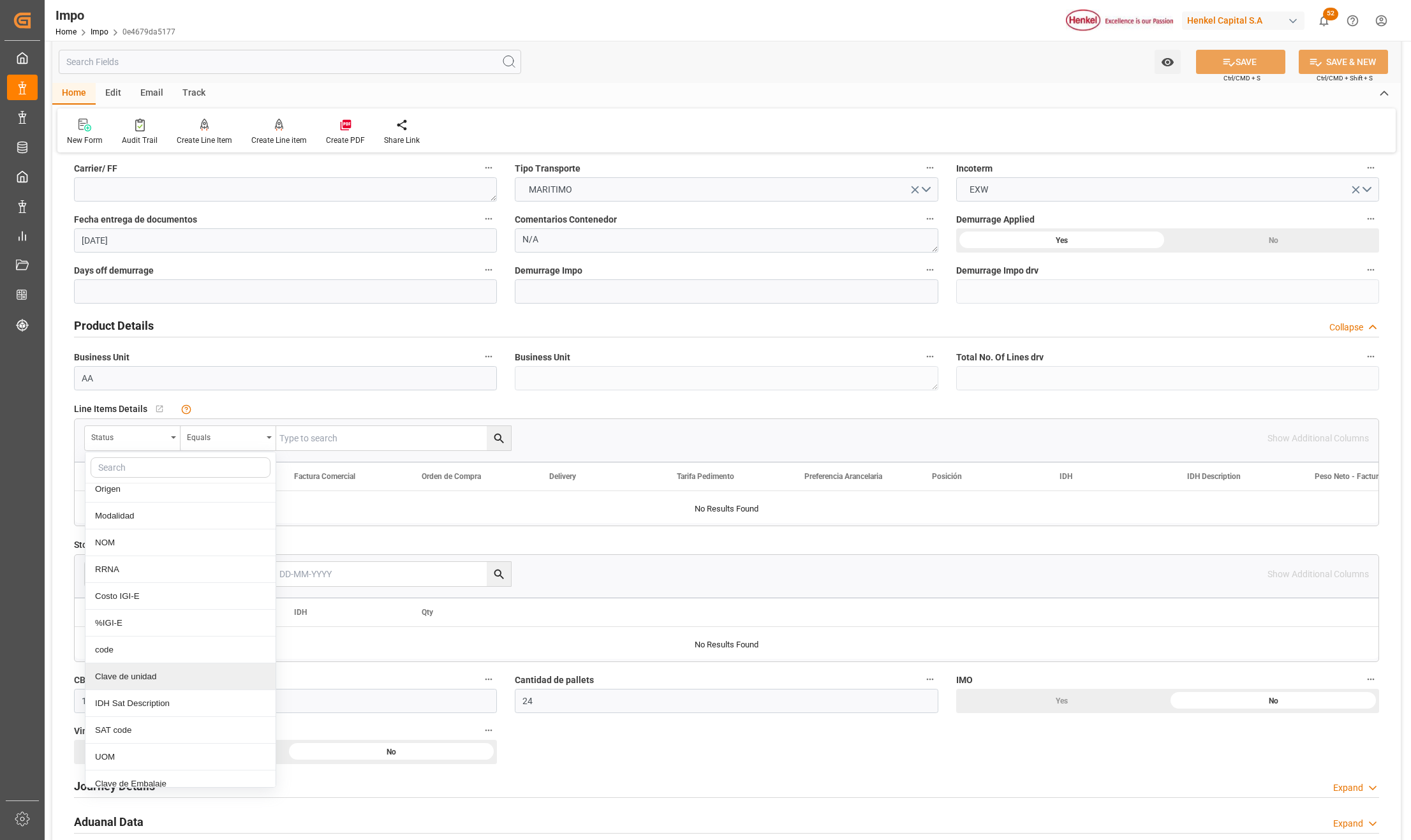
scroll to position [677, 0]
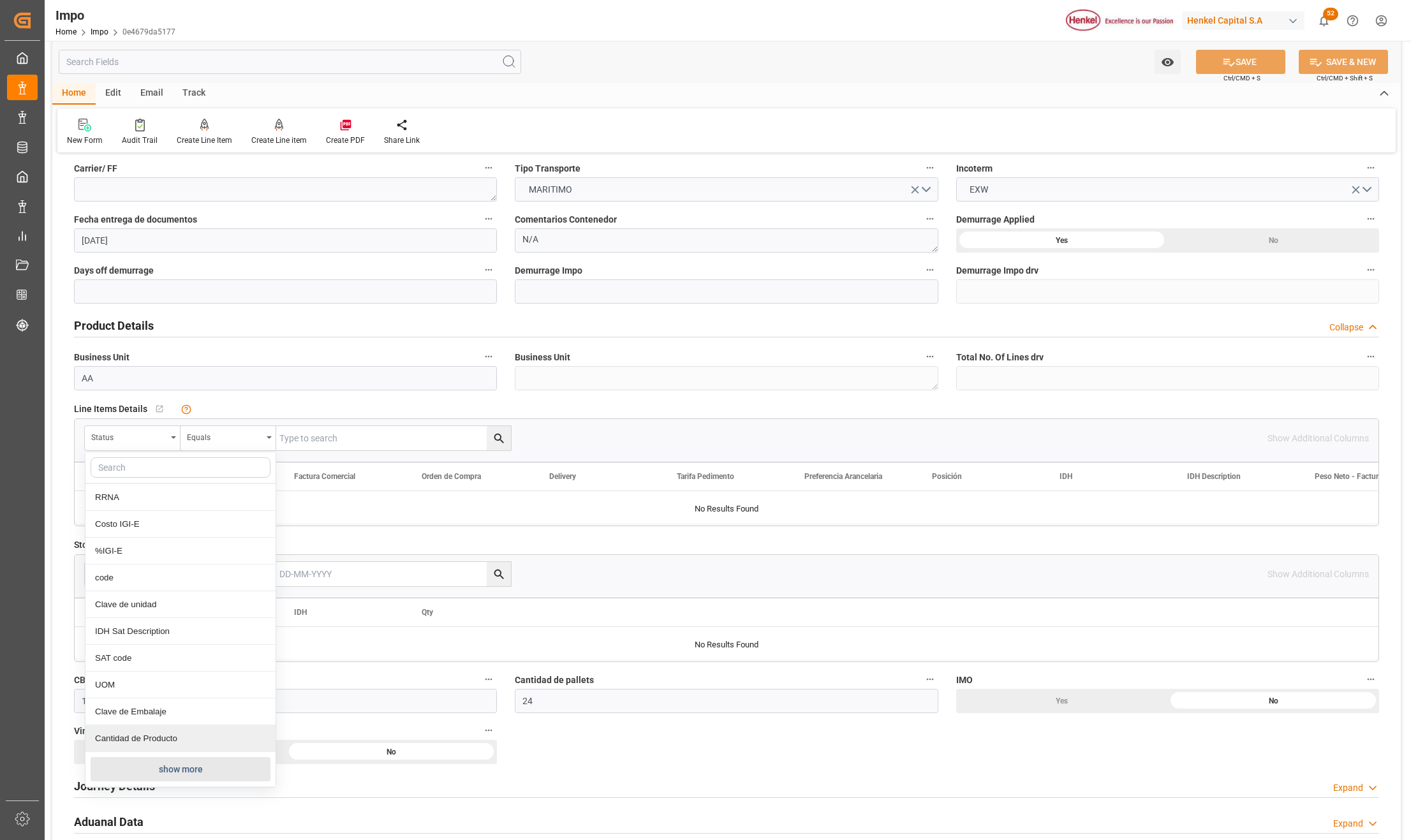
click at [173, 765] on button "show more" at bounding box center [180, 770] width 180 height 25
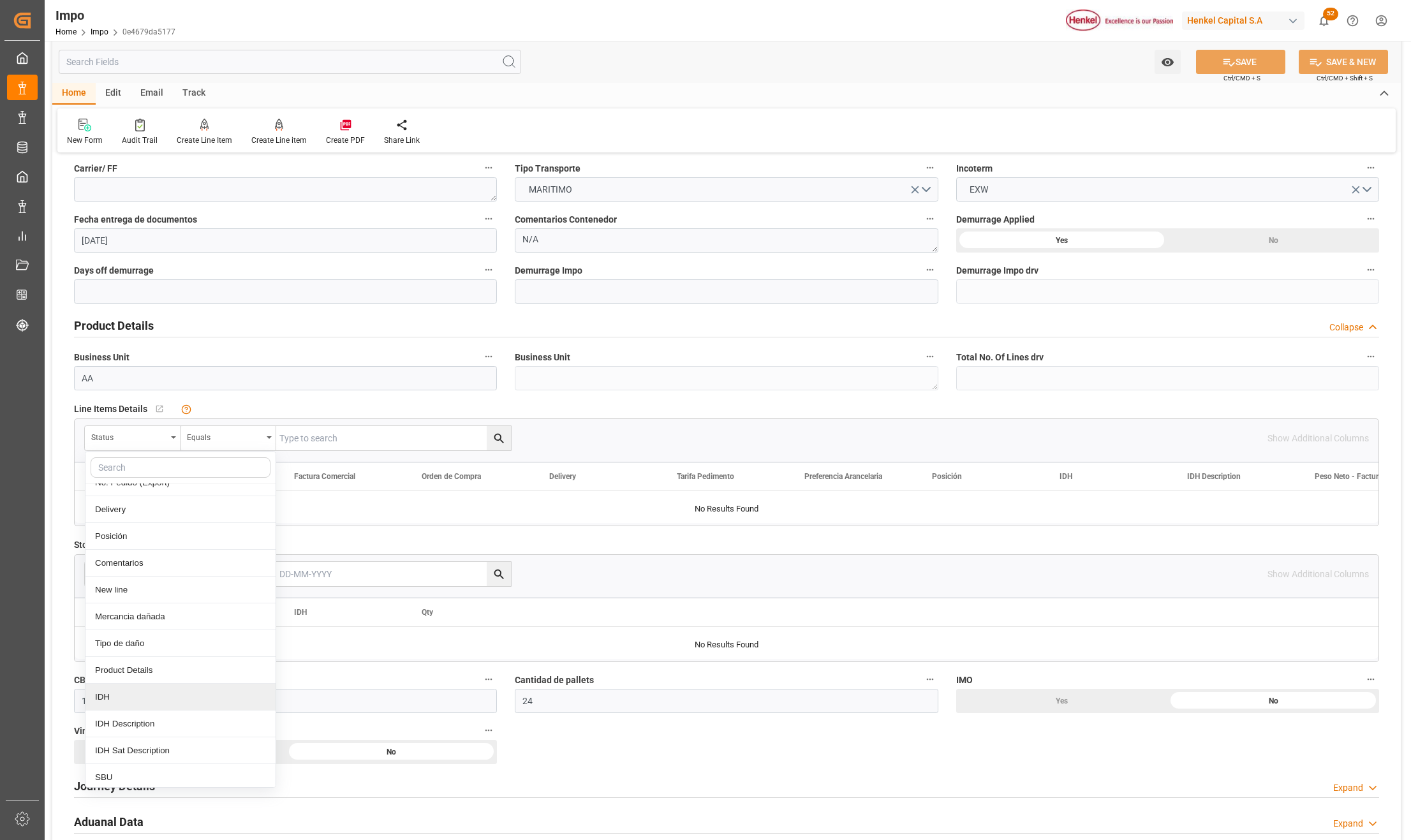
scroll to position [85, 0]
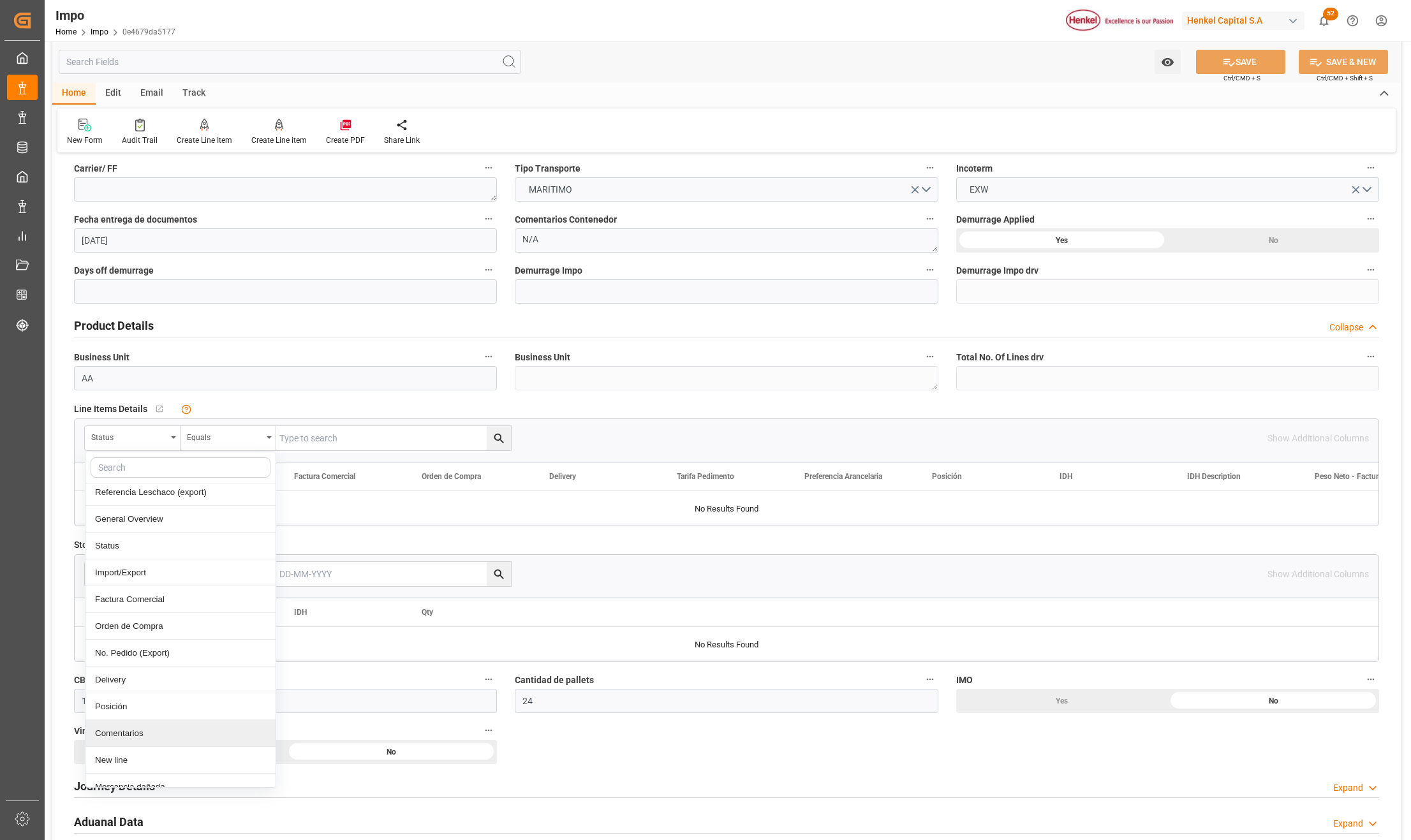
click at [133, 740] on div "Comentarios" at bounding box center [180, 733] width 190 height 26
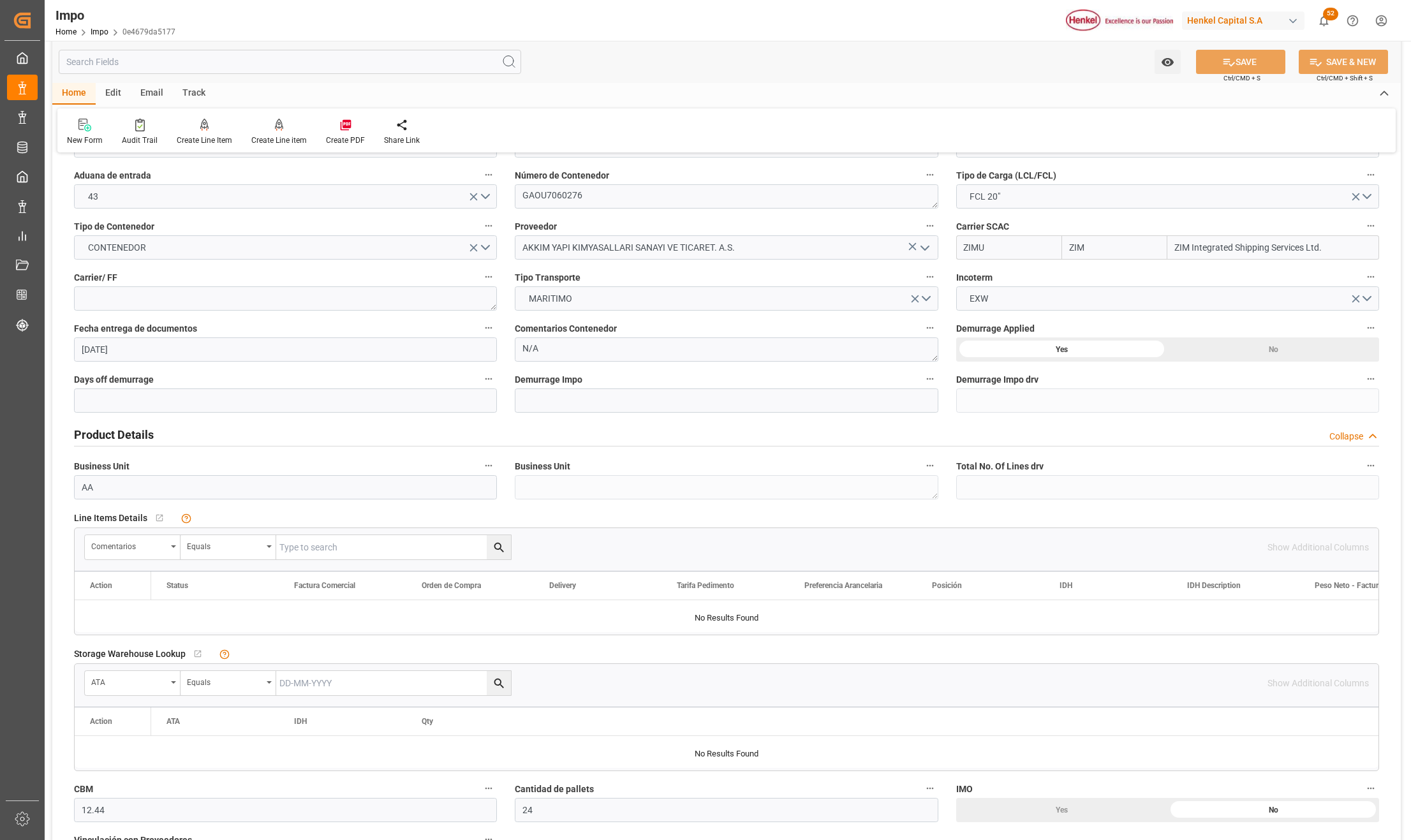
scroll to position [0, 0]
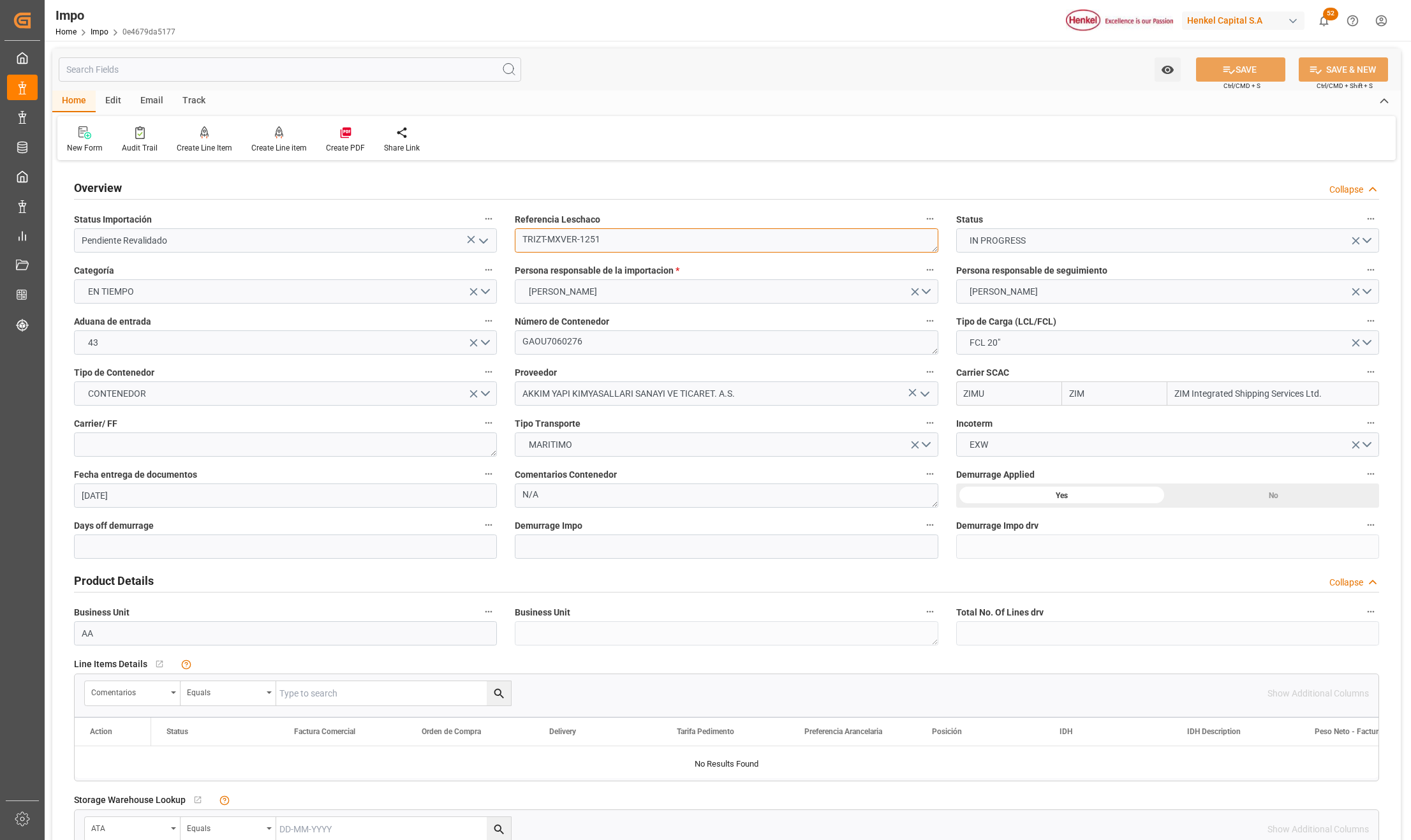
drag, startPoint x: 605, startPoint y: 246, endPoint x: 480, endPoint y: 246, distance: 125.0
click at [480, 246] on div "Overview Collapse Status Importación Pendiente Revalidado Referencia Leschaco T…" at bounding box center [727, 832] width 1349 height 1337
click at [321, 689] on input "text" at bounding box center [393, 693] width 235 height 25
paste input "TRIZT-MXVER-1251"
type input "TRIZT-MXVER-1251"
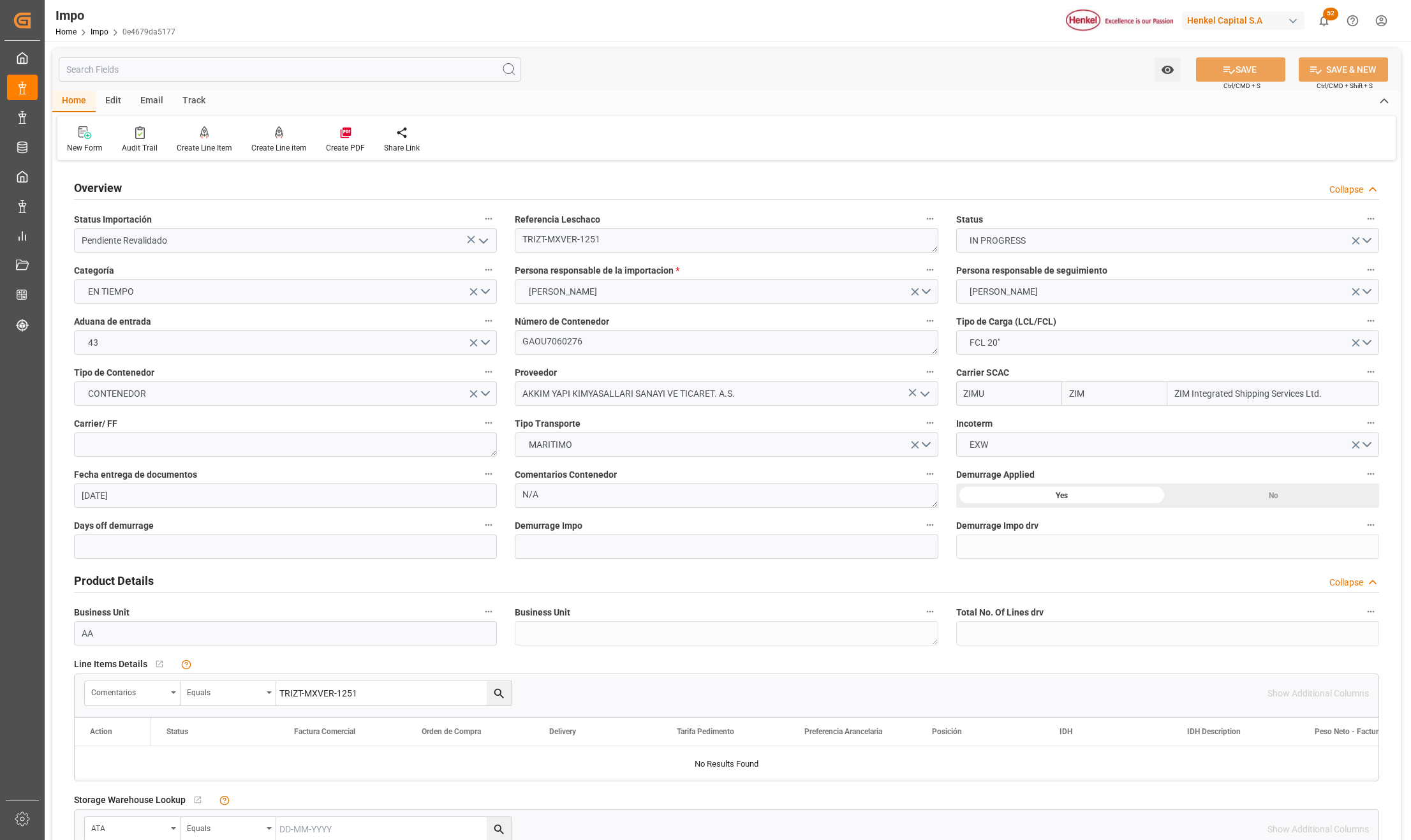
click at [503, 693] on icon "search button" at bounding box center [499, 693] width 14 height 14
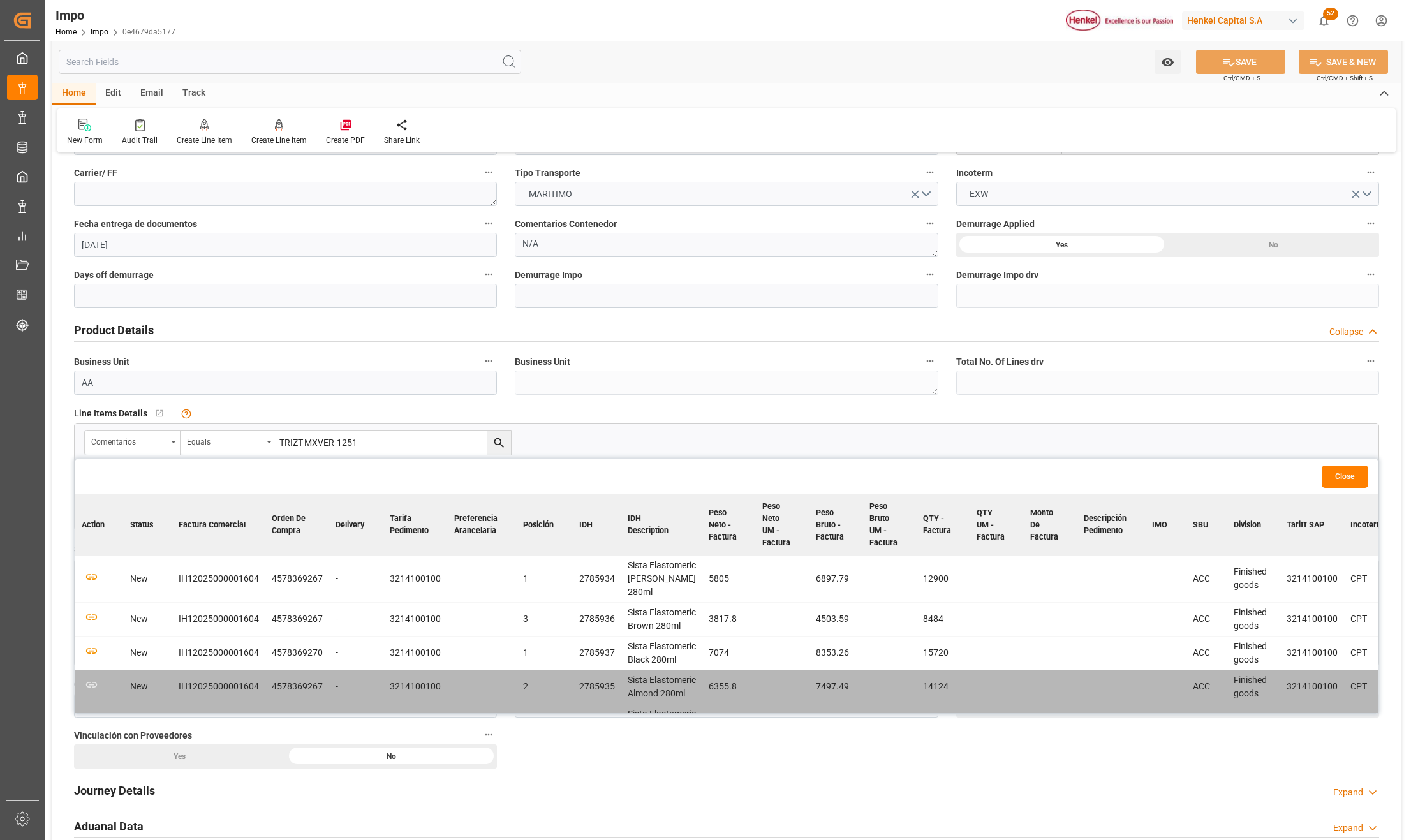
scroll to position [255, 0]
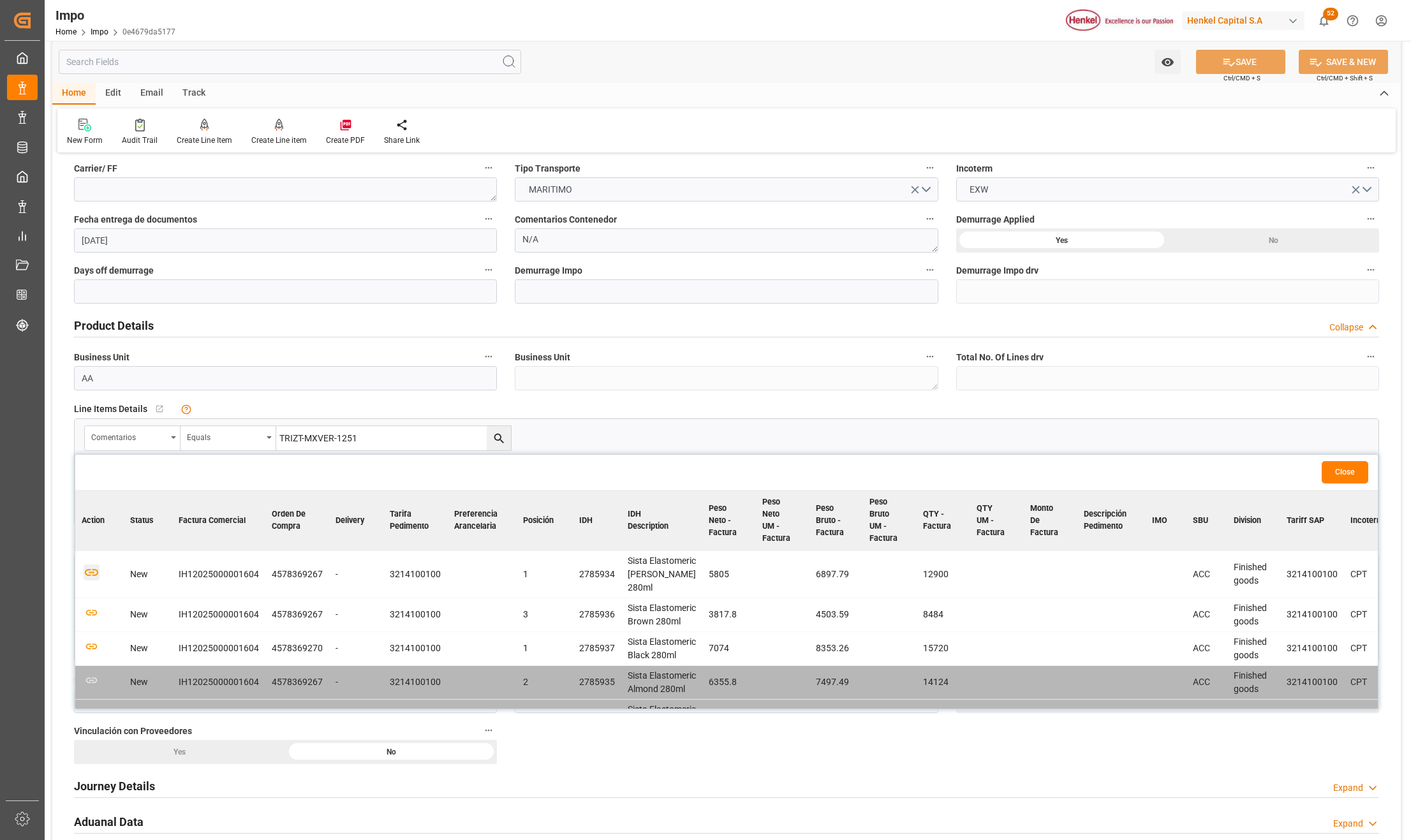
click at [88, 577] on icon "button" at bounding box center [91, 572] width 16 height 16
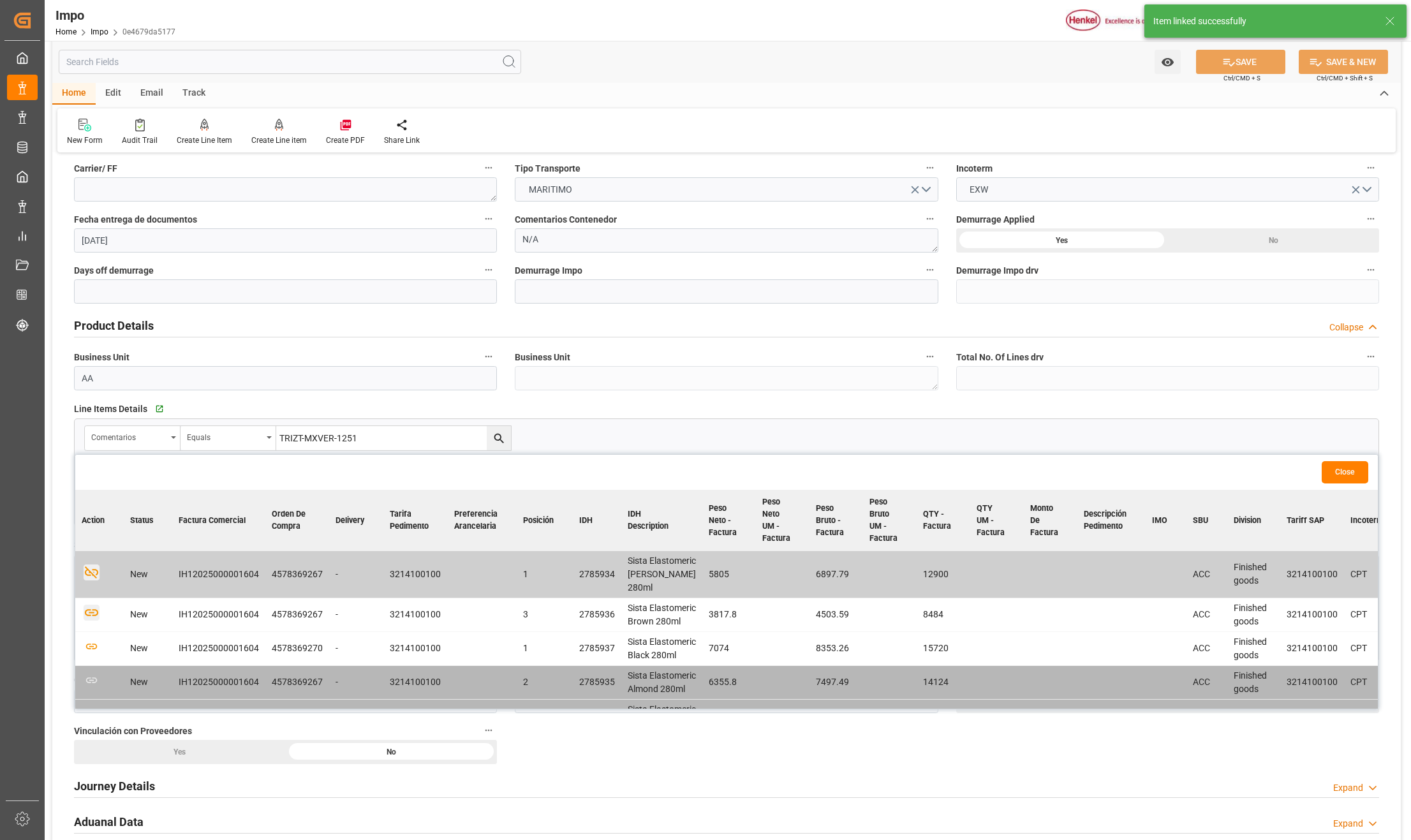
click at [90, 620] on icon "button" at bounding box center [91, 613] width 16 height 16
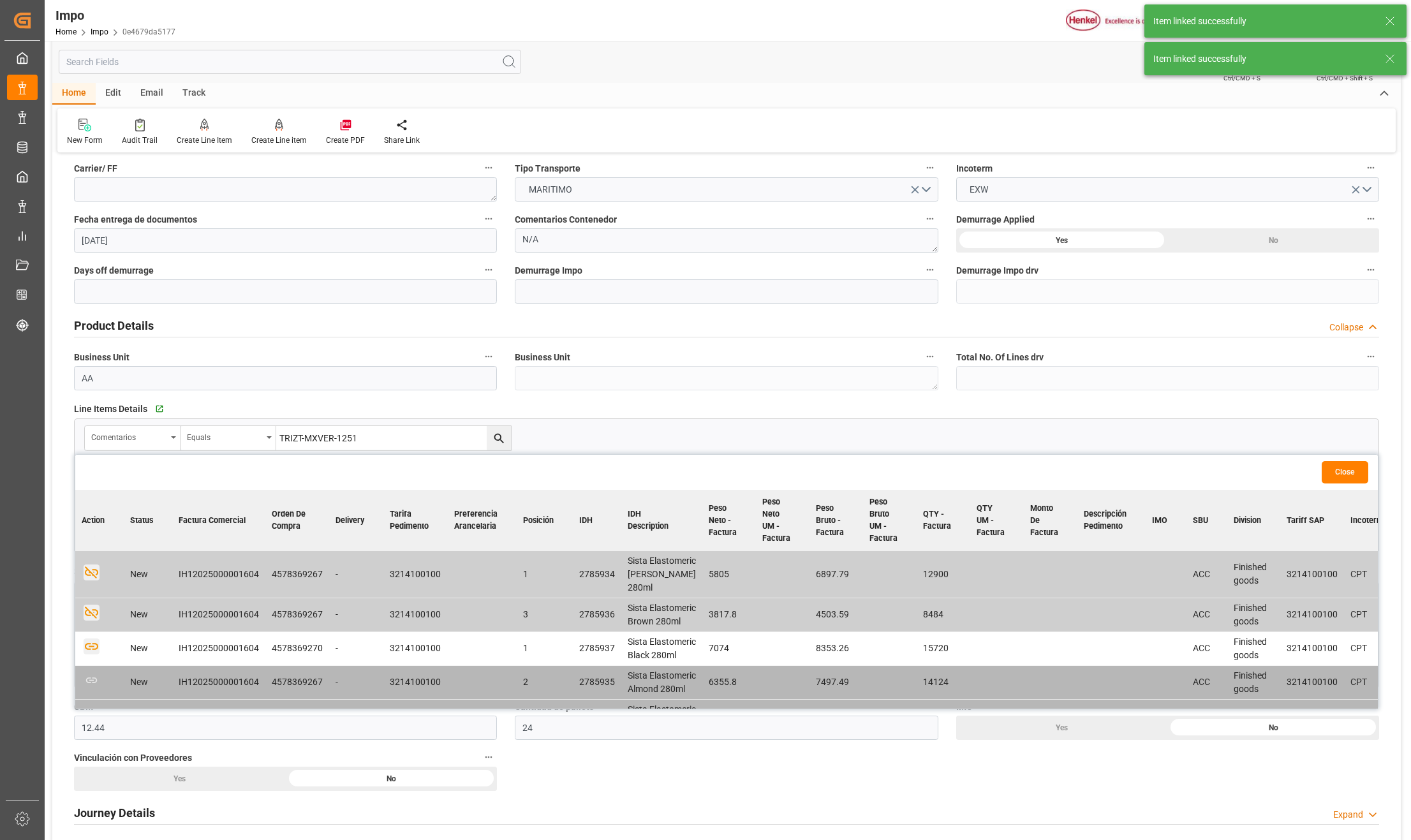
click at [92, 655] on icon "button" at bounding box center [91, 646] width 16 height 16
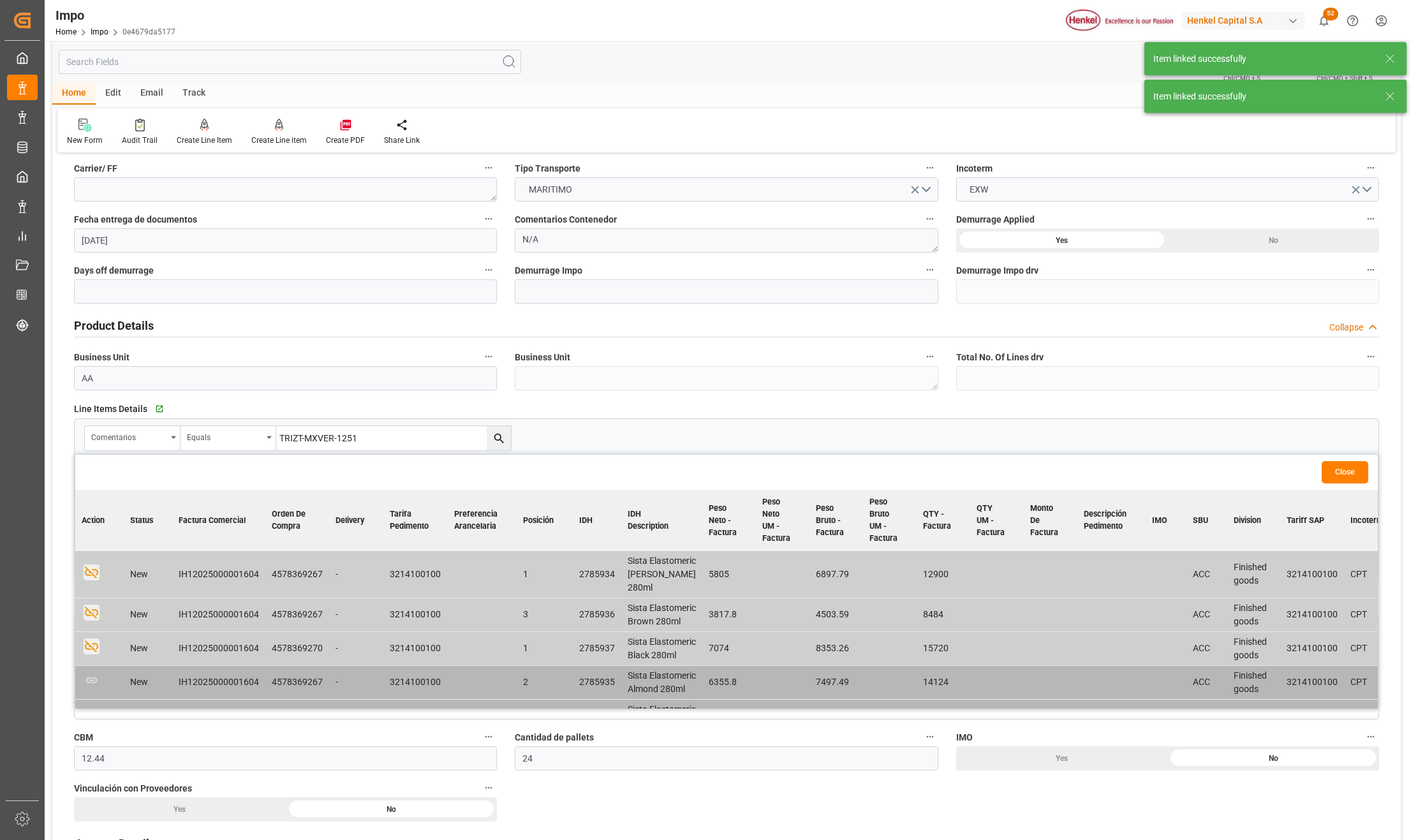
click at [1331, 470] on button "Close" at bounding box center [1345, 472] width 47 height 23
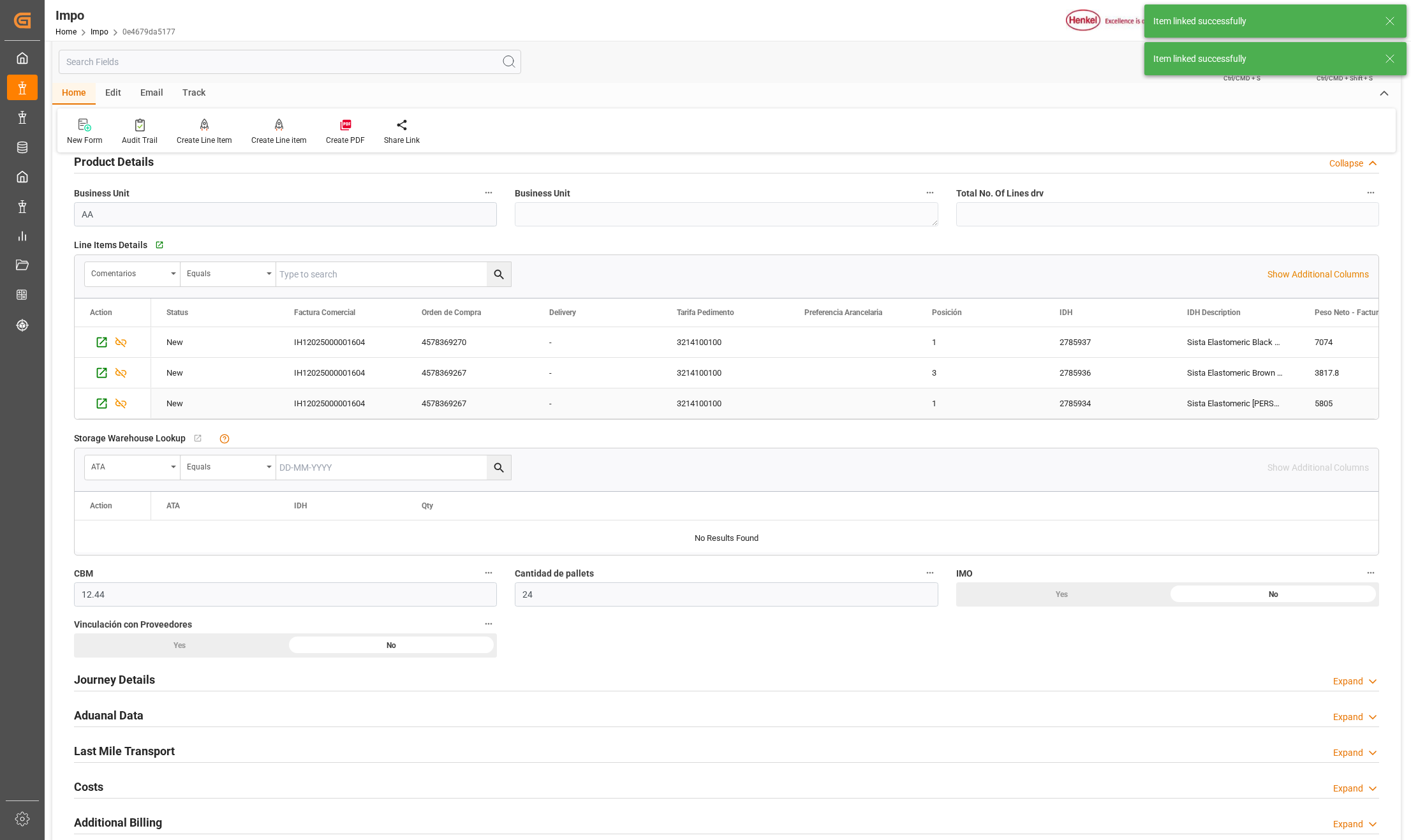
scroll to position [425, 0]
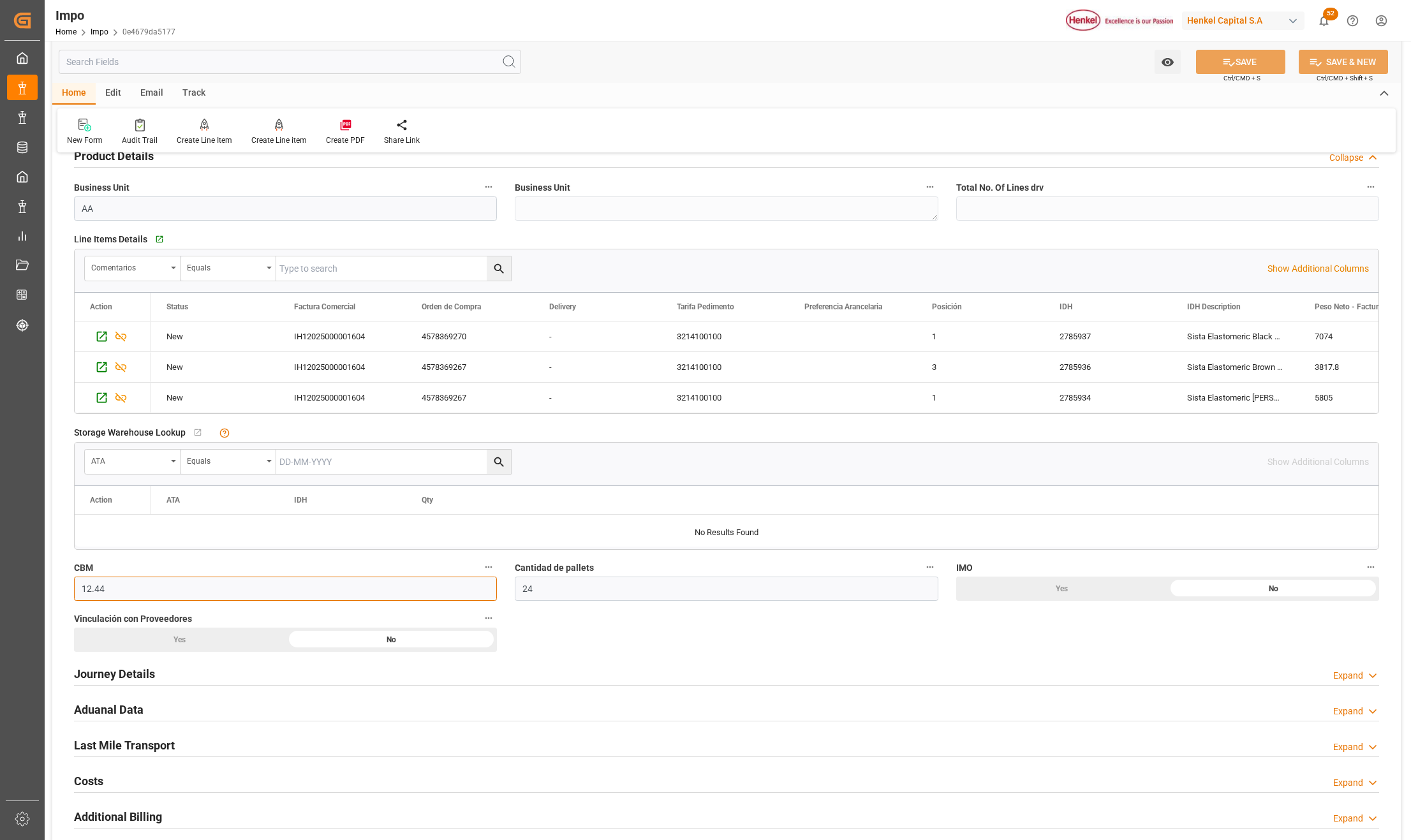
drag, startPoint x: 157, startPoint y: 595, endPoint x: 69, endPoint y: 585, distance: 88.6
click at [69, 585] on div "CBM 12.44" at bounding box center [286, 580] width 441 height 51
type input "31"
click at [516, 588] on input "24" at bounding box center [727, 589] width 423 height 25
type input "12"
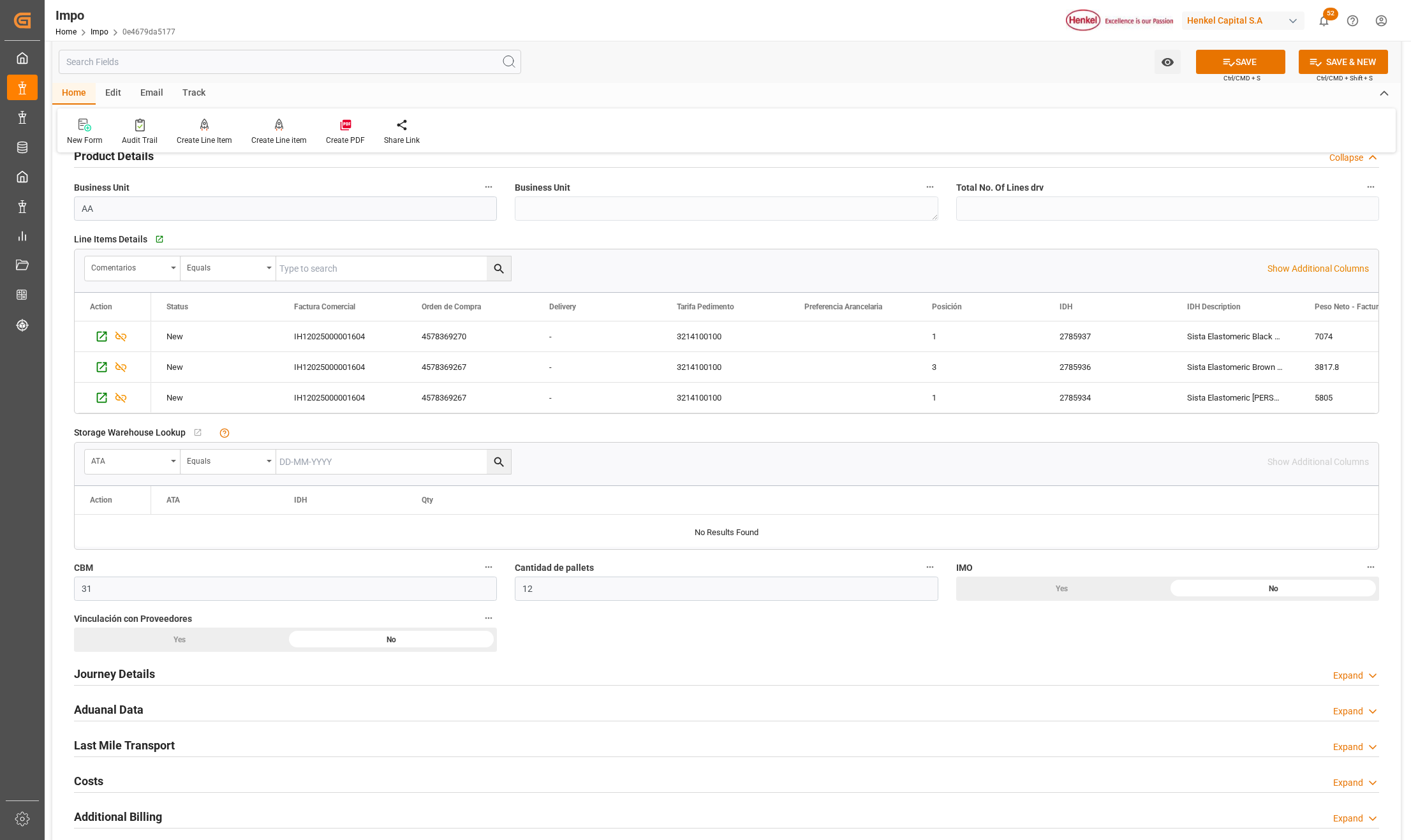
click at [141, 671] on h2 "Journey Details" at bounding box center [114, 674] width 81 height 17
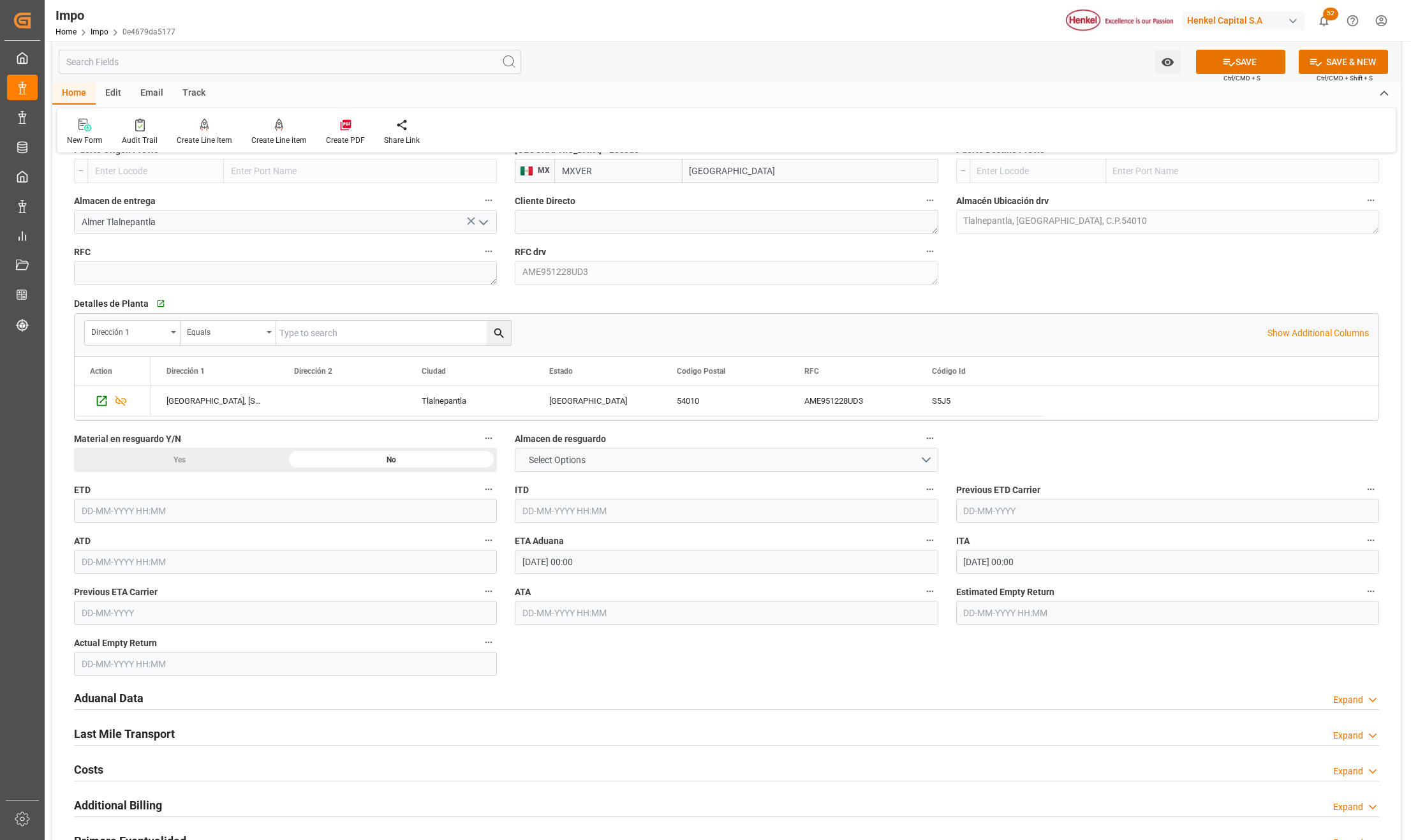
scroll to position [1190, 0]
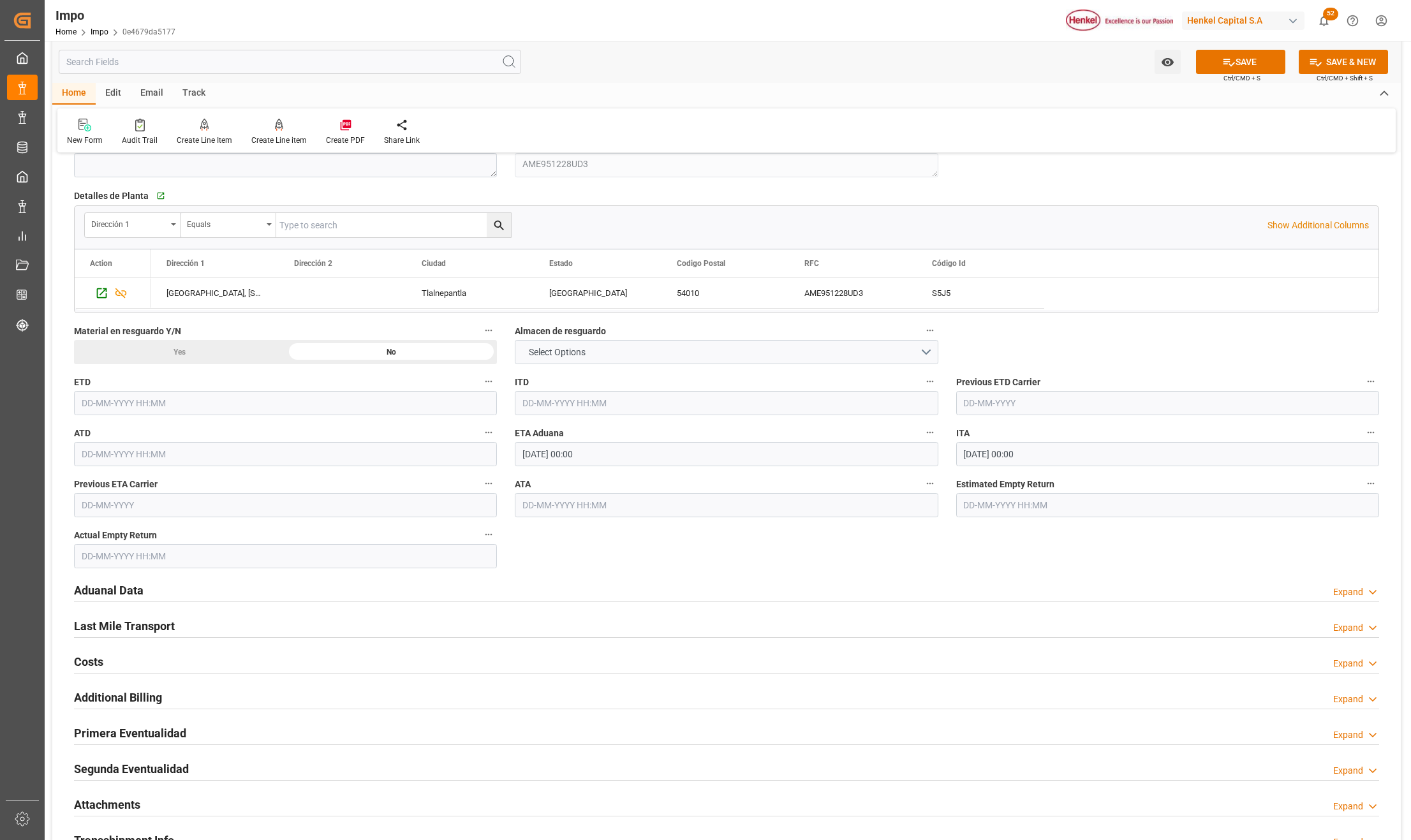
click at [133, 595] on h2 "Aduanal Data" at bounding box center [109, 590] width 70 height 17
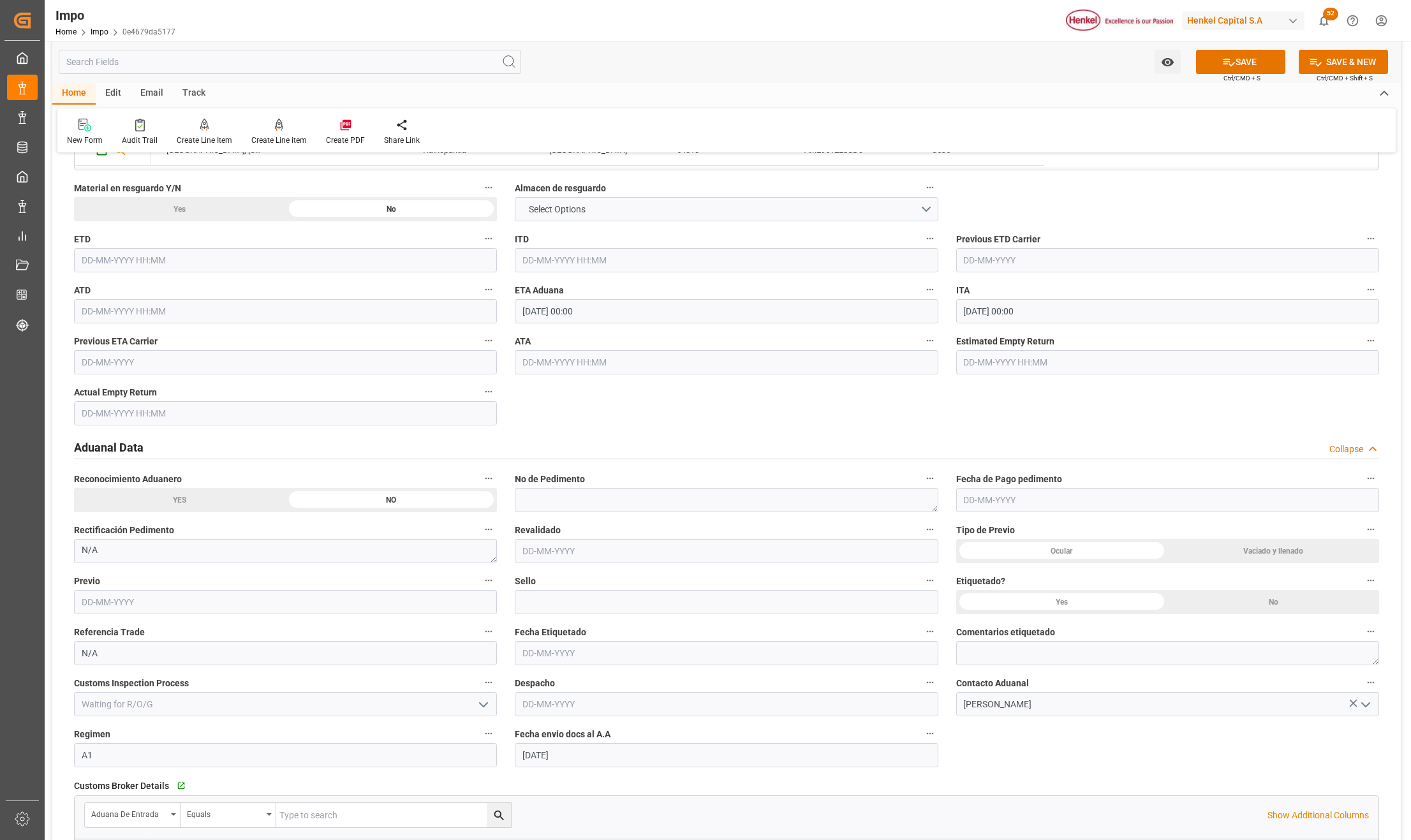
scroll to position [1360, 0]
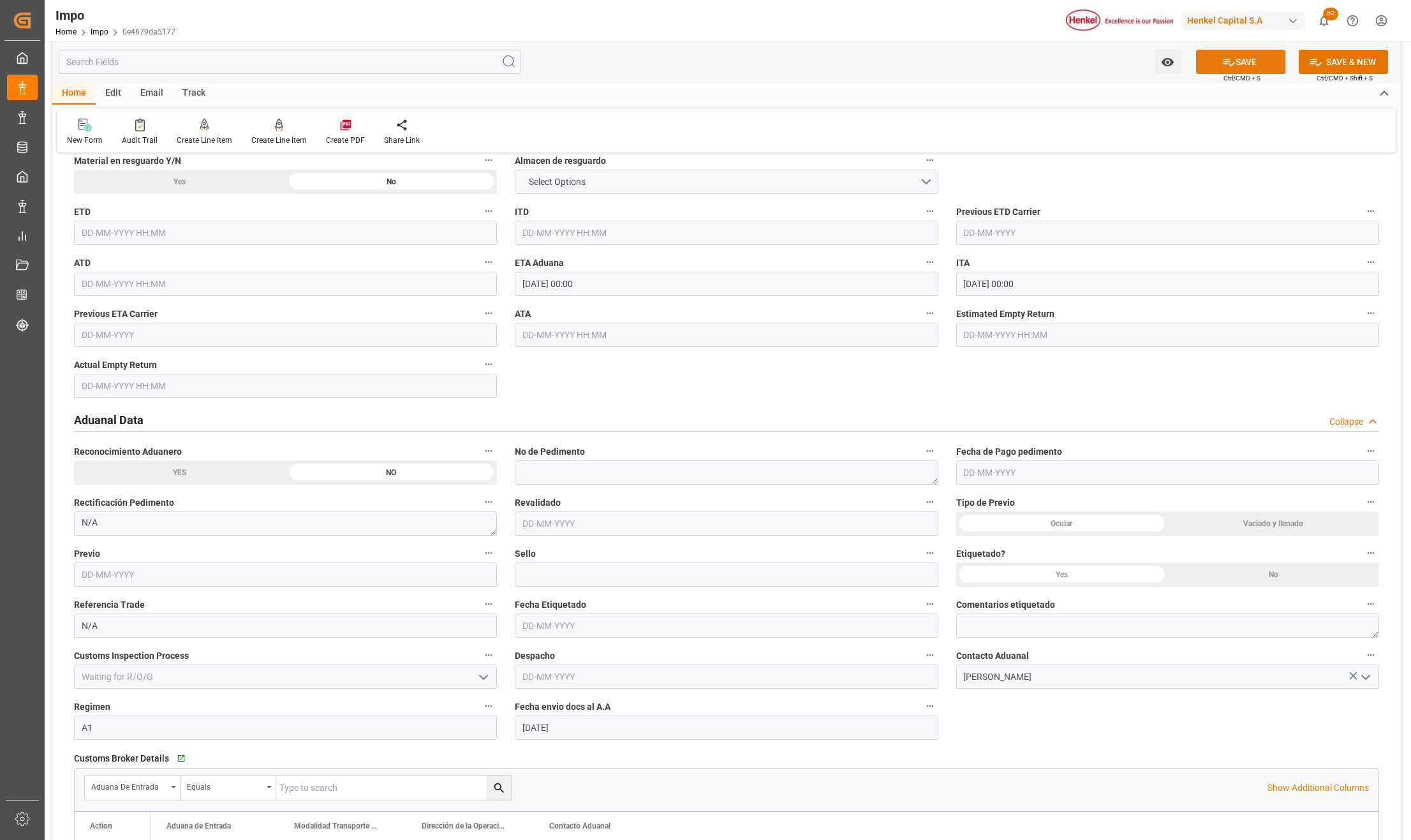
click at [1217, 63] on button "SAVE" at bounding box center [1241, 62] width 89 height 25
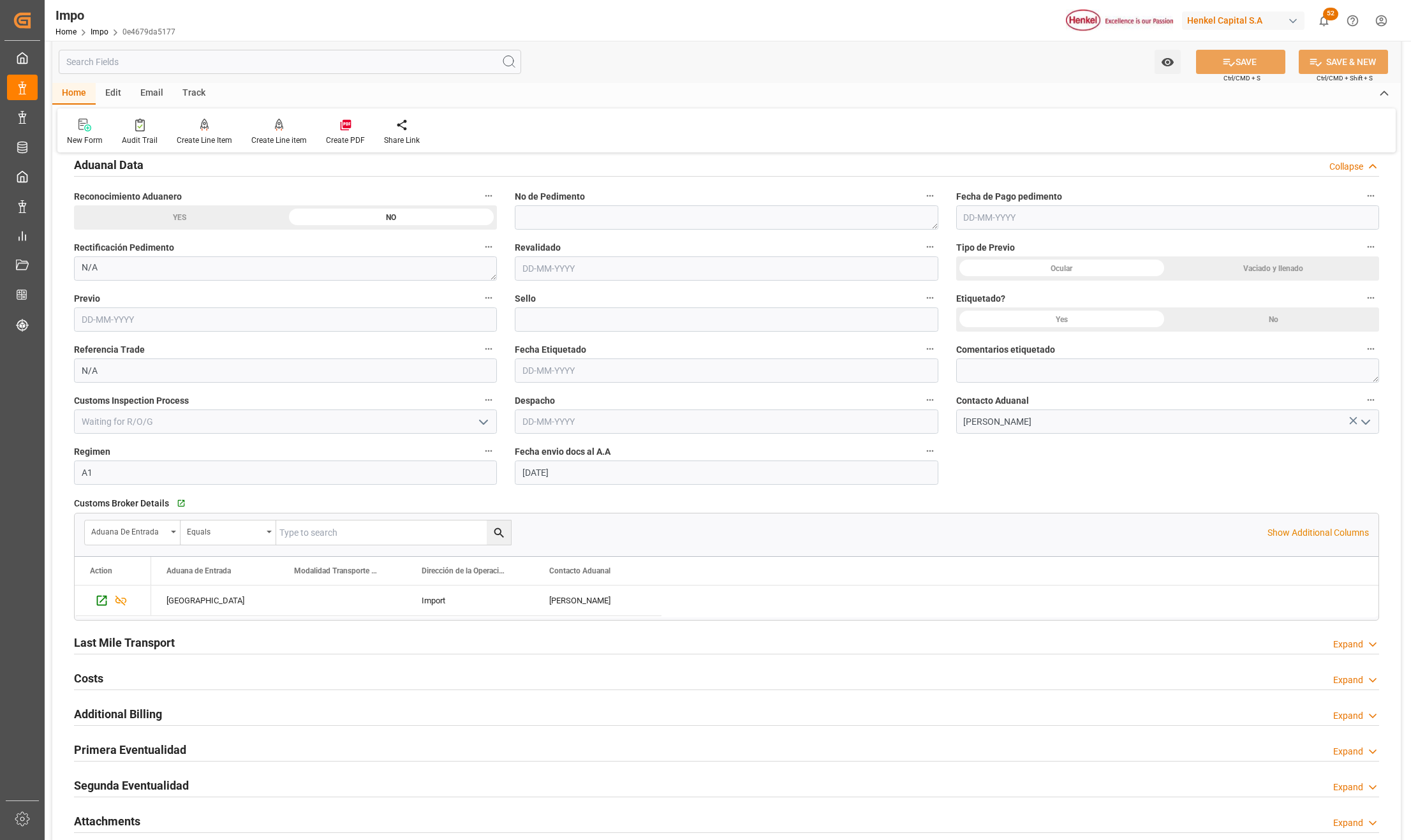
scroll to position [1871, 0]
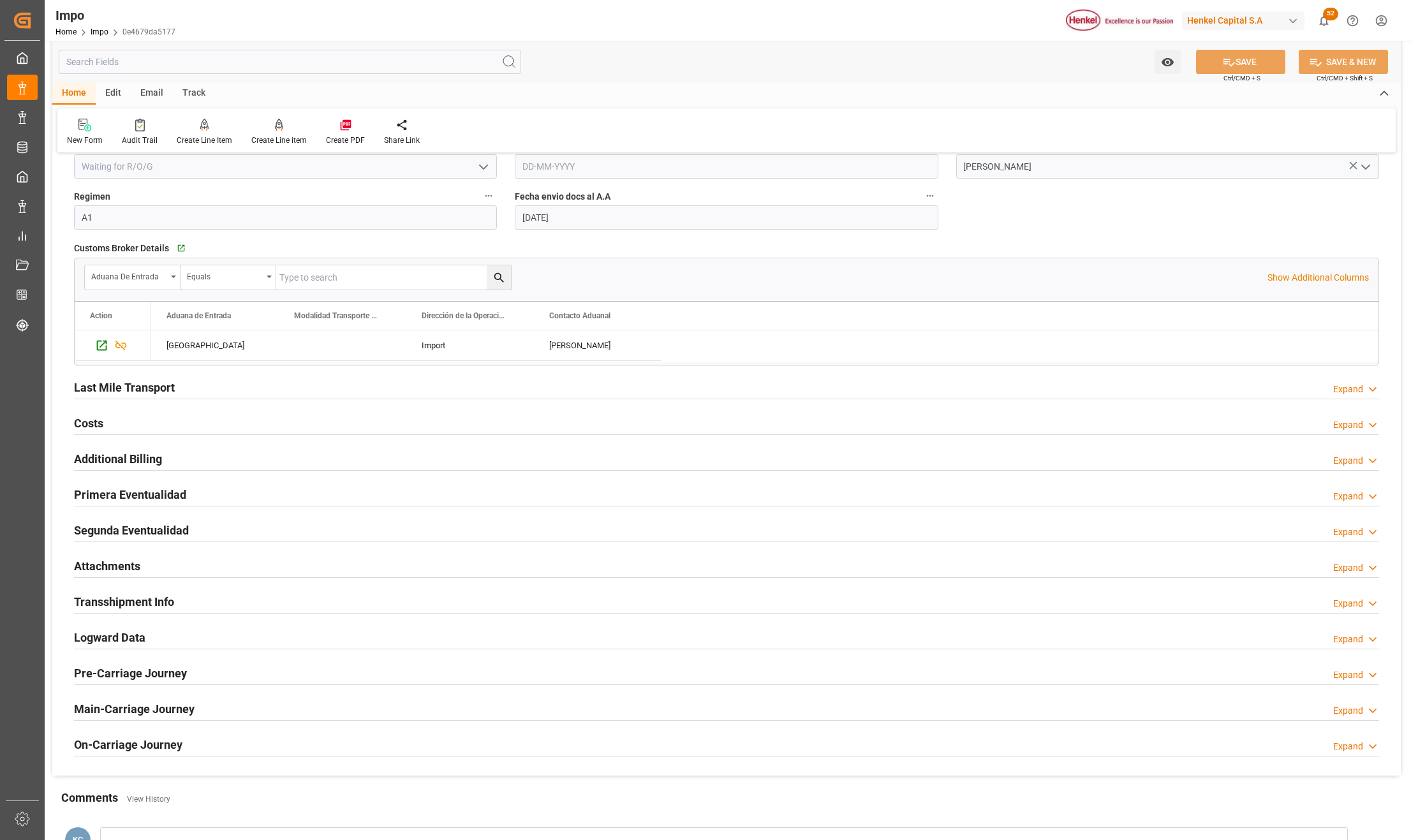
click at [103, 571] on h2 "Attachments" at bounding box center [107, 566] width 67 height 17
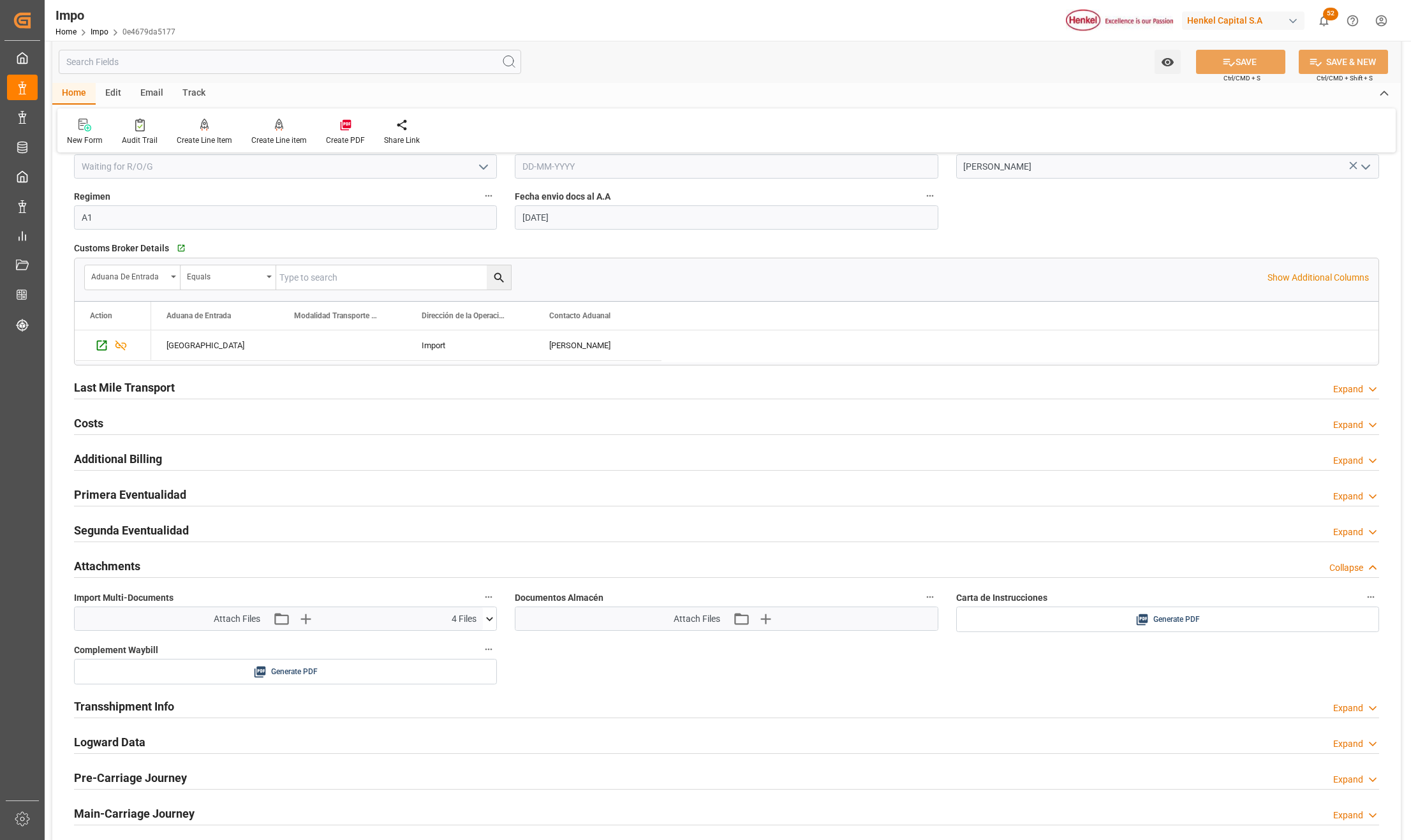
click at [487, 620] on icon at bounding box center [490, 618] width 7 height 4
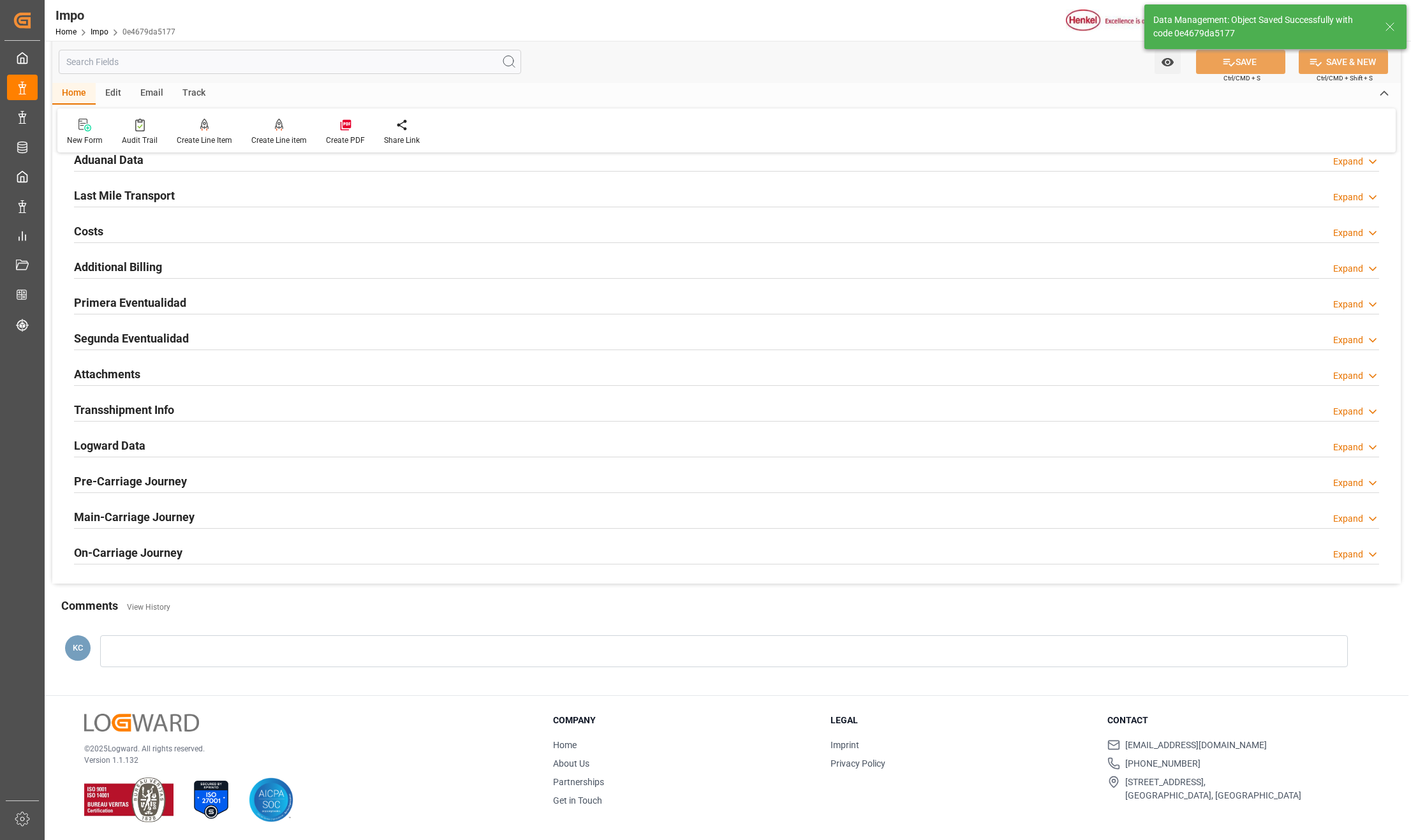
type textarea "AA"
type input "3"
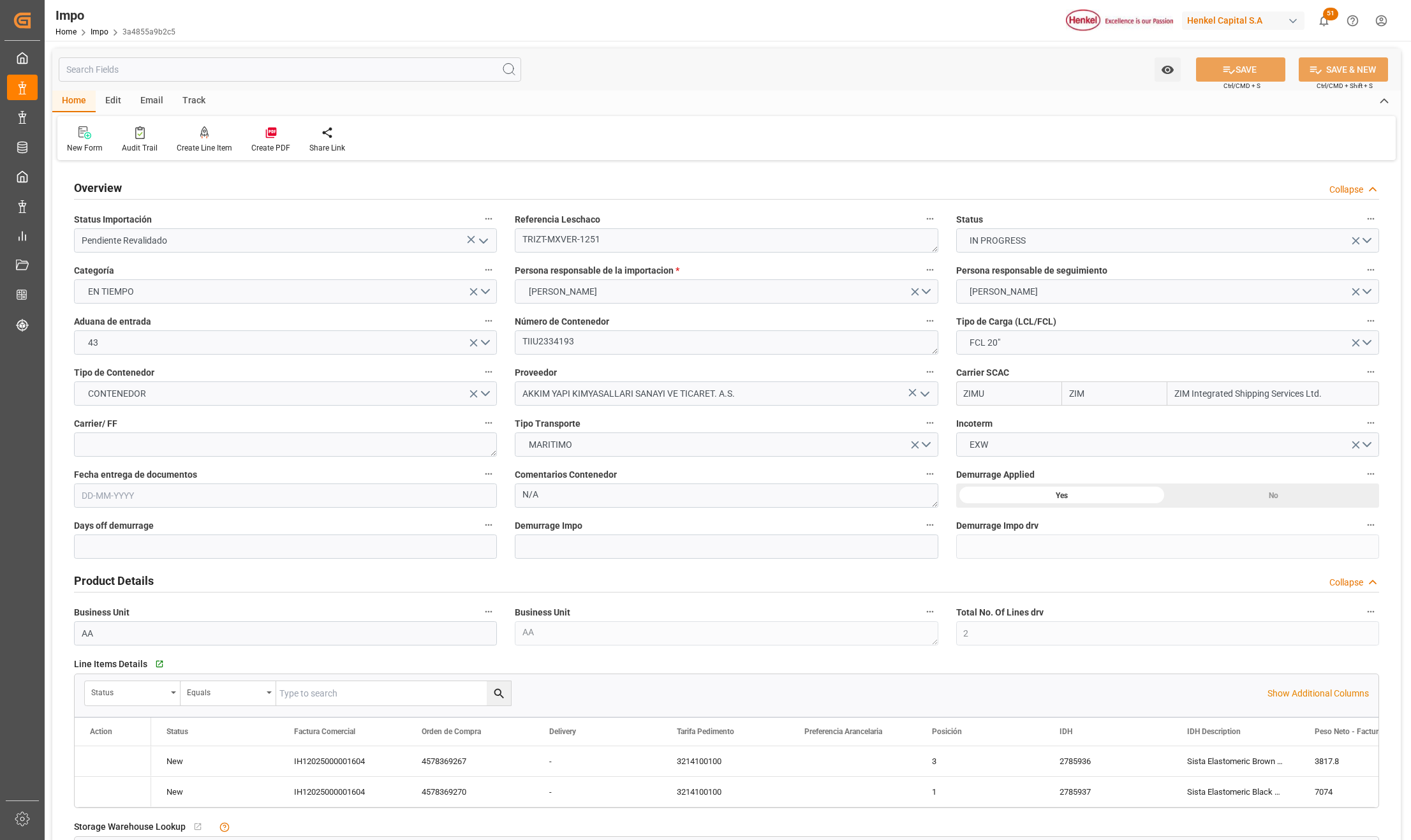
type input "ZIM"
type input "ZIM Integrated Shipping Services Ltd."
type input "2"
type input "12.44"
type input "24"
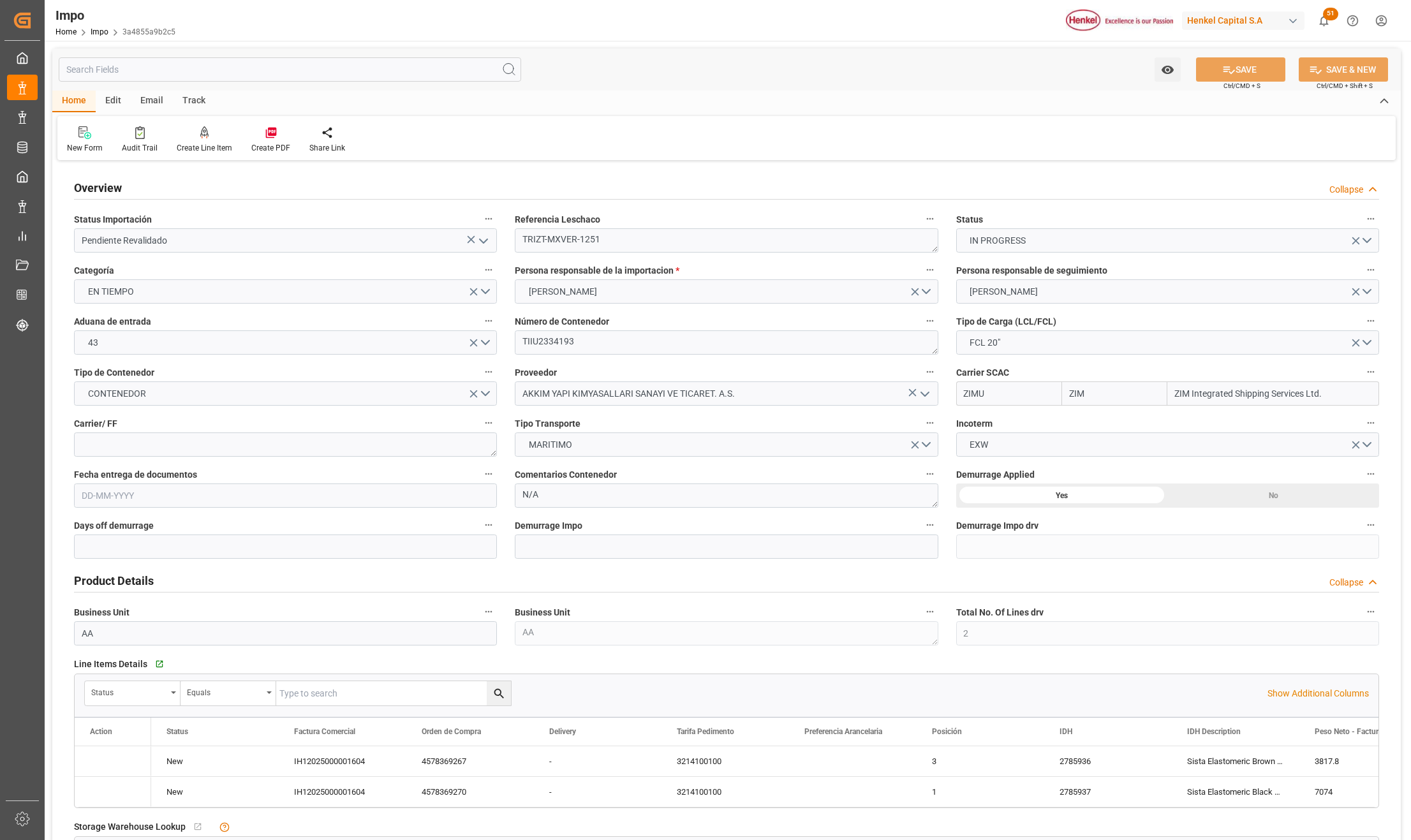
type input "[DATE]"
drag, startPoint x: 618, startPoint y: 235, endPoint x: 503, endPoint y: 231, distance: 115.1
click at [503, 231] on div "Overview Collapse Status Importación Pendiente Revalidado Referencia Leschaco T…" at bounding box center [727, 846] width 1349 height 1363
click at [170, 694] on div "Status" at bounding box center [133, 693] width 96 height 25
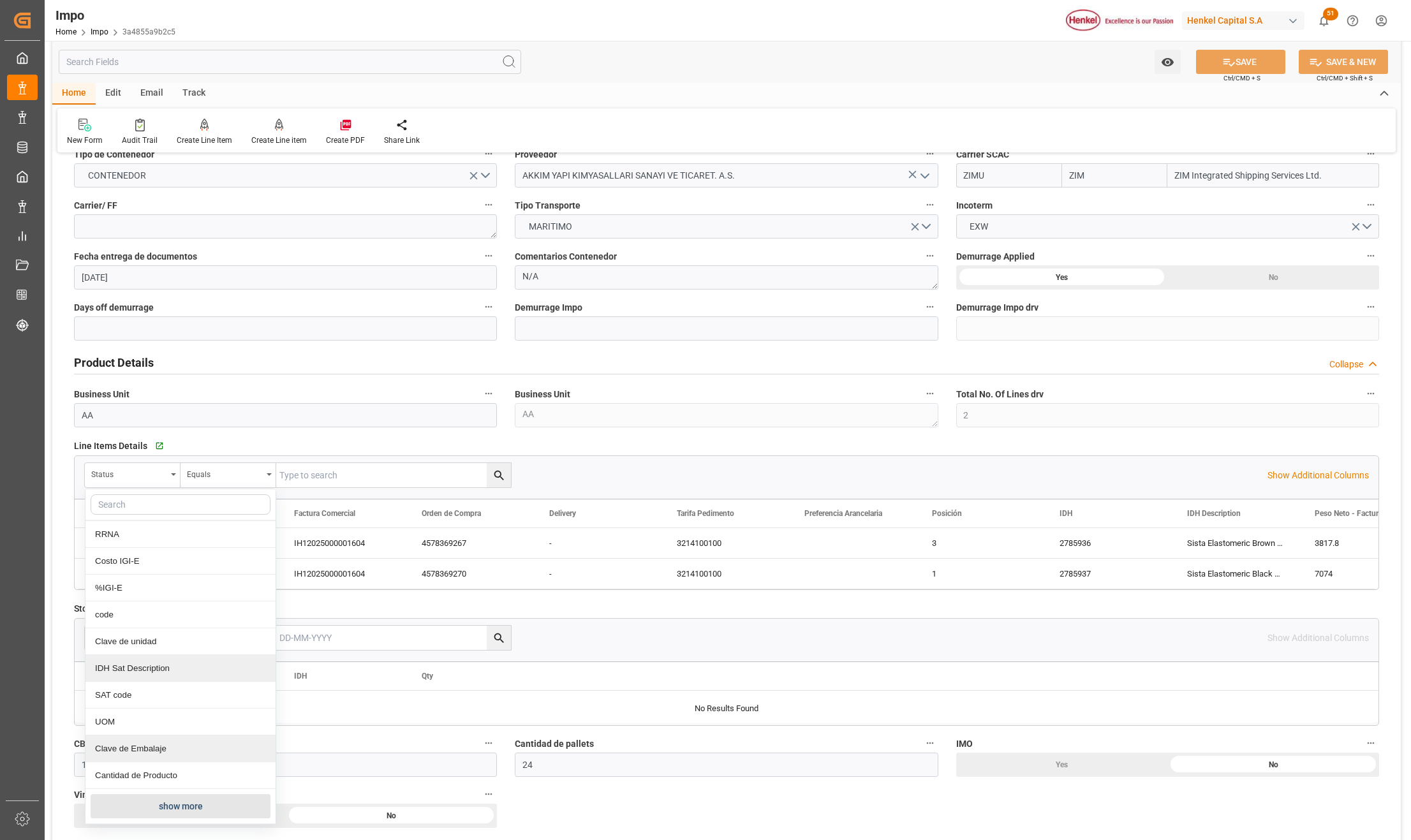
scroll to position [255, 0]
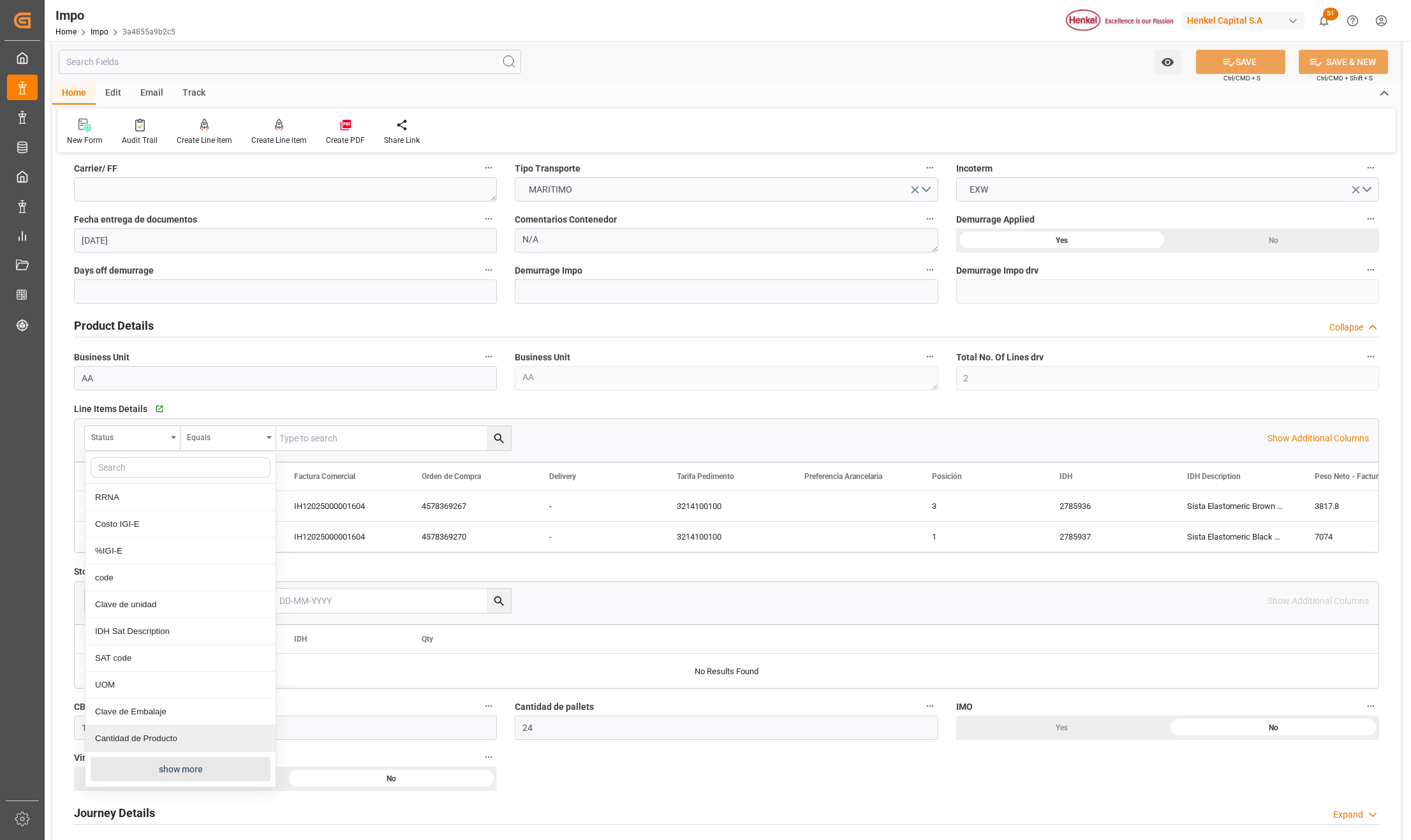
click at [176, 769] on button "show more" at bounding box center [180, 770] width 180 height 25
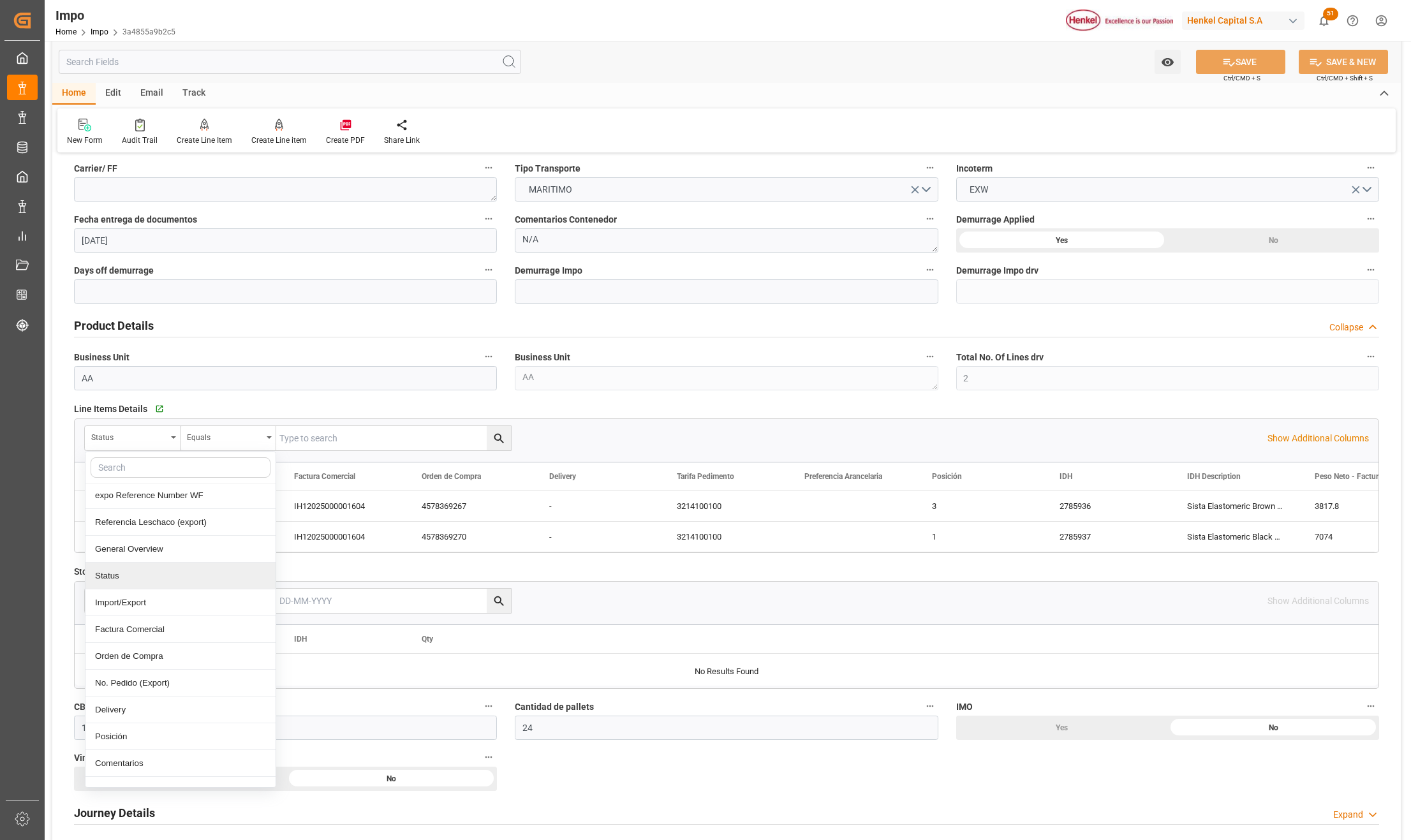
scroll to position [85, 0]
click at [145, 735] on div "Comentarios" at bounding box center [180, 733] width 190 height 26
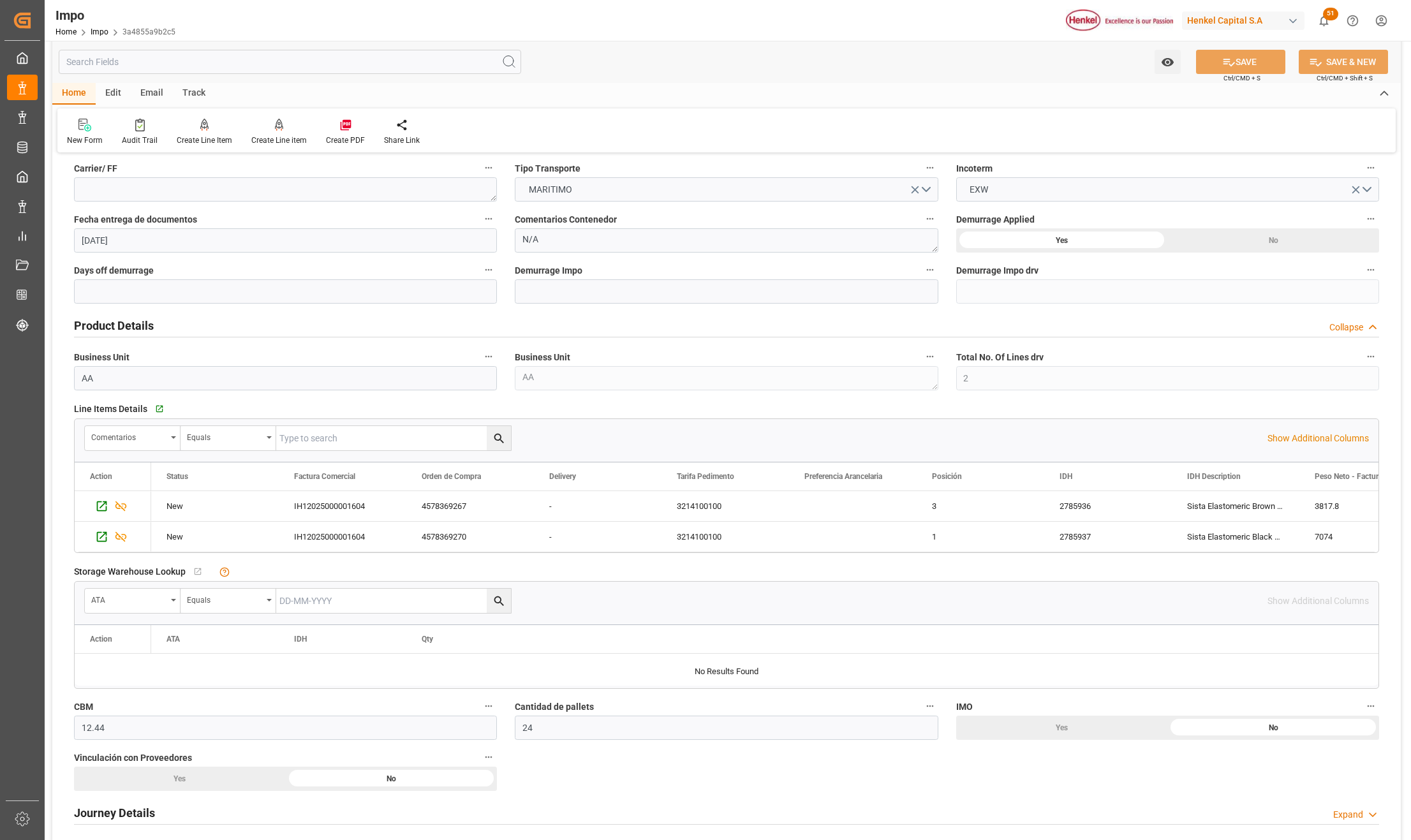
click at [304, 439] on input "text" at bounding box center [393, 438] width 235 height 25
paste input "TRIZT-MXVER-1251"
type input "TRIZT-MXVER-1251"
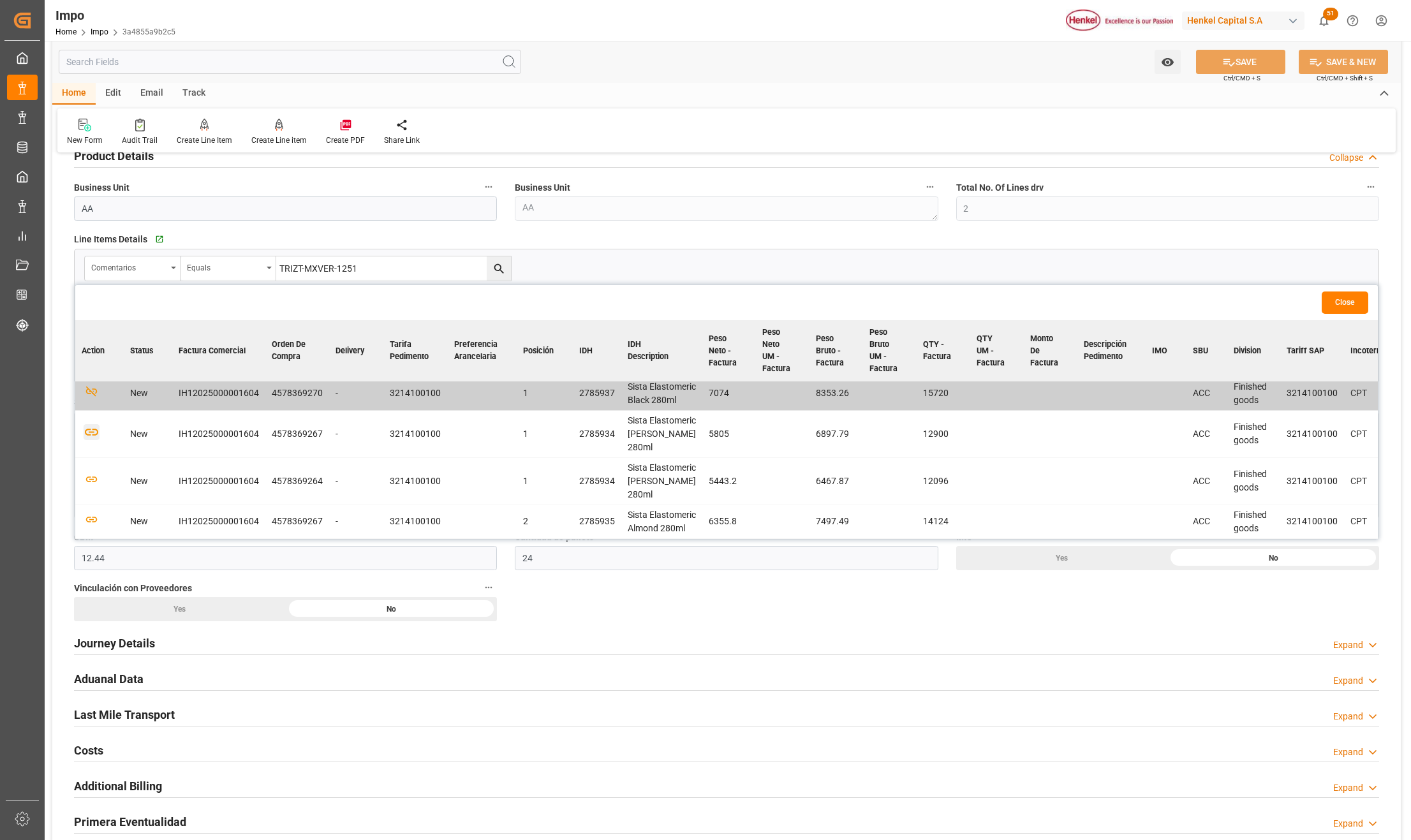
click at [93, 428] on icon "button" at bounding box center [91, 432] width 14 height 7
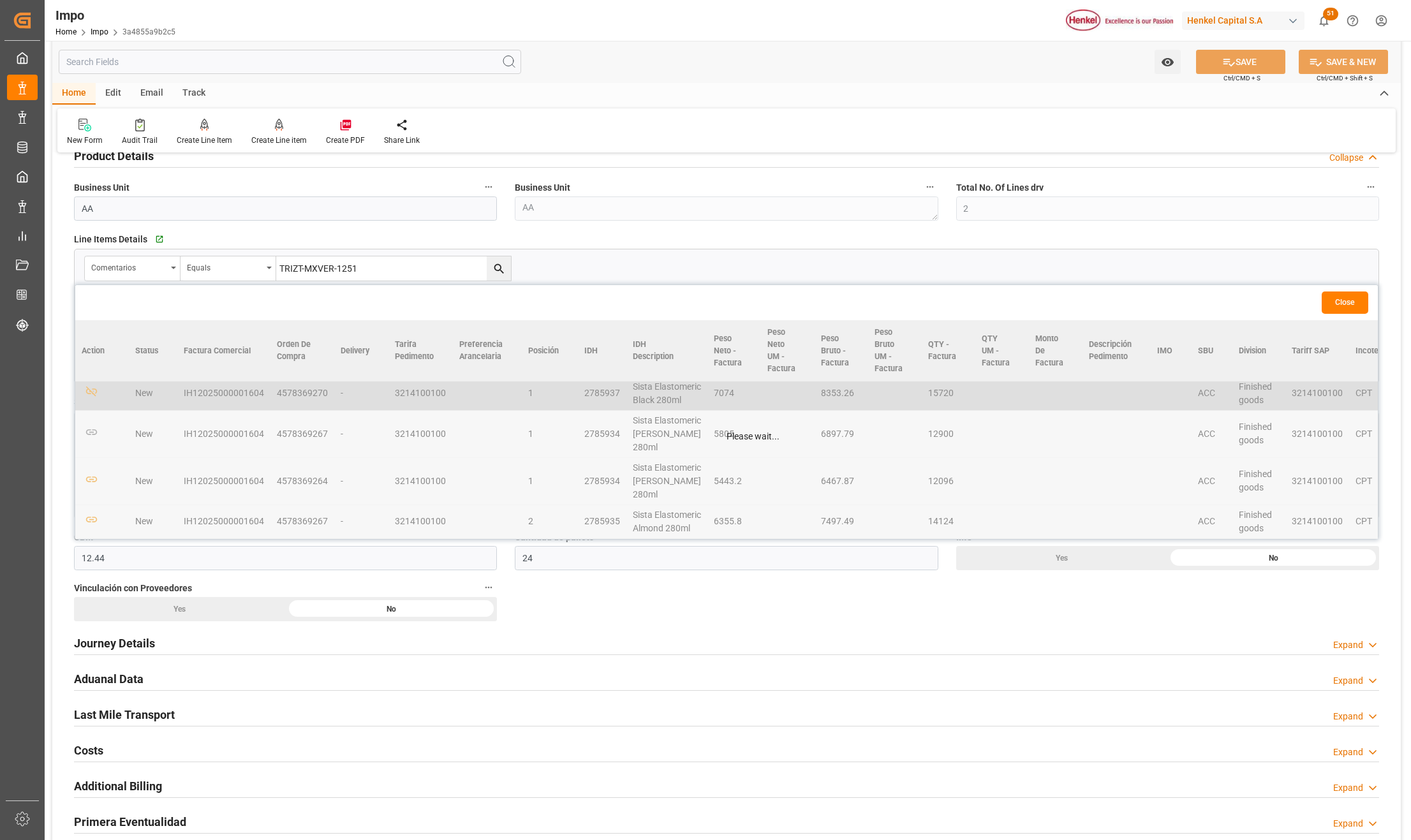
scroll to position [98, 0]
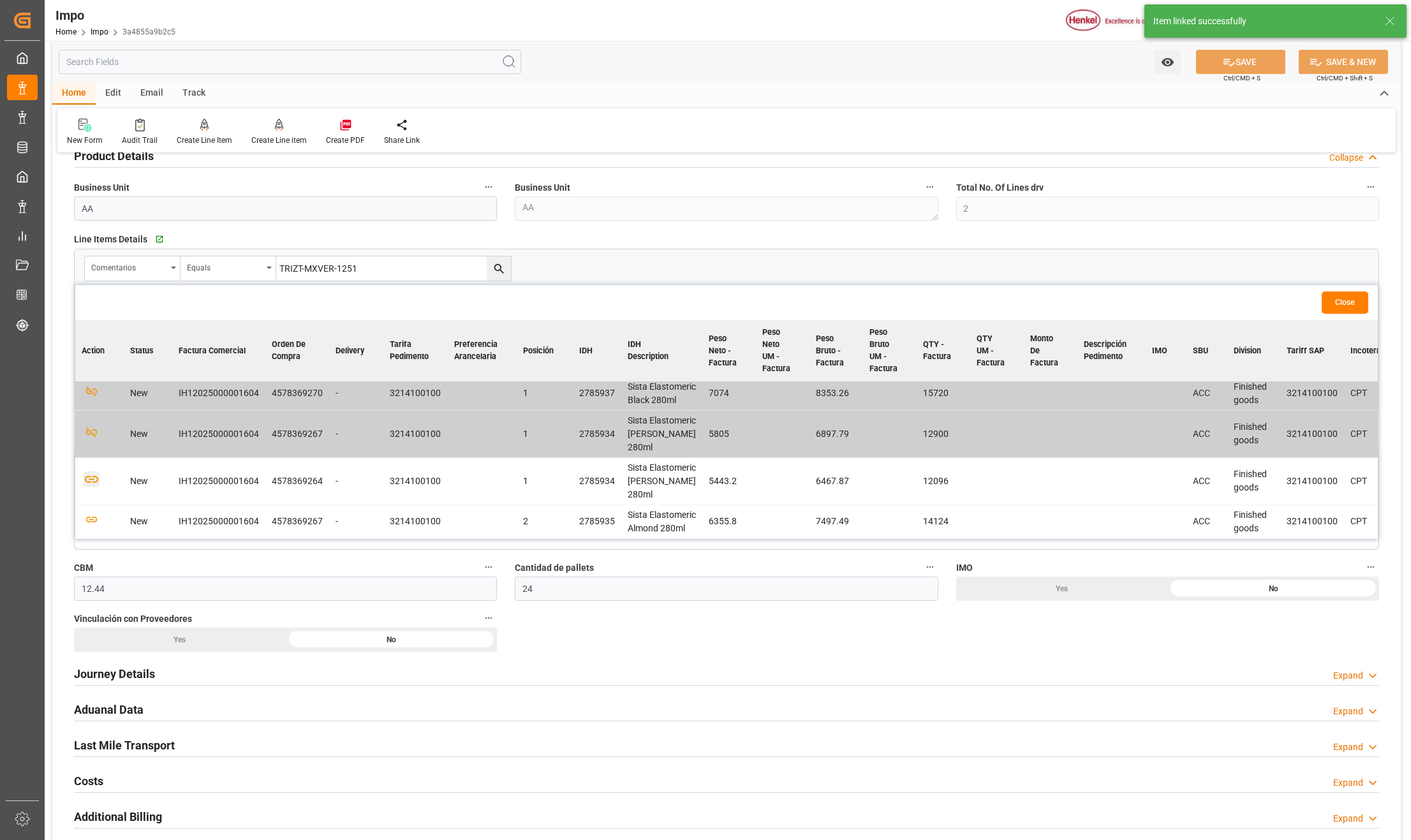
click at [92, 471] on icon "button" at bounding box center [91, 479] width 16 height 16
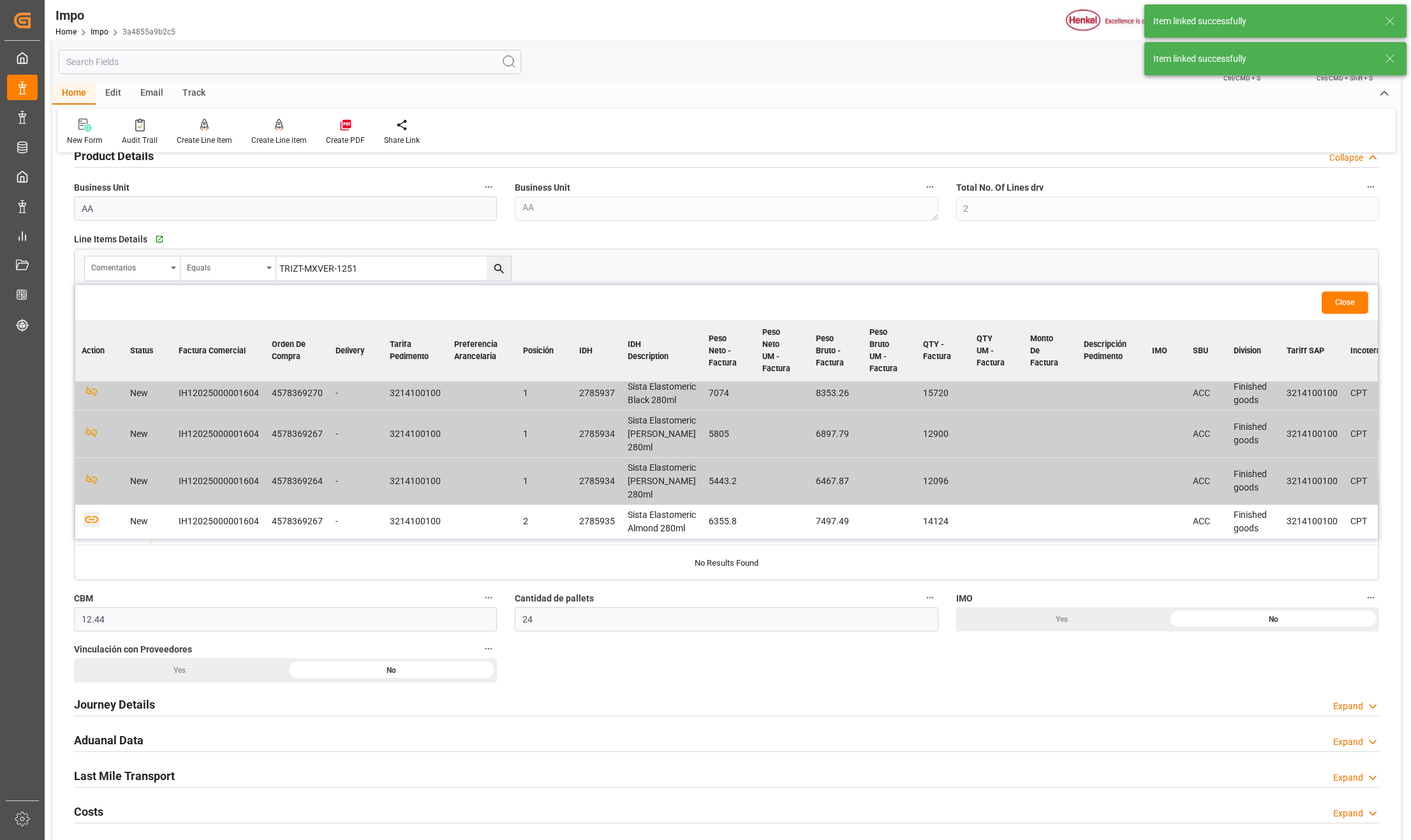
click at [95, 512] on icon "button" at bounding box center [91, 520] width 16 height 16
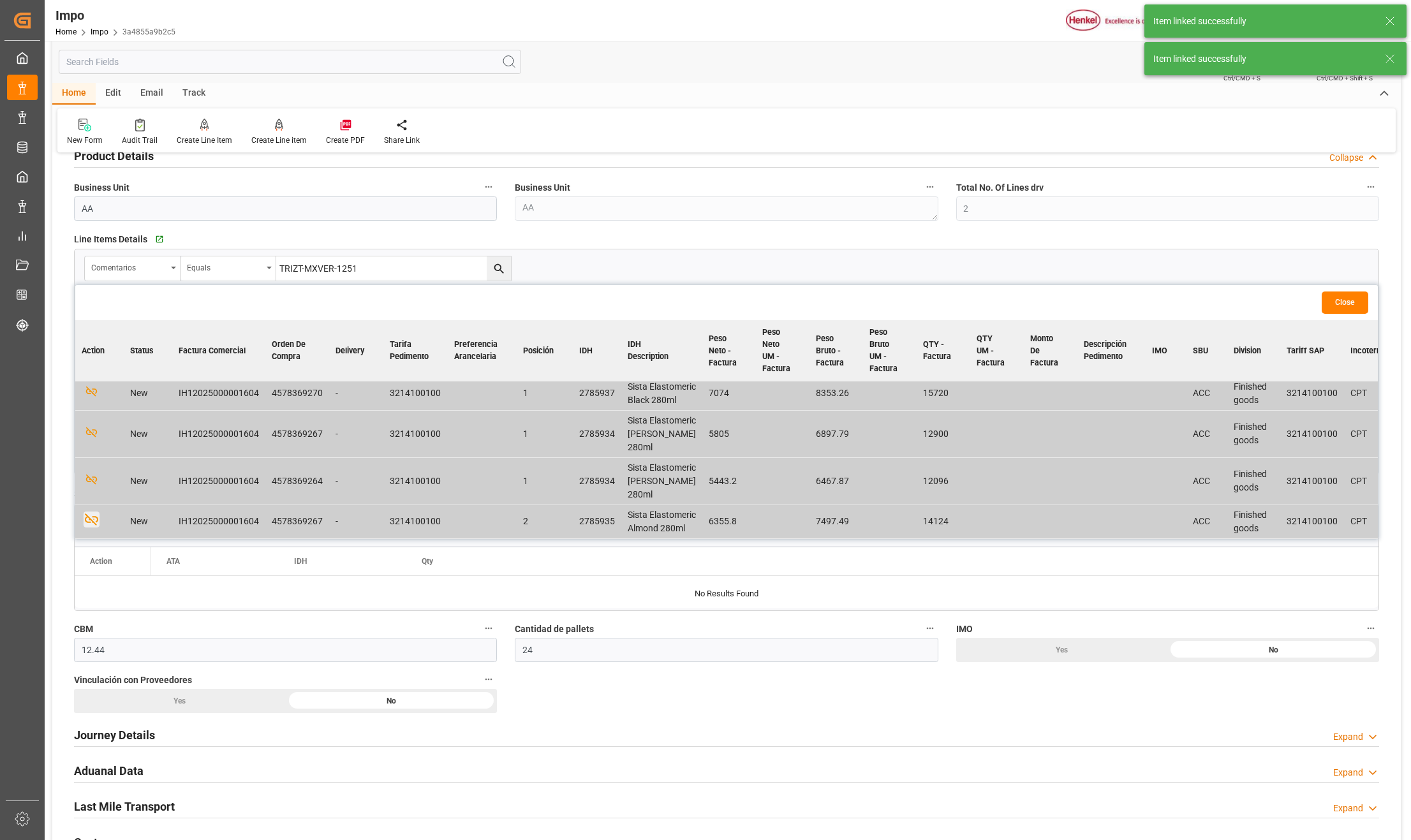
scroll to position [595, 0]
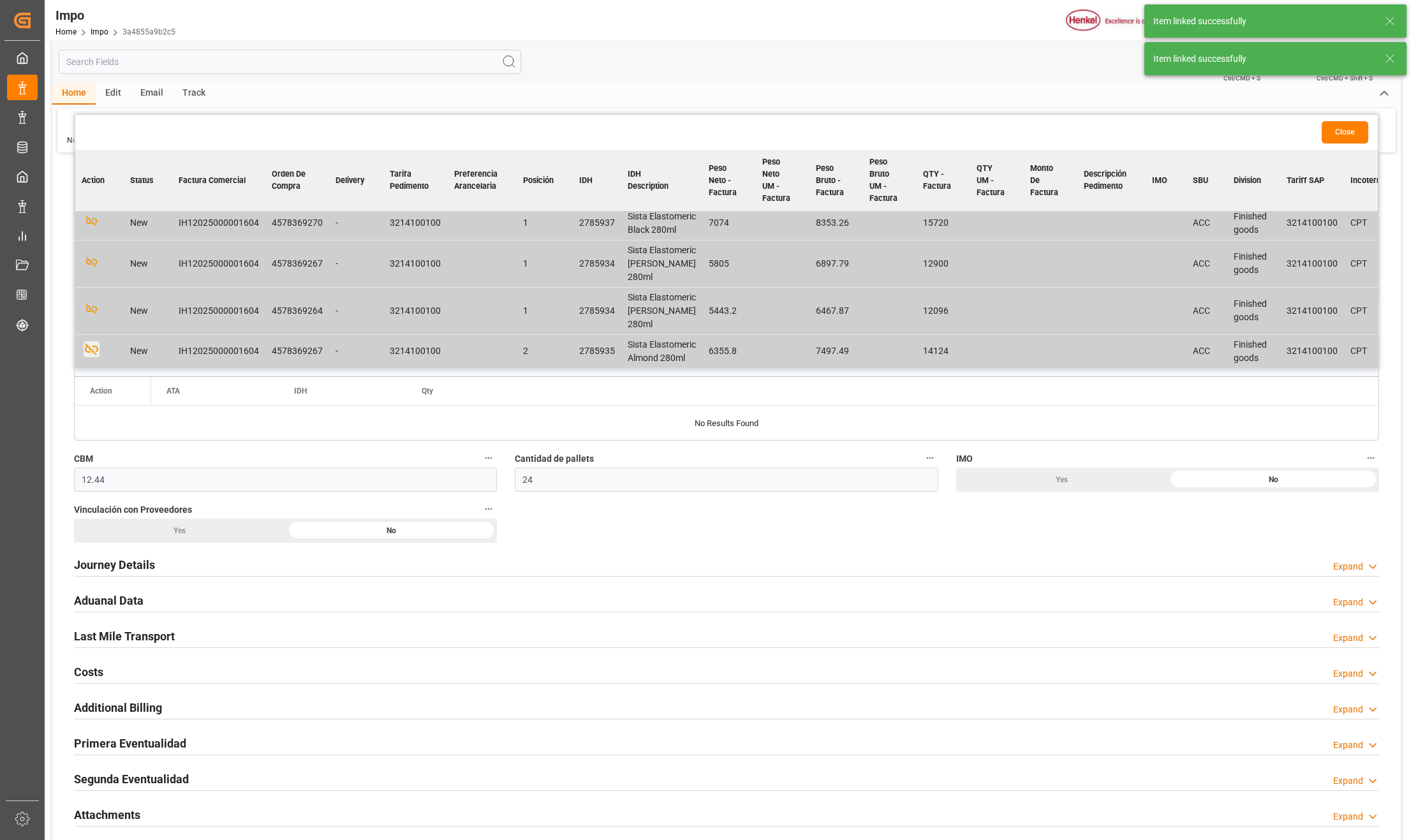
click at [1353, 131] on button "Close" at bounding box center [1345, 132] width 47 height 23
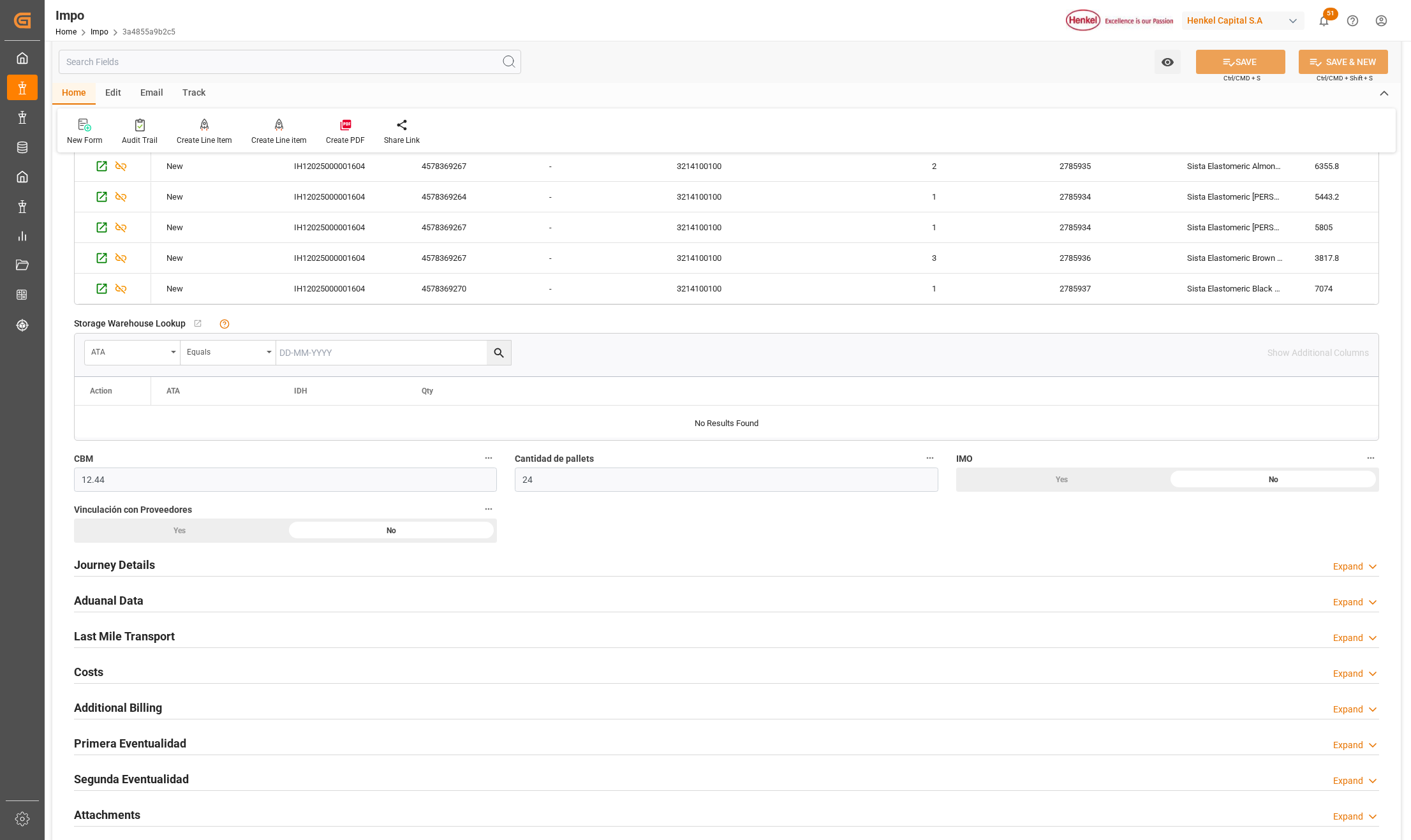
click at [263, 621] on div "Last Mile Transport Expand" at bounding box center [727, 636] width 1323 height 36
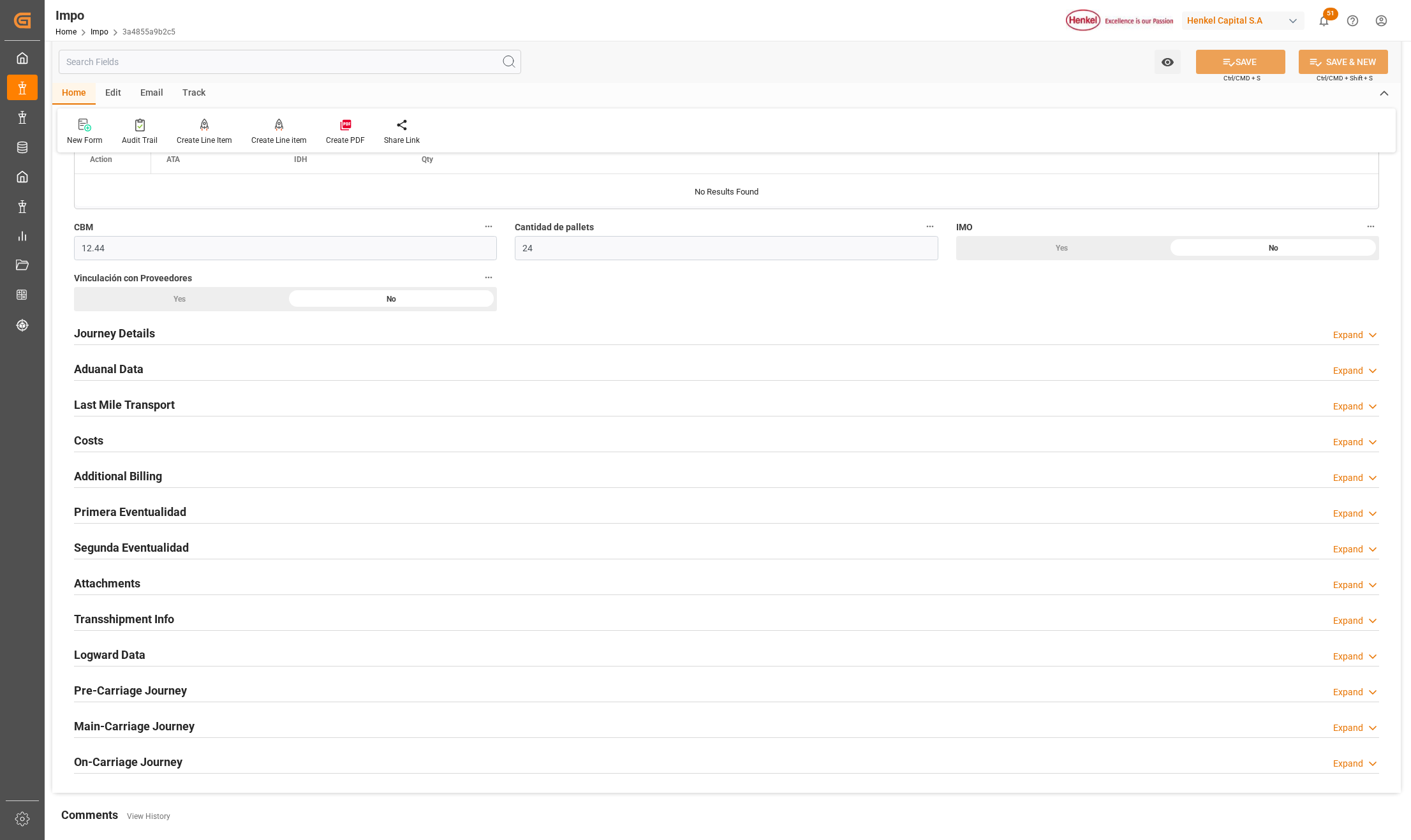
scroll to position [850, 0]
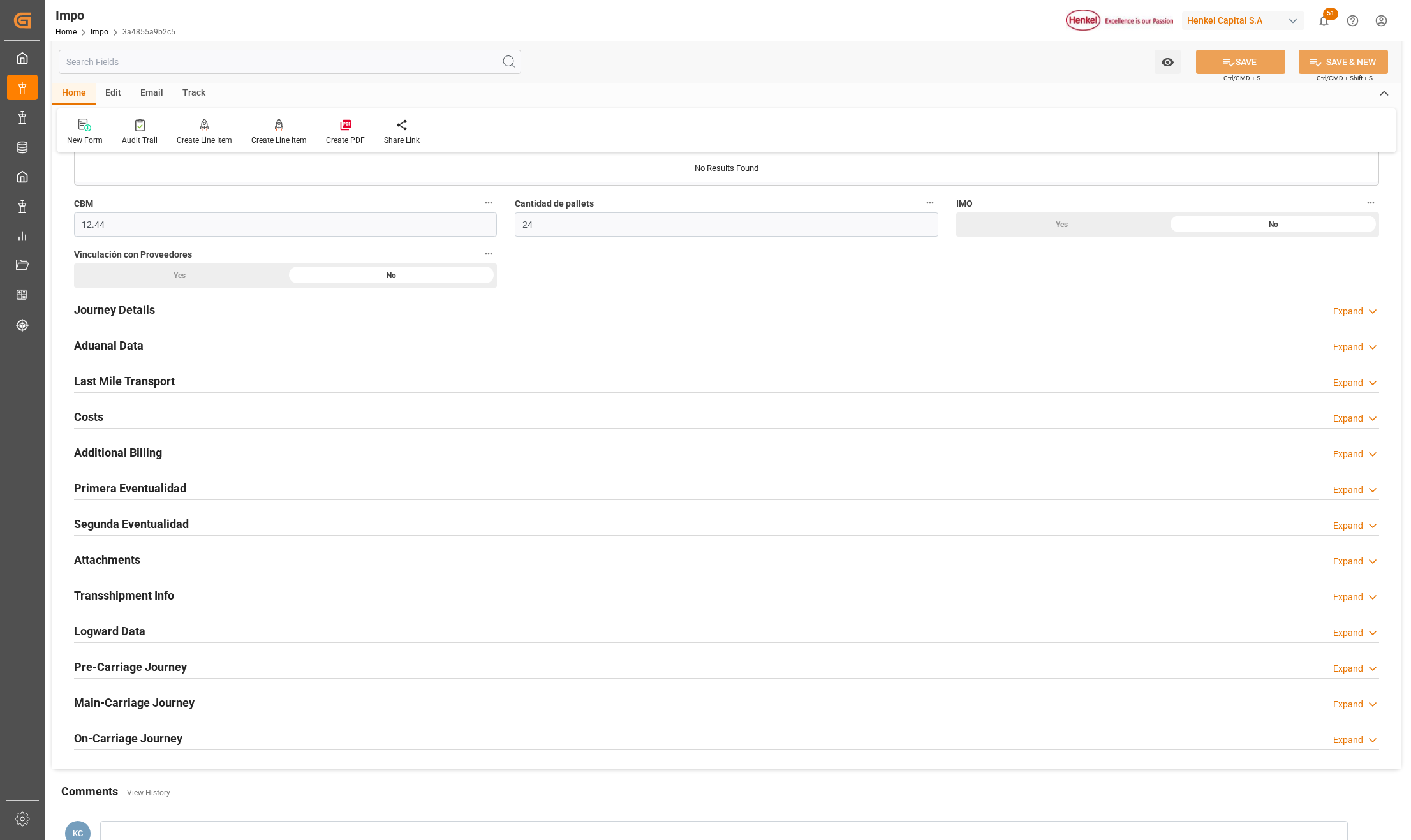
click at [100, 564] on h2 "Attachments" at bounding box center [107, 560] width 67 height 17
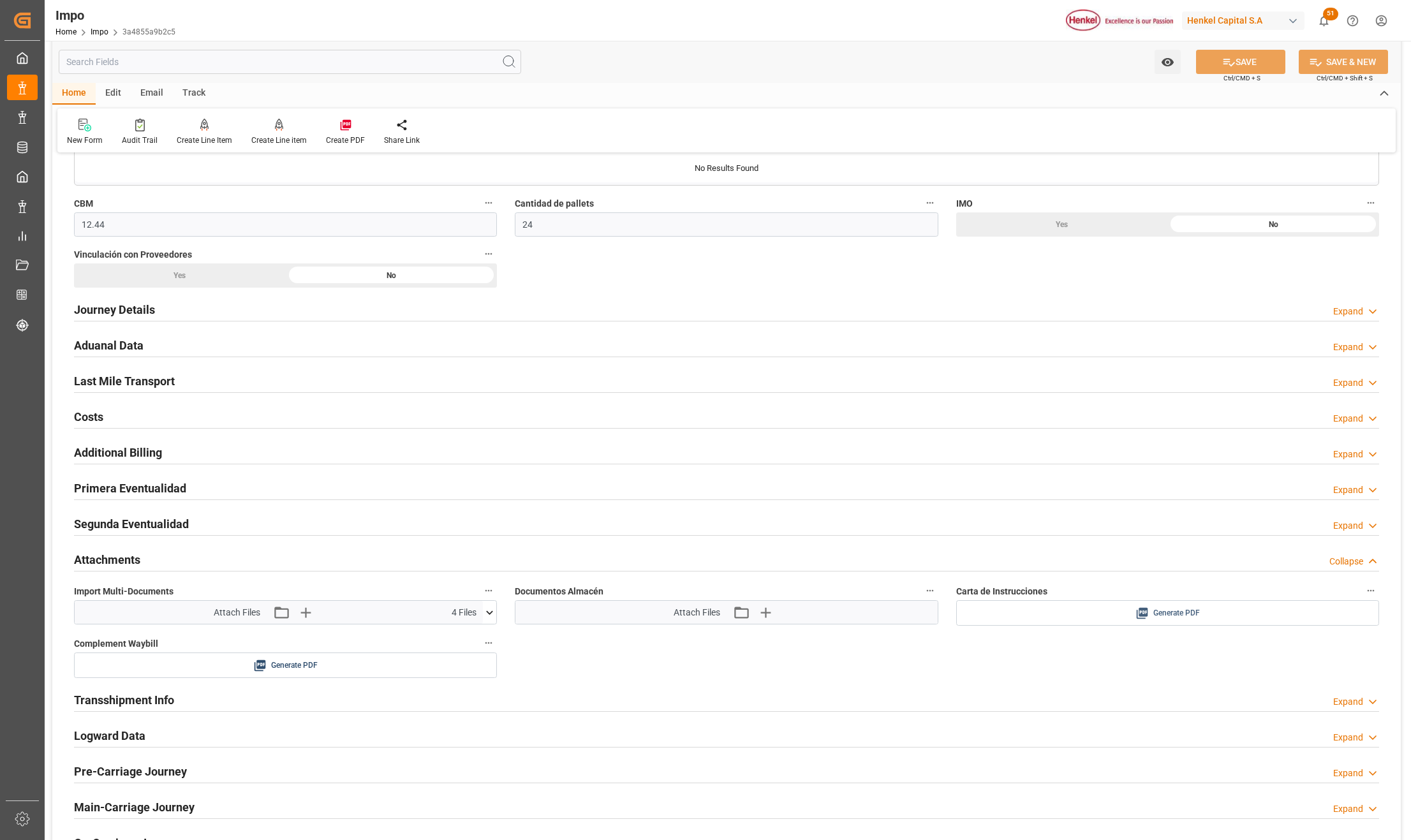
click at [1129, 616] on div "Generate PDF" at bounding box center [1167, 613] width 404 height 16
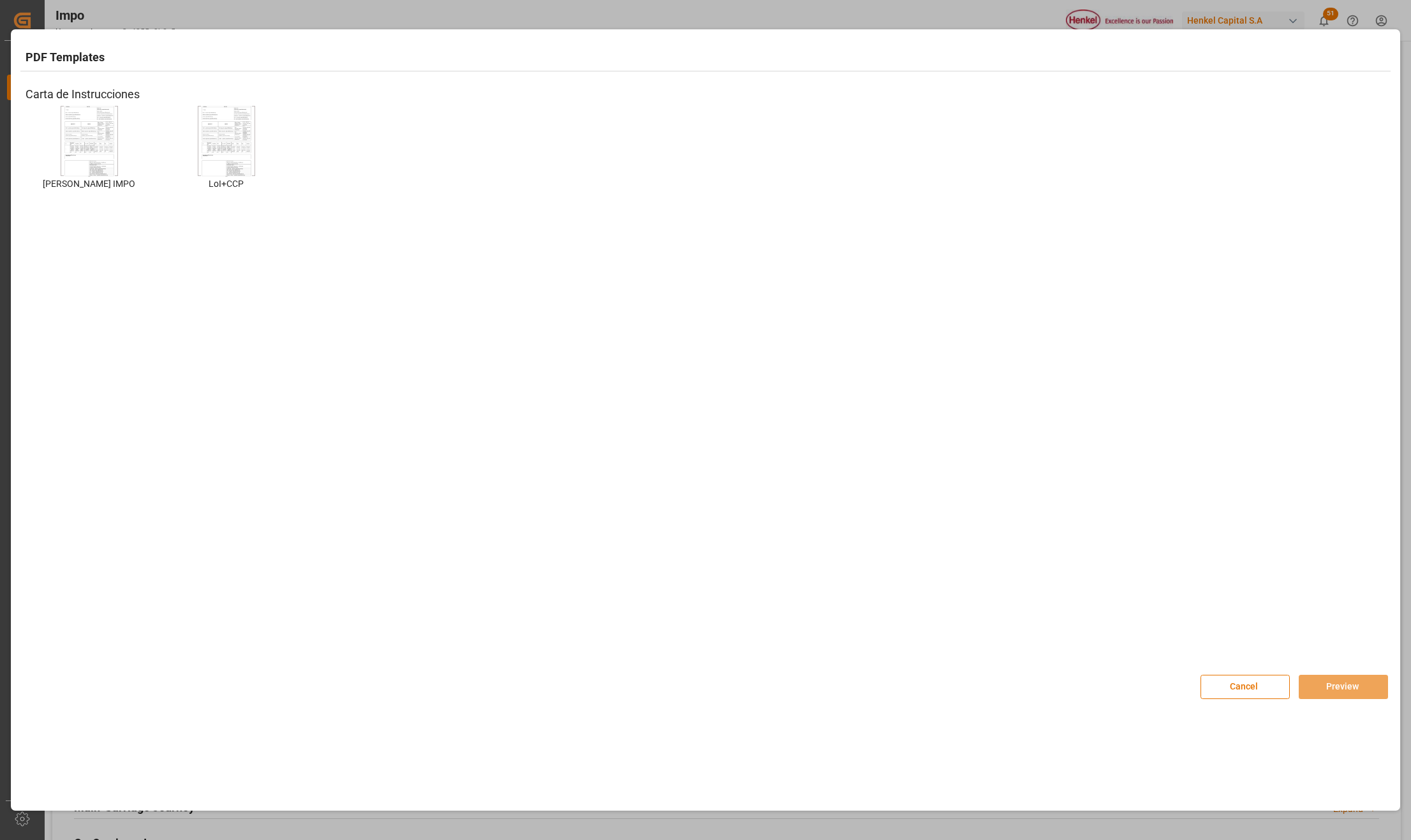
click at [111, 147] on img at bounding box center [89, 142] width 51 height 72
click at [1321, 690] on button "Preview" at bounding box center [1344, 687] width 89 height 25
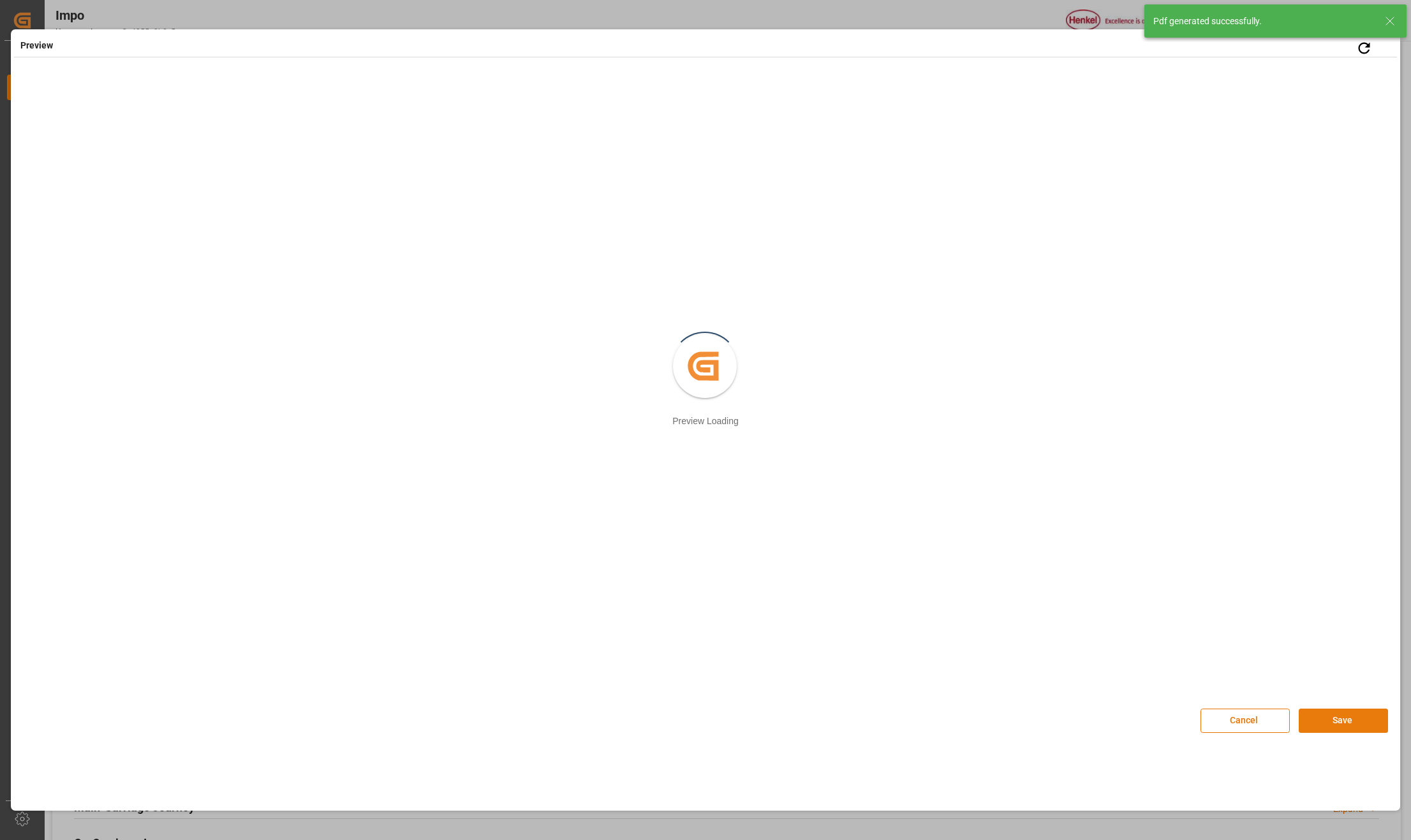
click at [1330, 715] on button "Save" at bounding box center [1344, 721] width 89 height 25
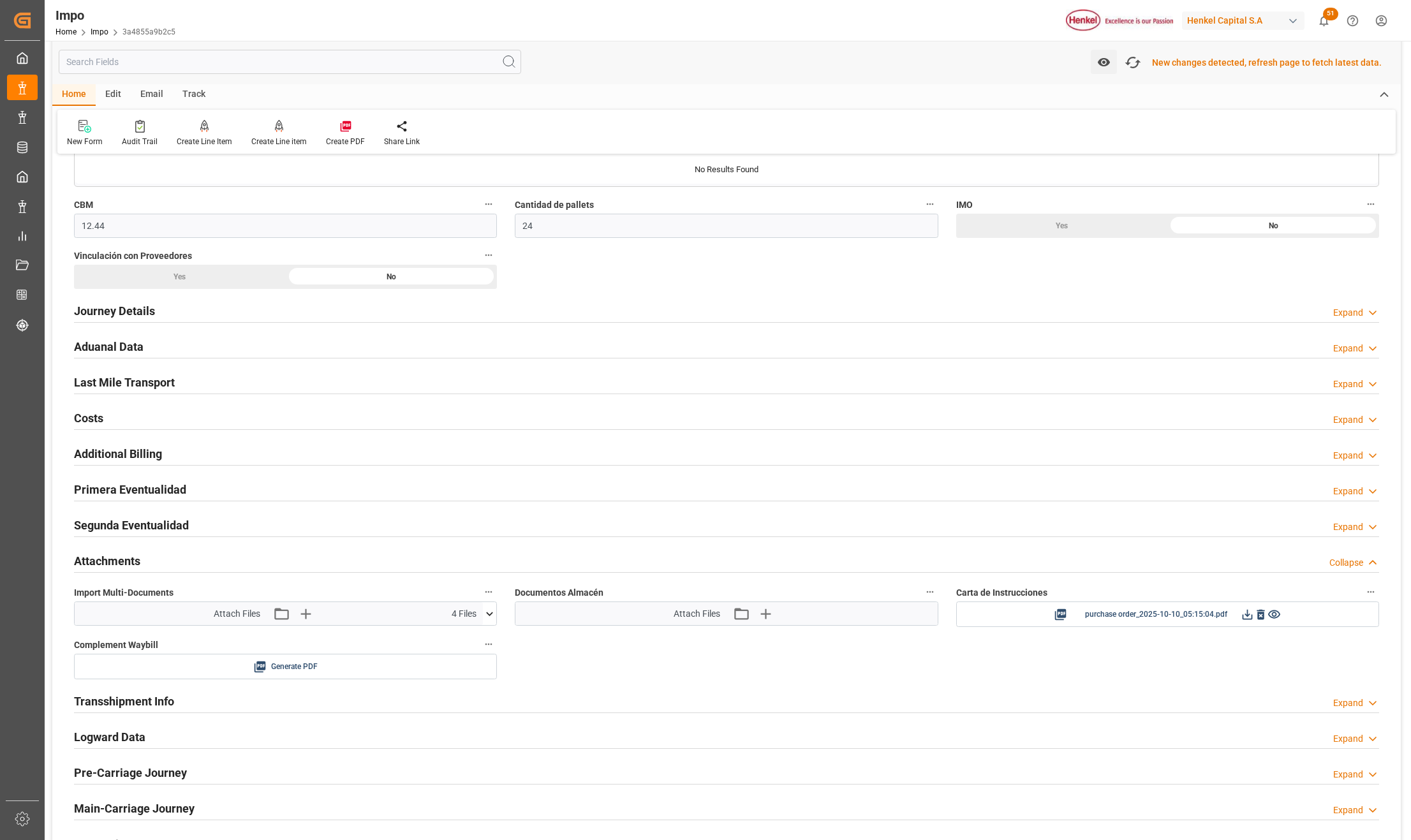
scroll to position [852, 0]
click at [1249, 611] on icon at bounding box center [1247, 613] width 14 height 14
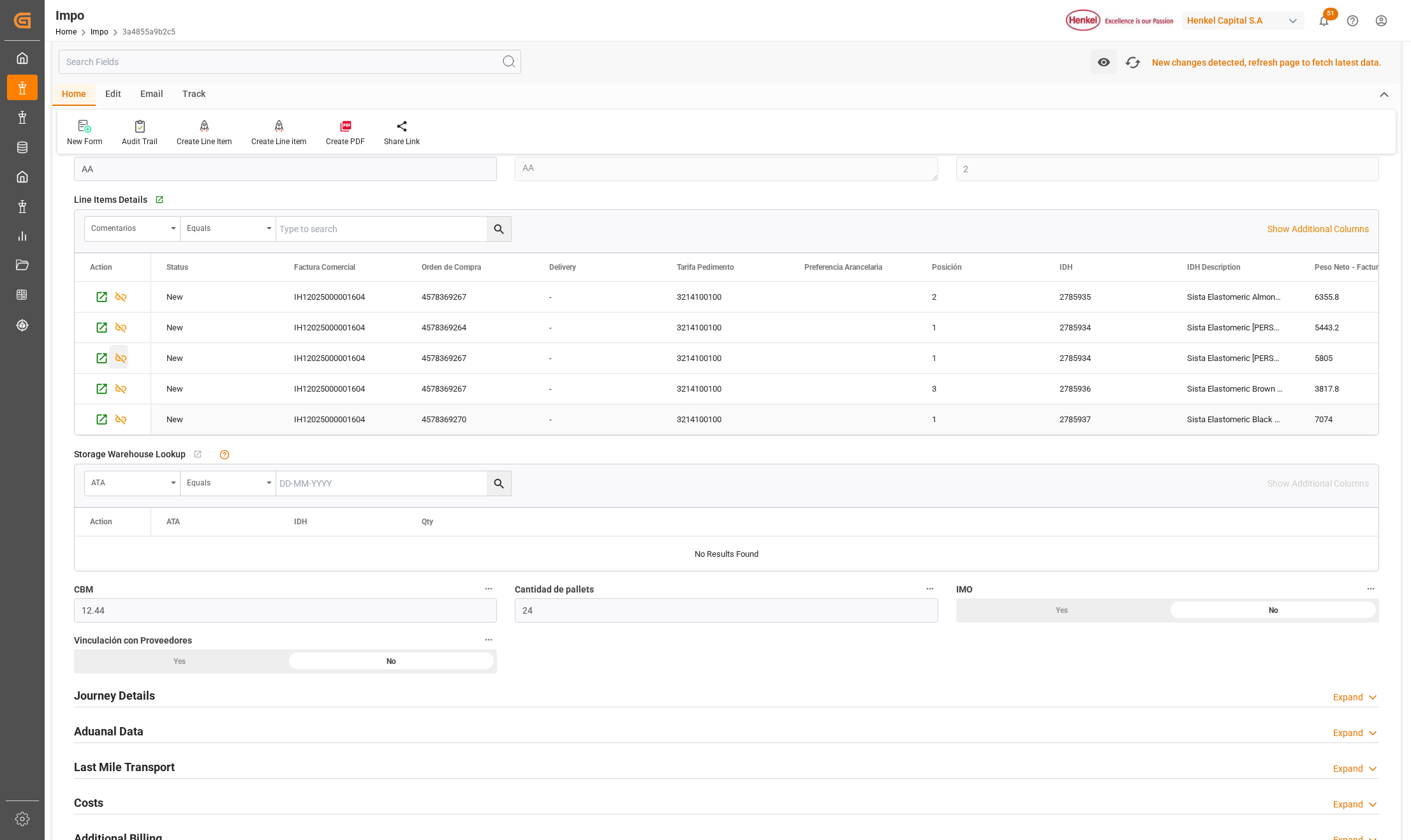
scroll to position [426, 0]
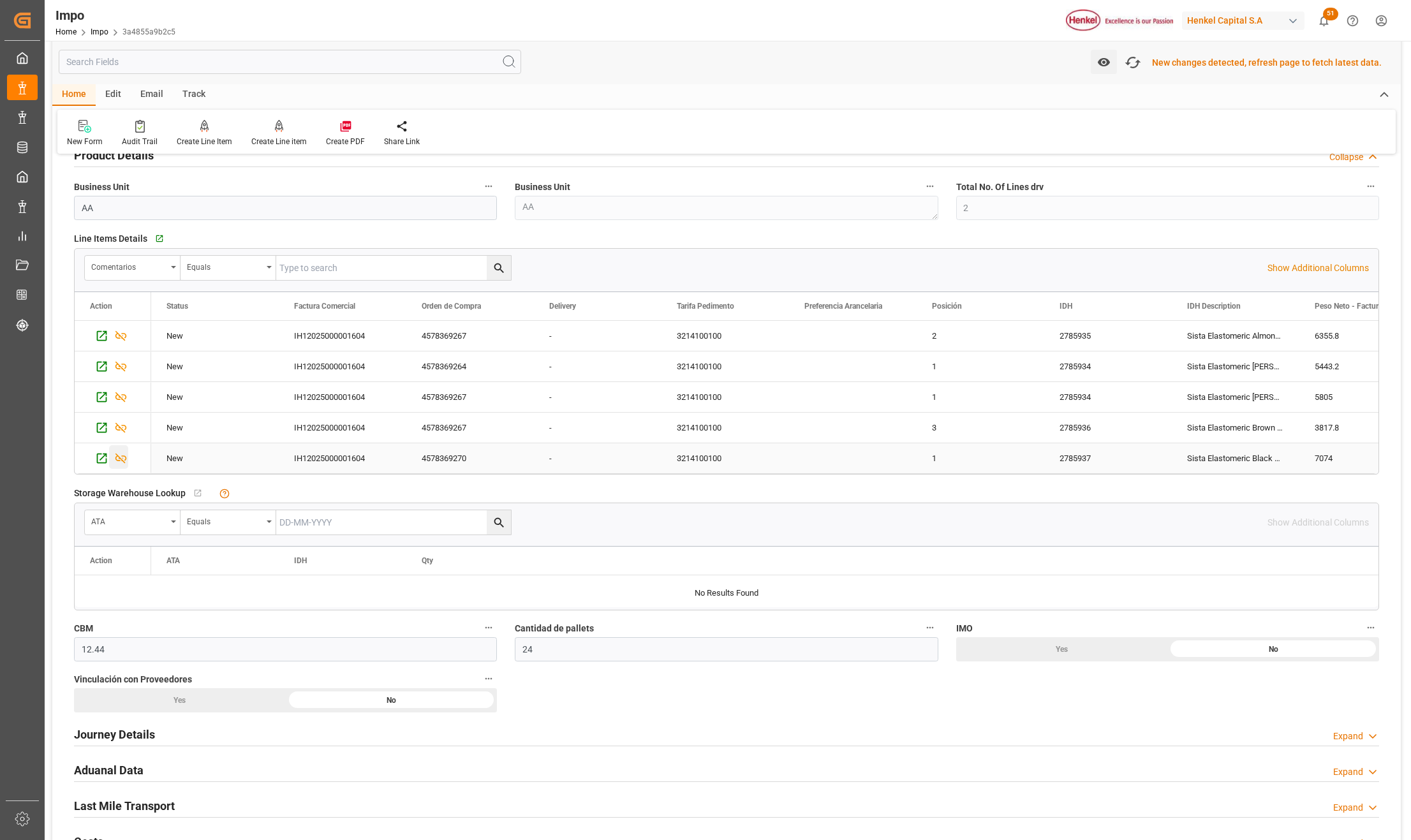
click at [118, 461] on icon "Press SPACE to select this row." at bounding box center [121, 458] width 14 height 14
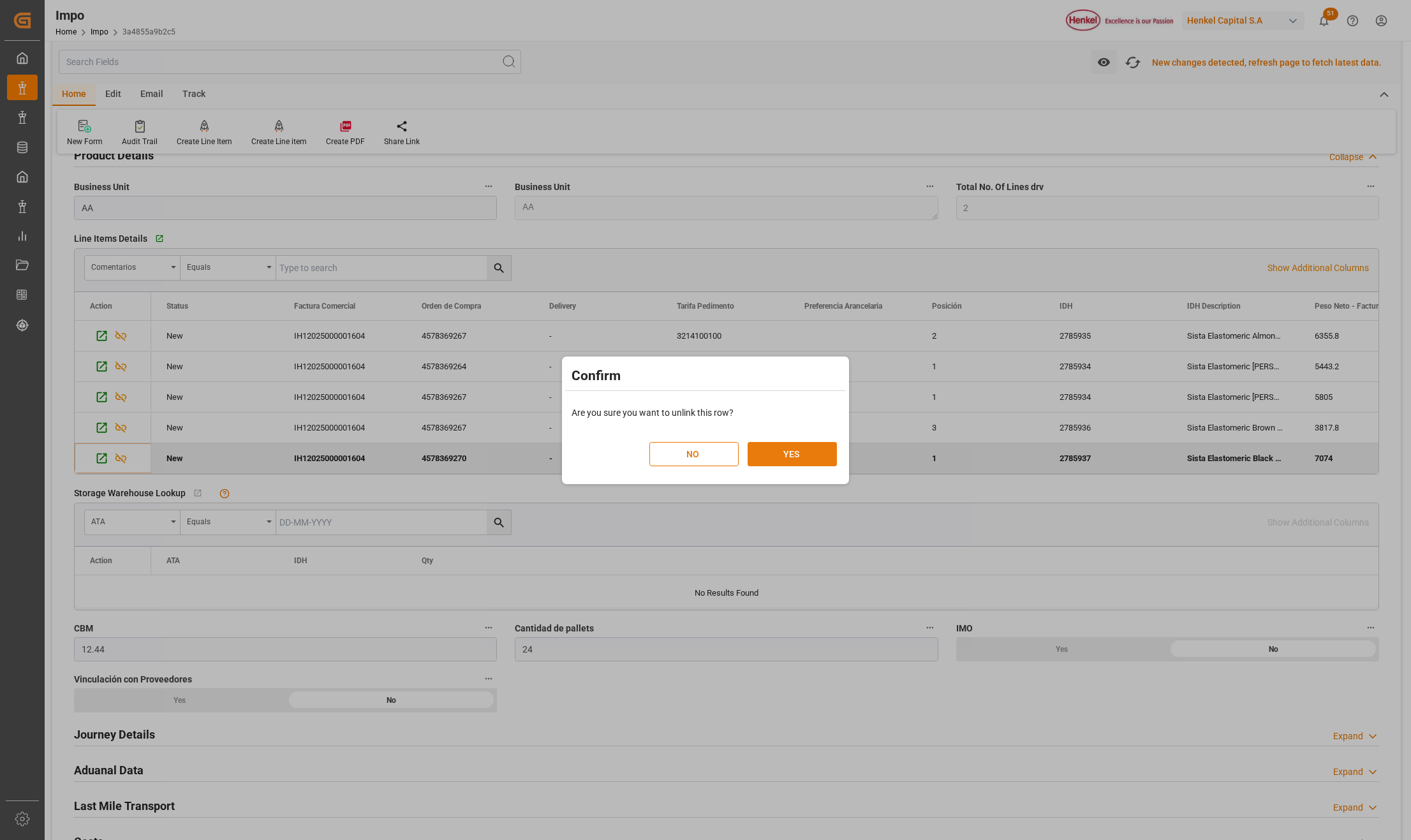
click at [778, 445] on button "YES" at bounding box center [792, 454] width 89 height 25
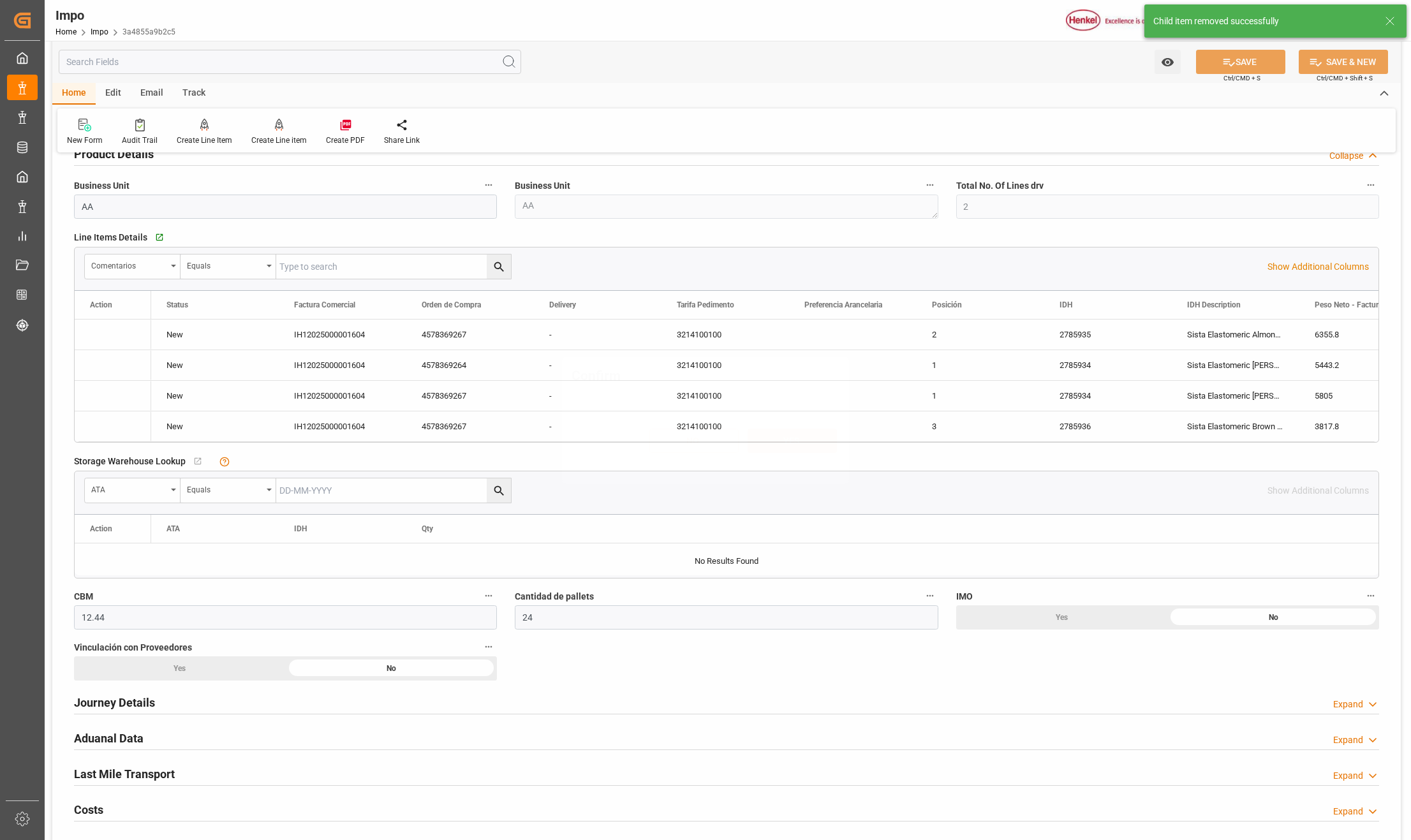
scroll to position [425, 0]
click at [127, 426] on icon "Press SPACE to select this row." at bounding box center [121, 428] width 14 height 14
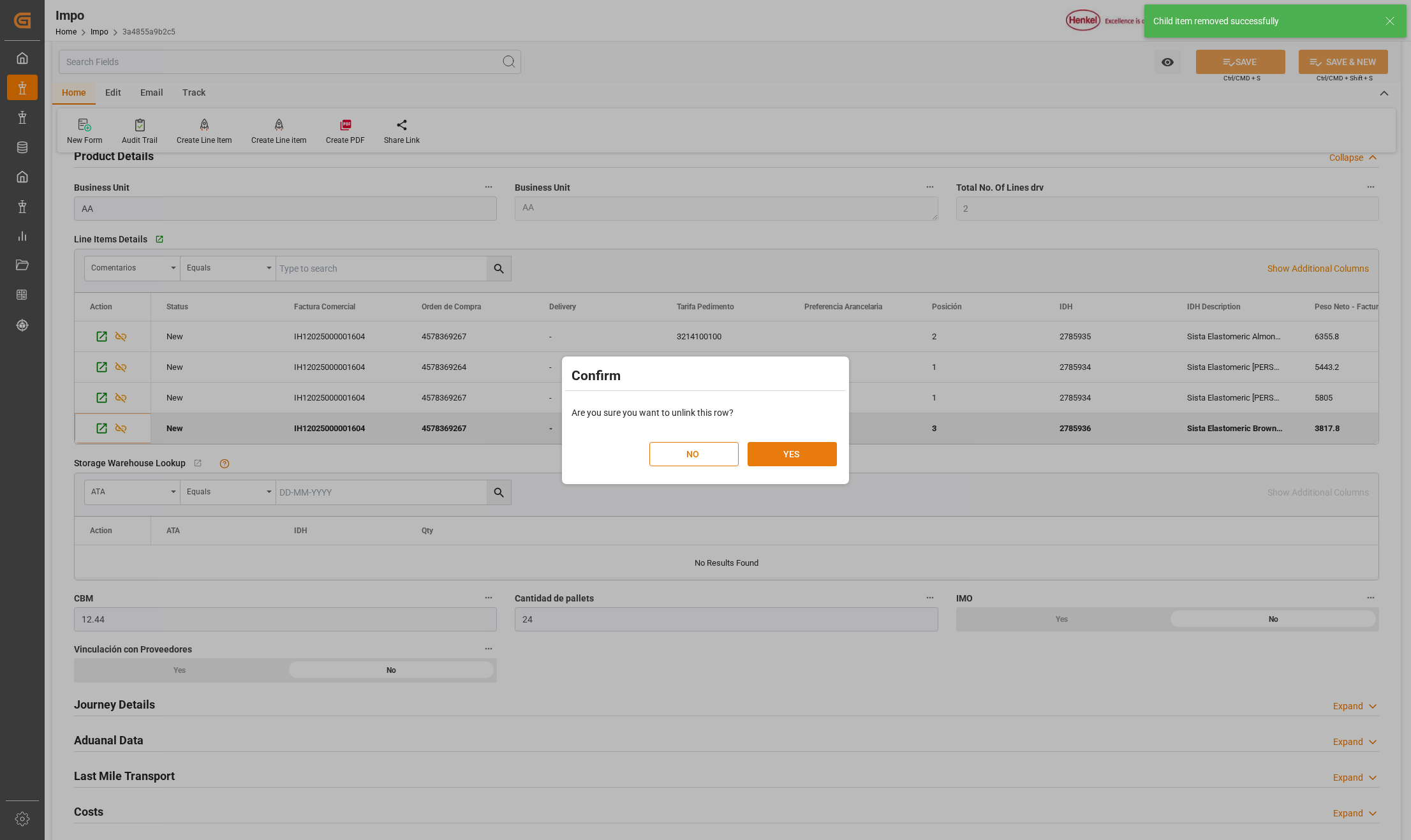
click at [776, 456] on button "YES" at bounding box center [792, 454] width 89 height 25
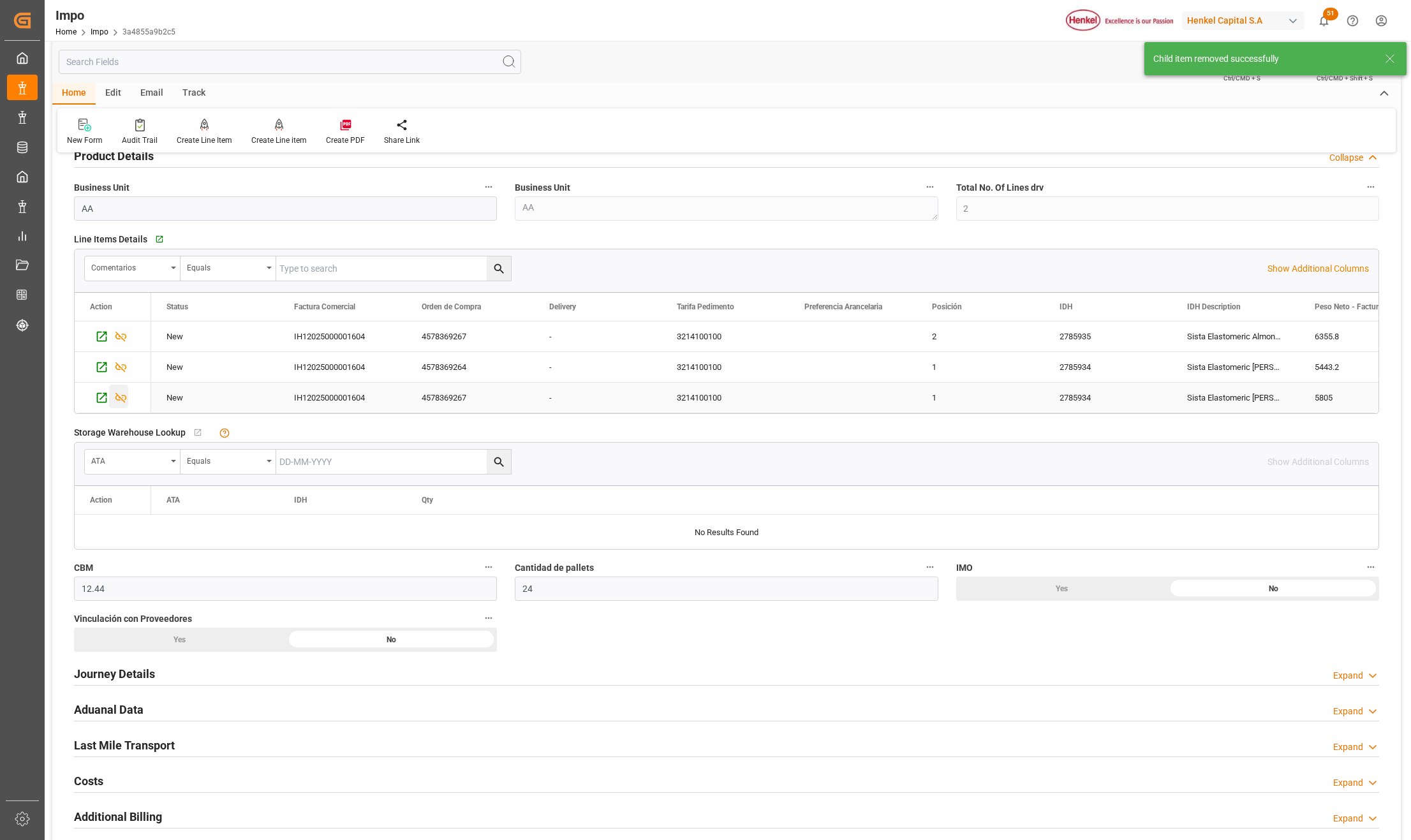
click at [123, 399] on icon "Press SPACE to select this row." at bounding box center [122, 398] width 12 height 10
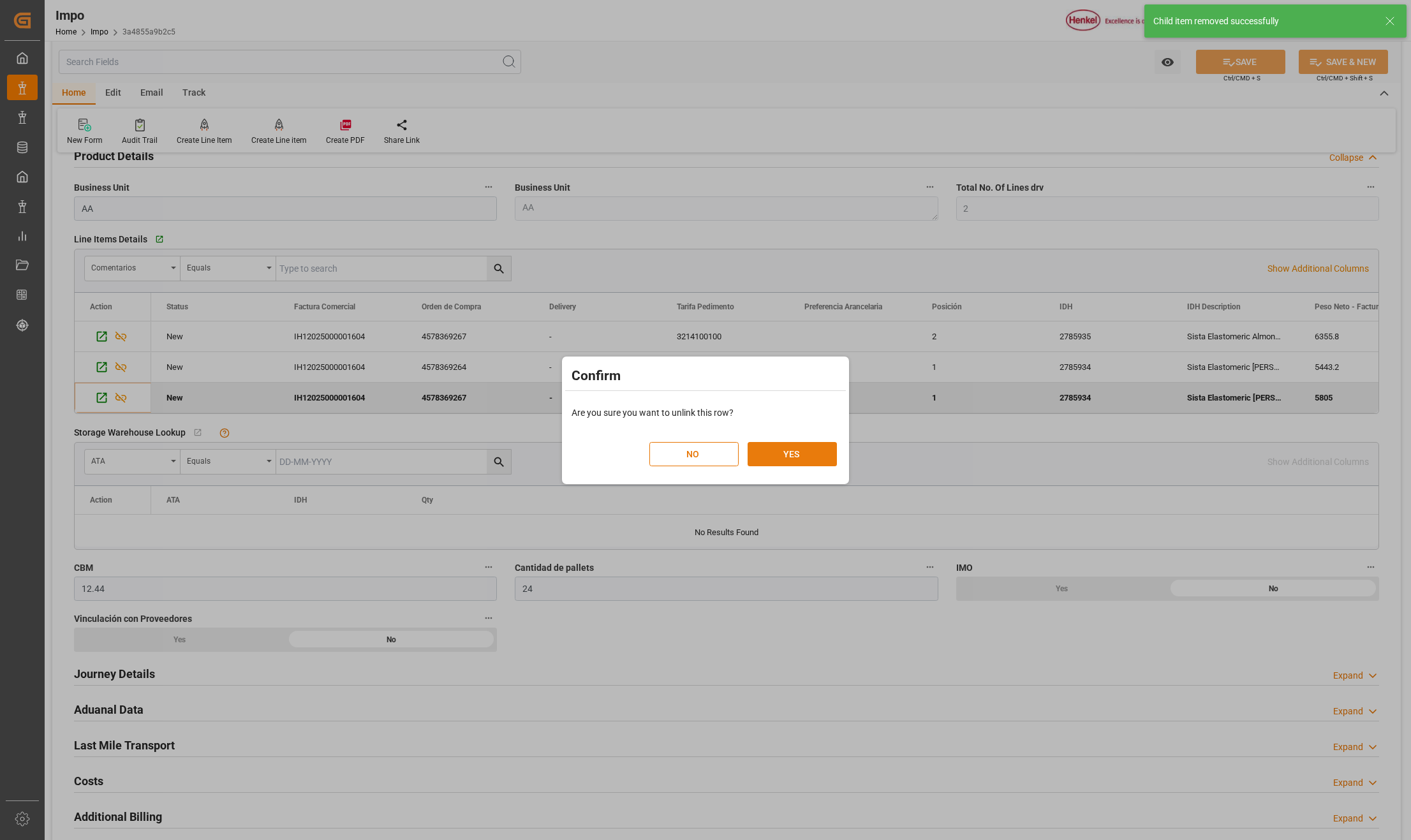
click at [816, 463] on button "YES" at bounding box center [792, 454] width 89 height 25
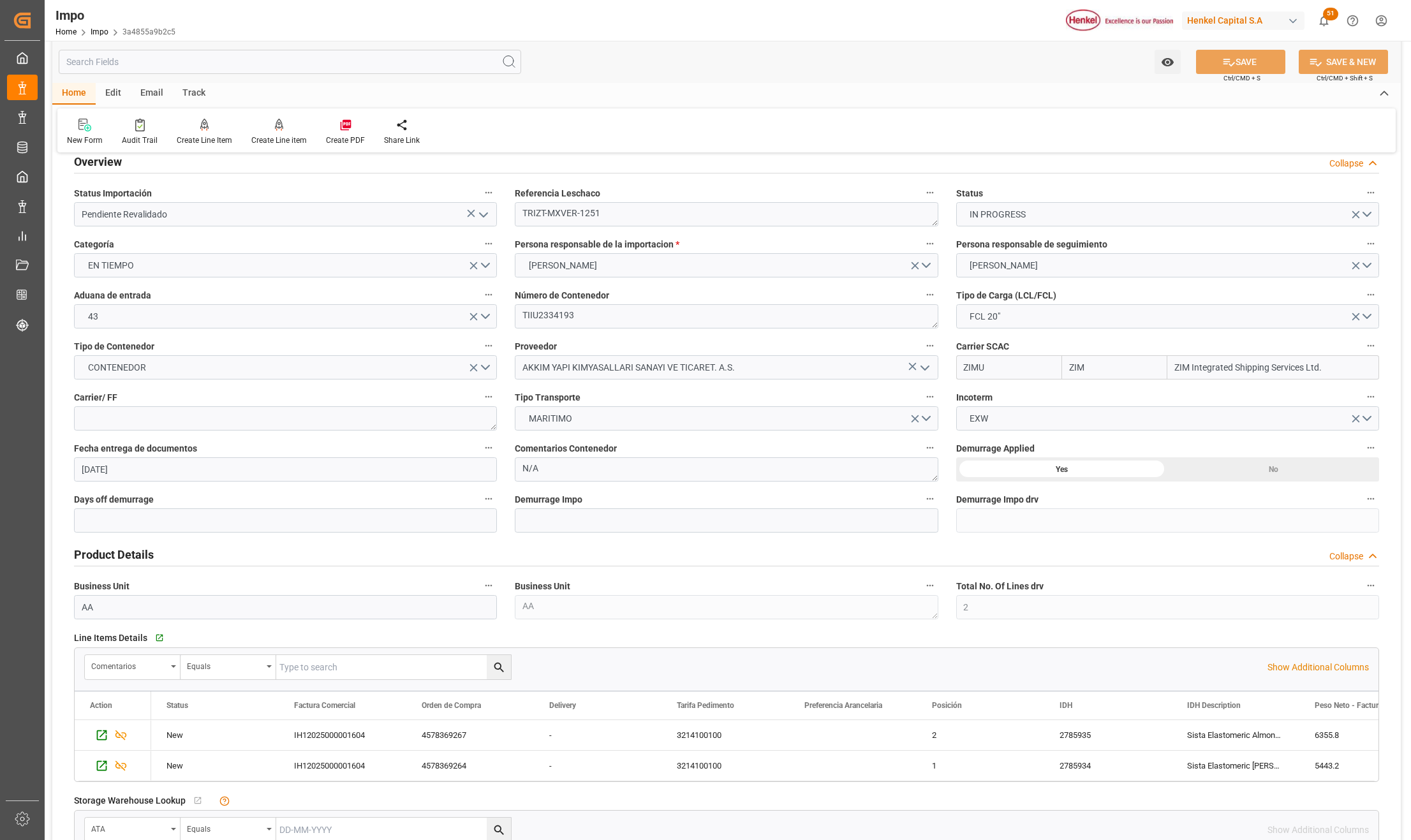
scroll to position [0, 0]
